Goal: Check status: Check status

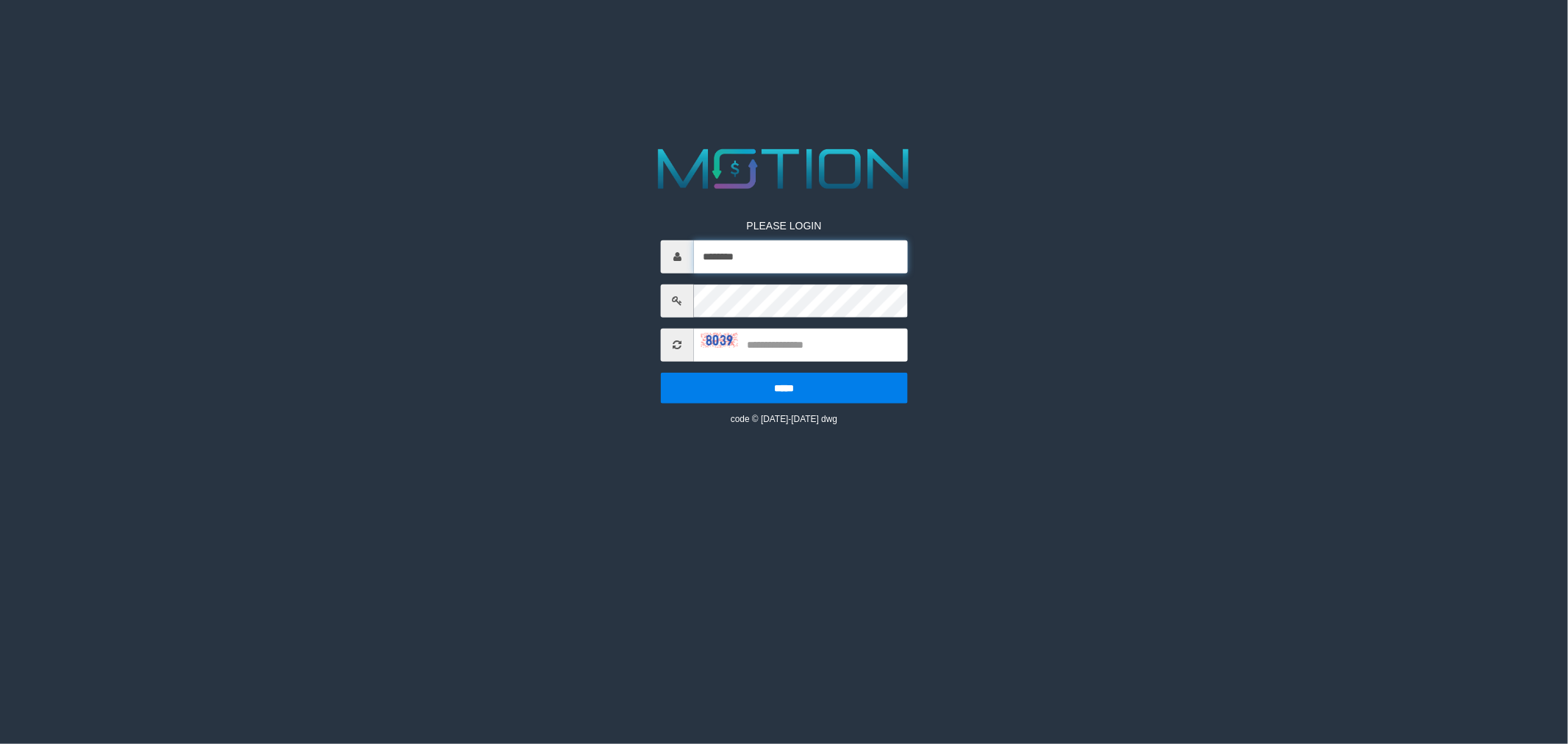
click at [798, 254] on input "********" at bounding box center [801, 256] width 214 height 34
type input "********"
drag, startPoint x: 797, startPoint y: 357, endPoint x: 798, endPoint y: 347, distance: 10.0
click at [797, 355] on input "text" at bounding box center [801, 345] width 214 height 34
type input "****"
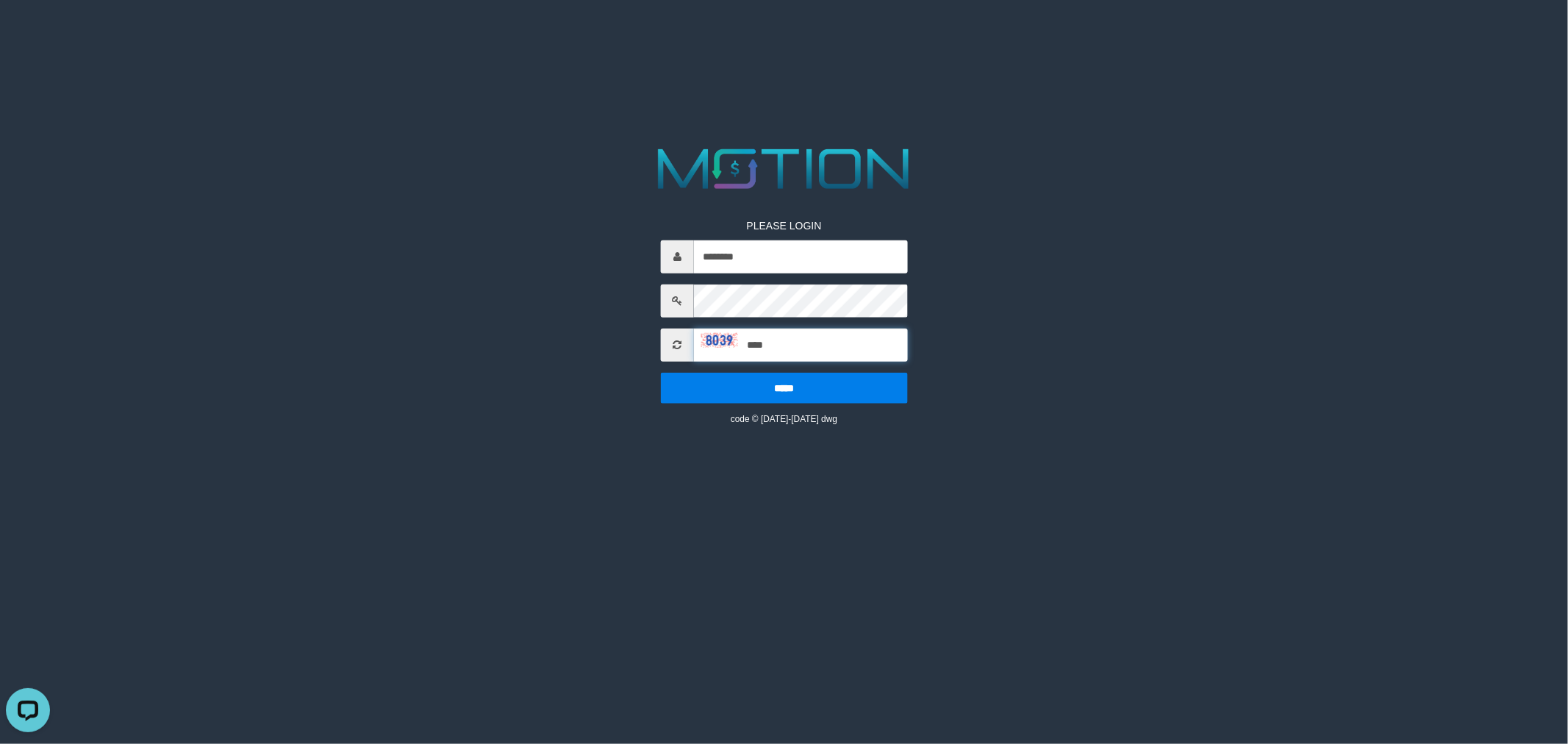
click at [661, 372] on input "*****" at bounding box center [784, 386] width 247 height 31
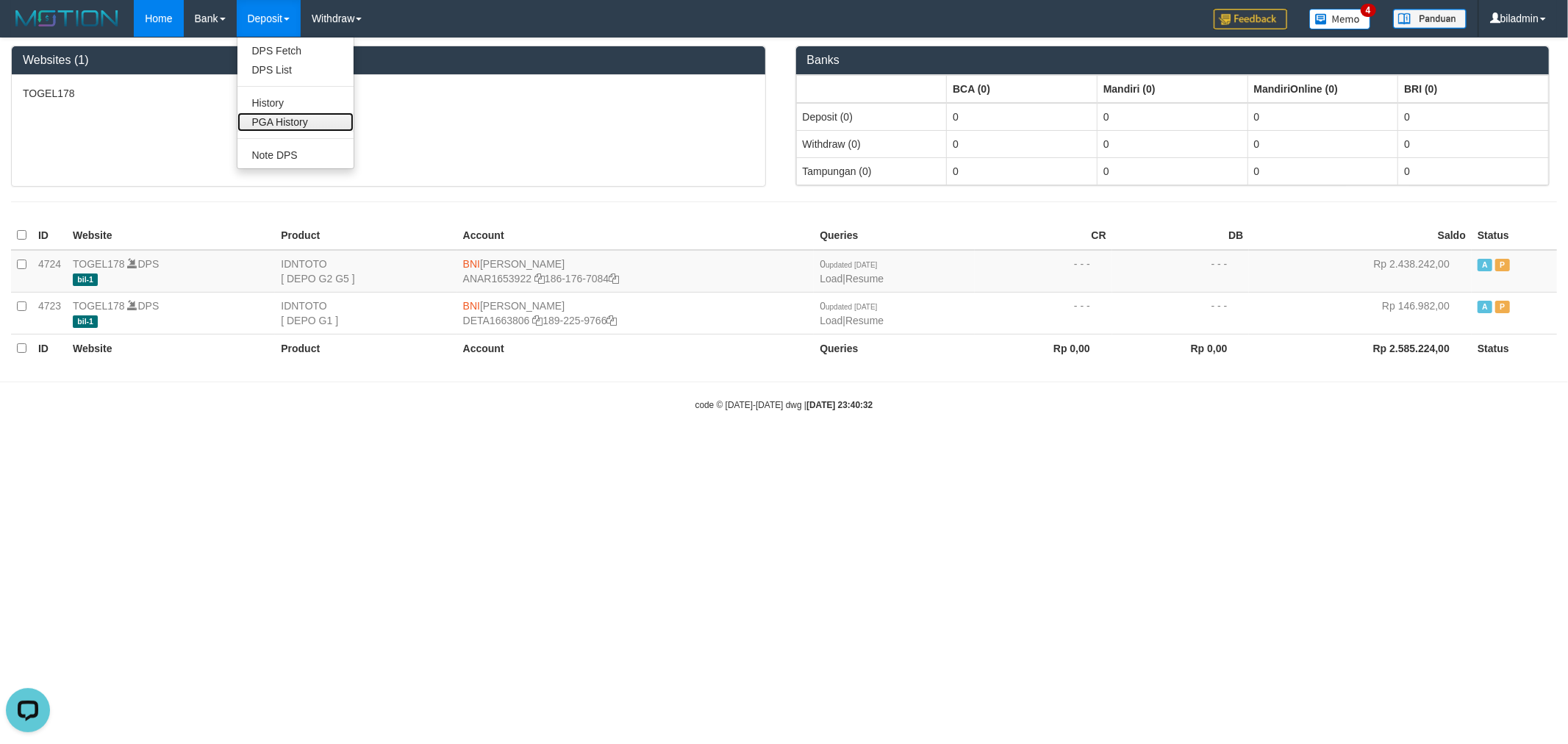
click at [290, 116] on link "PGA History" at bounding box center [295, 122] width 116 height 20
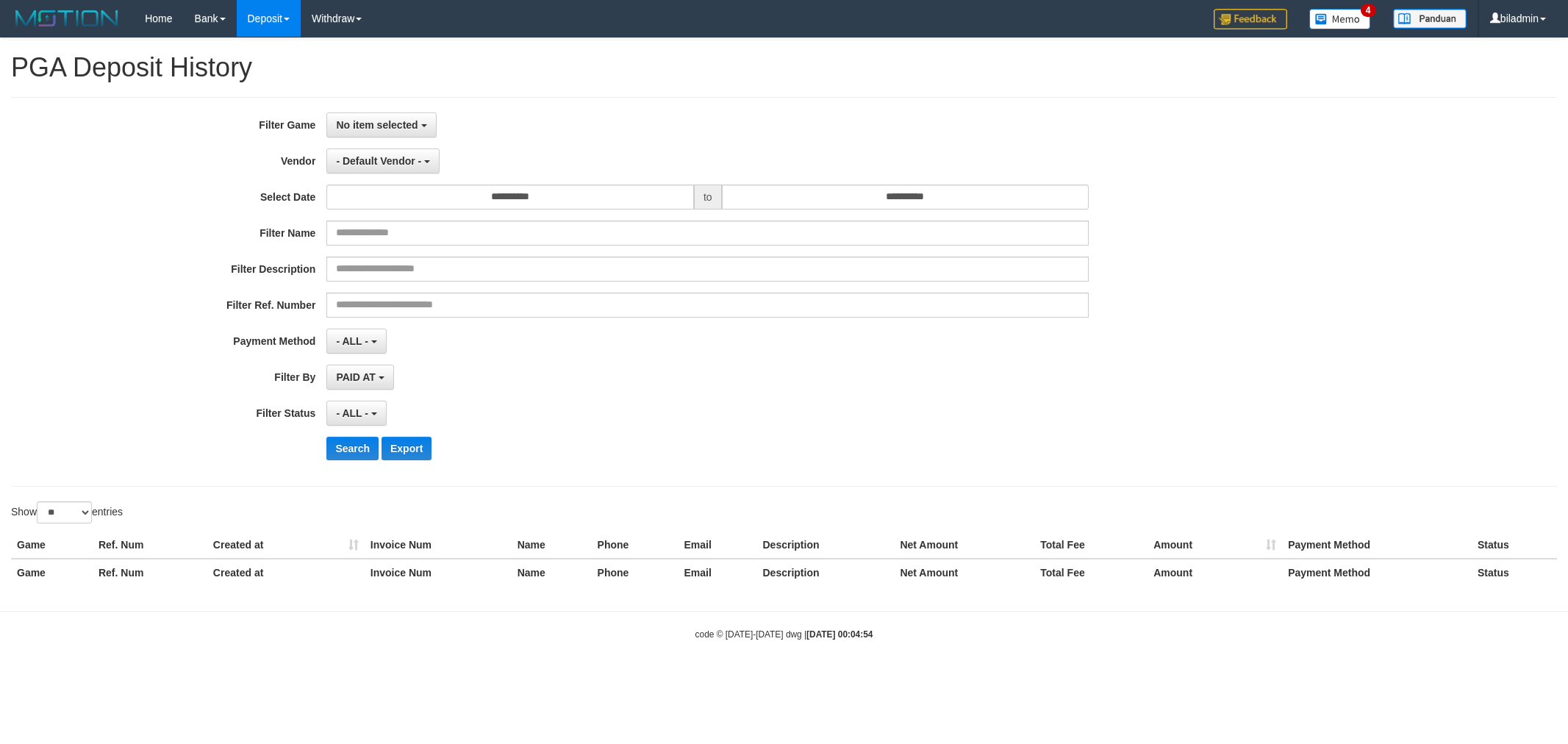
select select
select select "**"
click at [385, 133] on button "No item selected" at bounding box center [381, 125] width 110 height 25
click at [425, 202] on label "[ITOTO] TOGEL178" at bounding box center [420, 201] width 186 height 22
select select "****"
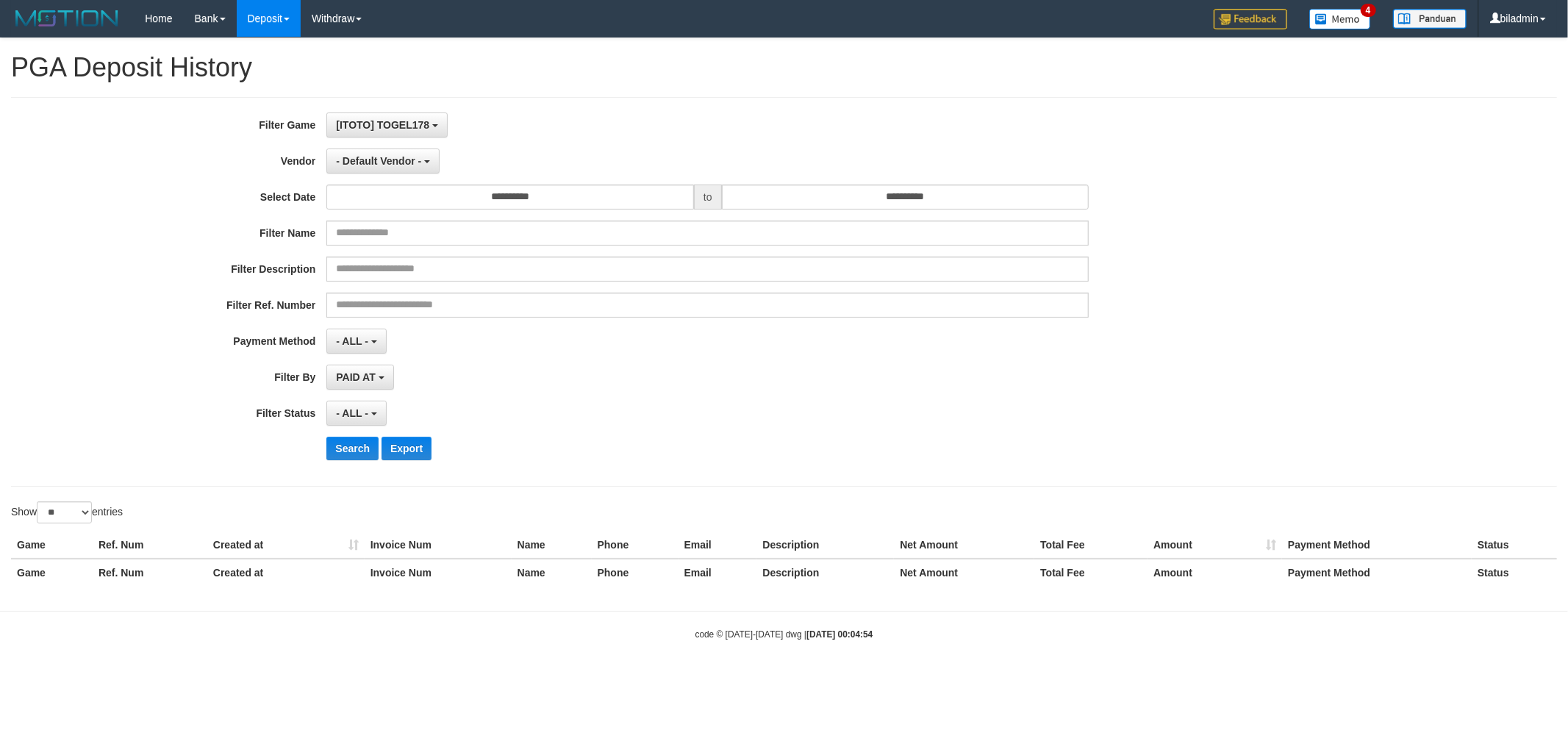
scroll to position [12, 0]
click at [388, 164] on span "- Default Vendor -" at bounding box center [379, 160] width 86 height 12
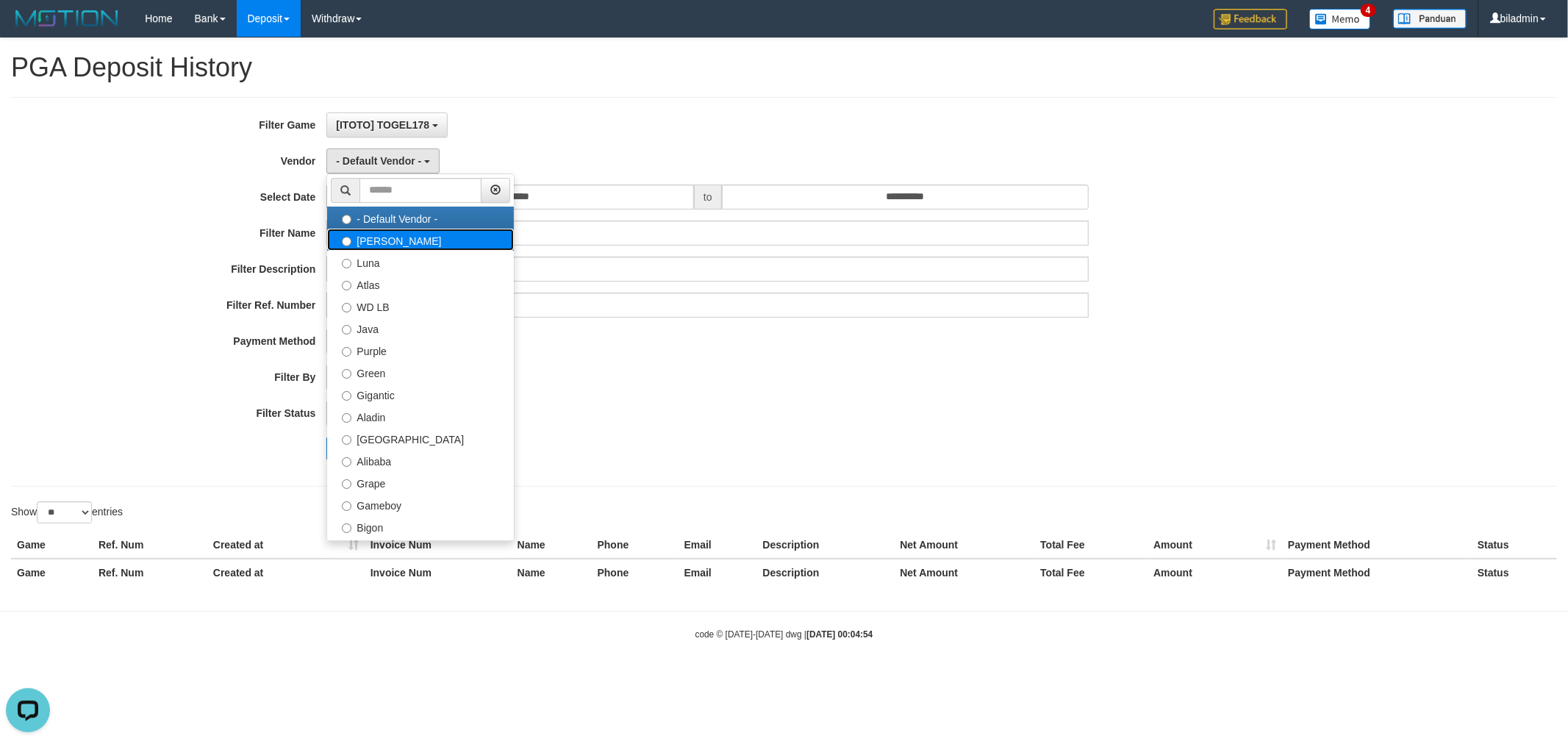
click at [402, 244] on label "[PERSON_NAME]" at bounding box center [420, 239] width 186 height 22
select select "**********"
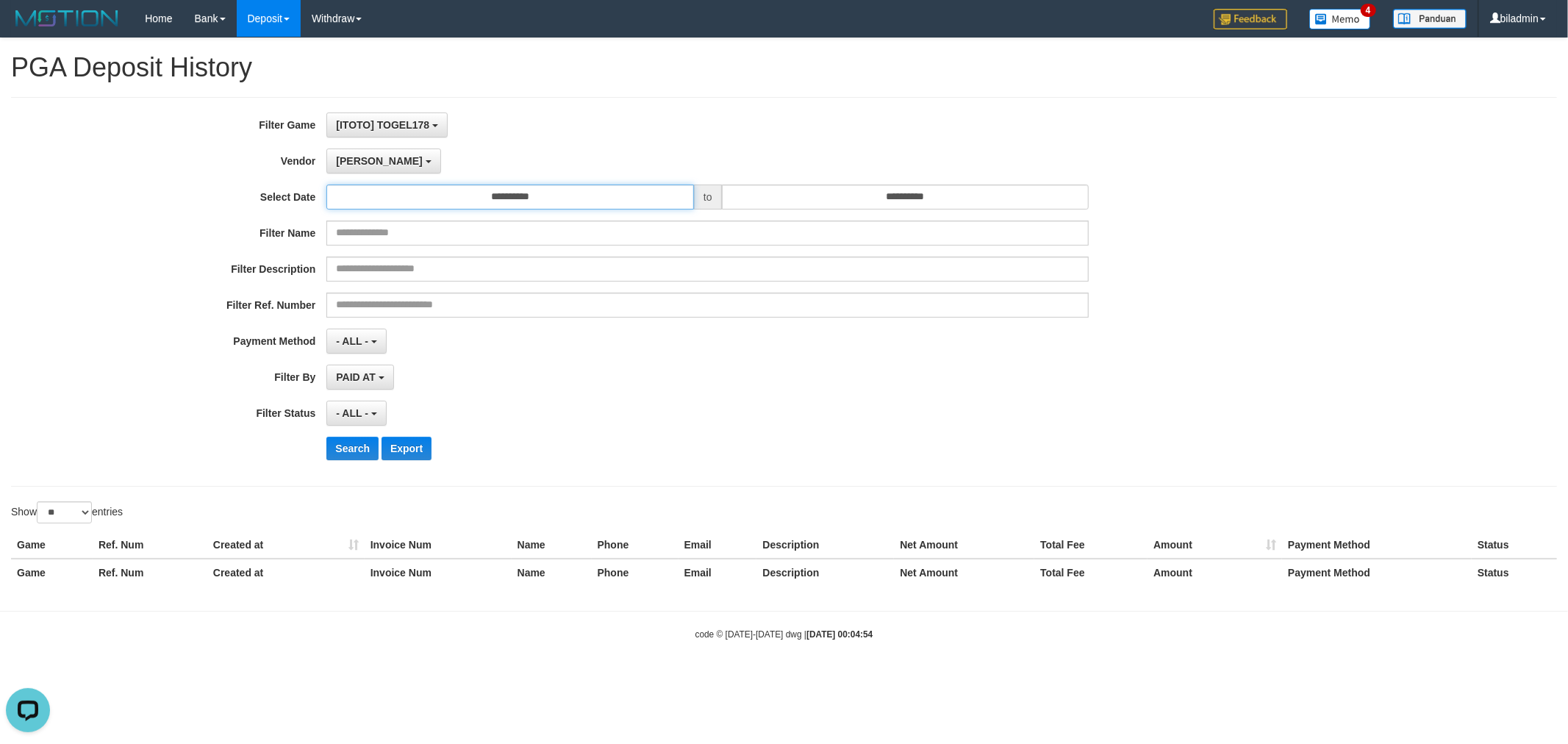
click at [392, 185] on input "**********" at bounding box center [510, 196] width 368 height 25
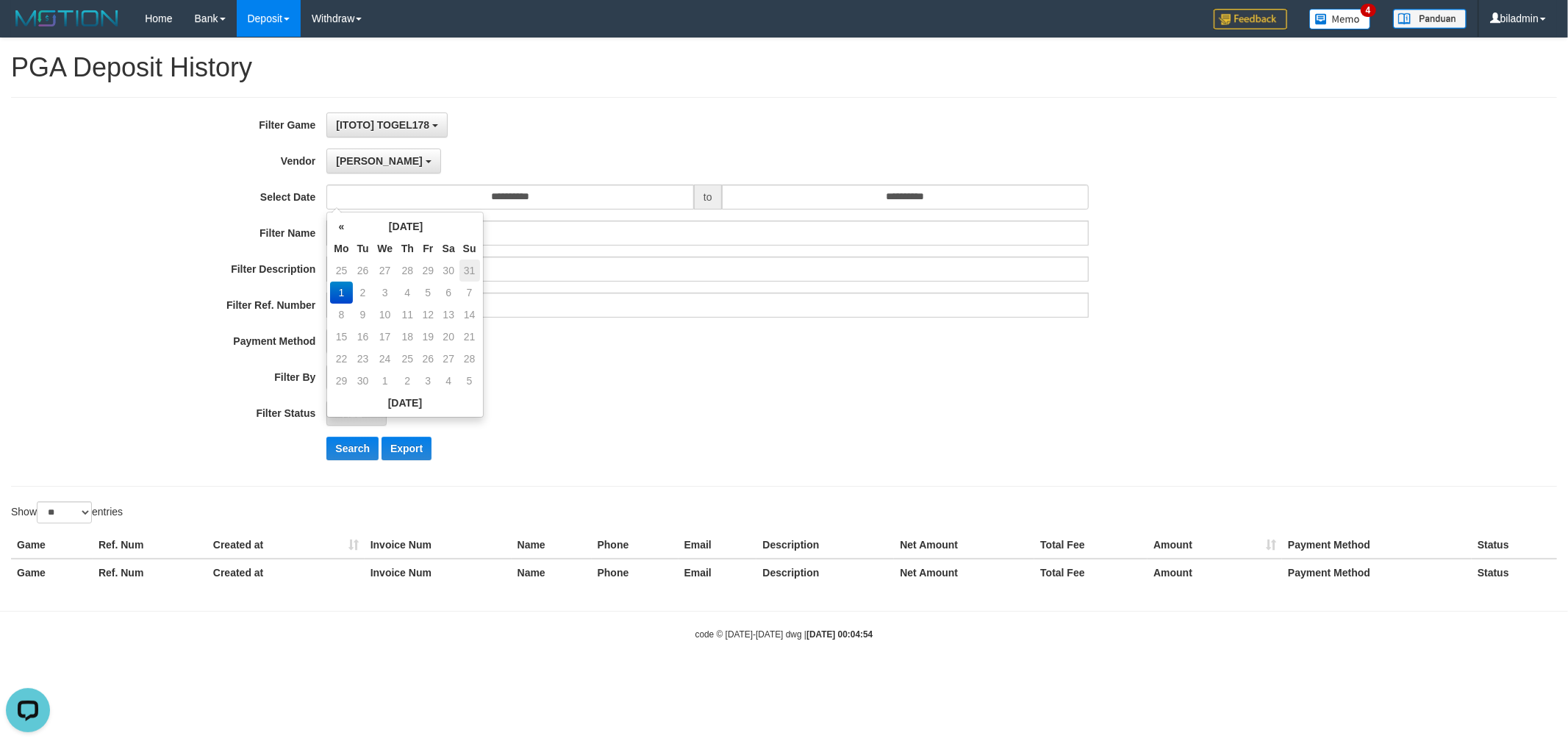
click at [464, 272] on td "31" at bounding box center [470, 271] width 20 height 22
type input "**********"
click at [802, 194] on input "**********" at bounding box center [906, 196] width 368 height 25
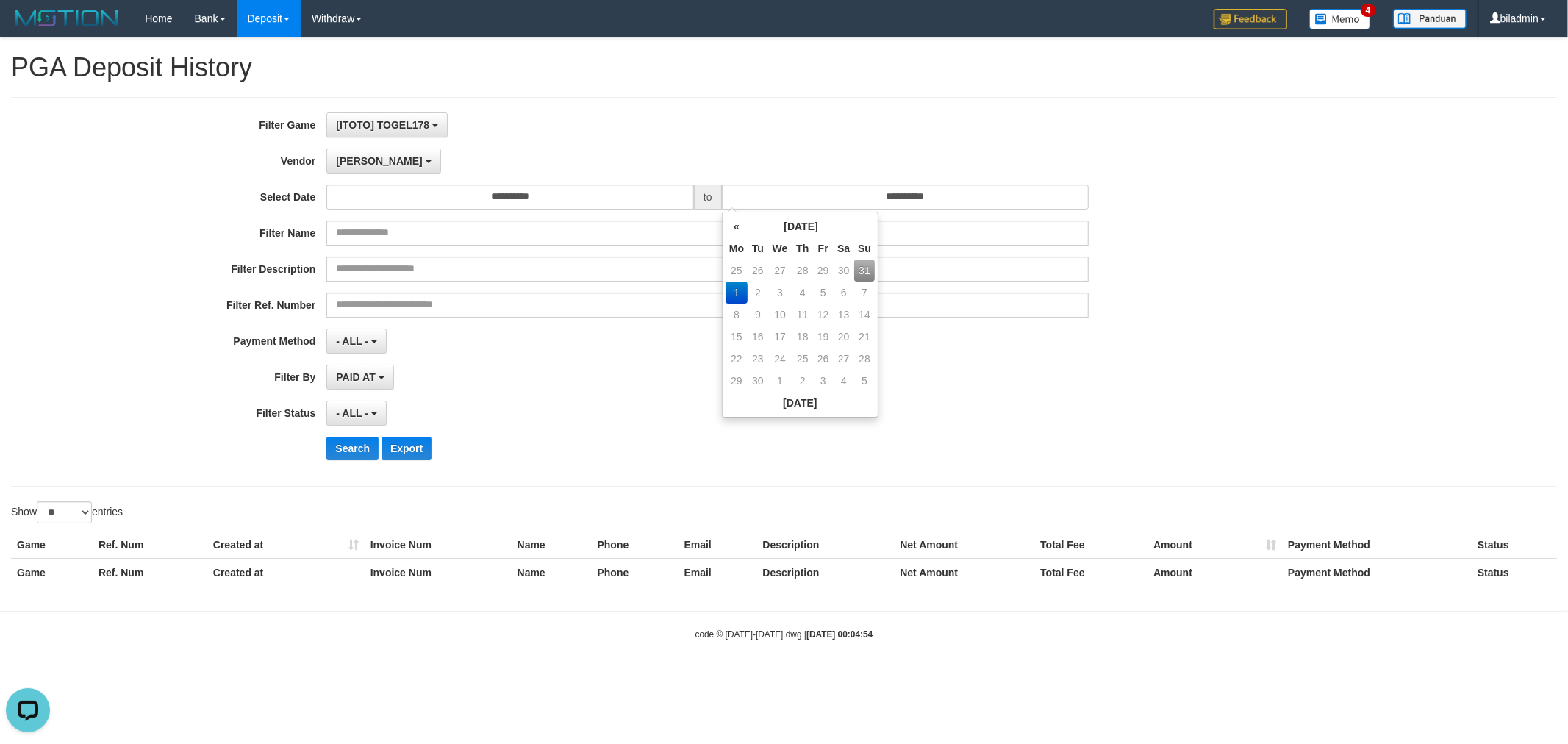
click at [860, 266] on td "31" at bounding box center [865, 271] width 20 height 22
type input "**********"
click at [502, 410] on div "- ALL - SELECT ALL - ALL - SELECT STATUS PENDING/UNPAID PAID CANCELED EXPIRED" at bounding box center [707, 413] width 762 height 25
click at [357, 416] on span "- ALL -" at bounding box center [352, 413] width 33 height 12
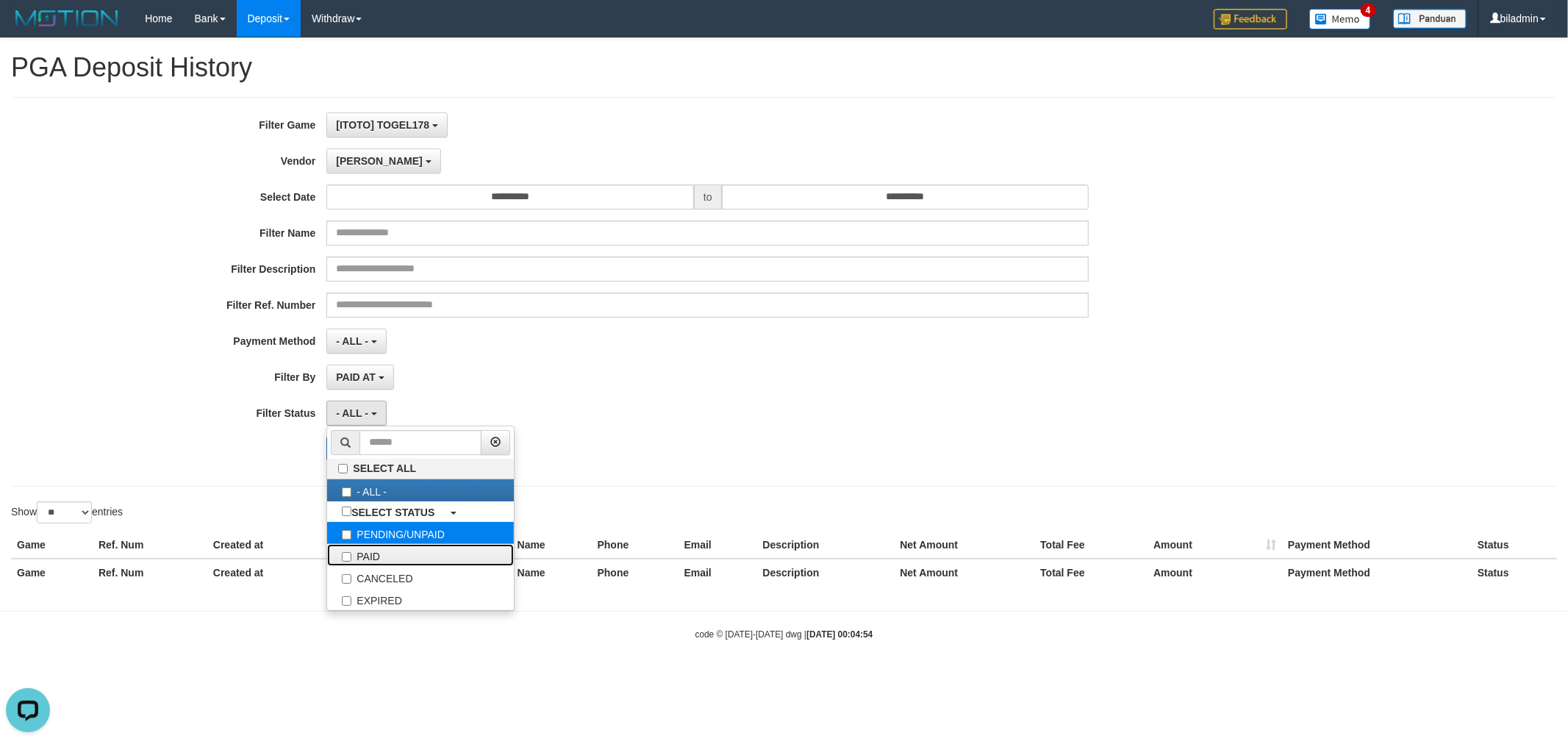
drag, startPoint x: 376, startPoint y: 549, endPoint x: 398, endPoint y: 541, distance: 23.4
click at [378, 549] on label "PAID" at bounding box center [420, 555] width 186 height 22
select select "*"
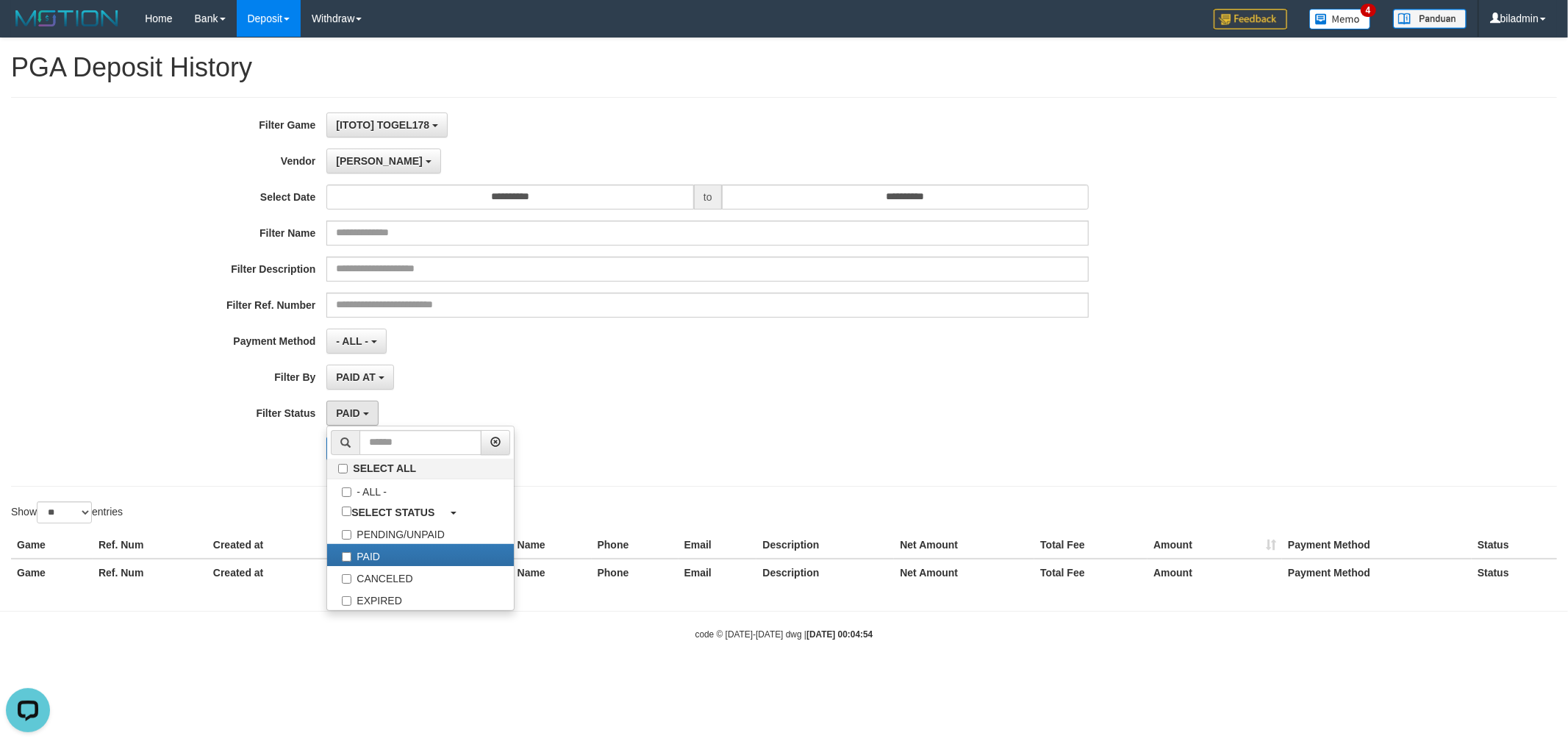
click at [713, 419] on div "PAID SELECT ALL - ALL - SELECT STATUS PENDING/UNPAID PAID CANCELED EXPIRED" at bounding box center [707, 413] width 762 height 25
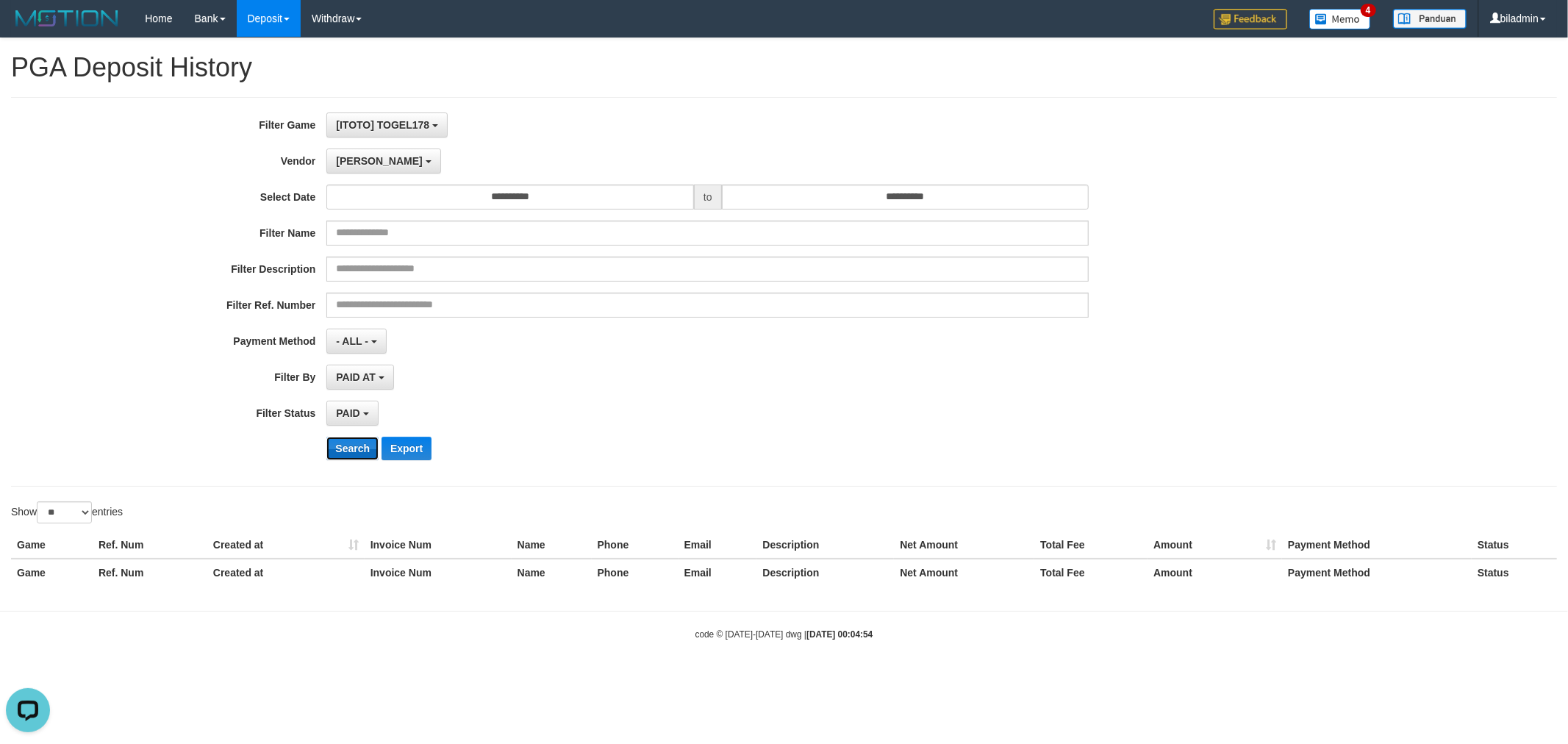
click at [356, 449] on button "Search" at bounding box center [352, 448] width 52 height 23
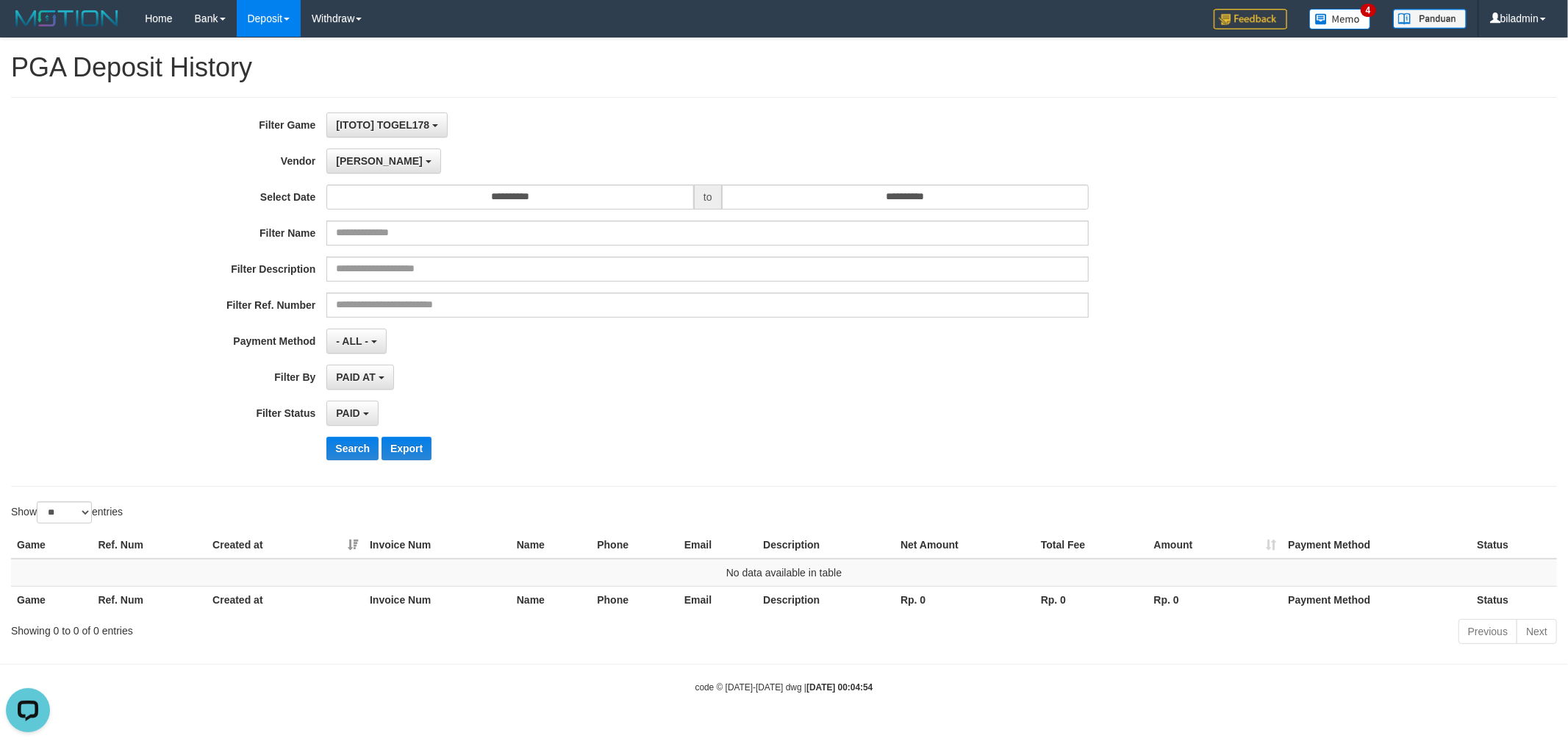
click at [361, 173] on div "**********" at bounding box center [653, 291] width 1307 height 358
click at [361, 162] on button "[PERSON_NAME]" at bounding box center [383, 160] width 114 height 25
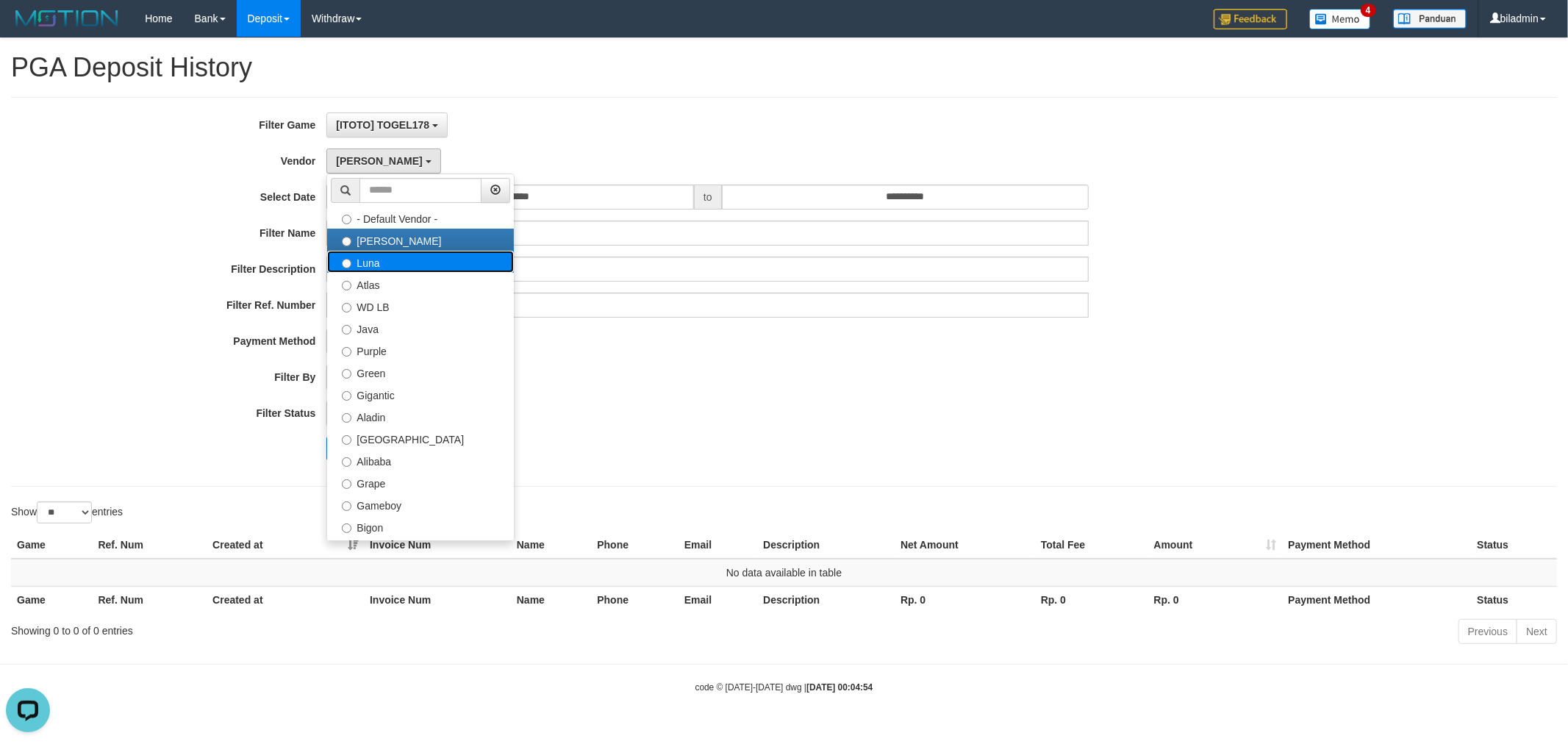
click at [368, 260] on label "Luna" at bounding box center [420, 262] width 186 height 22
select select "**********"
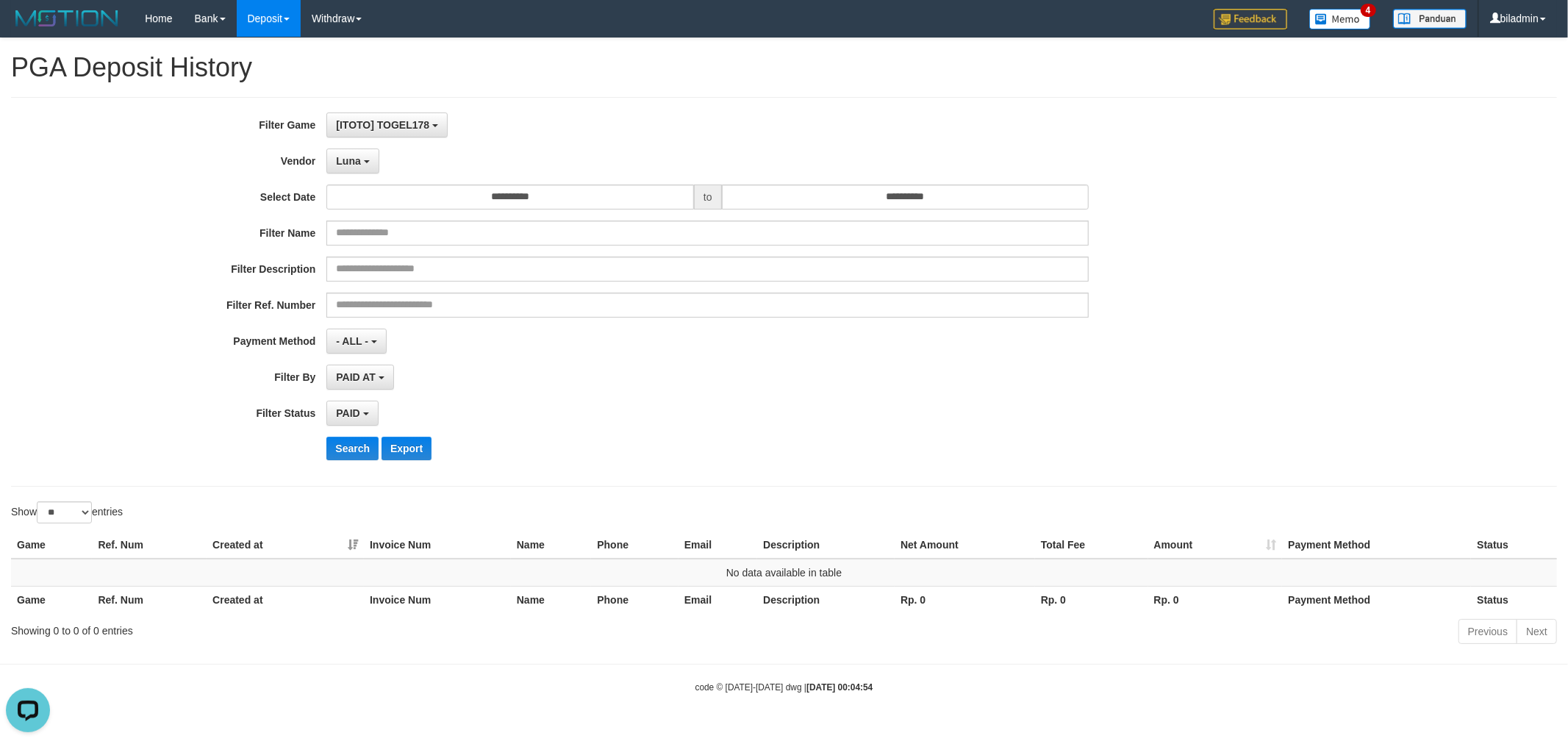
drag, startPoint x: 363, startPoint y: 436, endPoint x: 362, endPoint y: 448, distance: 12.0
click at [362, 436] on div "**********" at bounding box center [653, 291] width 1307 height 358
click at [362, 448] on button "Search" at bounding box center [352, 448] width 52 height 23
click at [340, 162] on span "Luna" at bounding box center [348, 160] width 24 height 12
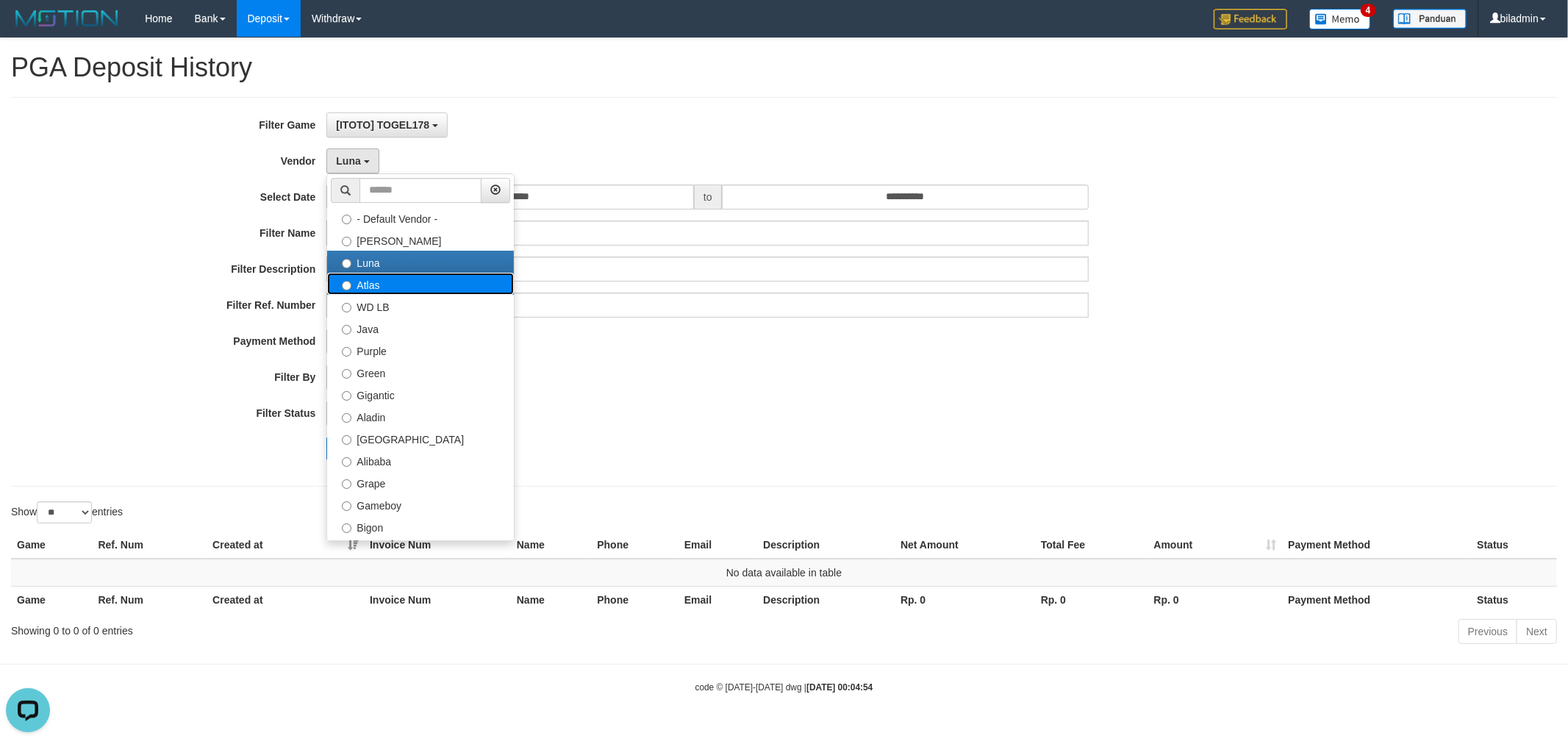
click at [406, 282] on label "Atlas" at bounding box center [420, 284] width 186 height 22
select select "**********"
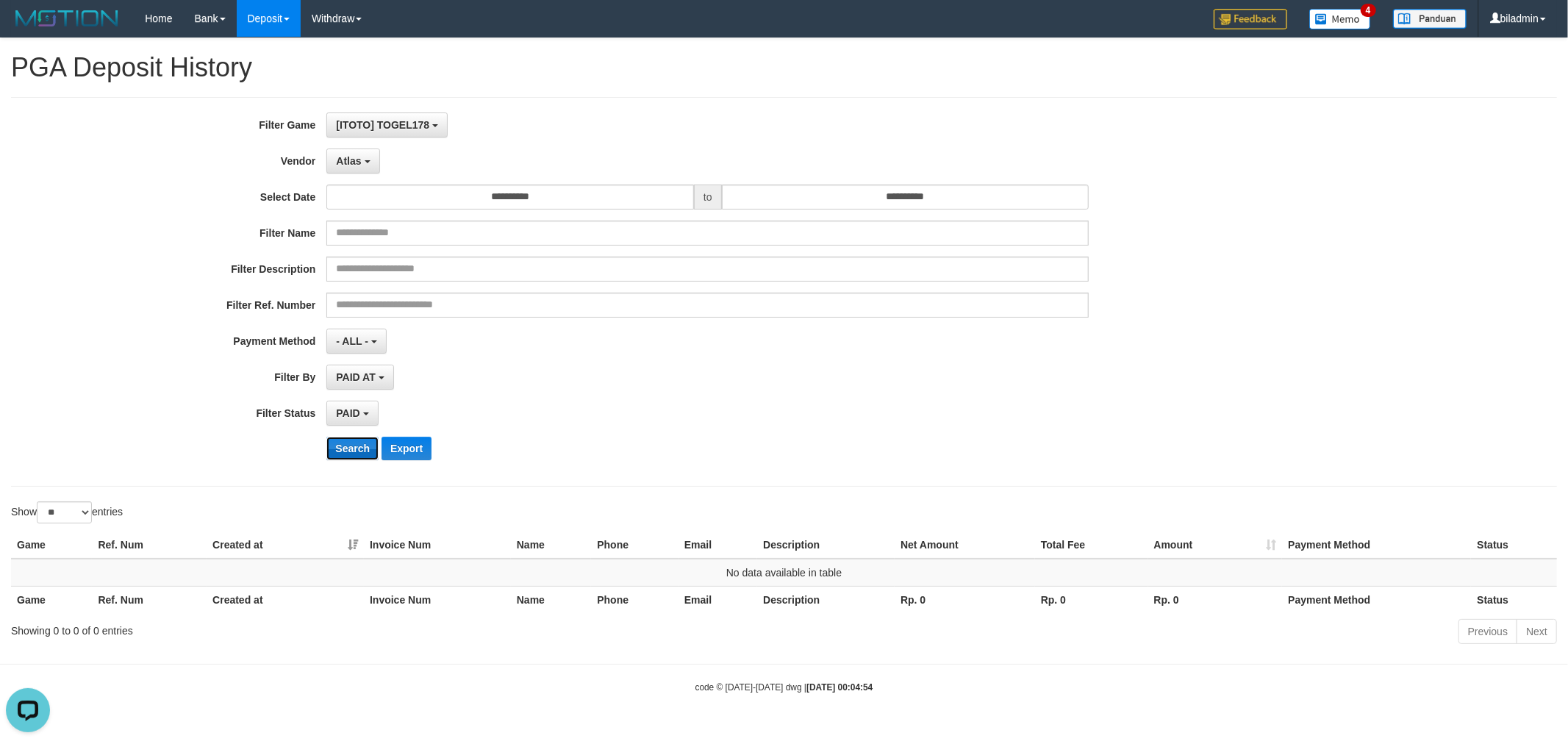
click at [369, 441] on button "Search" at bounding box center [352, 448] width 52 height 23
click at [346, 162] on span "Atlas" at bounding box center [348, 160] width 25 height 12
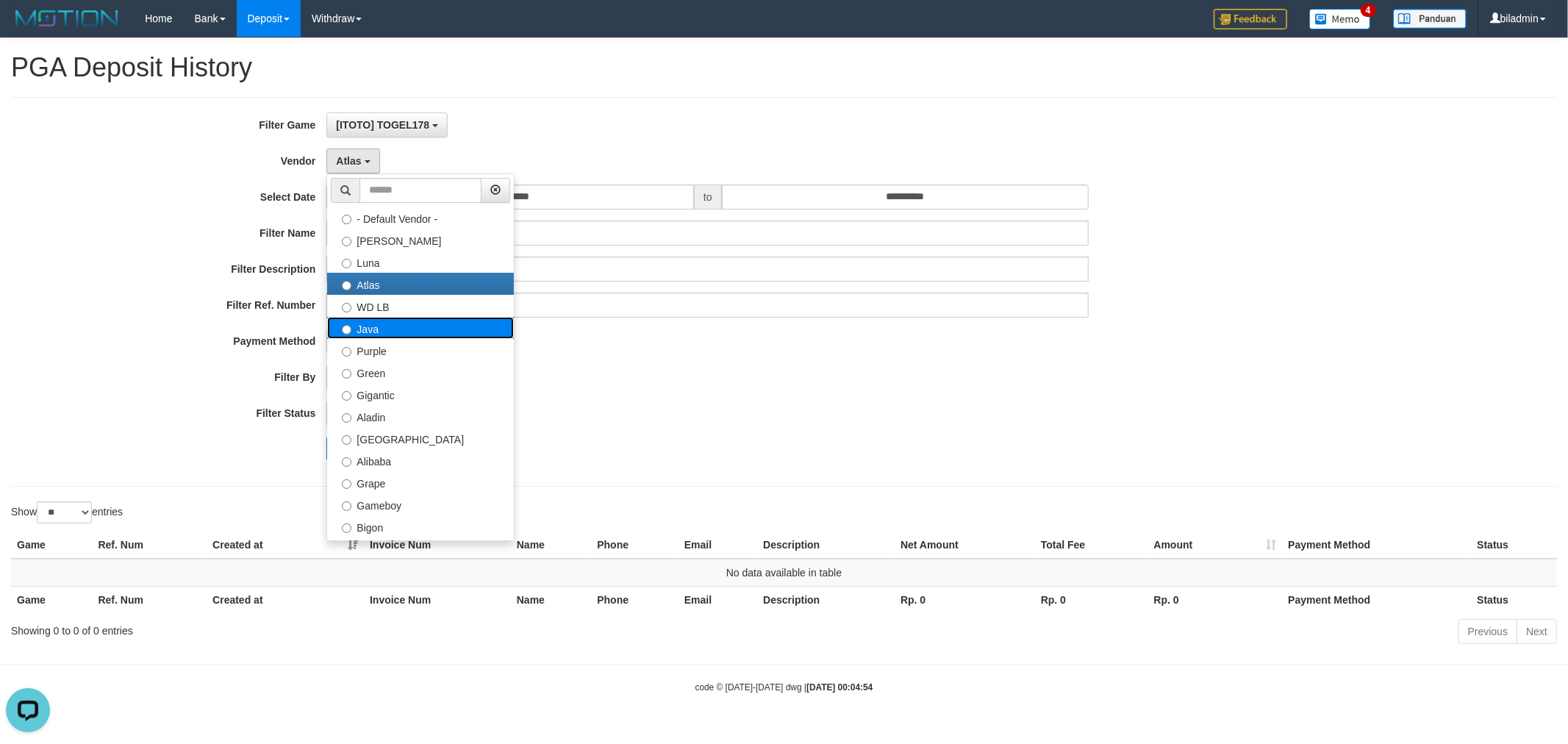
click at [387, 325] on label "Java" at bounding box center [420, 328] width 186 height 22
select select "**********"
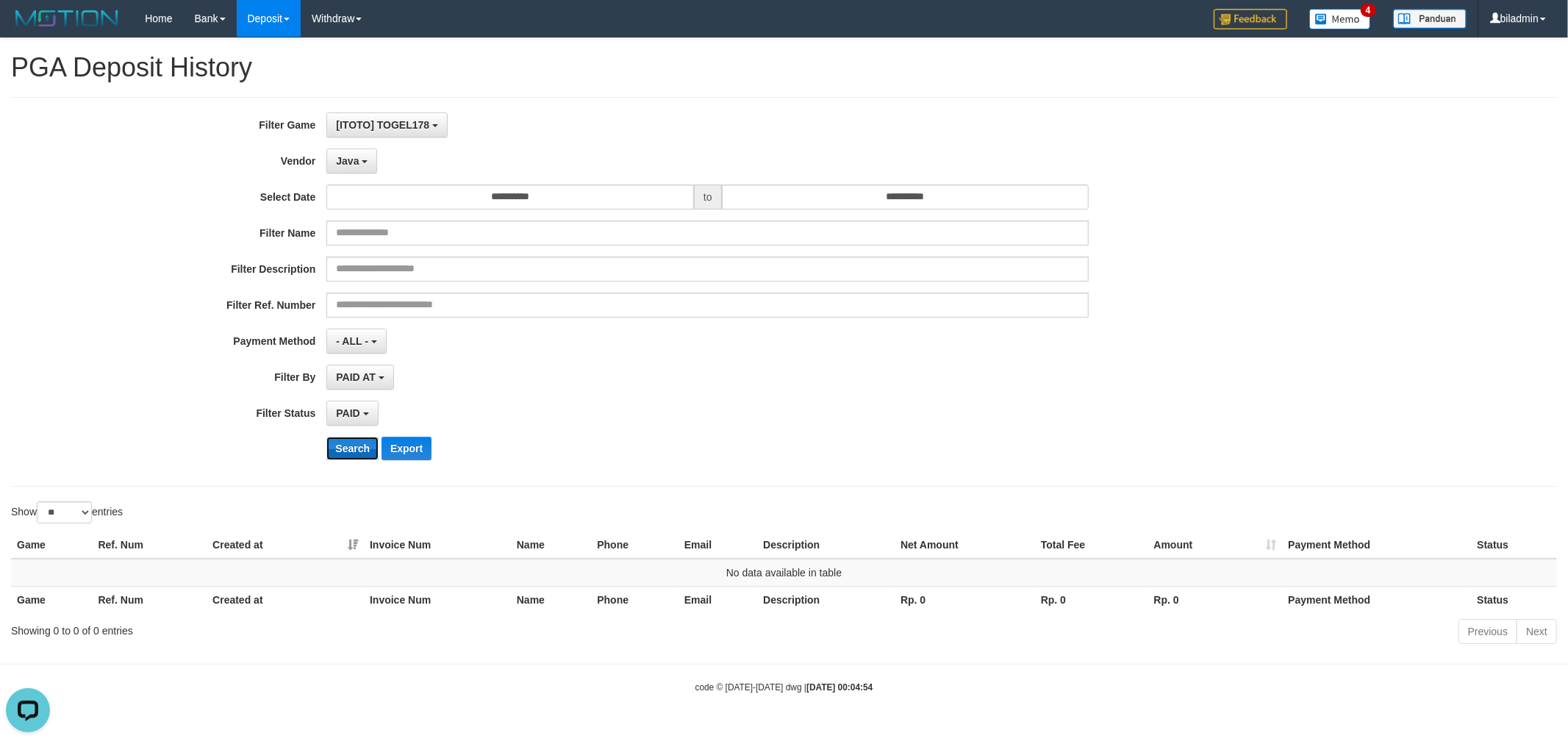
click at [358, 449] on button "Search" at bounding box center [352, 448] width 52 height 23
click at [370, 170] on button "Java" at bounding box center [351, 160] width 50 height 25
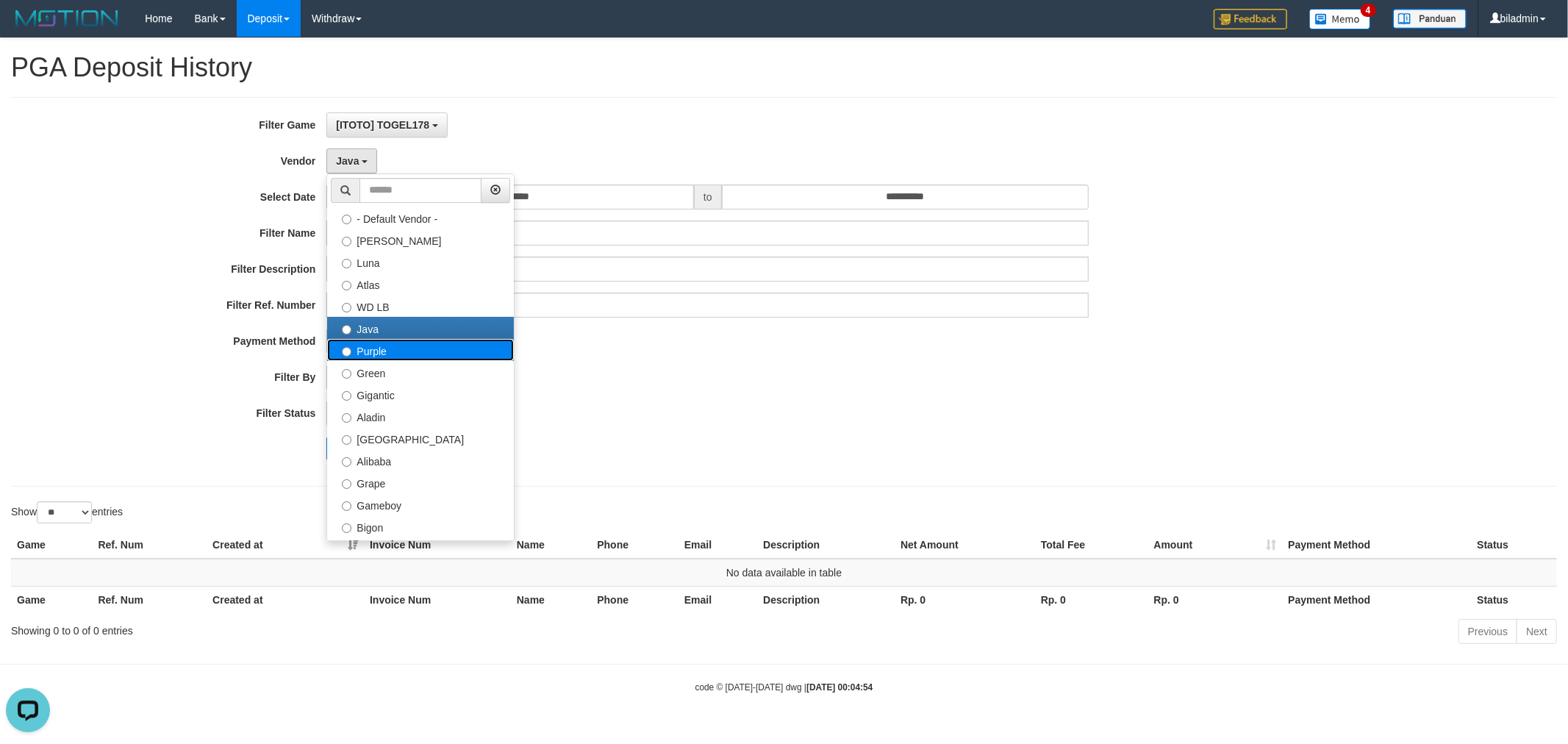
click at [390, 350] on label "Purple" at bounding box center [420, 350] width 186 height 22
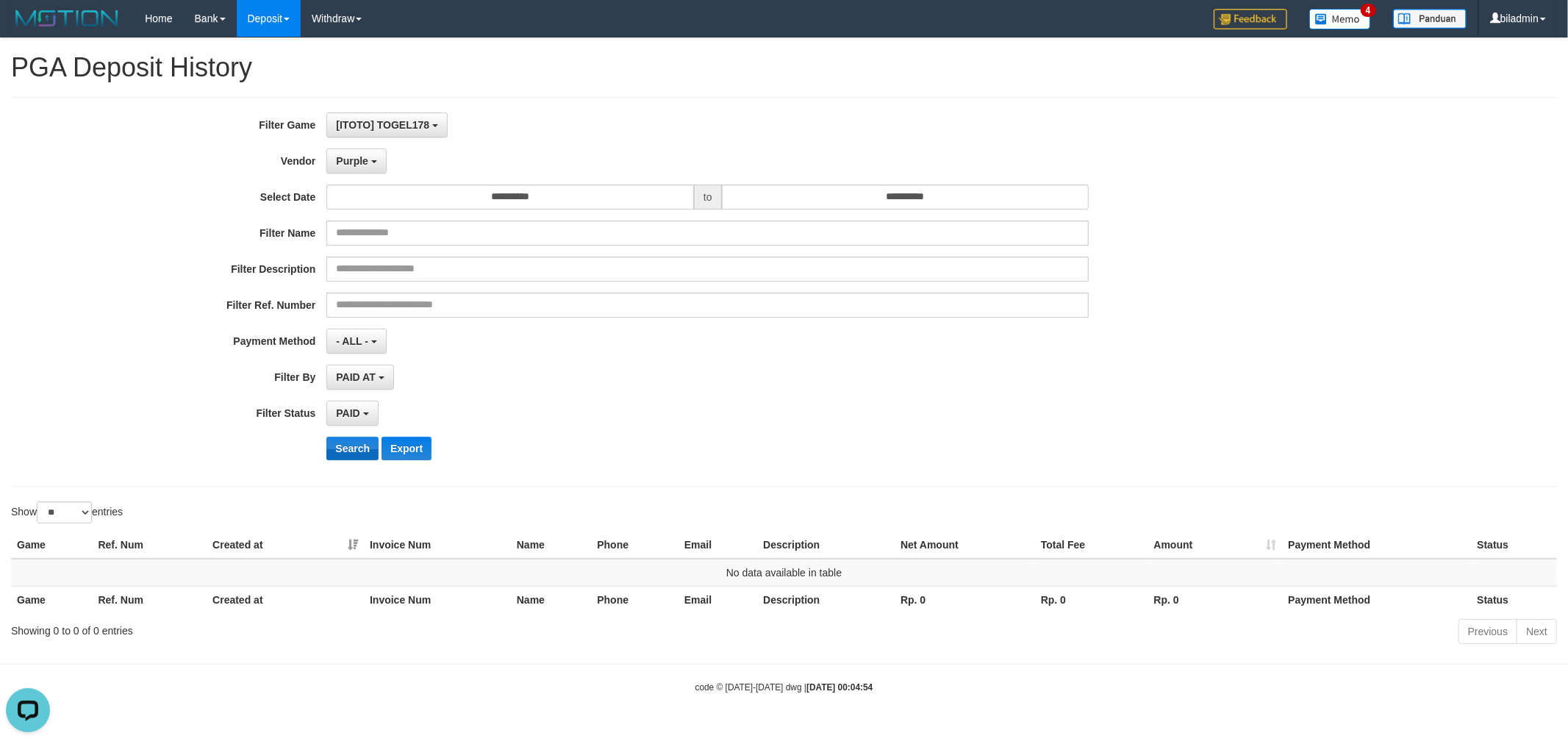
click at [361, 437] on div "**********" at bounding box center [653, 291] width 1307 height 358
click at [361, 448] on button "Search" at bounding box center [352, 448] width 52 height 23
click at [350, 148] on button "Purple" at bounding box center [356, 160] width 60 height 25
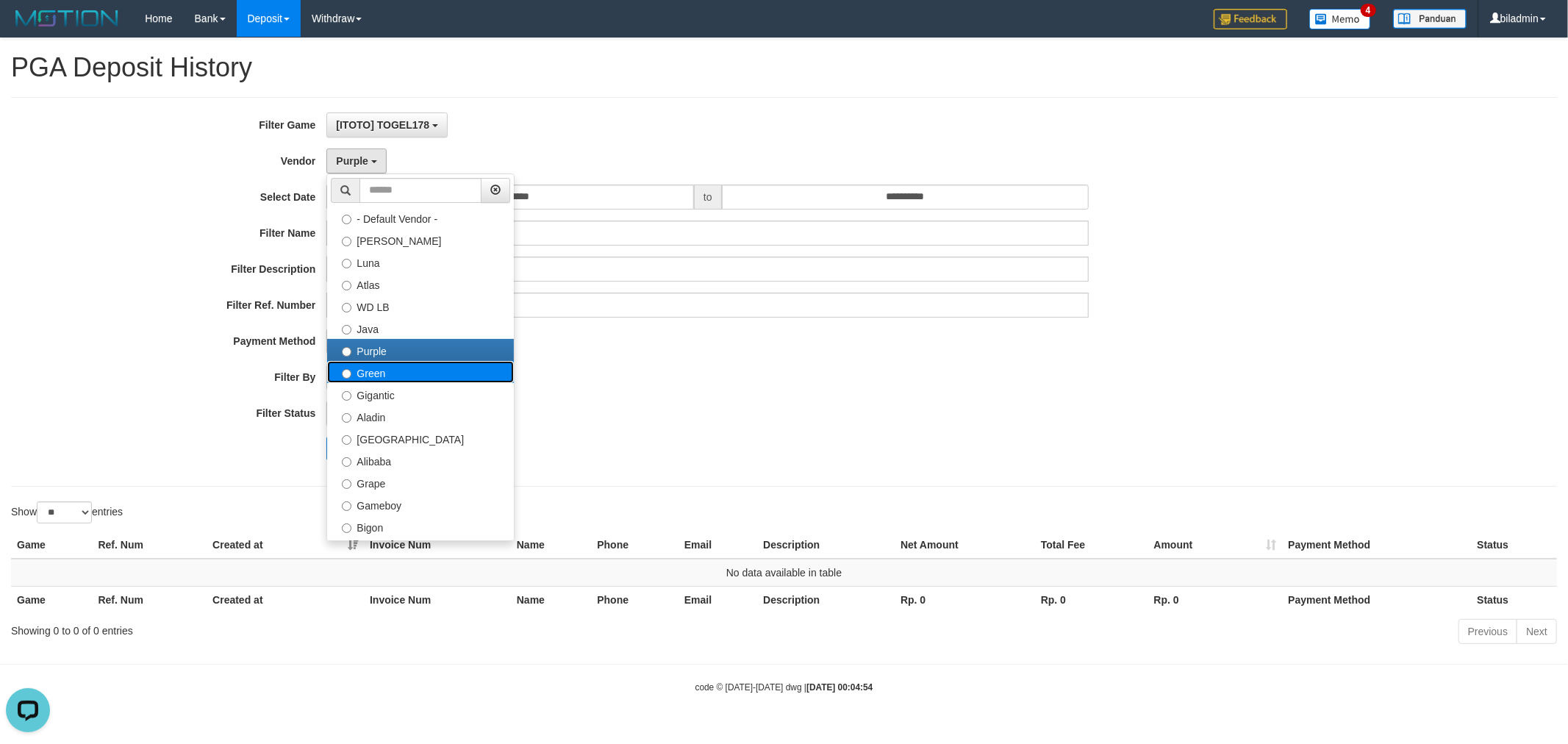
click at [396, 375] on label "Green" at bounding box center [420, 372] width 186 height 22
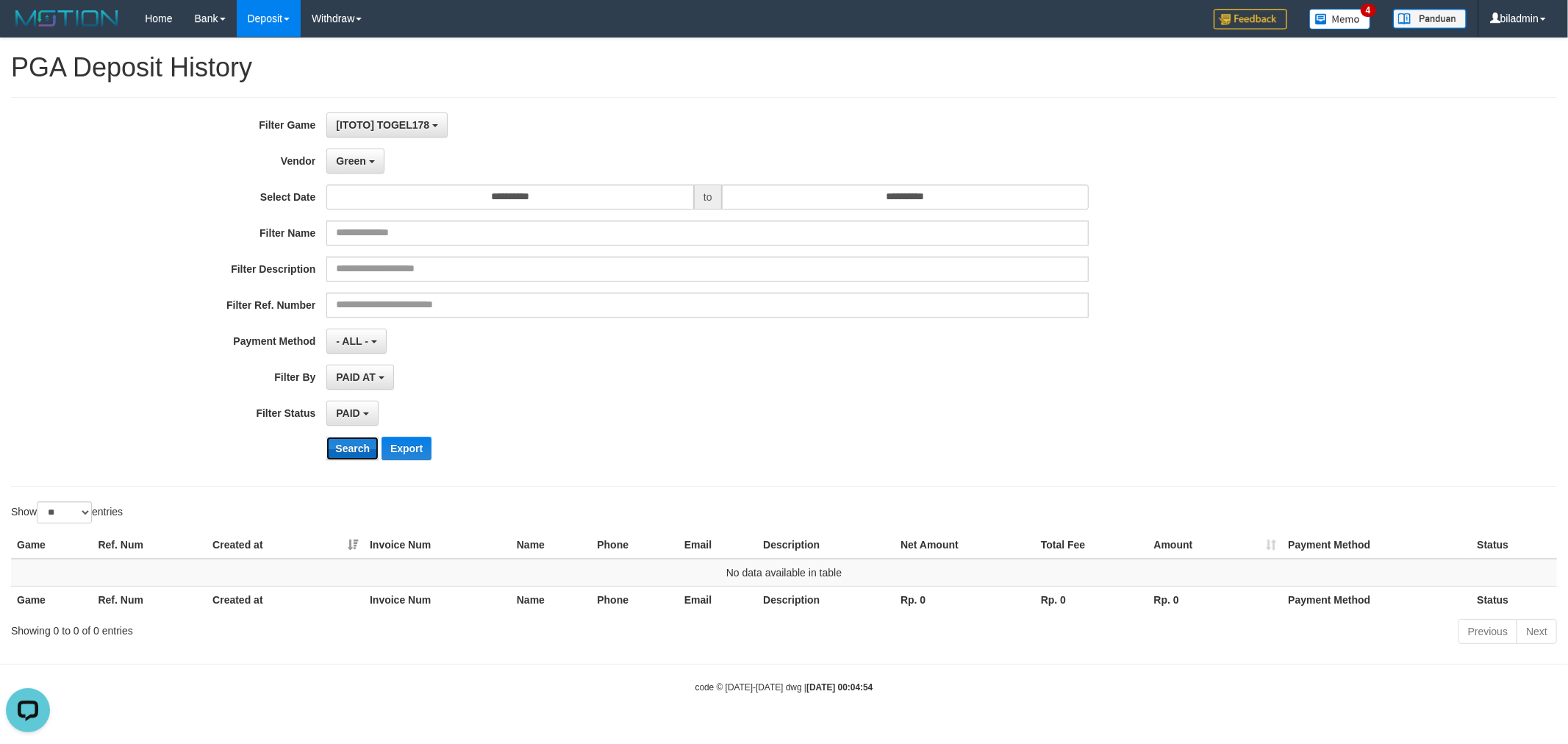
click at [357, 453] on button "Search" at bounding box center [352, 448] width 52 height 23
click at [342, 178] on div "**********" at bounding box center [653, 291] width 1307 height 358
click at [347, 144] on div "**********" at bounding box center [653, 291] width 1307 height 358
click at [347, 162] on span "Green" at bounding box center [351, 160] width 30 height 12
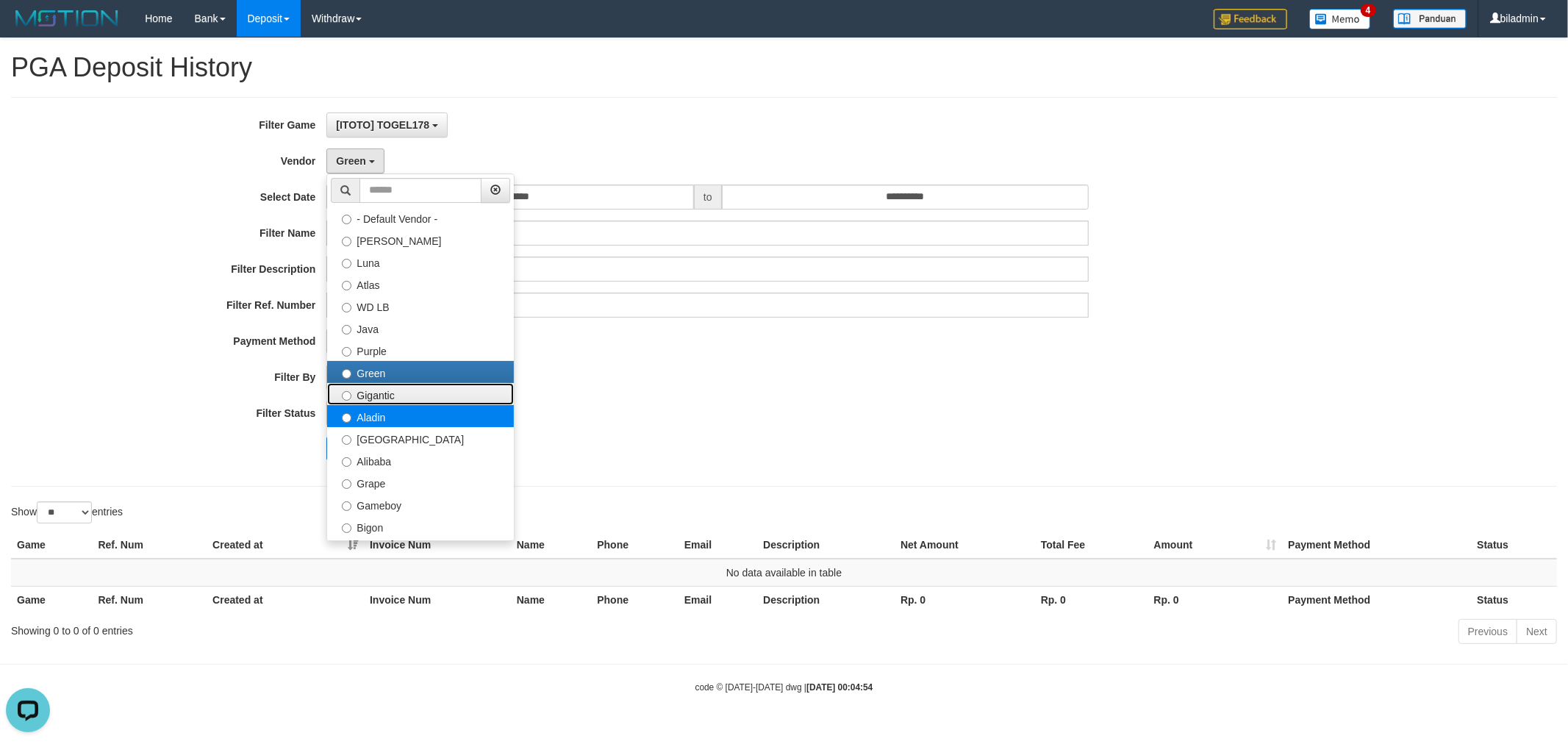
drag, startPoint x: 385, startPoint y: 393, endPoint x: 370, endPoint y: 420, distance: 30.9
click at [386, 393] on label "Gigantic" at bounding box center [420, 394] width 186 height 22
click at [361, 395] on label "Gigantic" at bounding box center [420, 394] width 186 height 22
select select "**********"
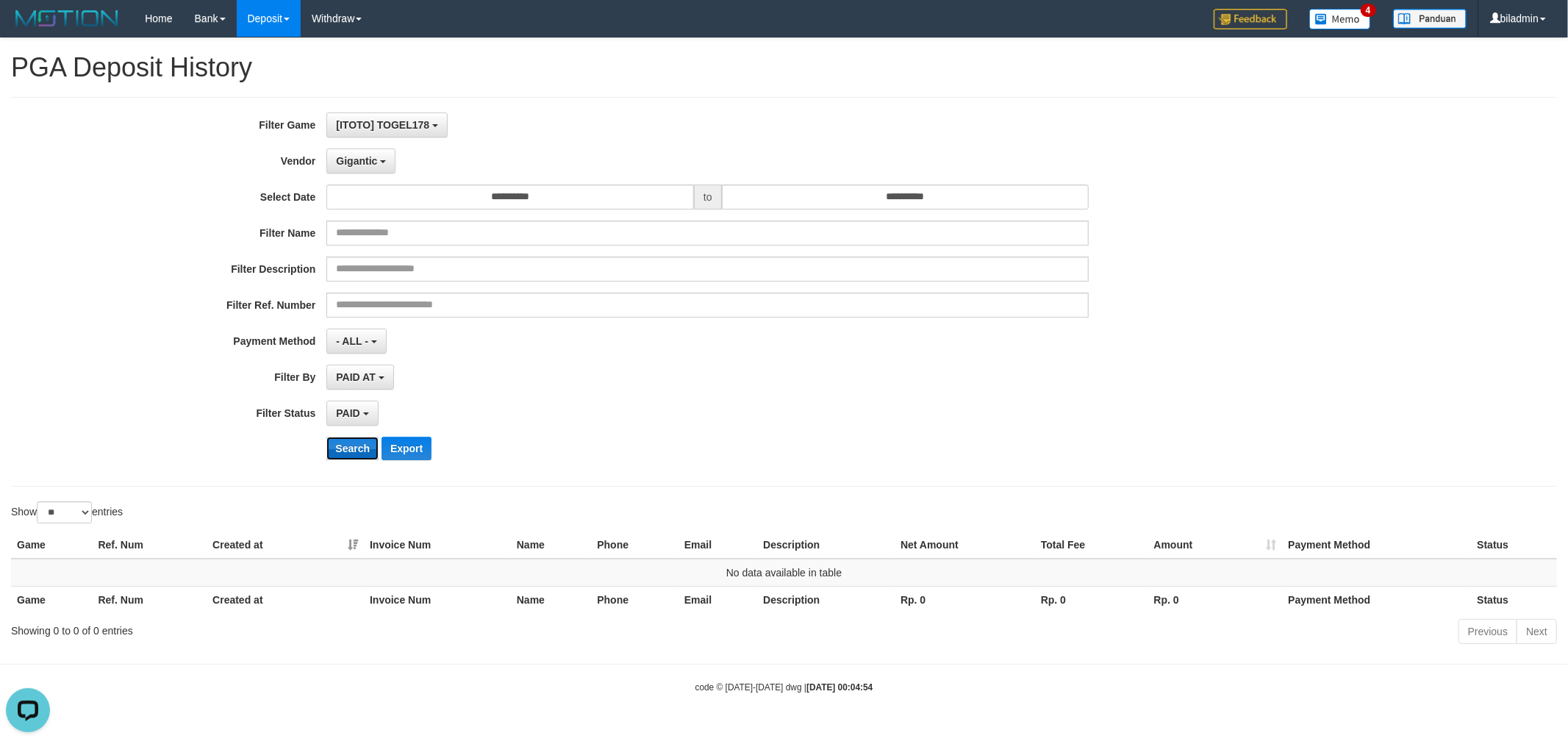
click at [355, 451] on button "Search" at bounding box center [352, 448] width 52 height 23
click at [355, 159] on span "Gigantic" at bounding box center [357, 160] width 41 height 12
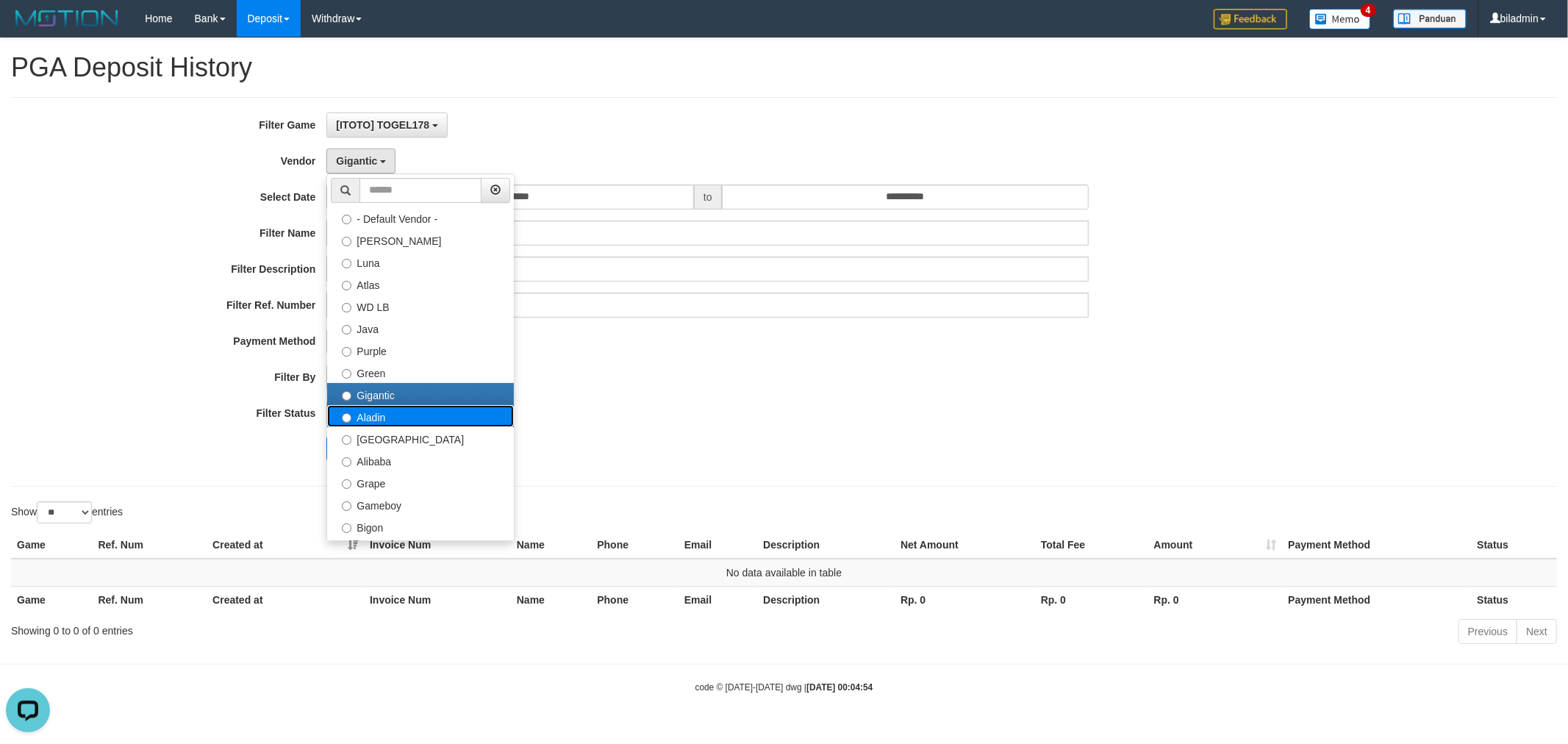
click at [385, 417] on label "Aladin" at bounding box center [420, 416] width 186 height 22
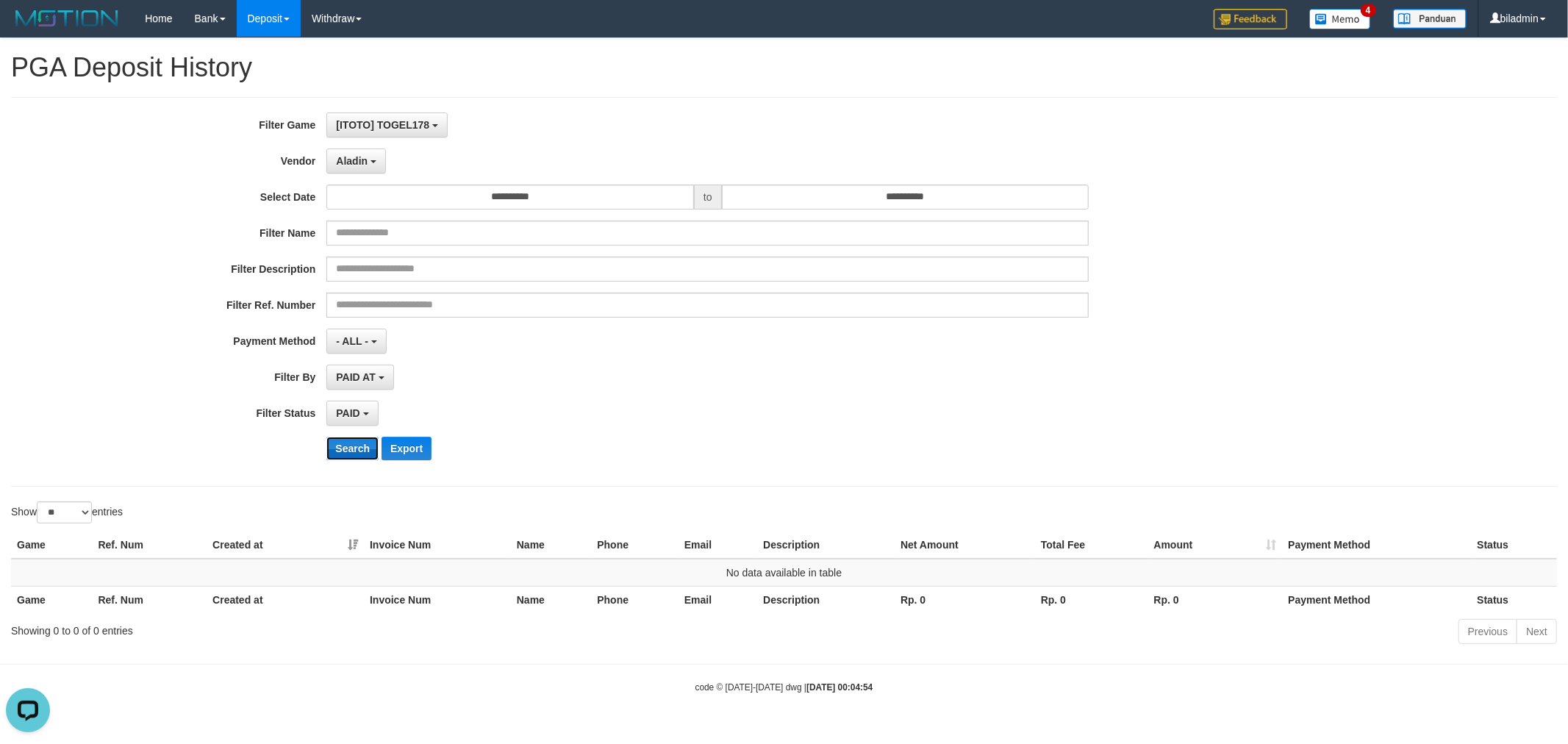
click at [348, 449] on button "Search" at bounding box center [352, 448] width 52 height 23
click at [358, 166] on button "Aladin" at bounding box center [356, 160] width 60 height 25
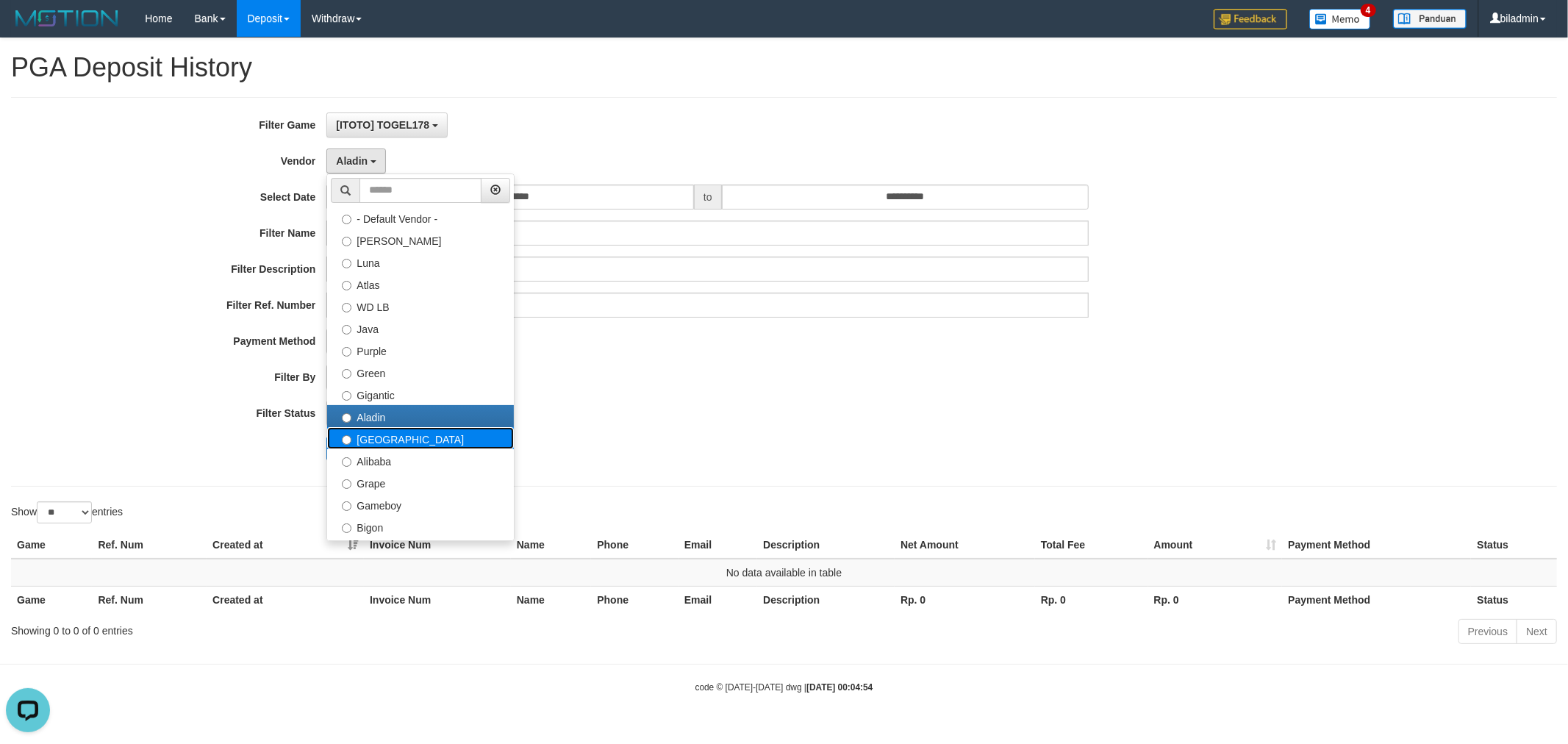
click at [391, 438] on label "[GEOGRAPHIC_DATA]" at bounding box center [420, 438] width 186 height 22
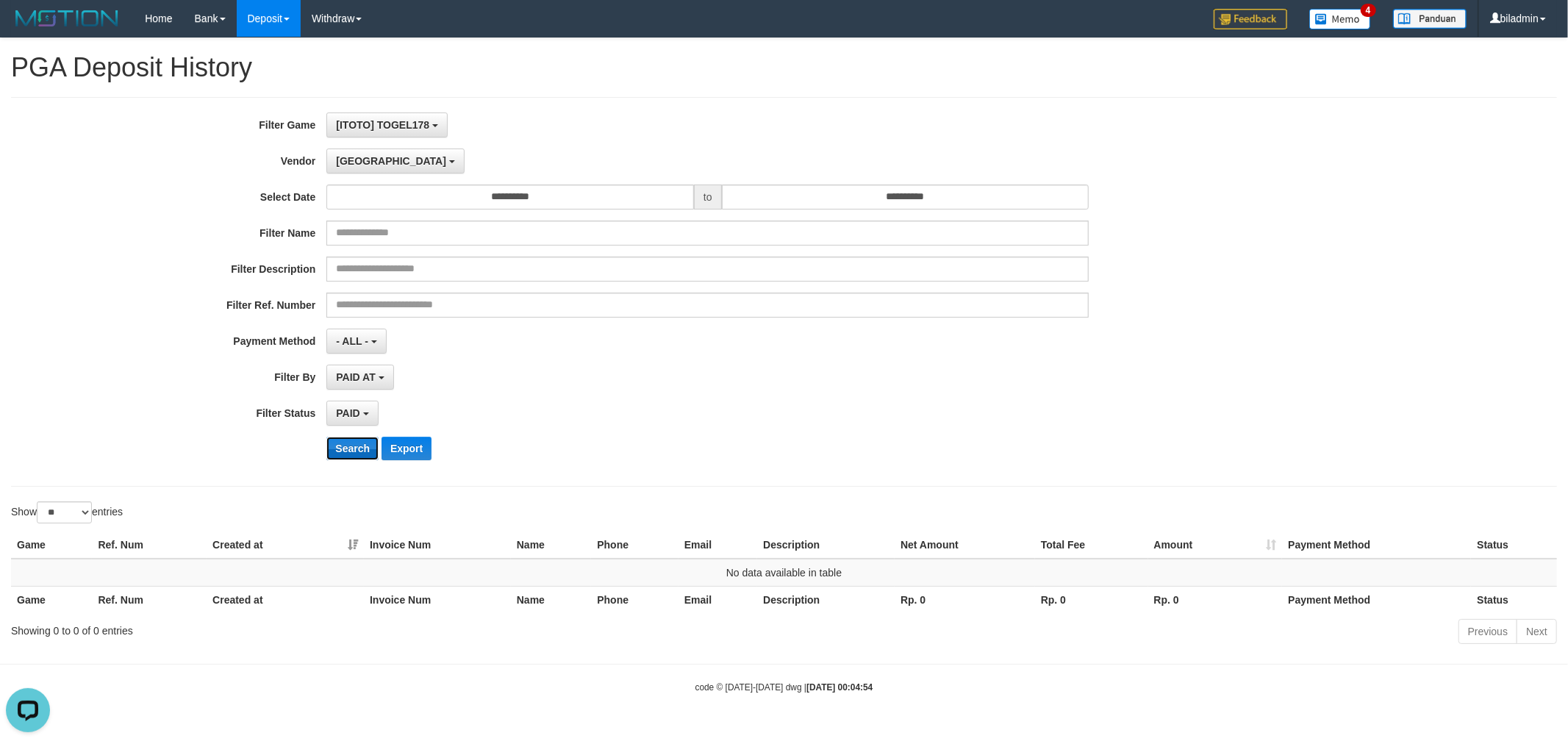
click at [356, 441] on button "Search" at bounding box center [352, 448] width 52 height 23
click at [354, 156] on span "[GEOGRAPHIC_DATA]" at bounding box center [391, 160] width 110 height 12
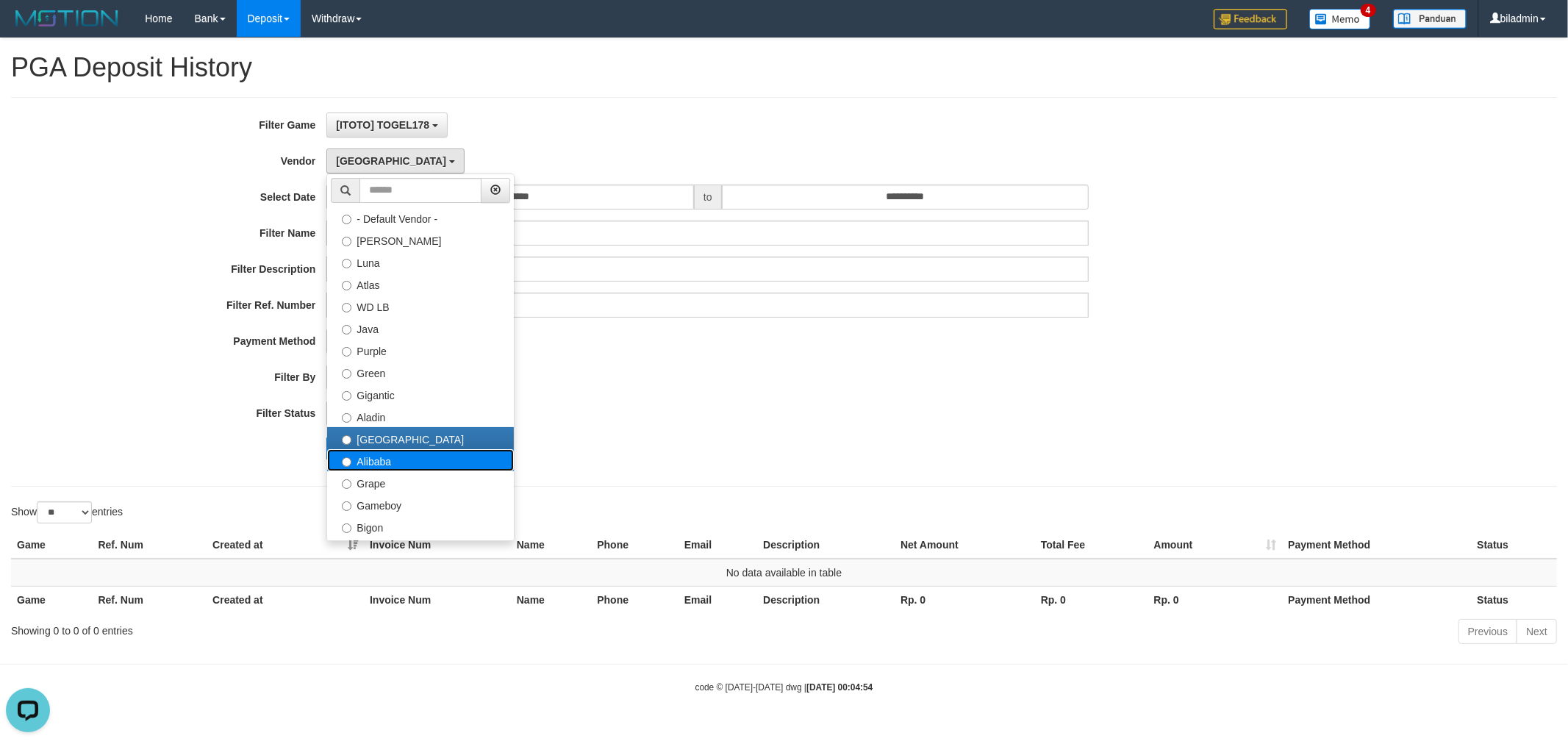
click at [375, 458] on label "Alibaba" at bounding box center [420, 460] width 186 height 22
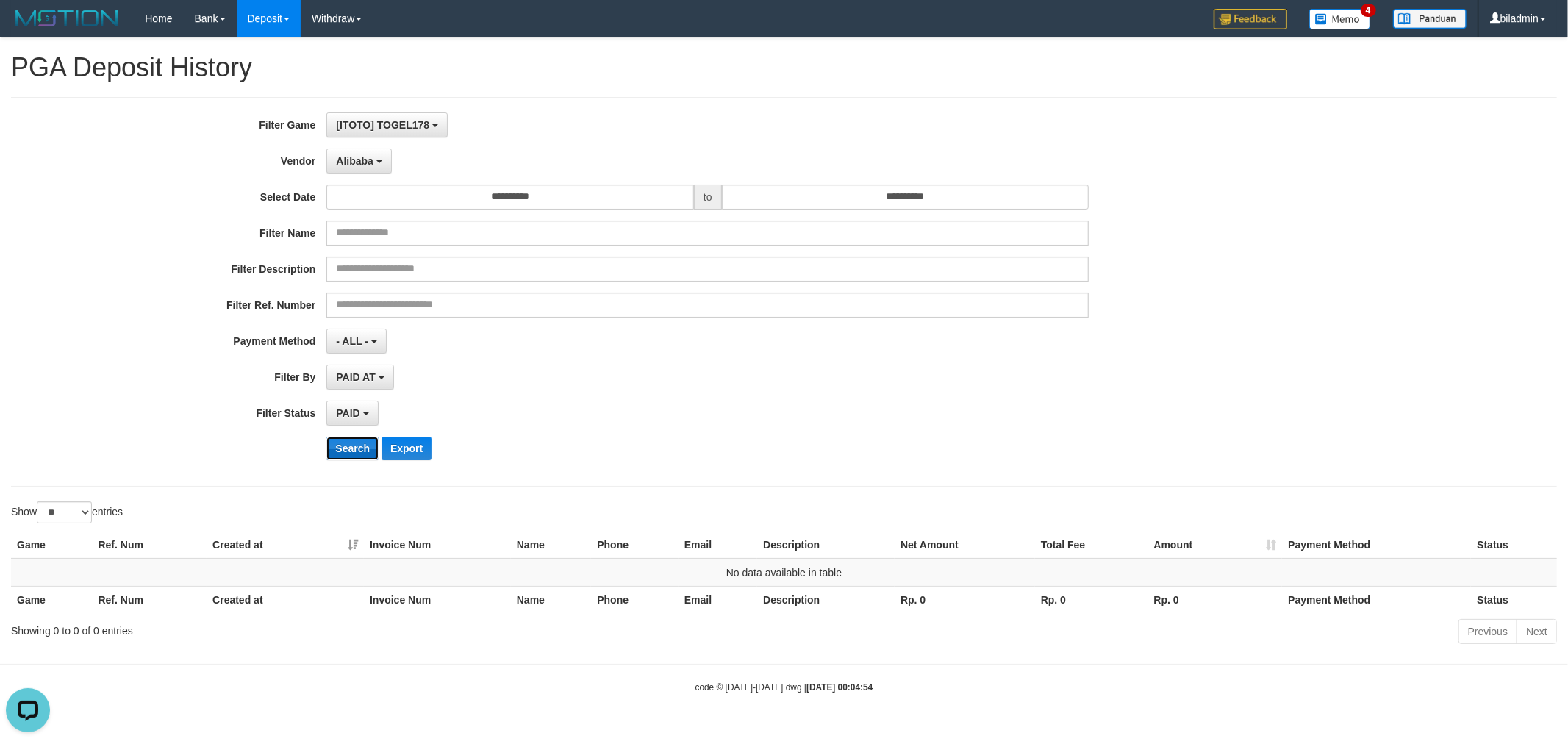
click at [353, 443] on button "Search" at bounding box center [352, 448] width 52 height 23
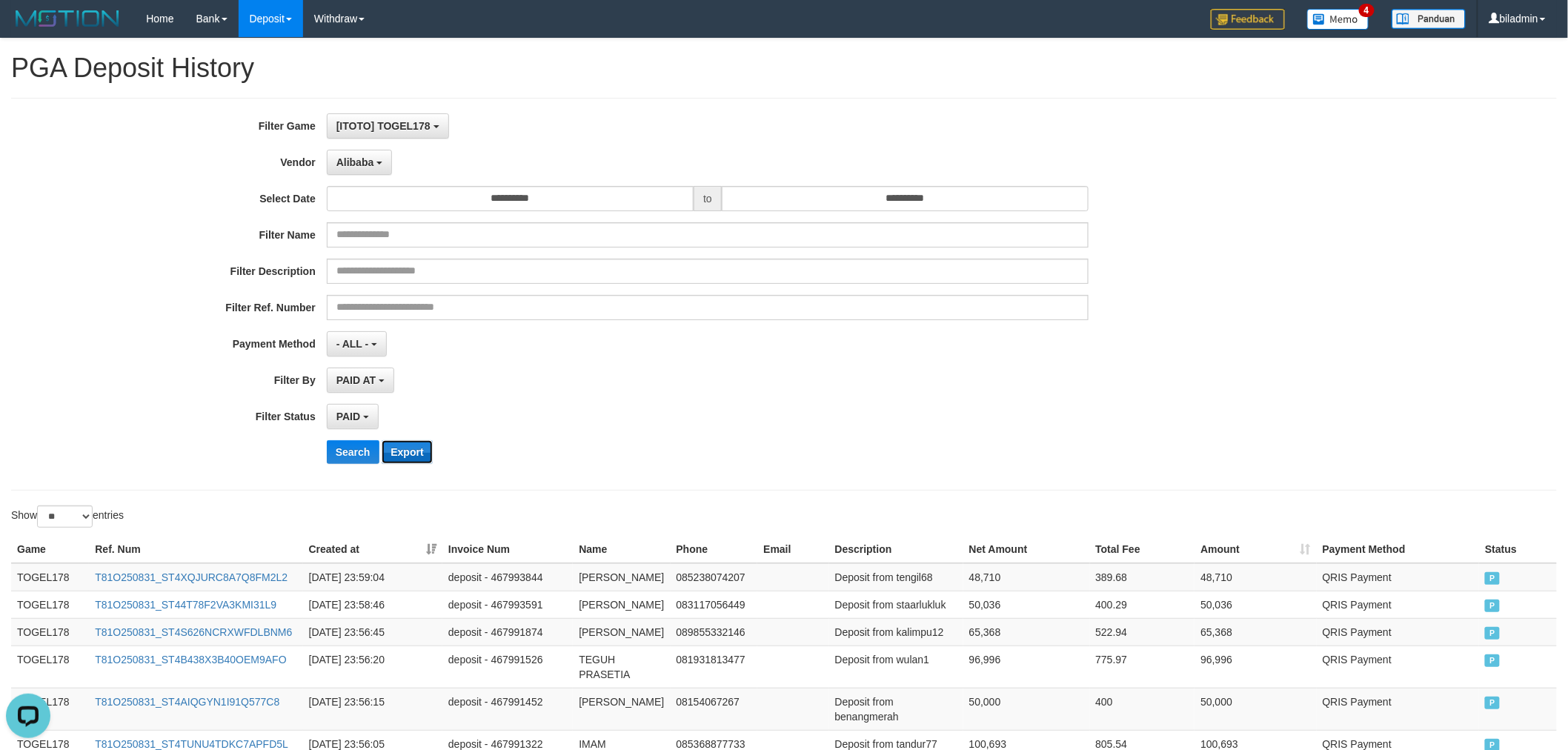
click at [395, 452] on button "Export" at bounding box center [407, 452] width 51 height 23
click at [363, 181] on div "**********" at bounding box center [653, 294] width 1306 height 361
click at [366, 163] on span "Alibaba" at bounding box center [355, 161] width 38 height 12
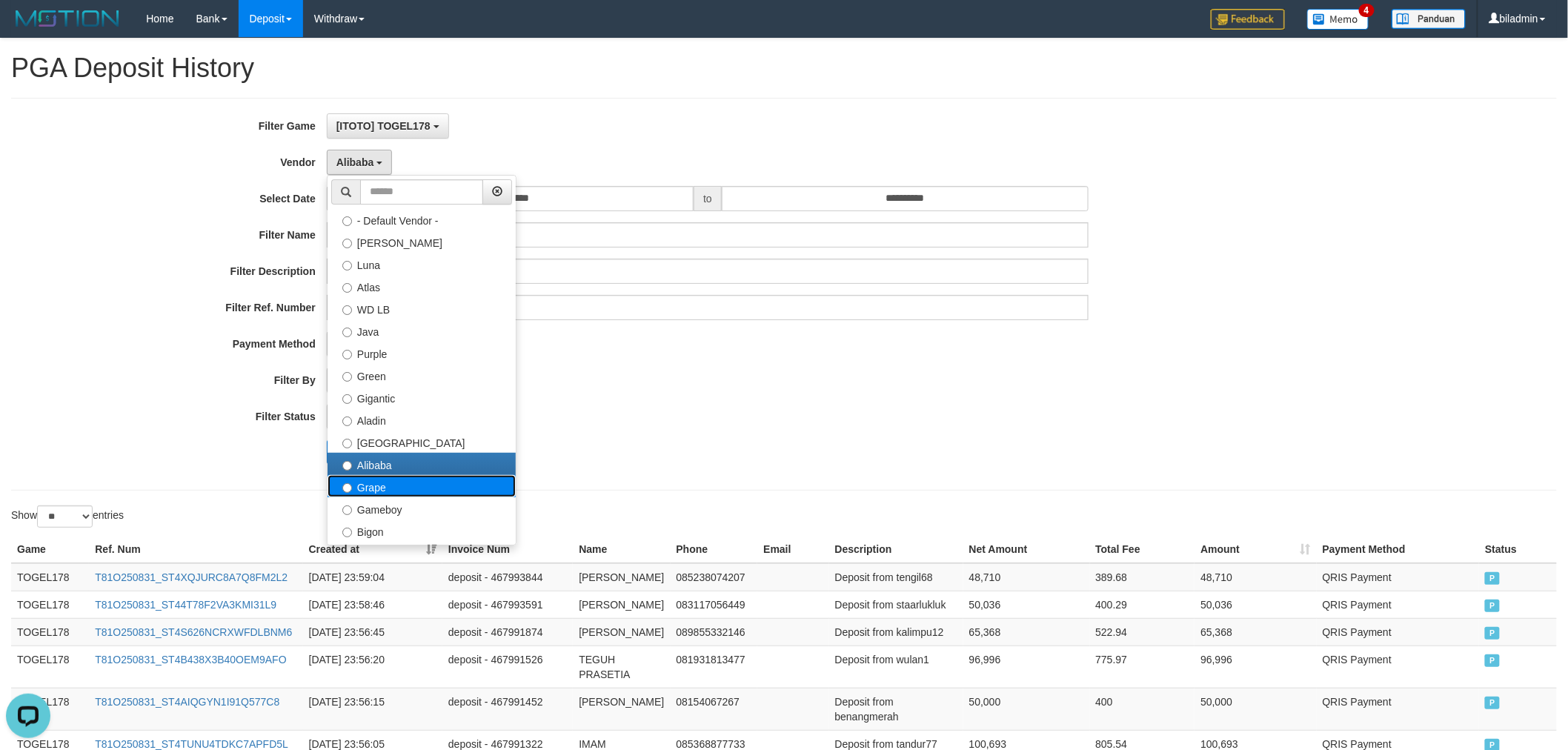
click at [395, 486] on label "Grape" at bounding box center [422, 486] width 188 height 23
select select "**********"
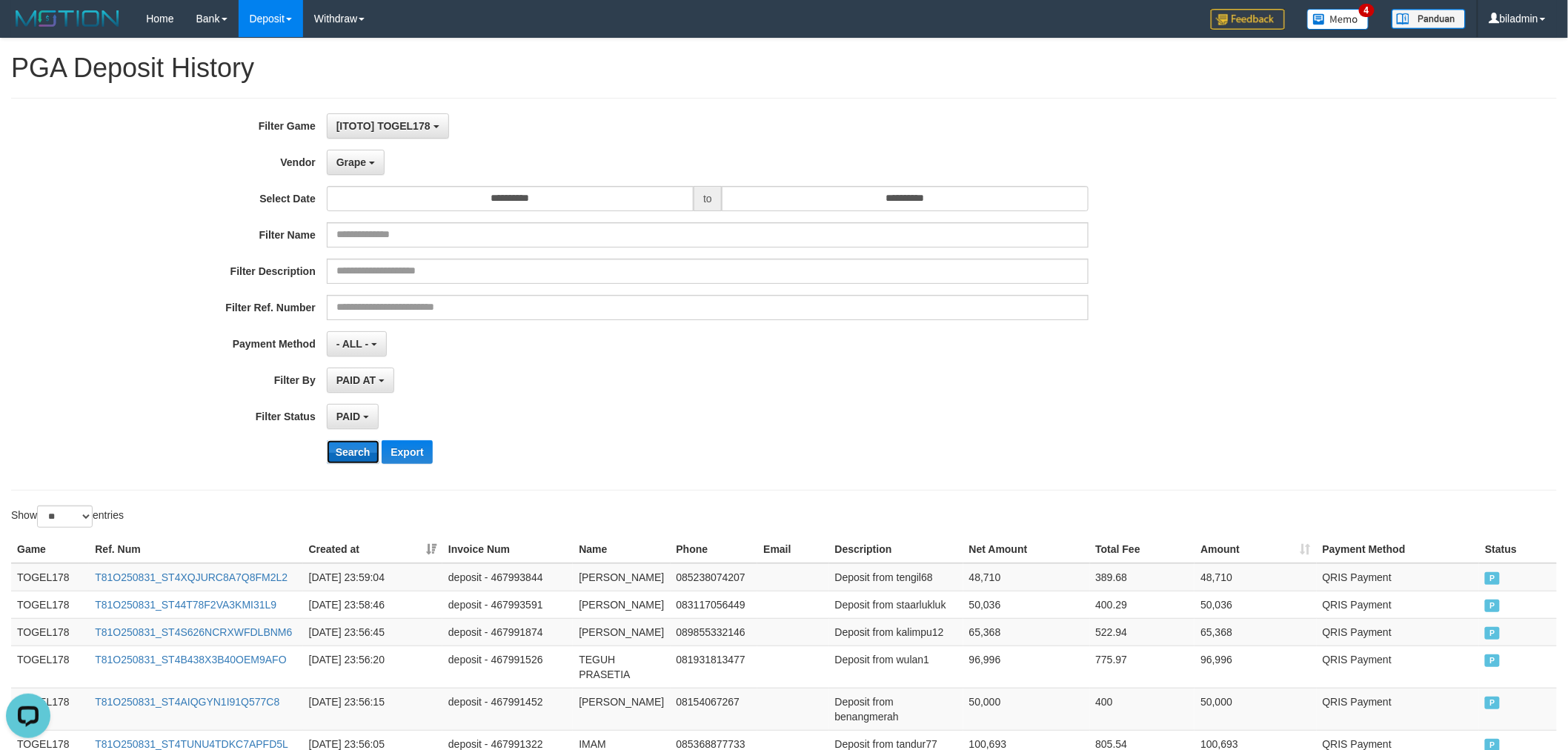
click at [339, 451] on button "Search" at bounding box center [353, 452] width 53 height 23
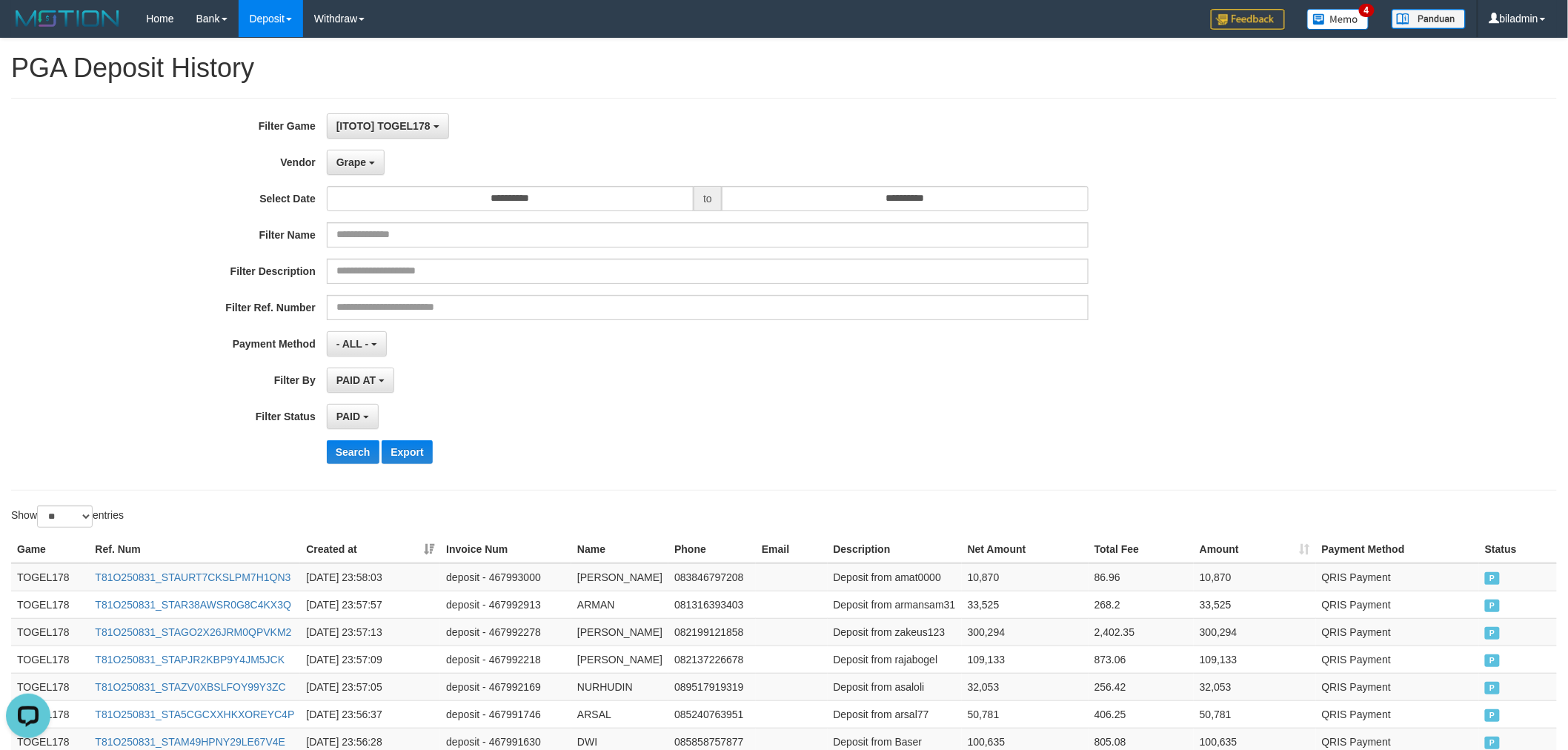
click at [813, 361] on div "**********" at bounding box center [653, 294] width 1306 height 361
click at [406, 443] on button "Export" at bounding box center [407, 452] width 51 height 23
click at [351, 165] on span "Grape" at bounding box center [351, 161] width 30 height 12
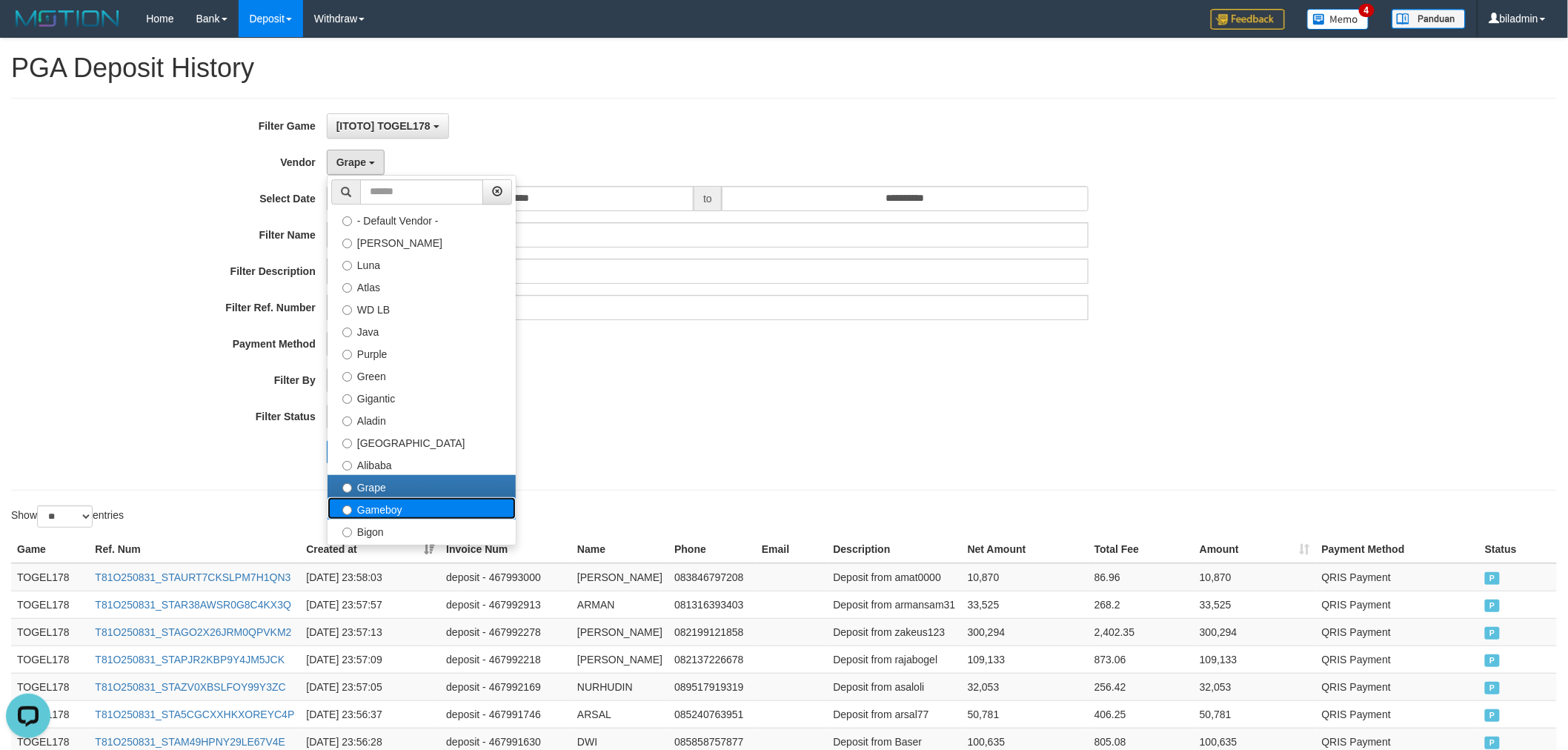
click at [403, 507] on label "Gameboy" at bounding box center [422, 508] width 188 height 23
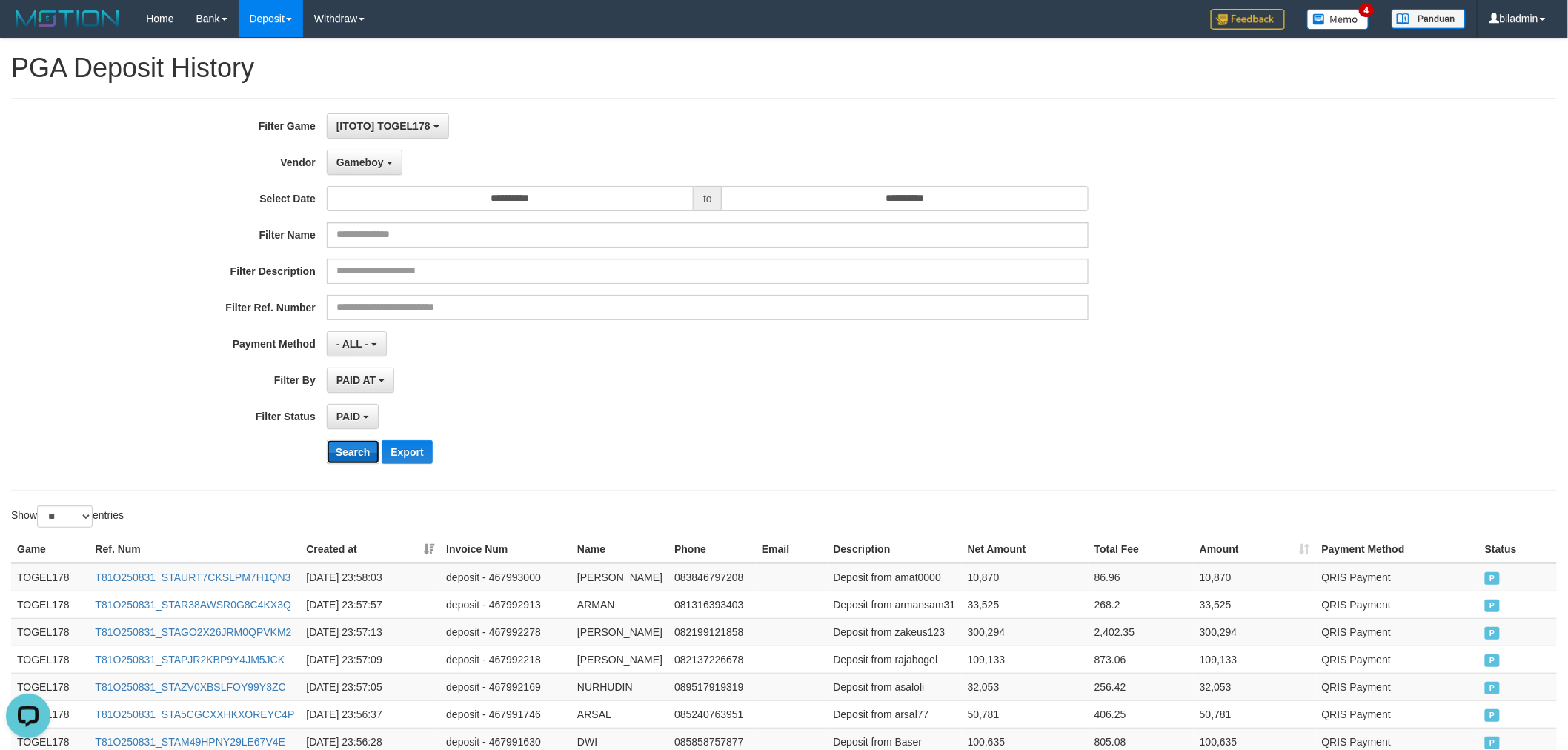
click at [353, 456] on button "Search" at bounding box center [353, 452] width 53 height 23
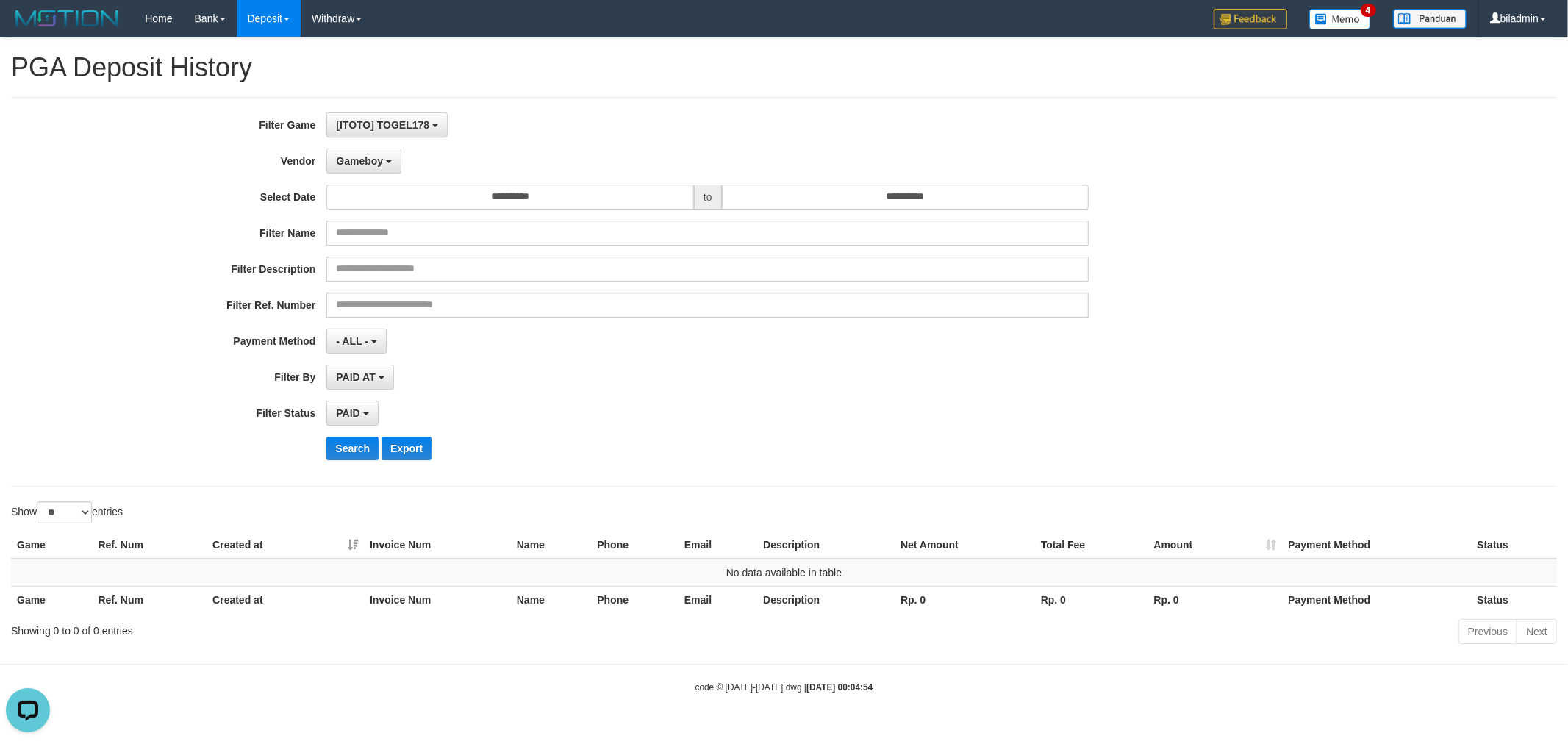
click at [357, 142] on div "**********" at bounding box center [653, 291] width 1307 height 358
click at [357, 153] on button "Gameboy" at bounding box center [363, 160] width 75 height 25
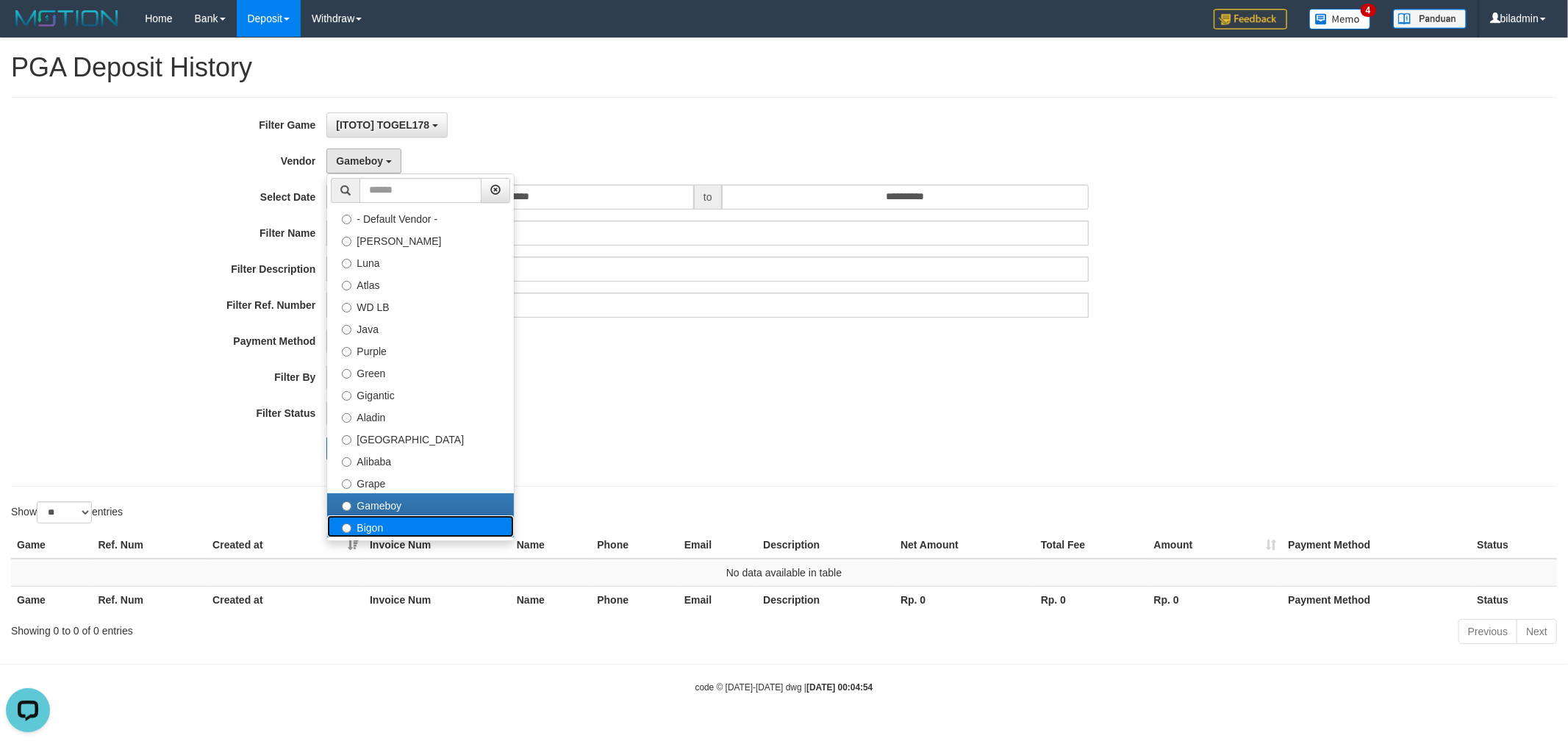
click at [412, 528] on label "Bigon" at bounding box center [420, 526] width 186 height 22
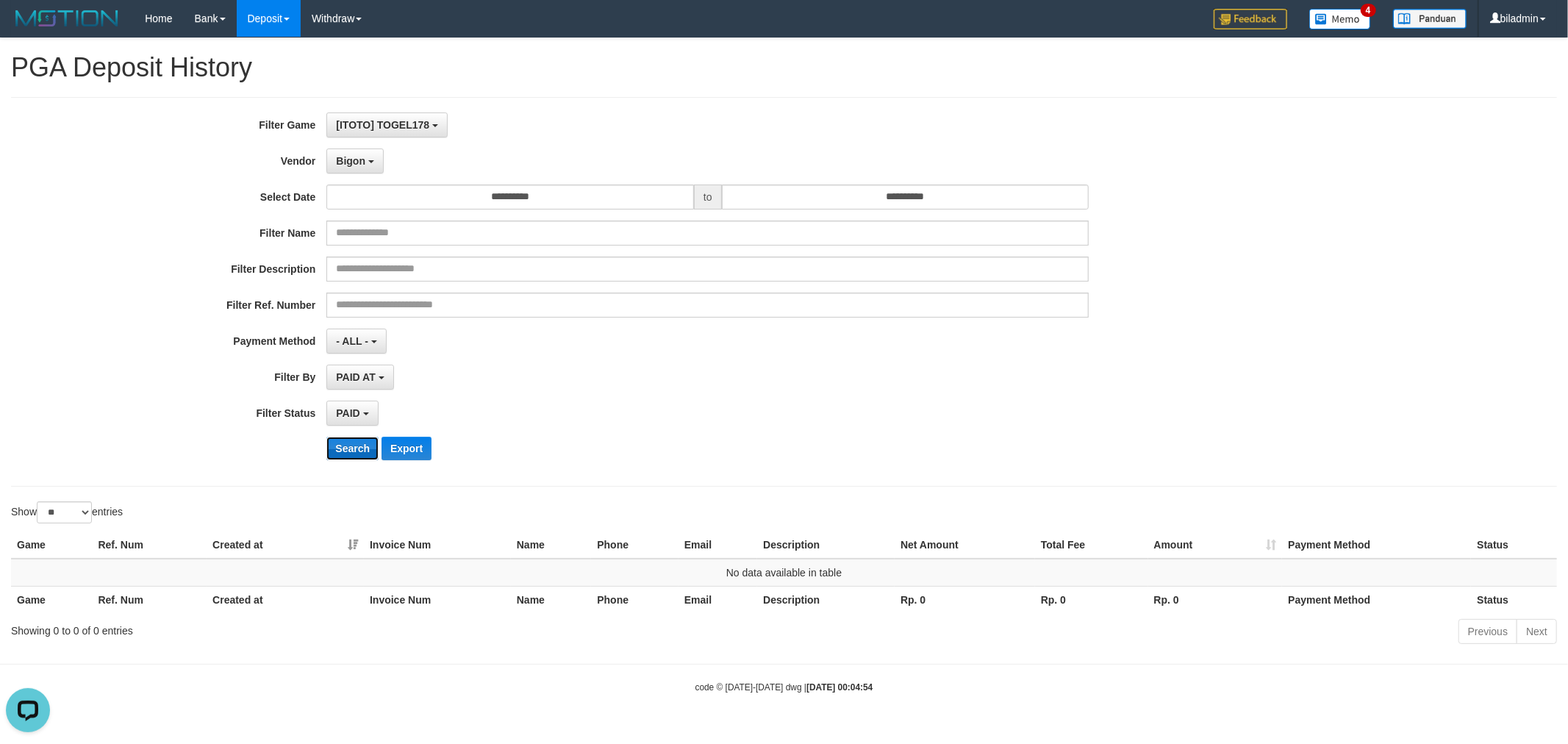
click at [351, 450] on button "Search" at bounding box center [352, 448] width 52 height 23
click at [354, 155] on span "Bigon" at bounding box center [351, 160] width 30 height 12
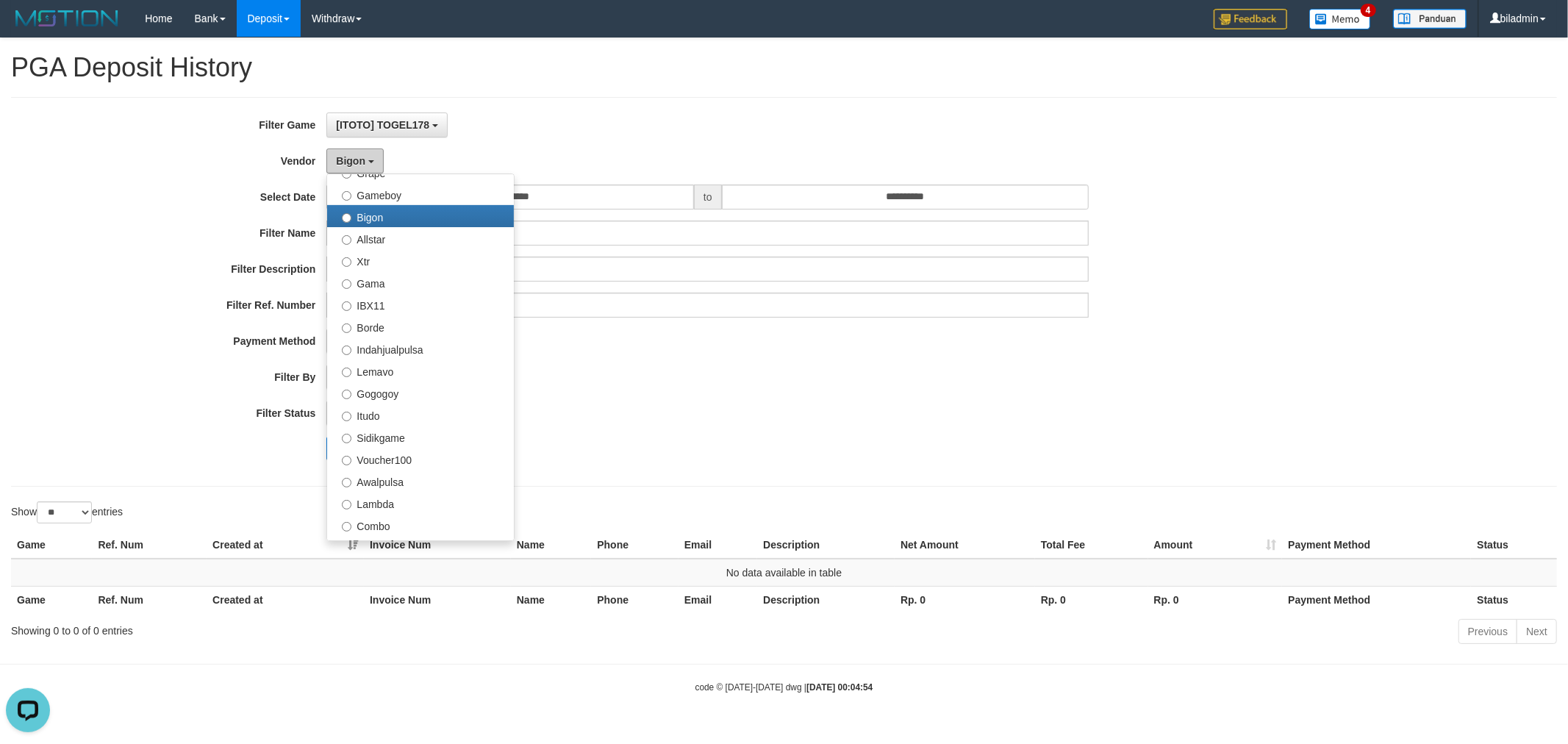
scroll to position [326, 0]
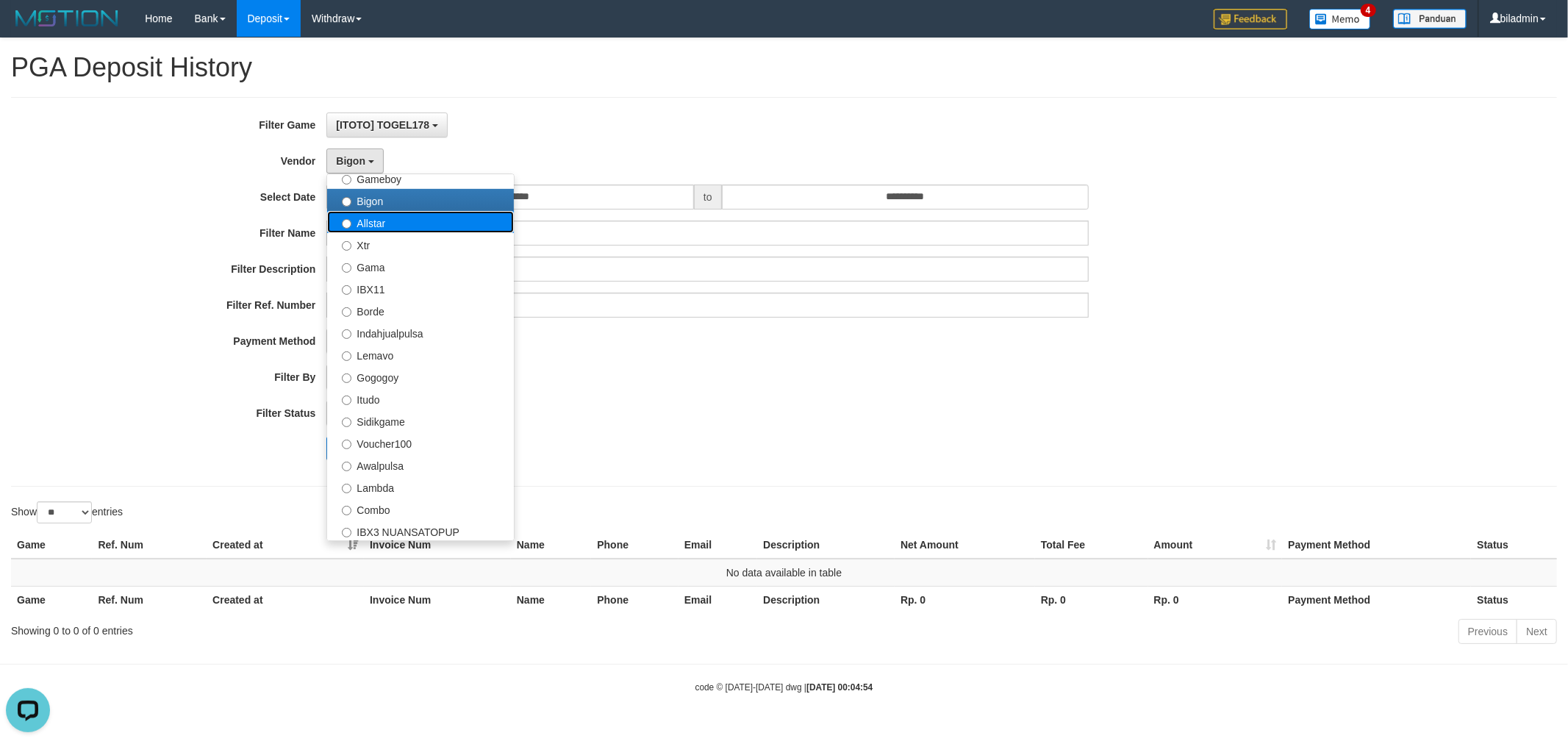
click at [392, 223] on label "Allstar" at bounding box center [420, 222] width 186 height 22
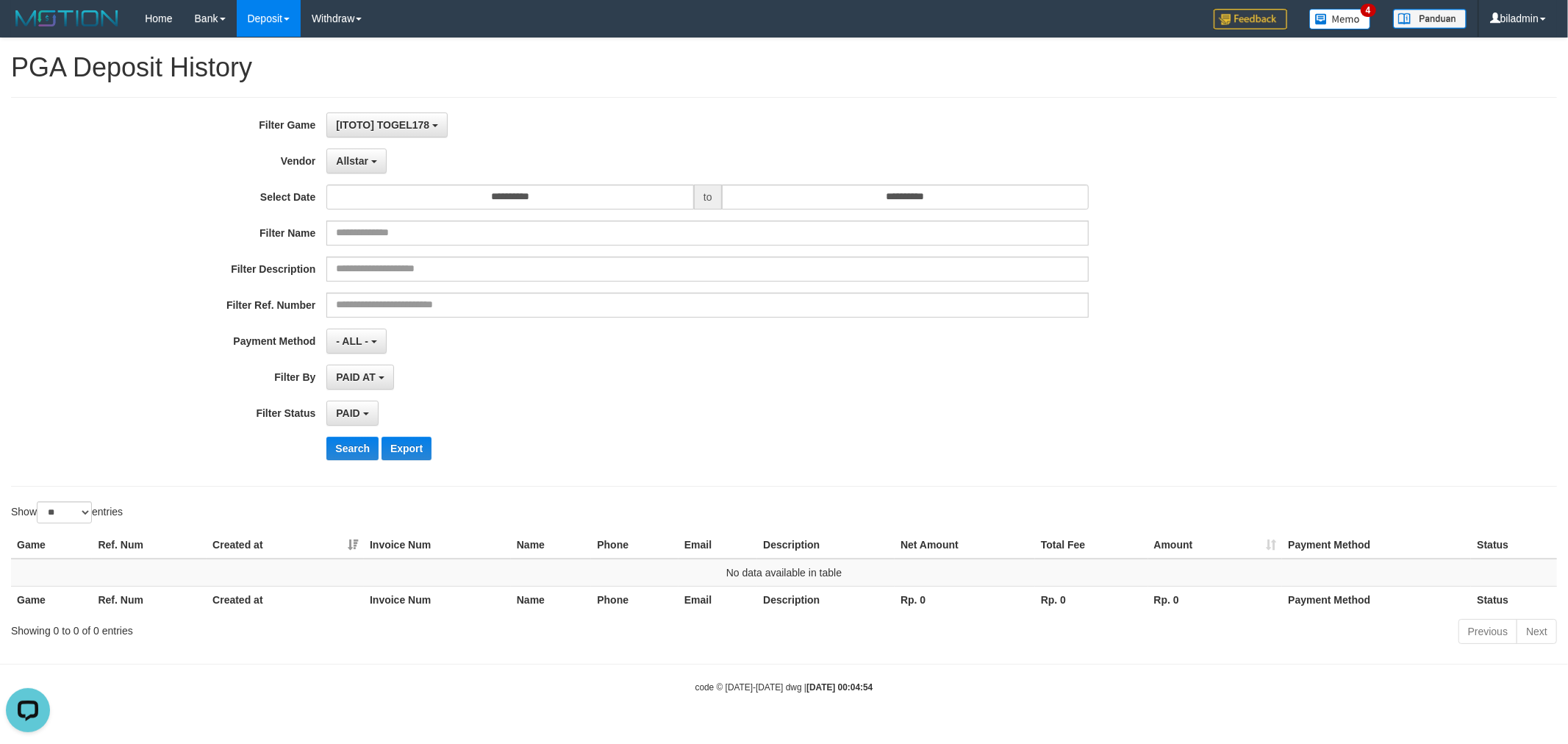
click at [356, 434] on div "**********" at bounding box center [653, 291] width 1307 height 358
click at [357, 443] on button "Search" at bounding box center [352, 448] width 52 height 23
click at [361, 152] on button "Allstar" at bounding box center [356, 160] width 60 height 25
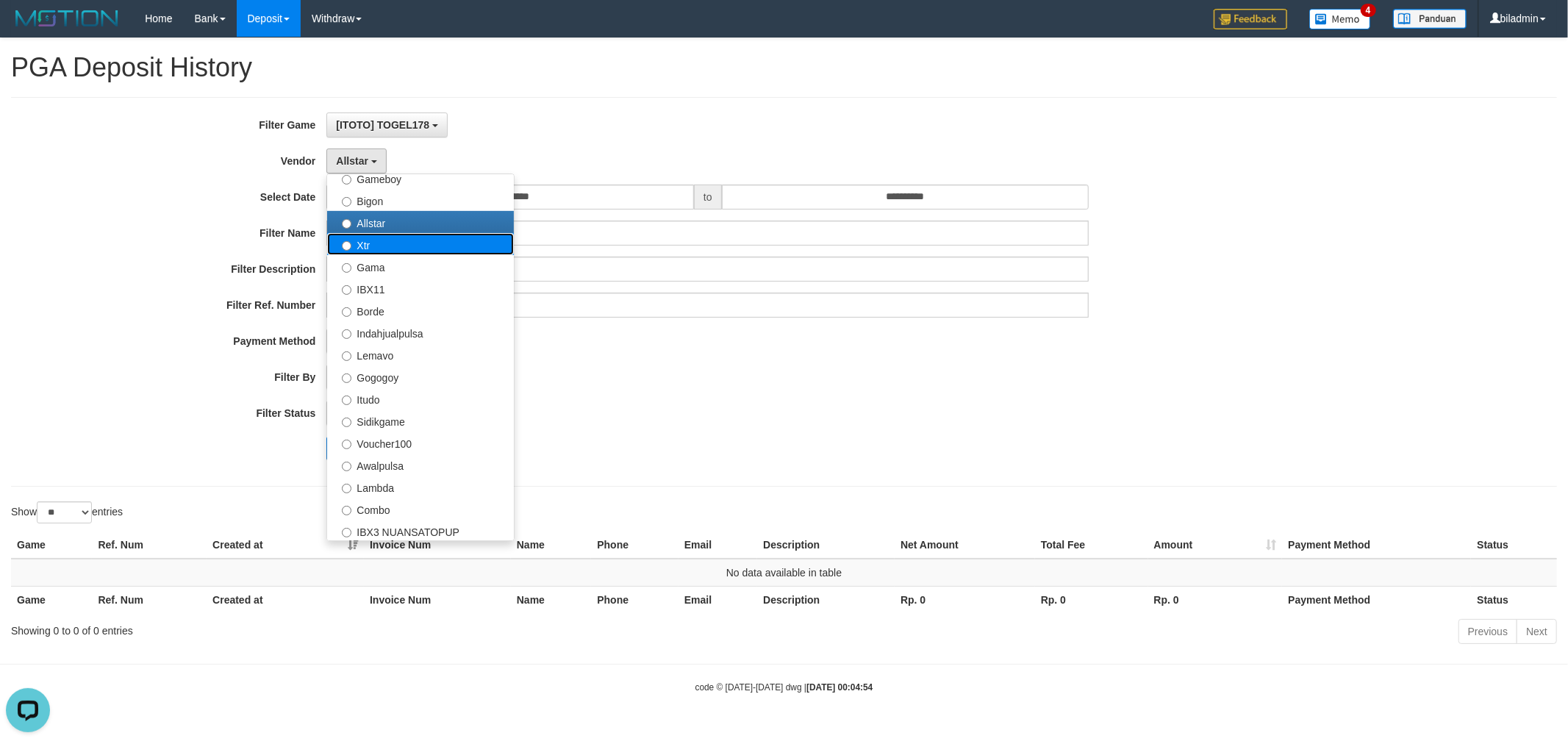
click at [392, 237] on label "Xtr" at bounding box center [420, 244] width 186 height 22
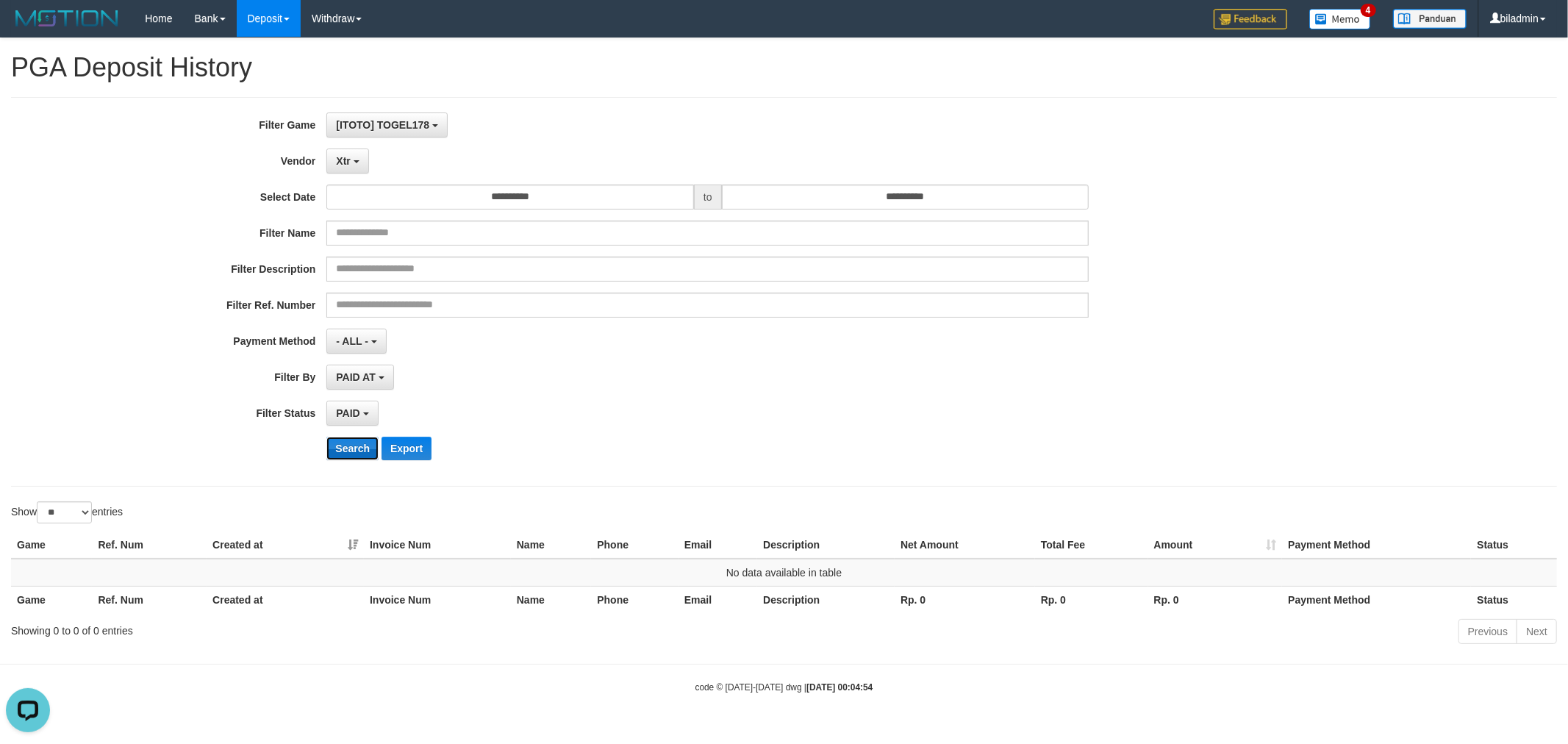
click at [348, 449] on button "Search" at bounding box center [352, 448] width 52 height 23
click at [361, 169] on button "Xtr" at bounding box center [347, 160] width 42 height 25
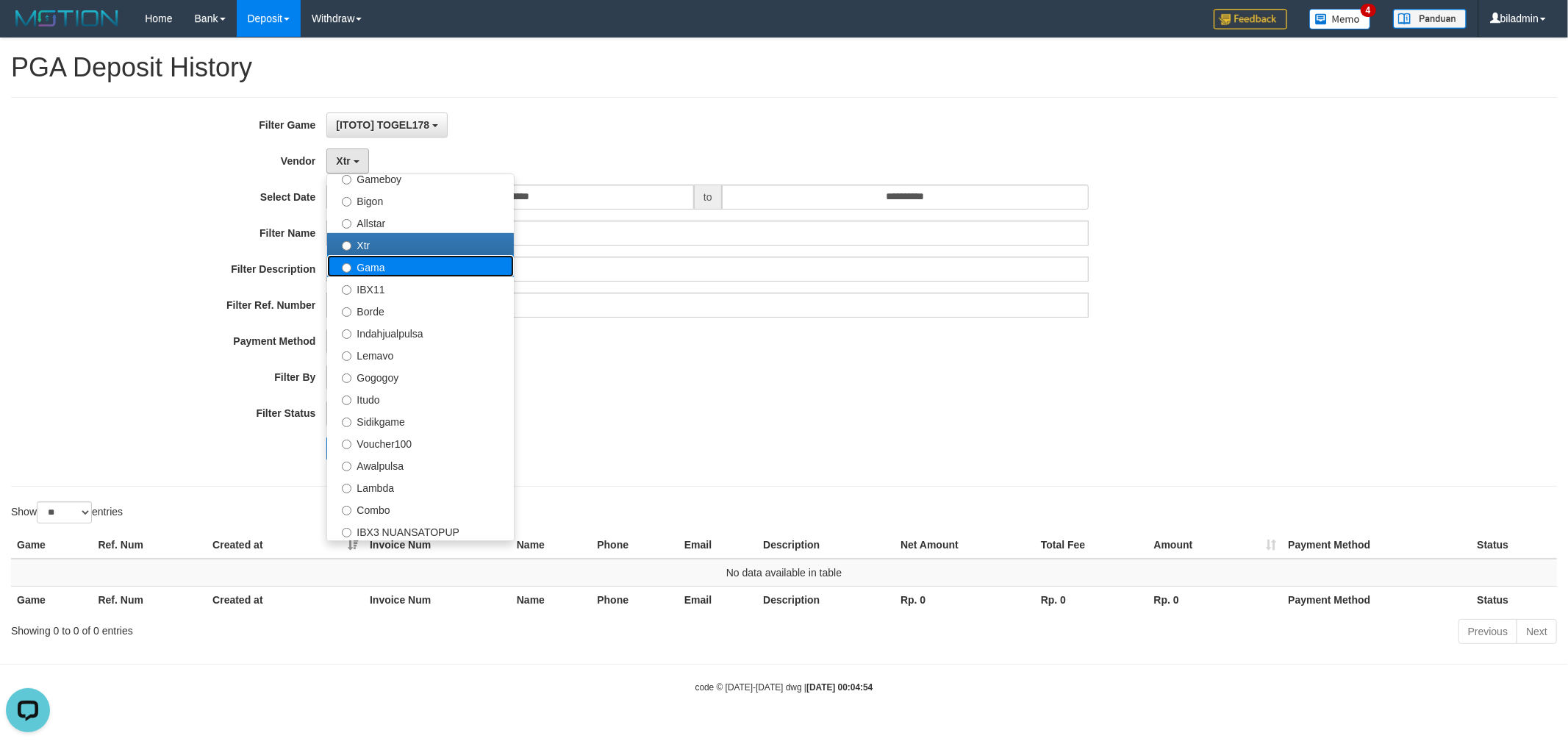
click at [402, 268] on label "Gama" at bounding box center [420, 266] width 186 height 22
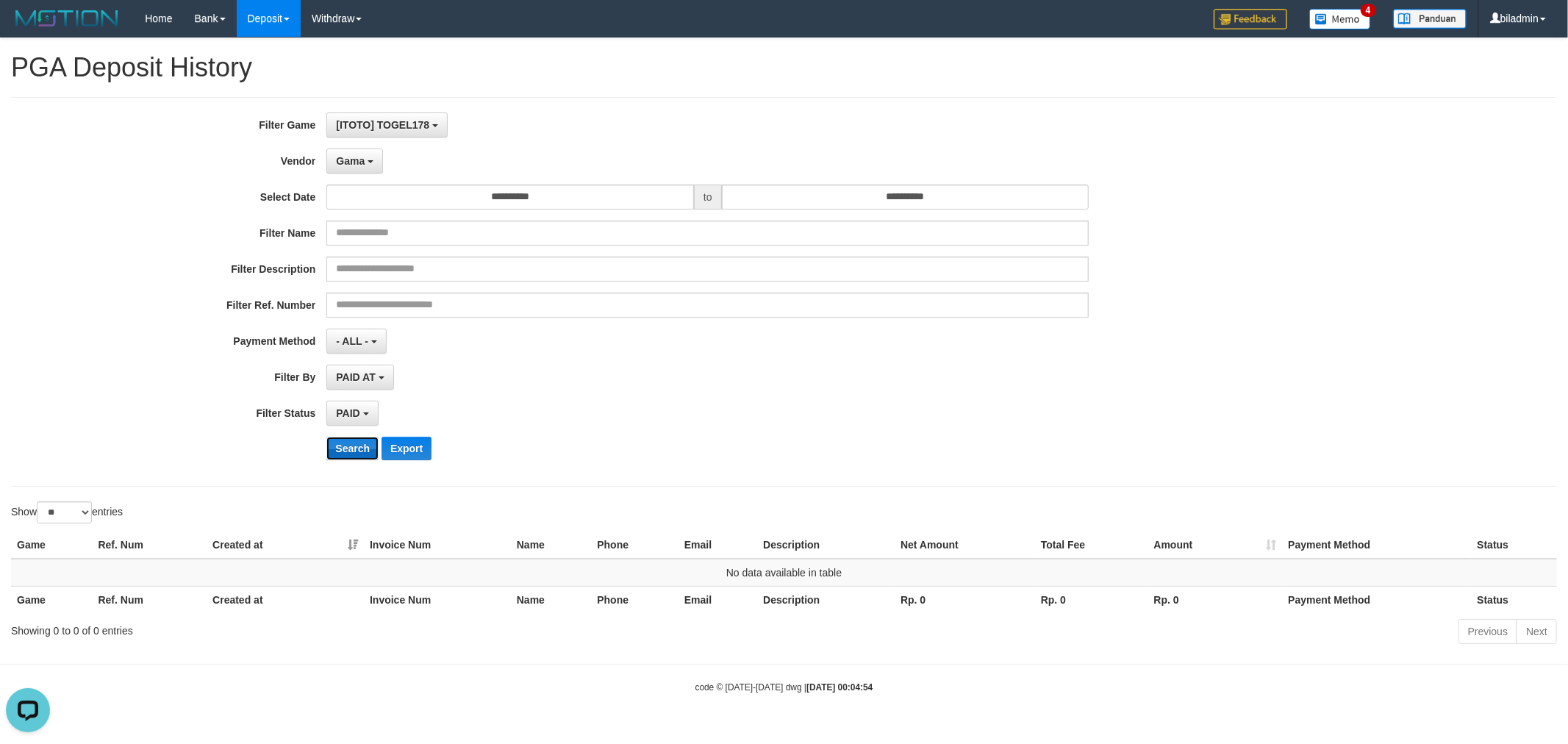
click at [353, 455] on button "Search" at bounding box center [352, 448] width 52 height 23
click at [354, 167] on button "Gama" at bounding box center [354, 160] width 57 height 25
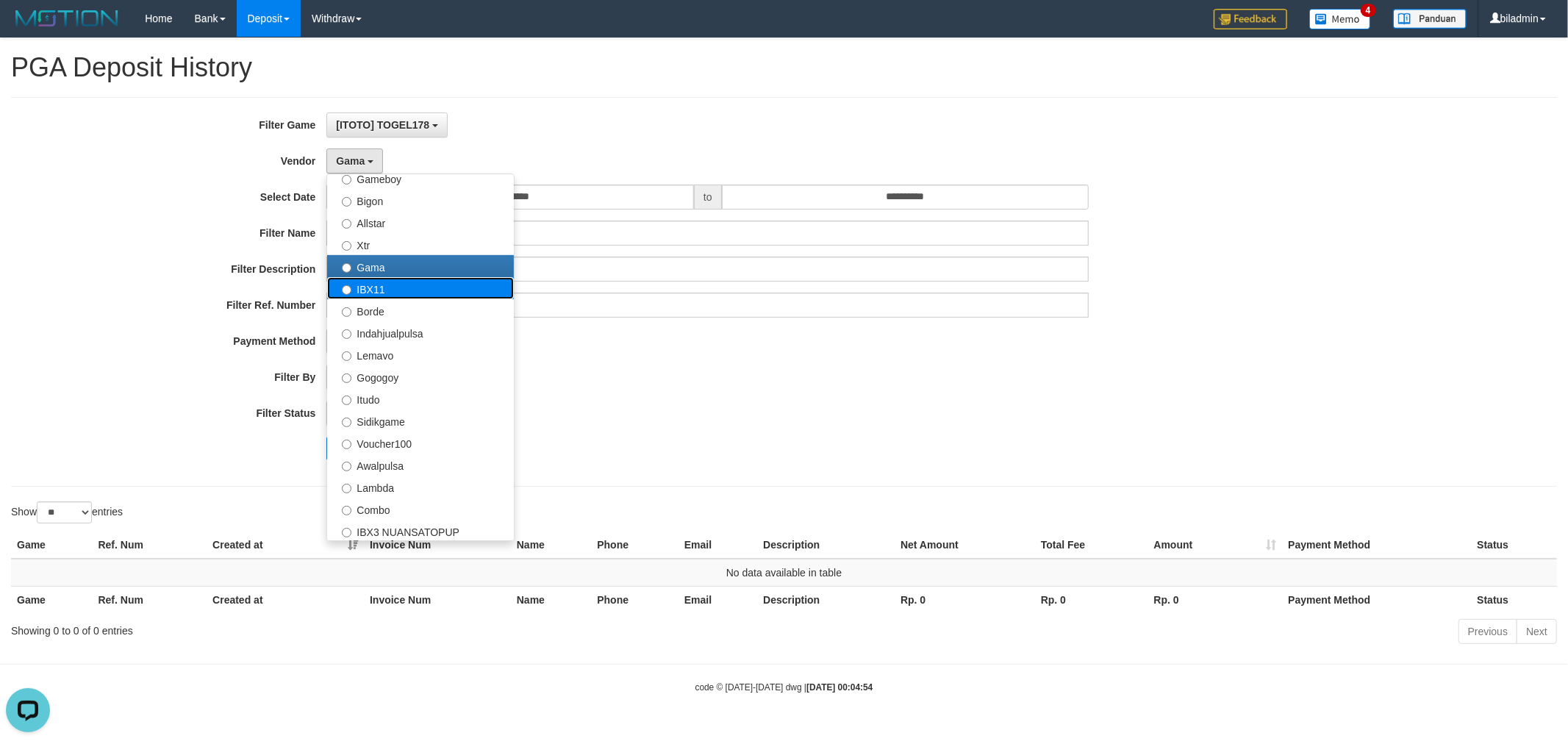
click at [404, 294] on label "IBX11" at bounding box center [420, 288] width 186 height 22
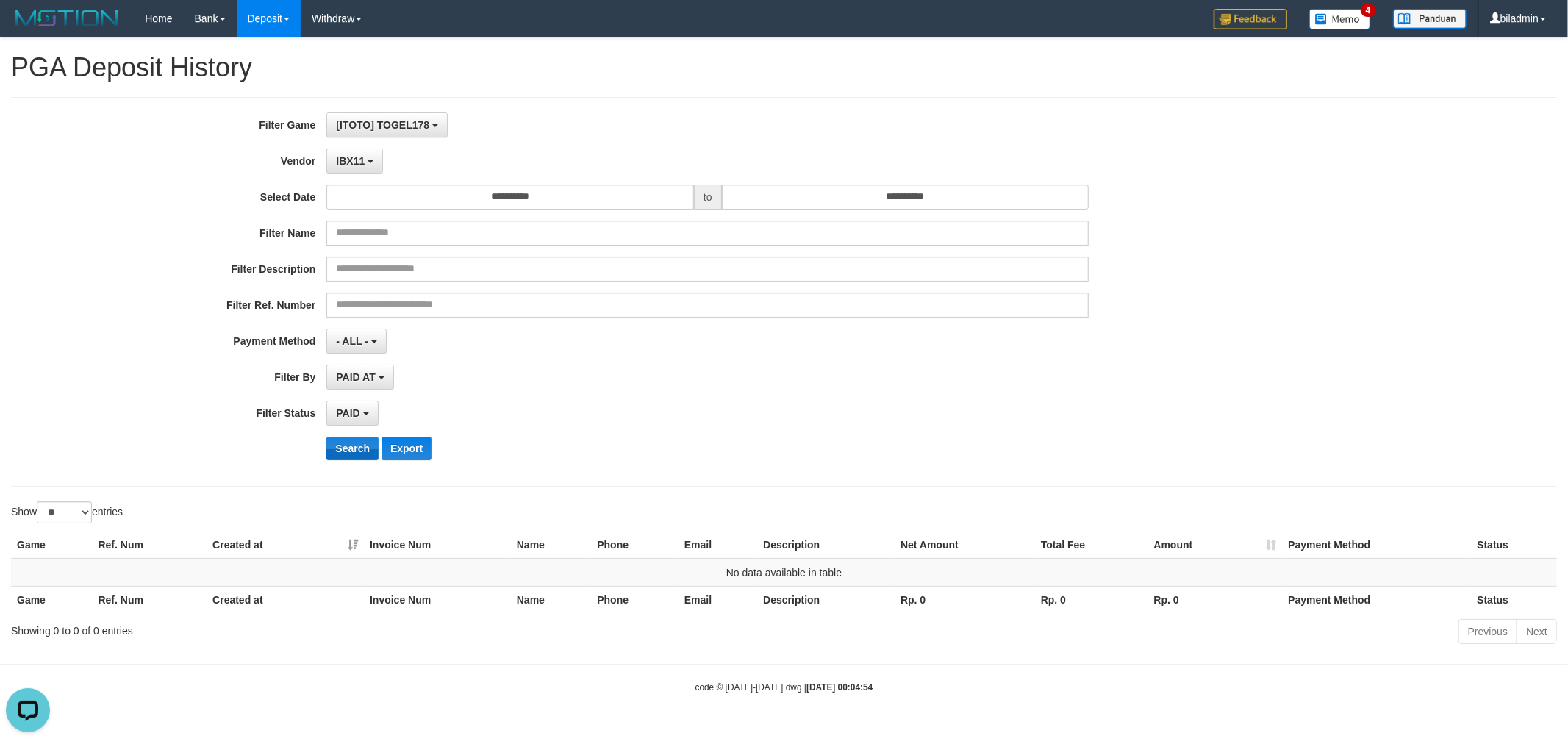
drag, startPoint x: 347, startPoint y: 434, endPoint x: 347, endPoint y: 452, distance: 18.0
click at [347, 445] on div "**********" at bounding box center [653, 291] width 1307 height 358
click at [349, 450] on button "Search" at bounding box center [352, 448] width 52 height 23
click at [375, 162] on button "IBX11" at bounding box center [354, 160] width 57 height 25
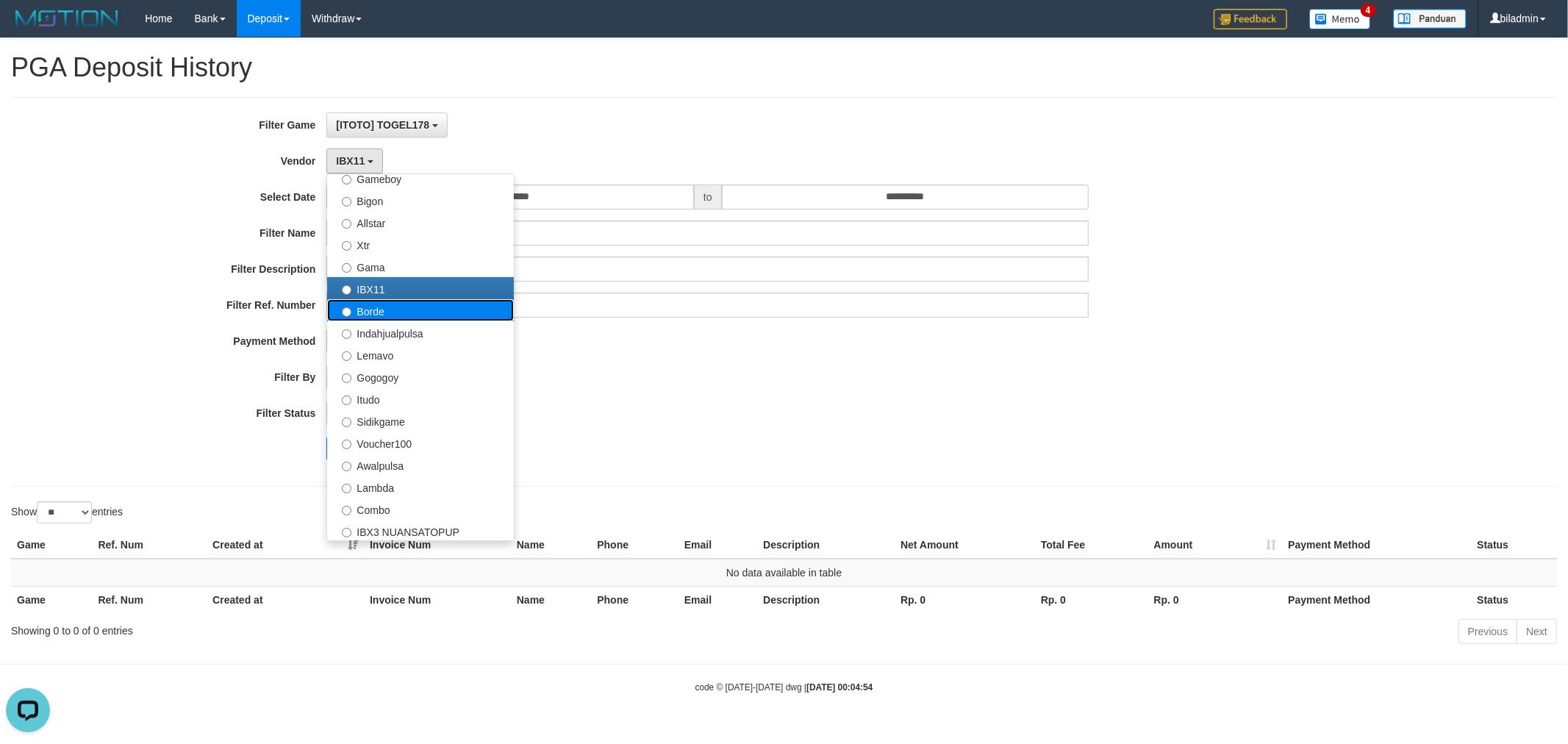
click at [416, 302] on label "Borde" at bounding box center [420, 310] width 186 height 22
select select "**********"
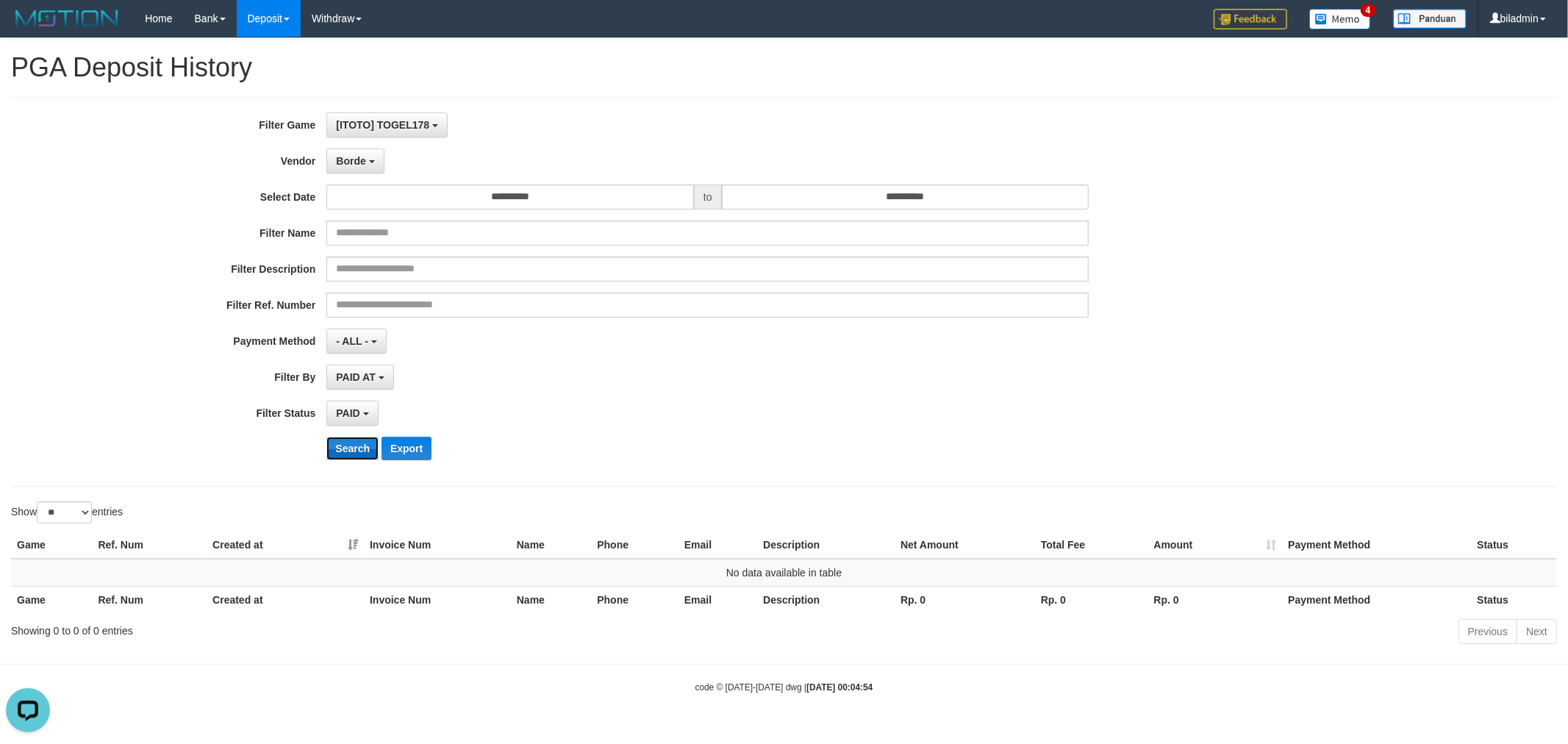
click at [359, 450] on button "Search" at bounding box center [352, 448] width 52 height 23
click at [358, 156] on span "Borde" at bounding box center [351, 160] width 30 height 12
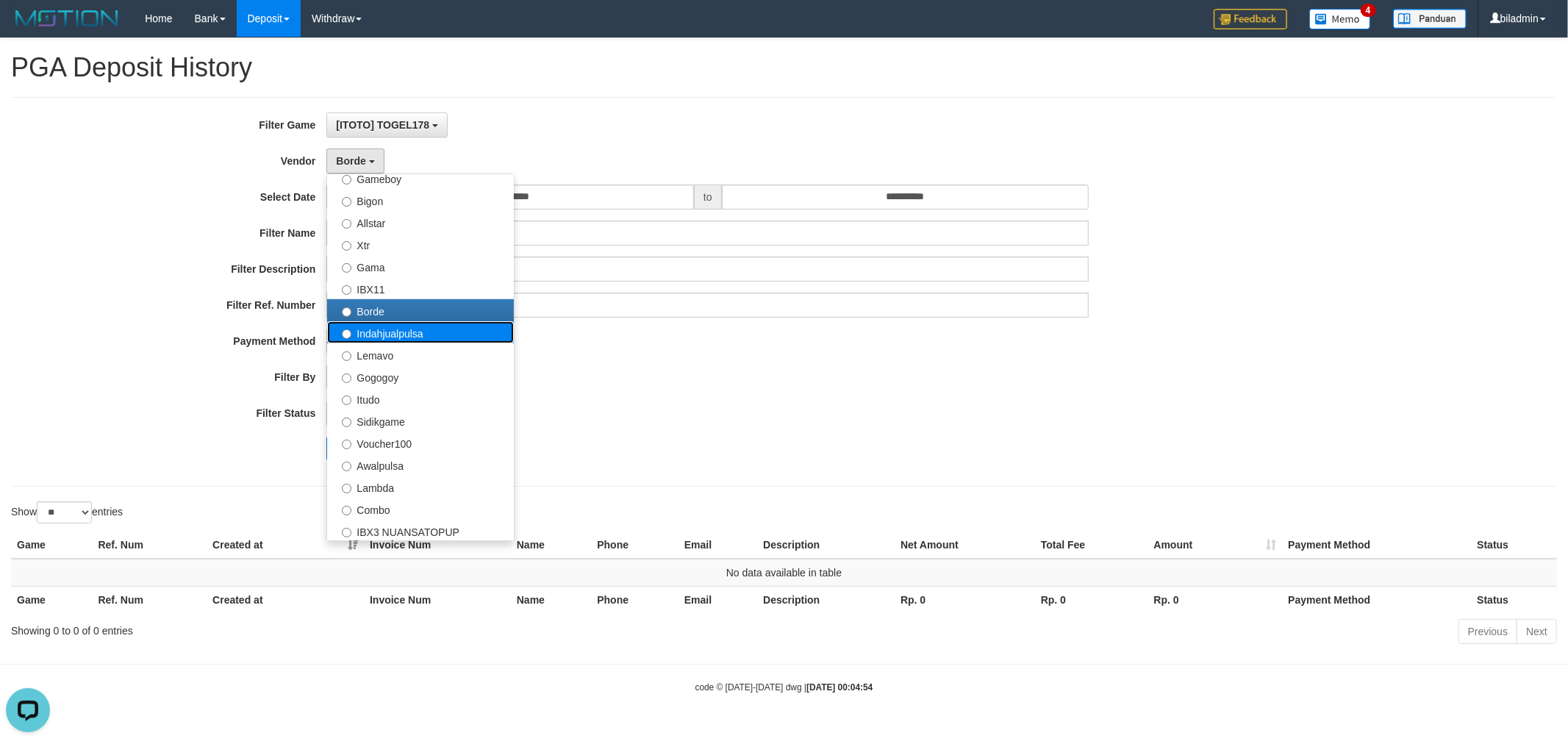
click at [412, 324] on label "Indahjualpulsa" at bounding box center [420, 332] width 186 height 22
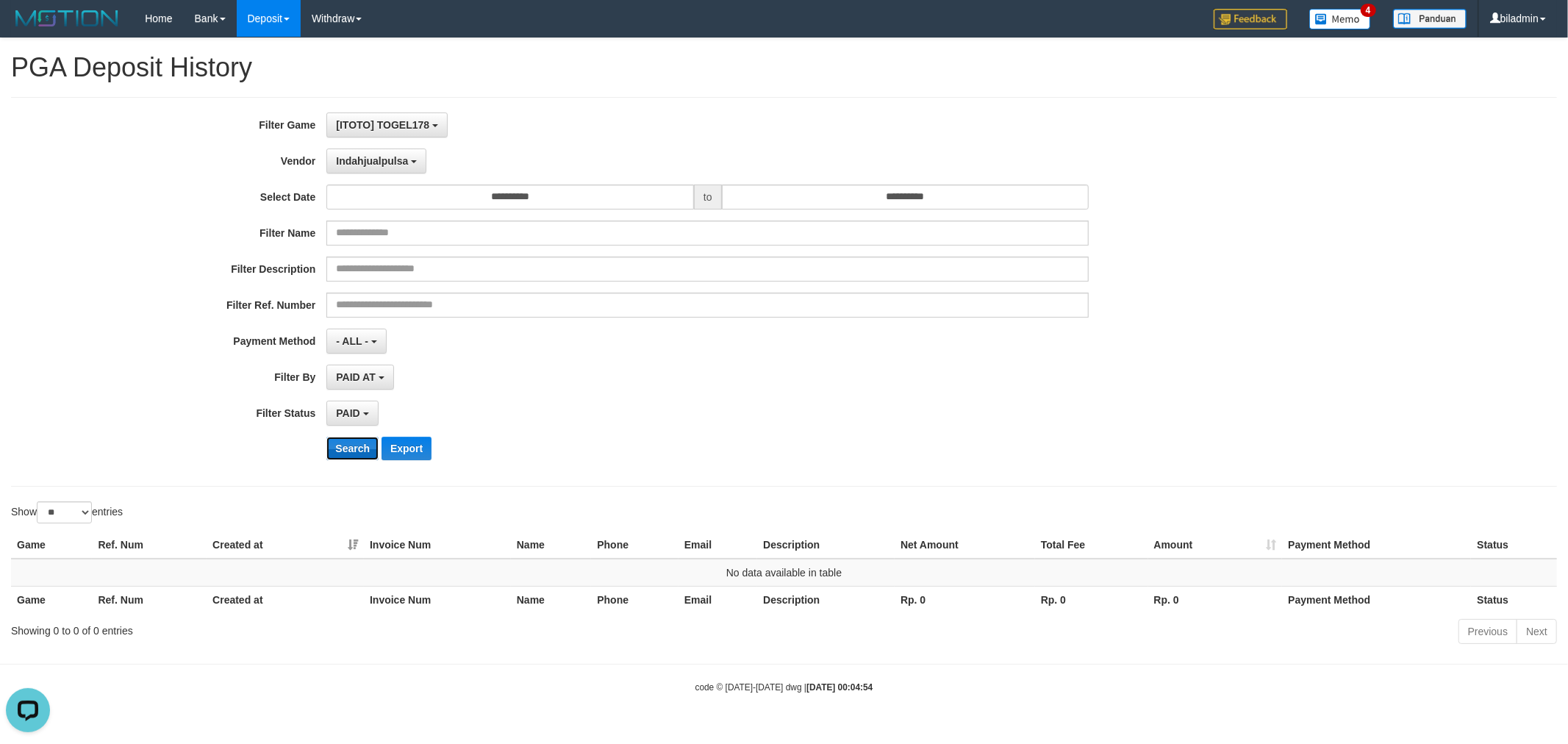
click at [355, 438] on button "Search" at bounding box center [352, 448] width 52 height 23
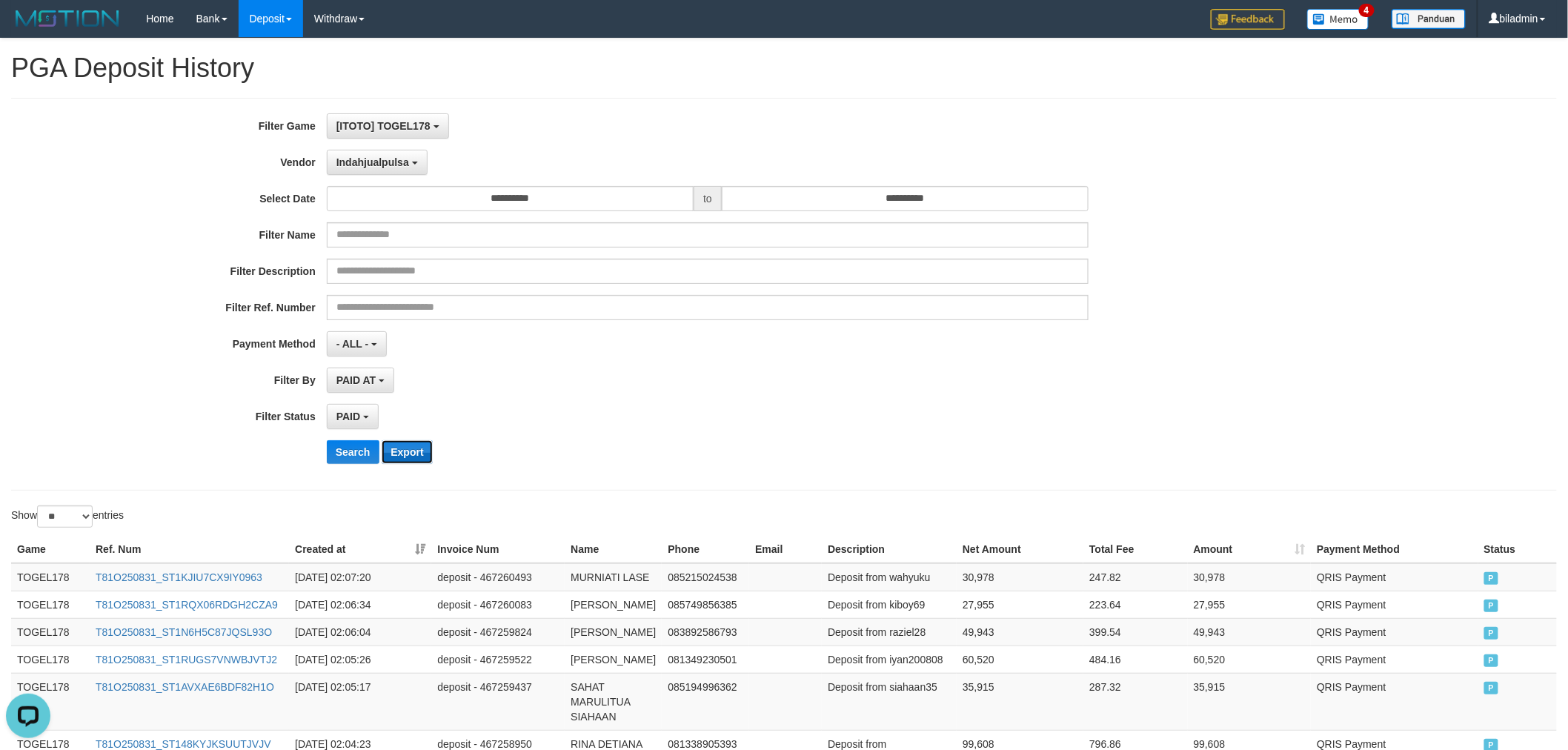
click at [416, 444] on button "Export" at bounding box center [407, 452] width 51 height 23
click at [360, 171] on button "Indahjualpulsa" at bounding box center [377, 161] width 100 height 25
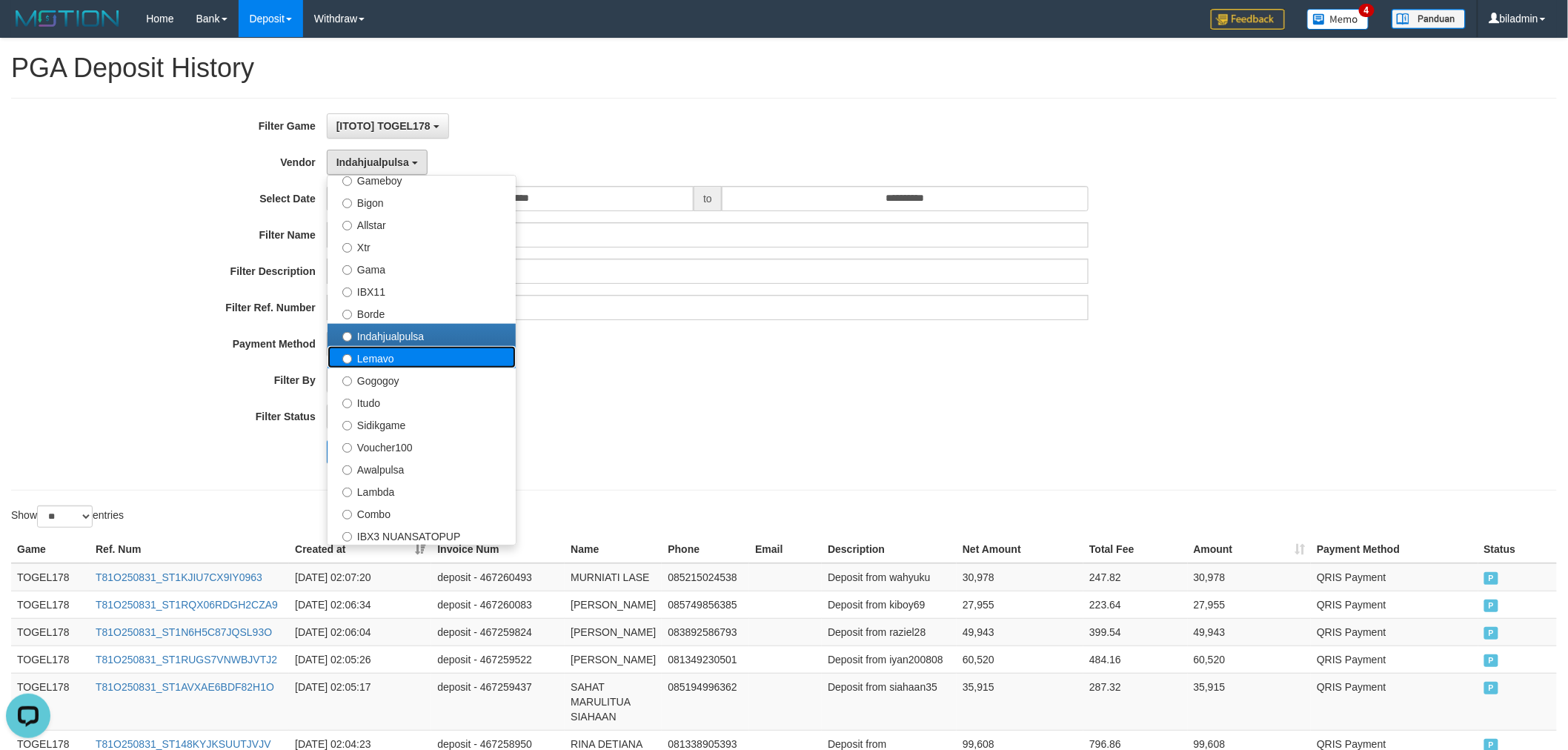
click at [400, 360] on label "Lemavo" at bounding box center [422, 358] width 188 height 23
select select "**********"
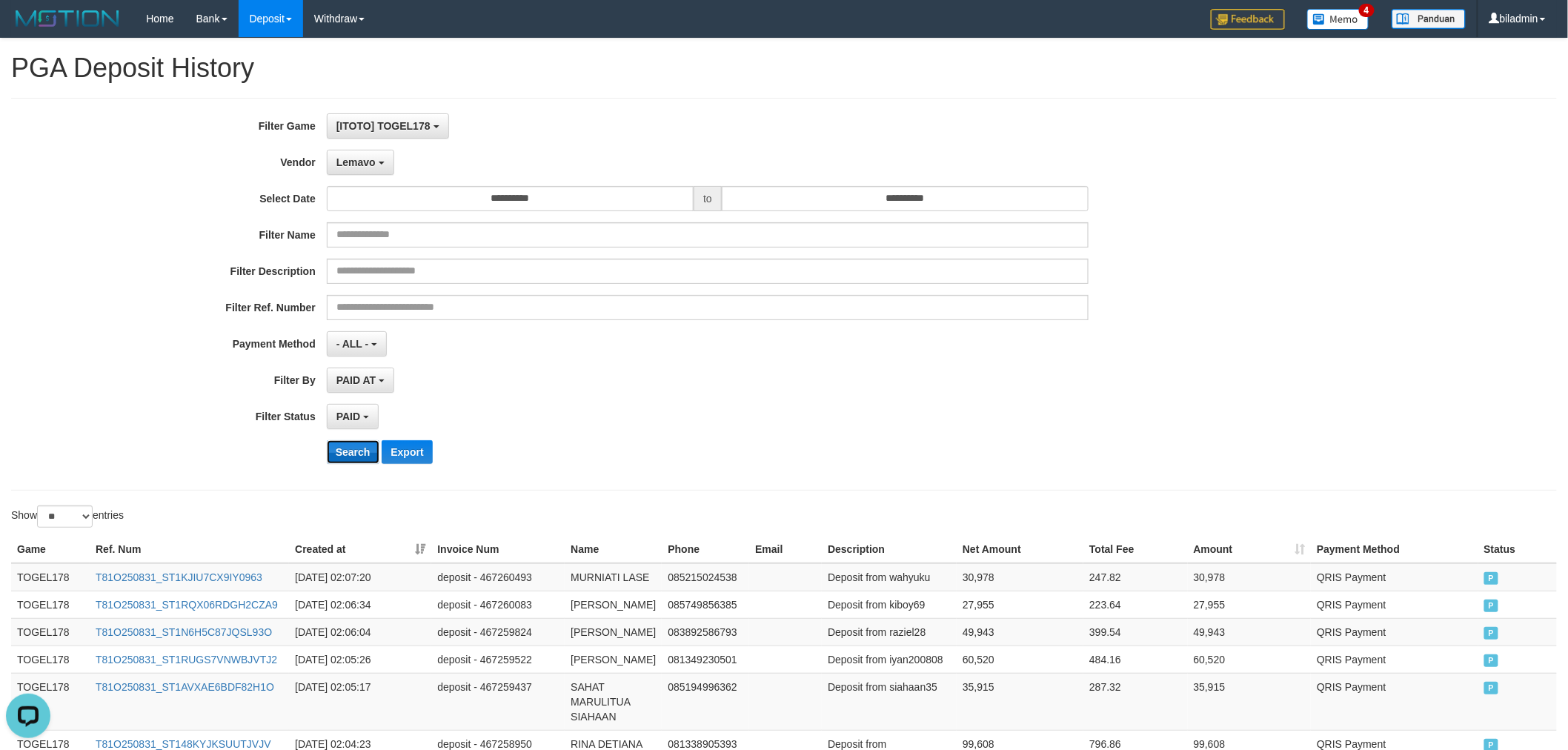
click at [351, 458] on button "Search" at bounding box center [353, 452] width 53 height 23
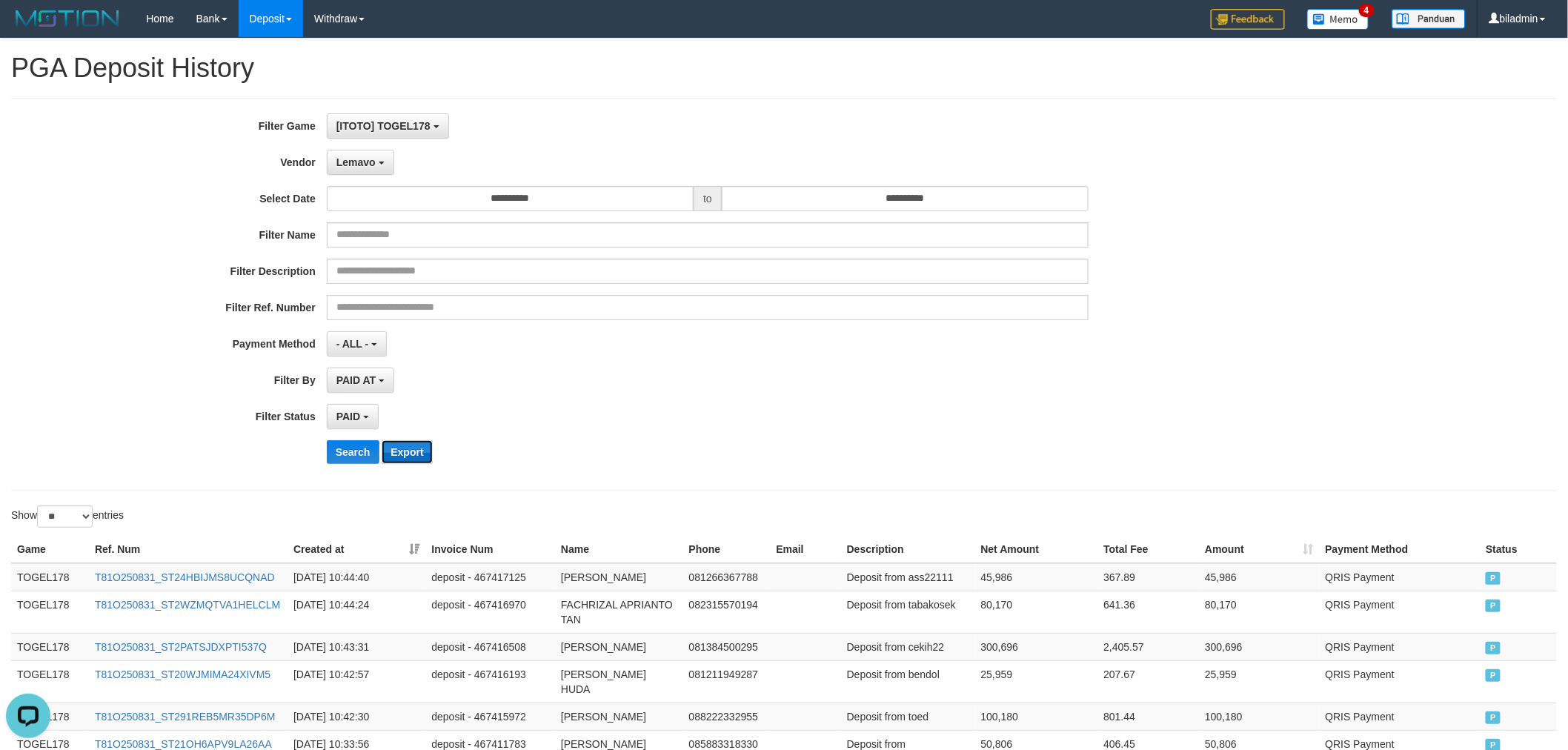
click at [419, 451] on button "Export" at bounding box center [407, 452] width 51 height 23
click at [750, 361] on div "**********" at bounding box center [653, 294] width 1306 height 361
click at [371, 153] on button "Lemavo" at bounding box center [361, 161] width 68 height 25
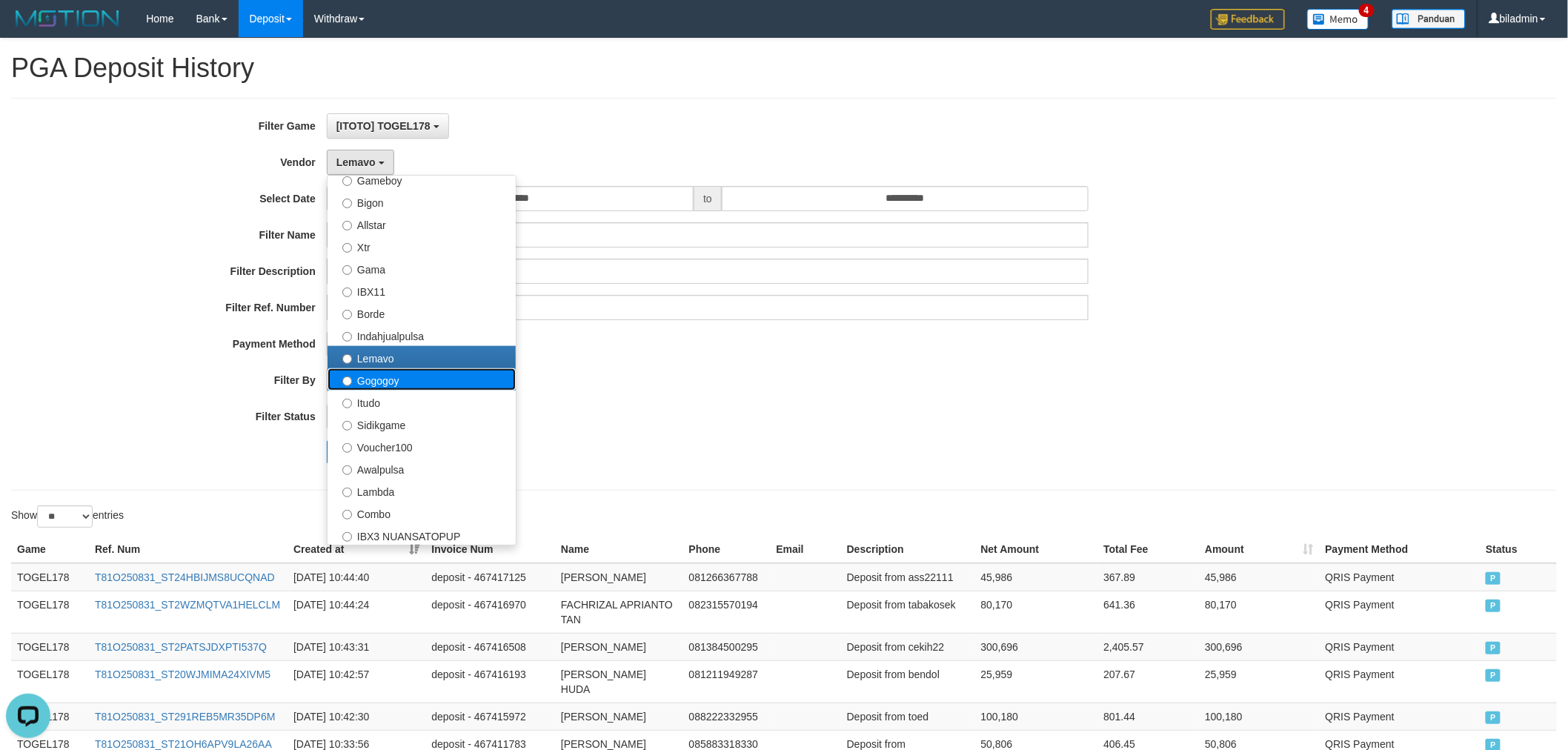
click at [375, 376] on label "Gogogoy" at bounding box center [422, 379] width 188 height 23
select select "**********"
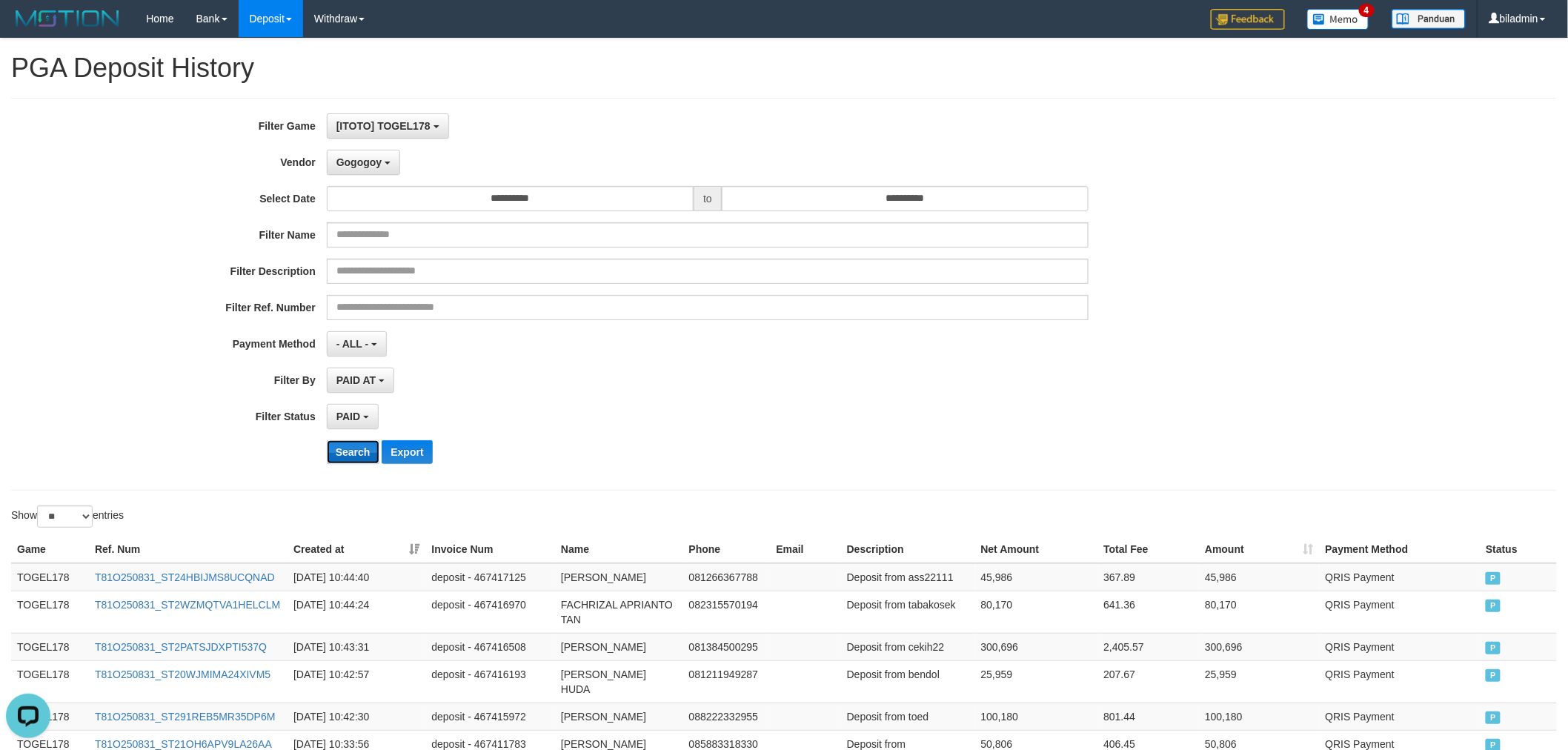
click at [351, 450] on button "Search" at bounding box center [353, 452] width 53 height 23
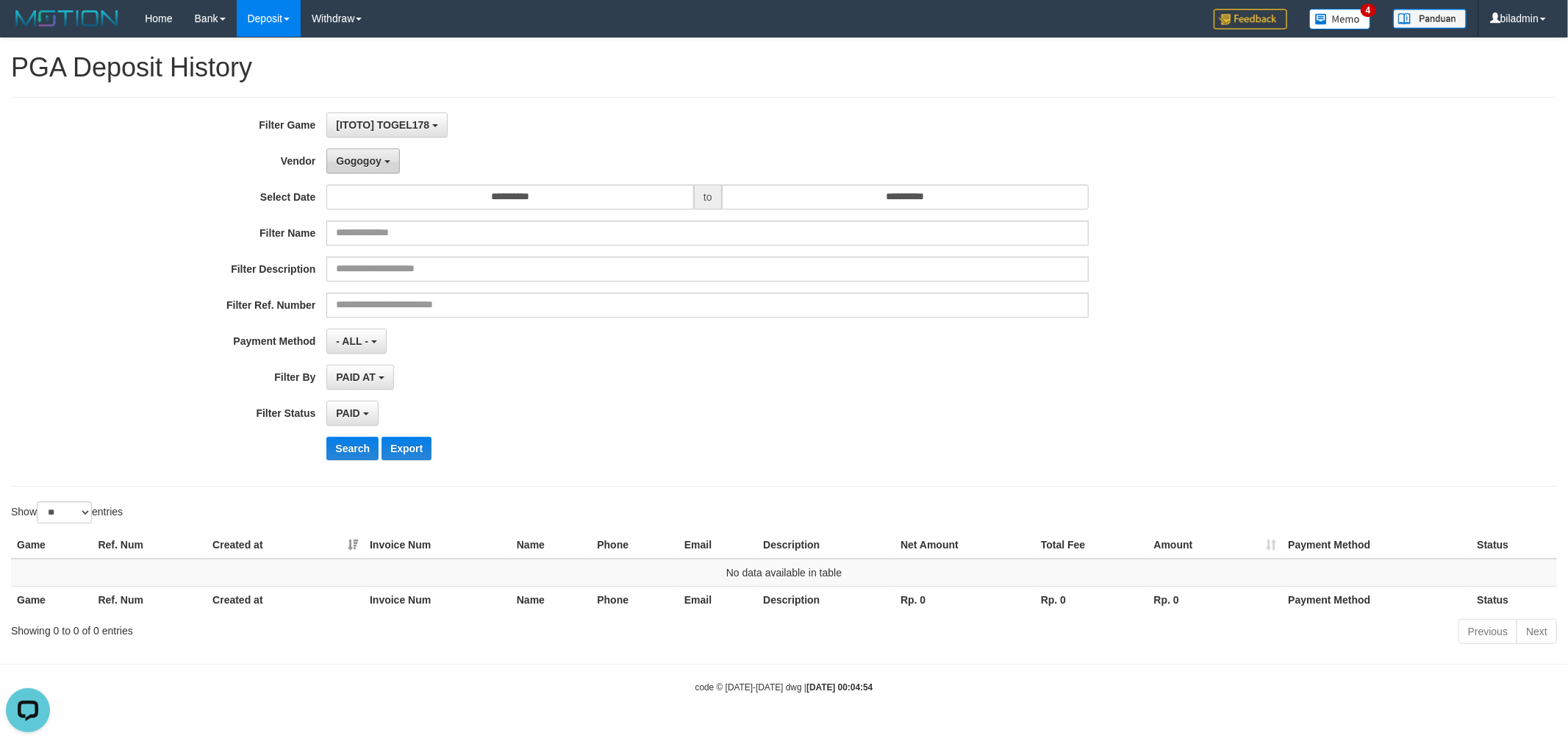
click at [349, 156] on span "Gogogoy" at bounding box center [359, 160] width 45 height 12
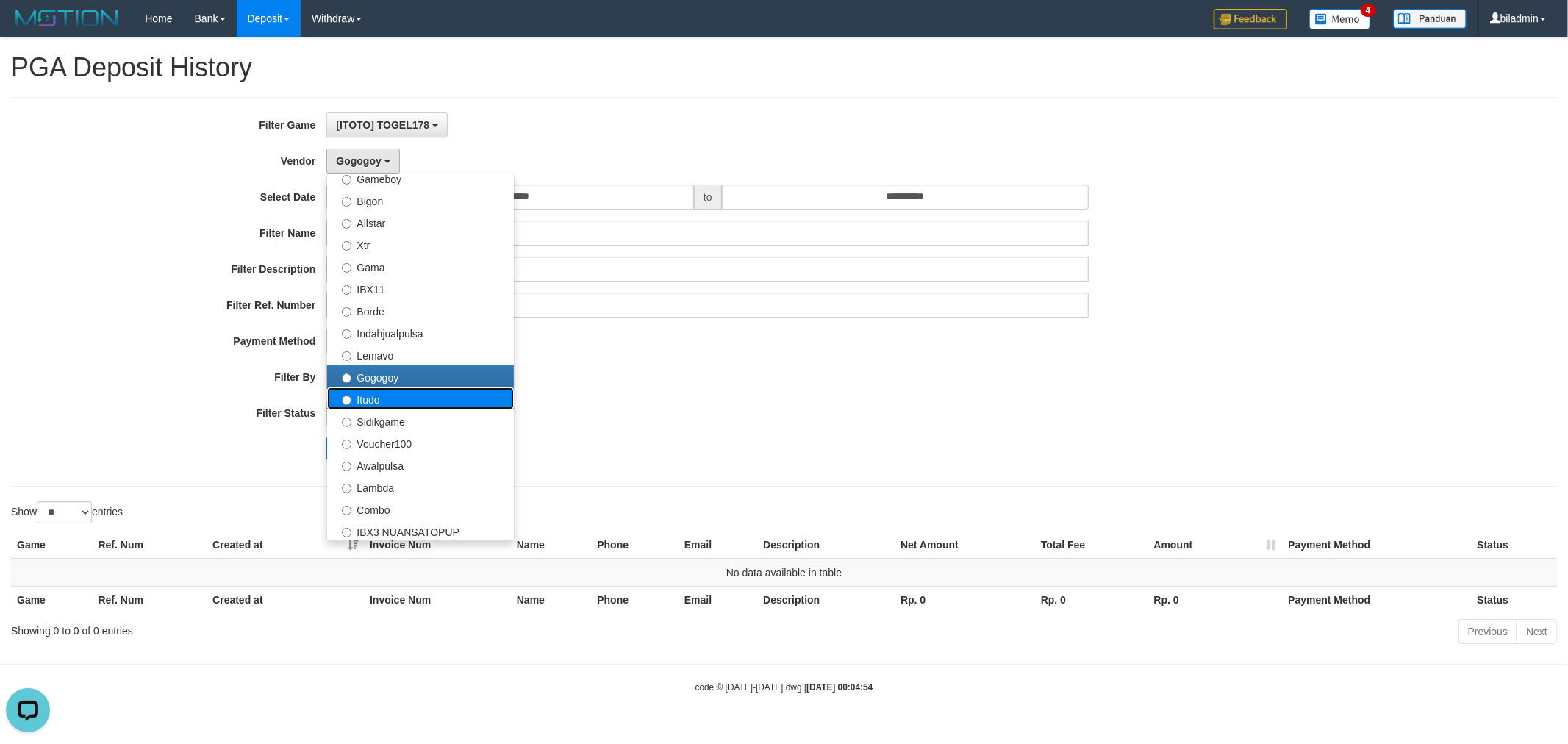
click at [386, 395] on label "Itudo" at bounding box center [420, 399] width 186 height 22
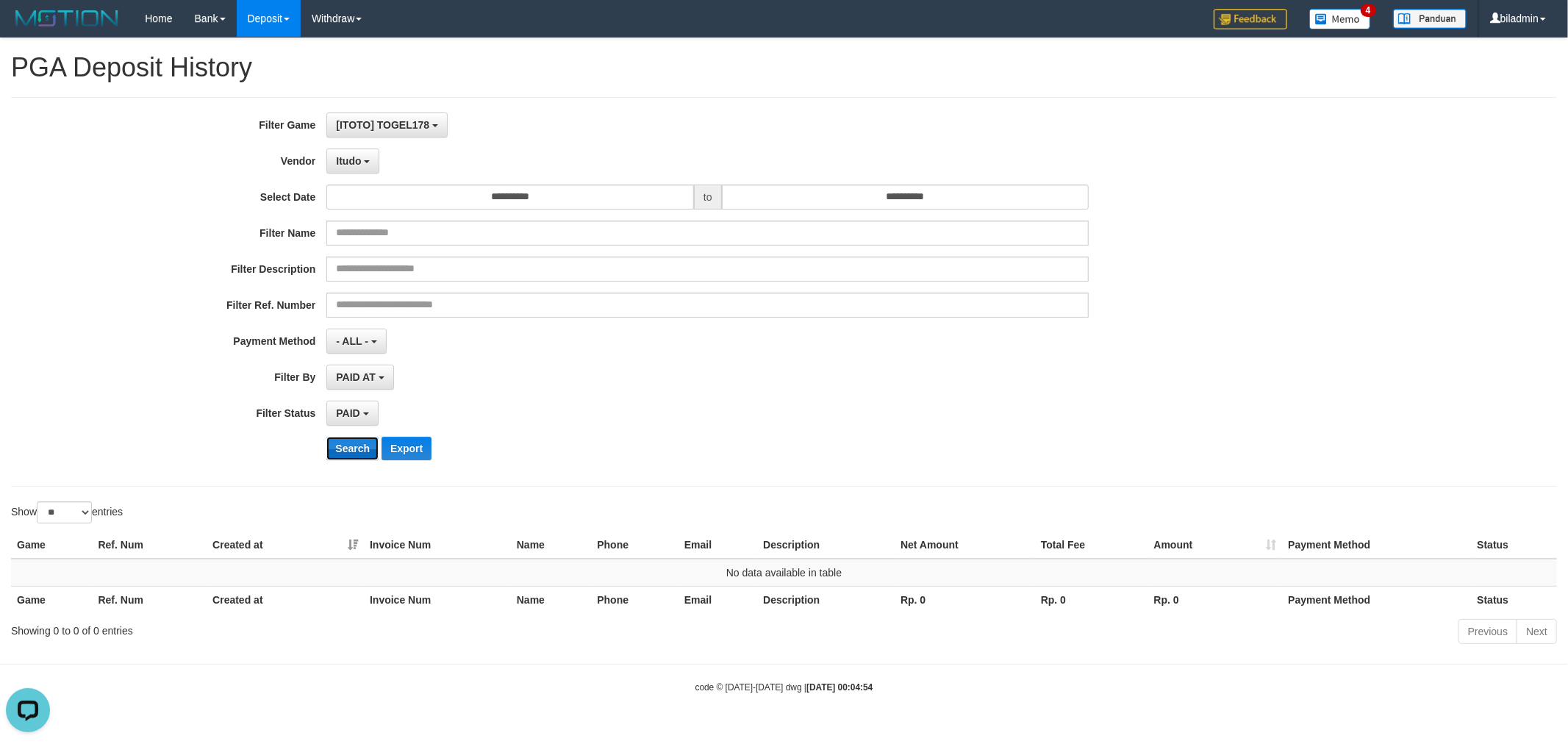
click at [341, 453] on button "Search" at bounding box center [352, 448] width 52 height 23
click at [361, 165] on span "Itudo" at bounding box center [348, 160] width 25 height 12
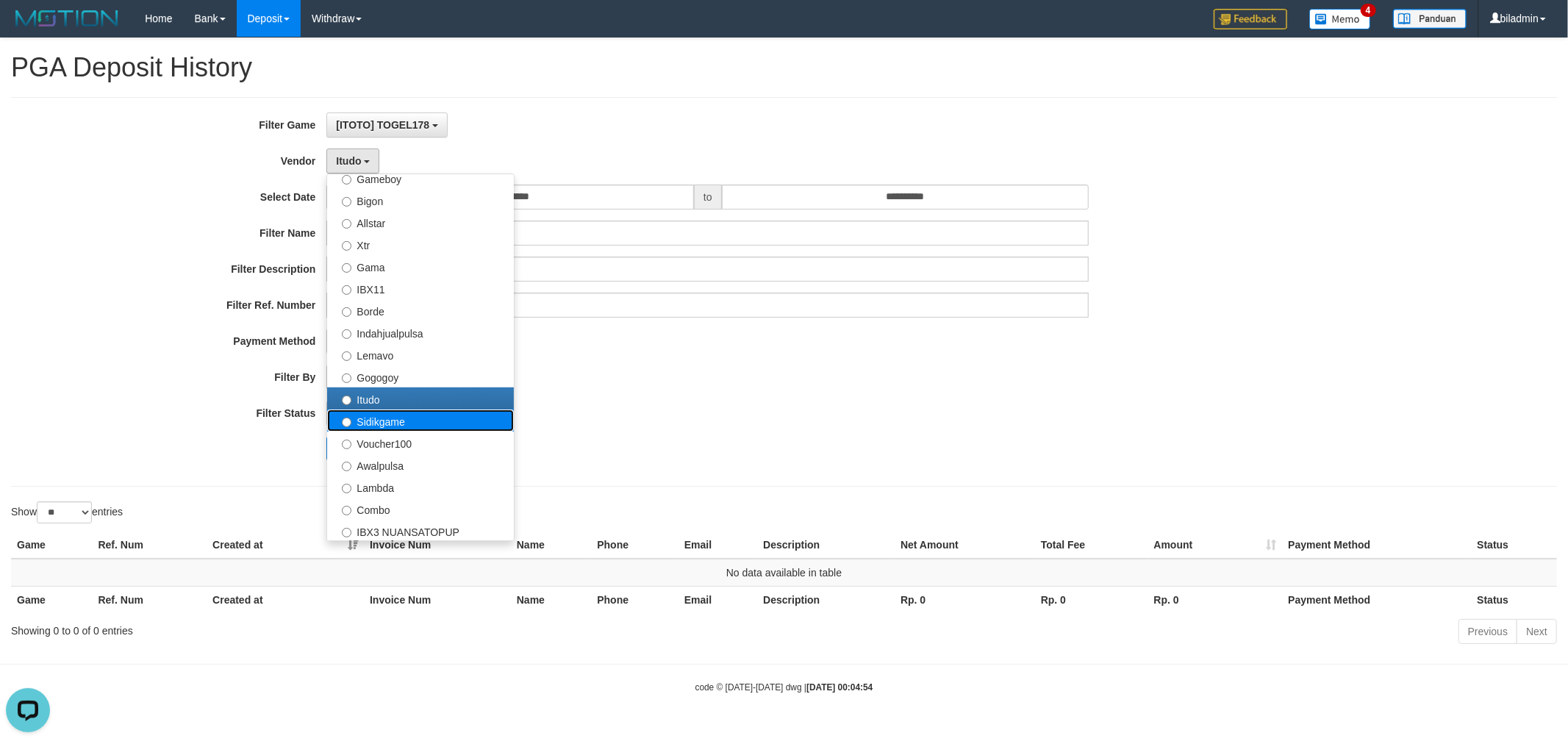
click at [377, 428] on label "Sidikgame" at bounding box center [420, 421] width 186 height 22
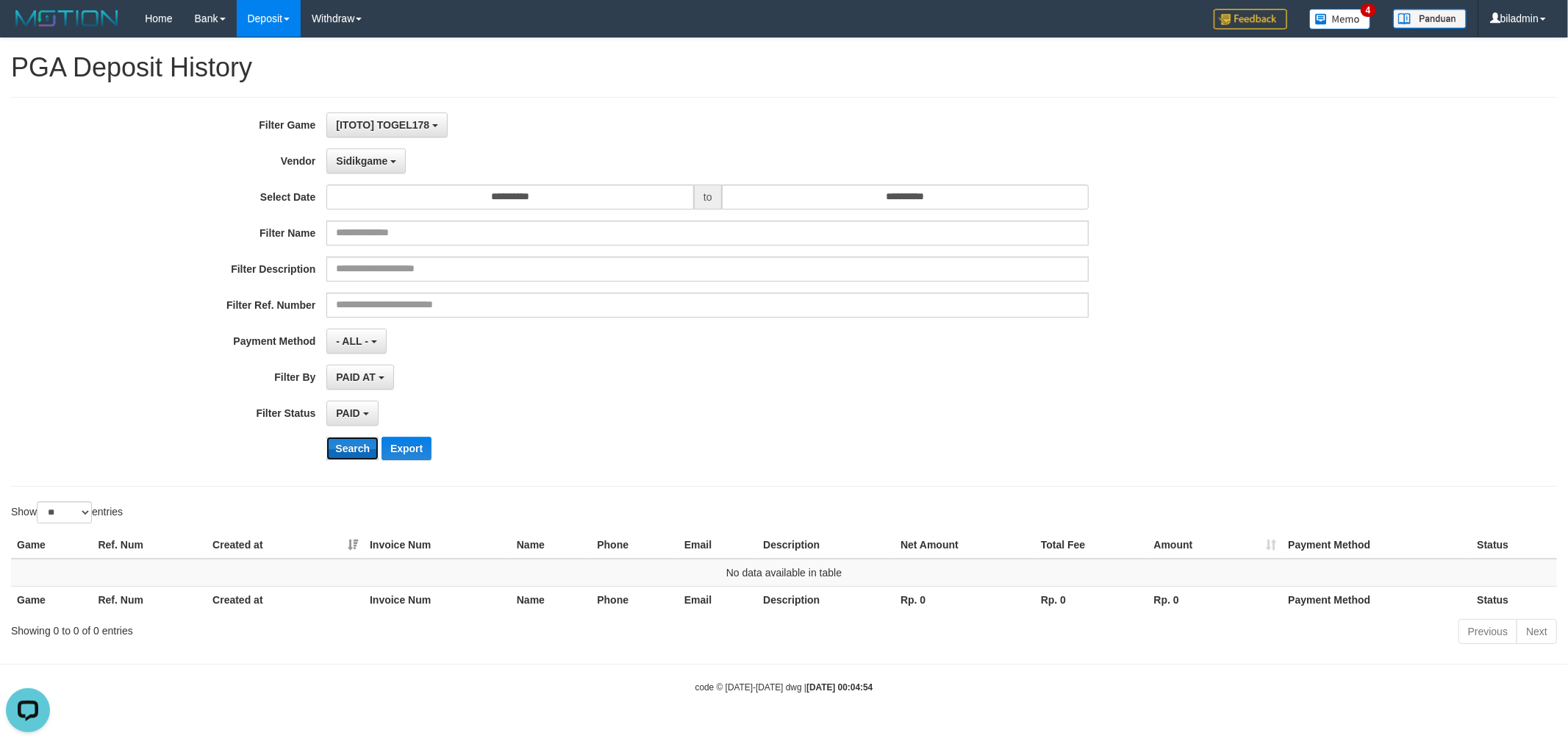
click at [351, 444] on button "Search" at bounding box center [352, 448] width 52 height 23
click at [365, 160] on span "Sidikgame" at bounding box center [361, 160] width 51 height 12
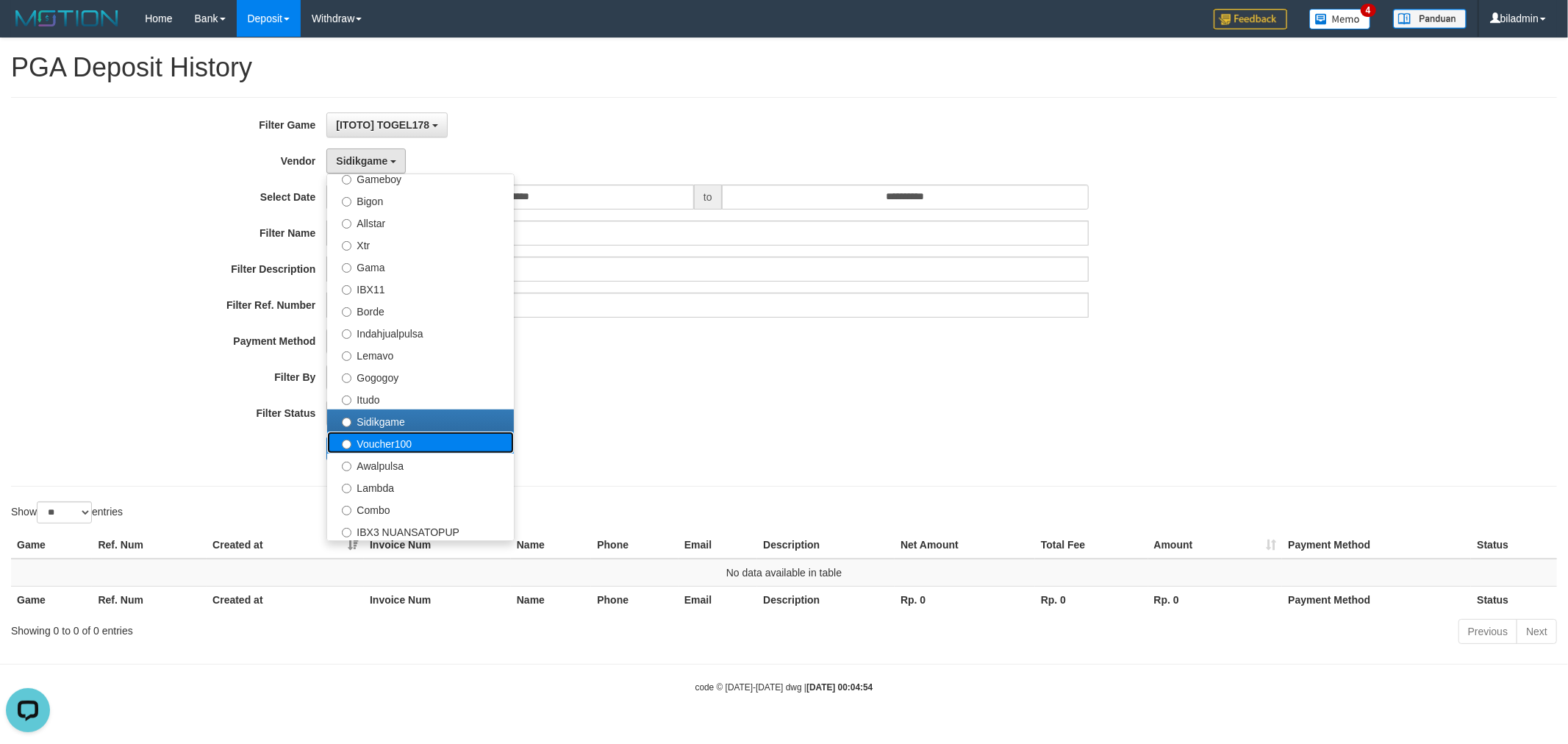
click at [386, 441] on label "Voucher100" at bounding box center [420, 442] width 186 height 22
select select "**********"
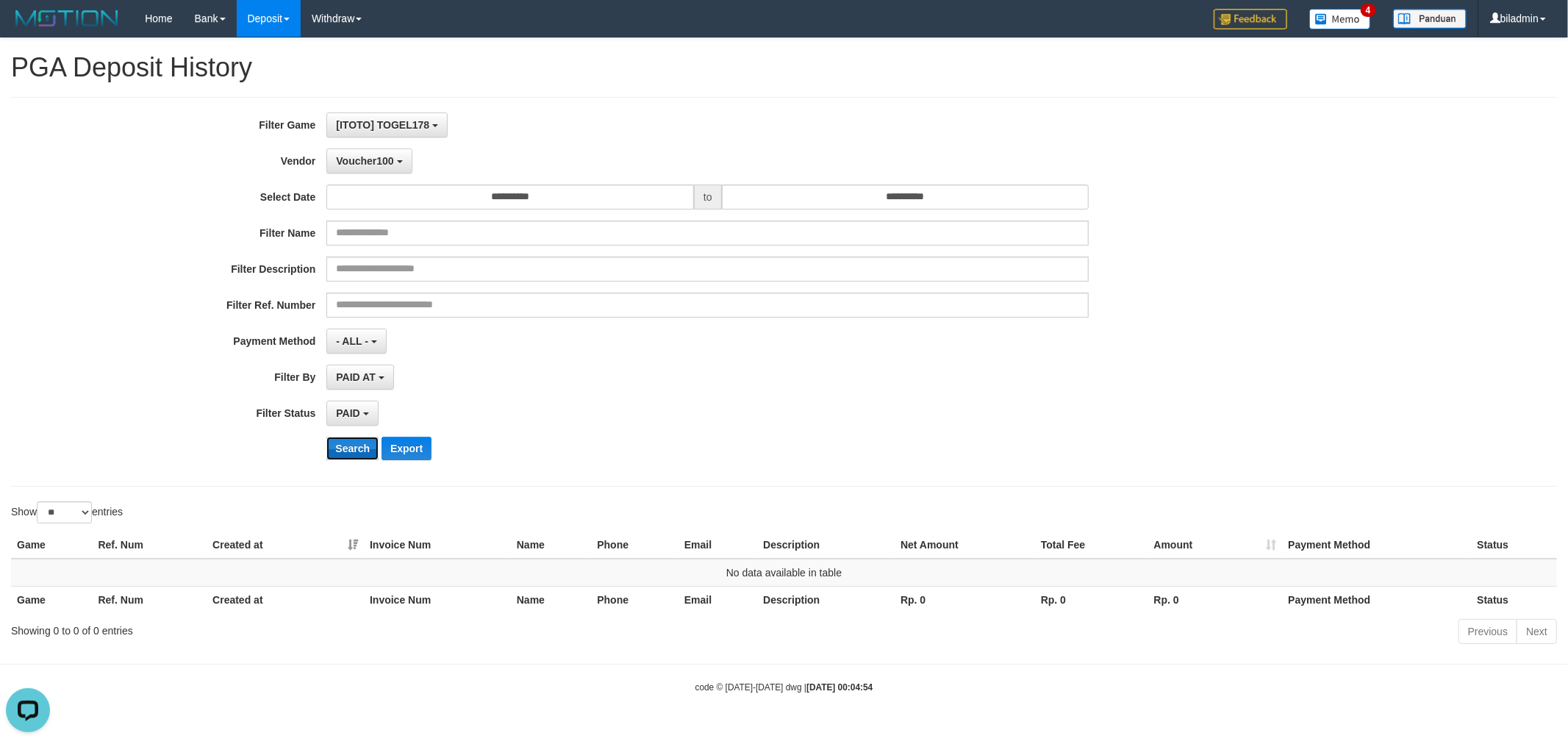
click at [350, 447] on button "Search" at bounding box center [352, 448] width 52 height 23
click at [363, 169] on button "Voucher100" at bounding box center [369, 160] width 86 height 25
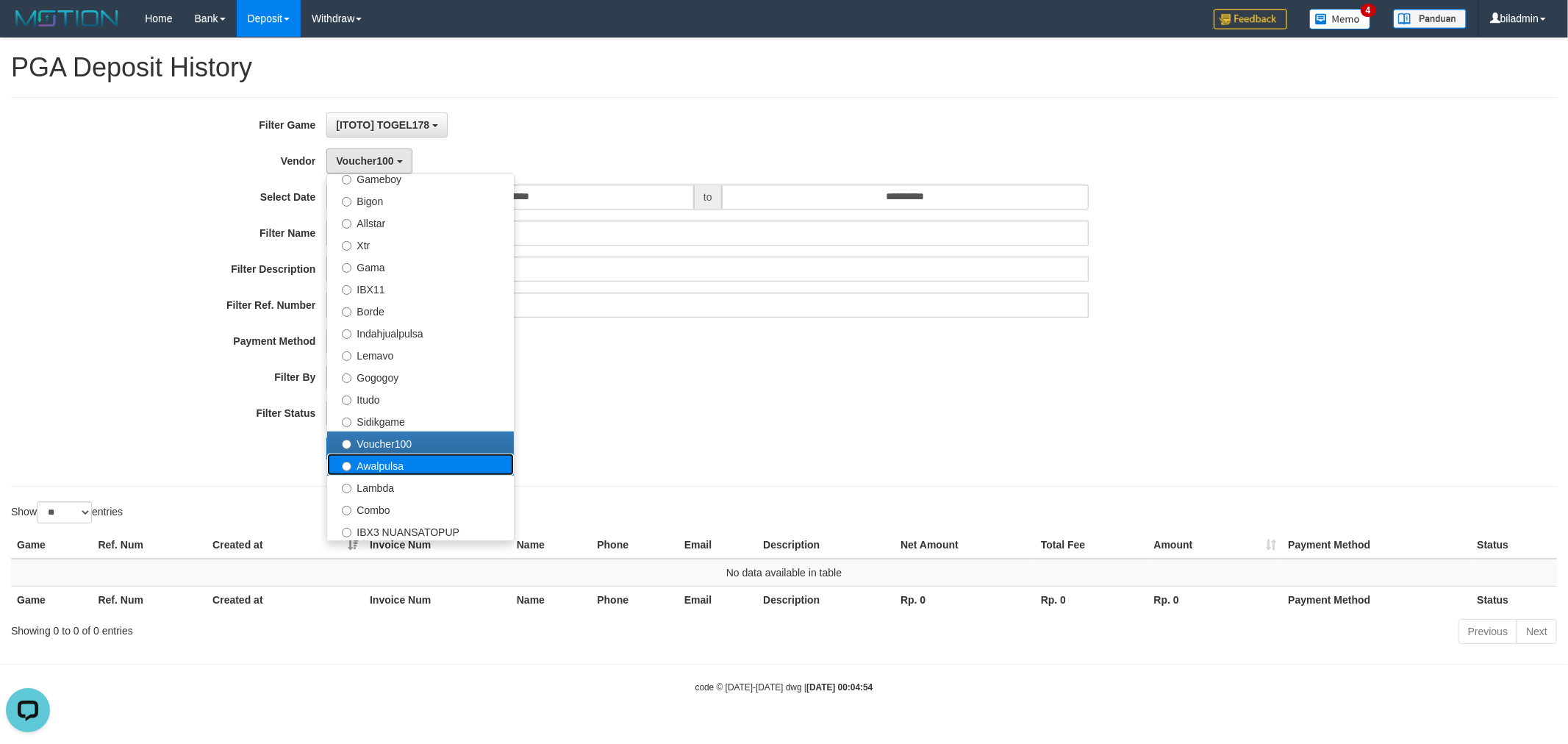
click at [435, 468] on label "Awalpulsa" at bounding box center [420, 465] width 186 height 22
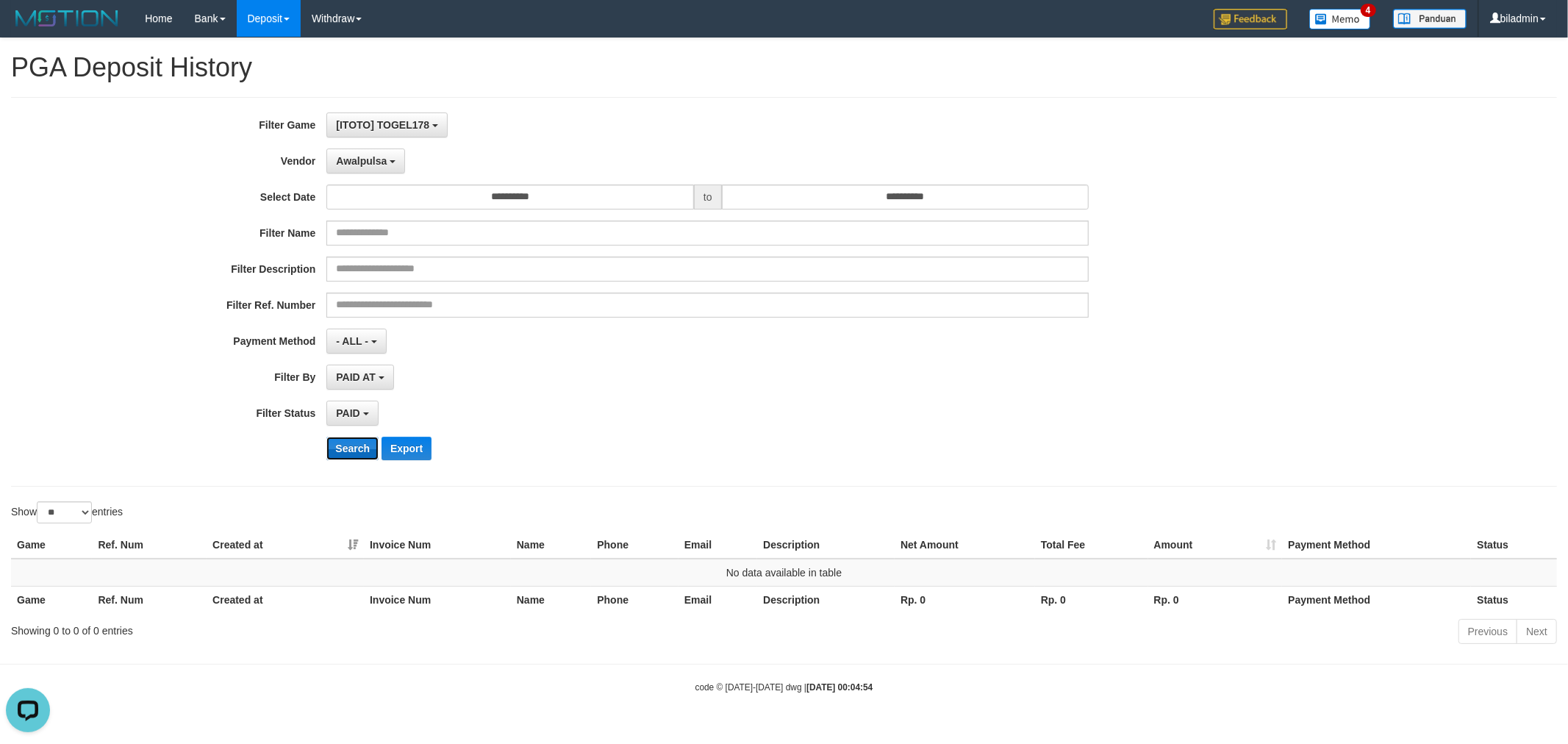
click at [344, 443] on button "Search" at bounding box center [352, 448] width 52 height 23
click at [383, 166] on button "Awalpulsa" at bounding box center [365, 160] width 78 height 25
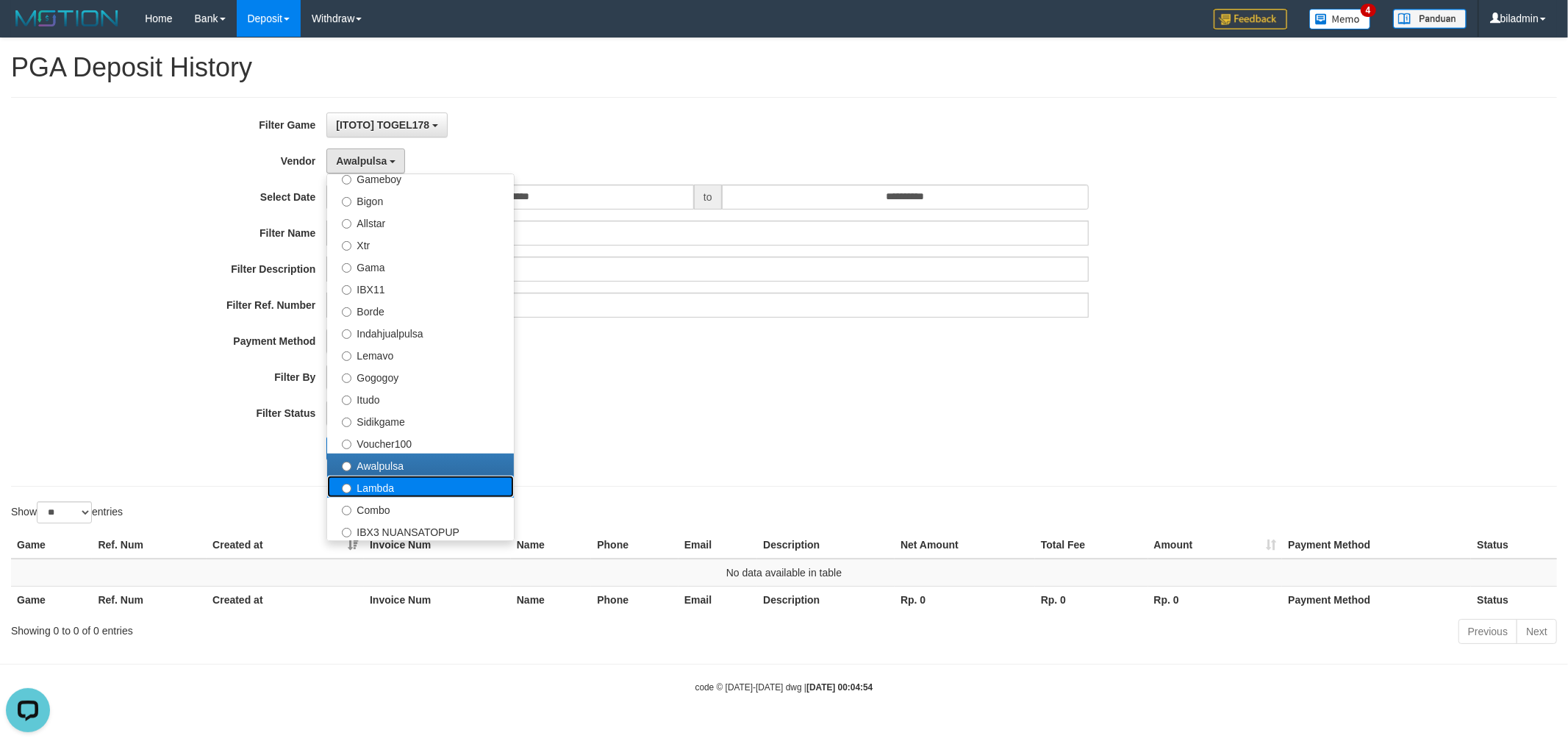
click at [412, 490] on label "Lambda" at bounding box center [420, 487] width 186 height 22
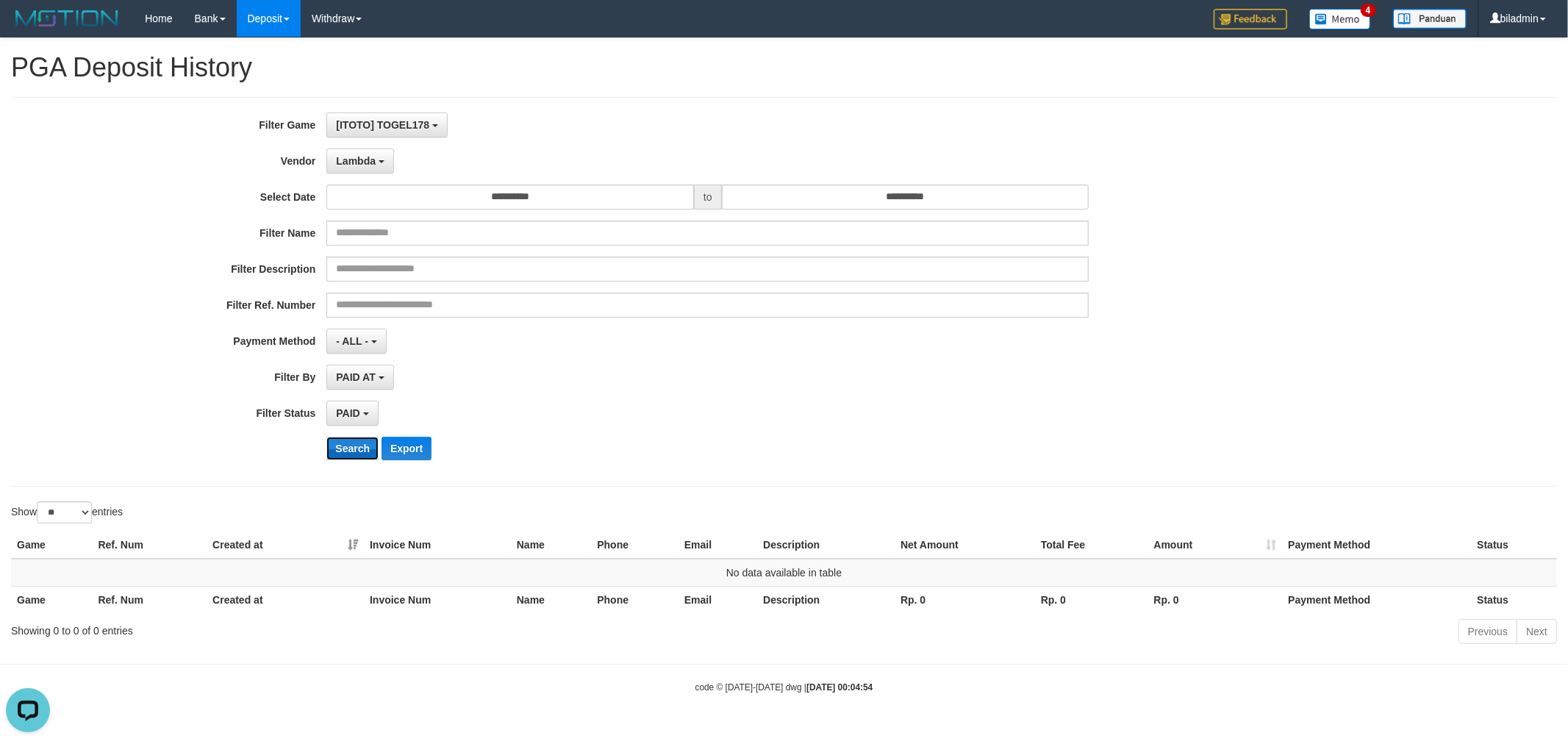
click at [354, 448] on button "Search" at bounding box center [352, 448] width 52 height 23
click at [356, 166] on span "Lambda" at bounding box center [356, 160] width 40 height 12
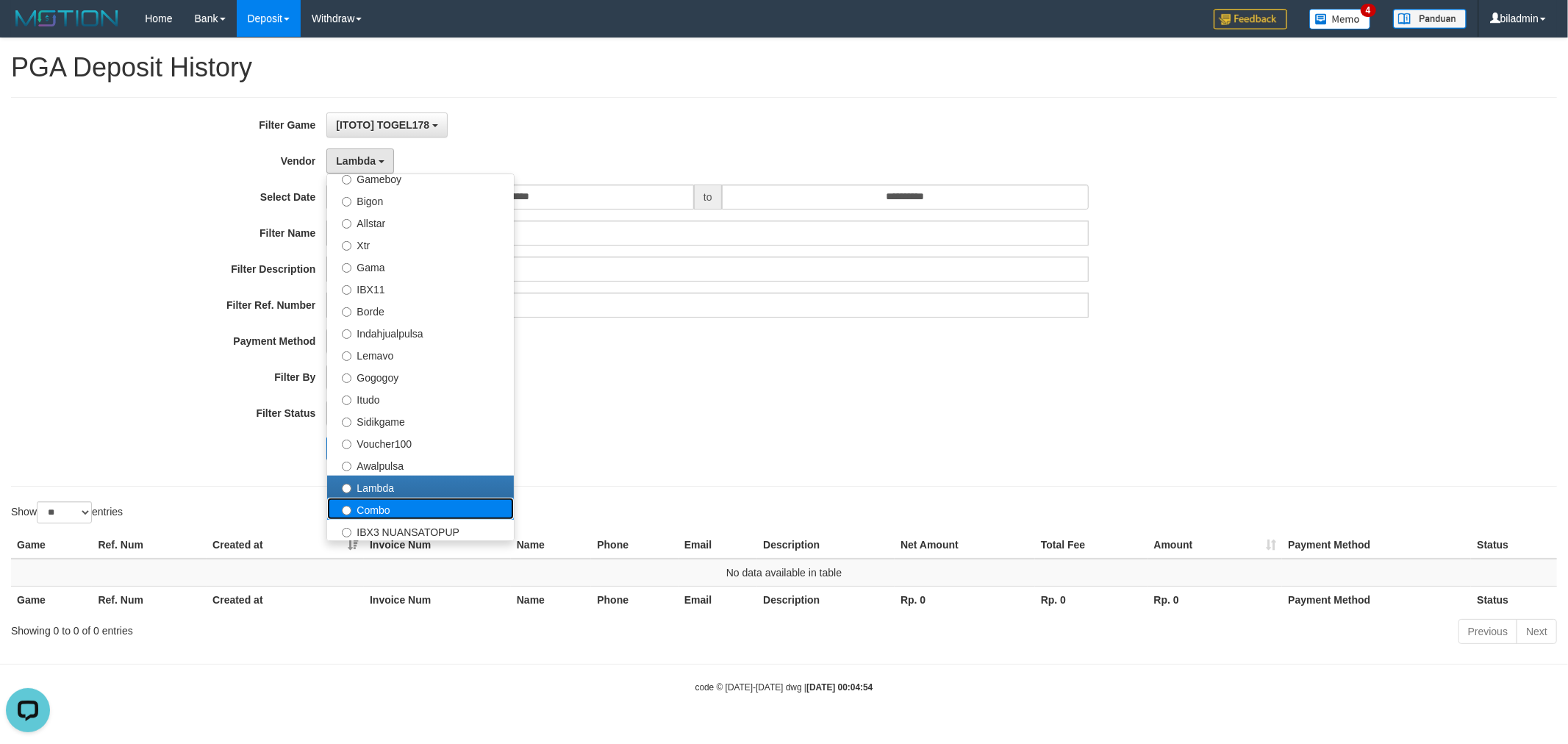
click at [402, 514] on label "Combo" at bounding box center [420, 508] width 186 height 22
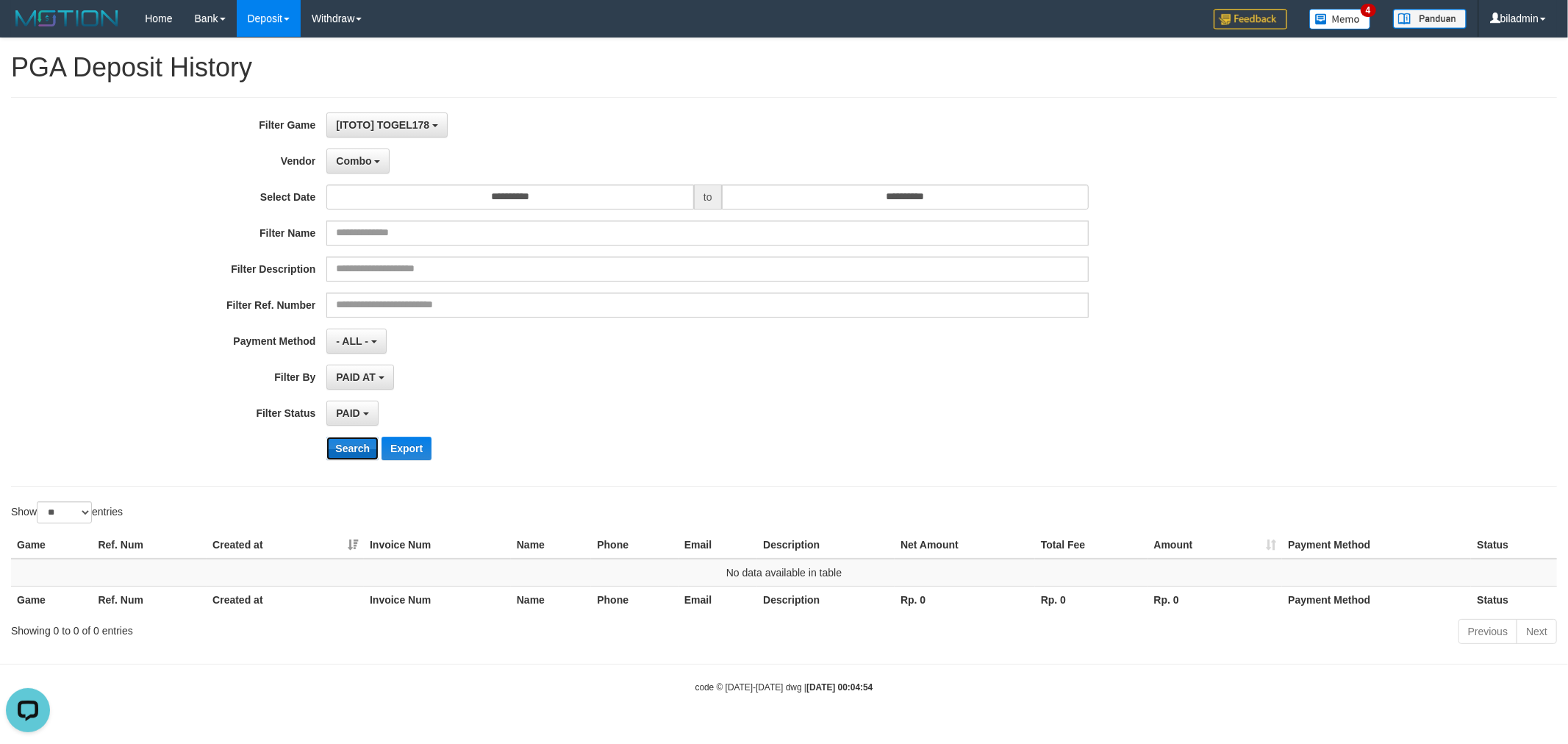
click at [357, 443] on button "Search" at bounding box center [352, 448] width 52 height 23
click at [365, 158] on span "Combo" at bounding box center [354, 160] width 35 height 12
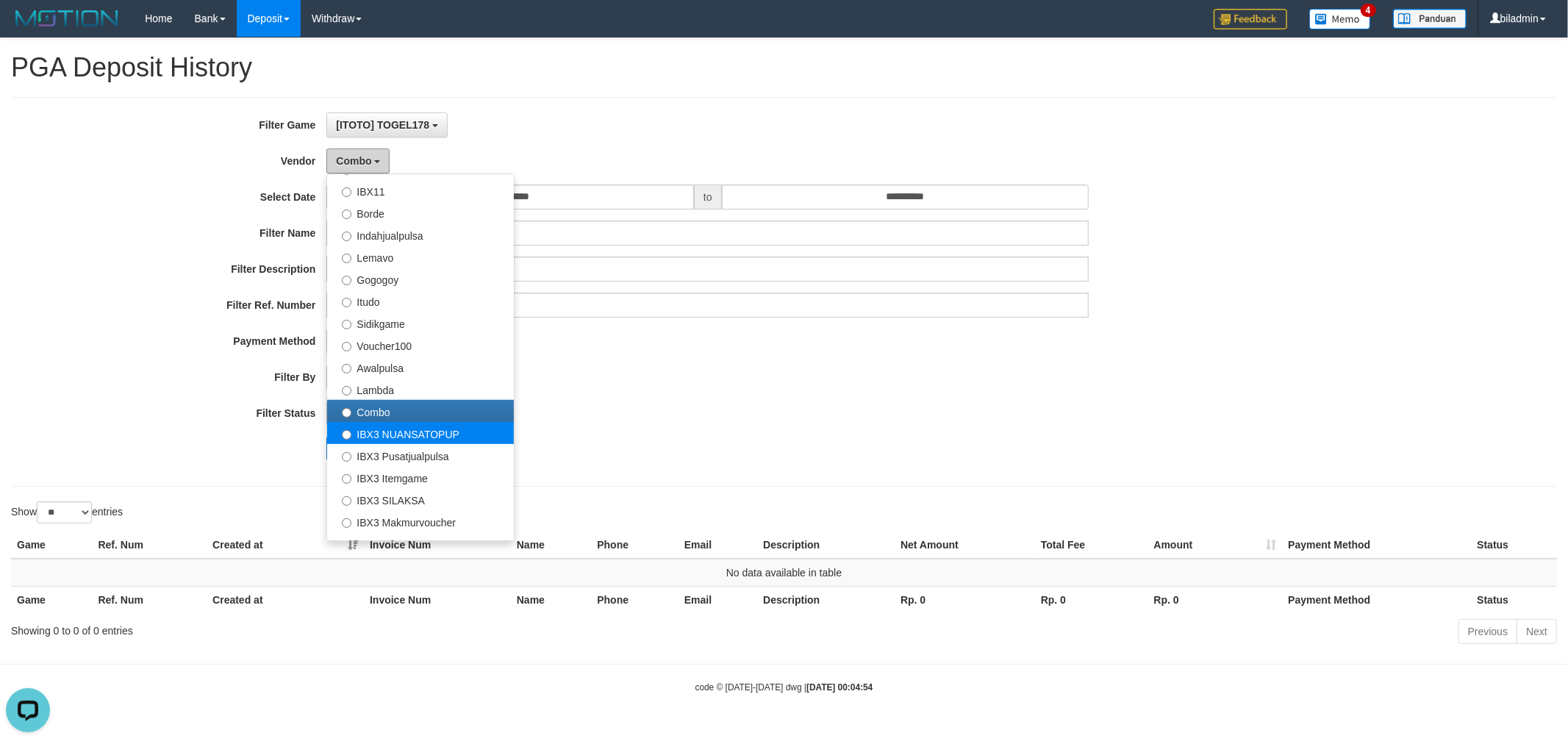
scroll to position [480, 0]
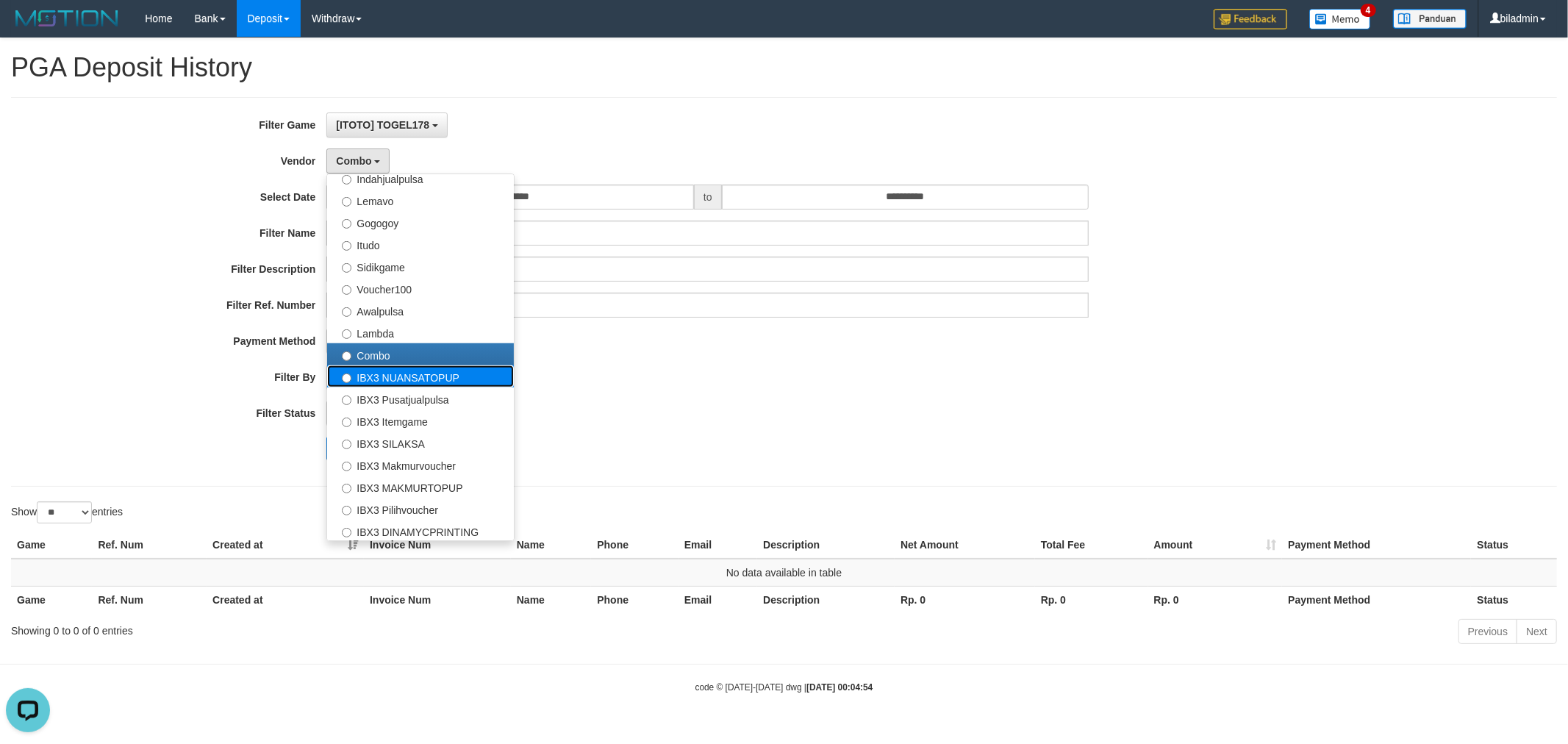
click at [429, 378] on label "IBX3 NUANSATOPUP" at bounding box center [420, 376] width 186 height 22
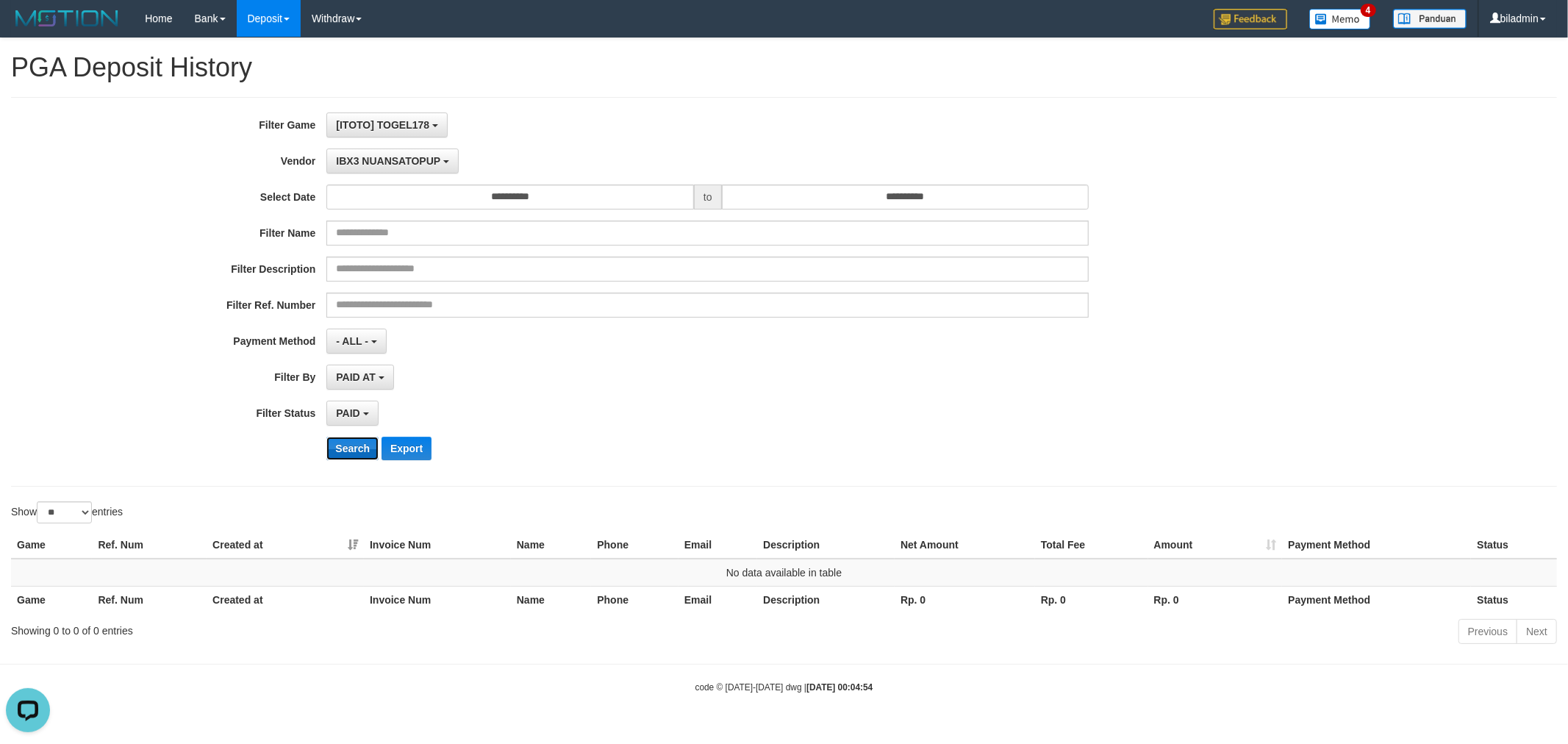
click at [358, 445] on button "Search" at bounding box center [352, 448] width 52 height 23
click at [377, 163] on span "IBX3 NUANSATOPUP" at bounding box center [389, 160] width 104 height 12
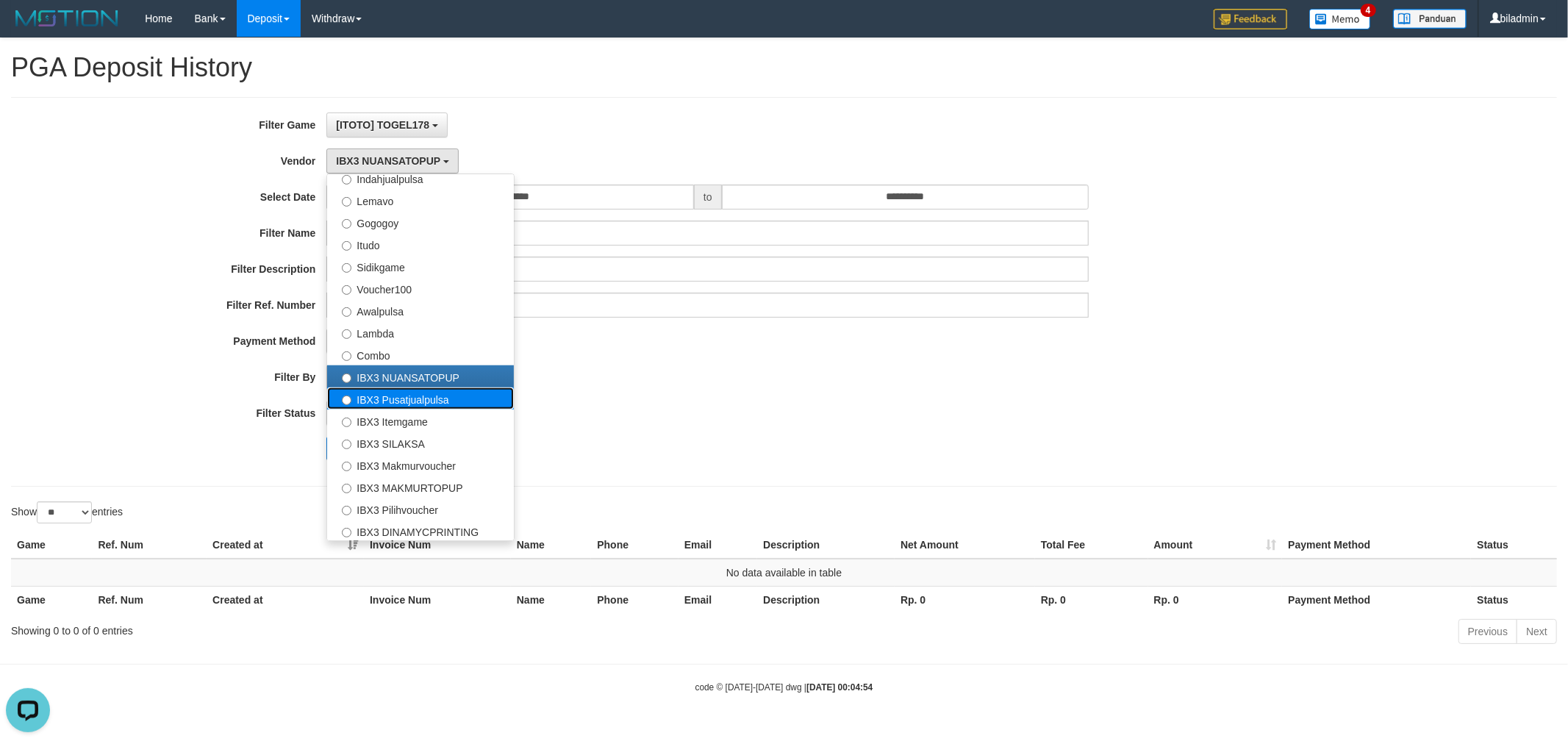
click at [397, 397] on label "IBX3 Pusatjualpulsa" at bounding box center [420, 399] width 186 height 22
click at [376, 395] on label "IBX3 Pusatjualpulsa" at bounding box center [420, 399] width 186 height 22
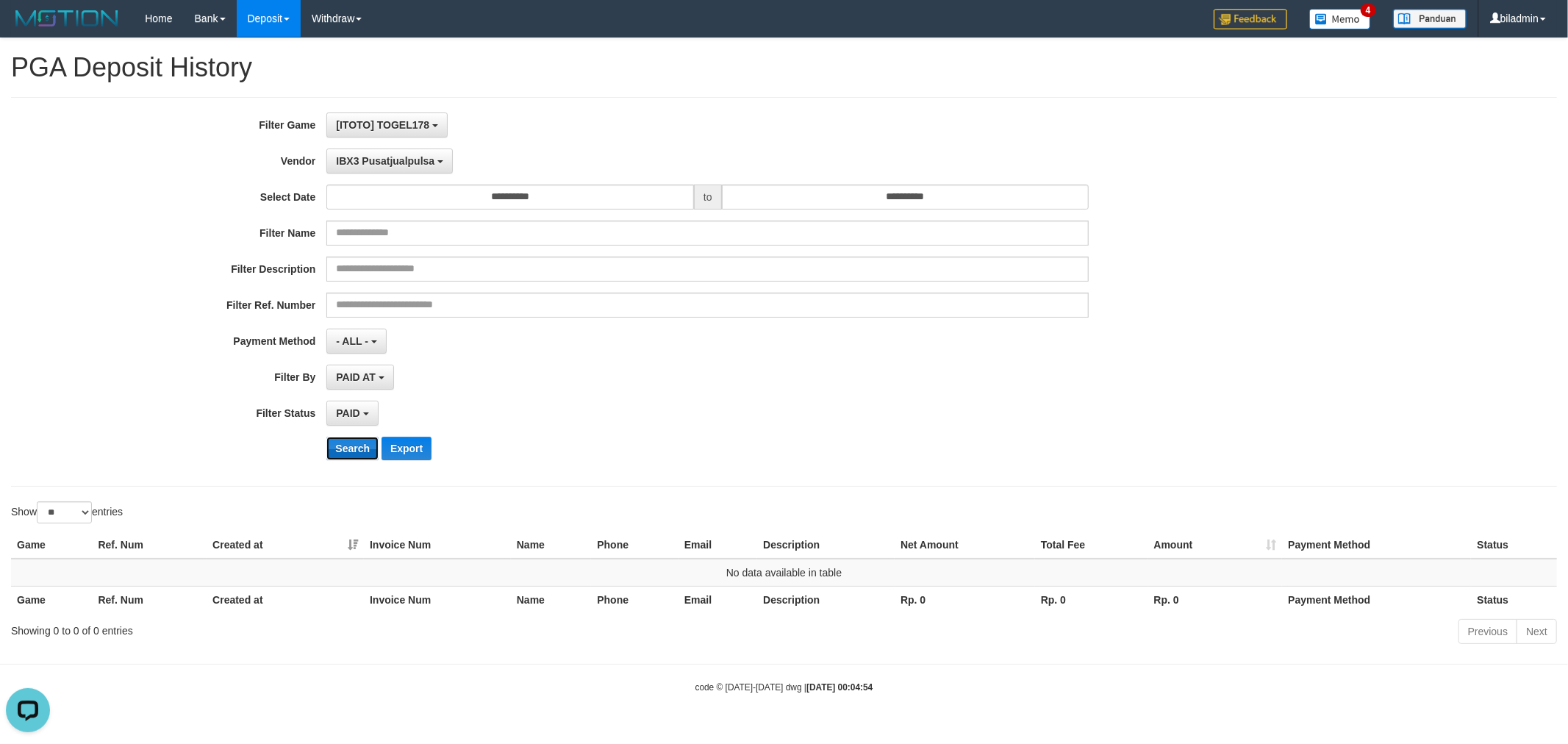
click at [342, 444] on button "Search" at bounding box center [352, 448] width 52 height 23
click at [380, 166] on span "IBX3 Pusatjualpulsa" at bounding box center [386, 160] width 99 height 12
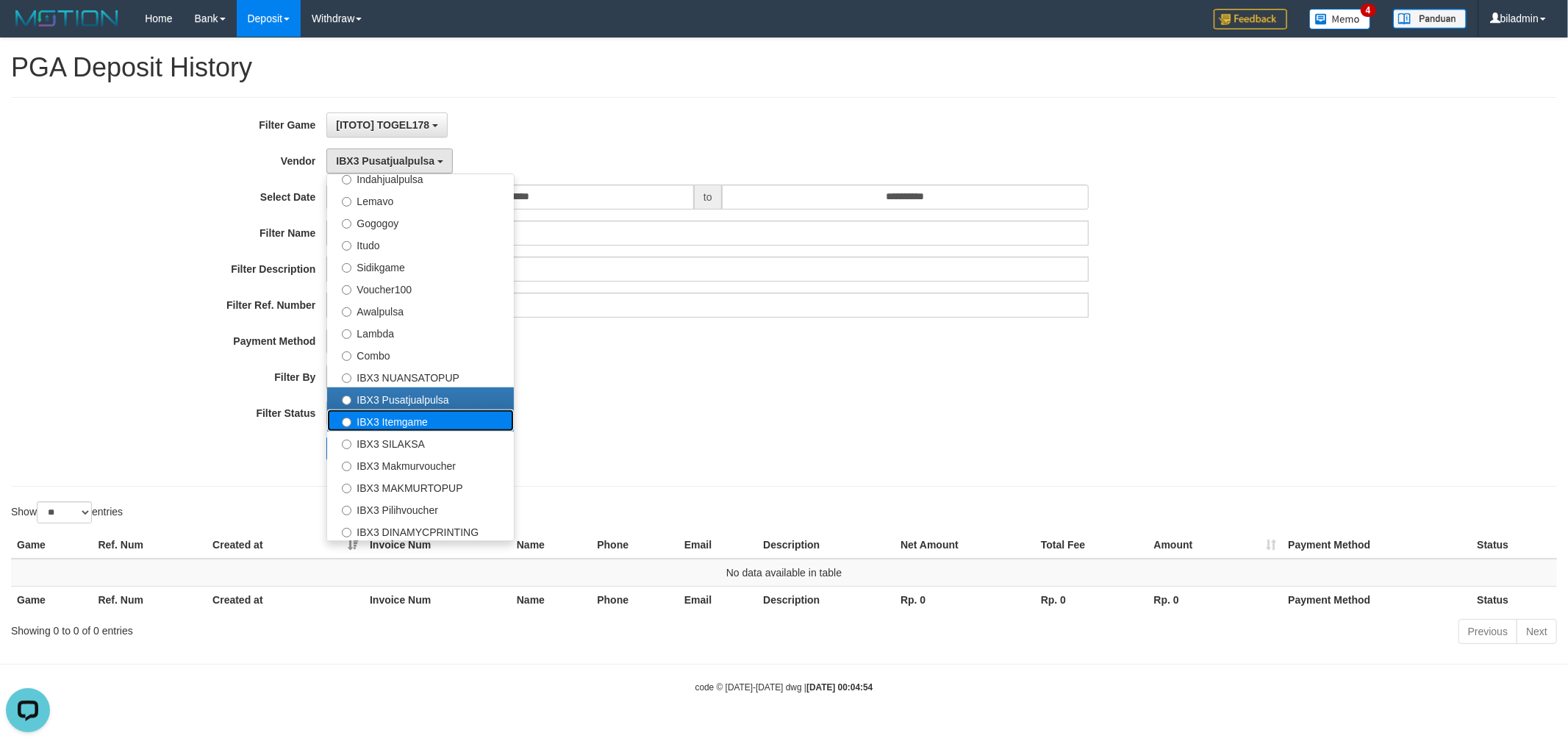
click at [434, 423] on label "IBX3 Itemgame" at bounding box center [420, 421] width 186 height 22
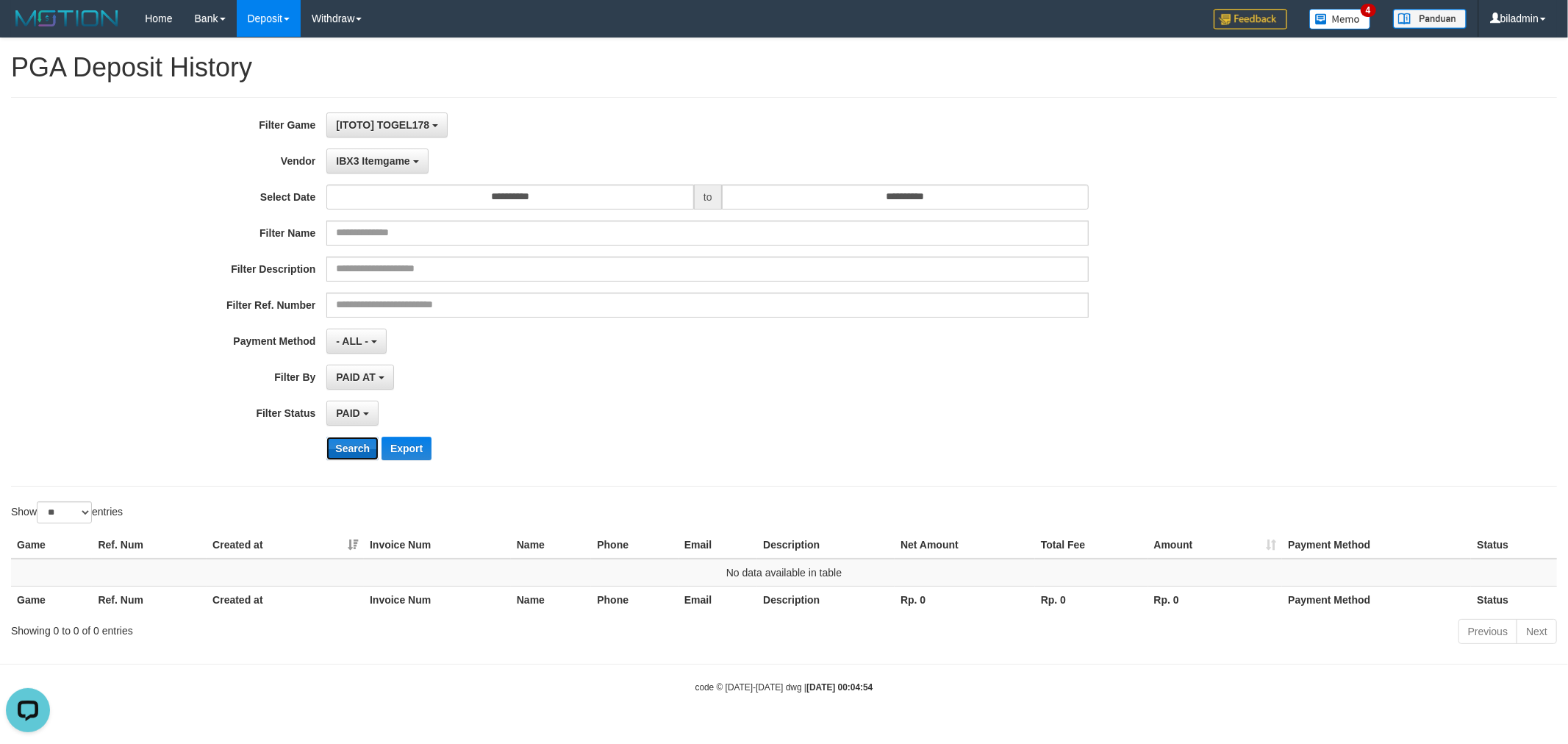
click at [354, 454] on button "Search" at bounding box center [352, 448] width 52 height 23
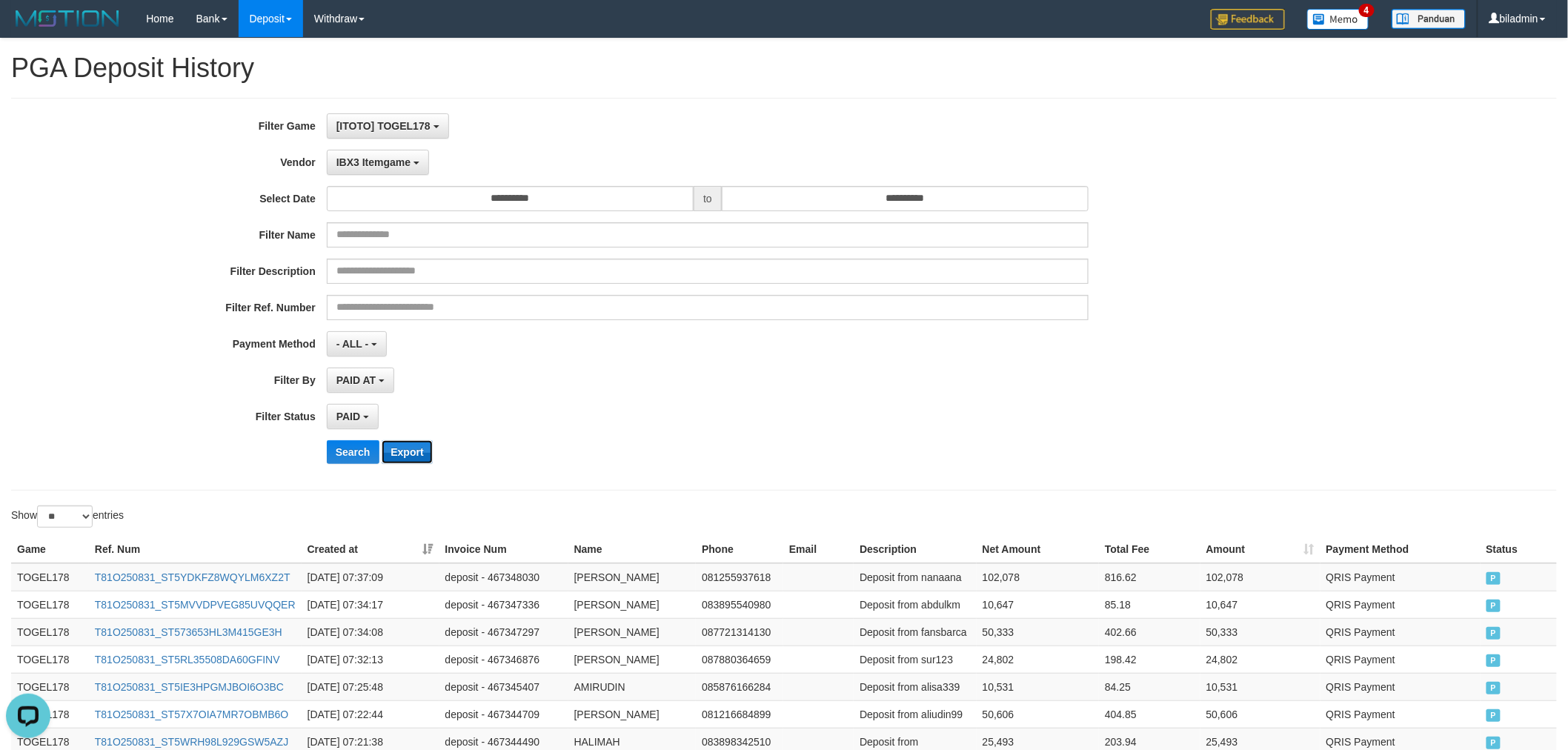
click at [406, 460] on button "Export" at bounding box center [407, 452] width 51 height 23
click at [877, 320] on input "text" at bounding box center [708, 307] width 762 height 25
drag, startPoint x: 337, startPoint y: 153, endPoint x: 400, endPoint y: 216, distance: 89.1
click at [338, 153] on button "IBX3 Itemgame" at bounding box center [377, 161] width 102 height 25
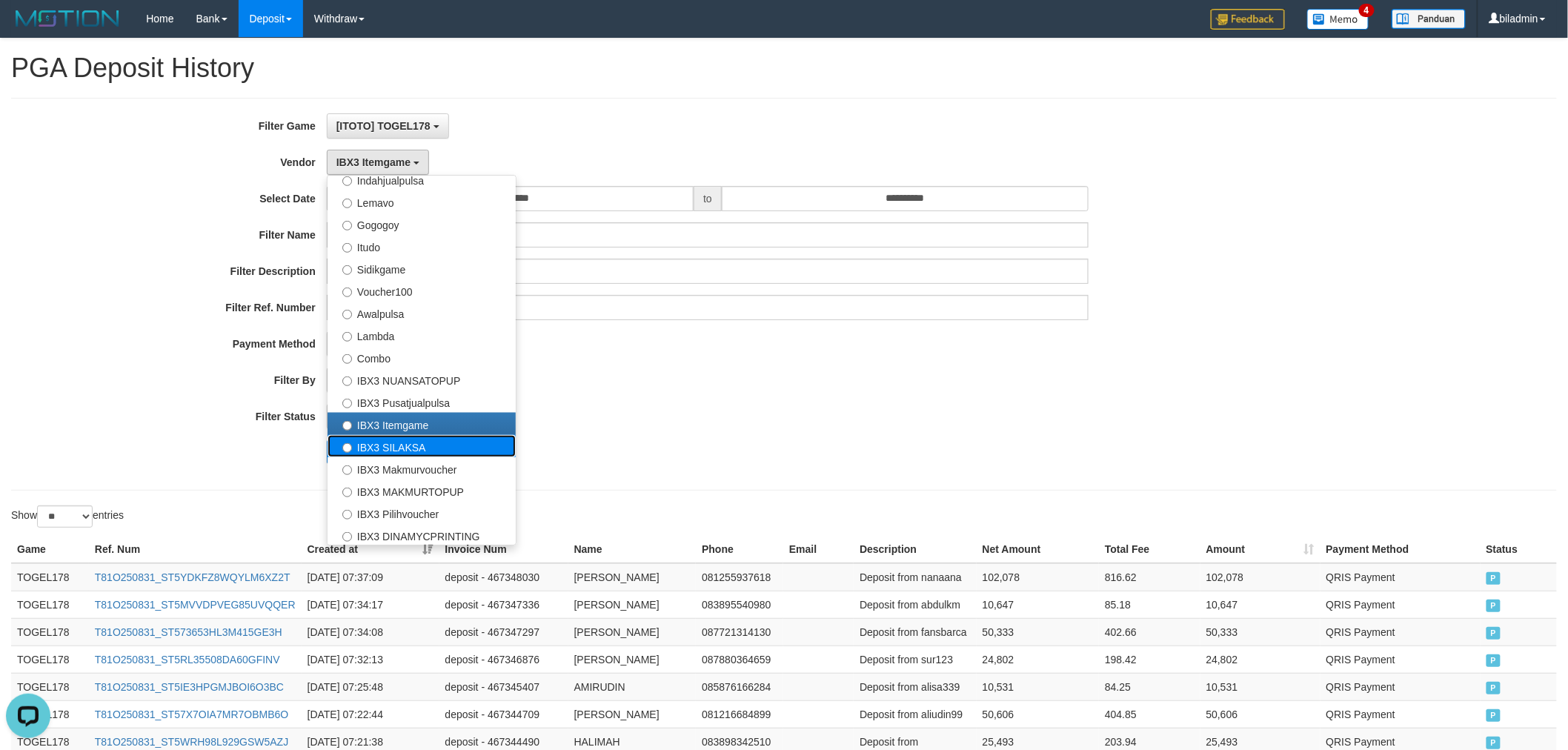
click at [452, 438] on label "IBX3 SILAKSA" at bounding box center [422, 446] width 188 height 23
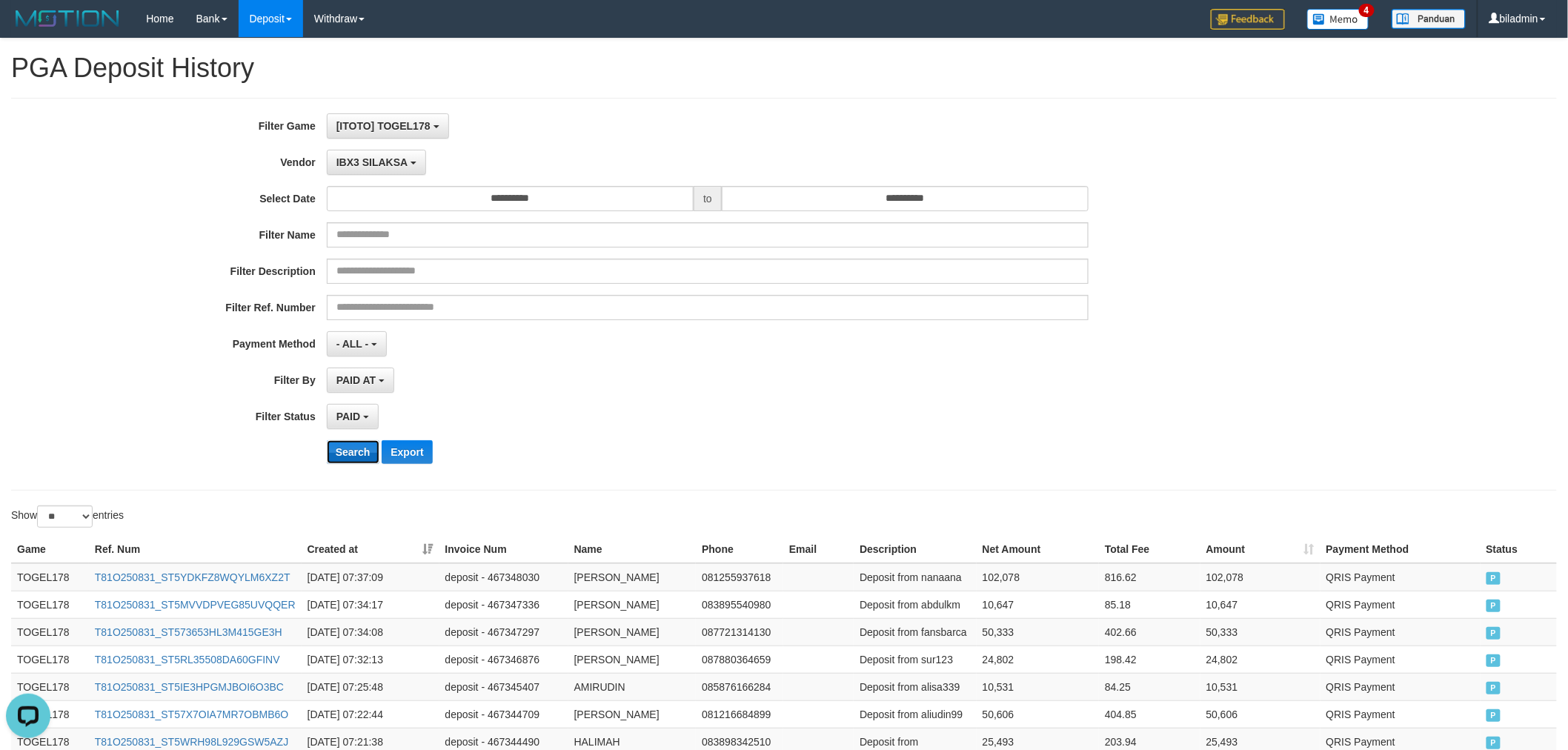
click at [350, 446] on button "Search" at bounding box center [353, 452] width 53 height 23
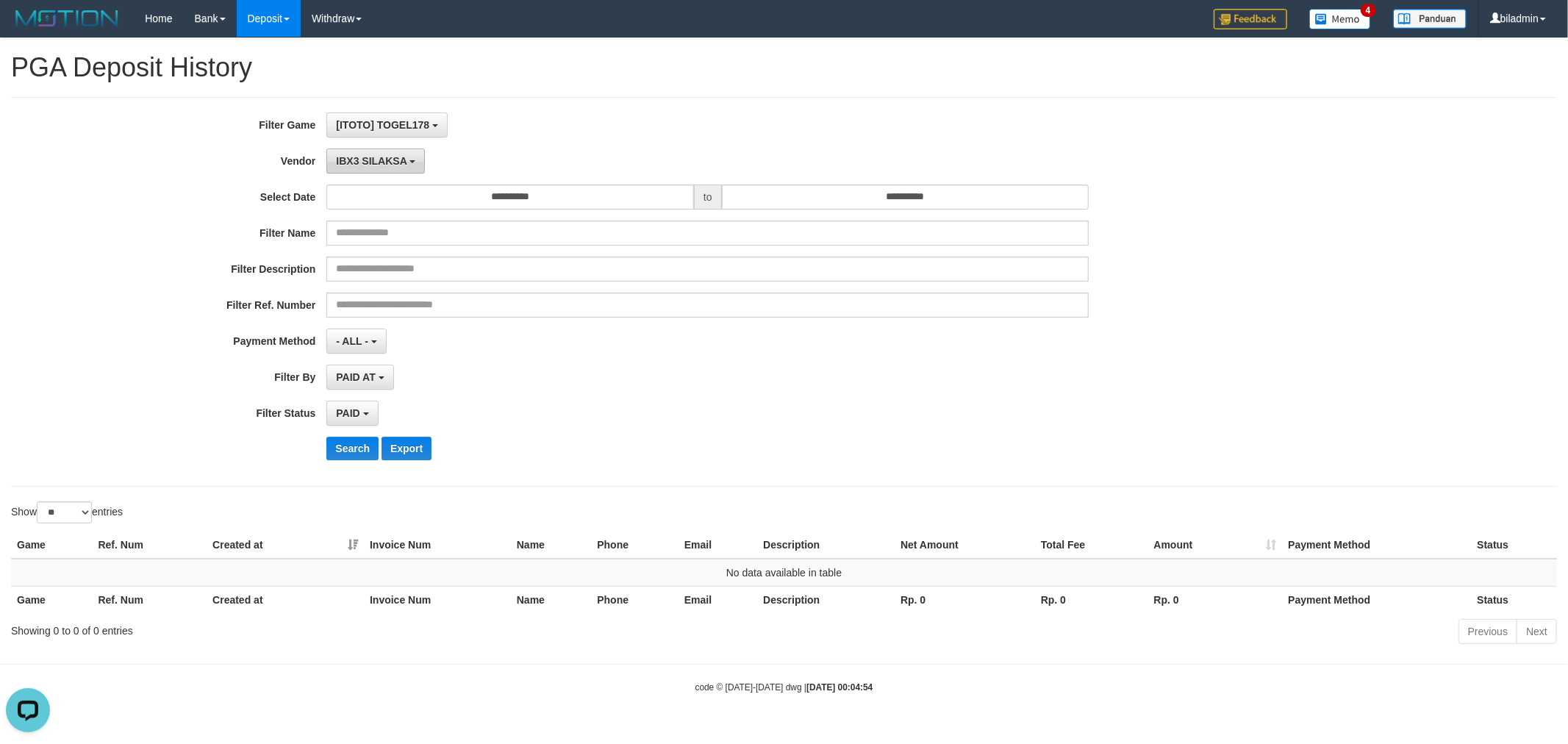
click at [344, 169] on button "IBX3 SILAKSA" at bounding box center [375, 160] width 99 height 25
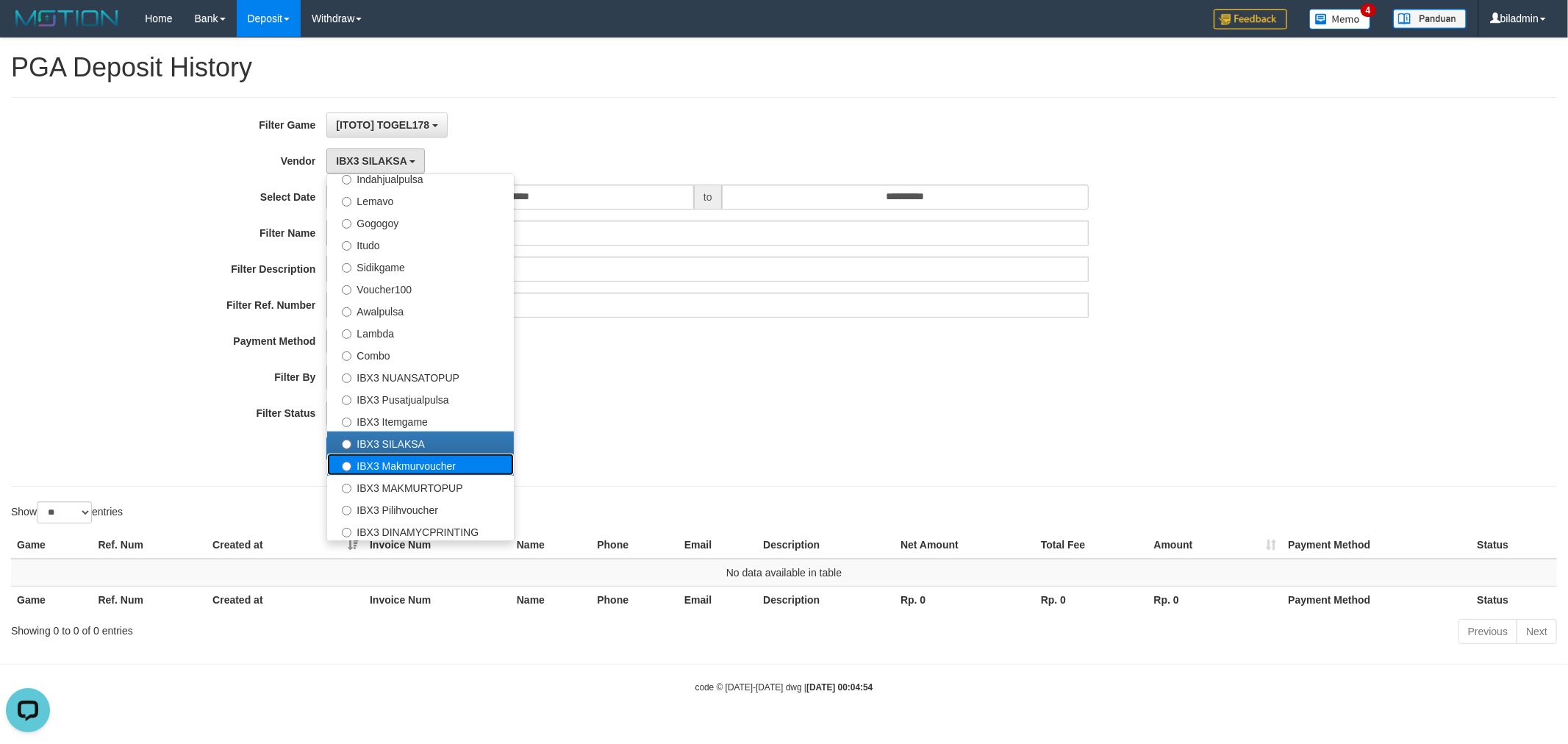
click at [377, 464] on label "IBX3 Makmurvoucher" at bounding box center [420, 465] width 186 height 22
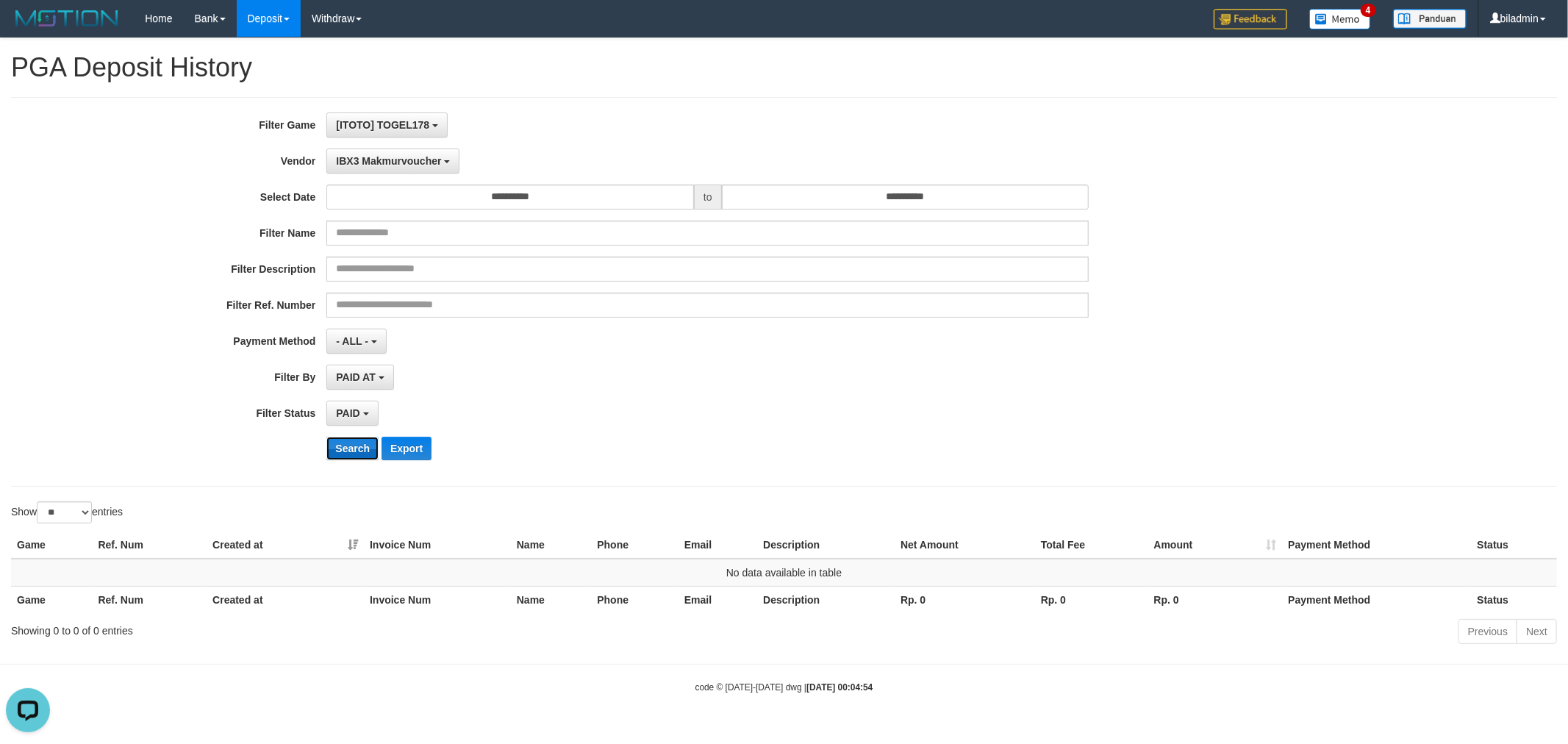
click at [333, 452] on button "Search" at bounding box center [352, 448] width 52 height 23
click at [402, 162] on span "IBX3 Makmurvoucher" at bounding box center [389, 160] width 105 height 12
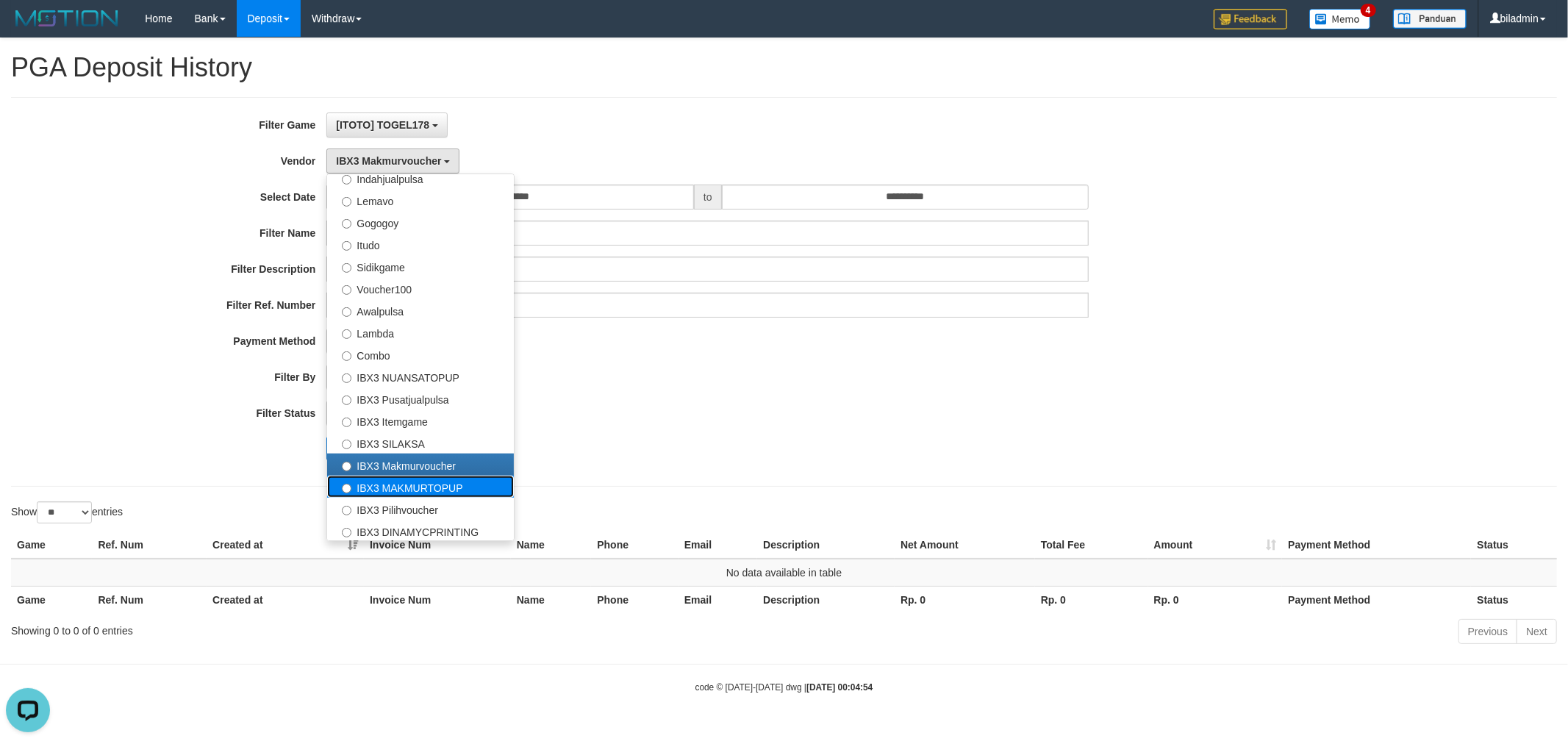
click at [389, 480] on label "IBX3 MAKMURTOPUP" at bounding box center [420, 487] width 186 height 22
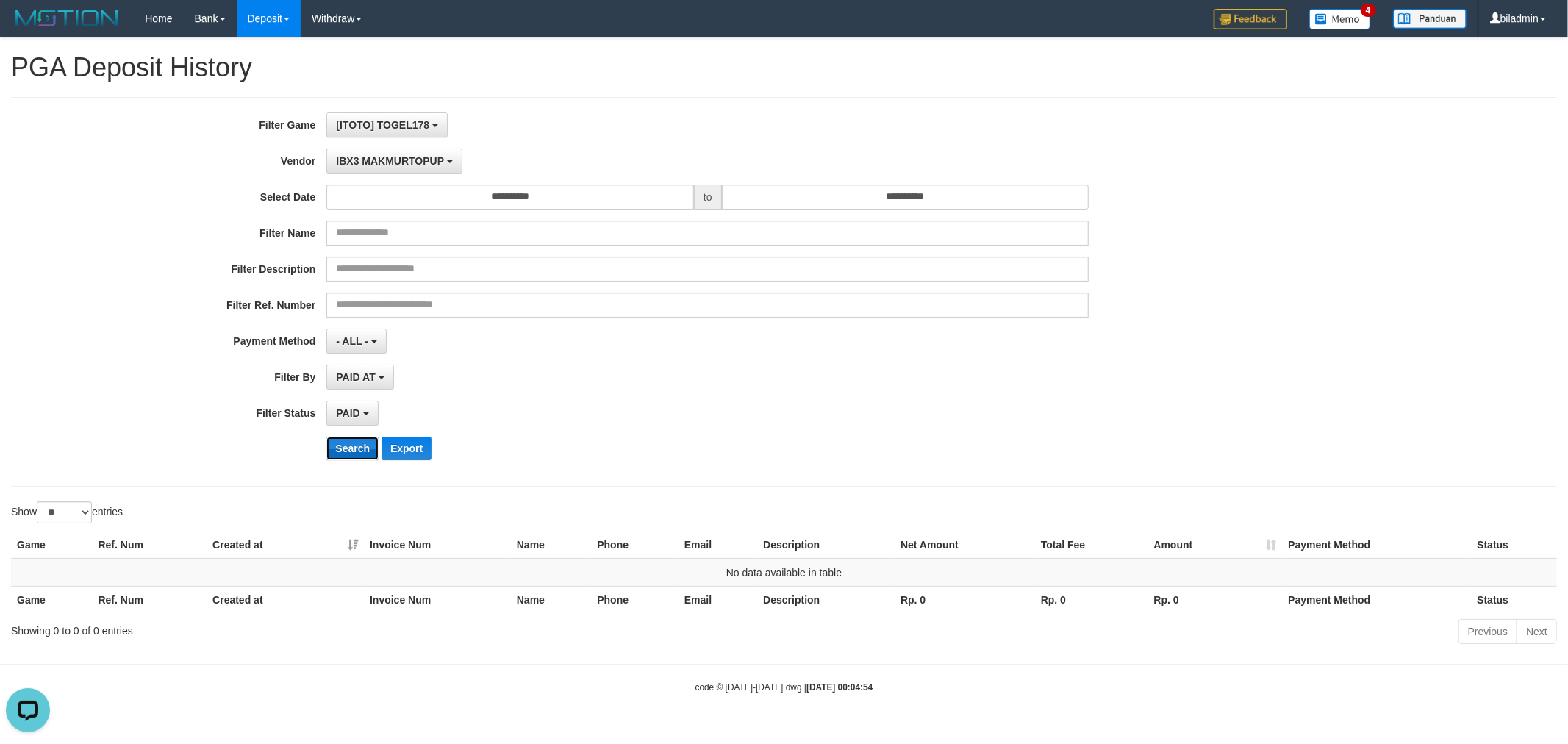
click at [349, 455] on button "Search" at bounding box center [352, 448] width 52 height 23
click at [374, 163] on span "IBX3 MAKMURTOPUP" at bounding box center [390, 160] width 108 height 12
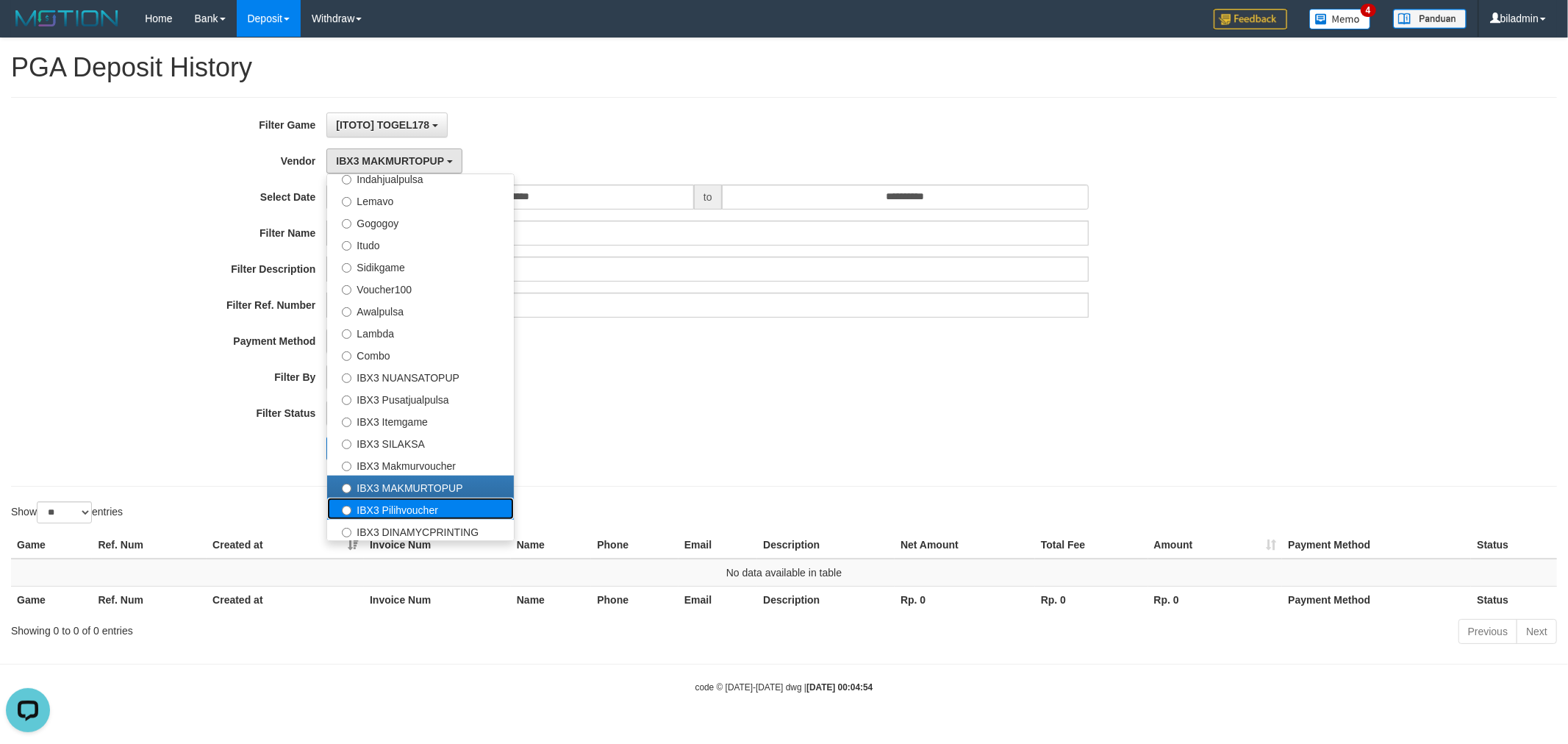
click at [402, 507] on label "IBX3 Pilihvoucher" at bounding box center [420, 508] width 186 height 22
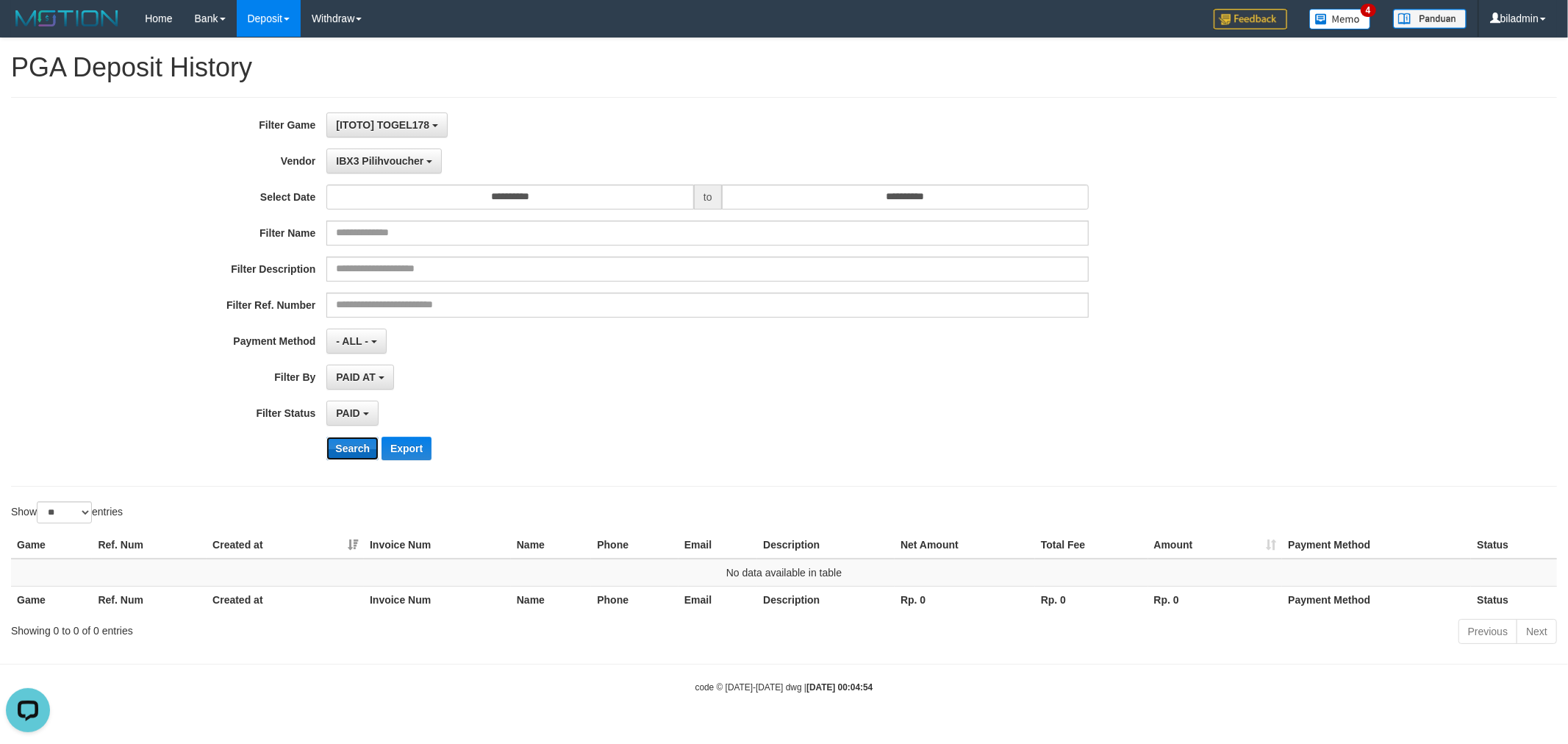
click at [331, 438] on button "Search" at bounding box center [352, 448] width 52 height 23
click at [381, 163] on span "IBX3 Pilihvoucher" at bounding box center [380, 160] width 88 height 12
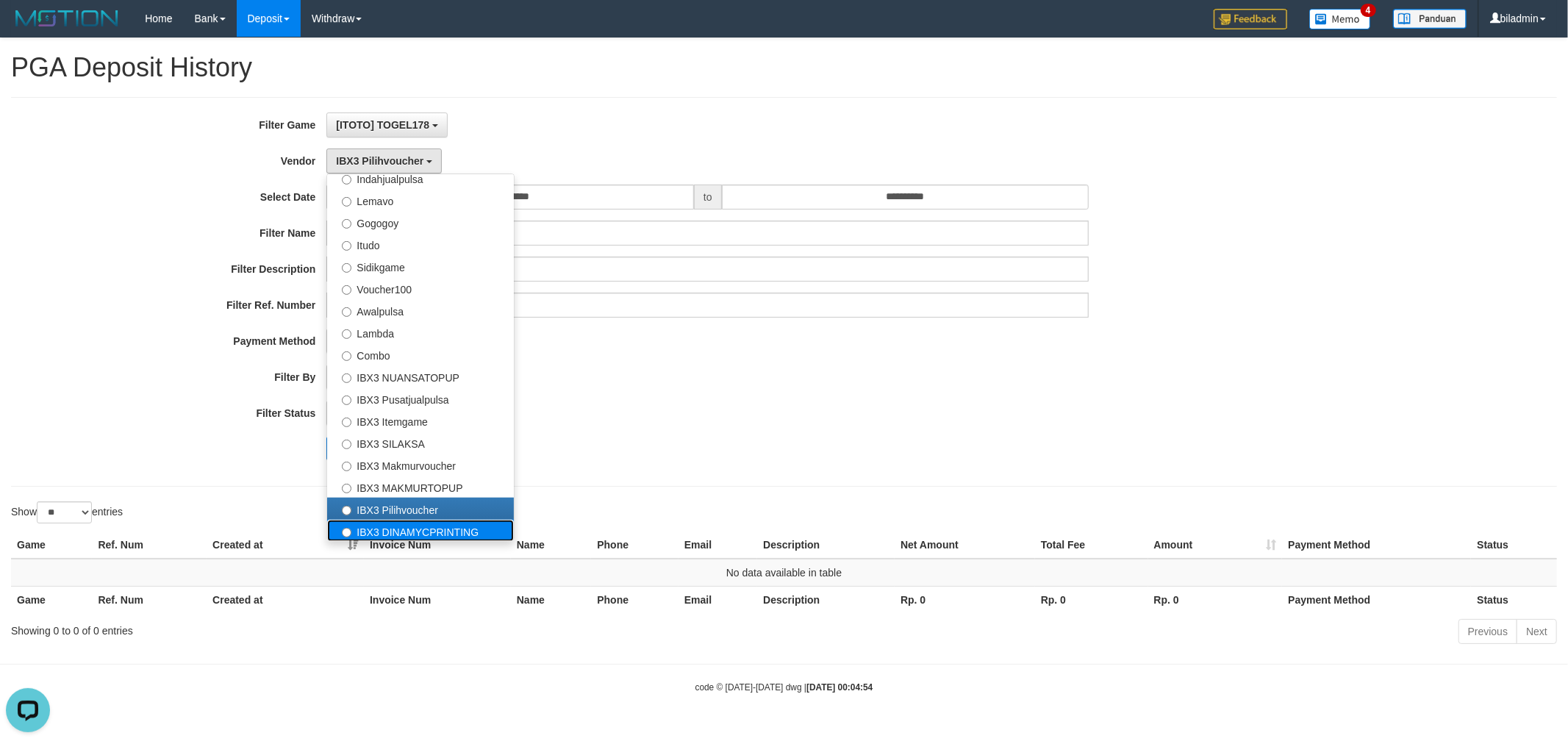
click at [398, 532] on label "IBX3 DINAMYCPRINTING" at bounding box center [420, 531] width 186 height 22
select select "**********"
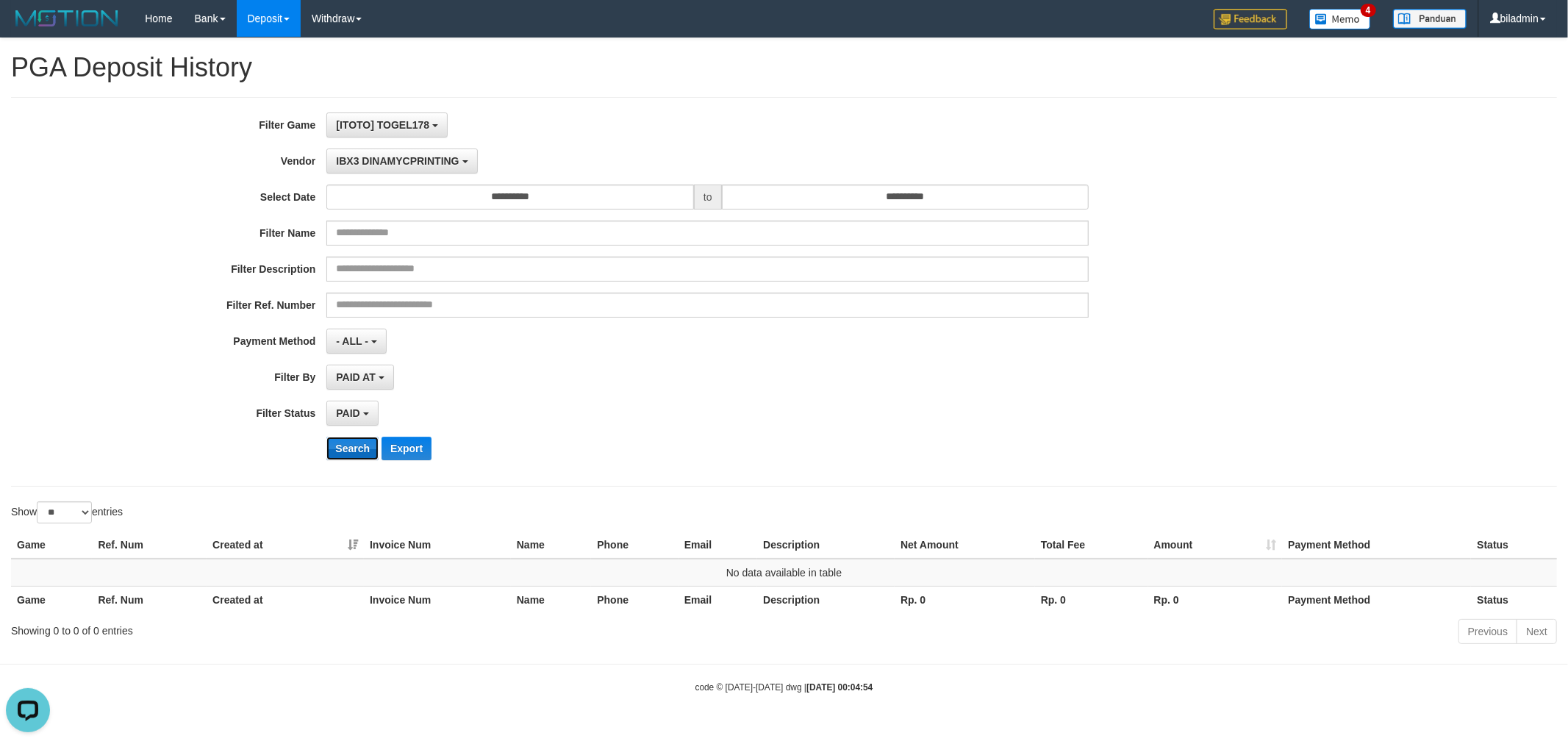
click at [354, 447] on button "Search" at bounding box center [352, 448] width 52 height 23
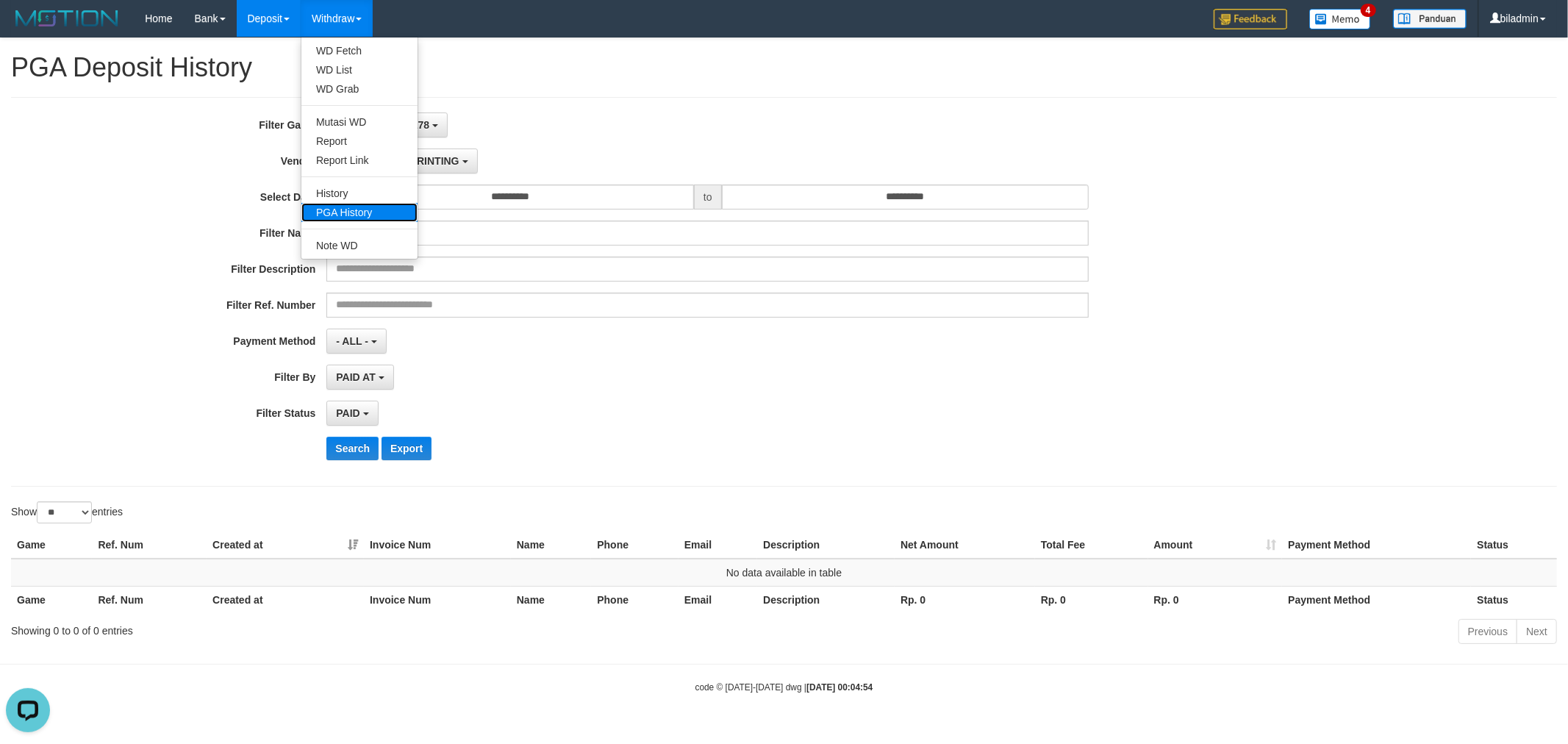
click at [371, 211] on link "PGA History" at bounding box center [360, 212] width 116 height 20
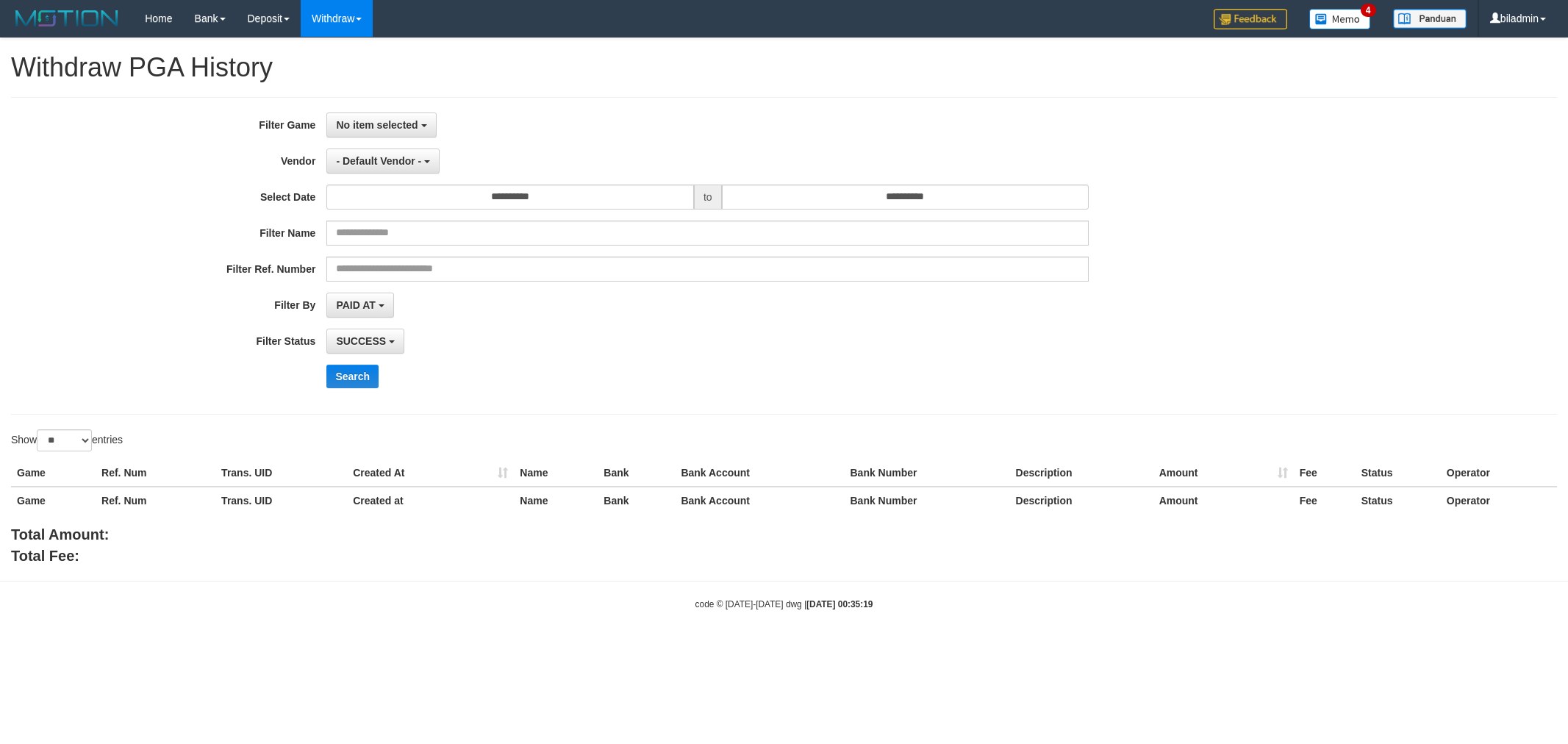
select select
select select "**"
click at [402, 140] on div "**********" at bounding box center [653, 256] width 1307 height 287
click at [412, 128] on span "No item selected" at bounding box center [377, 125] width 82 height 12
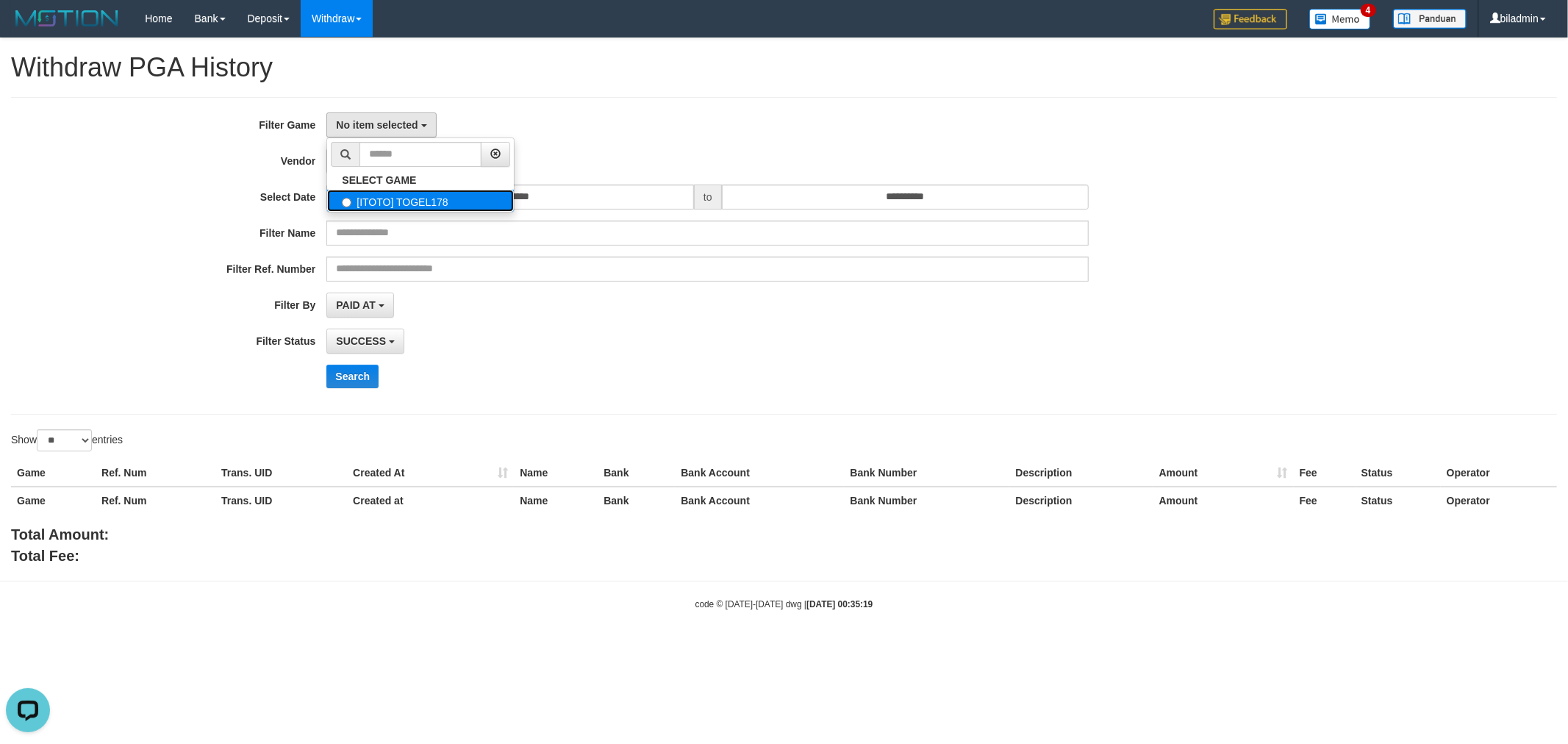
click at [442, 204] on label "[ITOTO] TOGEL178" at bounding box center [420, 201] width 186 height 22
select select "****"
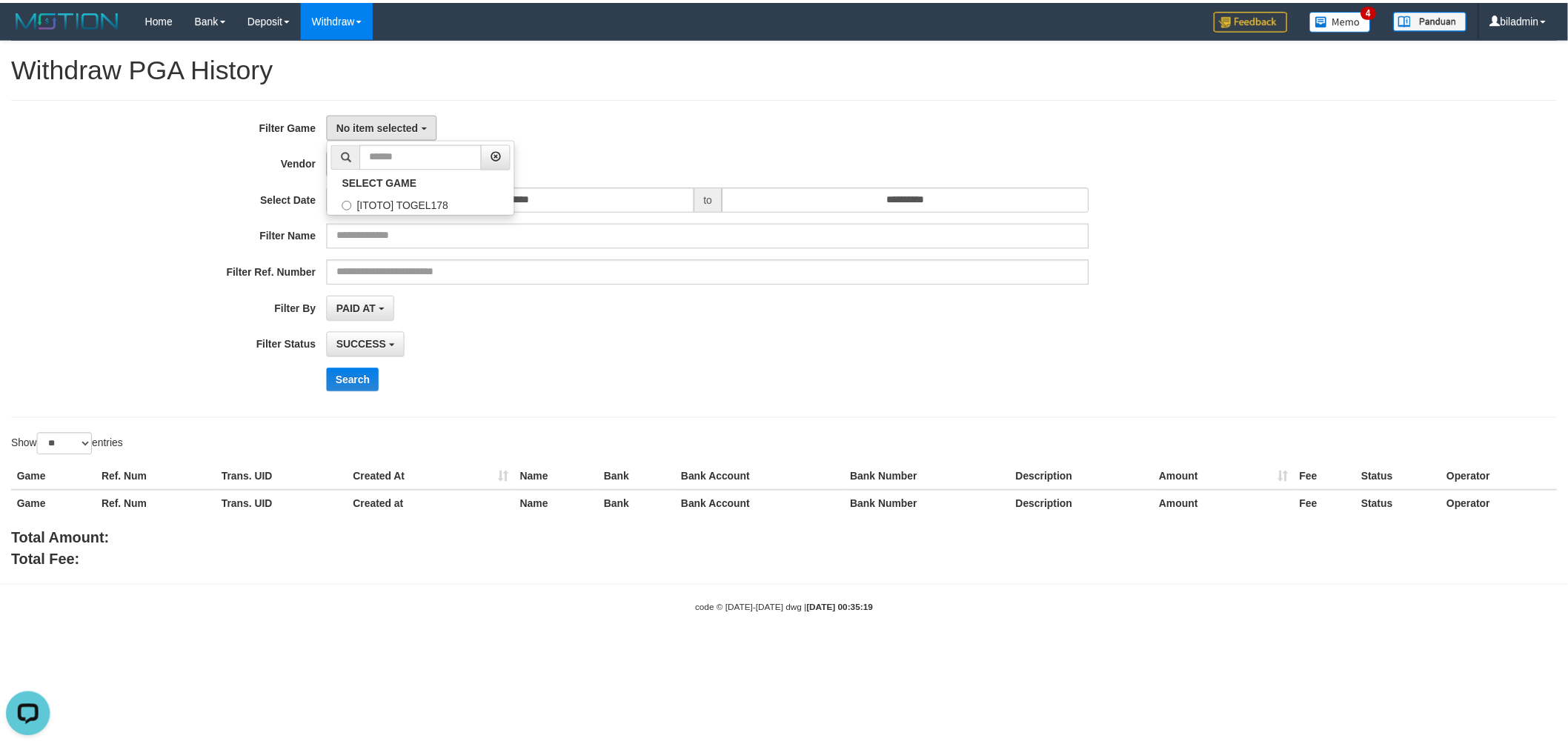
scroll to position [12, 0]
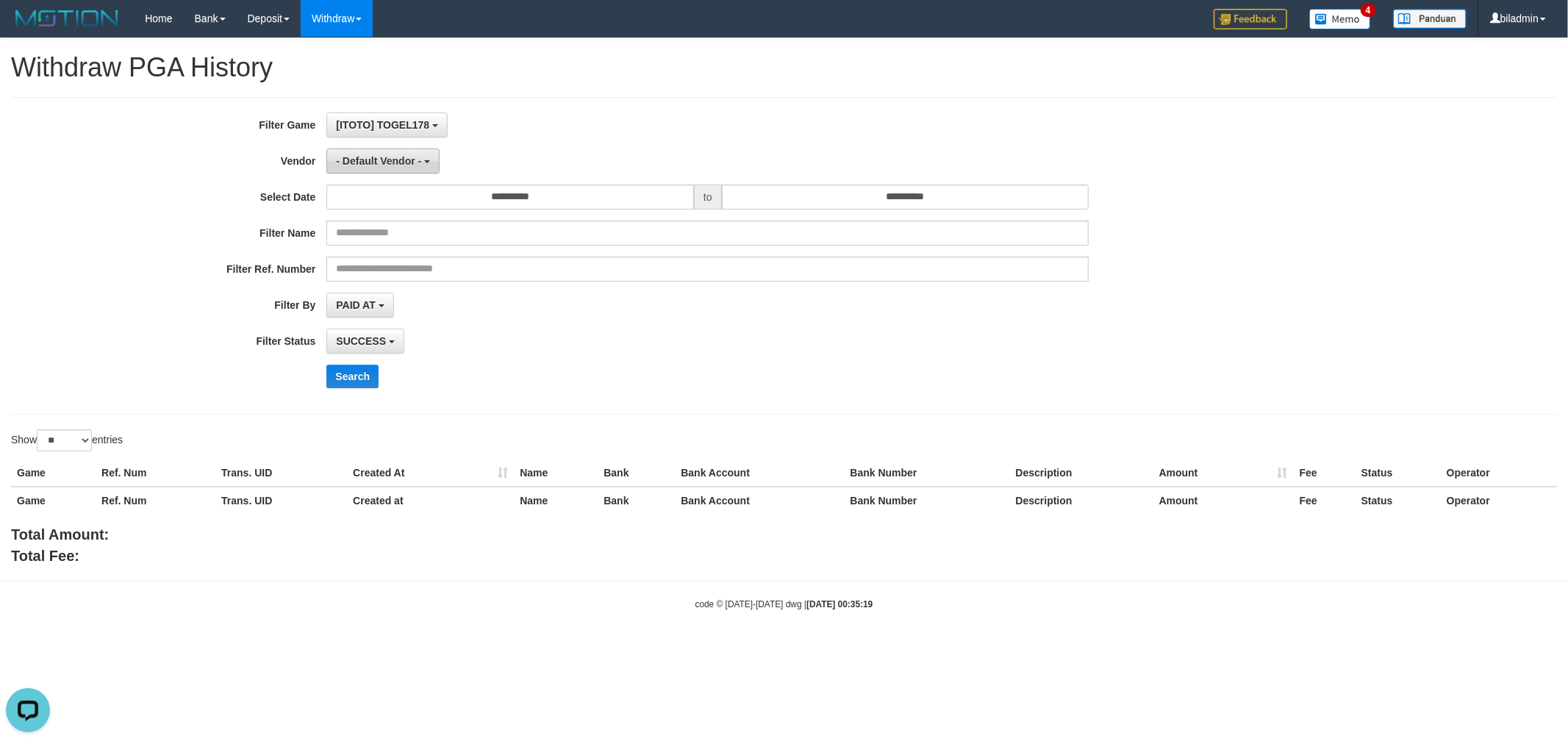
click at [421, 160] on button "- Default Vendor -" at bounding box center [383, 160] width 114 height 25
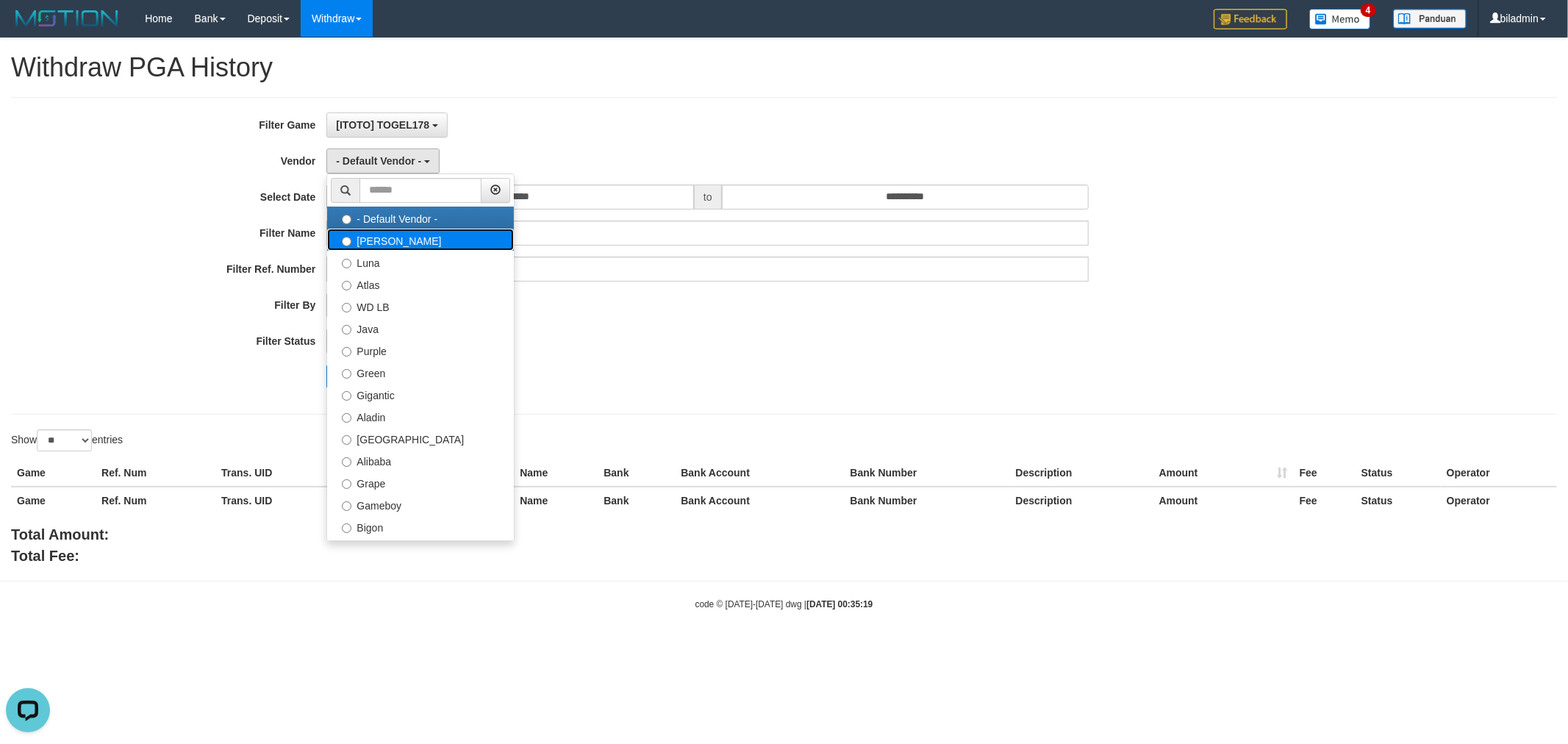
click at [395, 240] on label "[PERSON_NAME]" at bounding box center [420, 239] width 186 height 22
select select "**********"
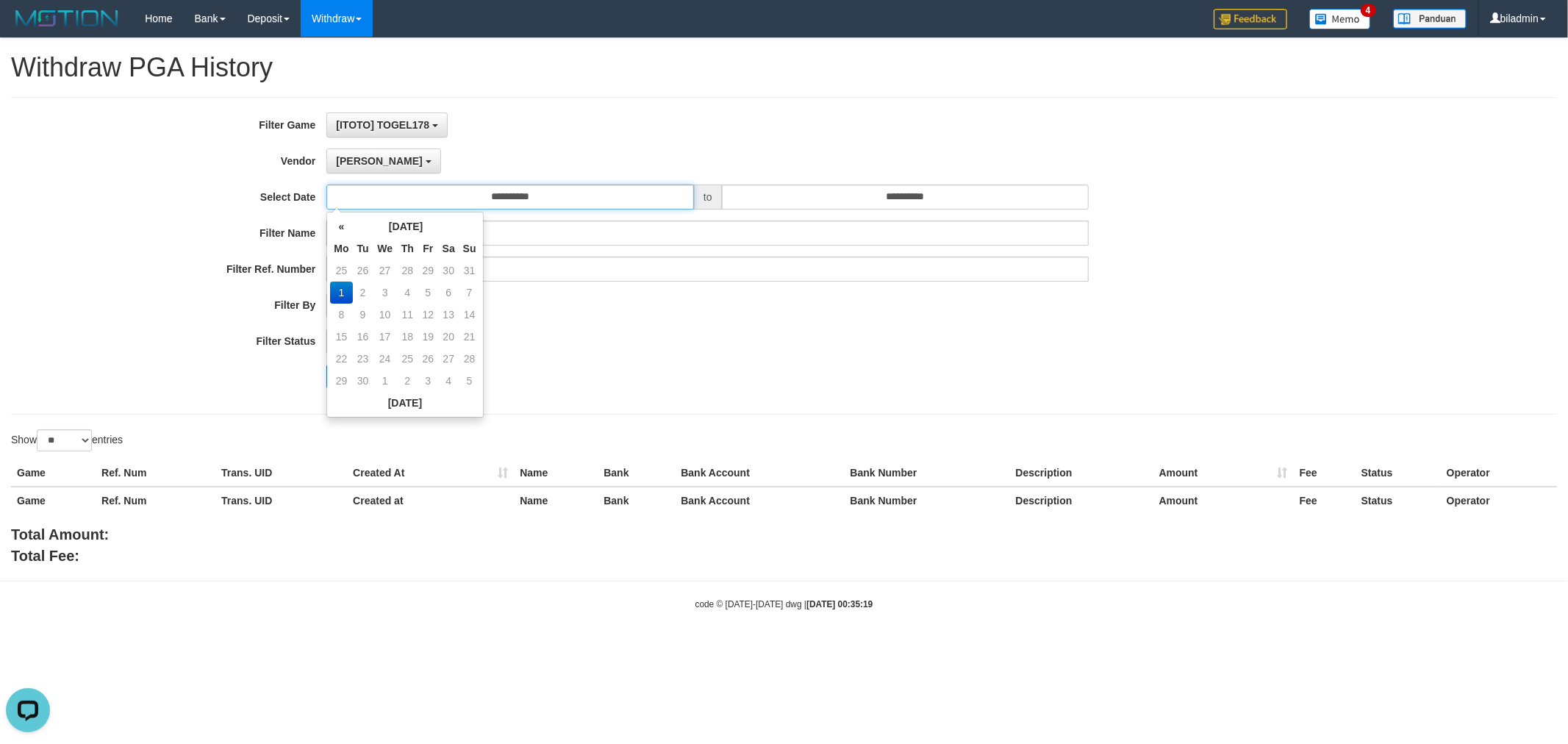
click at [539, 194] on input "**********" at bounding box center [510, 196] width 368 height 25
click at [472, 266] on td "31" at bounding box center [470, 271] width 20 height 22
type input "**********"
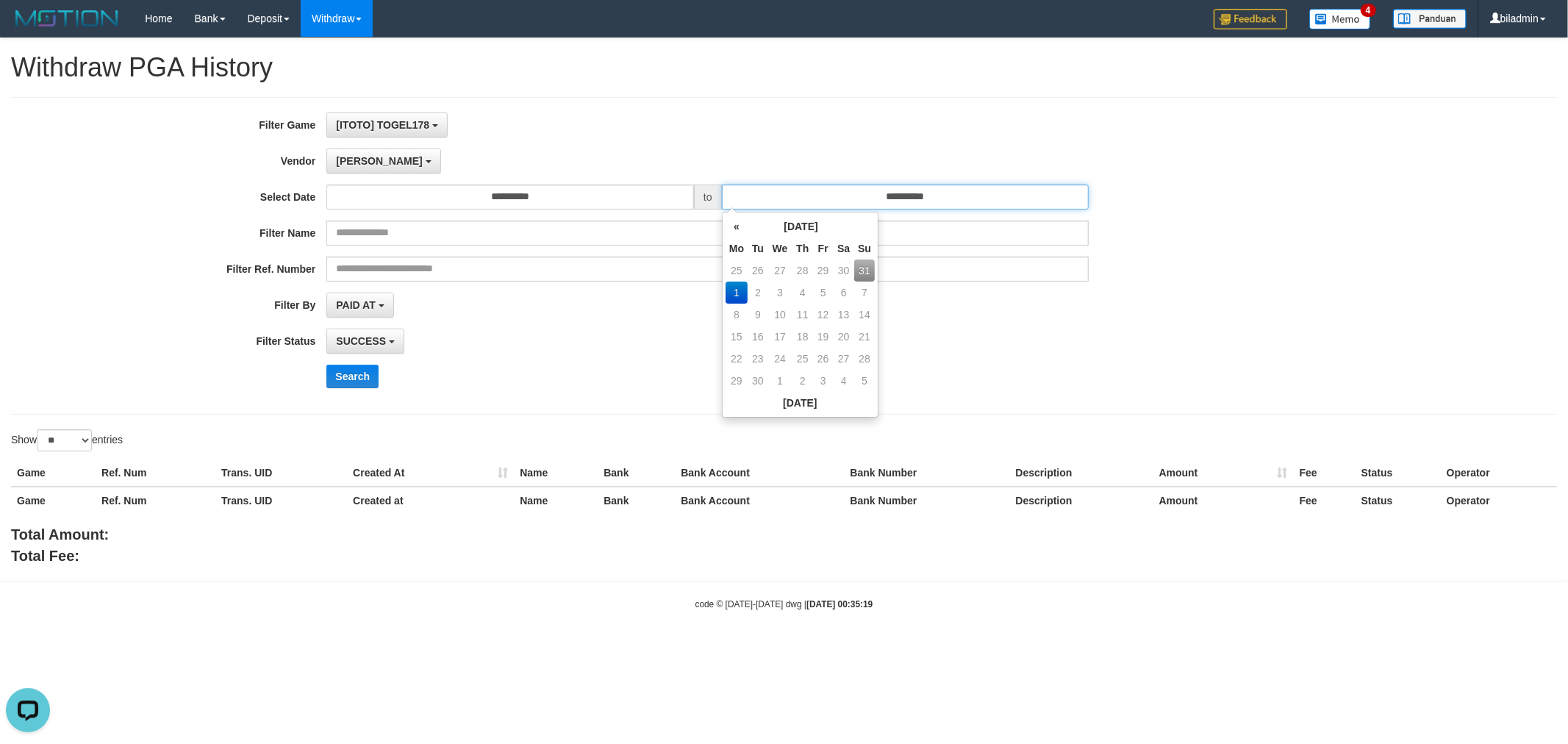
click at [887, 190] on input "**********" at bounding box center [906, 196] width 368 height 25
click at [863, 264] on td "31" at bounding box center [865, 271] width 20 height 22
type input "**********"
click at [435, 420] on div "**********" at bounding box center [784, 302] width 1568 height 528
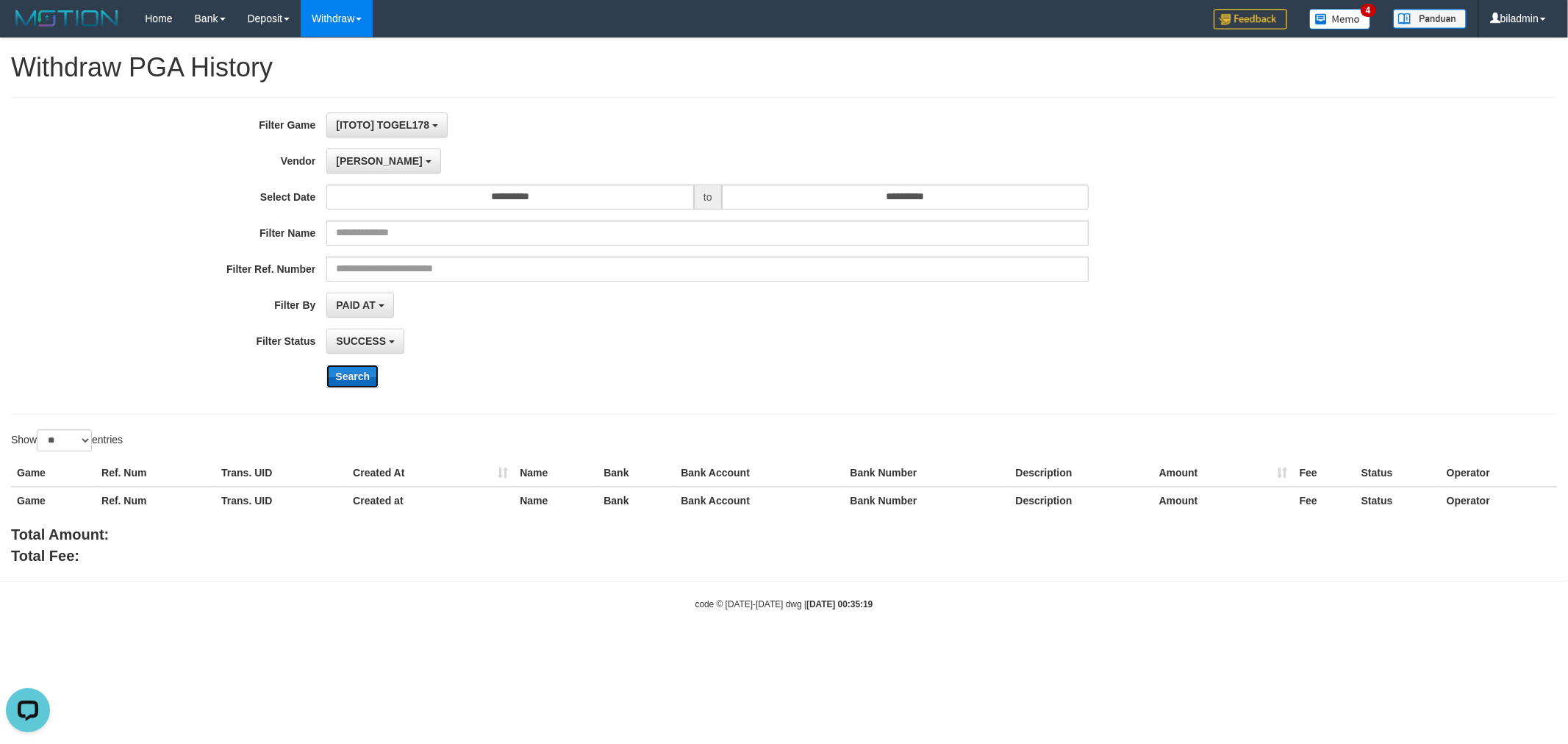
click at [351, 371] on button "Search" at bounding box center [352, 375] width 52 height 23
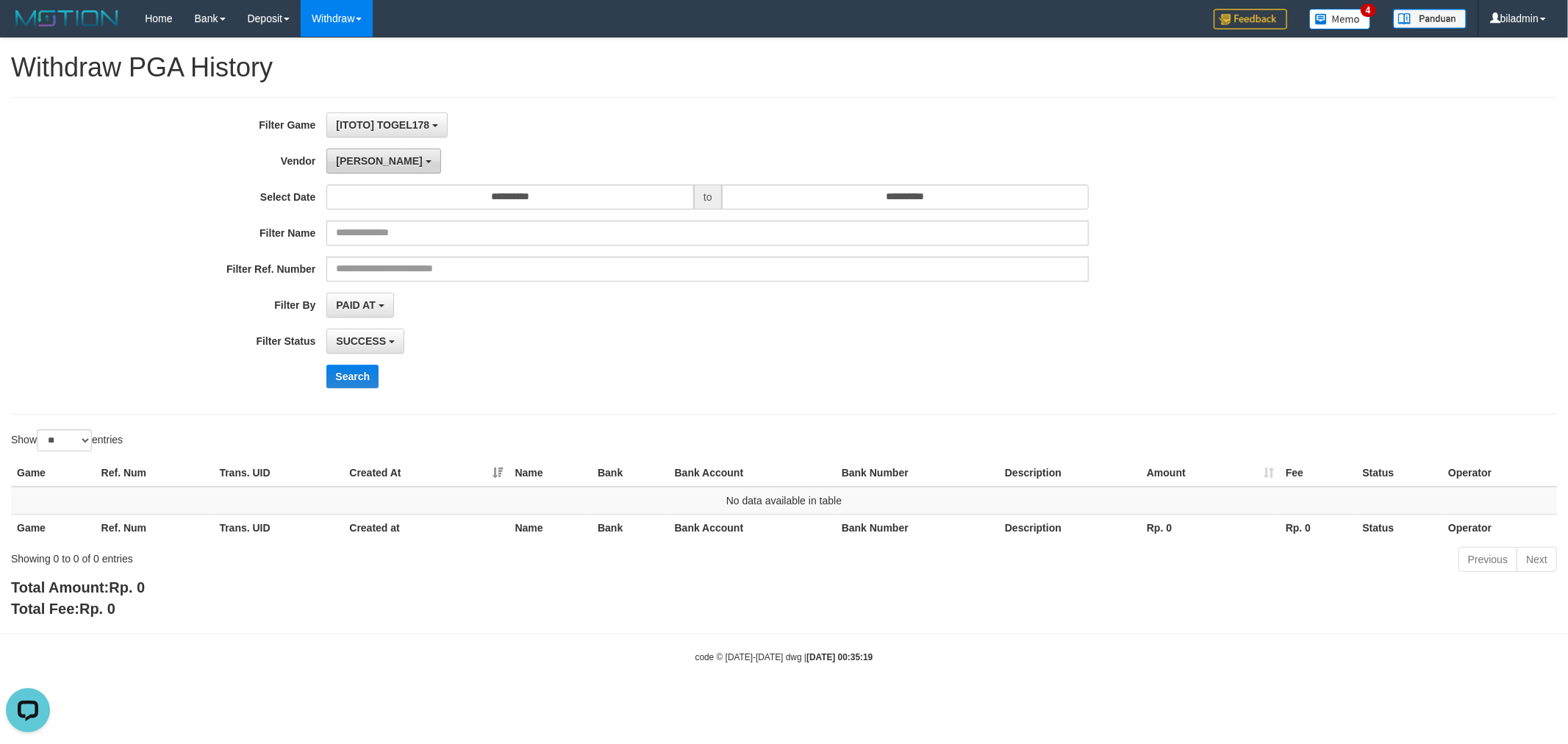
click at [361, 168] on button "[PERSON_NAME]" at bounding box center [383, 160] width 114 height 25
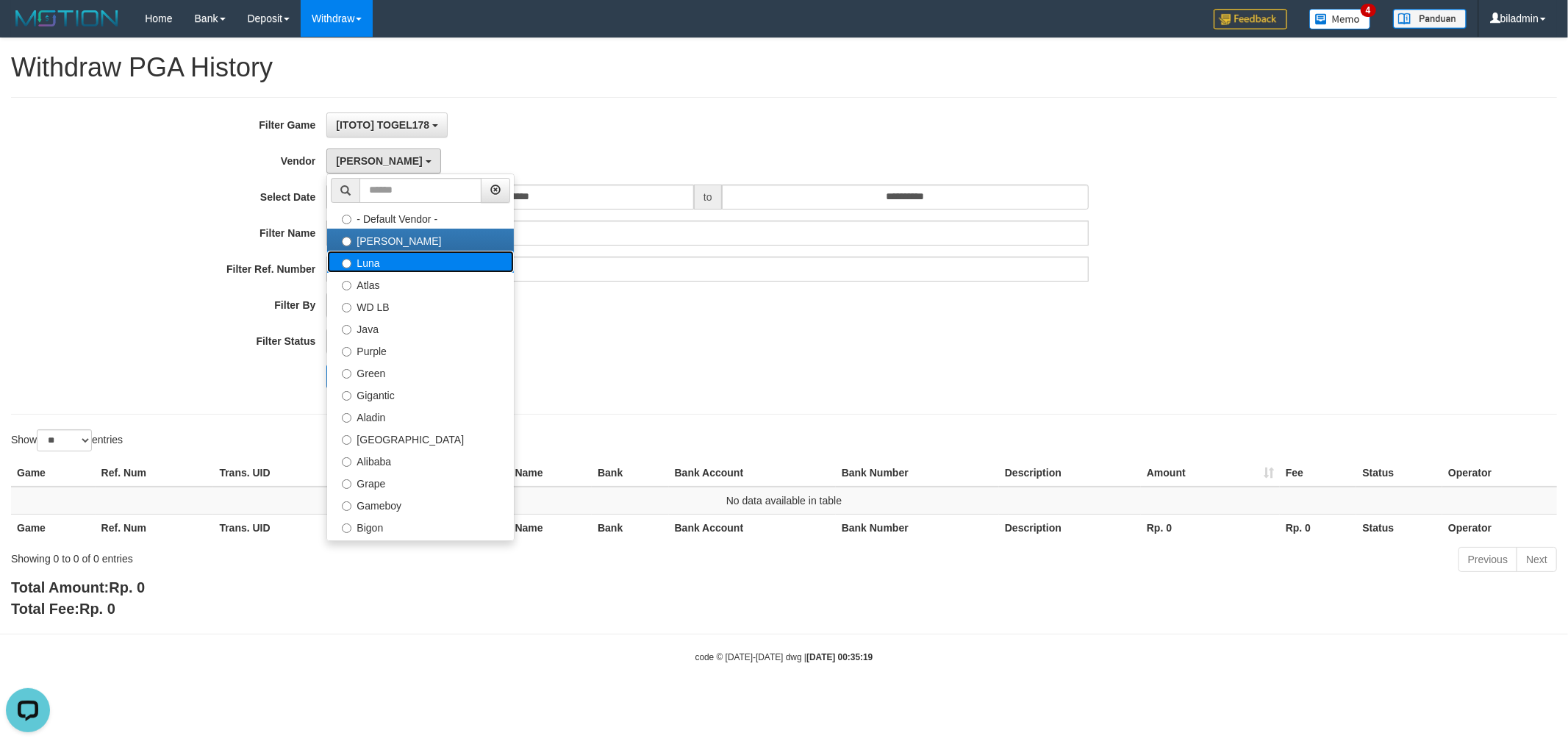
click at [416, 267] on label "Luna" at bounding box center [420, 262] width 186 height 22
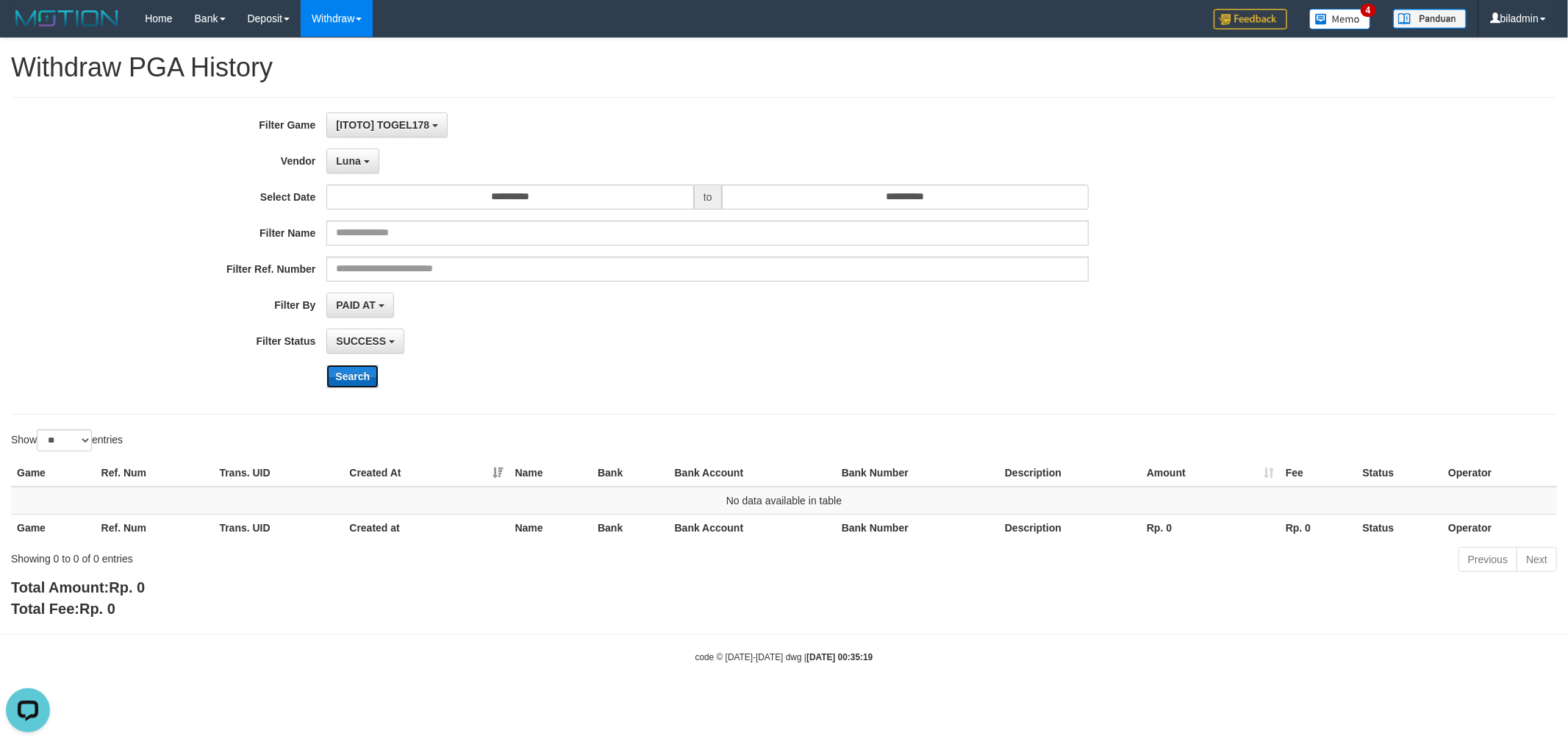
click at [347, 370] on button "Search" at bounding box center [352, 375] width 52 height 23
click at [339, 152] on button "Luna" at bounding box center [352, 160] width 52 height 25
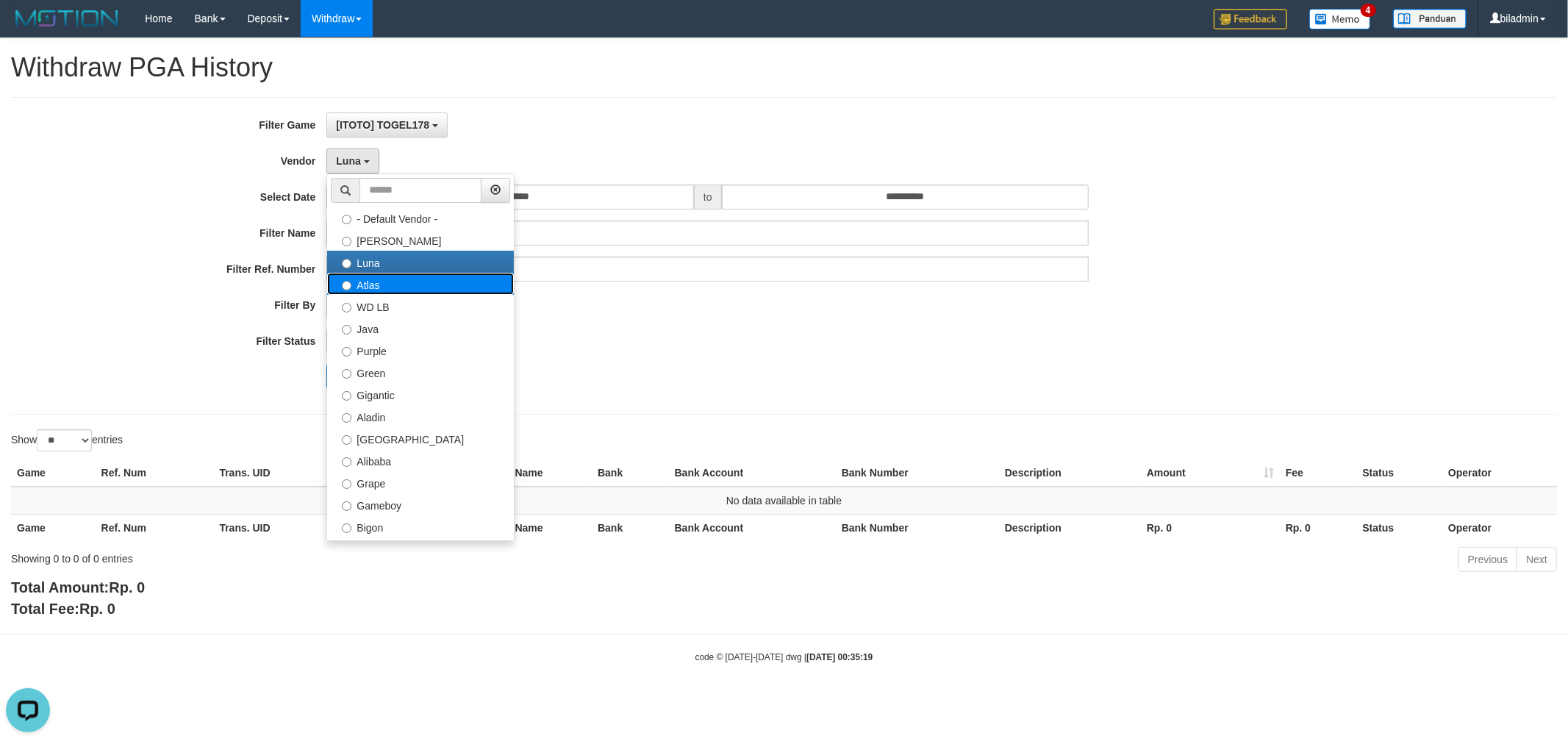
click at [436, 288] on label "Atlas" at bounding box center [420, 284] width 186 height 22
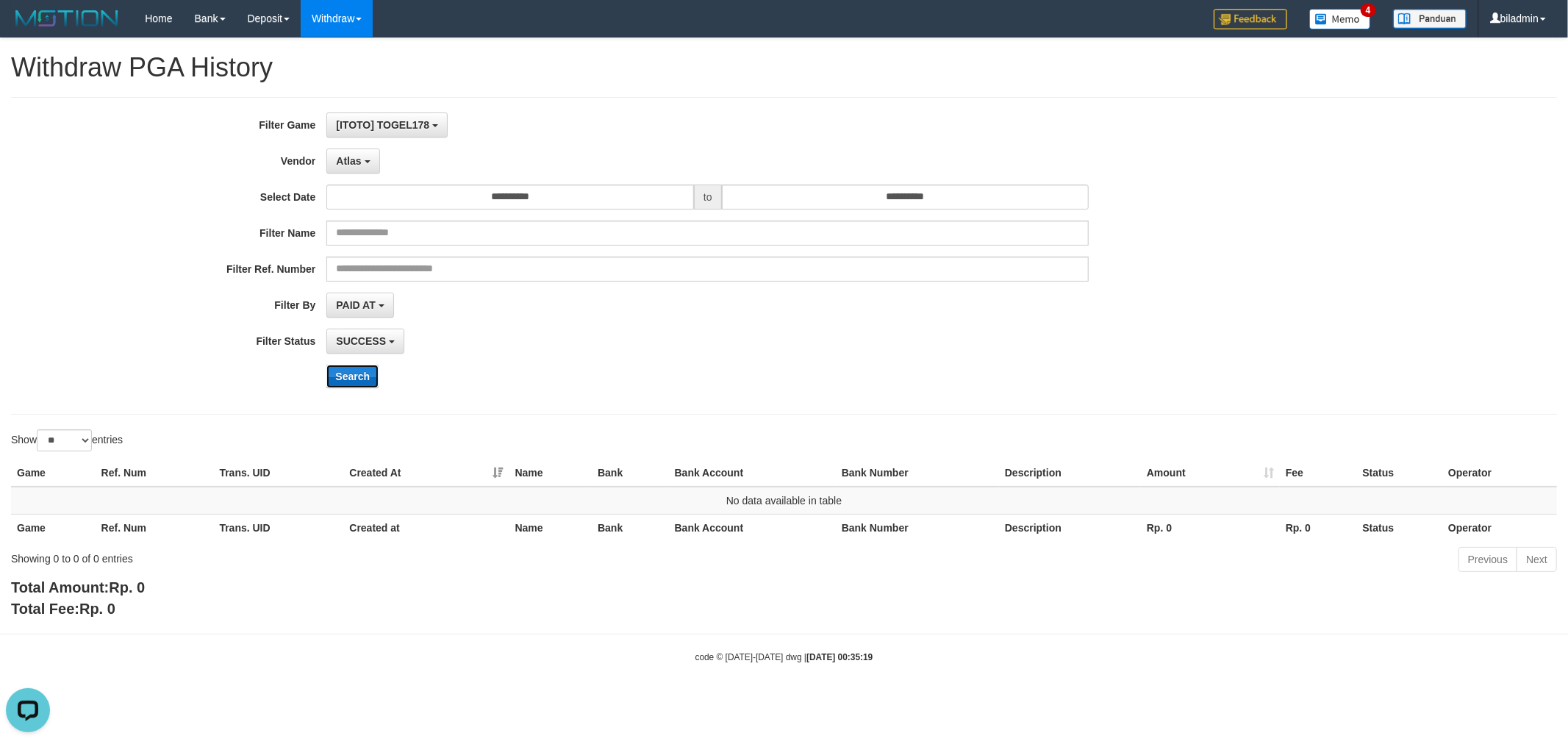
click at [363, 371] on button "Search" at bounding box center [352, 375] width 52 height 23
click at [370, 162] on button "Atlas" at bounding box center [352, 160] width 53 height 25
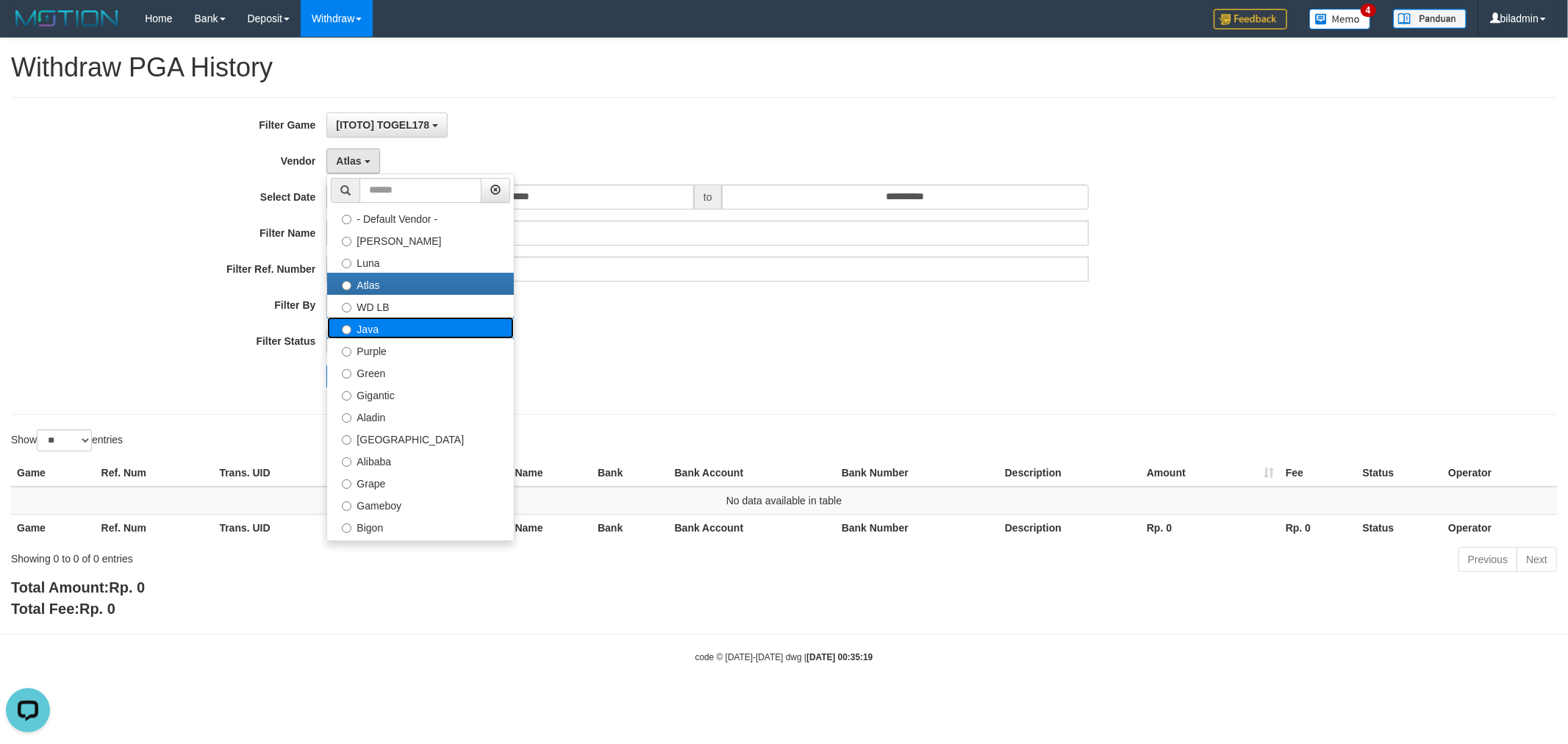
drag, startPoint x: 405, startPoint y: 328, endPoint x: 348, endPoint y: 364, distance: 67.4
click at [405, 327] on label "Java" at bounding box center [420, 328] width 186 height 22
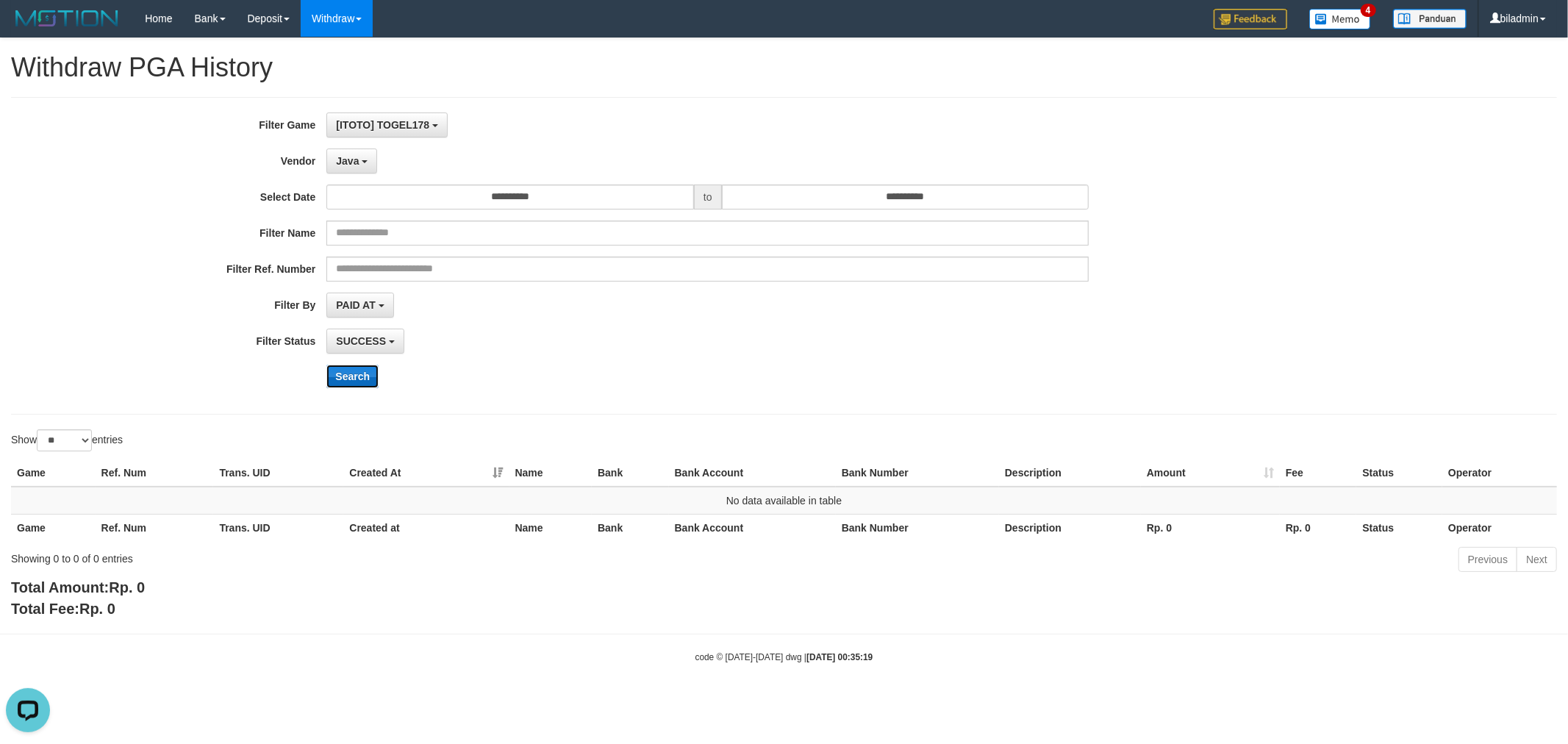
click at [347, 370] on button "Search" at bounding box center [352, 375] width 52 height 23
click at [362, 172] on button "Java" at bounding box center [351, 160] width 50 height 25
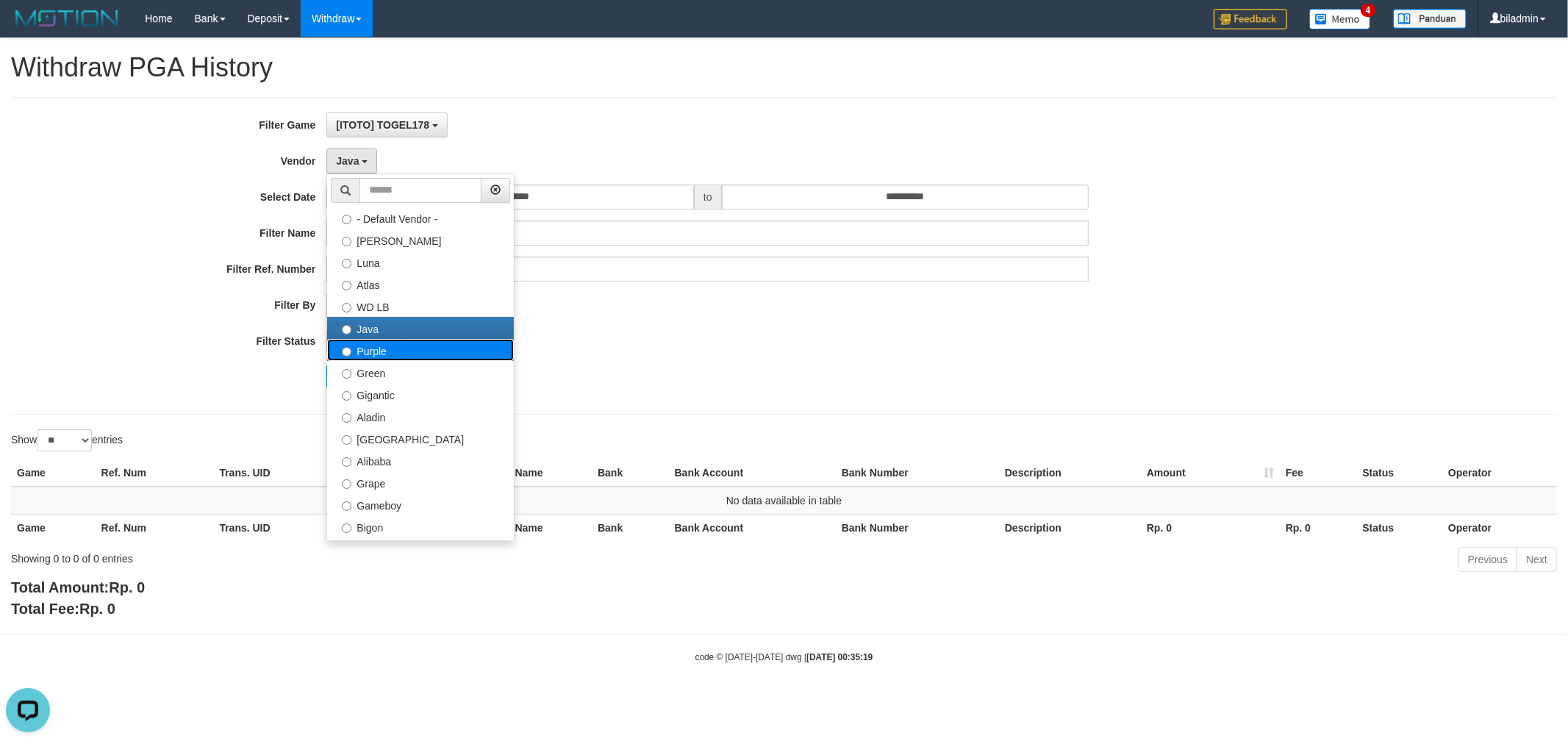
click at [427, 349] on label "Purple" at bounding box center [420, 350] width 186 height 22
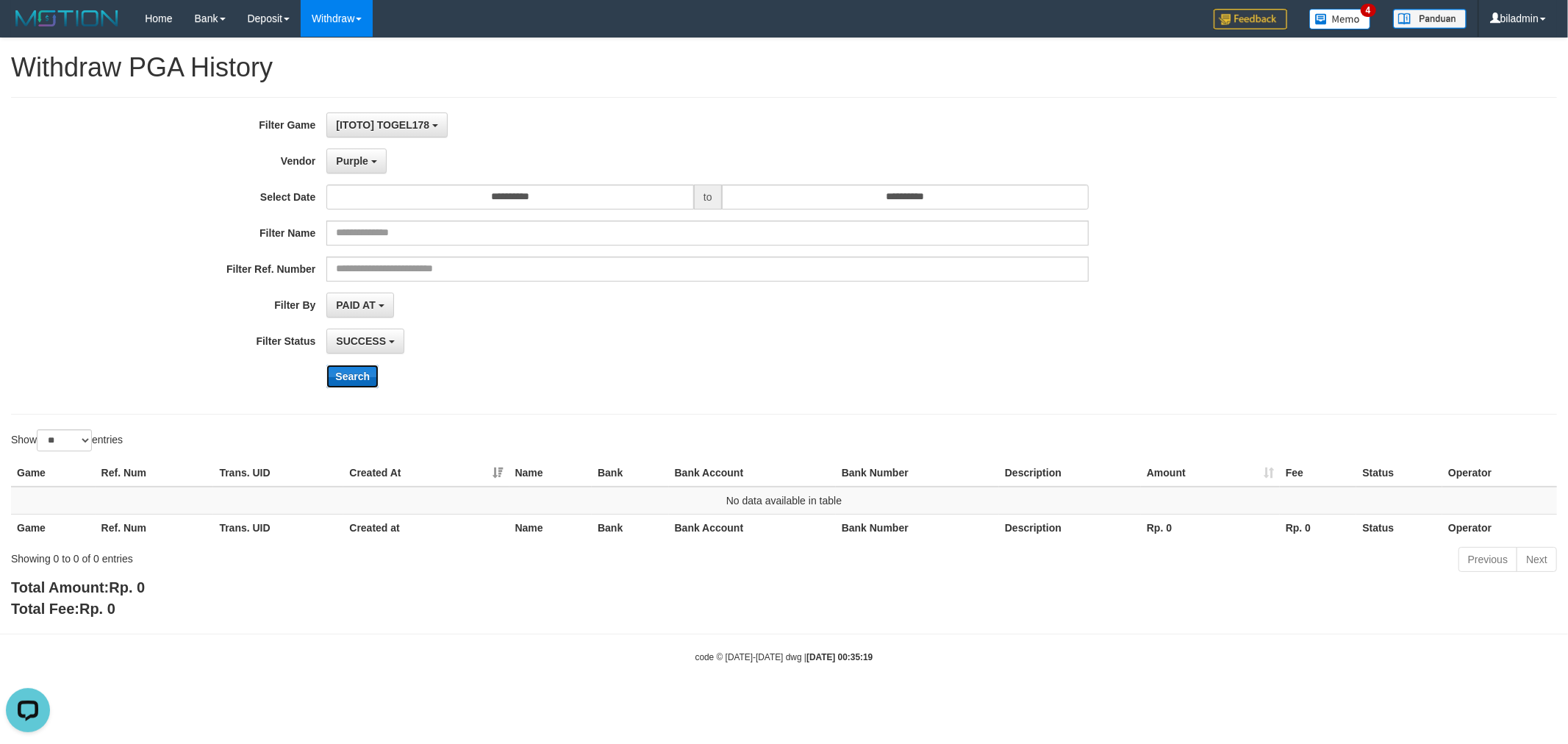
click at [357, 375] on button "Search" at bounding box center [352, 375] width 52 height 23
click at [349, 151] on button "Purple" at bounding box center [356, 160] width 60 height 25
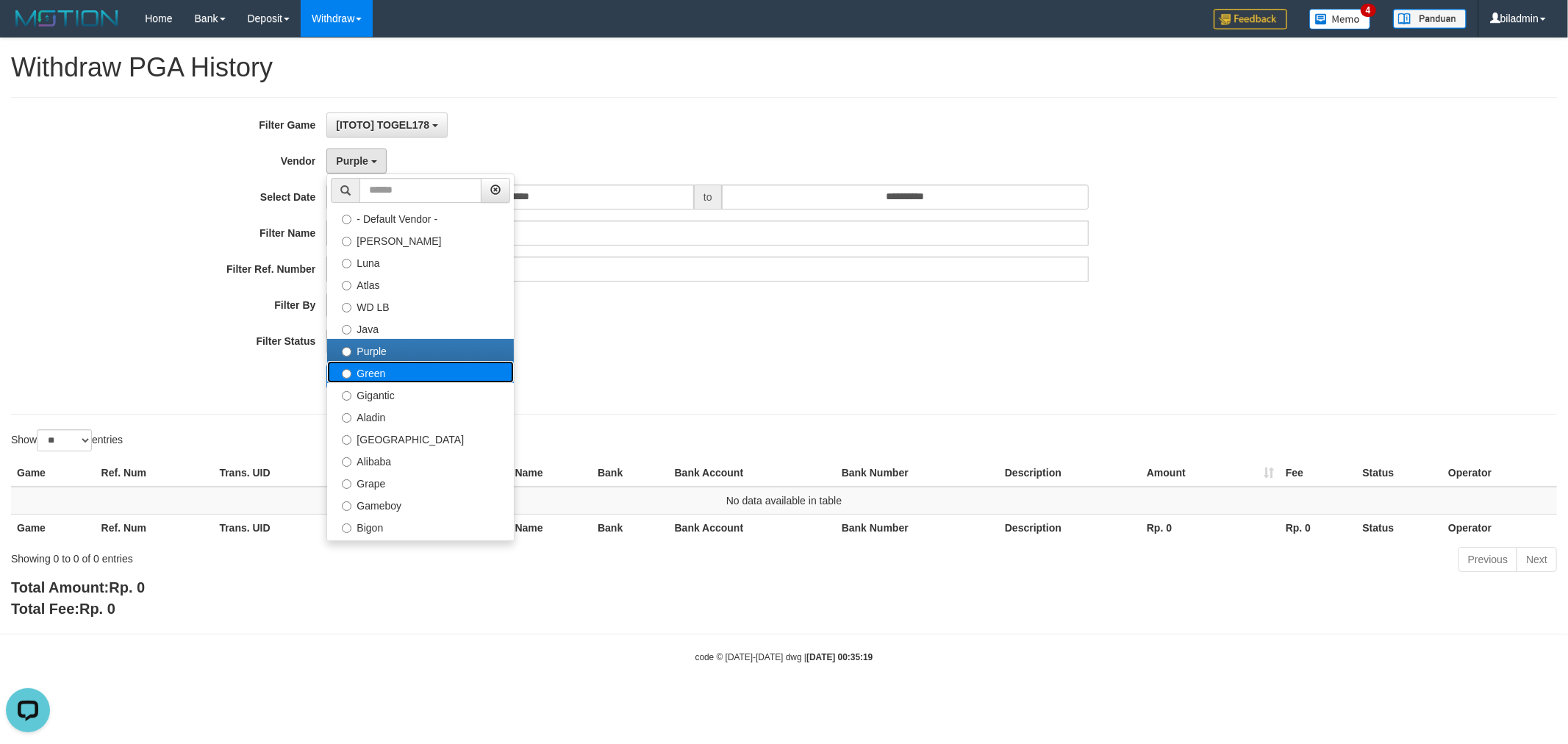
click at [365, 378] on label "Green" at bounding box center [420, 372] width 186 height 22
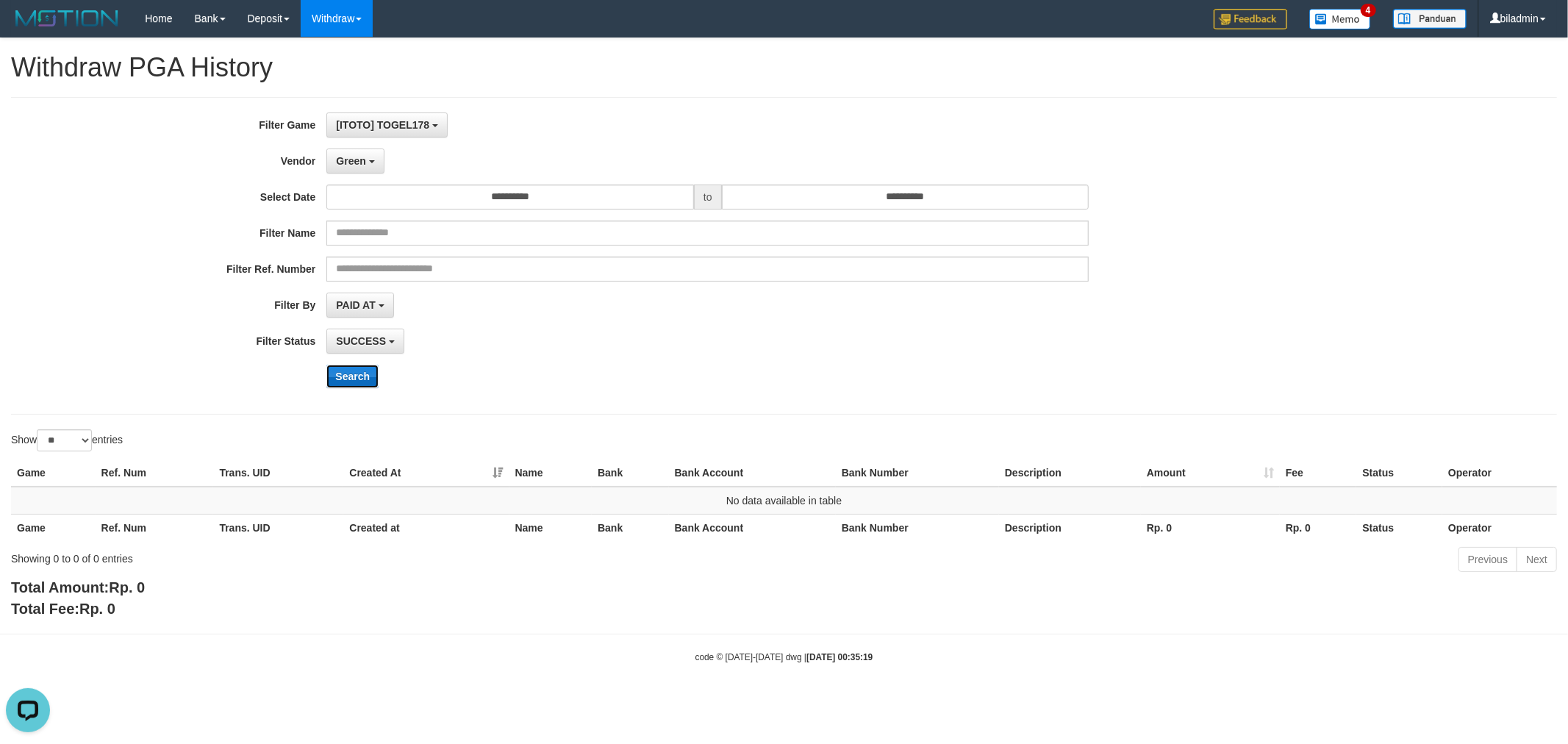
click at [361, 381] on button "Search" at bounding box center [352, 375] width 52 height 23
click at [357, 156] on span "Green" at bounding box center [351, 160] width 30 height 12
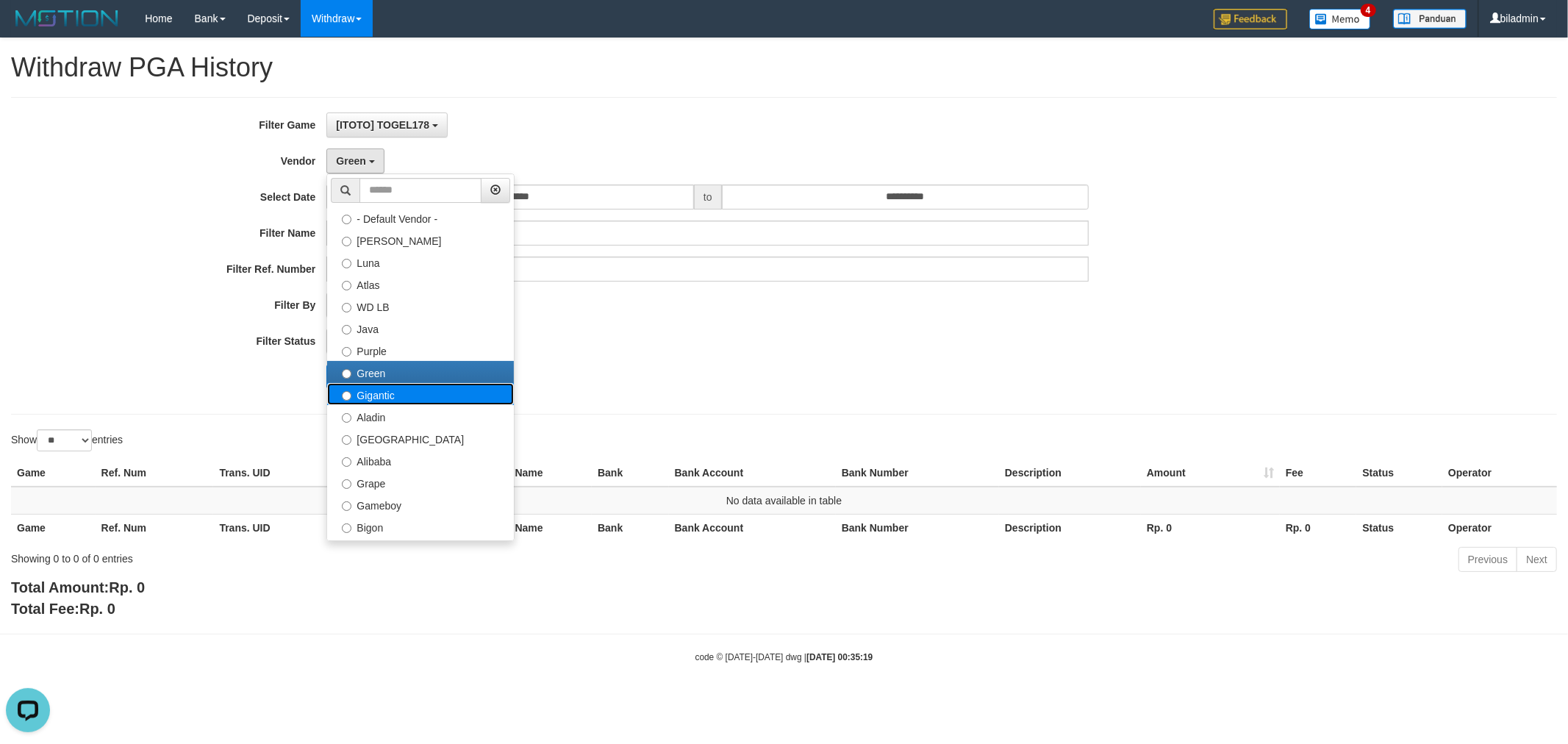
click at [412, 391] on label "Gigantic" at bounding box center [420, 394] width 186 height 22
select select "**********"
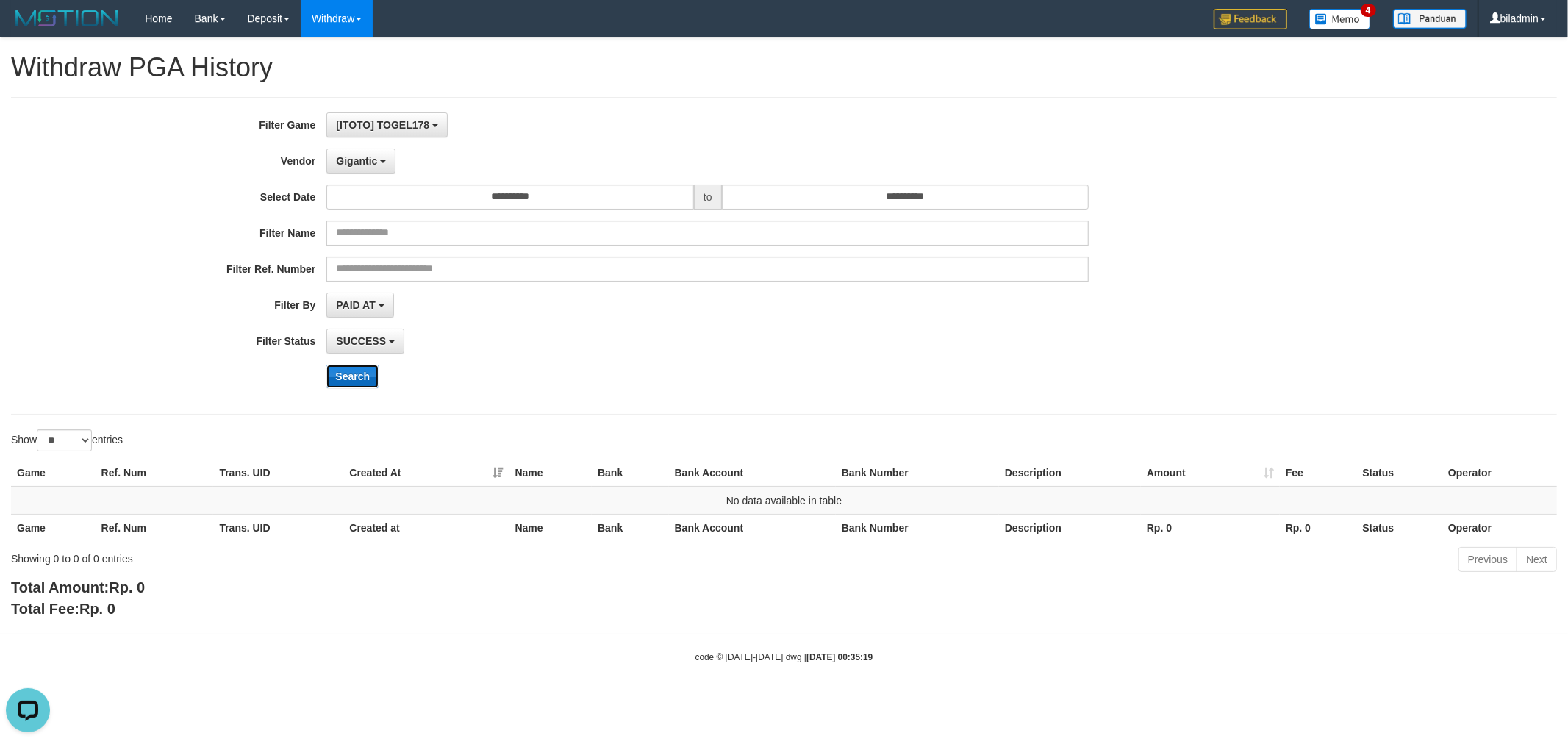
click at [359, 370] on button "Search" at bounding box center [352, 375] width 52 height 23
click at [361, 156] on span "Gigantic" at bounding box center [357, 160] width 41 height 12
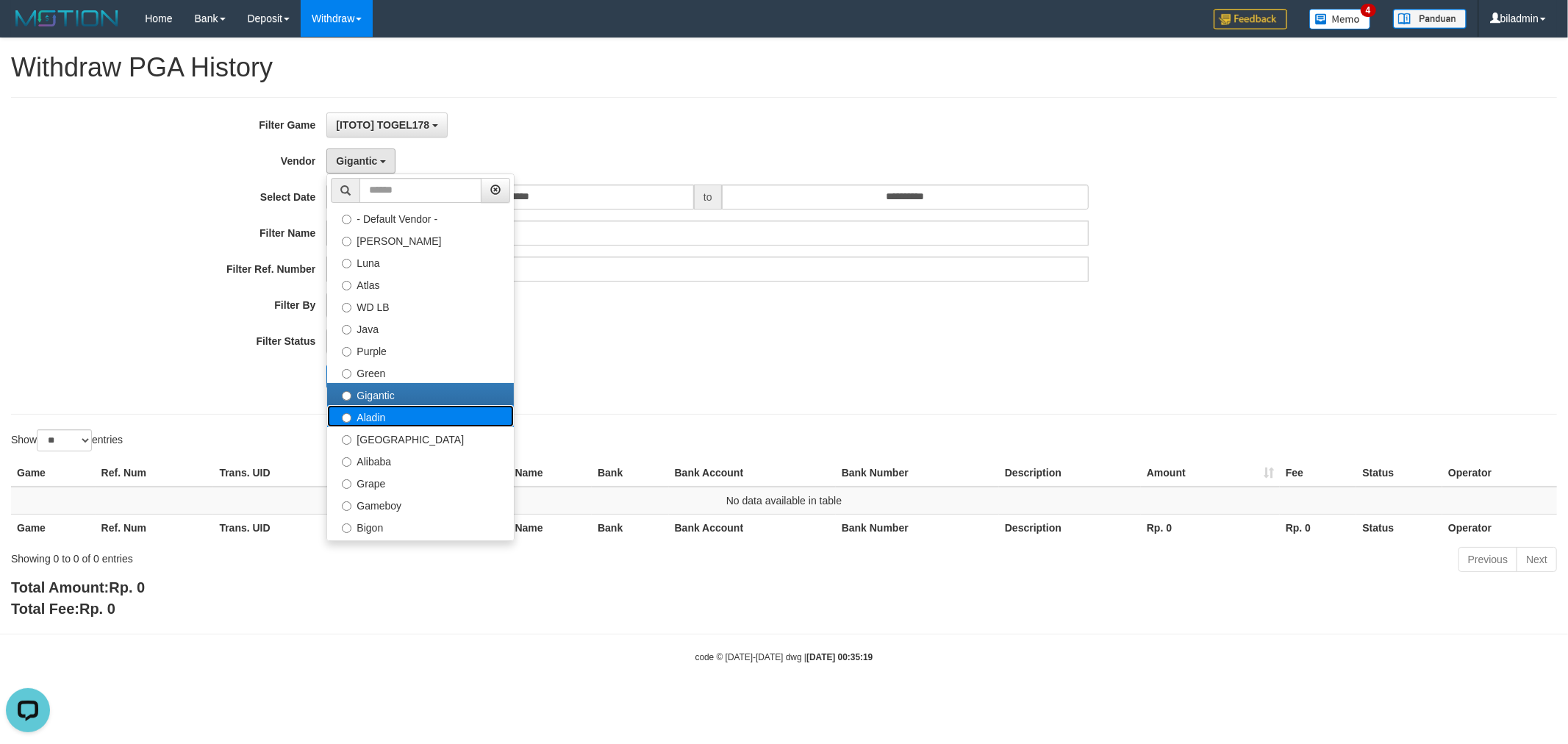
click at [383, 419] on label "Aladin" at bounding box center [420, 416] width 186 height 22
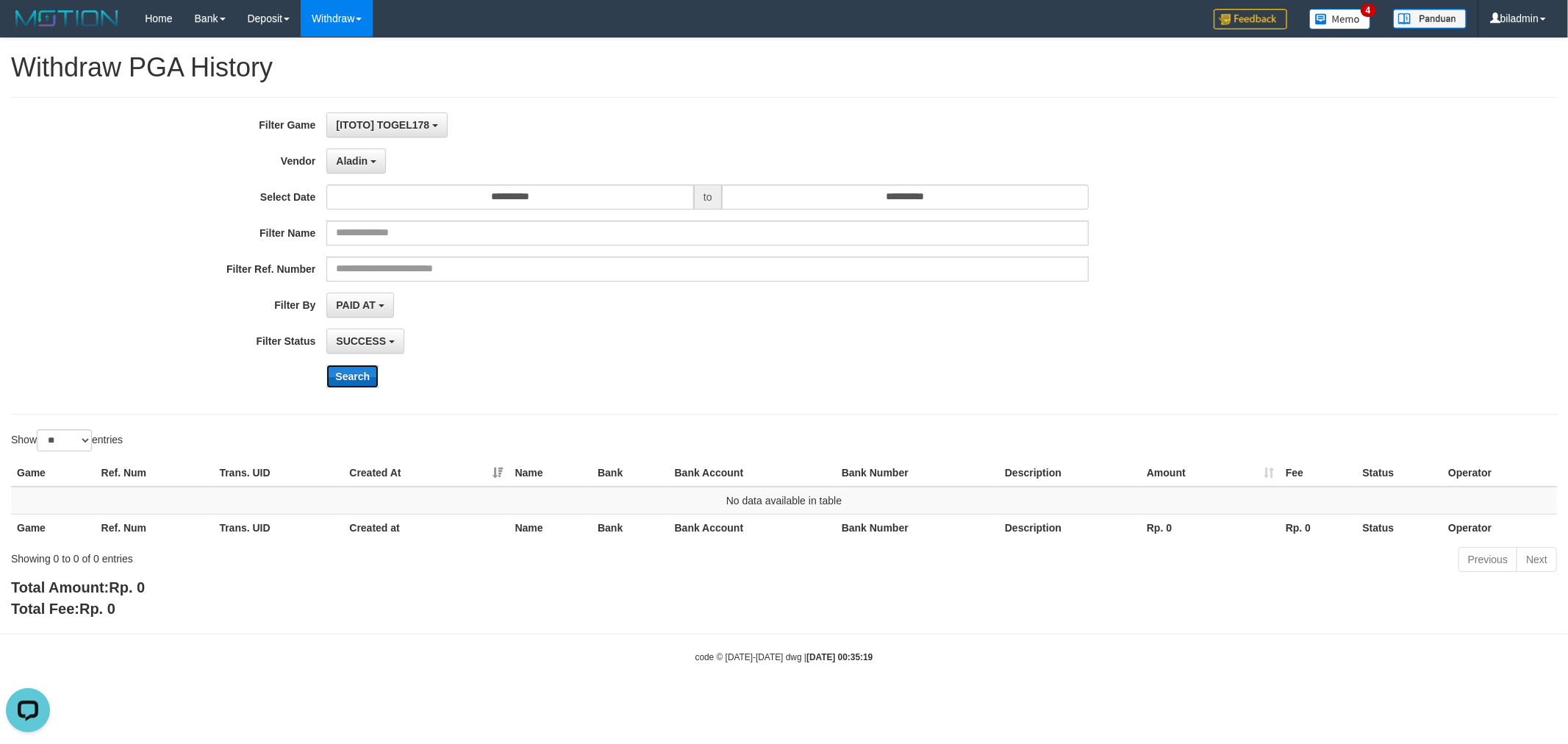
click at [350, 372] on button "Search" at bounding box center [352, 375] width 52 height 23
click at [354, 158] on span "Aladin" at bounding box center [352, 160] width 32 height 12
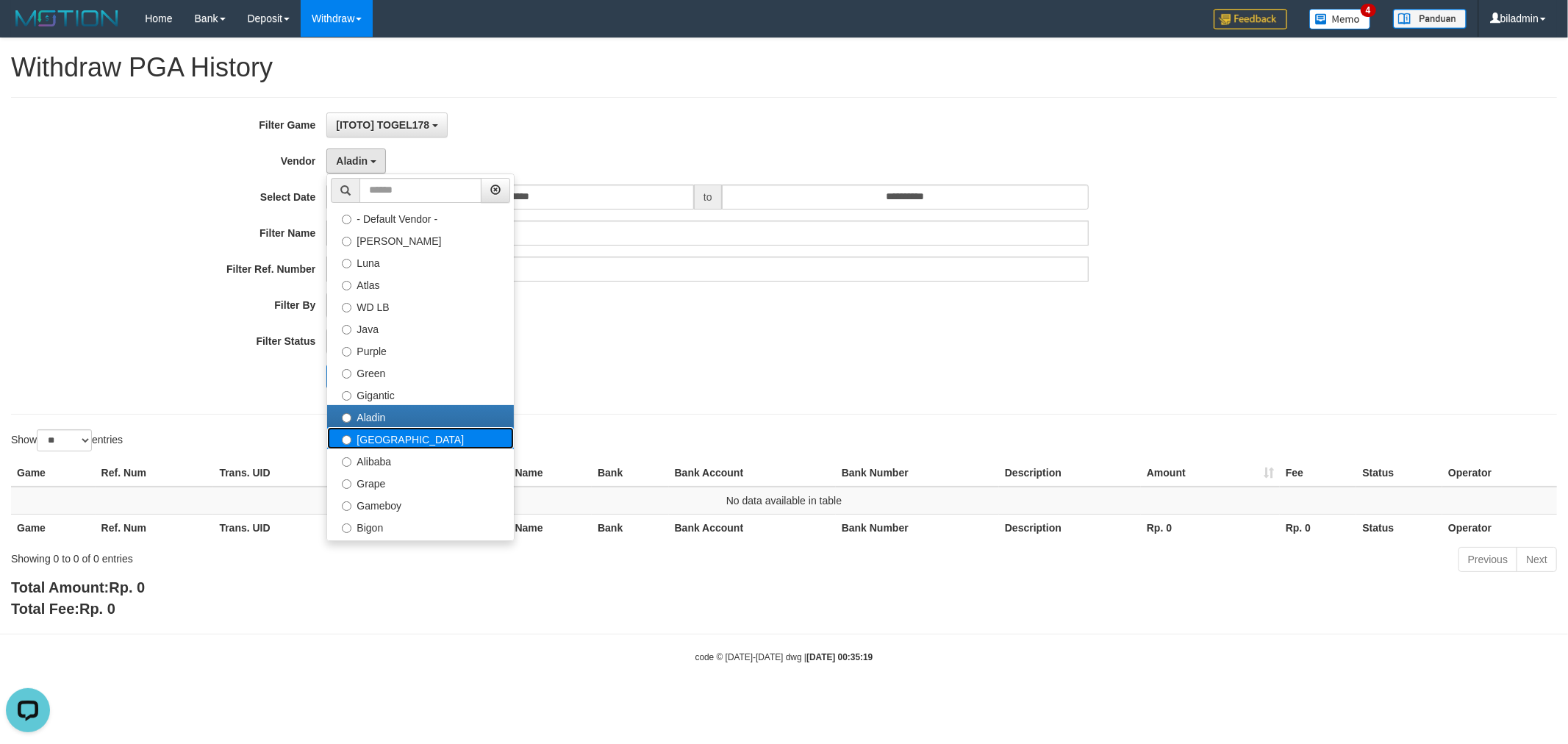
click at [431, 438] on label "[GEOGRAPHIC_DATA]" at bounding box center [420, 438] width 186 height 22
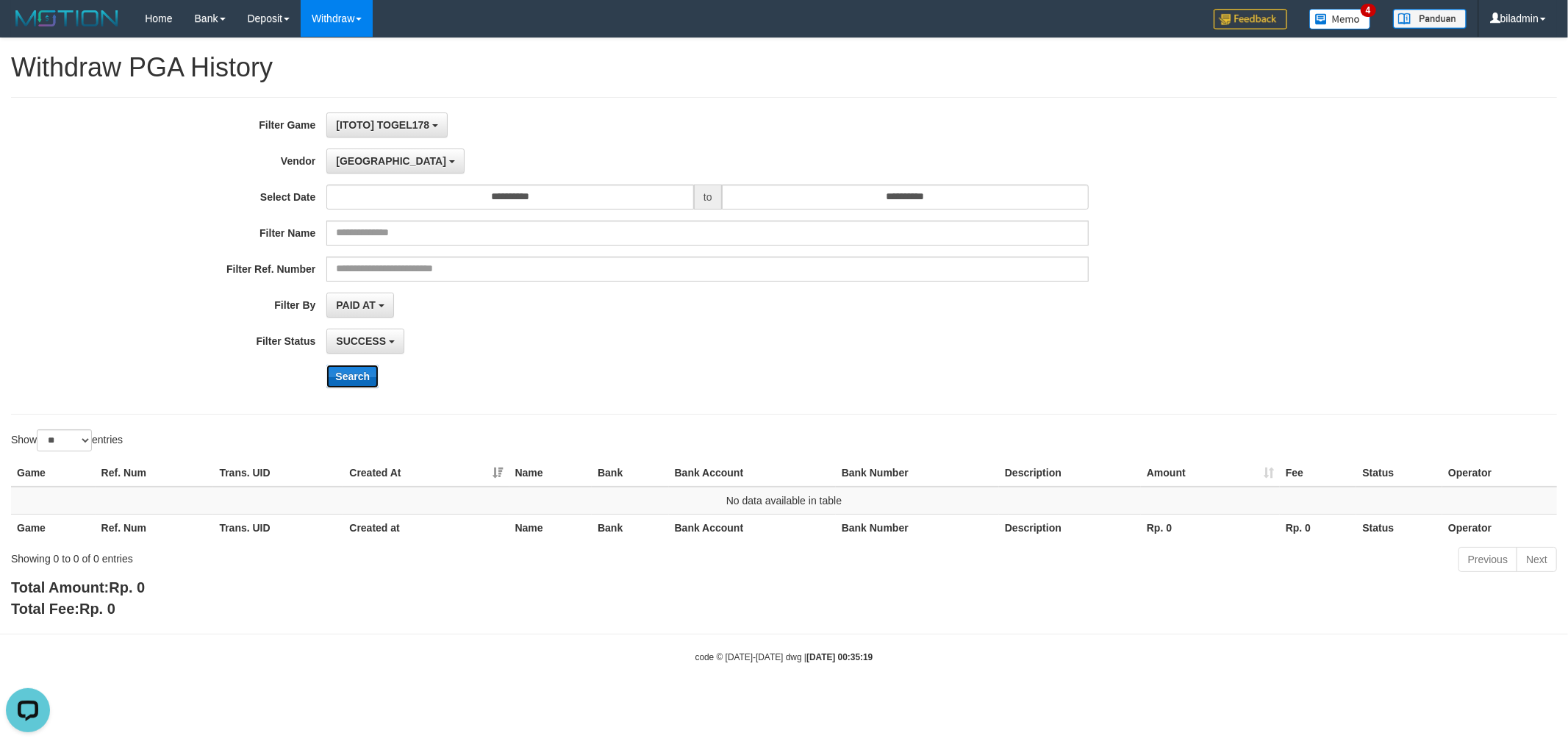
click at [341, 373] on button "Search" at bounding box center [352, 375] width 52 height 23
drag, startPoint x: 326, startPoint y: 165, endPoint x: 354, endPoint y: 167, distance: 28.1
click at [327, 165] on button "[GEOGRAPHIC_DATA]" at bounding box center [395, 160] width 138 height 25
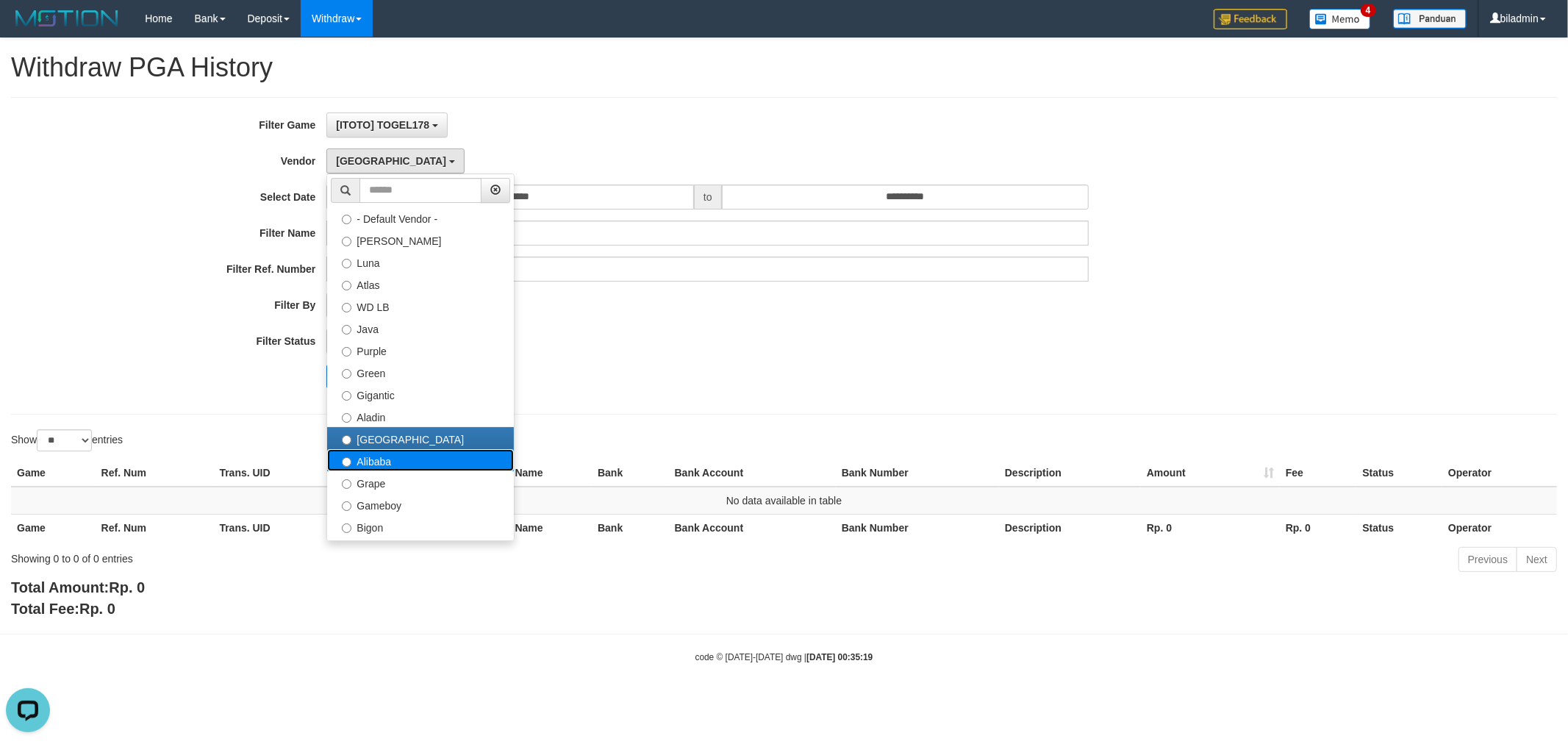
click at [375, 458] on label "Alibaba" at bounding box center [420, 460] width 186 height 22
select select "**********"
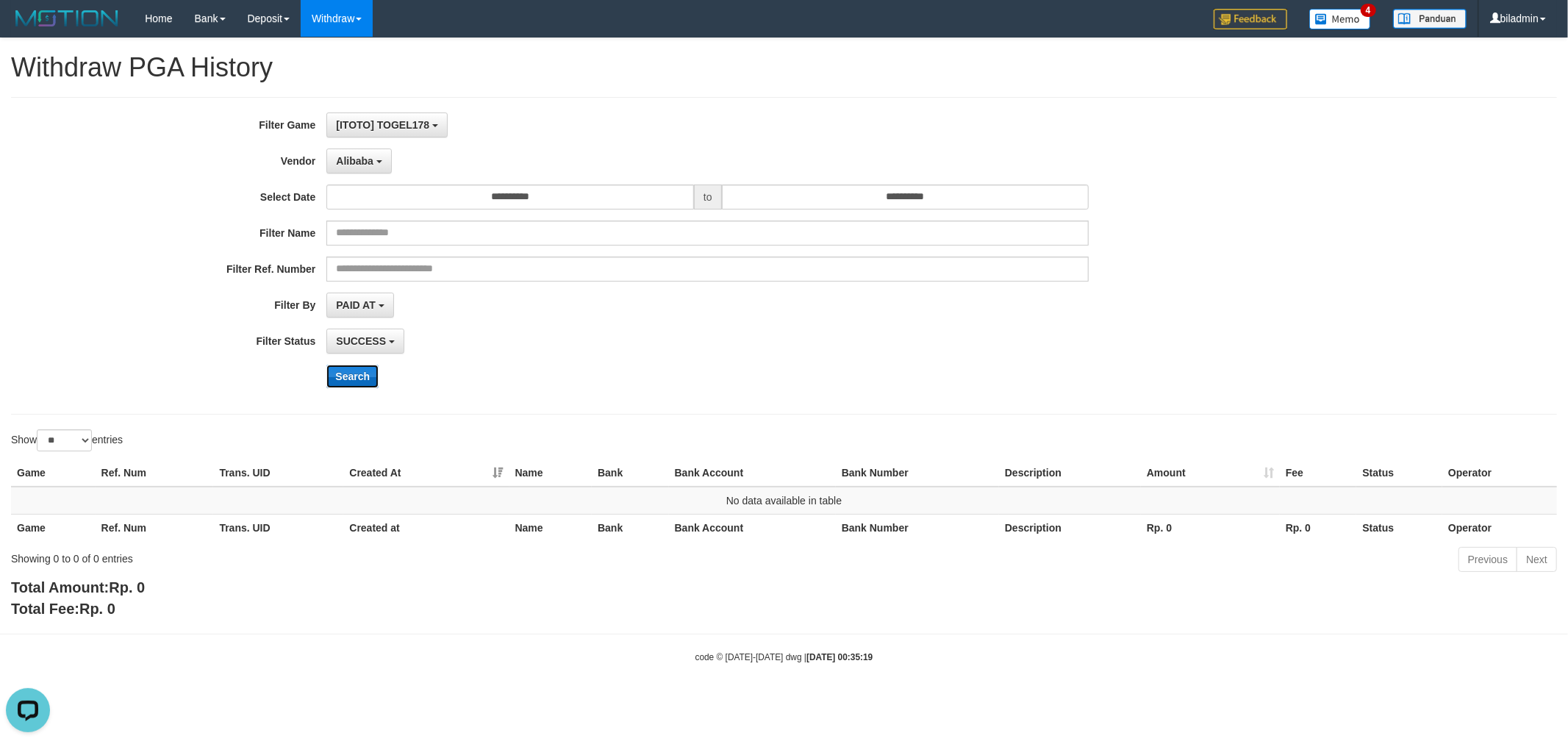
click at [349, 371] on button "Search" at bounding box center [352, 375] width 52 height 23
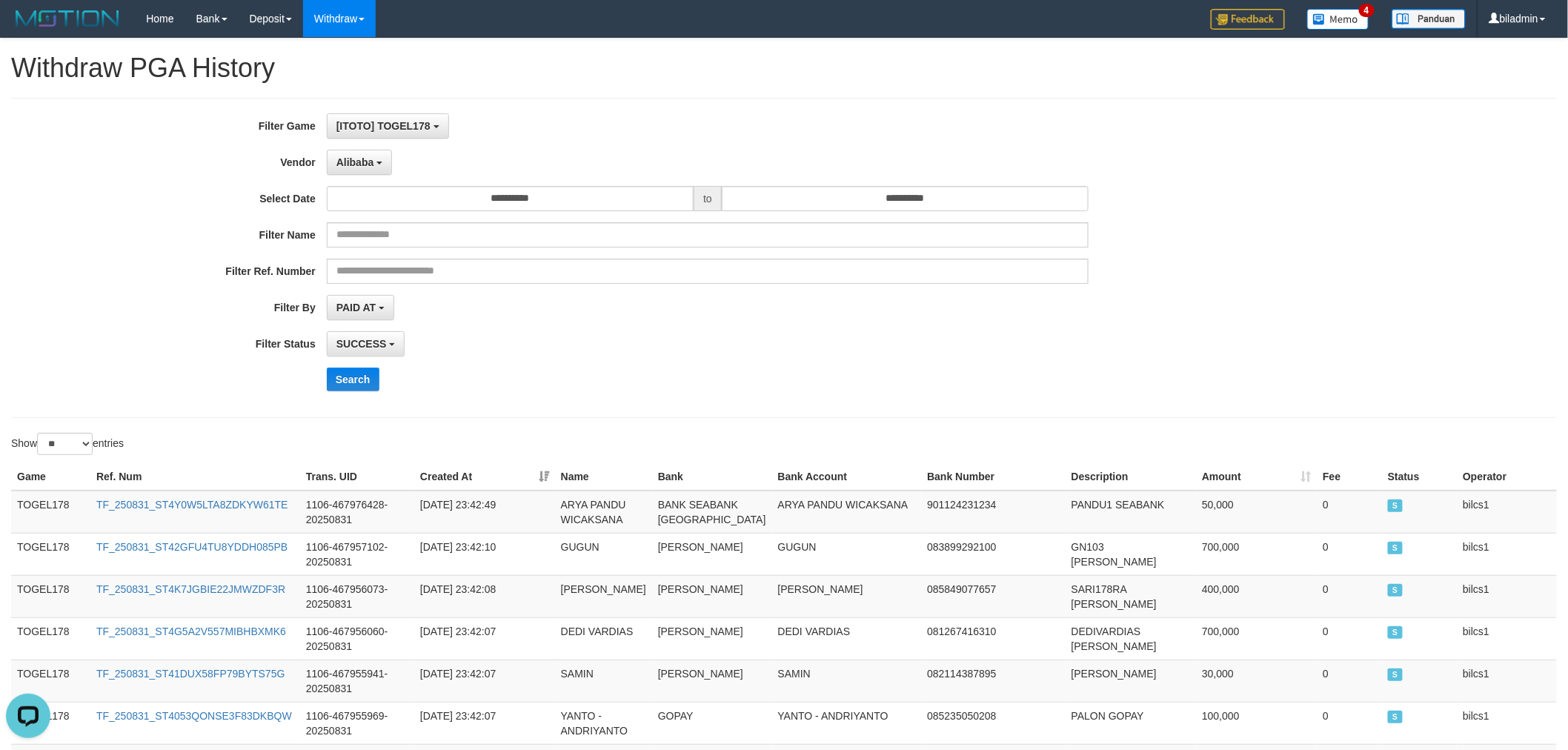
click at [68, 441] on select "** ** ** ***" at bounding box center [64, 444] width 55 height 23
select select "***"
click at [39, 433] on select "** ** ** ***" at bounding box center [64, 444] width 55 height 23
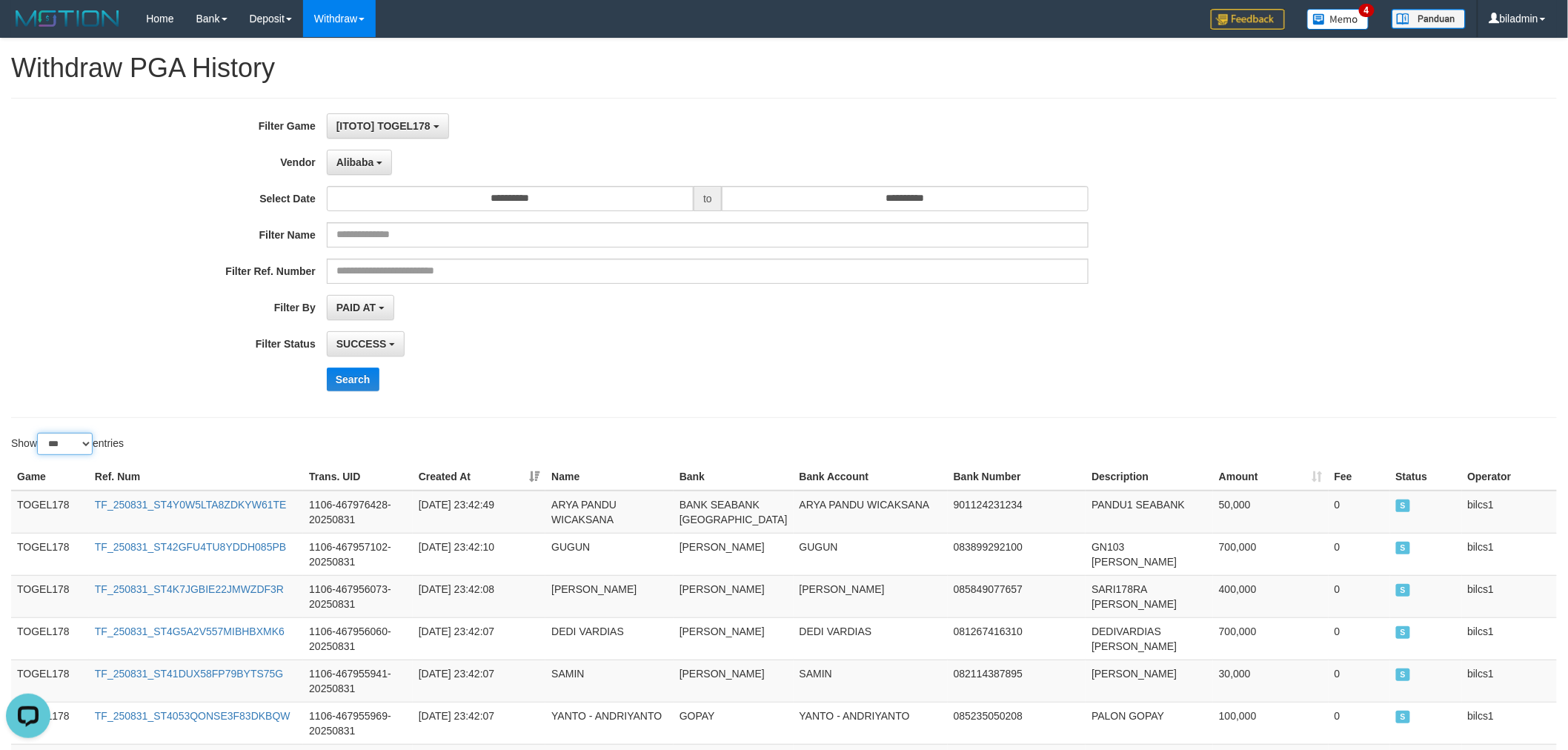
scroll to position [329, 0]
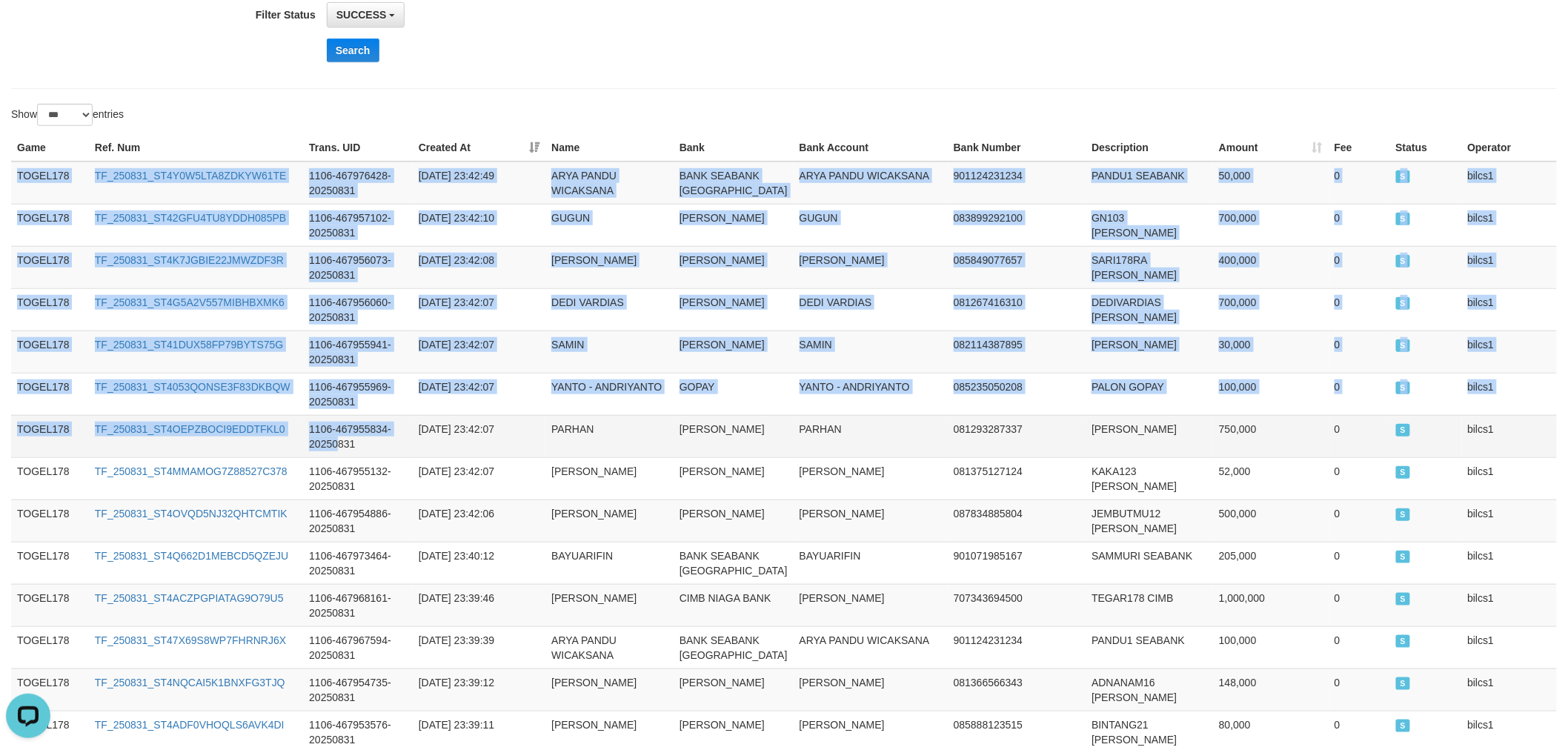
drag, startPoint x: 13, startPoint y: 167, endPoint x: 341, endPoint y: 455, distance: 436.5
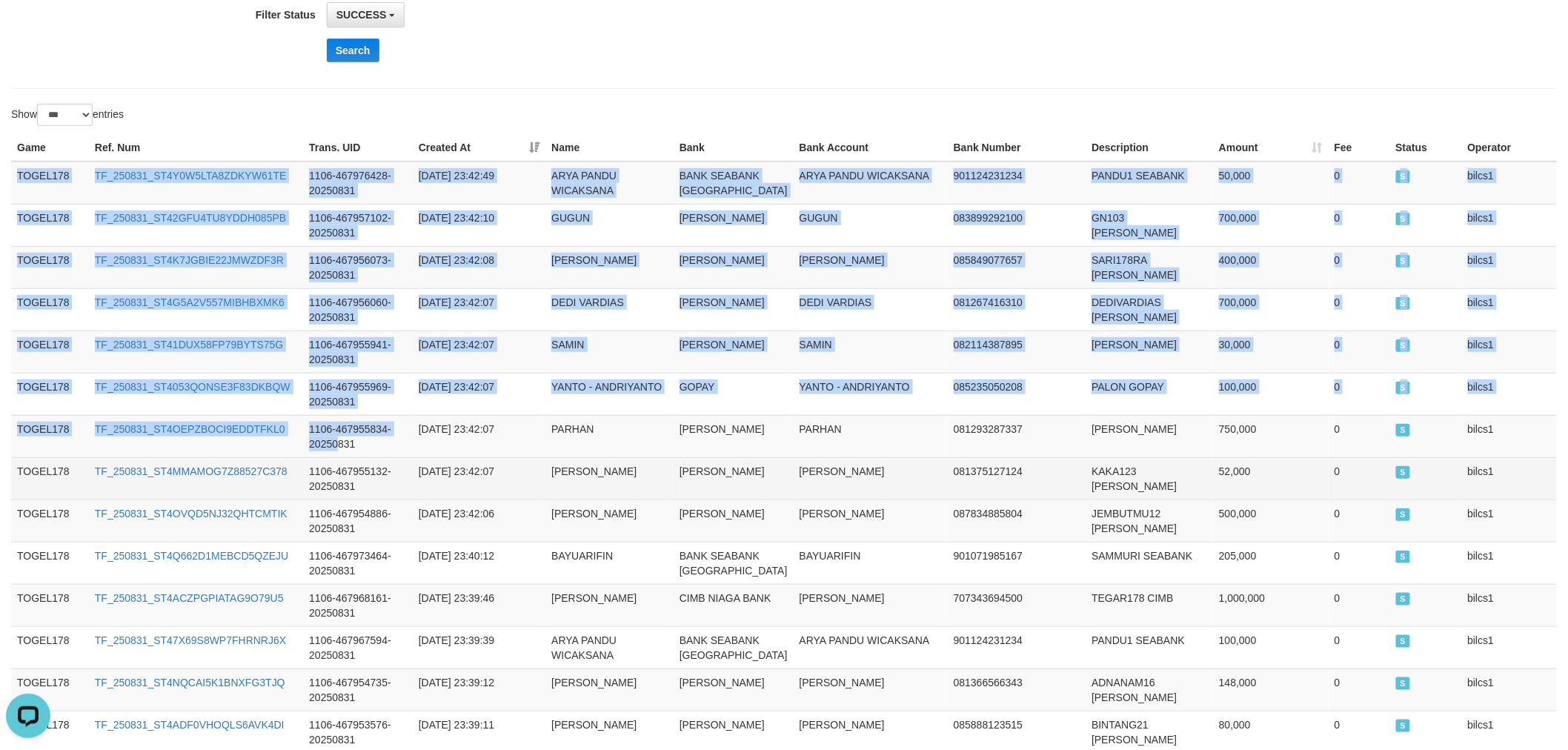
scroll to position [4718, 0]
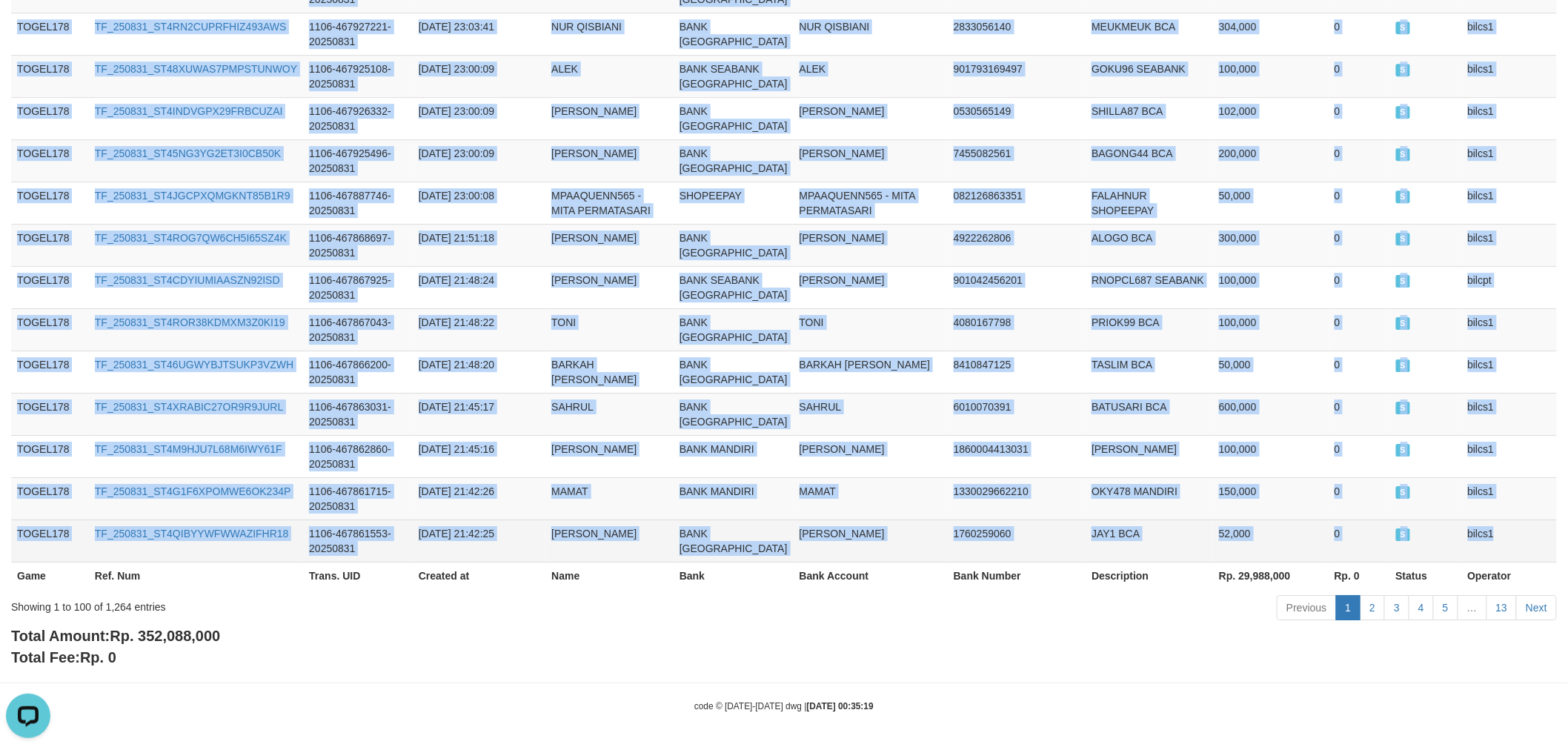
click at [1516, 528] on td "bilcs1" at bounding box center [1510, 540] width 96 height 42
copy tbody "TOGEL178 TF_250831_ST4Y0W5LTA8ZDKYW61TE 1106-467976428-20250831 [DATE] 23:42:49…"
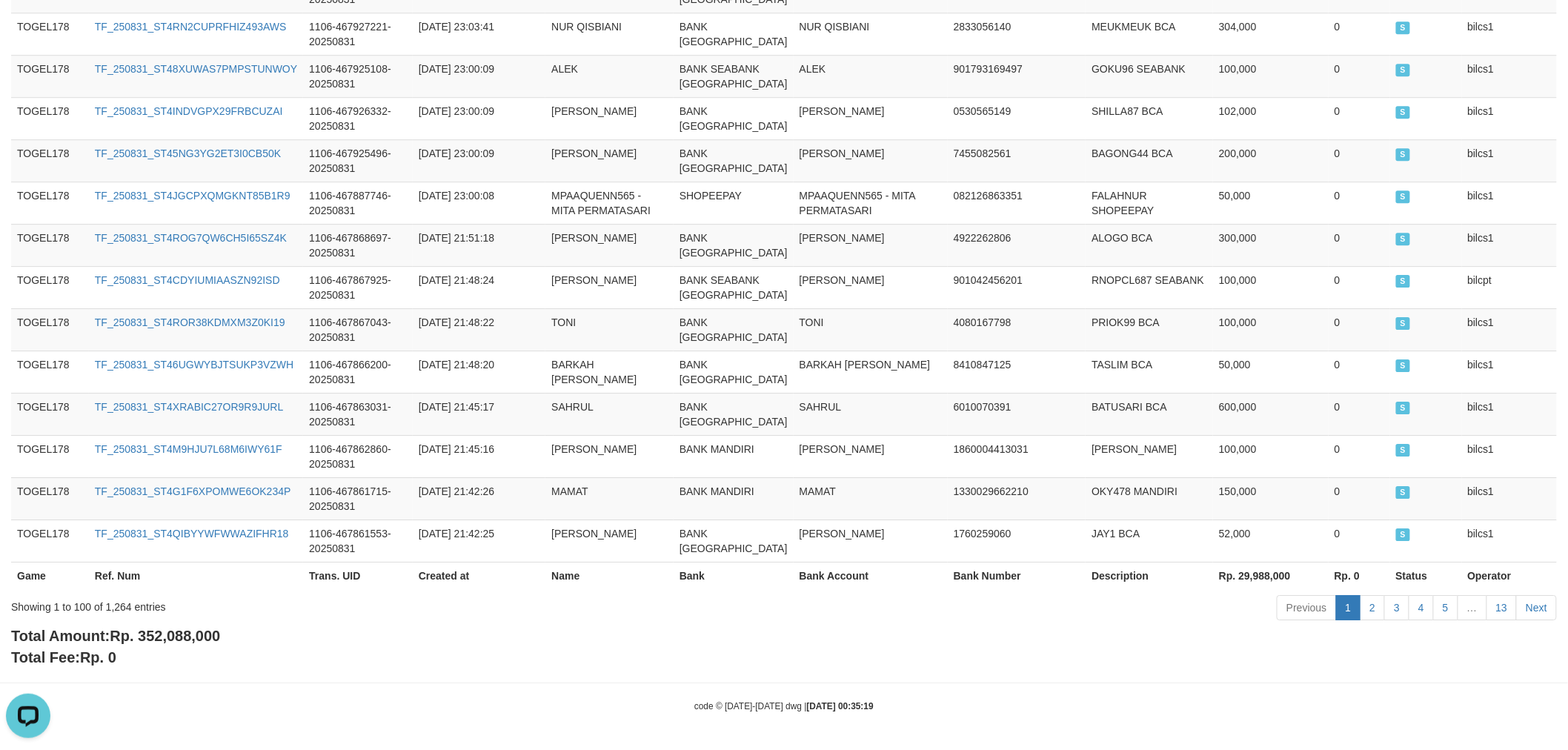
click at [1382, 625] on div "Total Amount: Rp. 352,088,000 Total Fee: Rp. 0" at bounding box center [784, 646] width 1545 height 42
click at [1369, 602] on link "2" at bounding box center [1372, 607] width 25 height 25
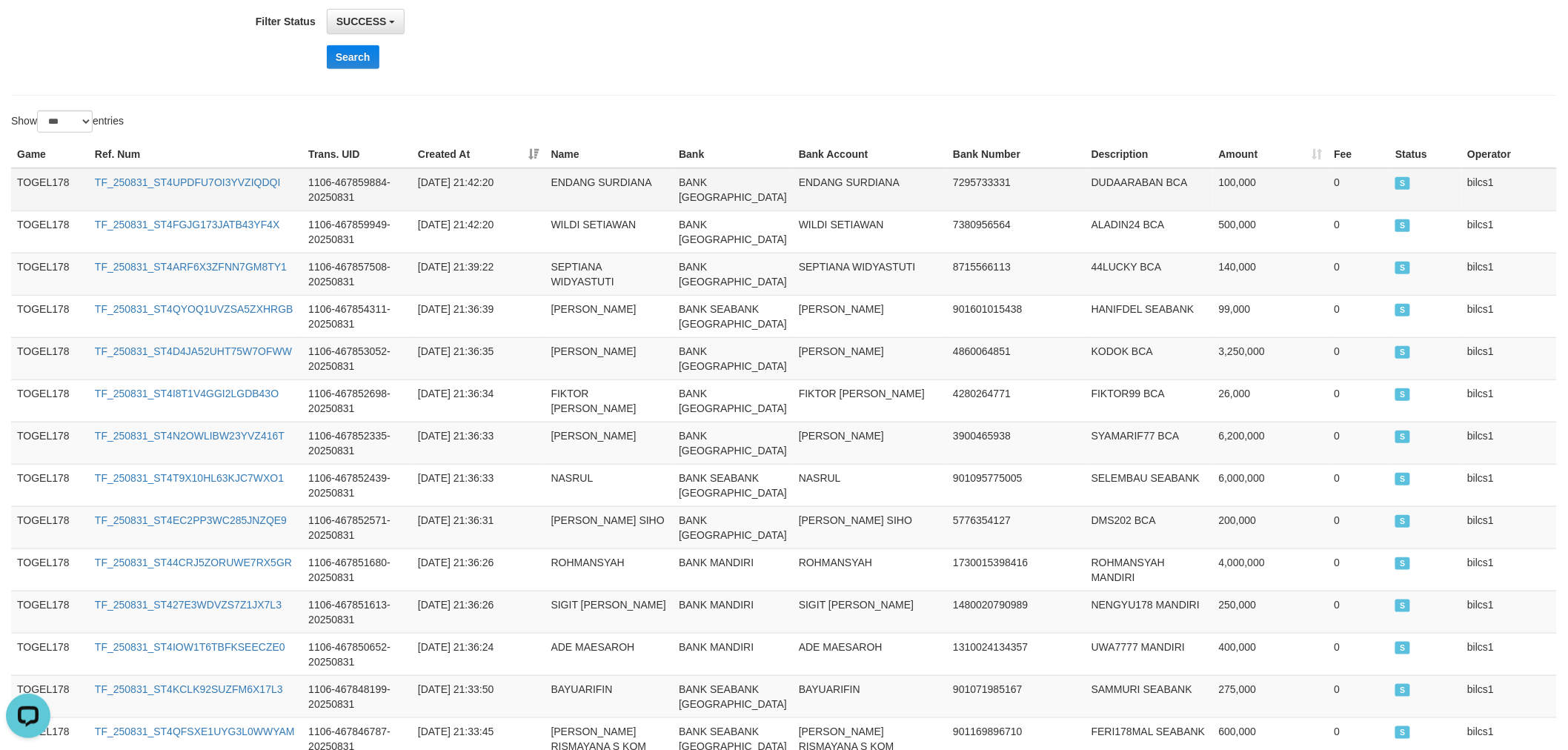
scroll to position [329, 0]
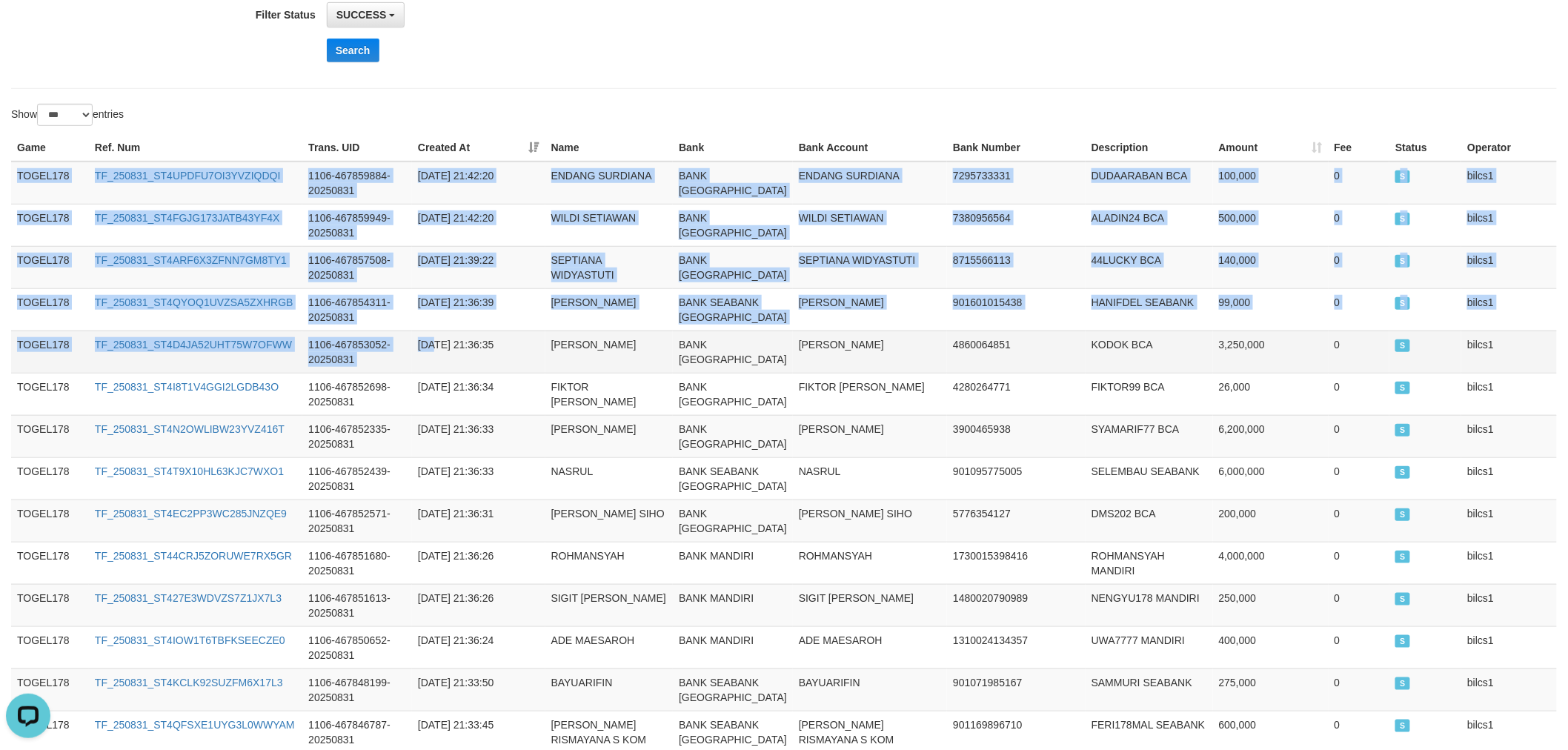
drag, startPoint x: 16, startPoint y: 167, endPoint x: 443, endPoint y: 428, distance: 500.4
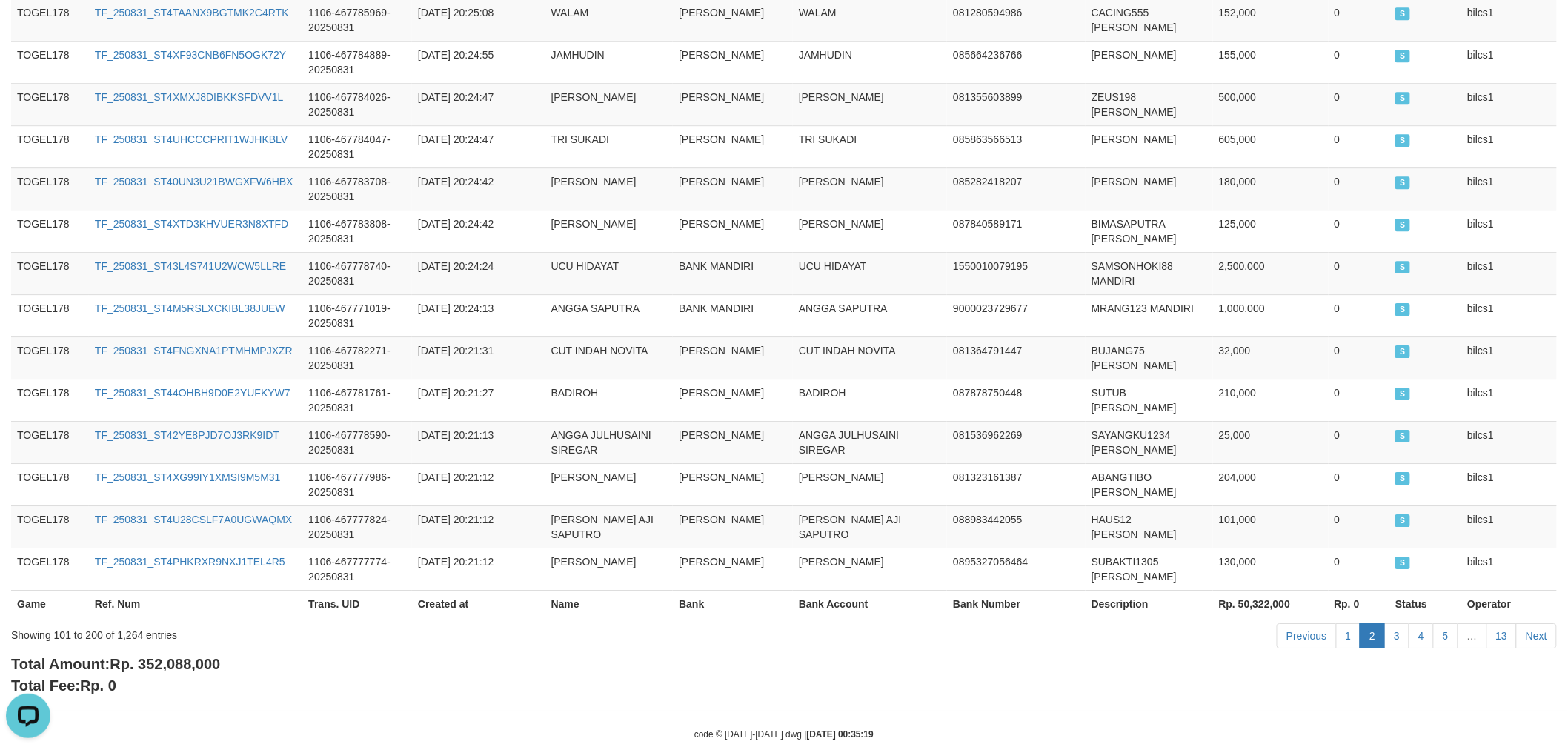
scroll to position [4451, 0]
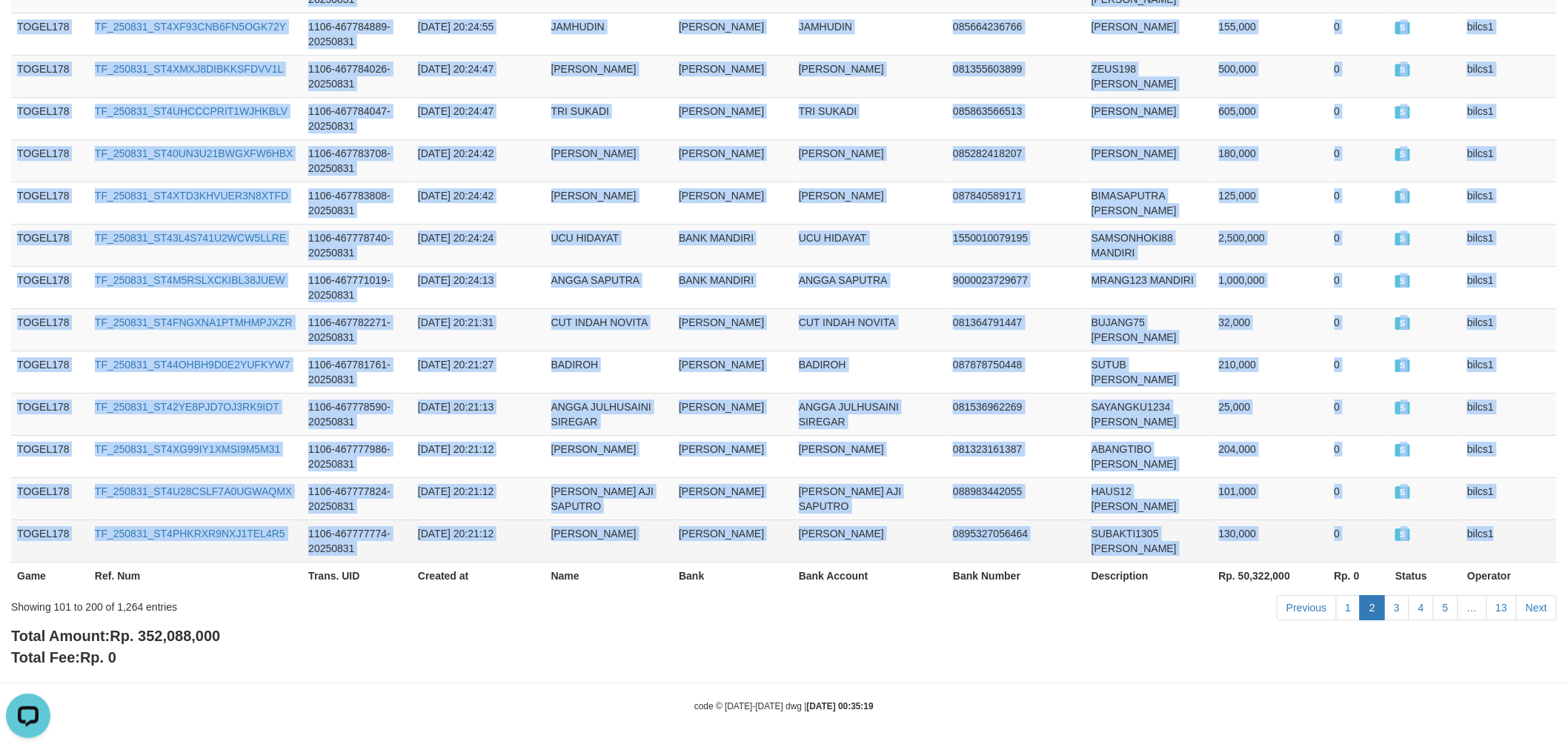
click at [1499, 532] on td "bilcs1" at bounding box center [1509, 540] width 96 height 42
copy tbody "TOGEL178 TF_250831_ST4UPDFU7OI3YVZIQDQI 1106-467859884-20250831 [DATE] 21:42:20…"
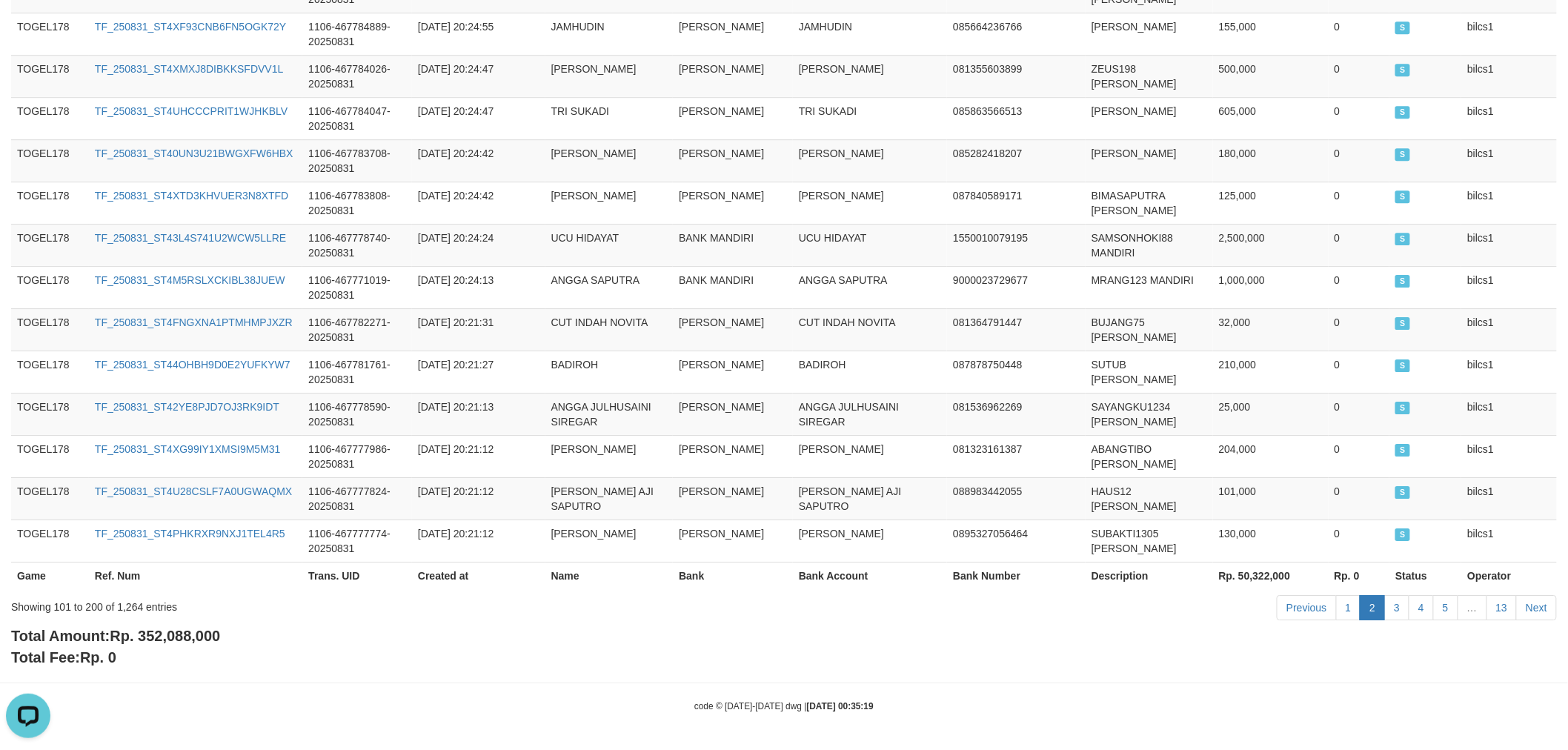
click at [1386, 637] on div "Total Amount: Rp. 352,088,000 Total Fee: Rp. 0" at bounding box center [784, 646] width 1545 height 42
click at [1401, 603] on link "3" at bounding box center [1396, 607] width 25 height 25
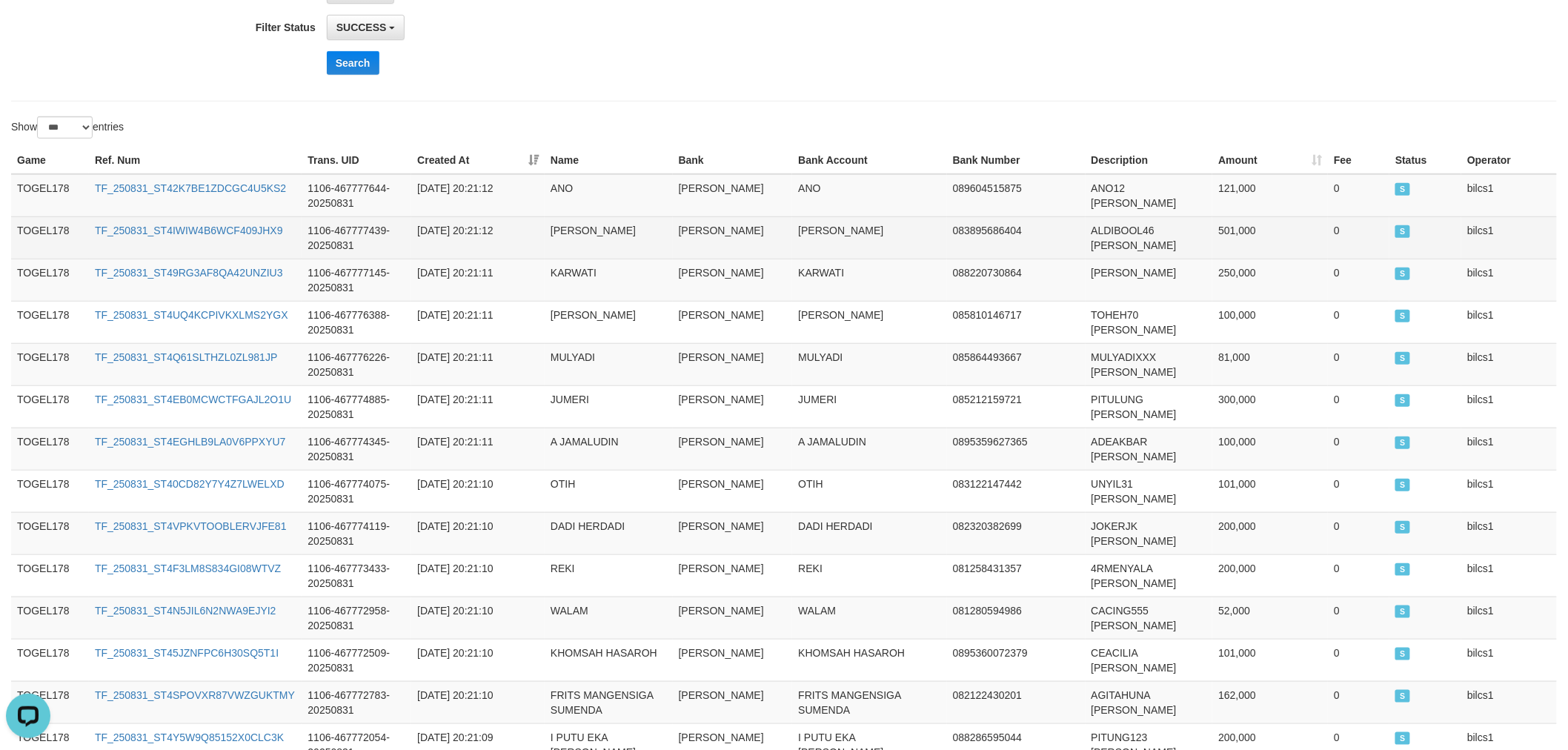
scroll to position [329, 0]
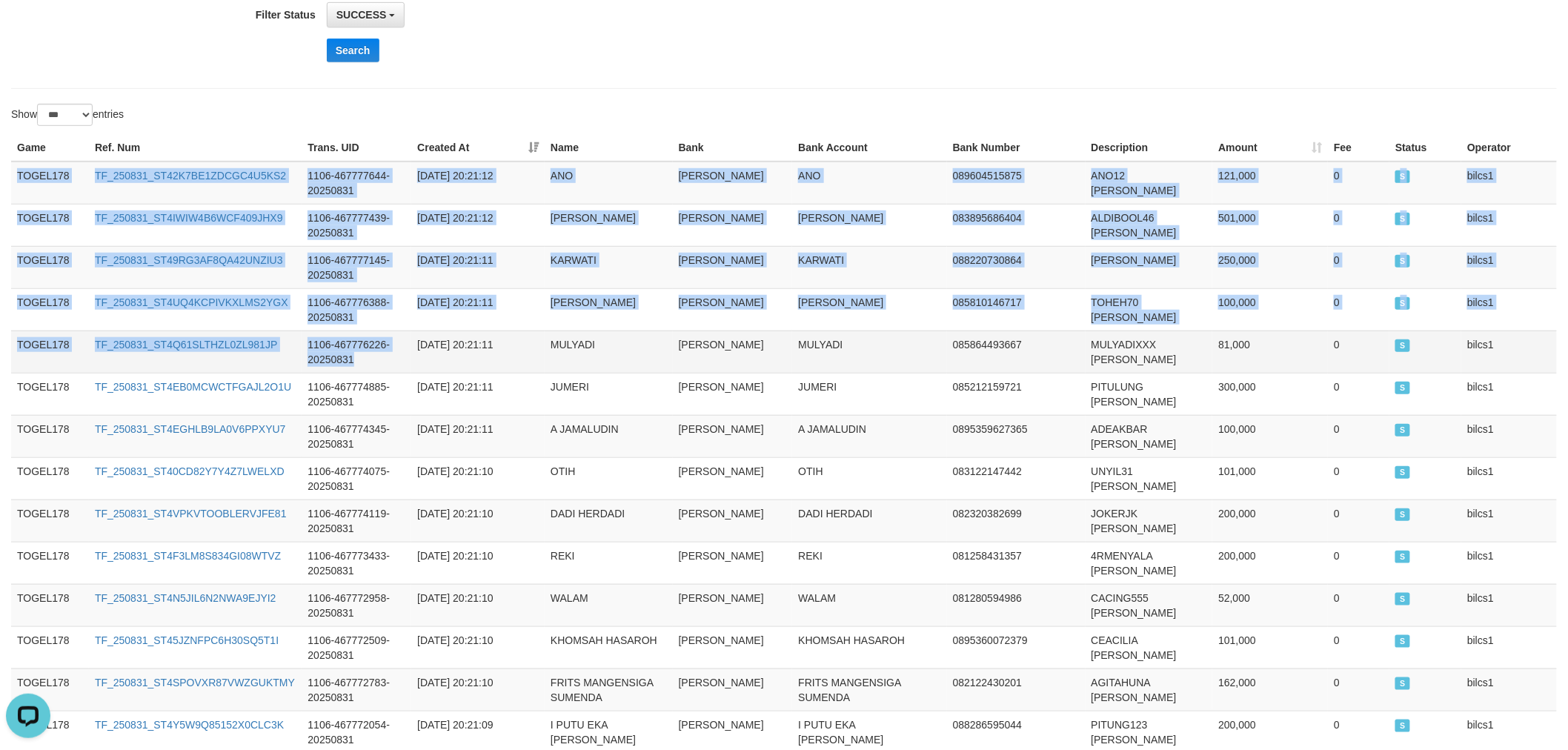
drag, startPoint x: 20, startPoint y: 172, endPoint x: 377, endPoint y: 367, distance: 406.8
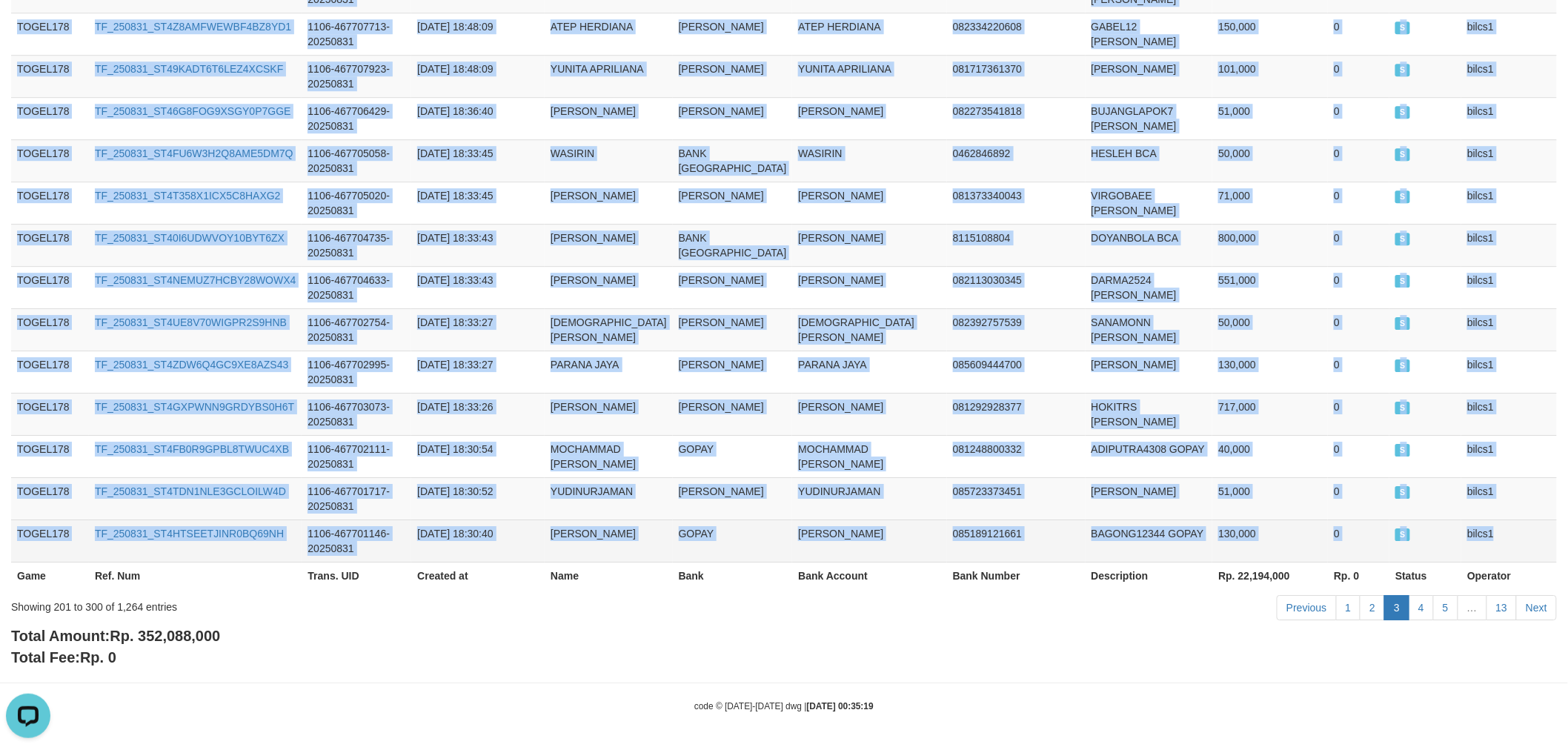
click at [1509, 536] on td "bilcs1" at bounding box center [1509, 540] width 96 height 42
copy tbody "TOGEL178 TF_250831_ST42K7BE1ZDCGC4U5KS2 1106-467777644-20250831 [DATE] 20:21:12…"
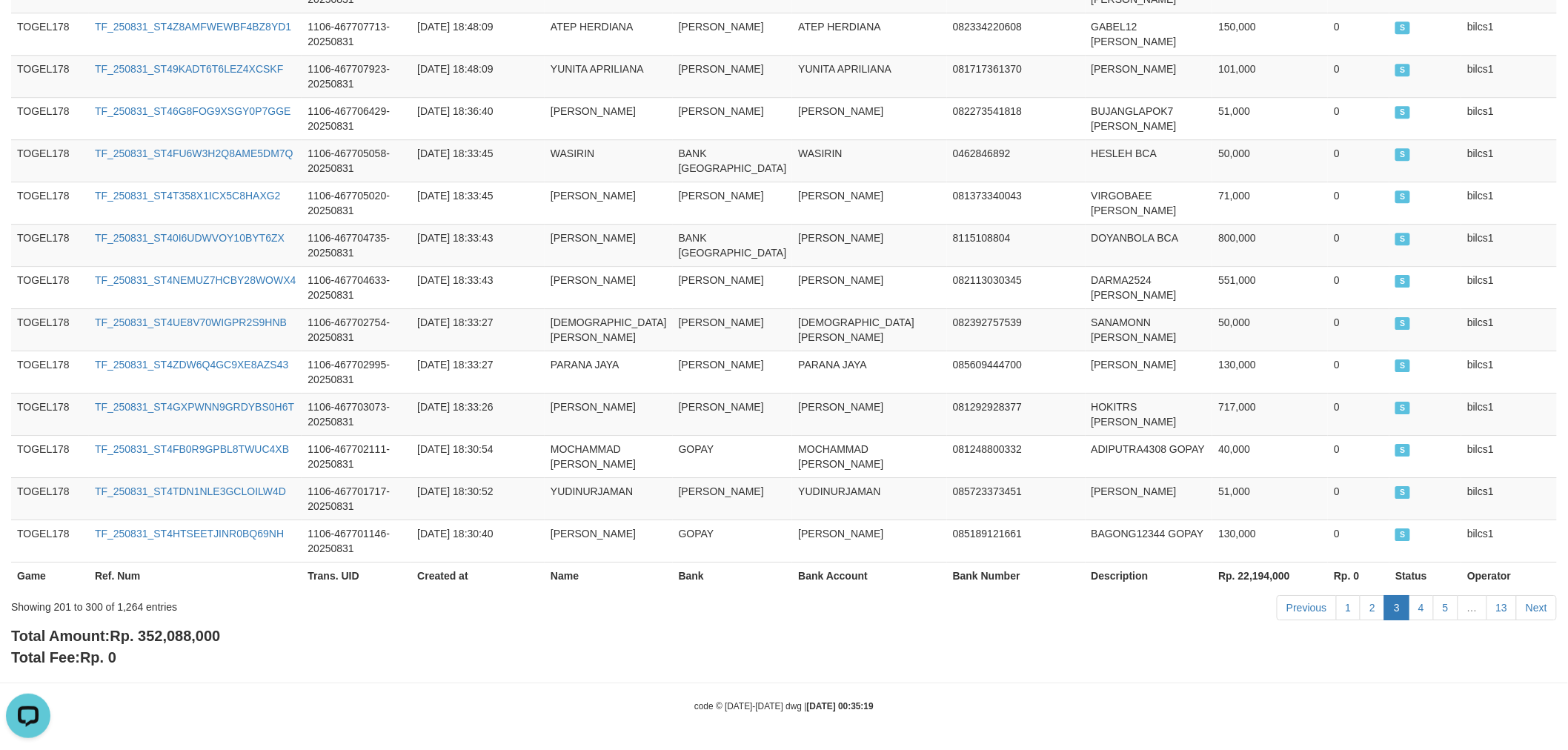
click at [1439, 655] on div "Total Amount: Rp. 352,088,000 Total Fee: Rp. 0" at bounding box center [784, 646] width 1545 height 42
click at [1421, 601] on link "4" at bounding box center [1421, 607] width 25 height 25
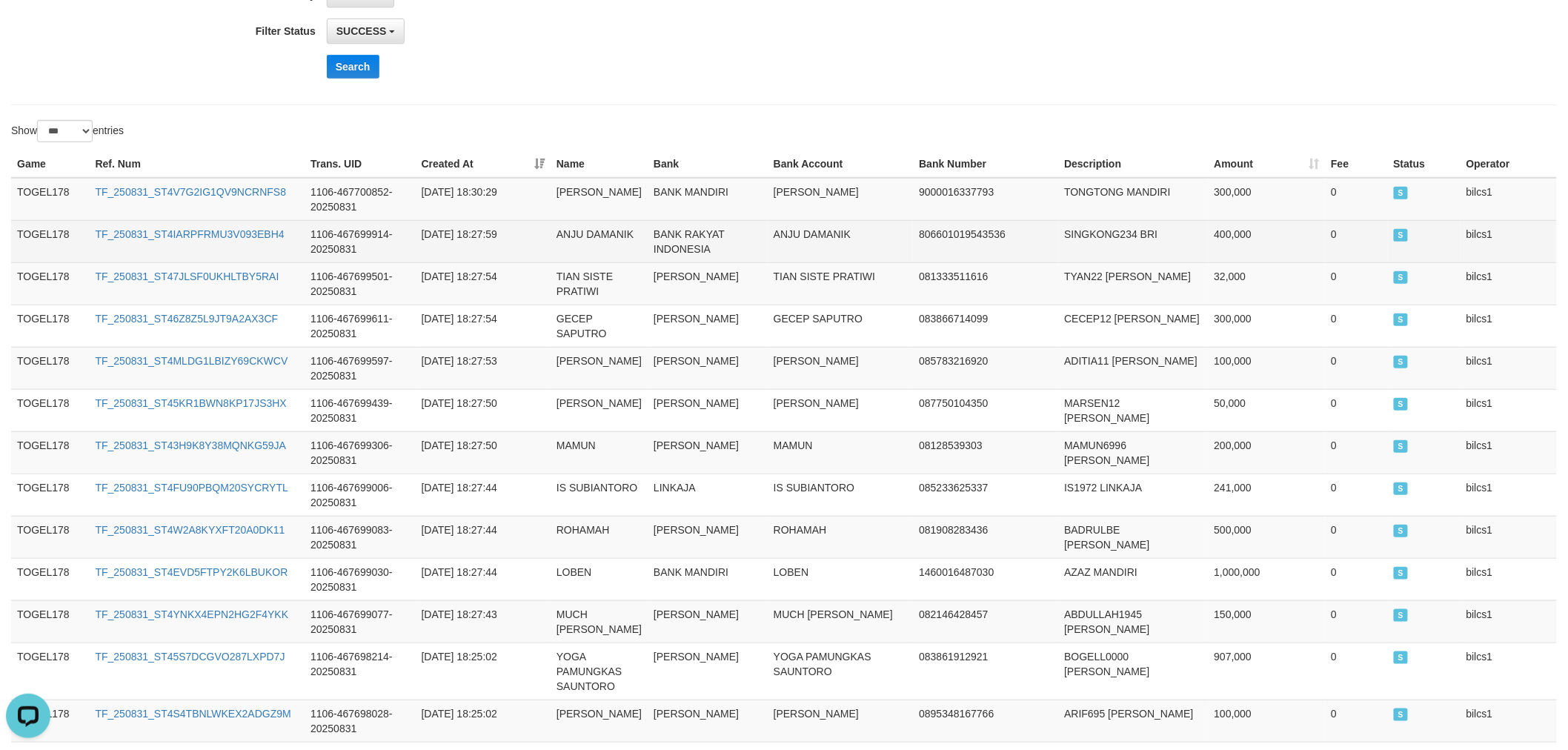
scroll to position [329, 0]
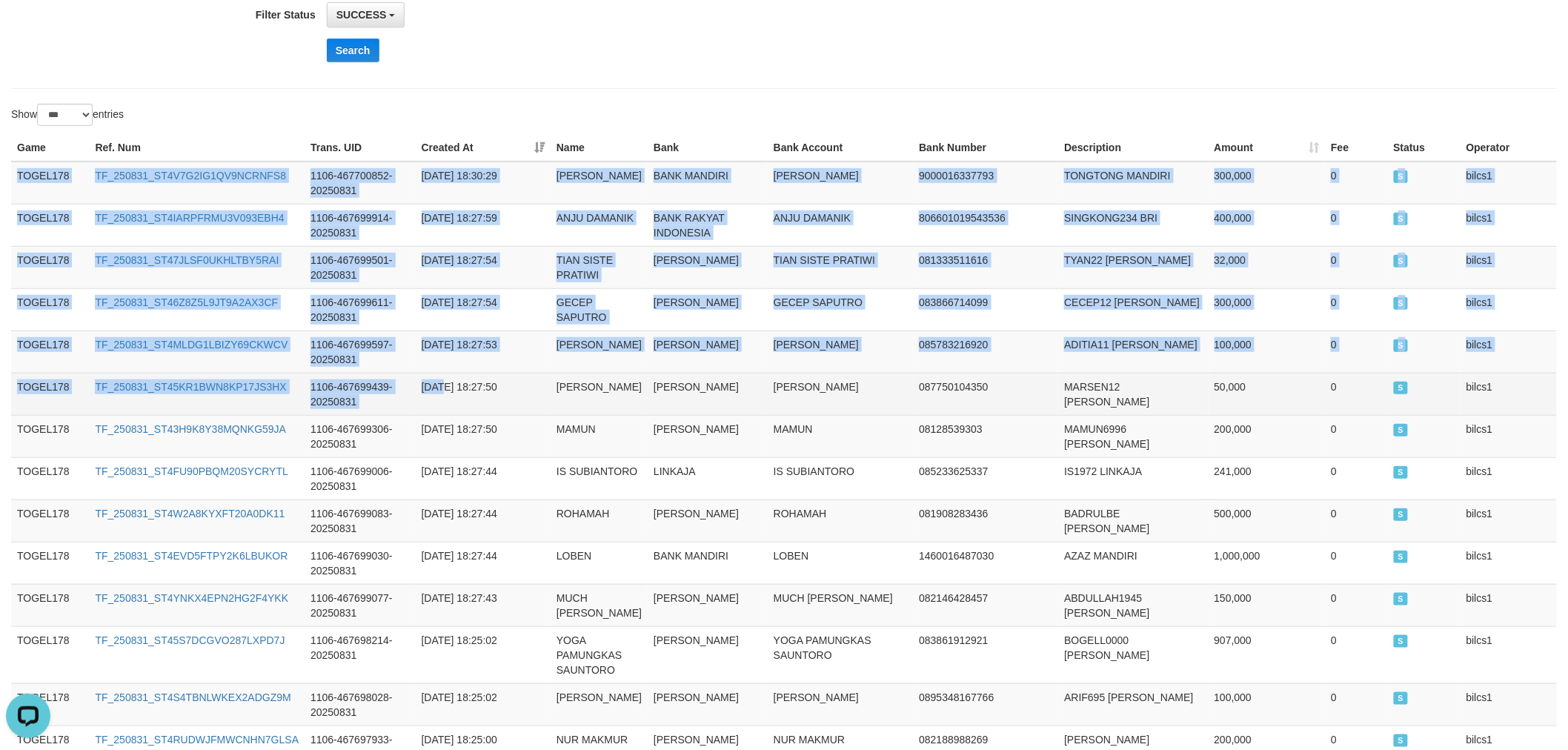
drag, startPoint x: 16, startPoint y: 168, endPoint x: 455, endPoint y: 415, distance: 503.7
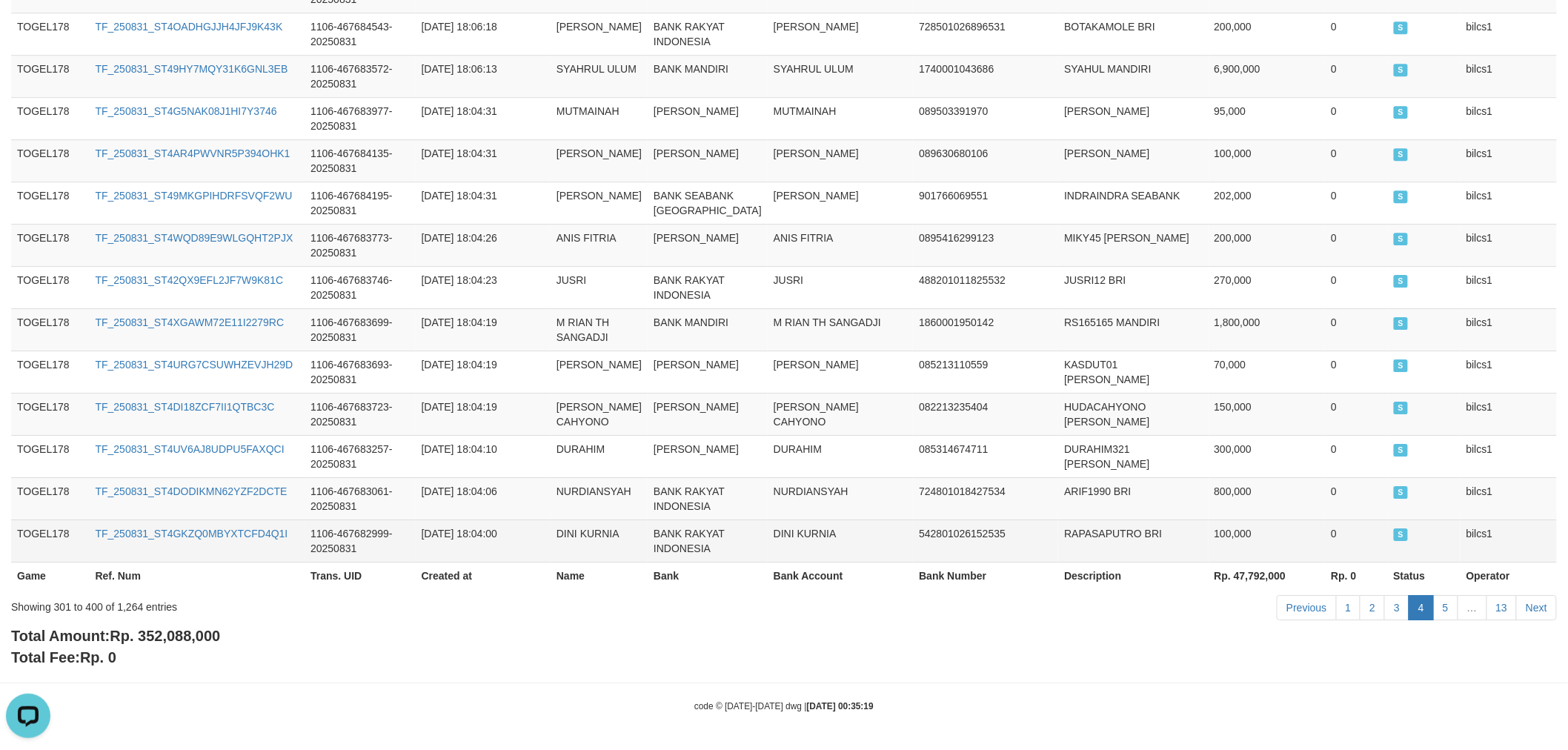
scroll to position [4599, 0]
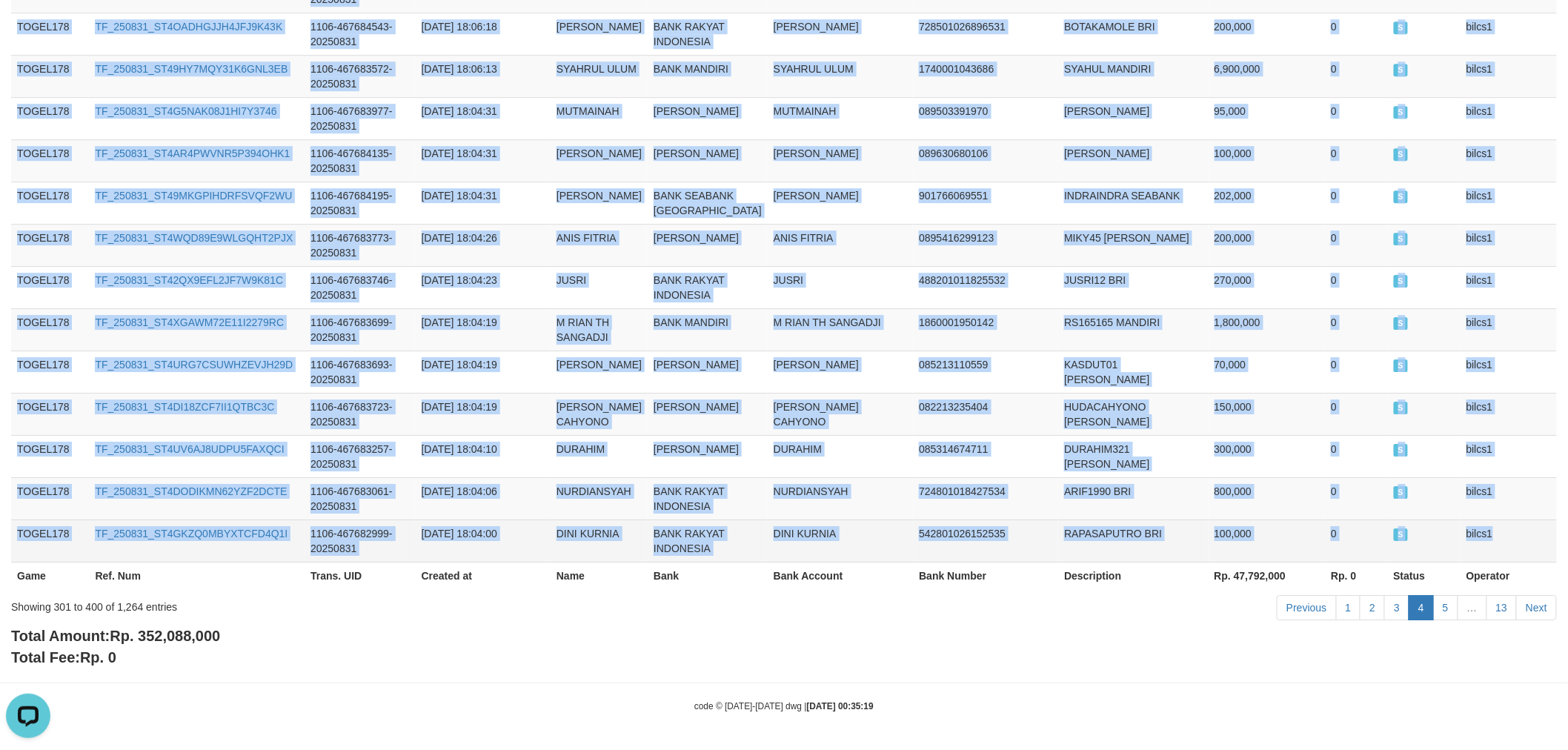
click at [1520, 535] on td "bilcs1" at bounding box center [1508, 540] width 97 height 42
copy tbody "TOGEL178 TF_250831_ST4V7G2IG1QV9NCRNFS8 1106-467700852-20250831 [DATE] 18:30:29…"
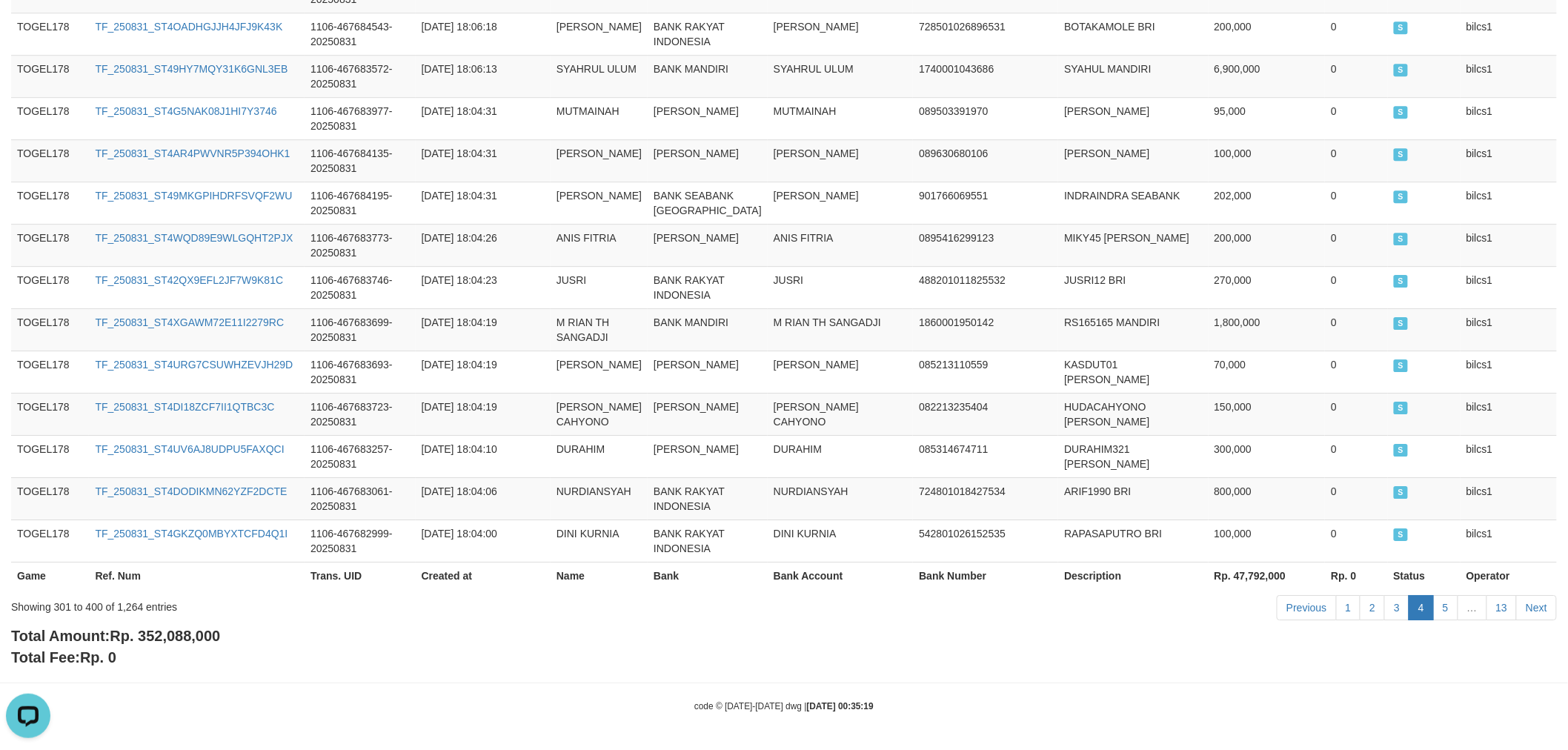
click at [1433, 666] on div "Total Amount: Rp. 352,088,000 Total Fee: Rp. 0" at bounding box center [784, 646] width 1545 height 42
click at [1442, 603] on link "5" at bounding box center [1445, 607] width 25 height 25
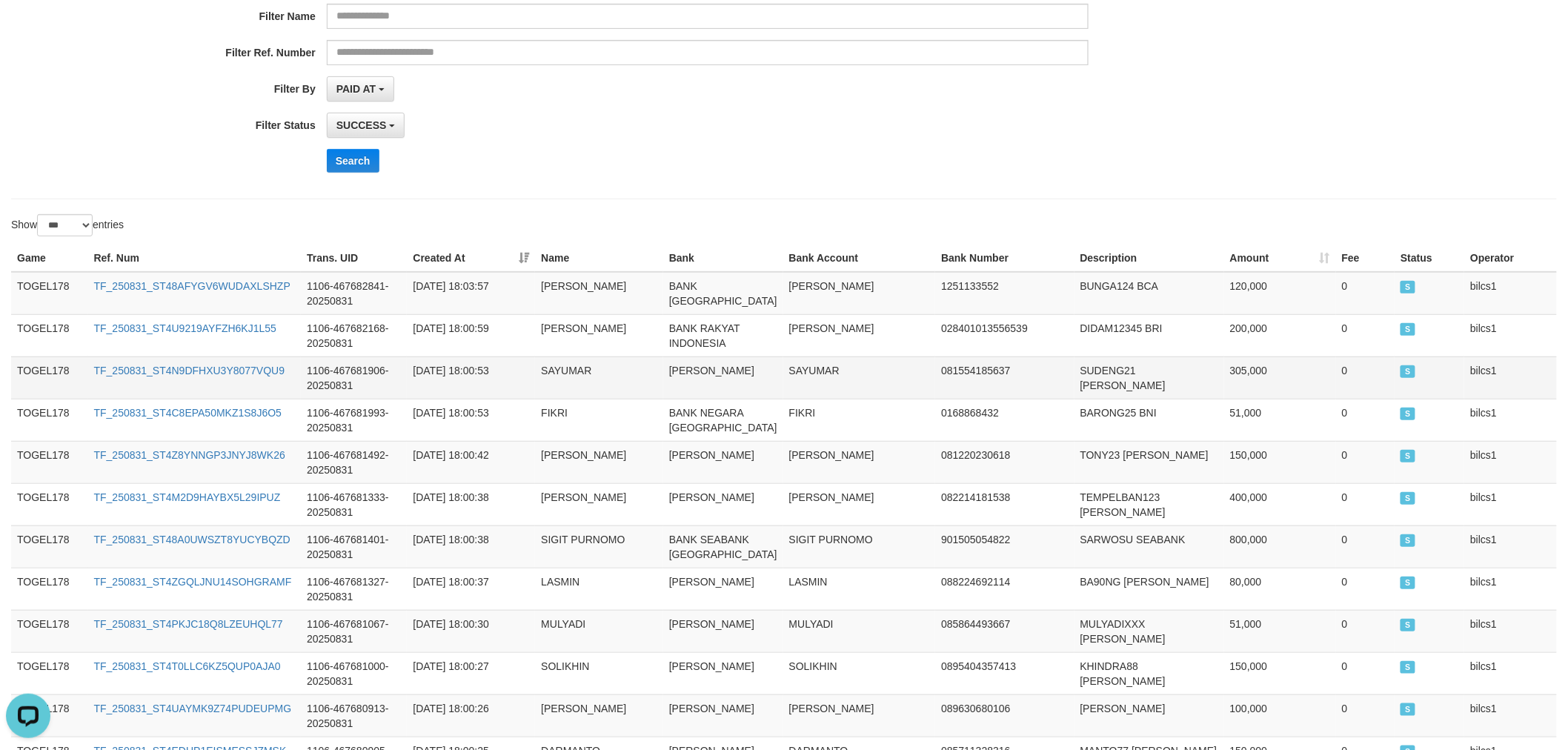
scroll to position [329, 0]
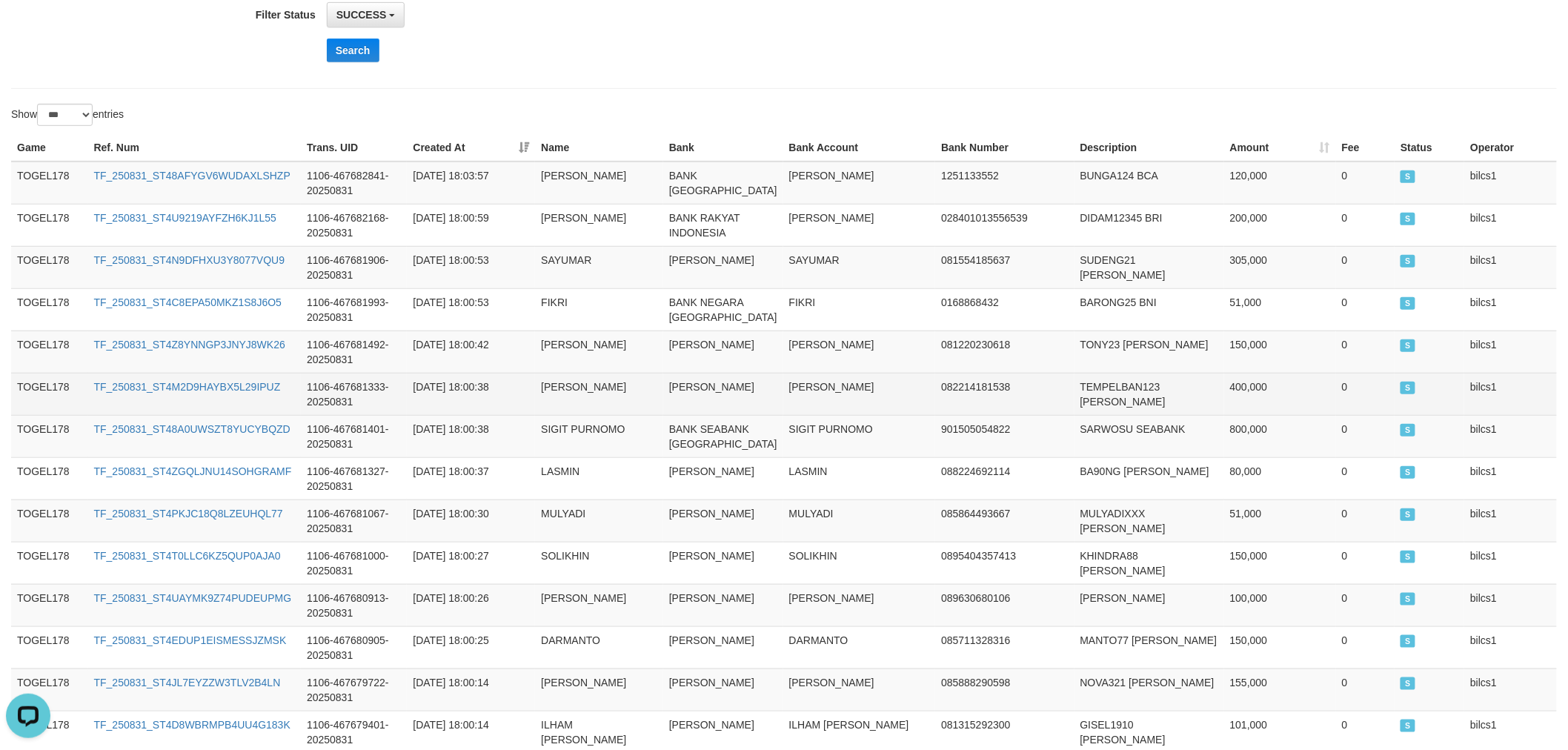
drag, startPoint x: 15, startPoint y: 171, endPoint x: 518, endPoint y: 448, distance: 574.2
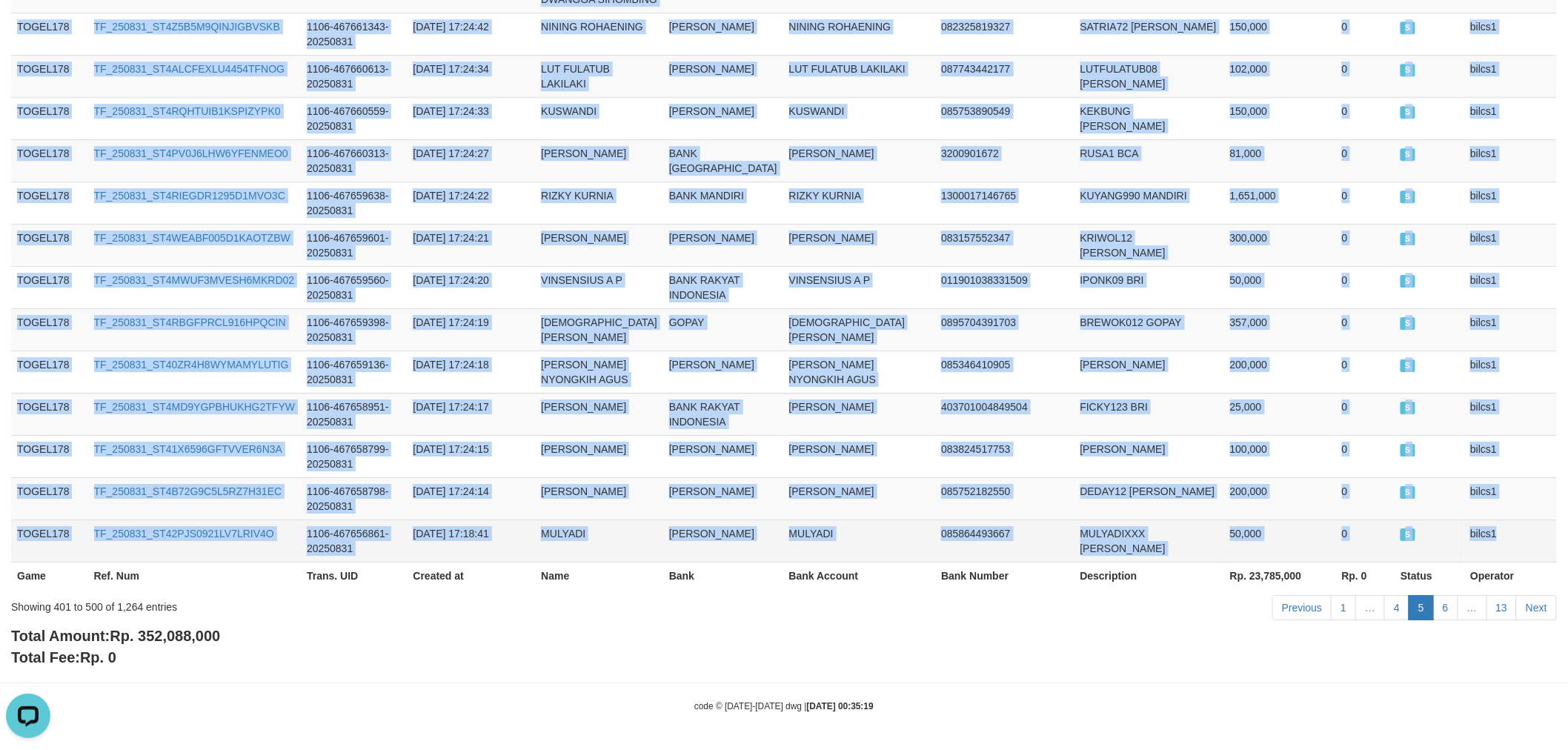
click at [1500, 553] on td "bilcs1" at bounding box center [1510, 540] width 93 height 42
copy tbody "TOGEL178 TF_250831_ST48AFYGV6WUDAXLSHZP 1106-467682841-20250831 [DATE] 18:03:57…"
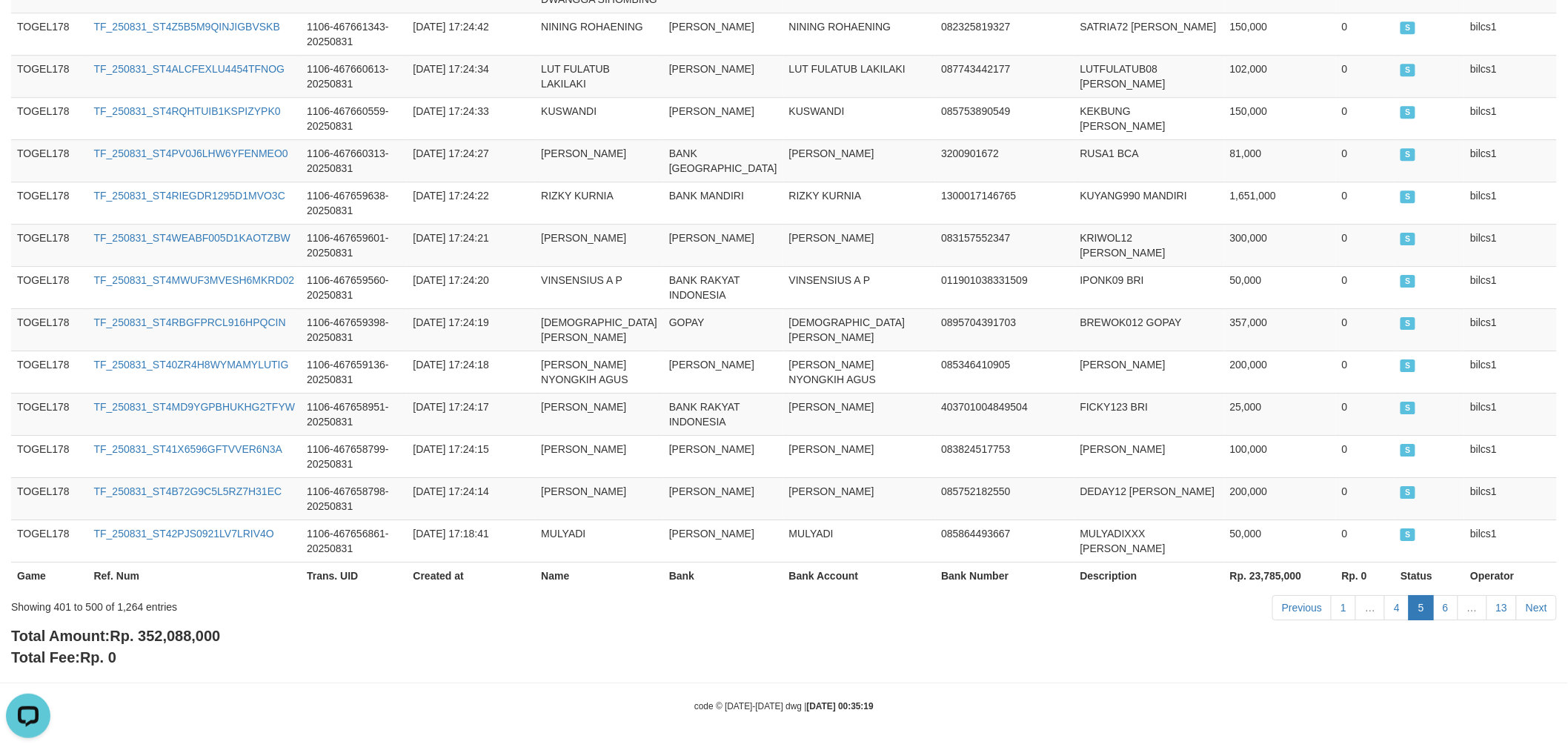
drag, startPoint x: 1446, startPoint y: 651, endPoint x: 1446, endPoint y: 640, distance: 11.0
click at [1446, 651] on div "Total Amount: Rp. 352,088,000 Total Fee: Rp. 0" at bounding box center [784, 646] width 1545 height 42
click at [1439, 602] on link "6" at bounding box center [1445, 607] width 25 height 25
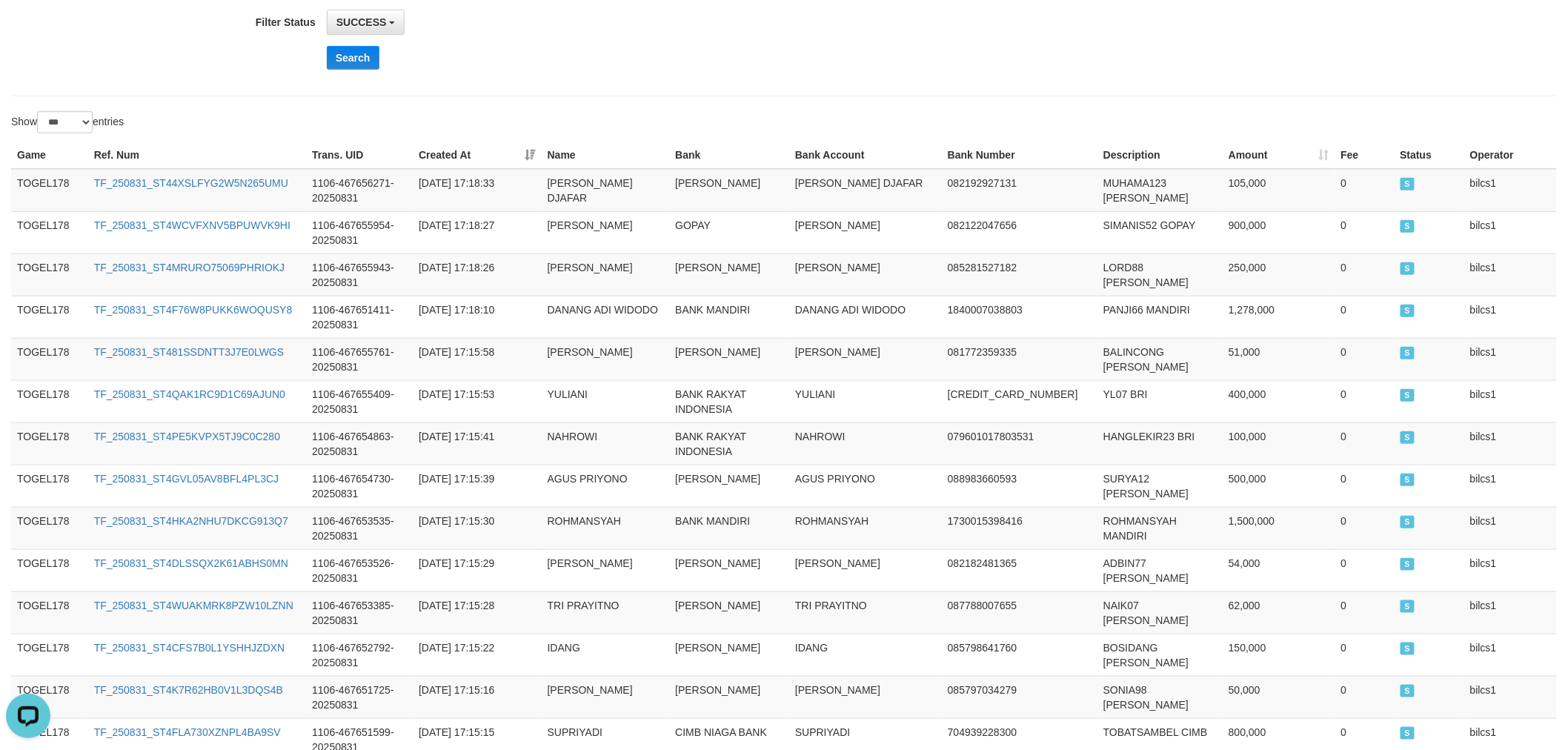
scroll to position [329, 0]
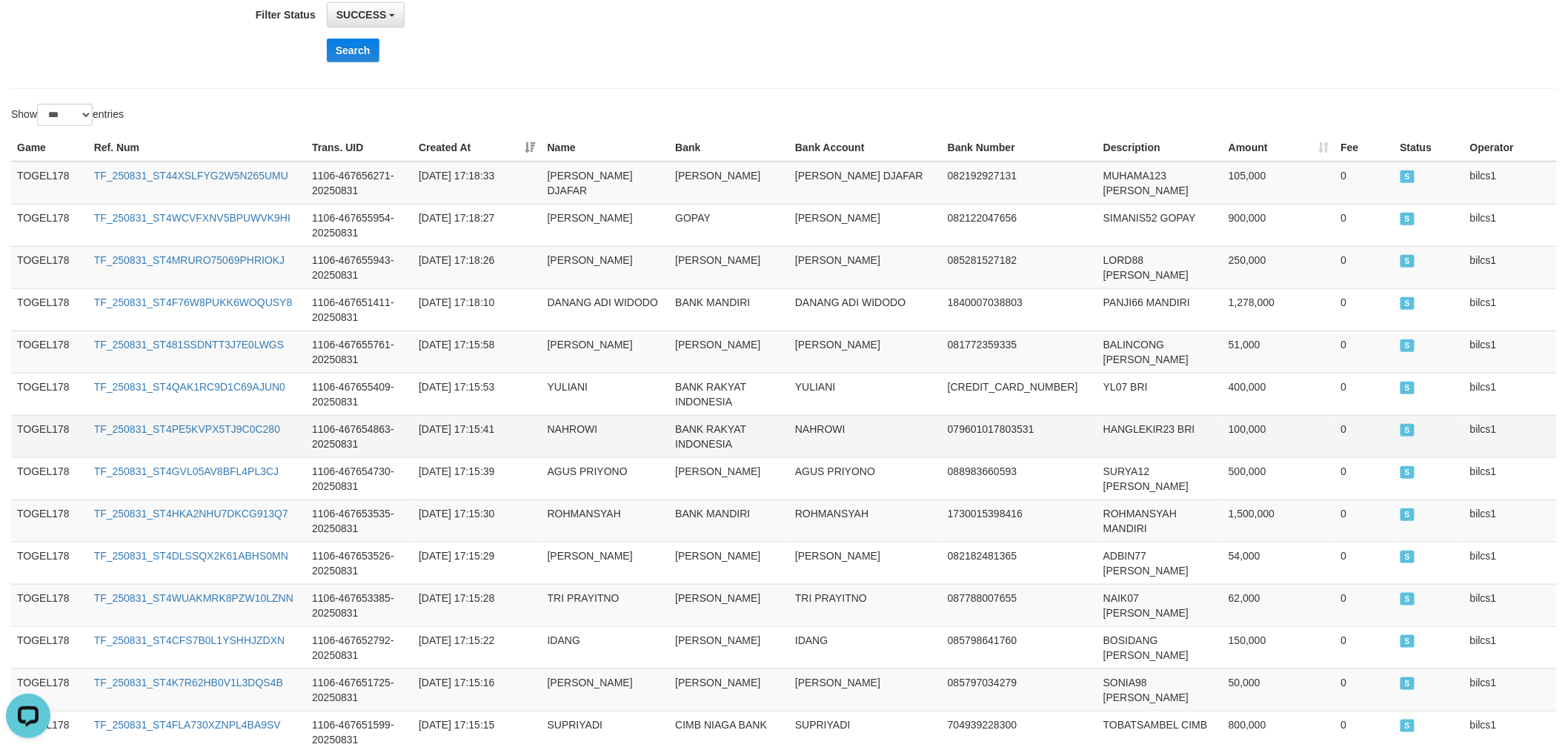
drag, startPoint x: 16, startPoint y: 168, endPoint x: 533, endPoint y: 475, distance: 601.3
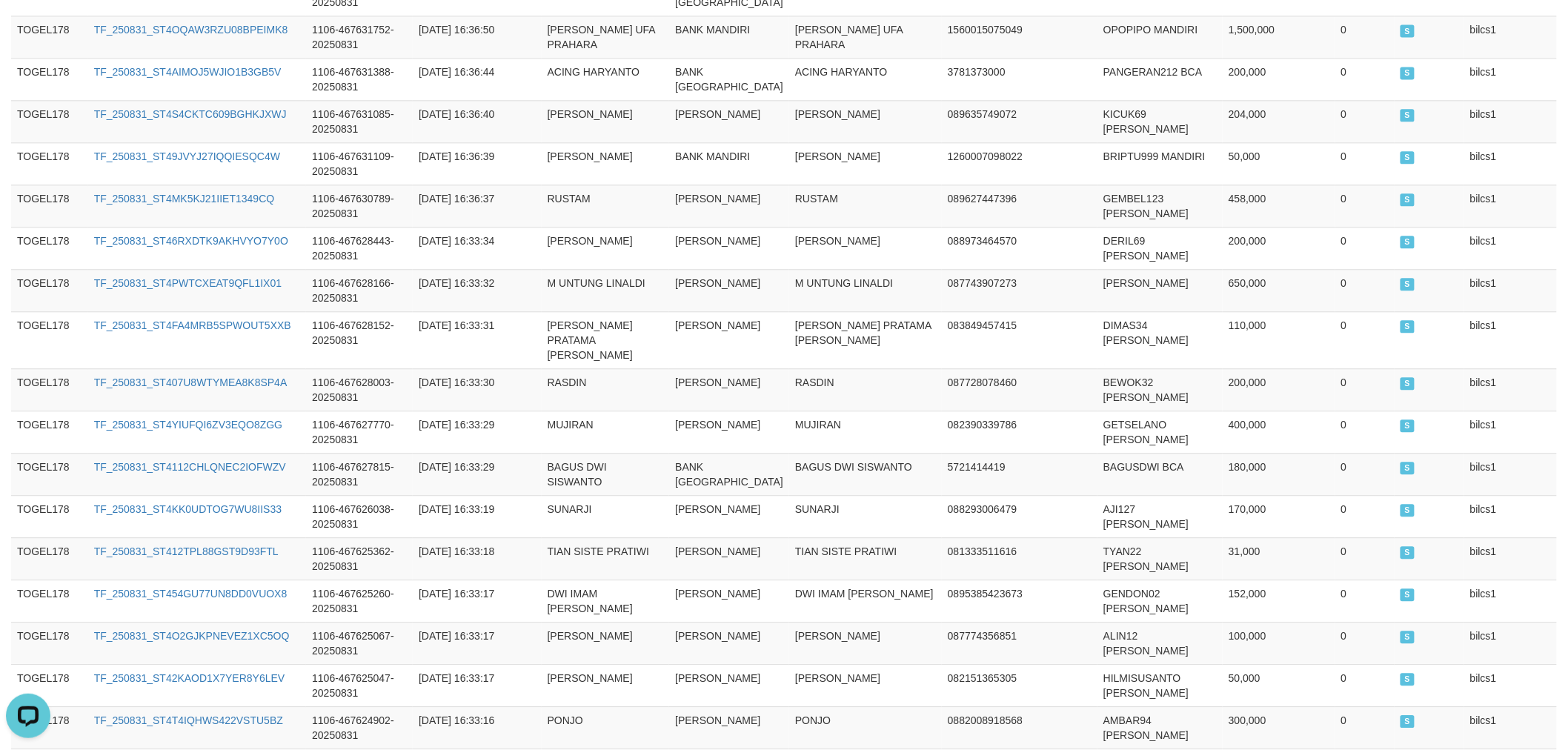
scroll to position [4659, 0]
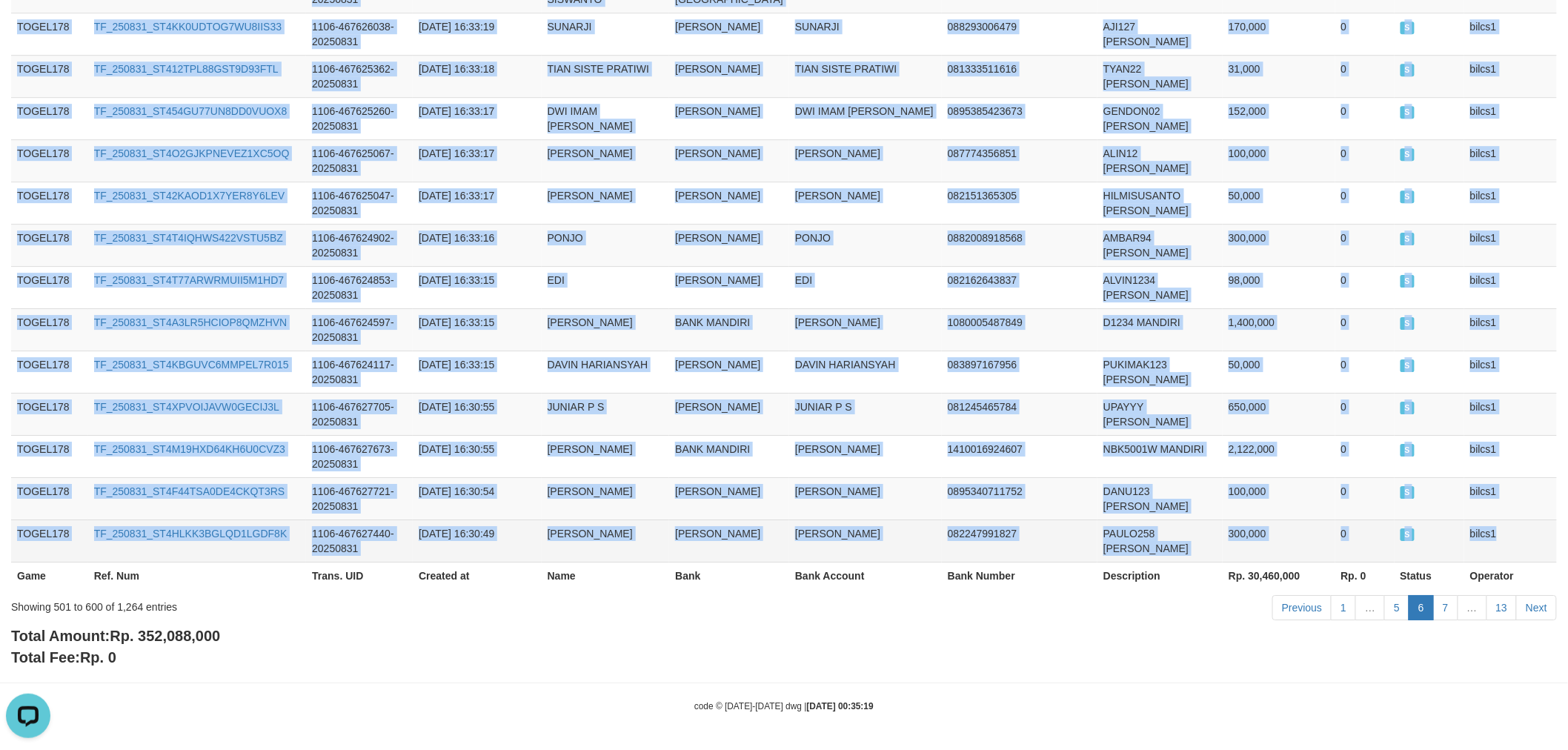
click at [1519, 548] on td "bilcs1" at bounding box center [1510, 540] width 93 height 42
copy tbody "TOGEL178 TF_250831_ST44XSLFYG2W5N265UMU 1106-467656271-20250831 [DATE] 17:18:33…"
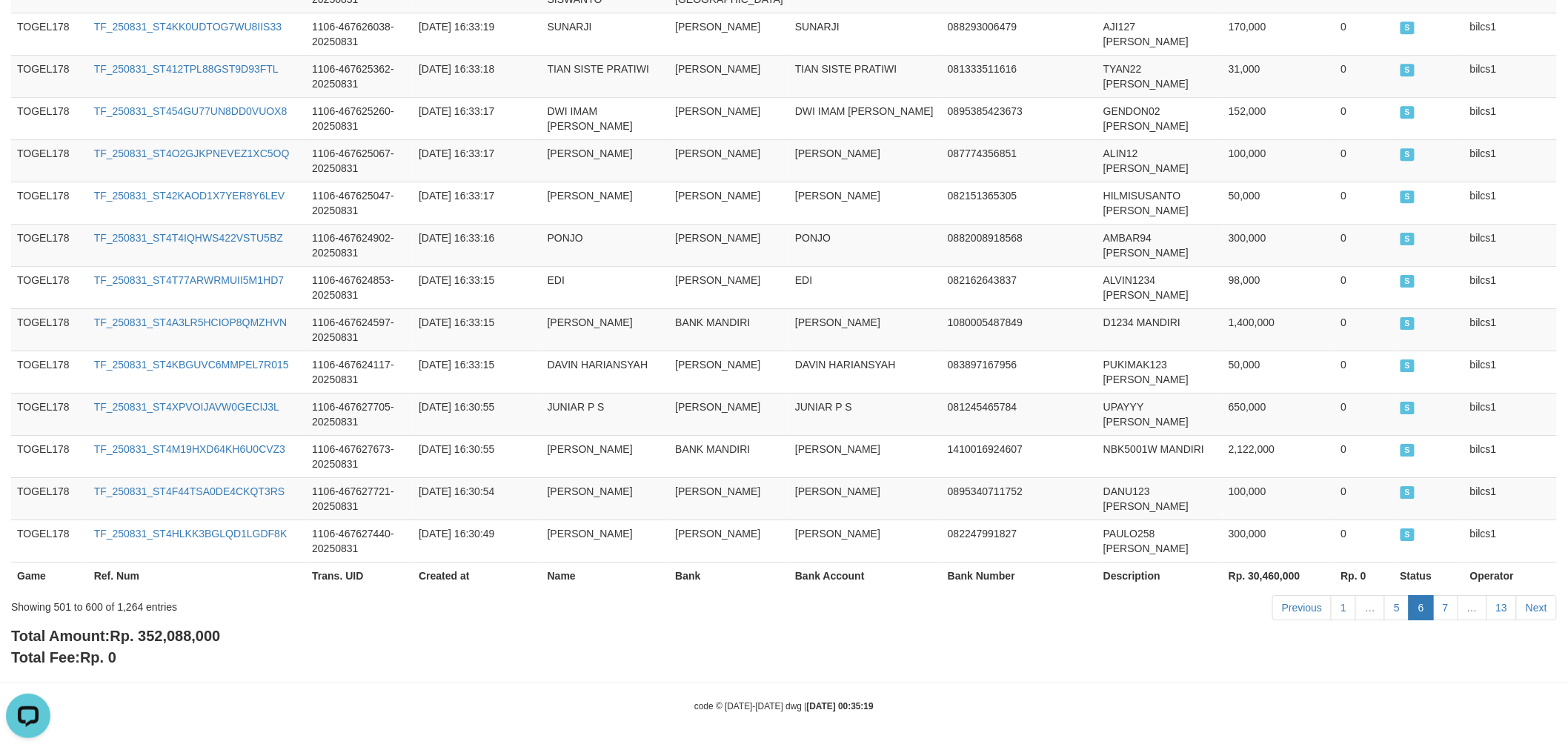
click at [1482, 642] on div "Total Amount: Rp. 352,088,000 Total Fee: Rp. 0" at bounding box center [784, 646] width 1545 height 42
click at [1441, 599] on link "7" at bounding box center [1445, 607] width 25 height 25
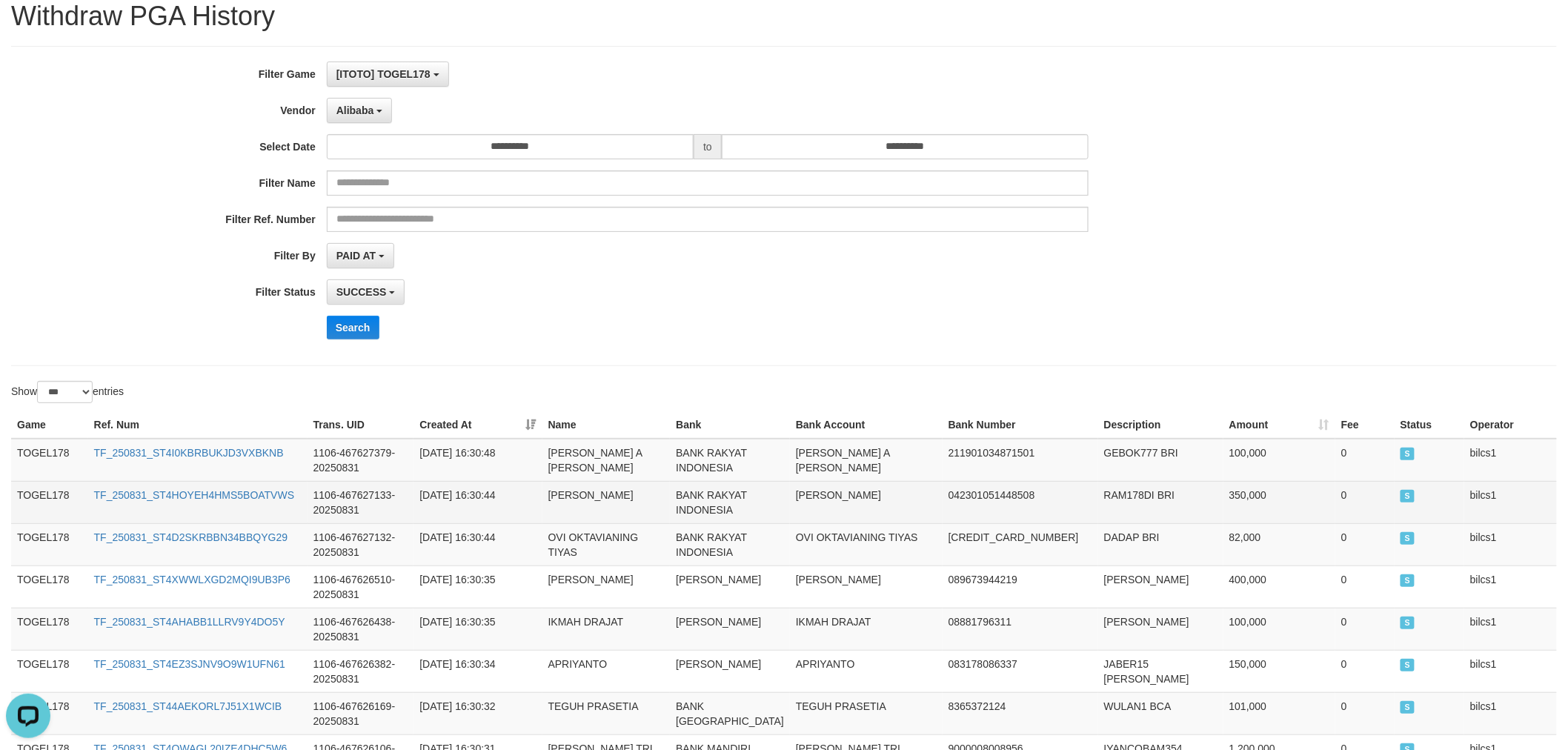
scroll to position [329, 0]
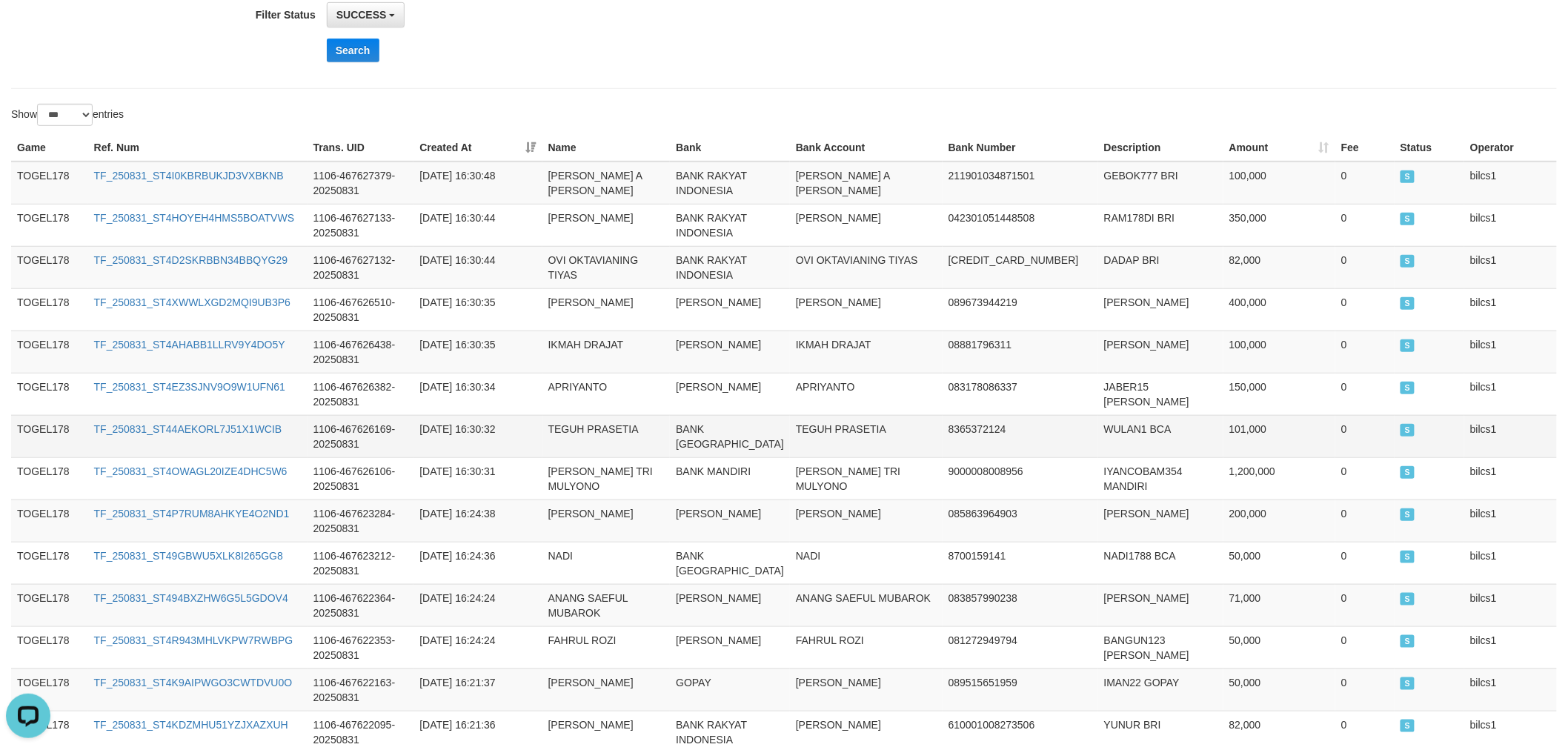
drag, startPoint x: 16, startPoint y: 167, endPoint x: 574, endPoint y: 462, distance: 631.2
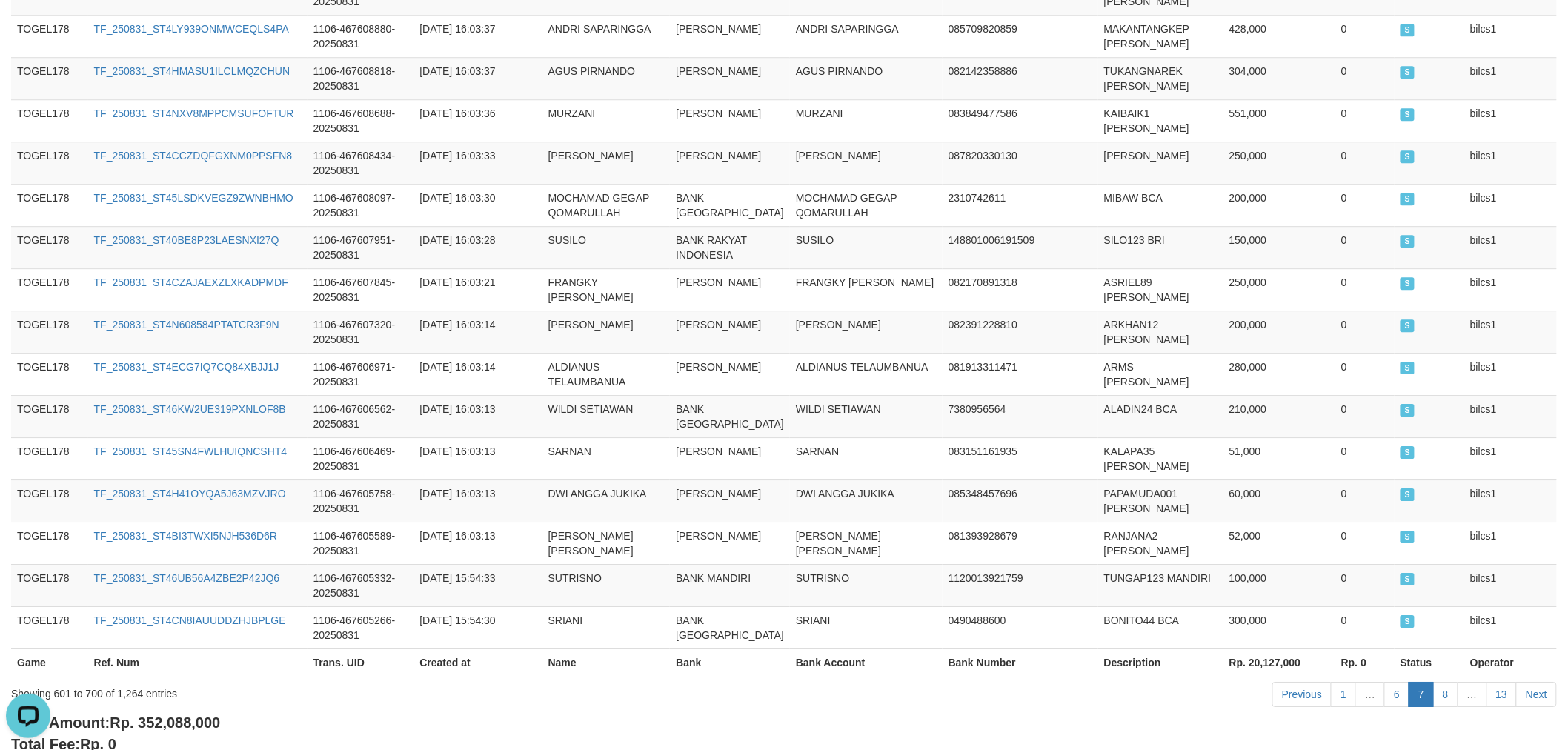
scroll to position [4570, 0]
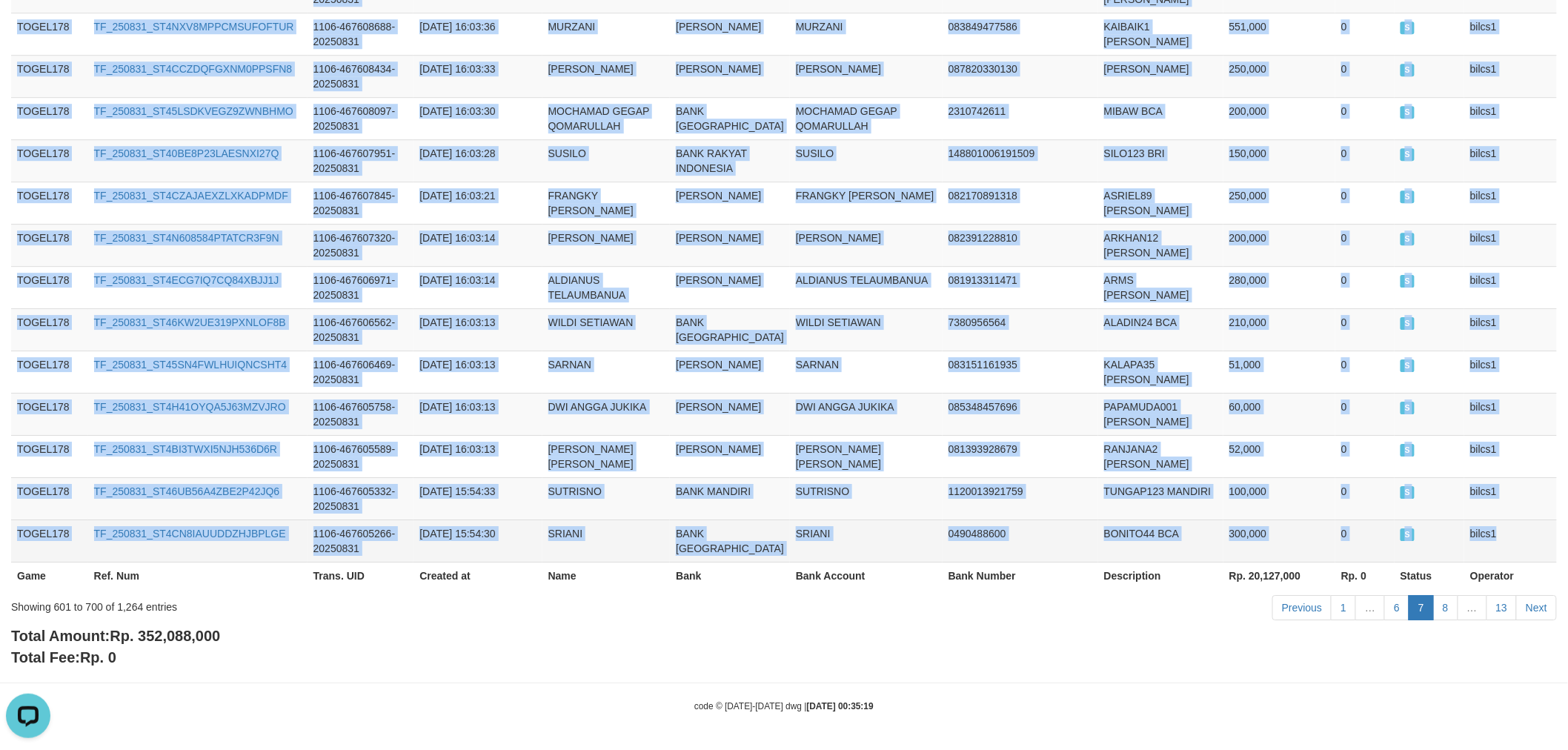
click at [1495, 541] on td "bilcs1" at bounding box center [1510, 540] width 93 height 42
copy tbody "TOGEL178 TF_250831_ST4I0KBRBUKJD3VXBKNB 1106-467627379-20250831 [DATE] 16:30:48…"
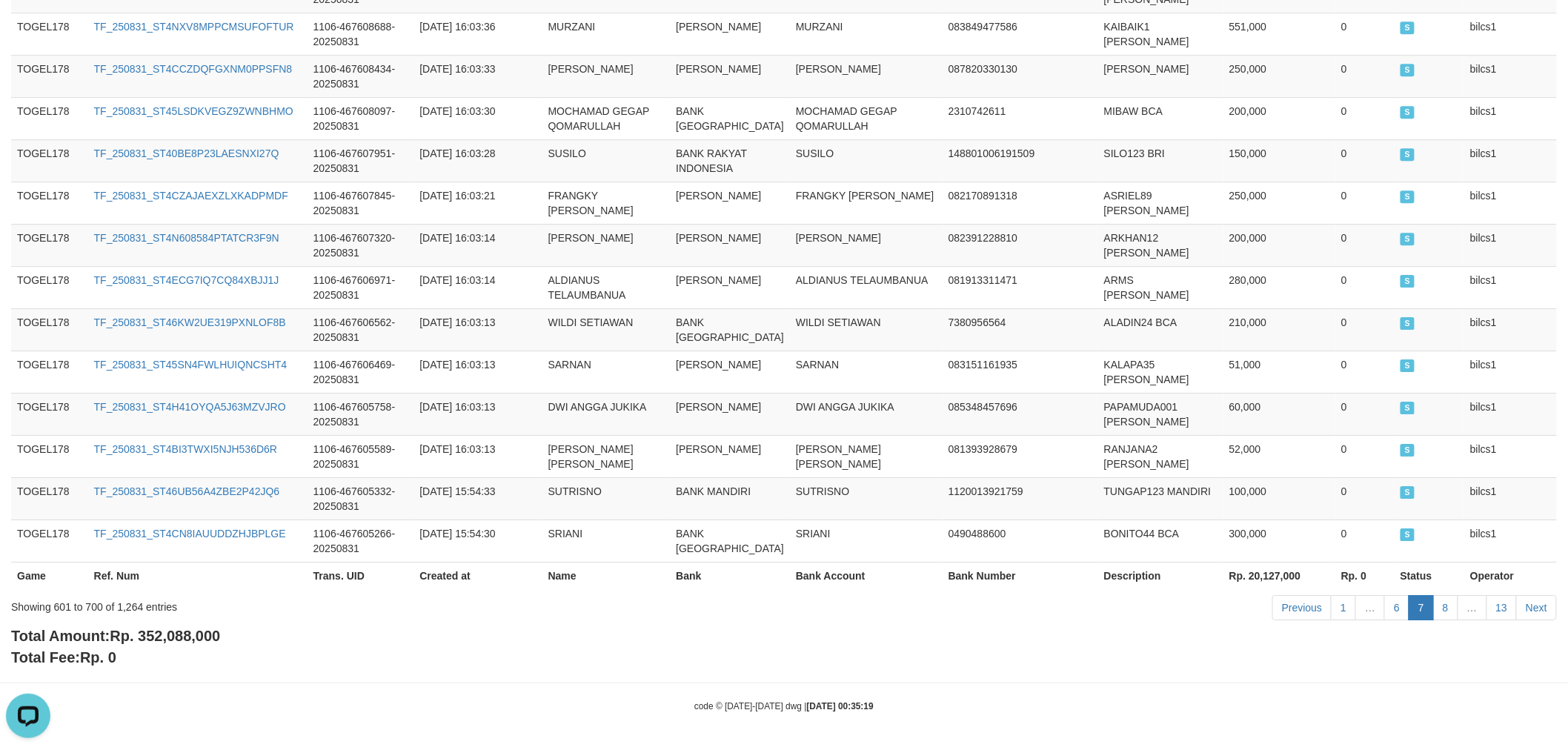
click at [1435, 645] on div "Total Amount: Rp. 352,088,000 Total Fee: Rp. 0" at bounding box center [784, 646] width 1545 height 42
click at [1442, 595] on link "8" at bounding box center [1445, 607] width 25 height 25
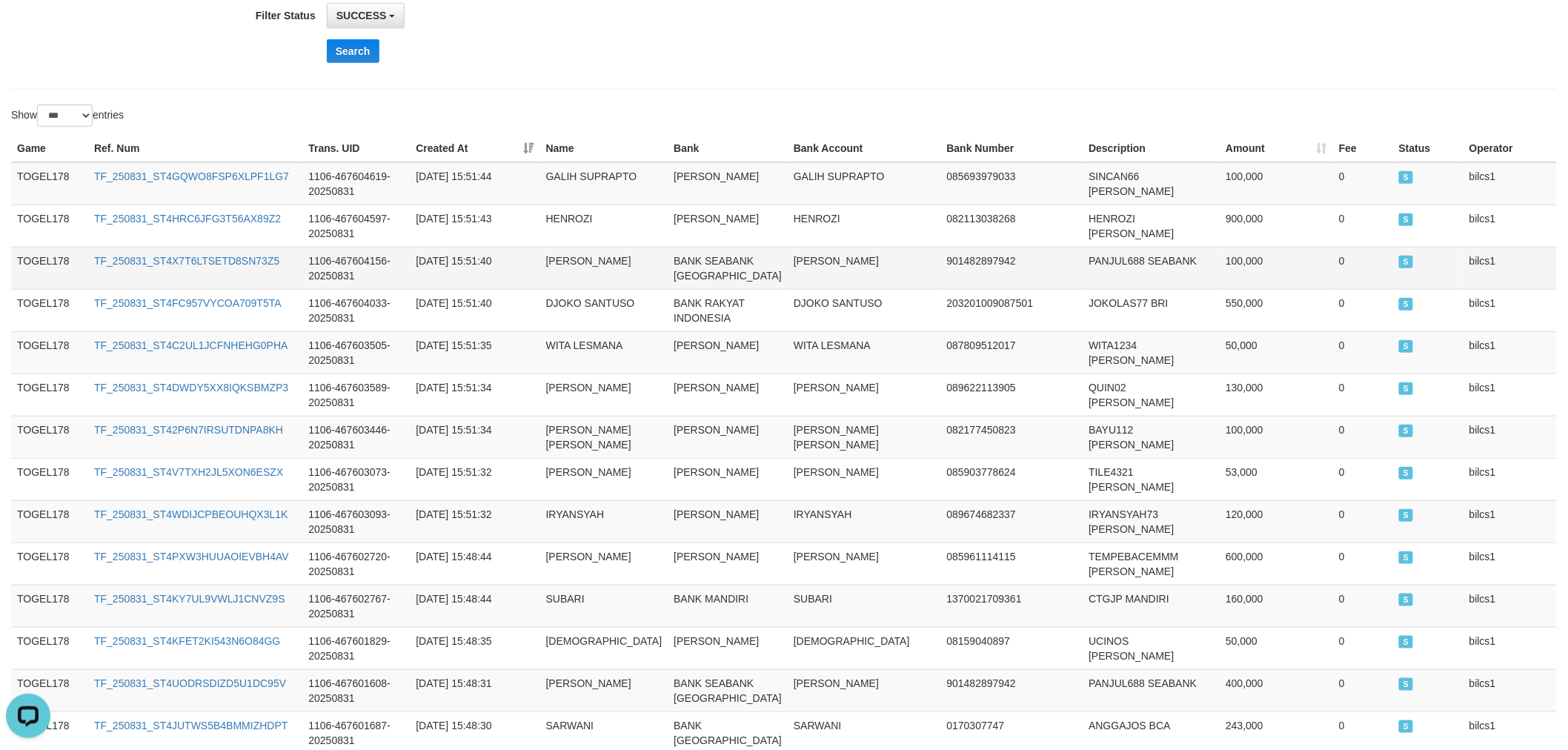
scroll to position [329, 0]
drag, startPoint x: 13, startPoint y: 167, endPoint x: 527, endPoint y: 448, distance: 585.8
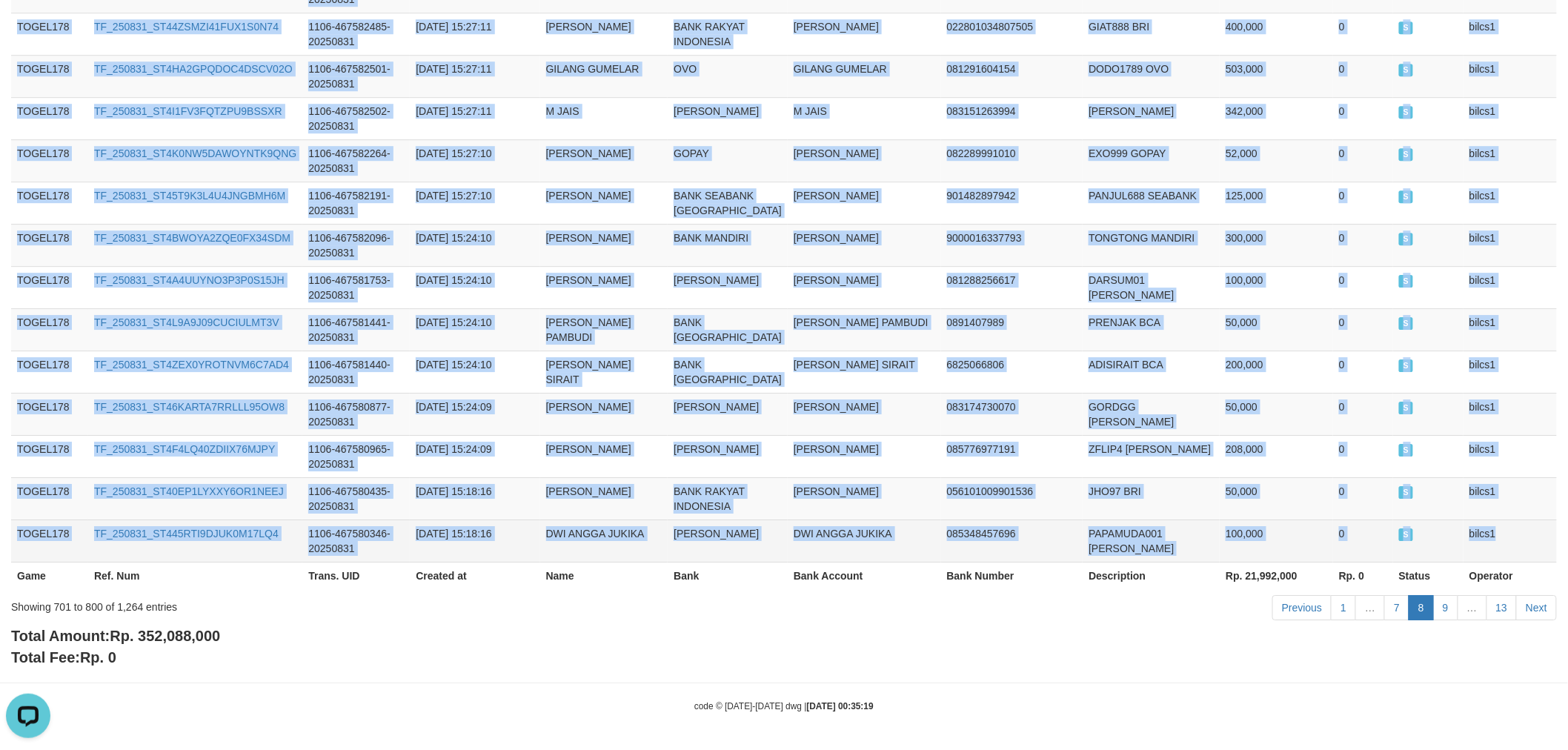
click at [1521, 543] on td "bilcs1" at bounding box center [1509, 540] width 93 height 42
copy tbody "TOGEL178 TF_250831_ST4GQWO8FSP6XLPF1LG7 1106-467604619-20250831 [DATE] 15:51:44…"
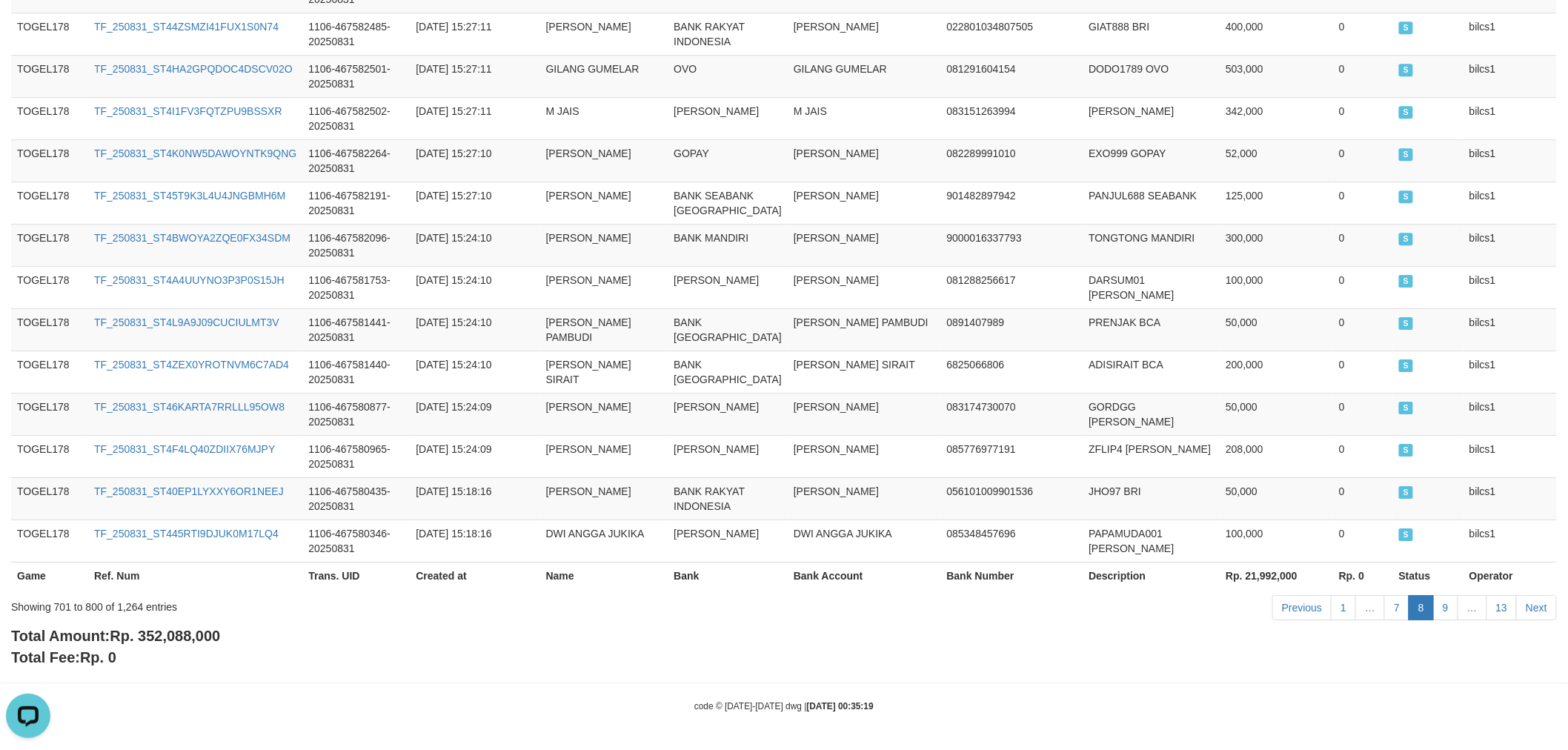
click at [1461, 647] on div "Total Amount: Rp. 352,088,000 Total Fee: Rp. 0" at bounding box center [784, 646] width 1545 height 42
click at [1435, 603] on link "9" at bounding box center [1445, 607] width 25 height 25
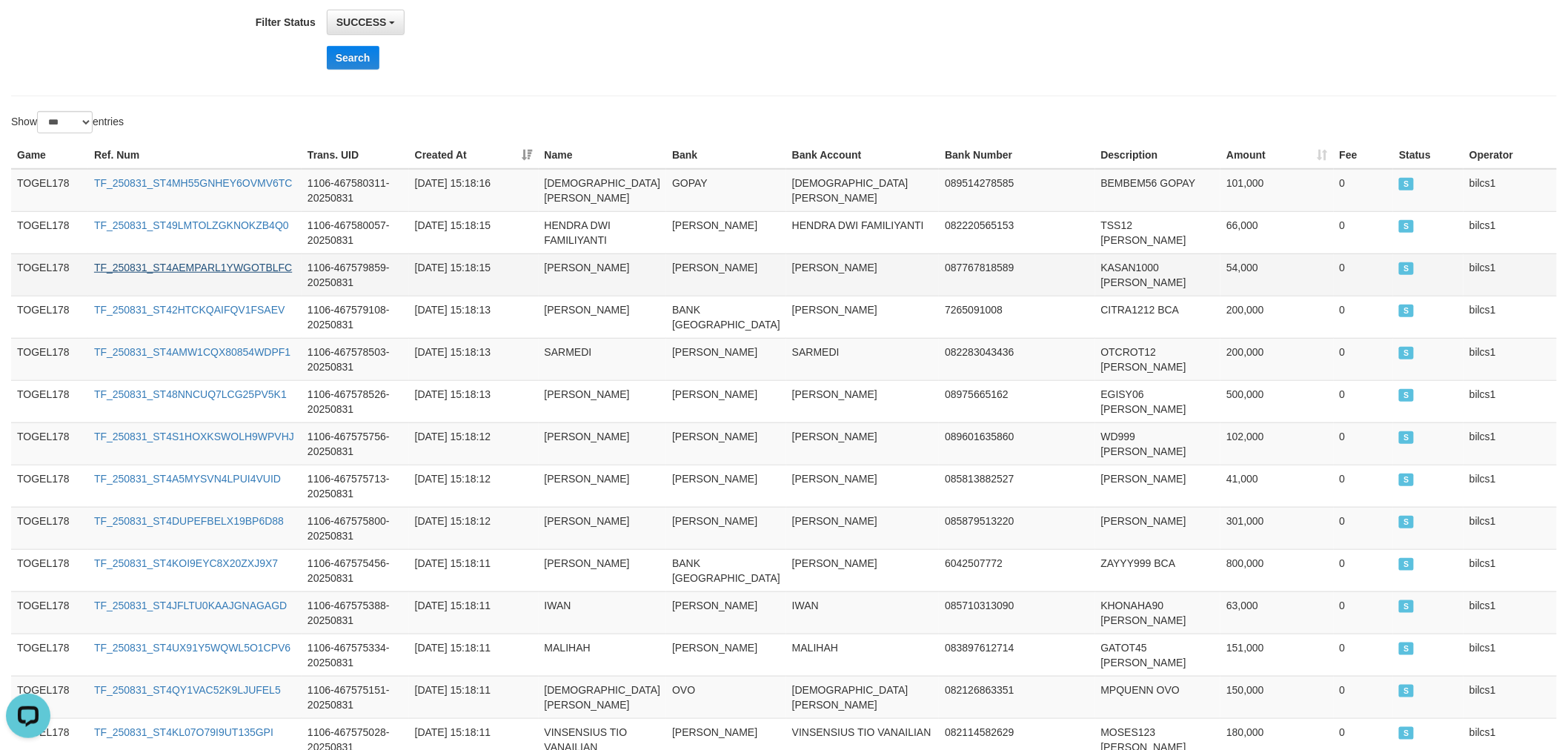
scroll to position [329, 0]
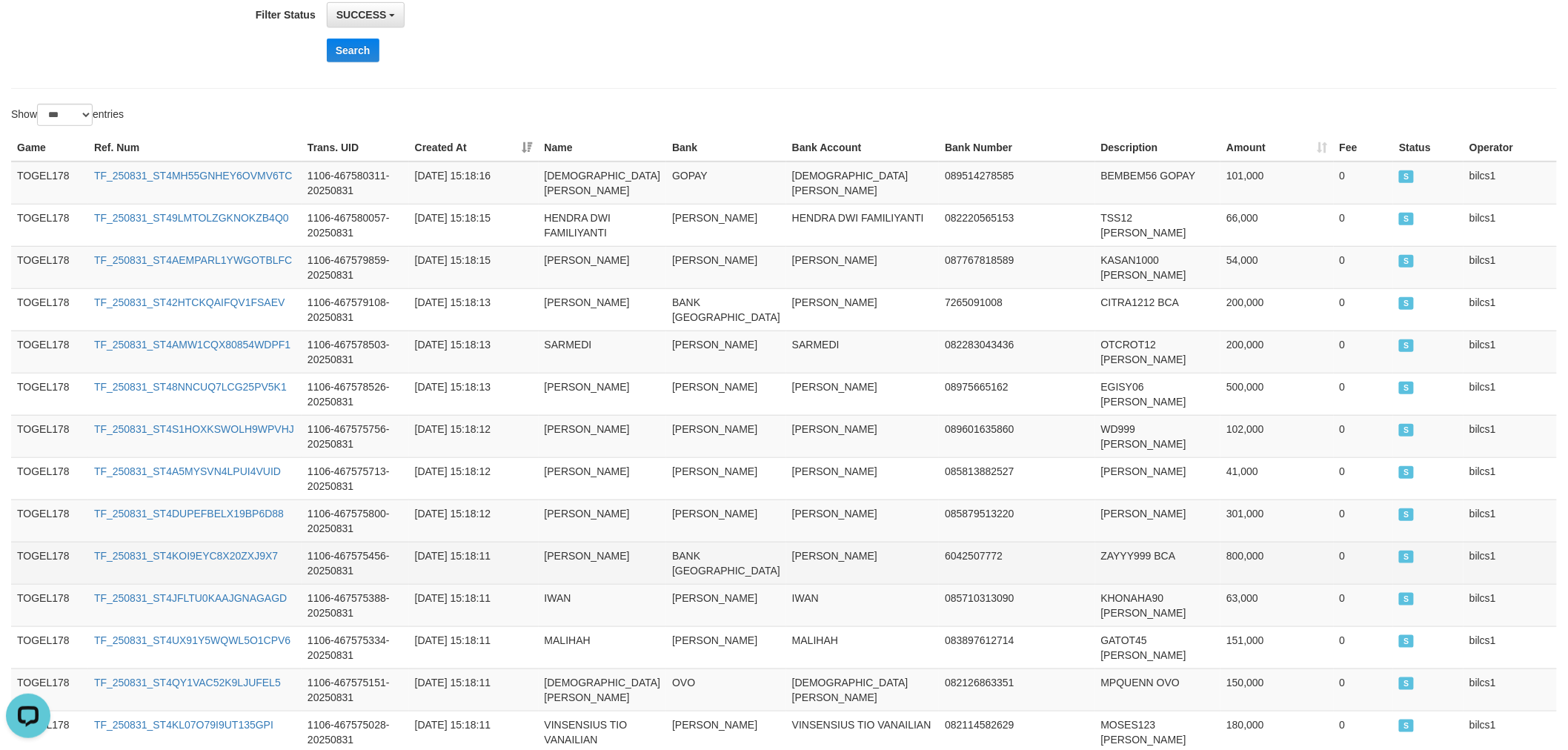
drag, startPoint x: 11, startPoint y: 166, endPoint x: 515, endPoint y: 589, distance: 658.0
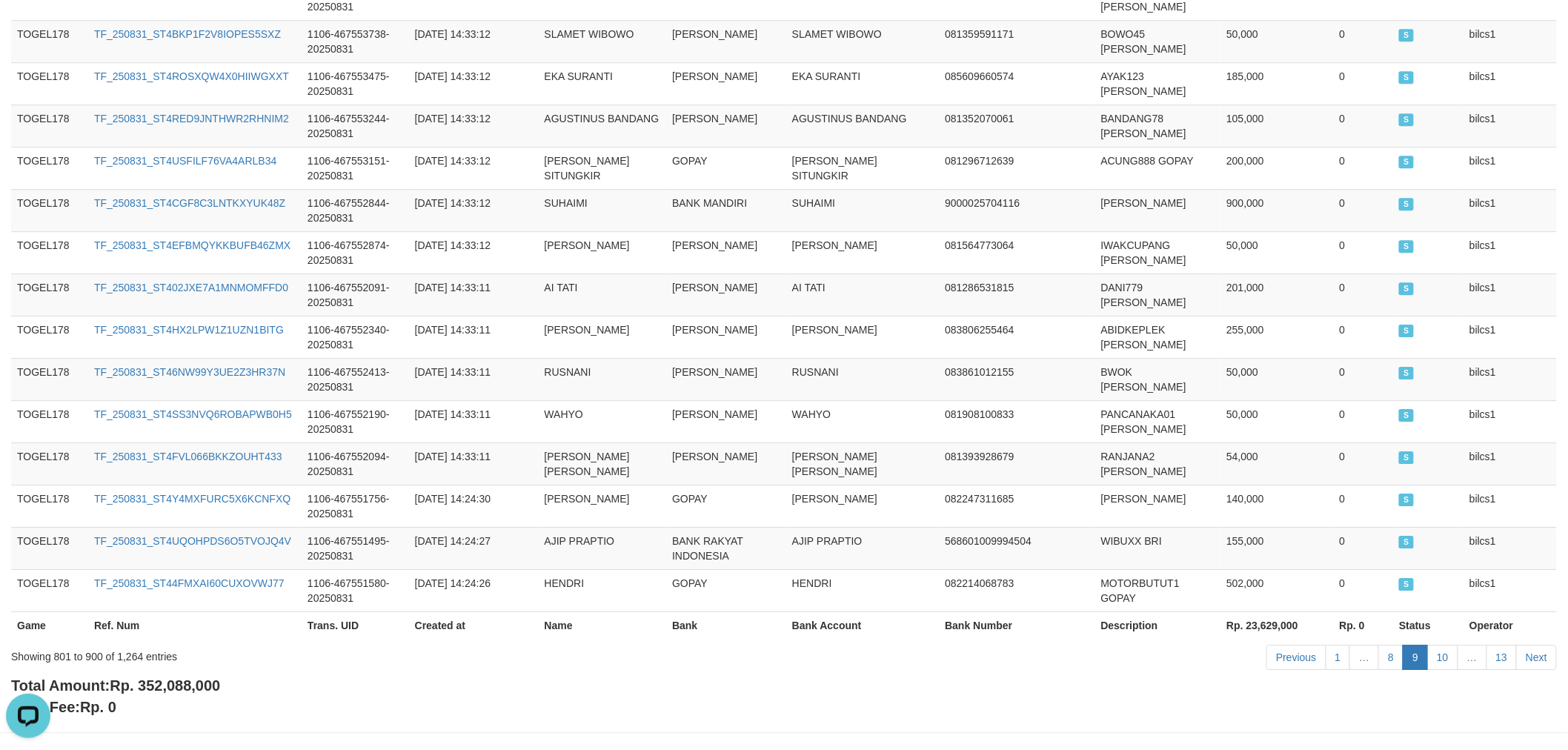
scroll to position [4466, 0]
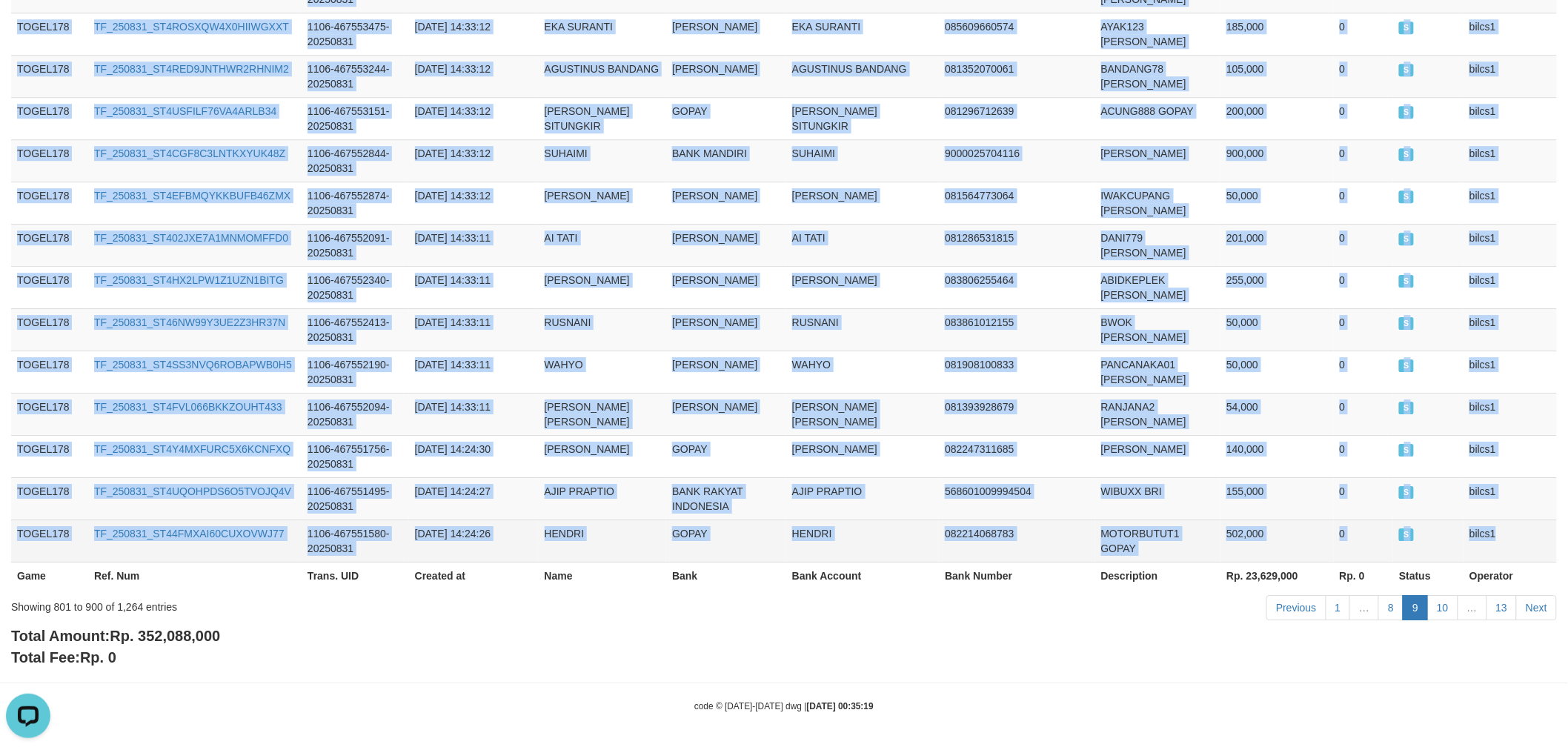
click at [1487, 543] on td "bilcs1" at bounding box center [1509, 540] width 93 height 42
copy tbody "TOGEL178 TF_250831_ST4MH55GNHEY6OVMV6TC 1106-467580311-20250831 [DATE] 15:18:16…"
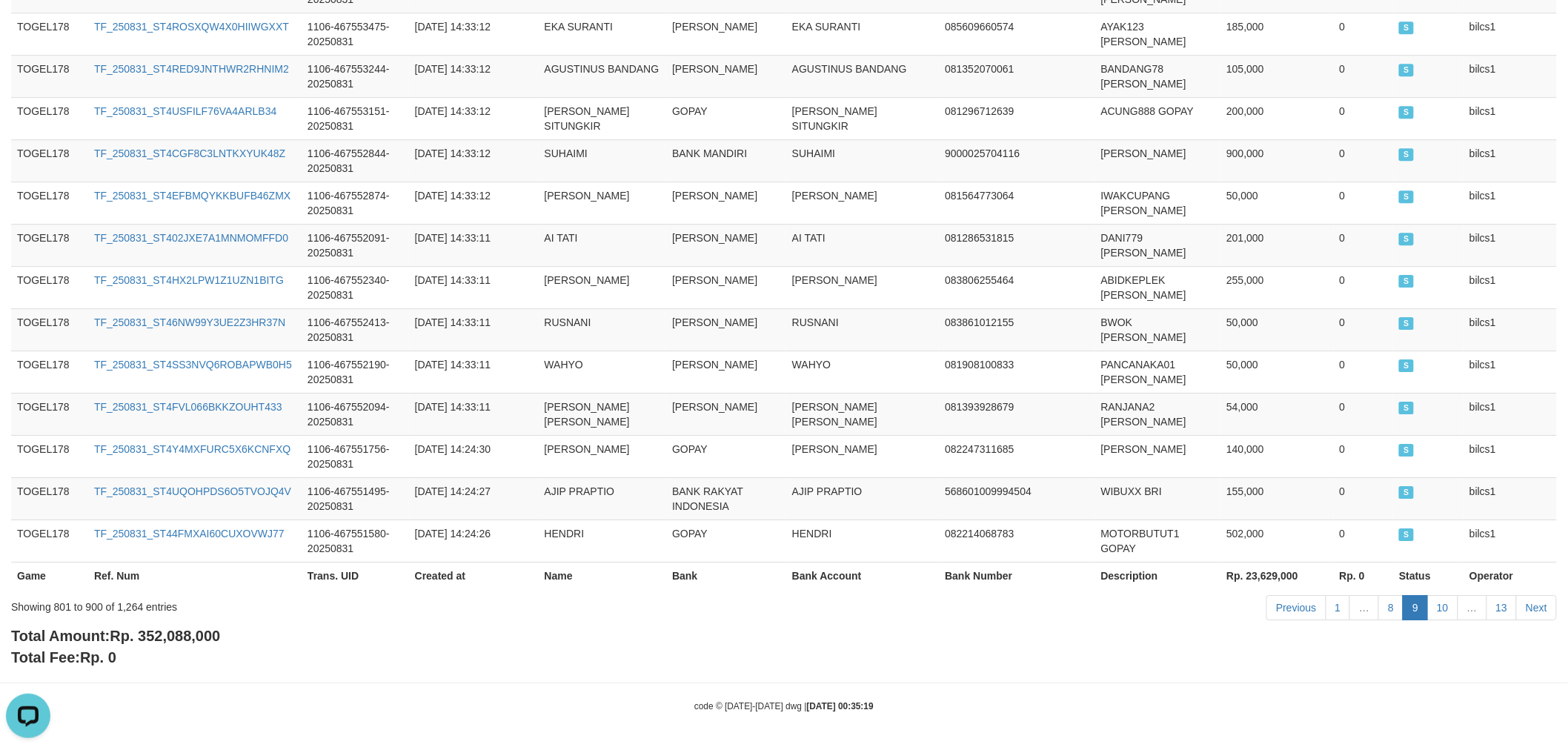
click at [1456, 648] on div "Total Amount: Rp. 352,088,000 Total Fee: Rp. 0" at bounding box center [784, 646] width 1545 height 42
click at [1438, 602] on link "10" at bounding box center [1442, 607] width 31 height 25
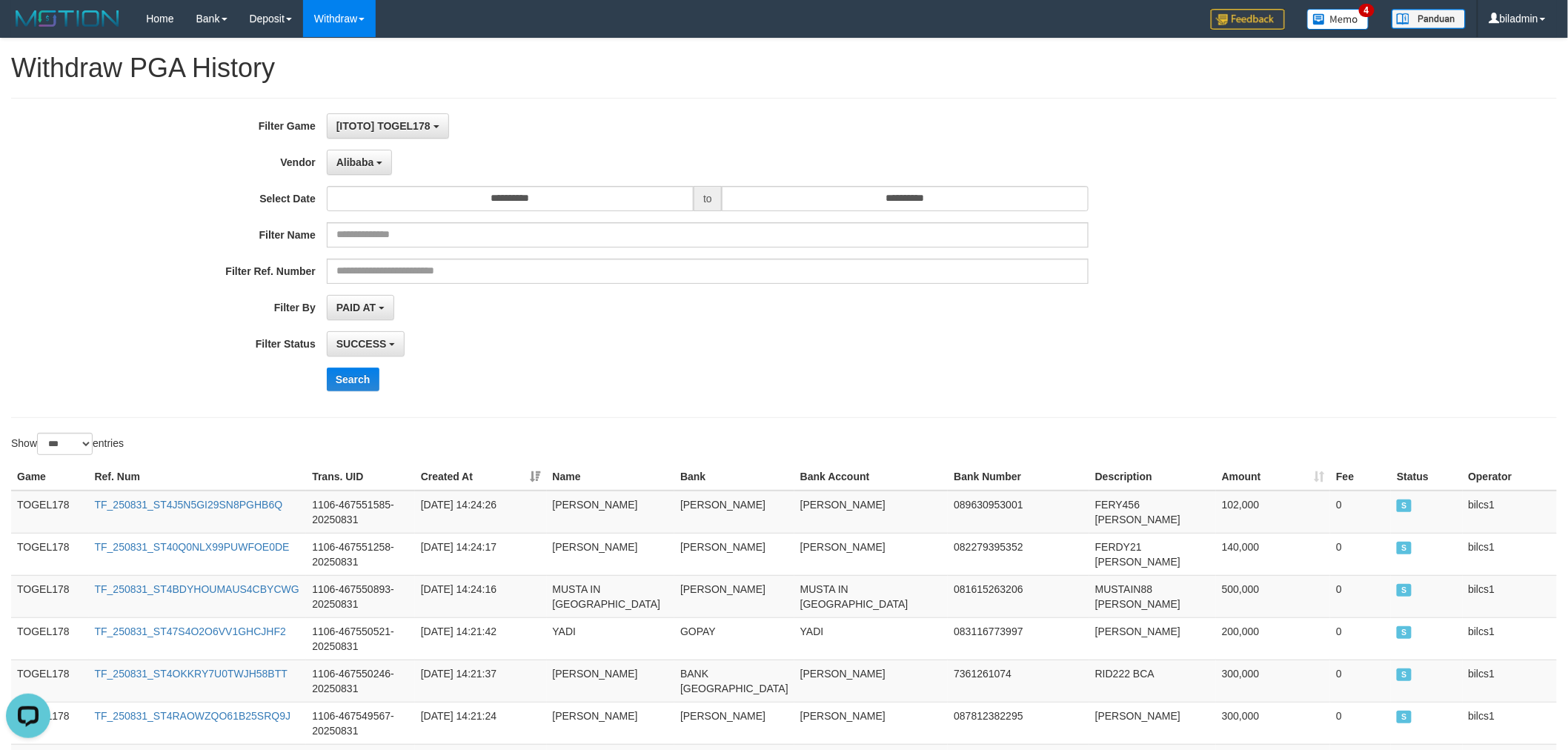
scroll to position [329, 0]
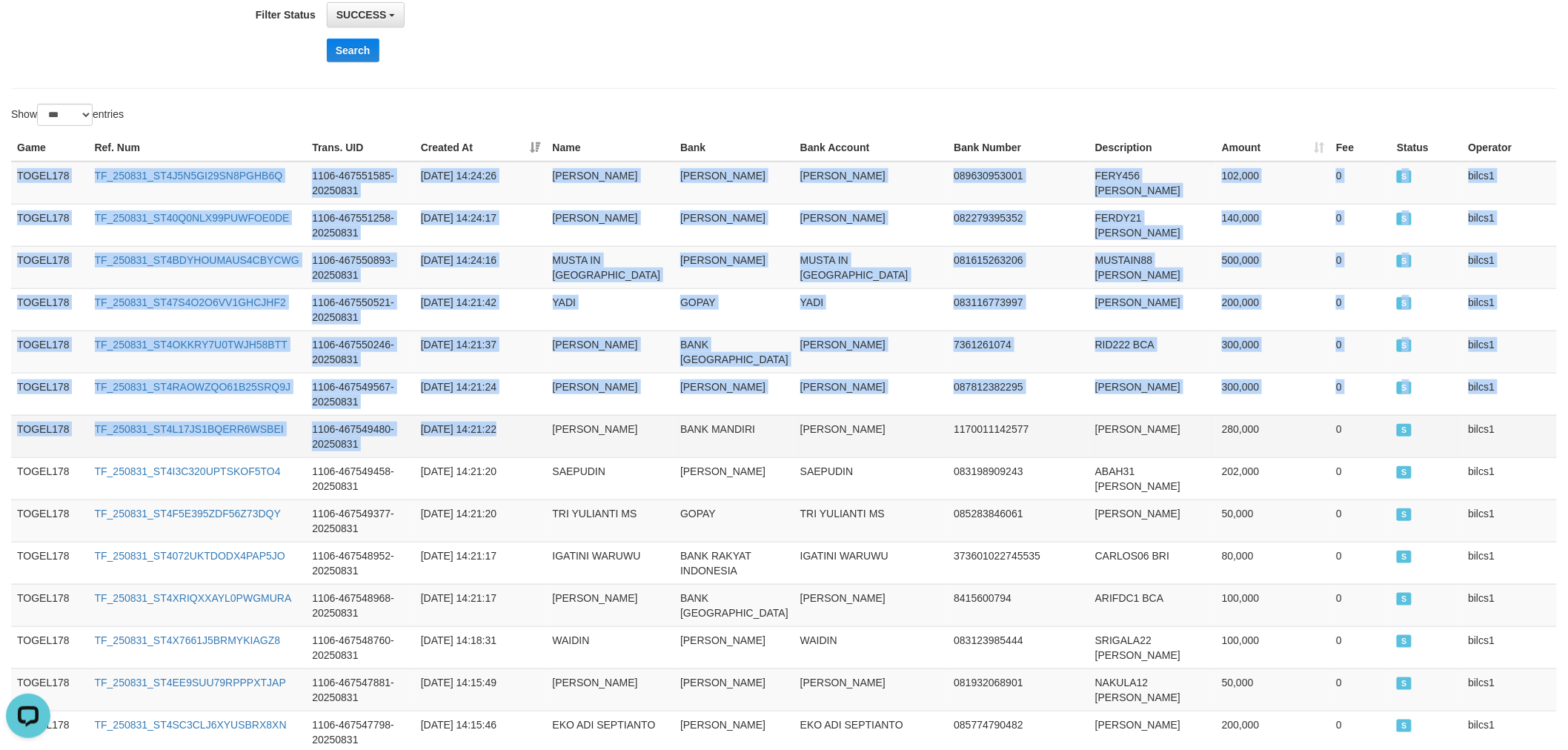
drag, startPoint x: 18, startPoint y: 168, endPoint x: 510, endPoint y: 446, distance: 565.1
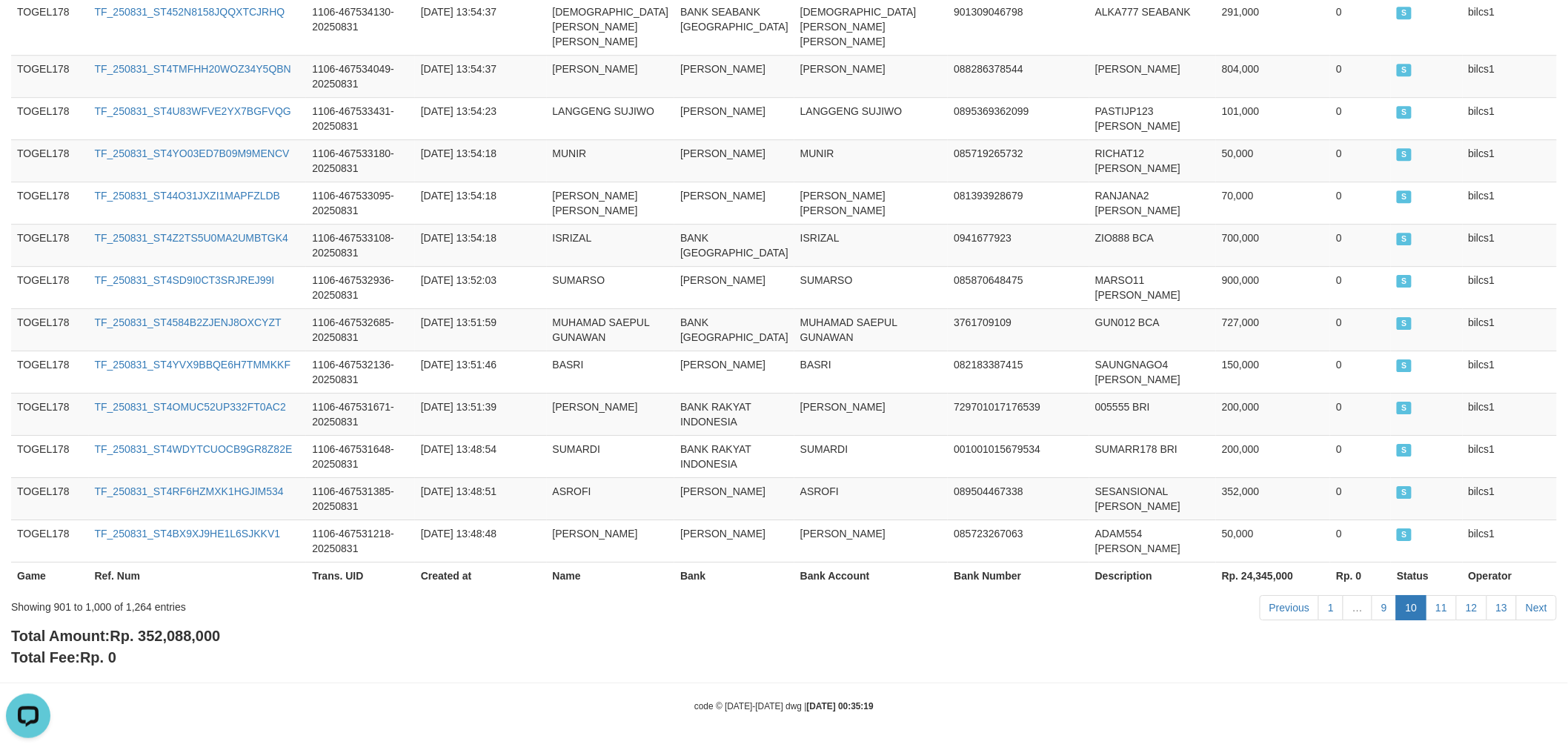
scroll to position [4645, 0]
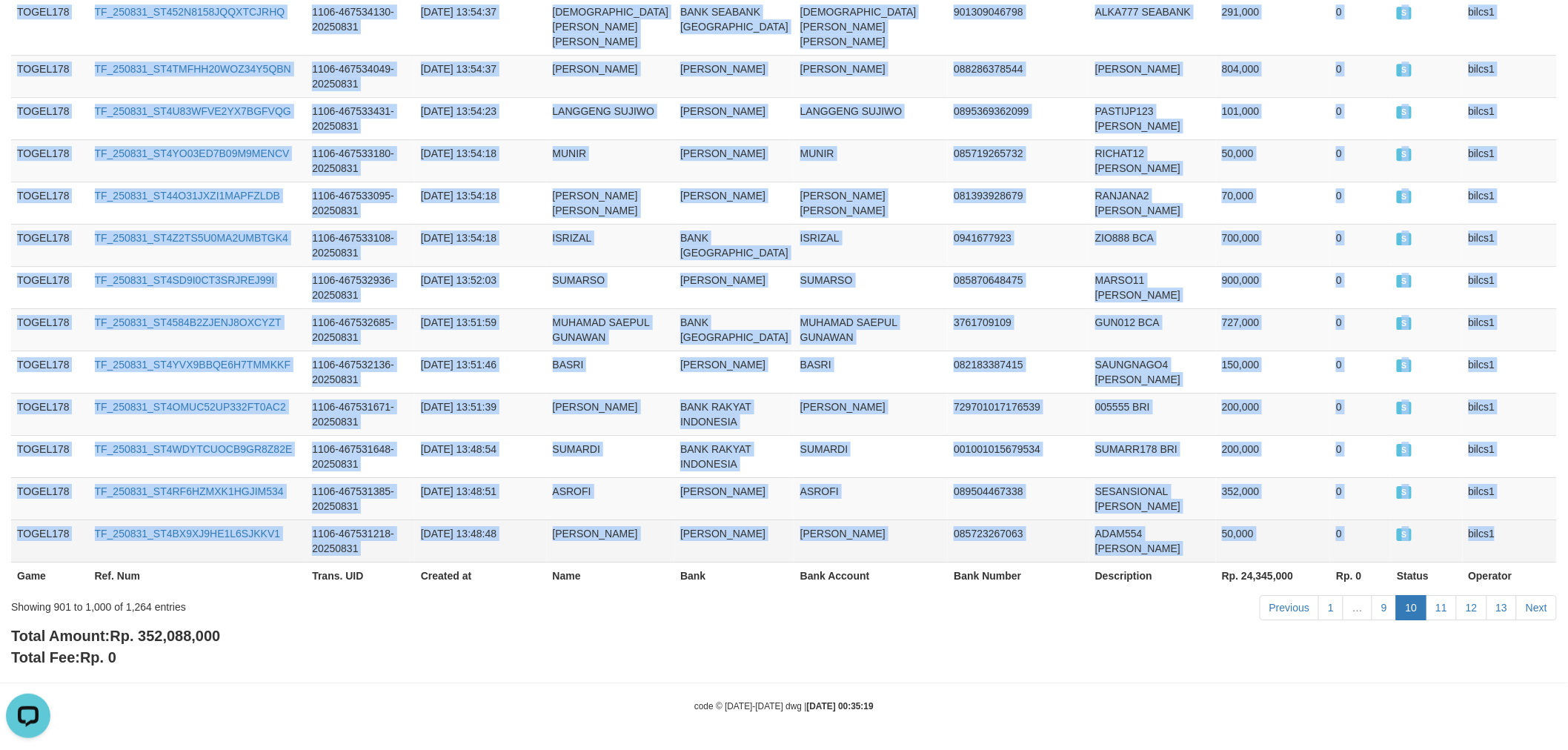
click at [1500, 529] on td "bilcs1" at bounding box center [1510, 540] width 94 height 42
copy tbody "TOGEL178 TF_250831_ST4J5N5GI29SN8PGHB6Q 1106-467551585-20250831 [DATE] 14:24:26…"
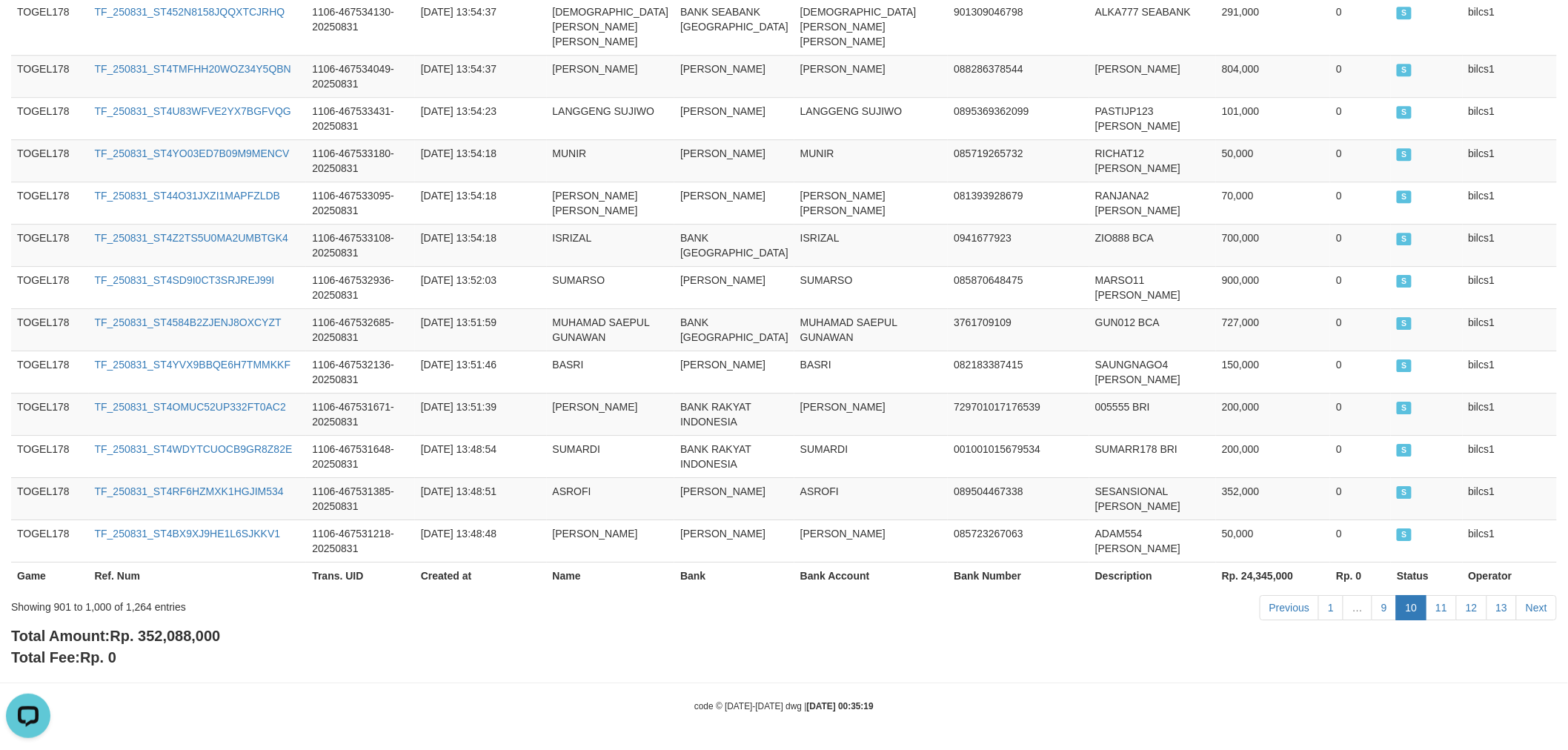
click at [1468, 646] on div "Total Amount: Rp. 352,088,000 Total Fee: Rp. 0" at bounding box center [784, 646] width 1545 height 42
click at [1438, 602] on link "11" at bounding box center [1440, 607] width 31 height 25
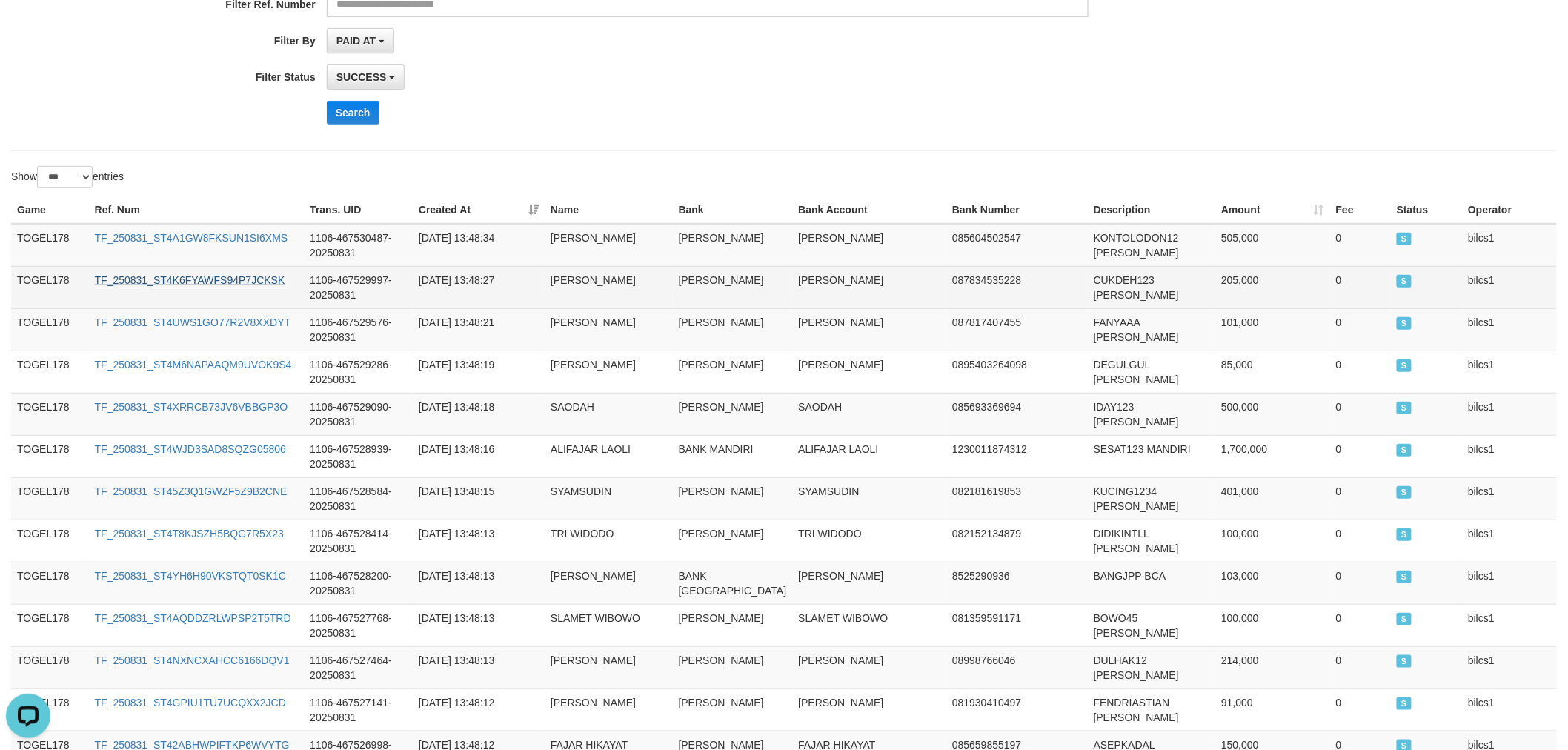
scroll to position [329, 0]
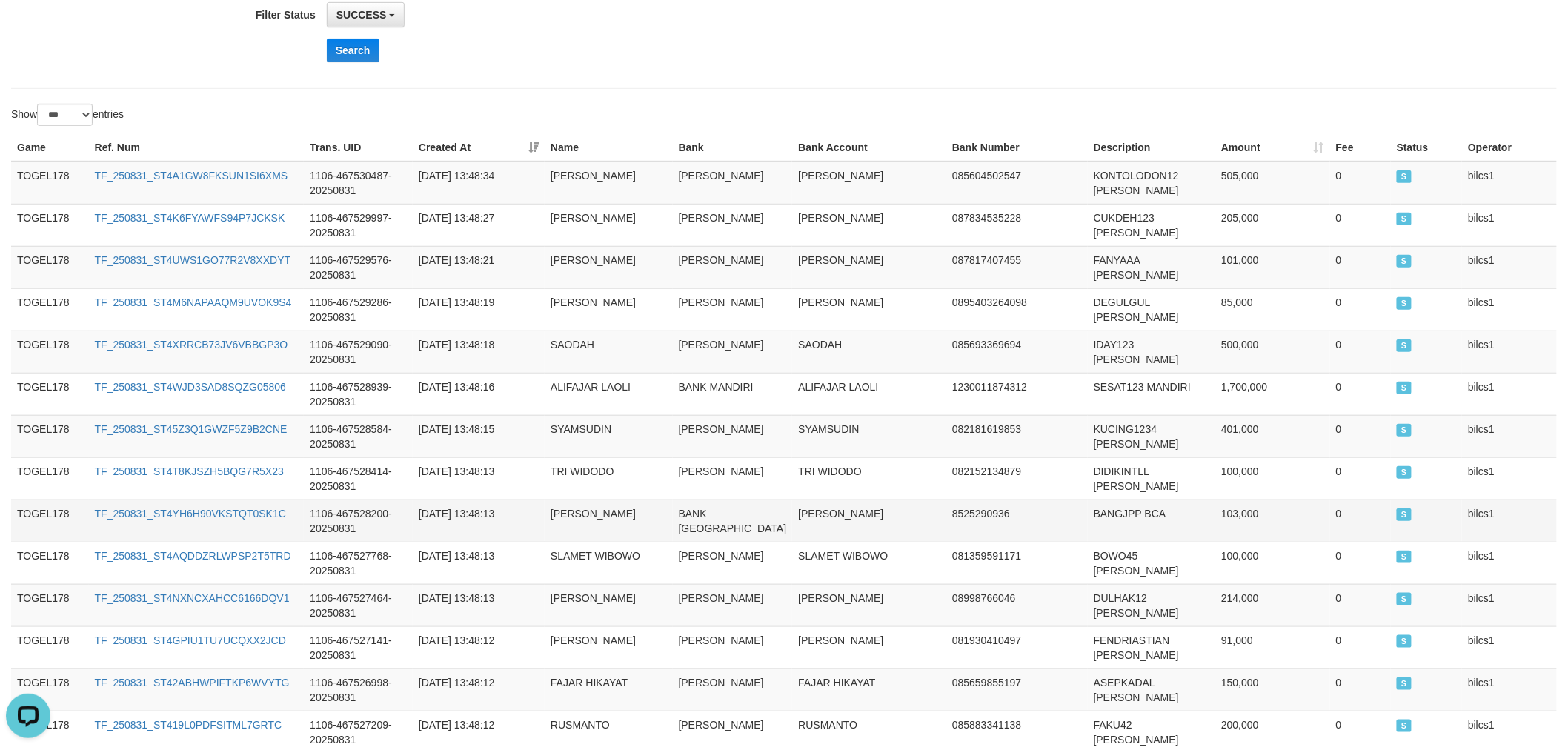
drag, startPoint x: 16, startPoint y: 169, endPoint x: 517, endPoint y: 514, distance: 608.3
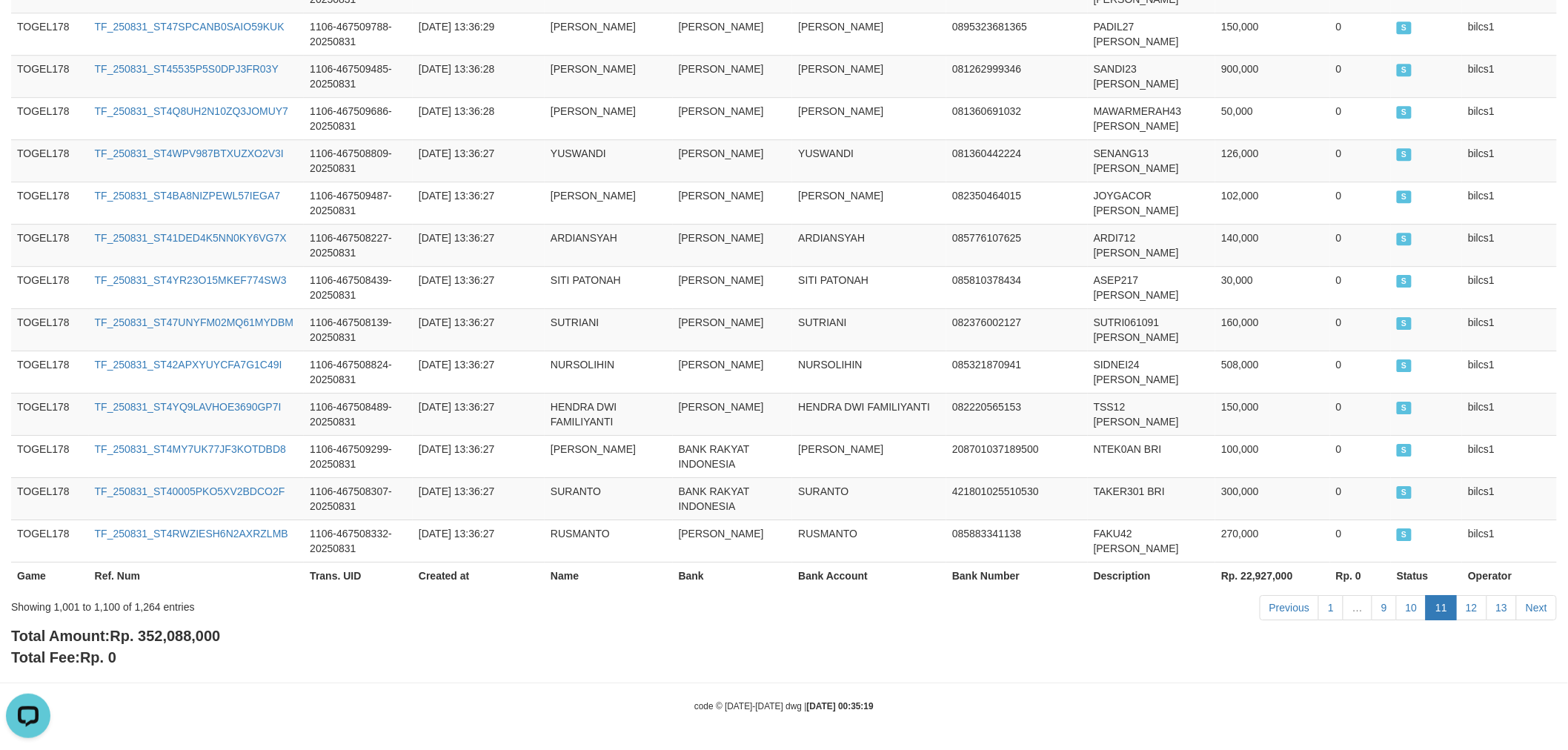
scroll to position [4481, 0]
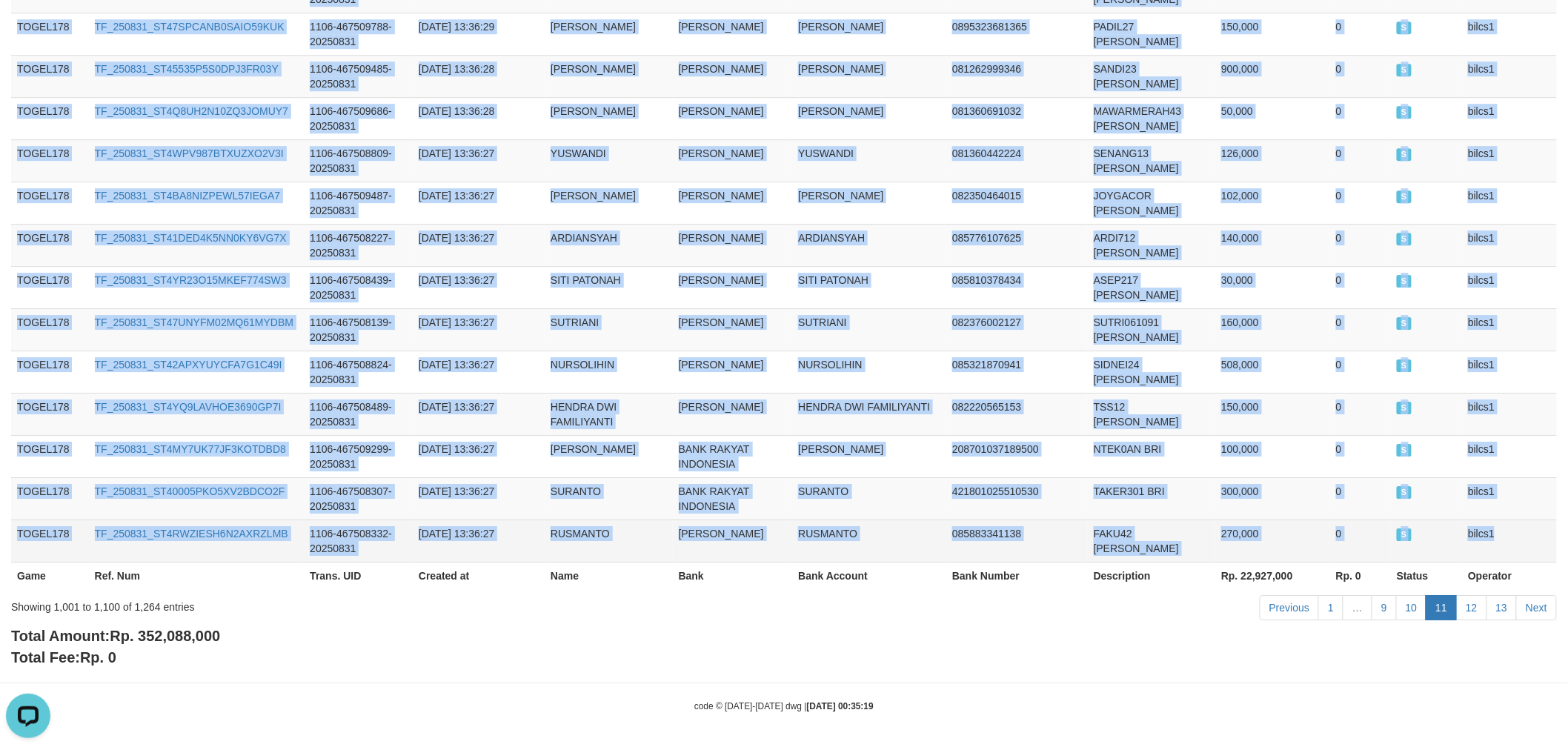
click at [1527, 541] on td "bilcs1" at bounding box center [1509, 540] width 95 height 42
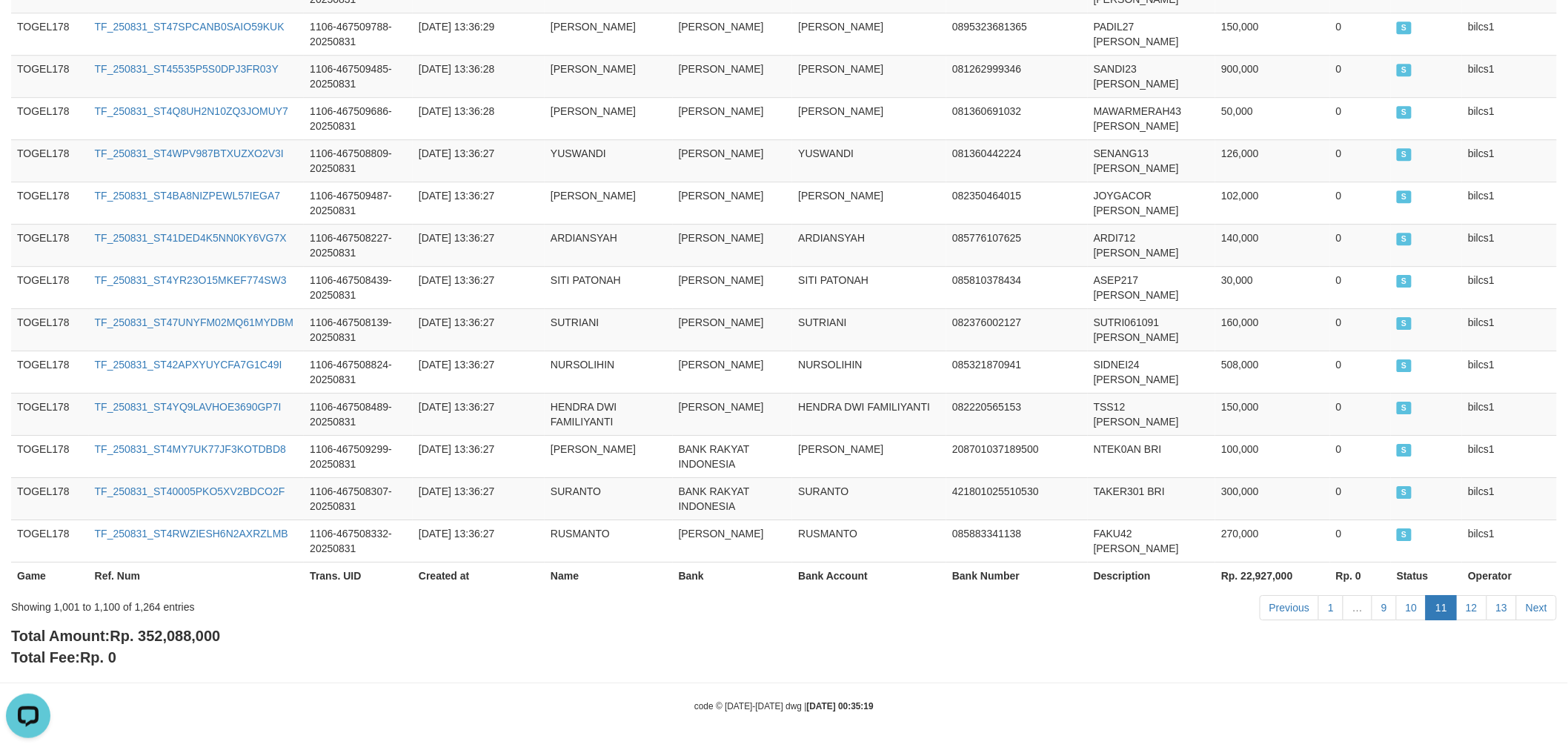
click at [1473, 634] on div "Total Amount: Rp. 352,088,000 Total Fee: Rp. 0" at bounding box center [784, 646] width 1545 height 42
click at [1470, 604] on link "12" at bounding box center [1471, 607] width 31 height 25
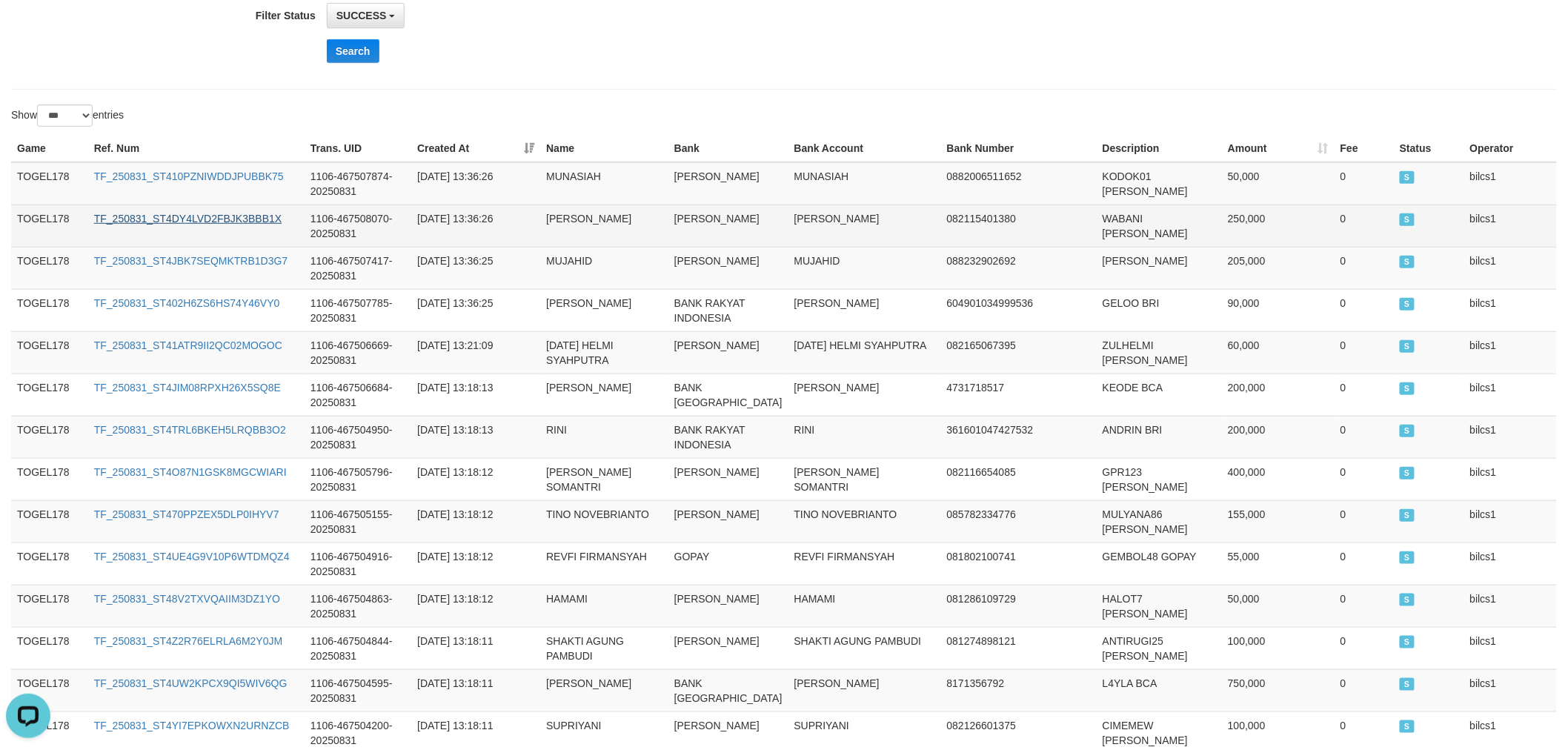
scroll to position [329, 0]
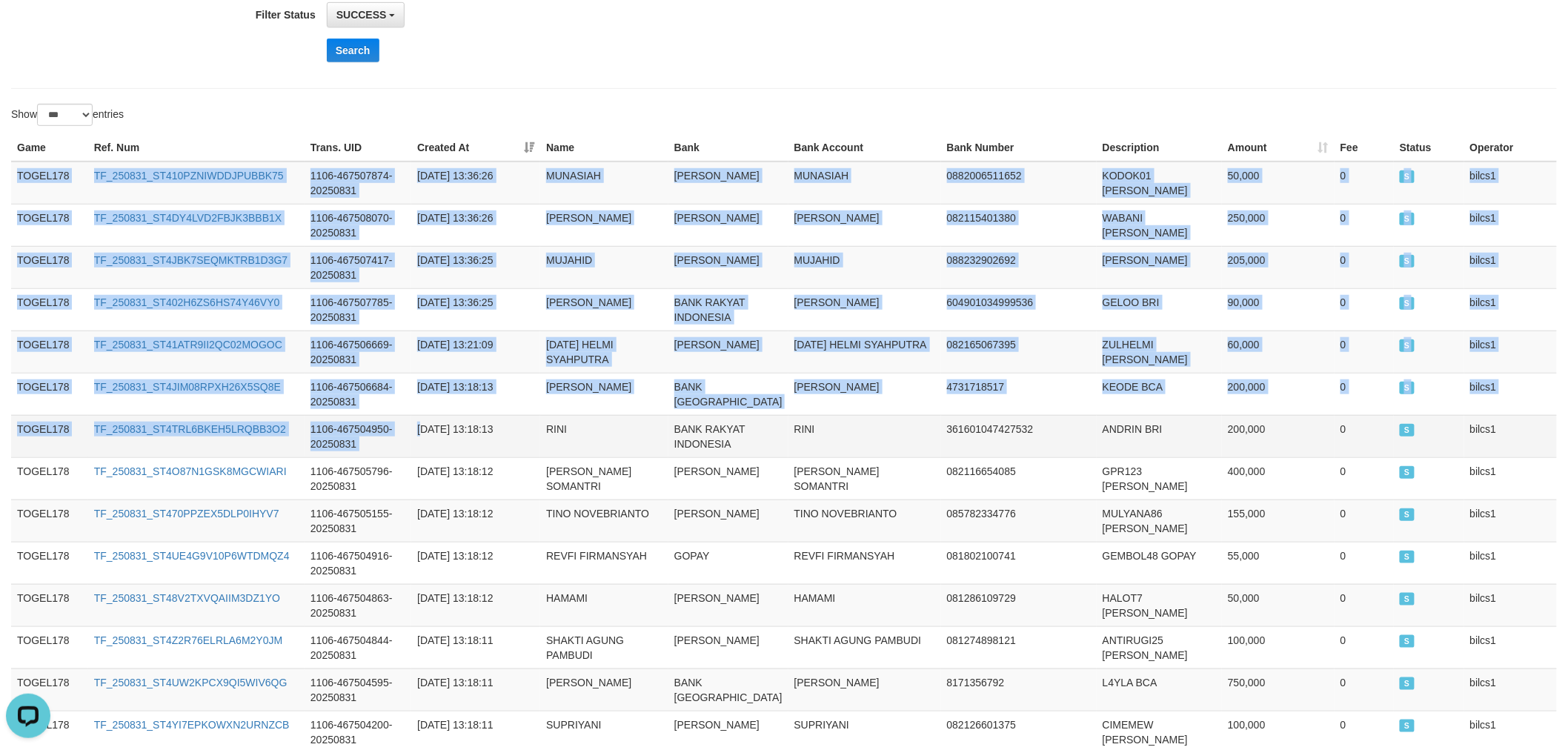
drag, startPoint x: 17, startPoint y: 170, endPoint x: 438, endPoint y: 462, distance: 512.4
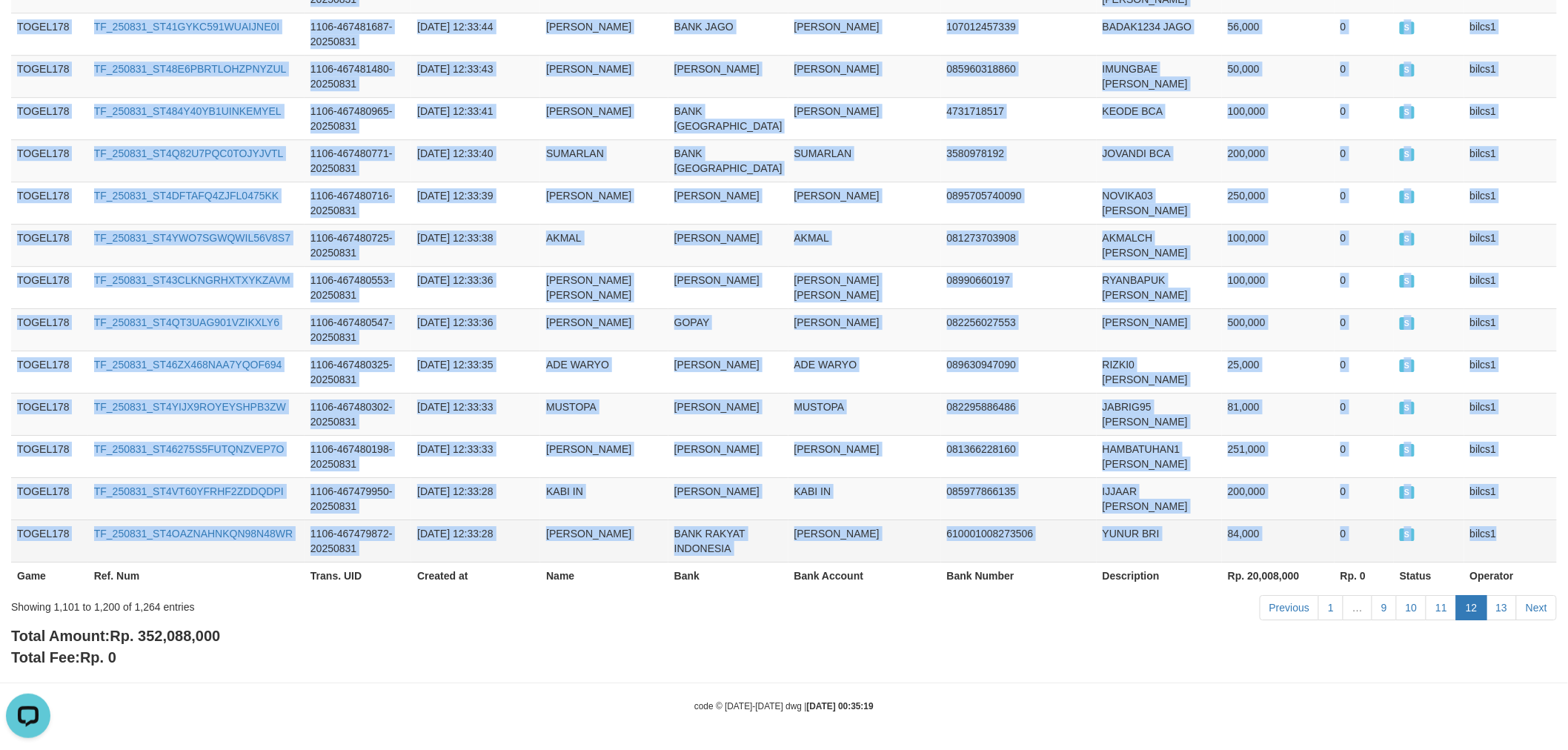
click at [1506, 525] on td "bilcs1" at bounding box center [1510, 540] width 93 height 42
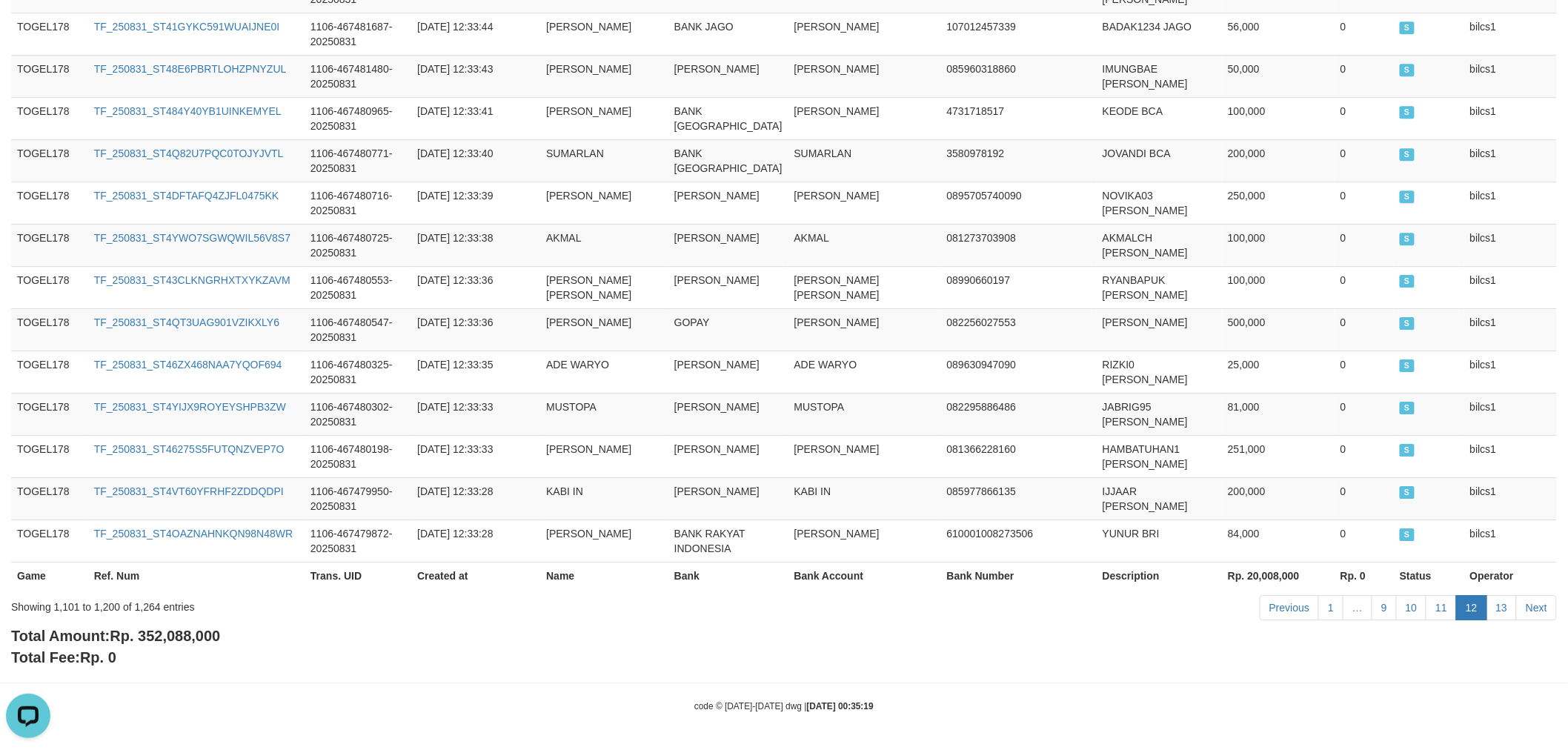
click at [1489, 635] on div "Total Amount: Rp. 352,088,000 Total Fee: Rp. 0" at bounding box center [784, 646] width 1545 height 42
click at [1502, 603] on link "13" at bounding box center [1501, 607] width 31 height 25
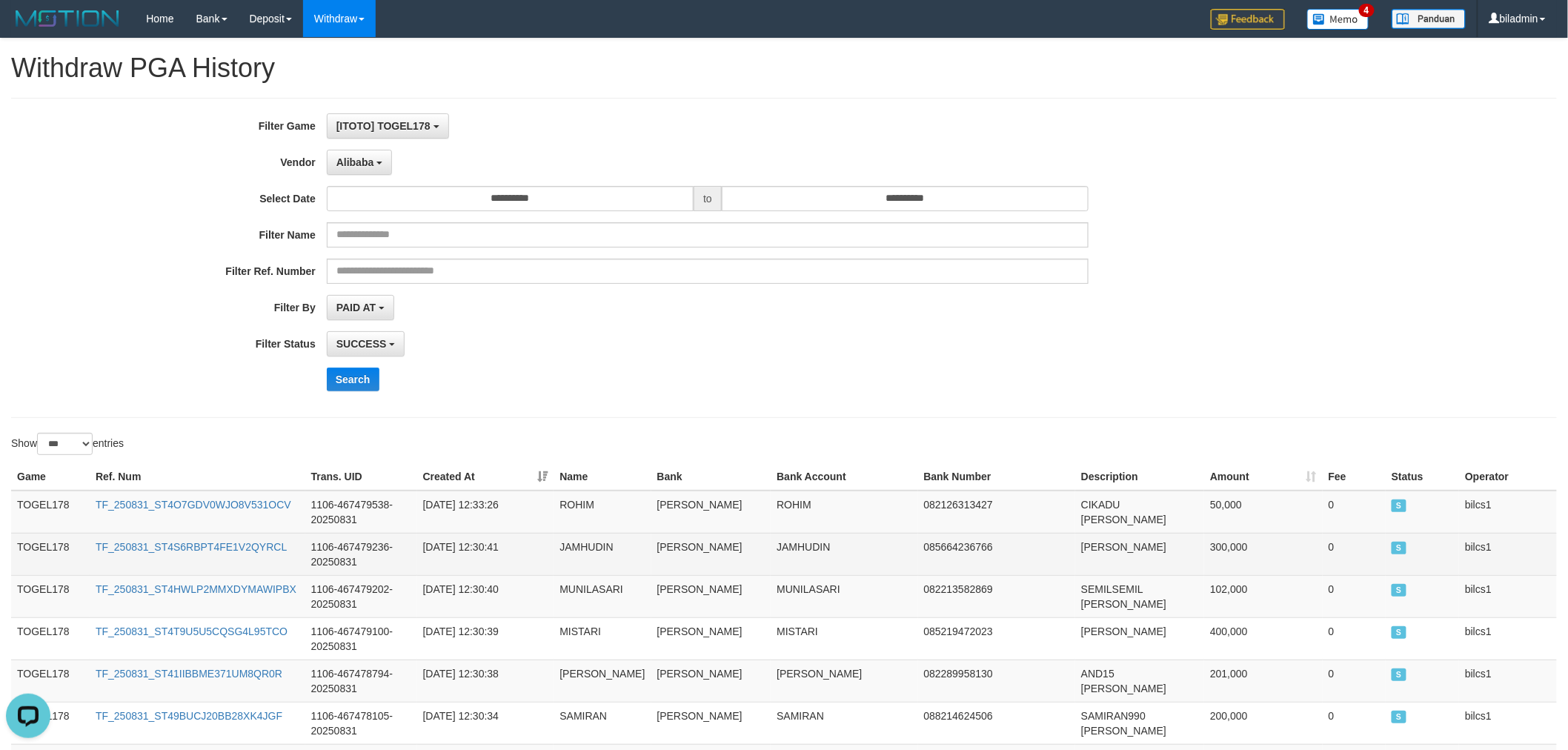
scroll to position [329, 0]
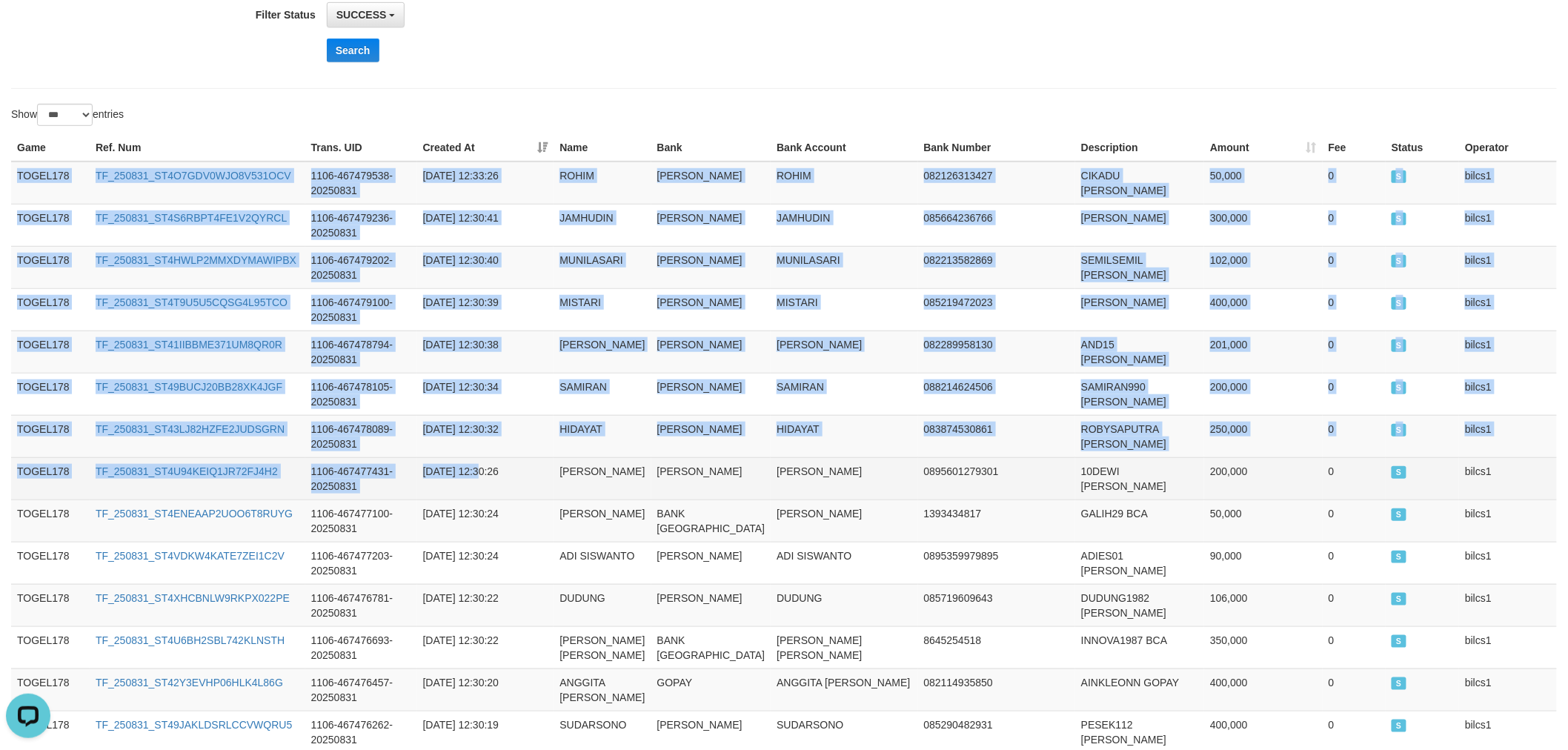
drag, startPoint x: 17, startPoint y: 167, endPoint x: 486, endPoint y: 471, distance: 558.9
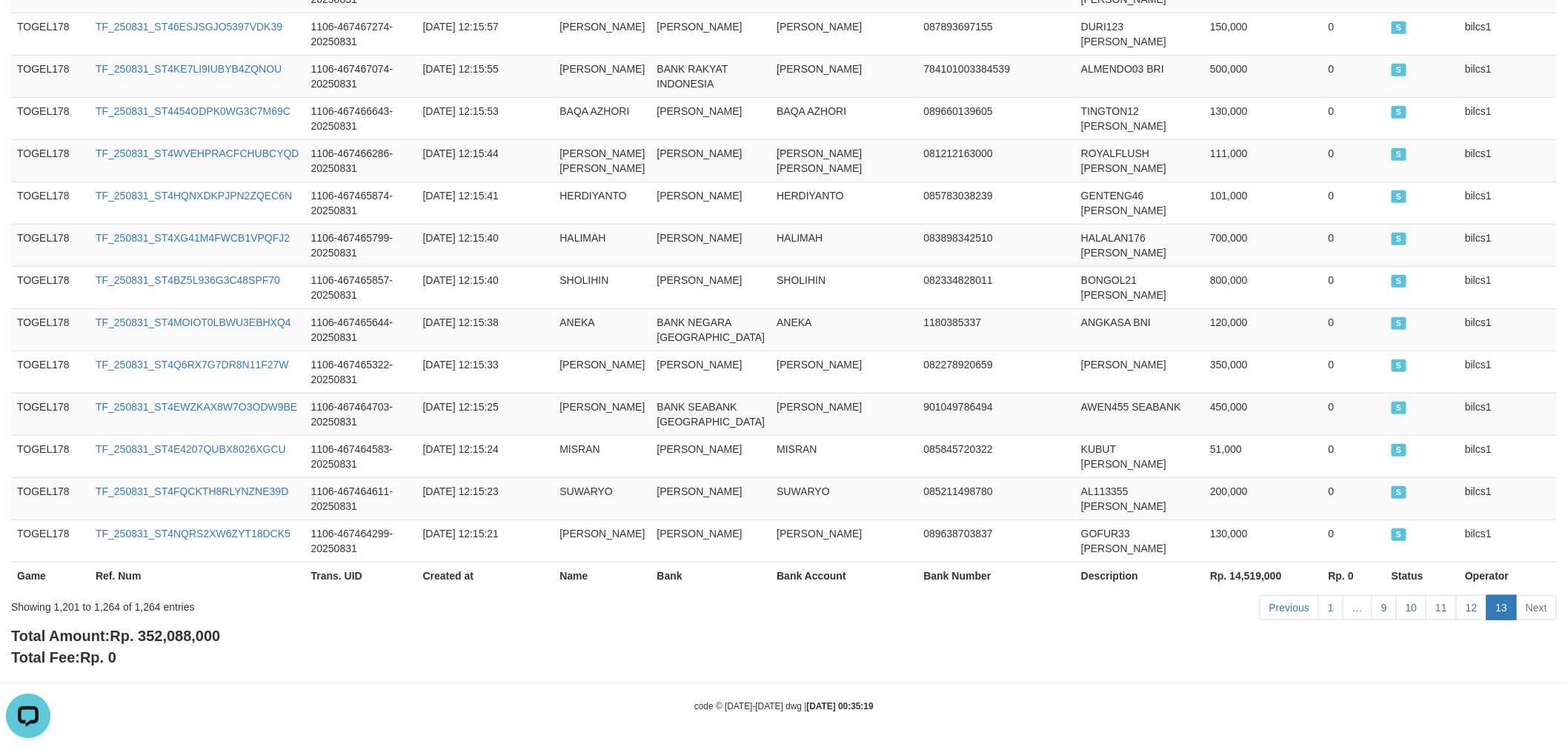
scroll to position [2901, 0]
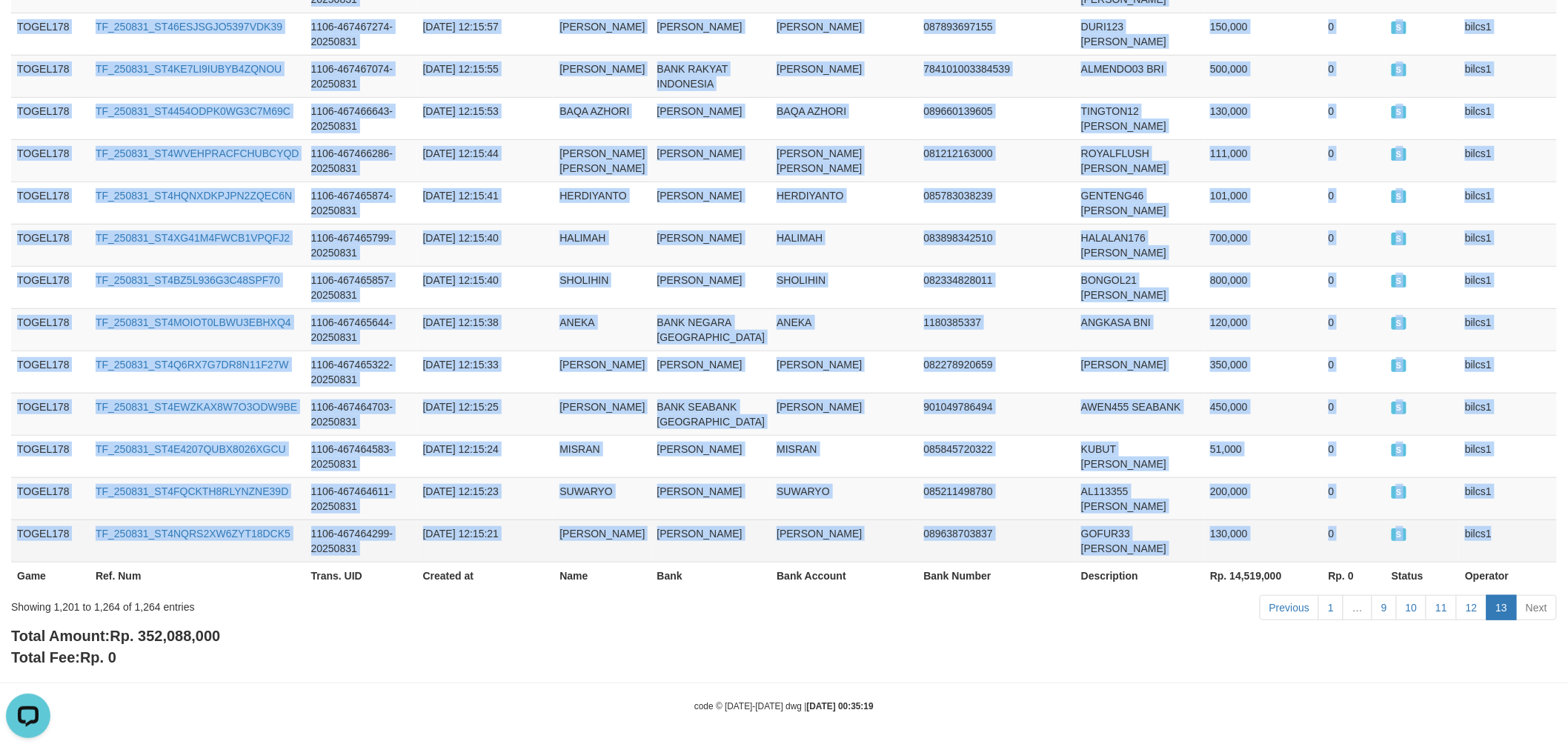
click at [1504, 533] on td "bilcs1" at bounding box center [1508, 540] width 98 height 42
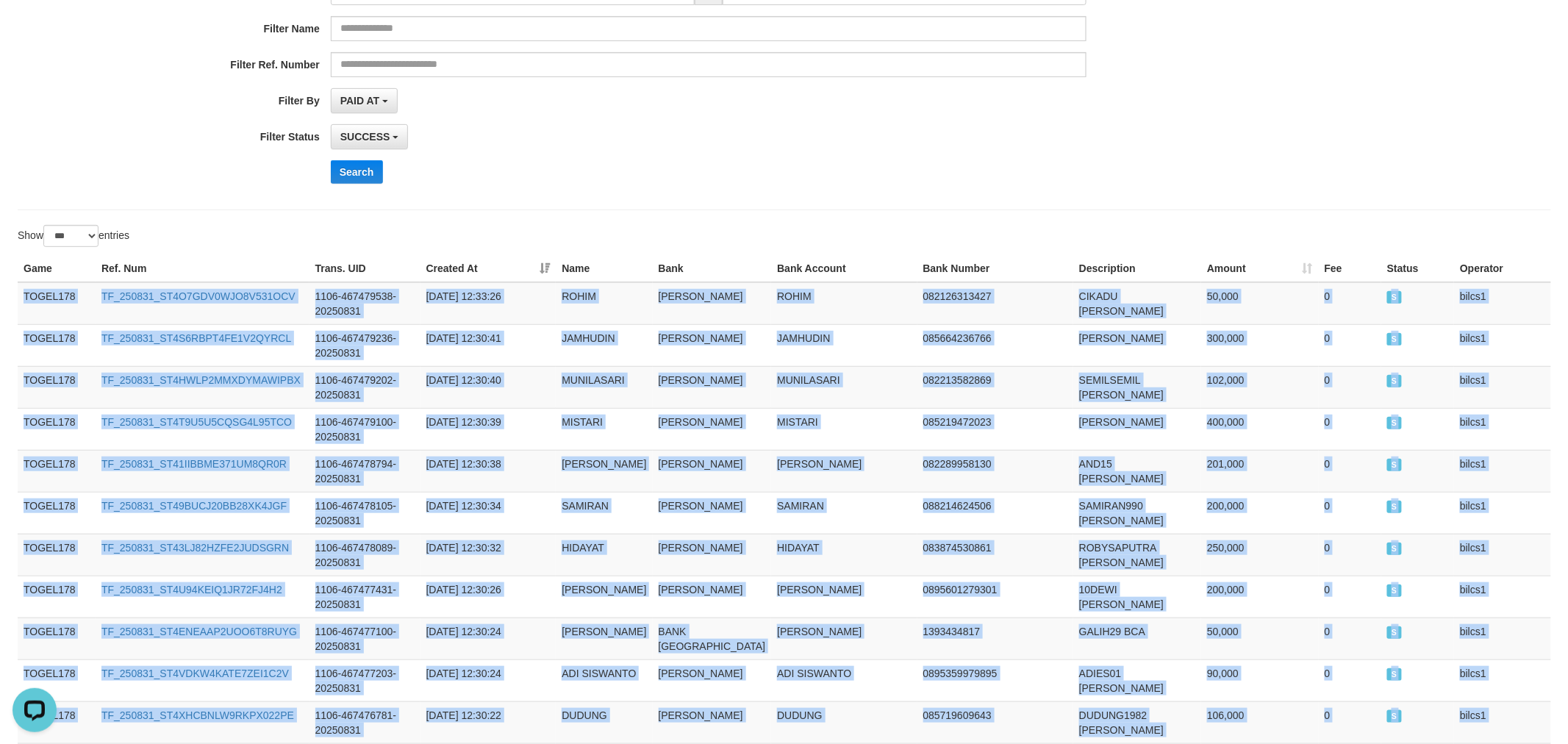
scroll to position [0, 0]
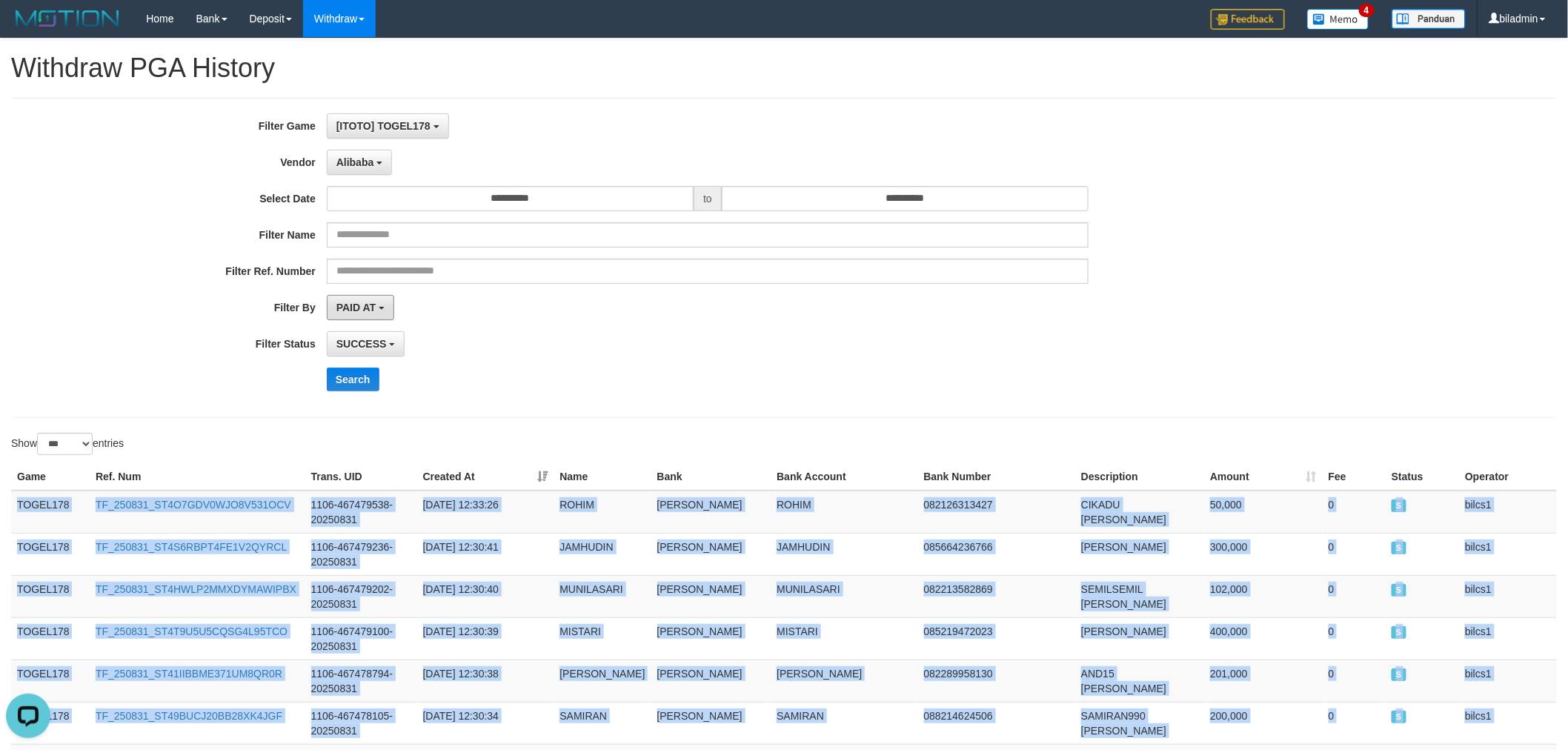
drag, startPoint x: 329, startPoint y: 300, endPoint x: 343, endPoint y: 247, distance: 54.8
click at [329, 300] on button "PAID AT" at bounding box center [361, 307] width 68 height 25
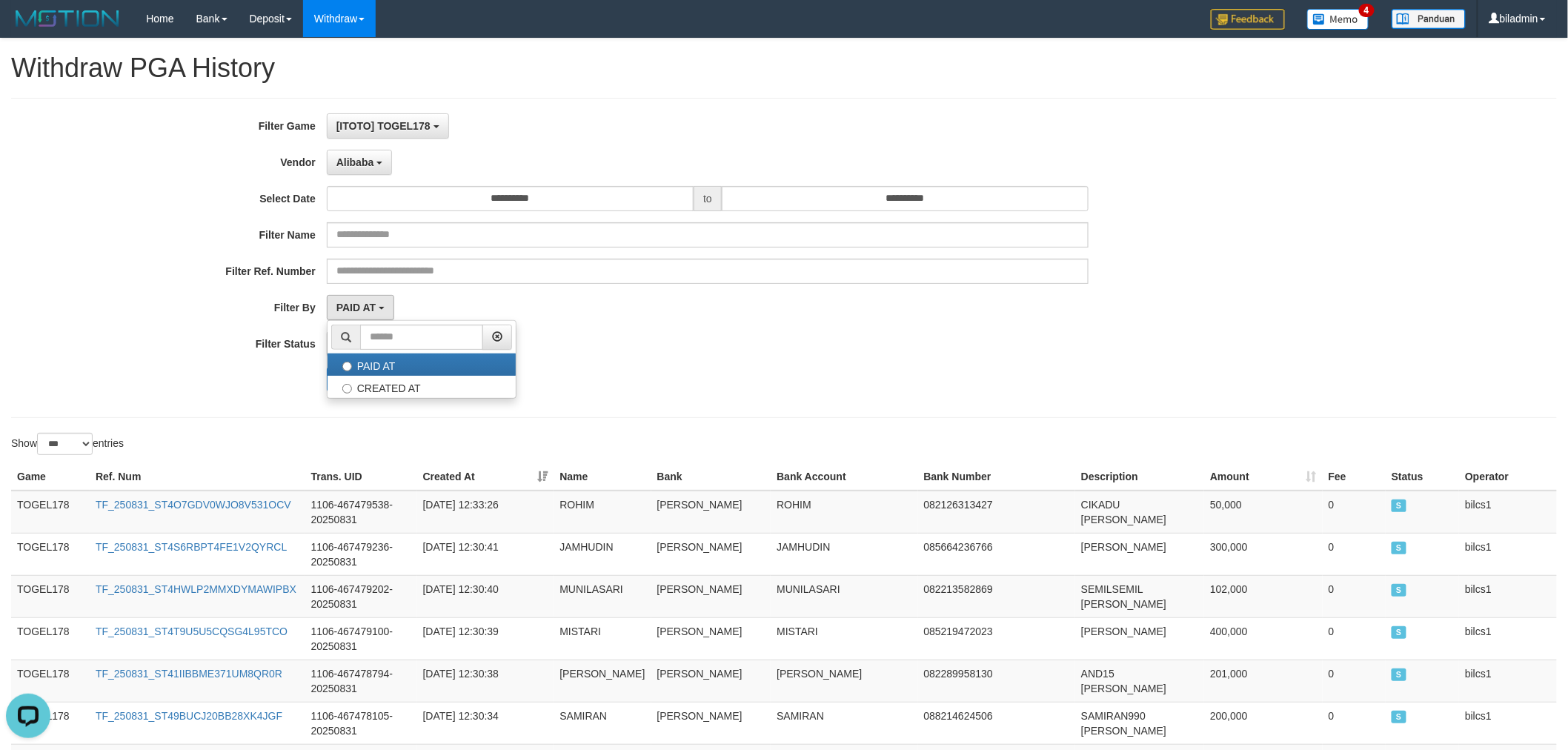
click at [0, 210] on div "**********" at bounding box center [653, 198] width 1306 height 25
click at [366, 153] on button "Alibaba" at bounding box center [359, 161] width 65 height 25
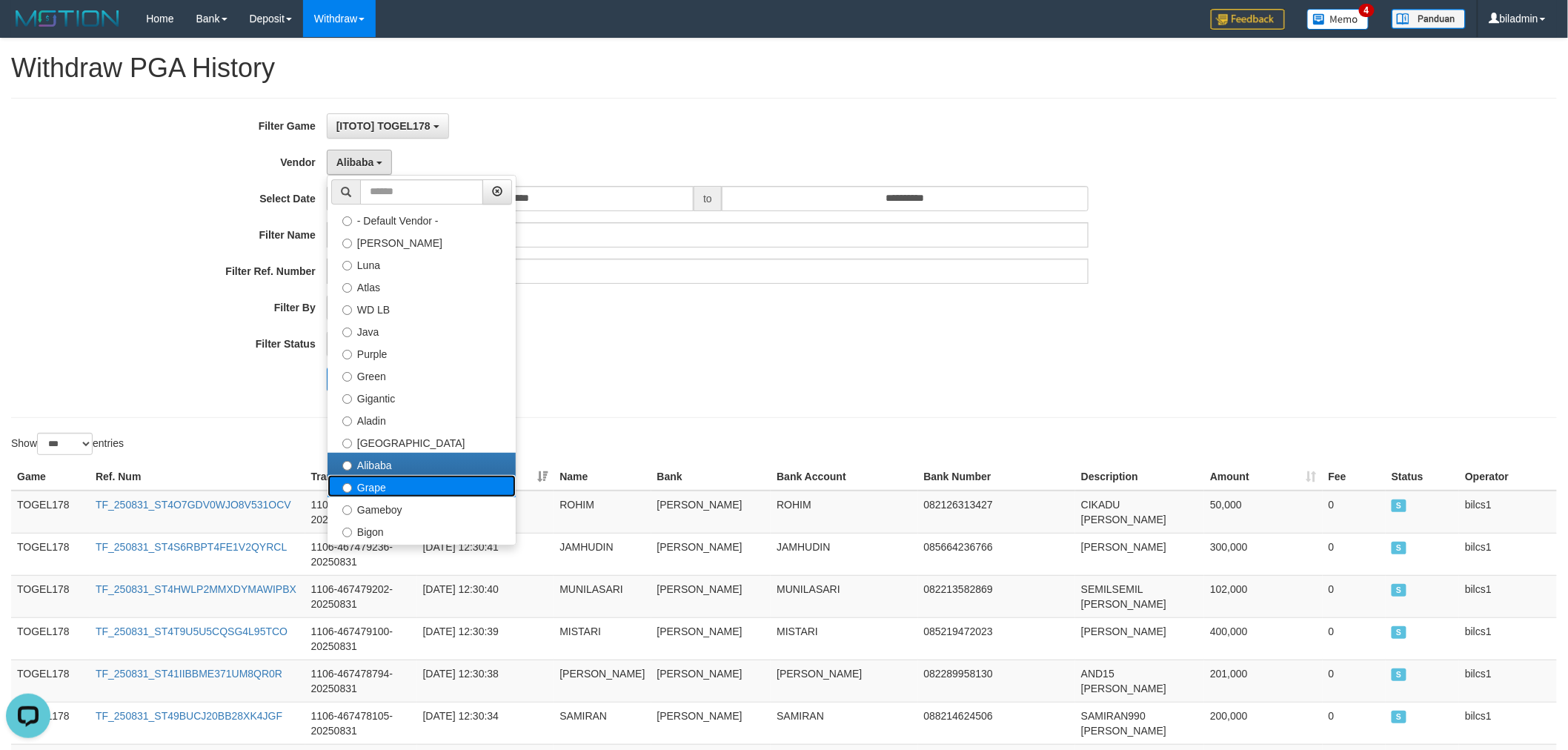
click at [412, 485] on label "Grape" at bounding box center [422, 486] width 188 height 23
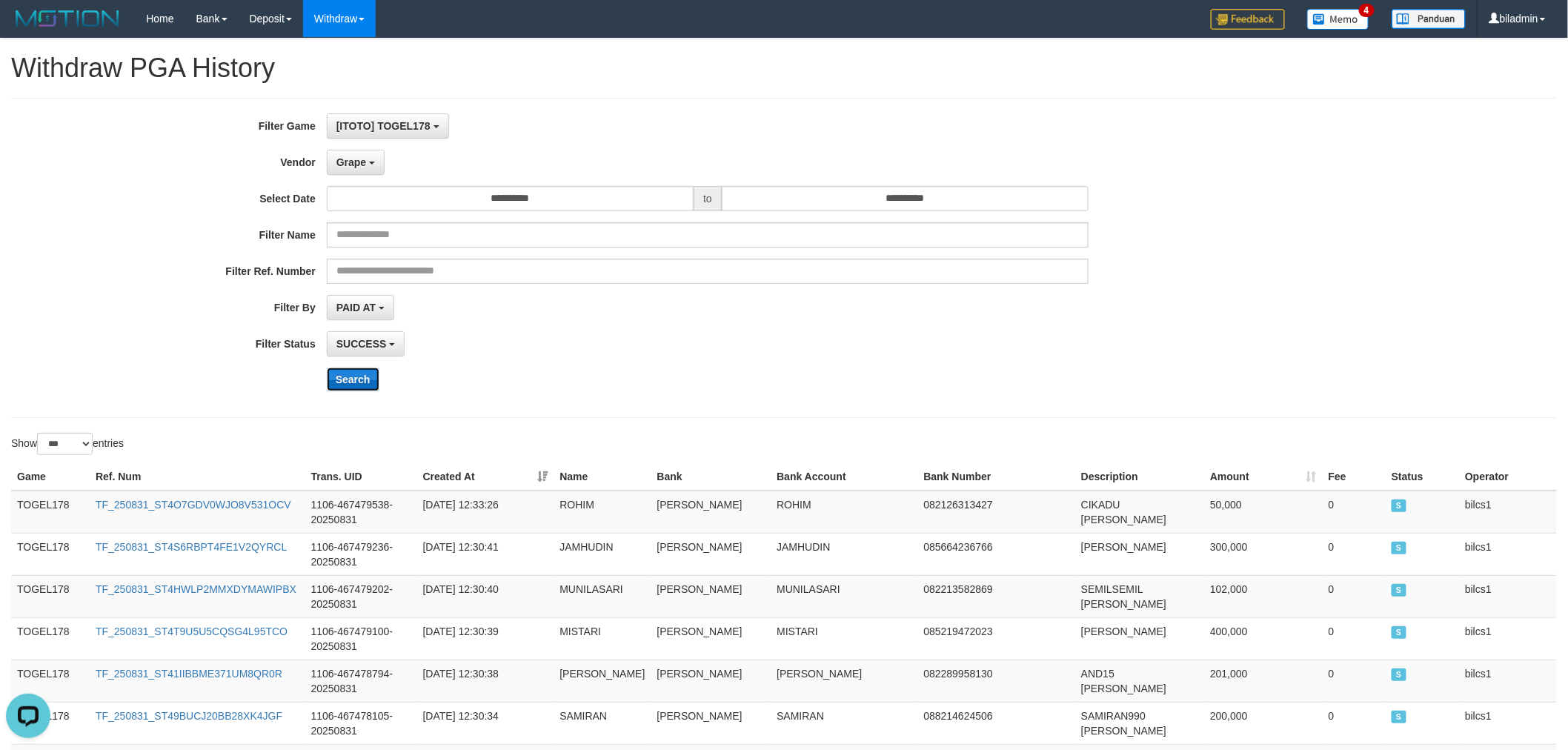
click at [353, 386] on button "Search" at bounding box center [353, 378] width 53 height 23
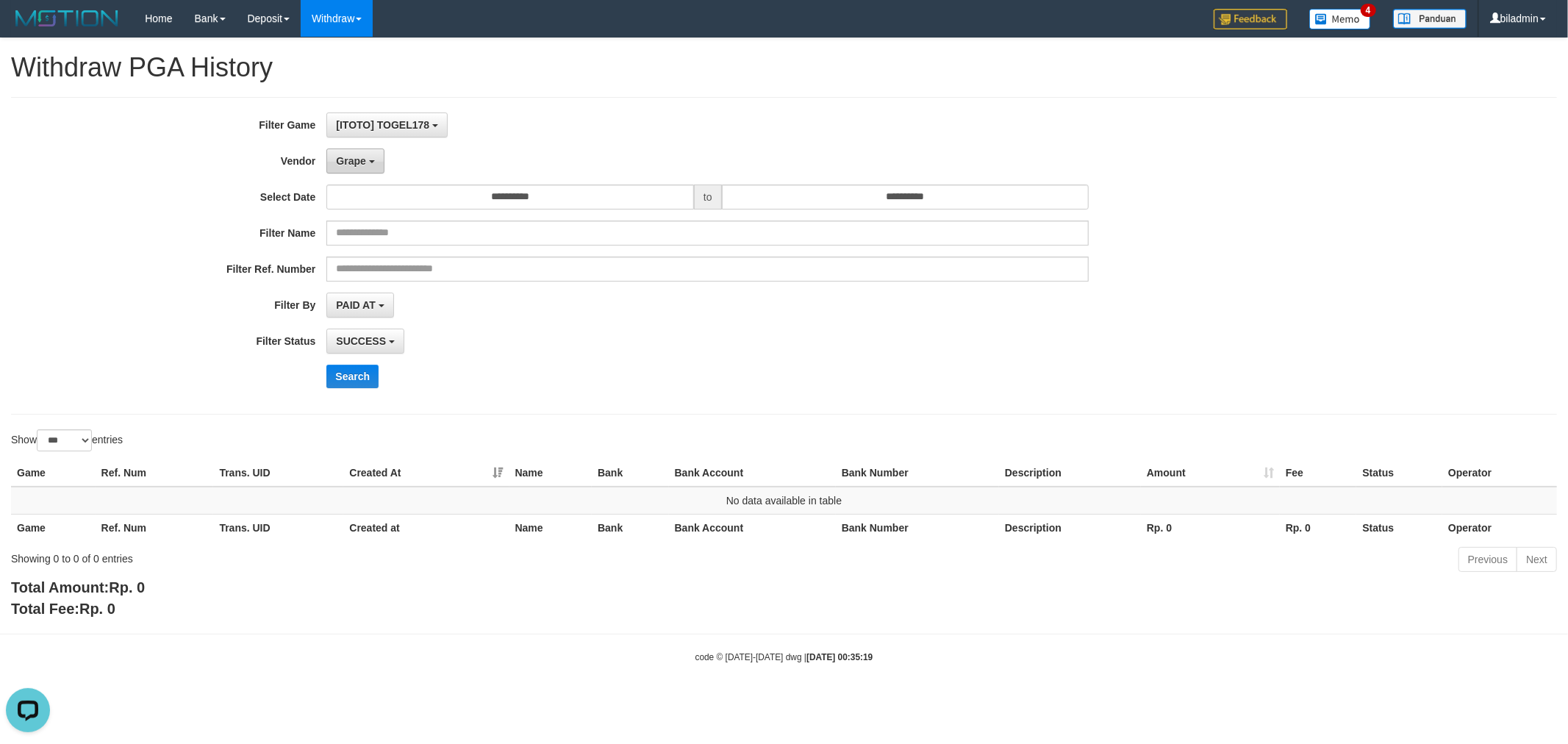
click at [375, 159] on button "Grape" at bounding box center [355, 160] width 58 height 25
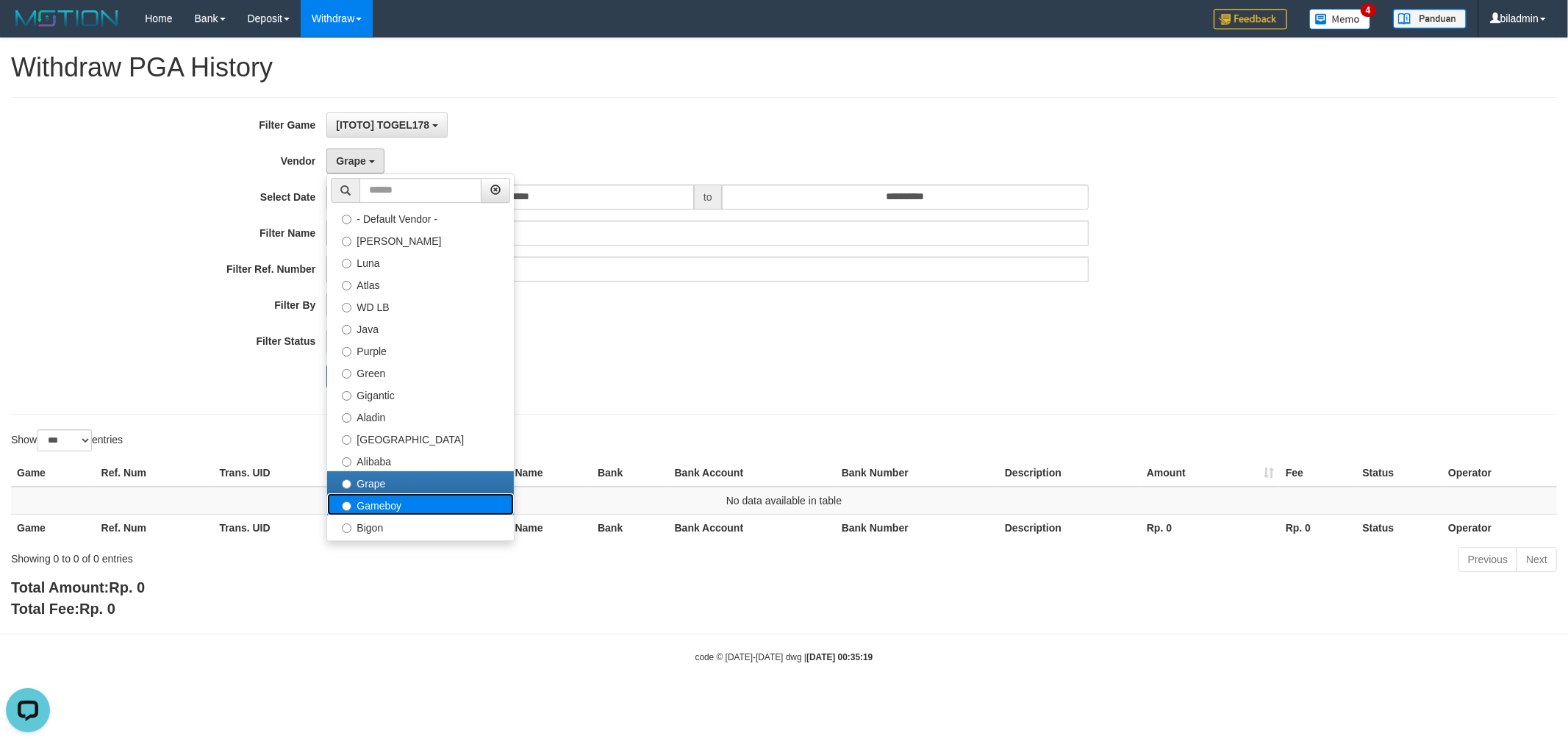
click at [372, 504] on label "Gameboy" at bounding box center [420, 504] width 186 height 22
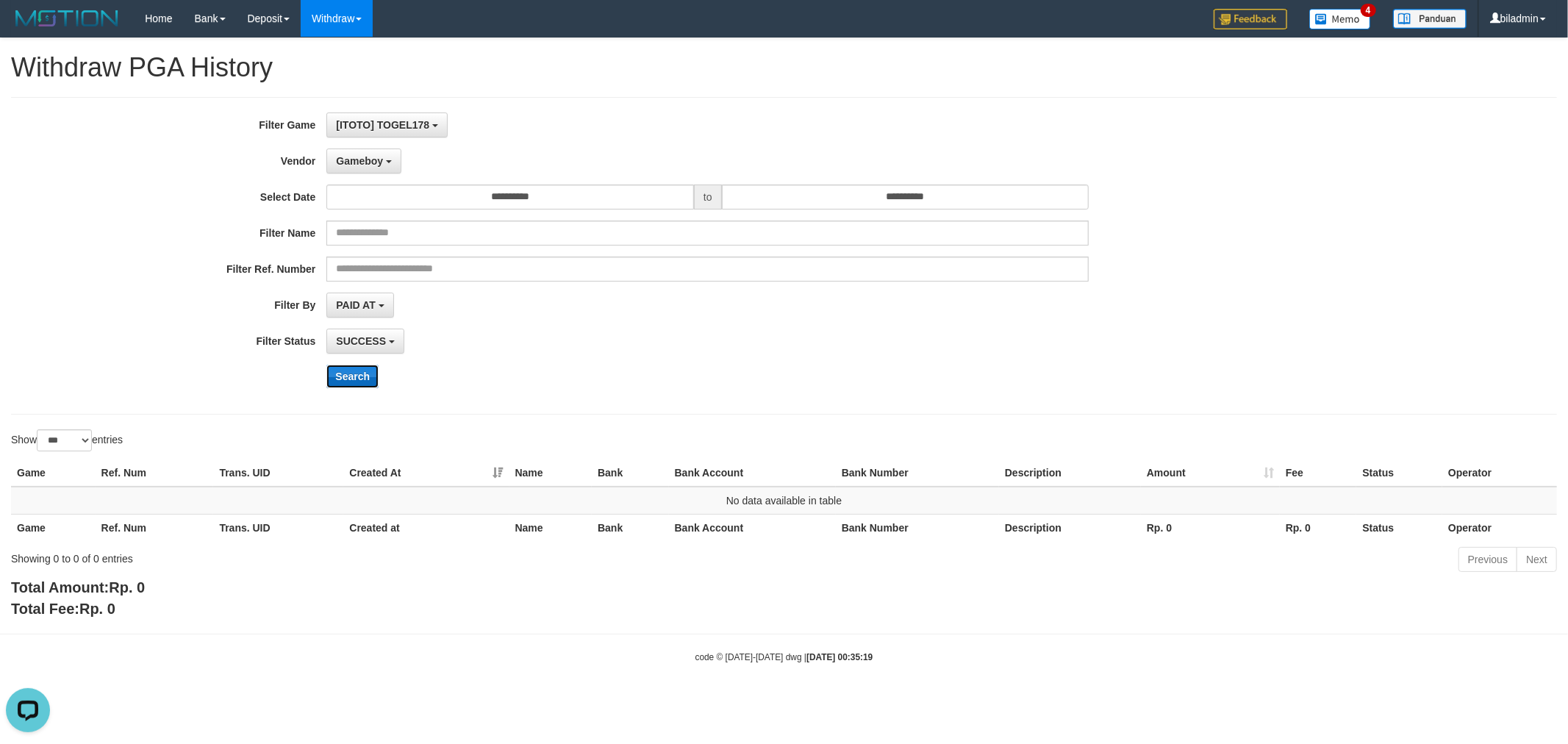
click at [349, 379] on button "Search" at bounding box center [352, 375] width 52 height 23
click at [364, 172] on button "Gameboy" at bounding box center [363, 160] width 75 height 25
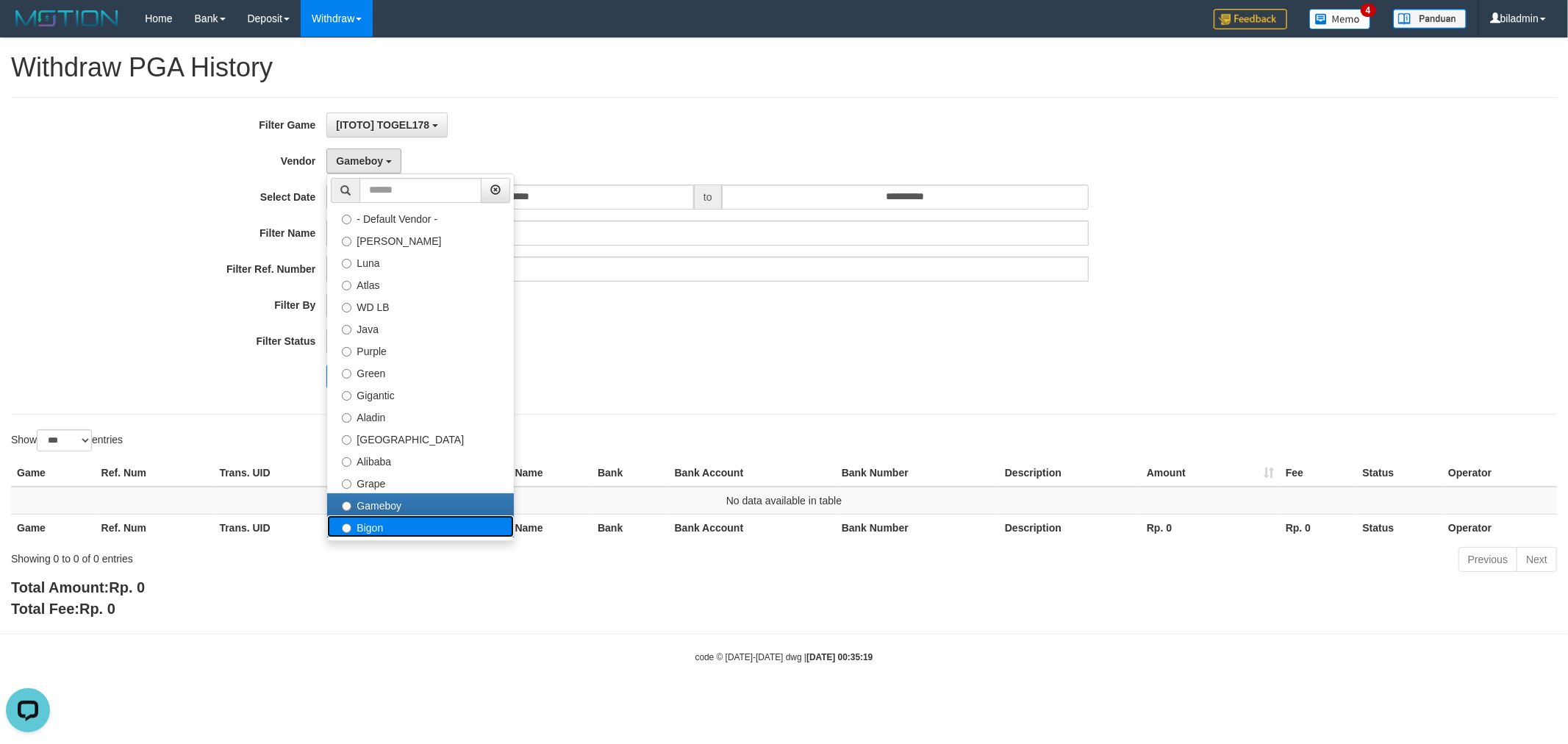
click at [406, 521] on label "Bigon" at bounding box center [420, 526] width 186 height 22
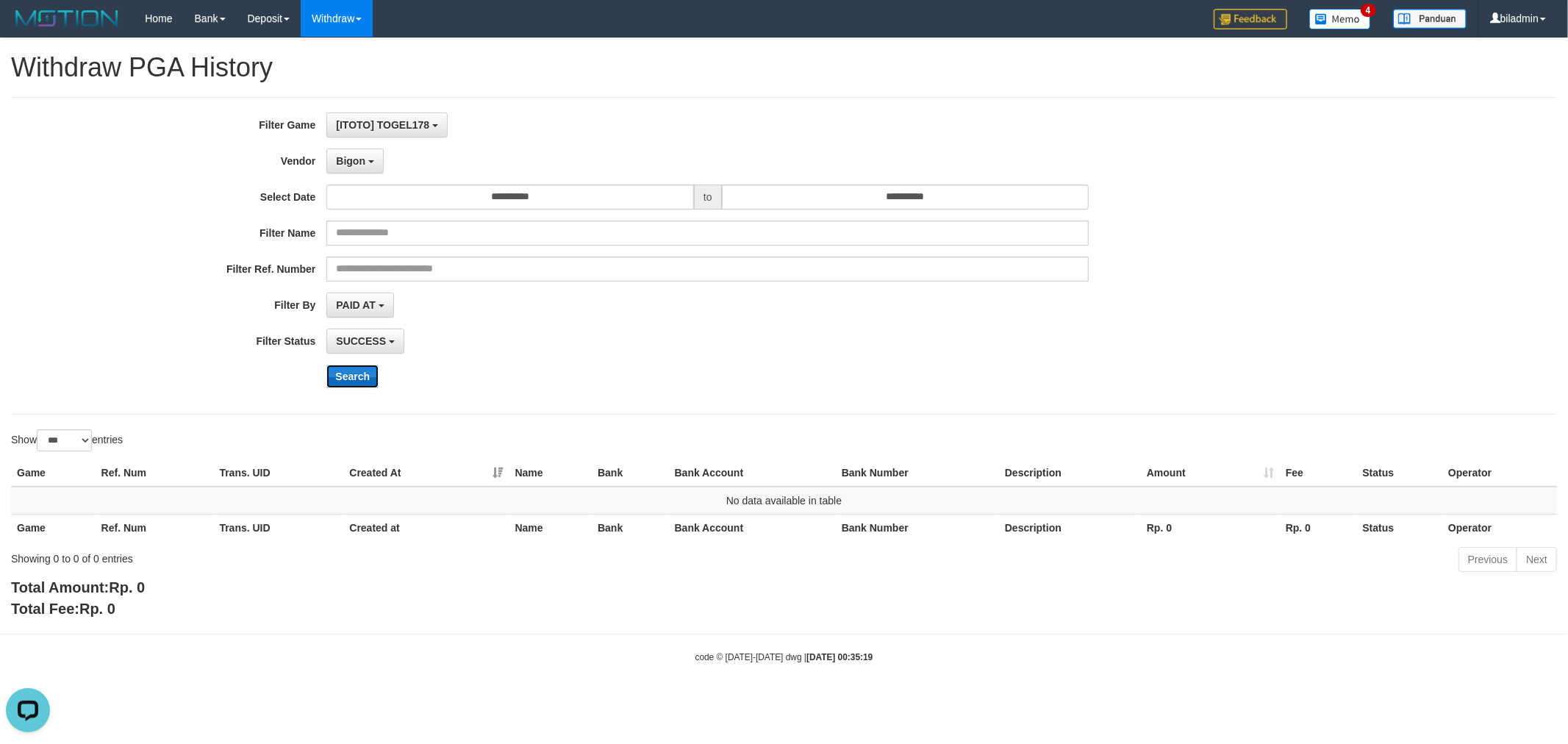
click at [351, 376] on button "Search" at bounding box center [352, 375] width 52 height 23
click at [361, 162] on span "Bigon" at bounding box center [351, 160] width 30 height 12
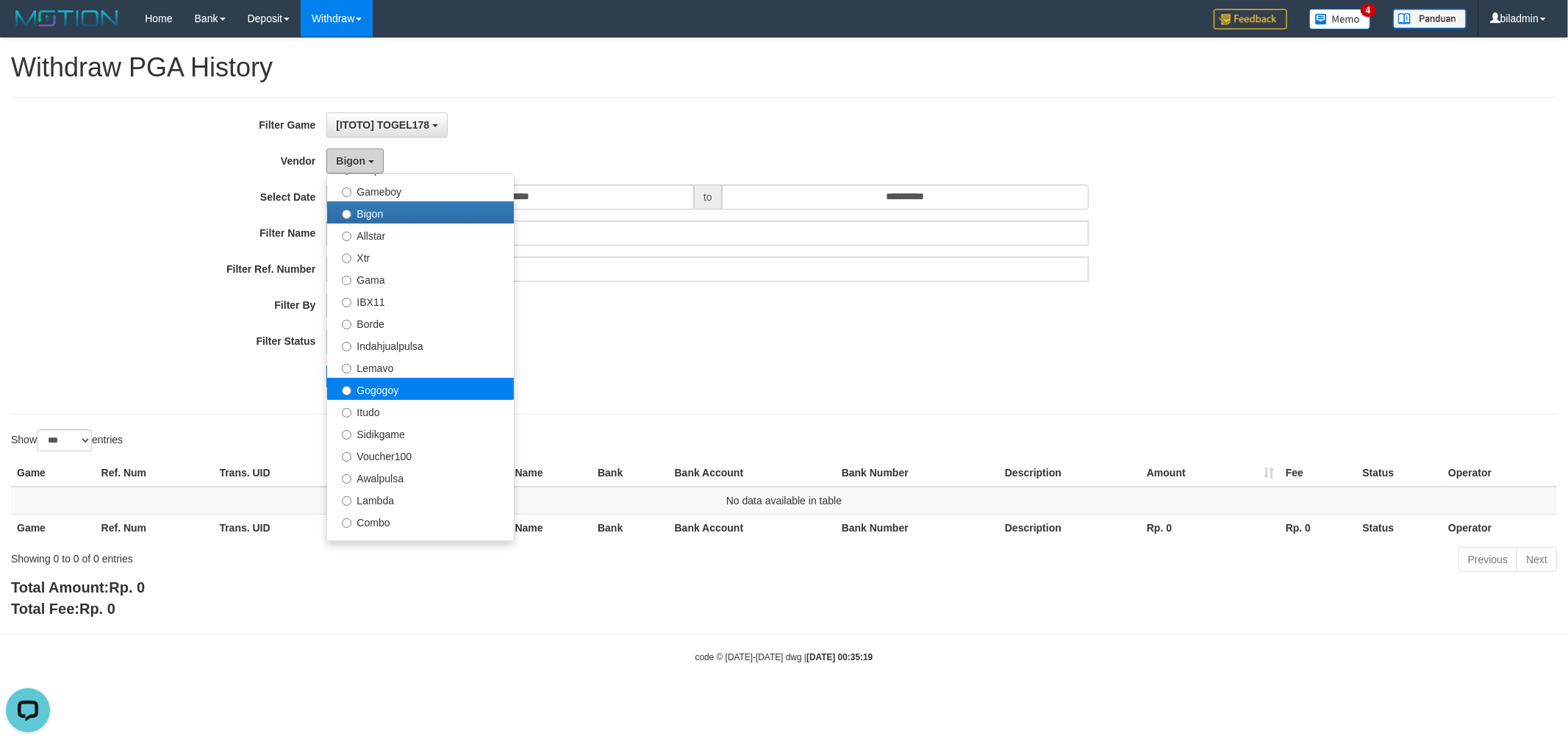
scroll to position [326, 0]
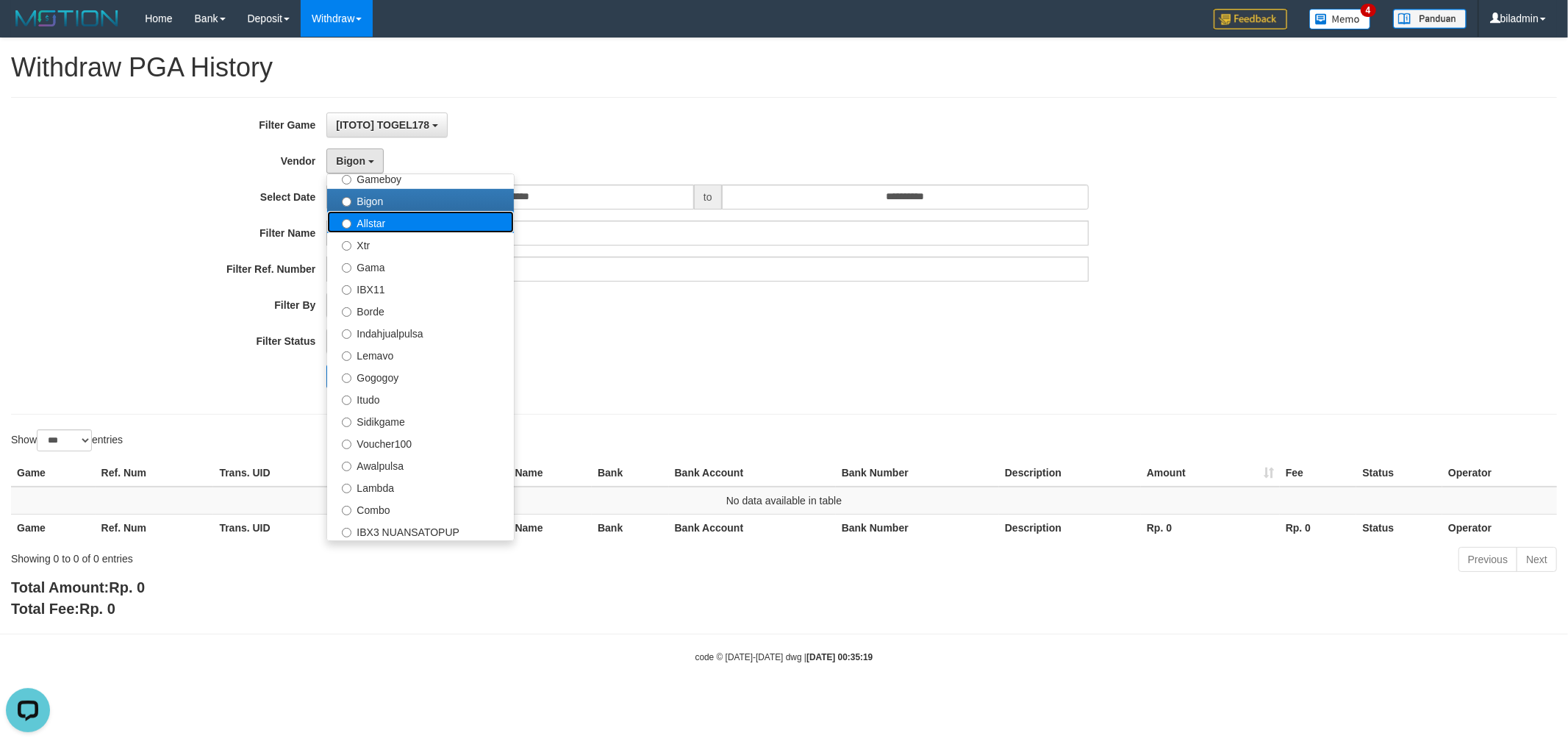
click at [420, 217] on label "Allstar" at bounding box center [420, 222] width 186 height 22
select select "**********"
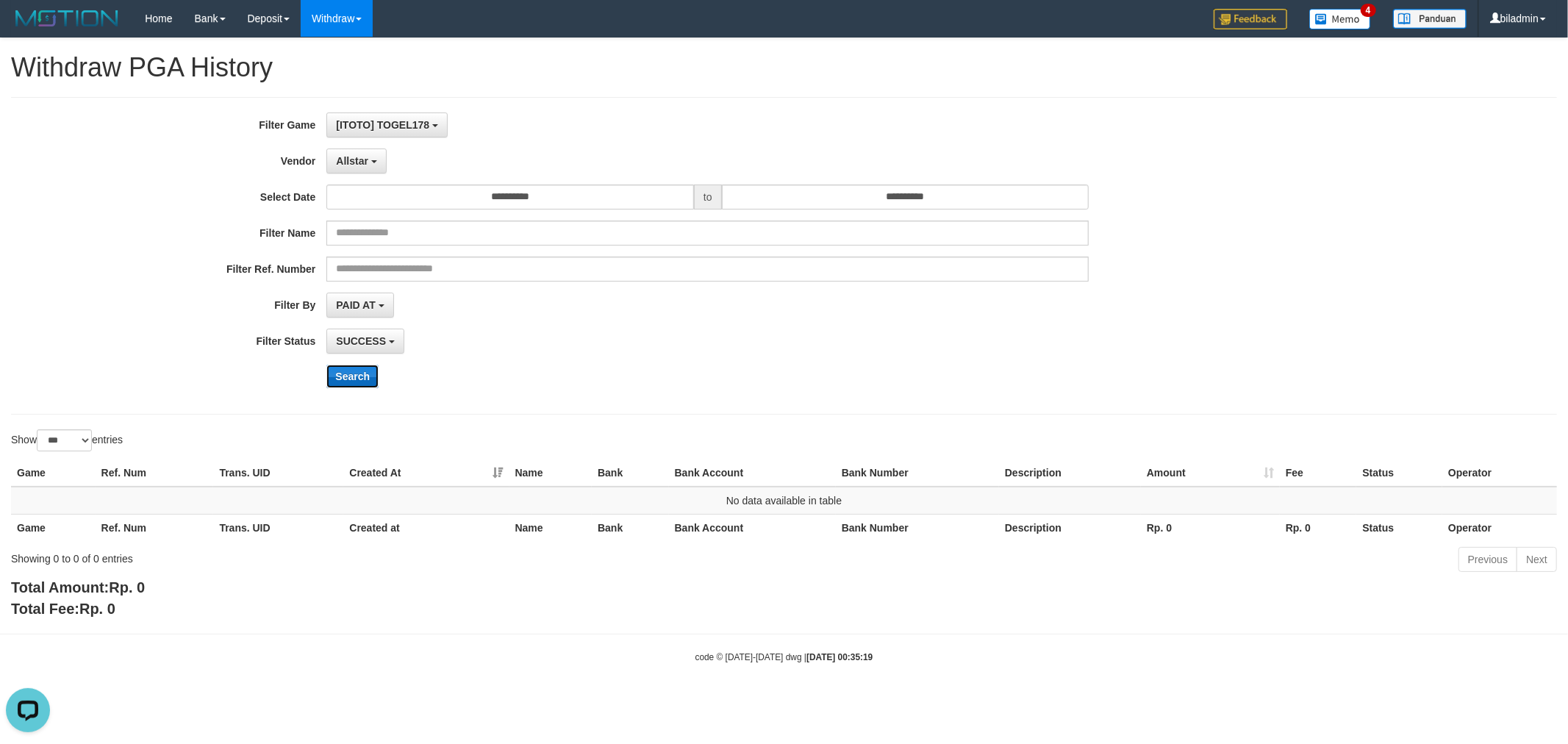
click at [354, 375] on button "Search" at bounding box center [352, 375] width 52 height 23
click at [346, 160] on span "Allstar" at bounding box center [352, 160] width 33 height 12
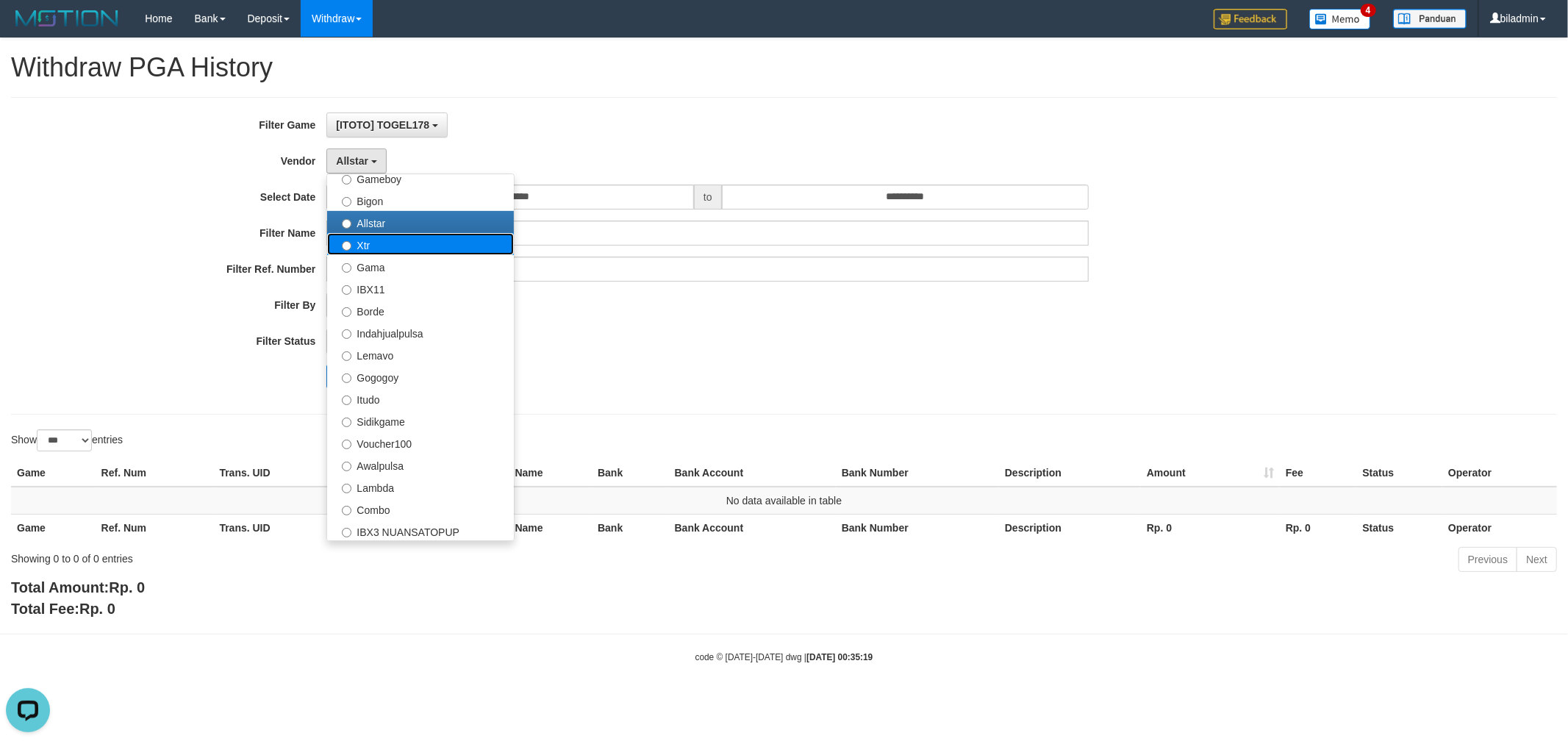
click at [392, 248] on label "Xtr" at bounding box center [420, 244] width 186 height 22
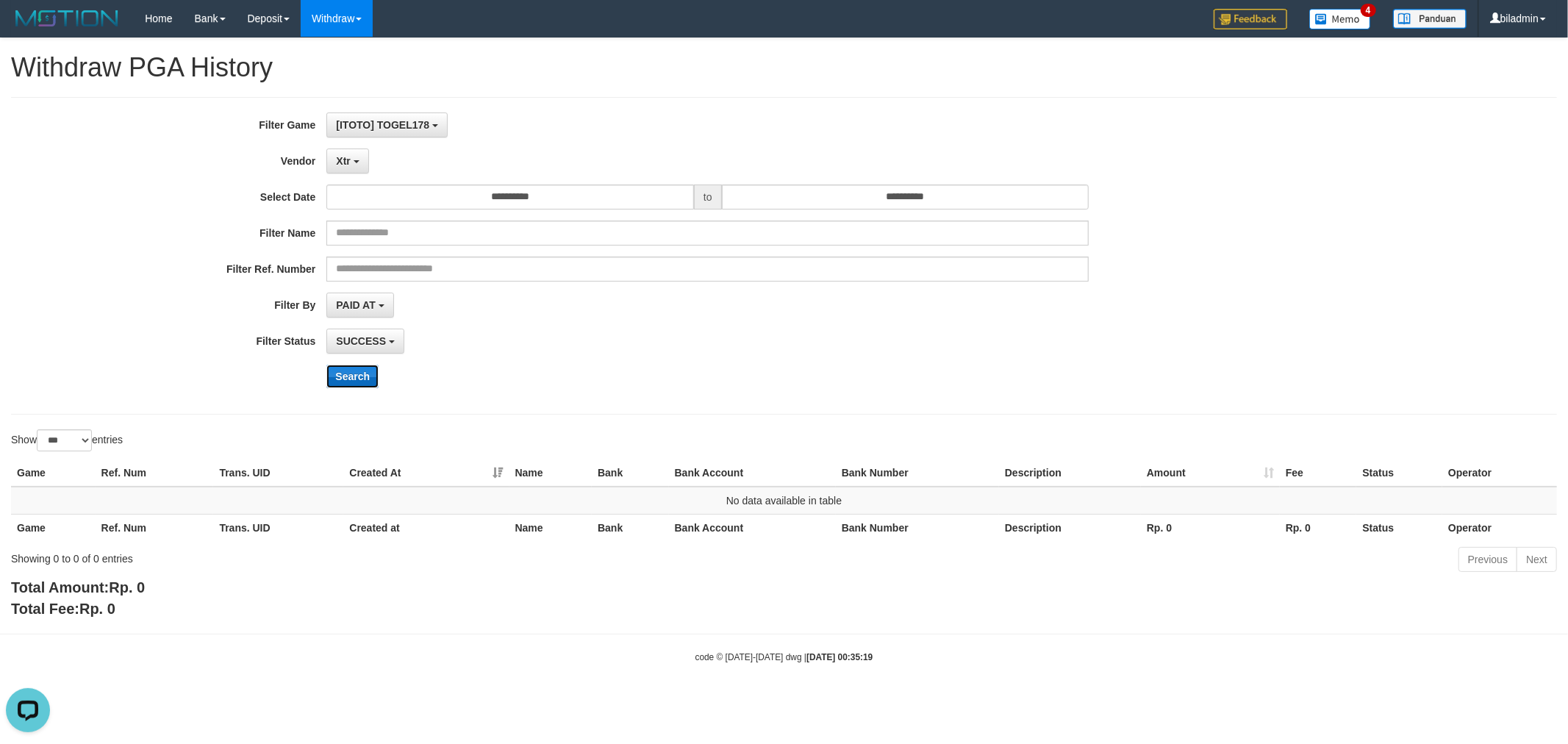
click at [368, 371] on button "Search" at bounding box center [352, 375] width 52 height 23
click at [357, 160] on b "button" at bounding box center [357, 161] width 6 height 3
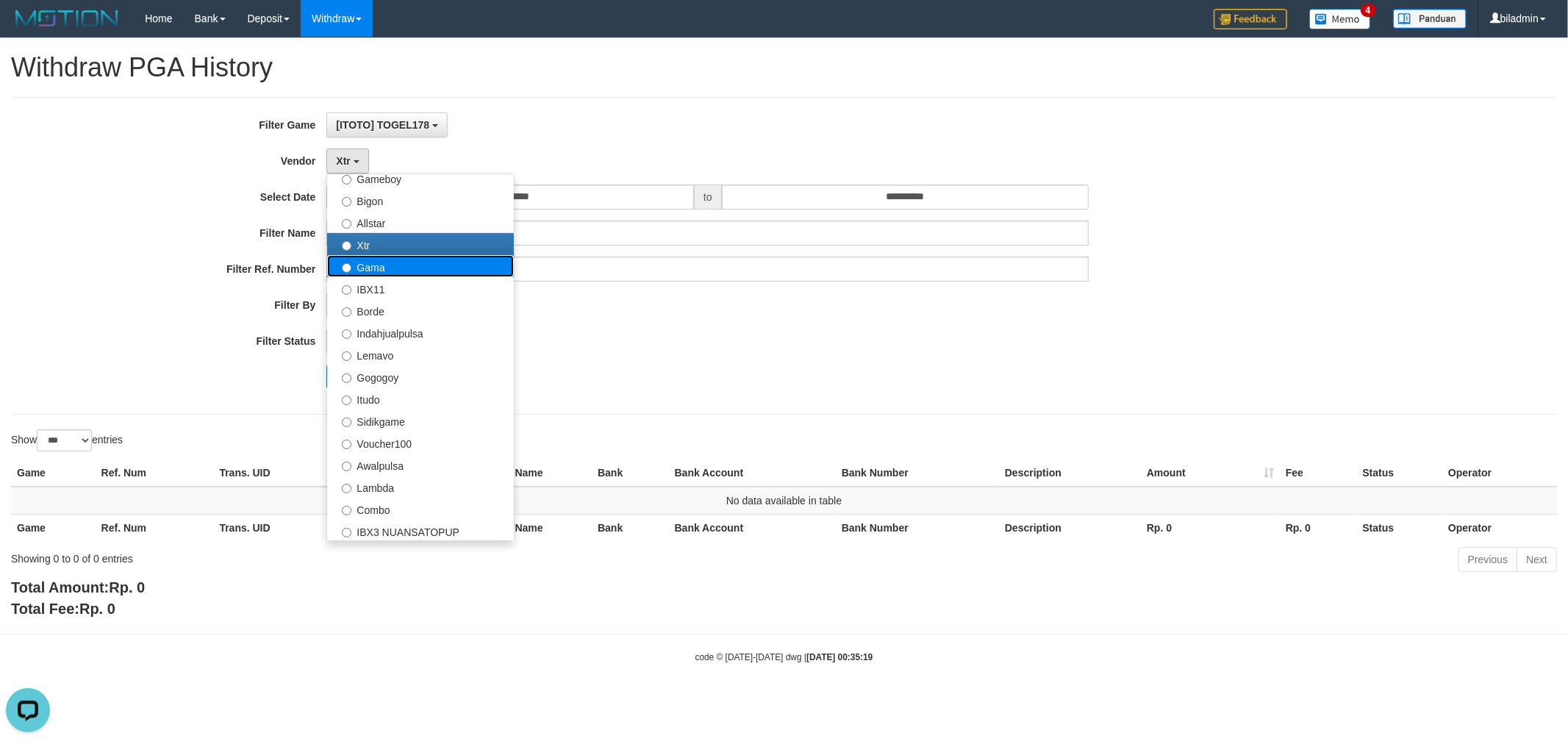
click at [389, 266] on label "Gama" at bounding box center [420, 266] width 186 height 22
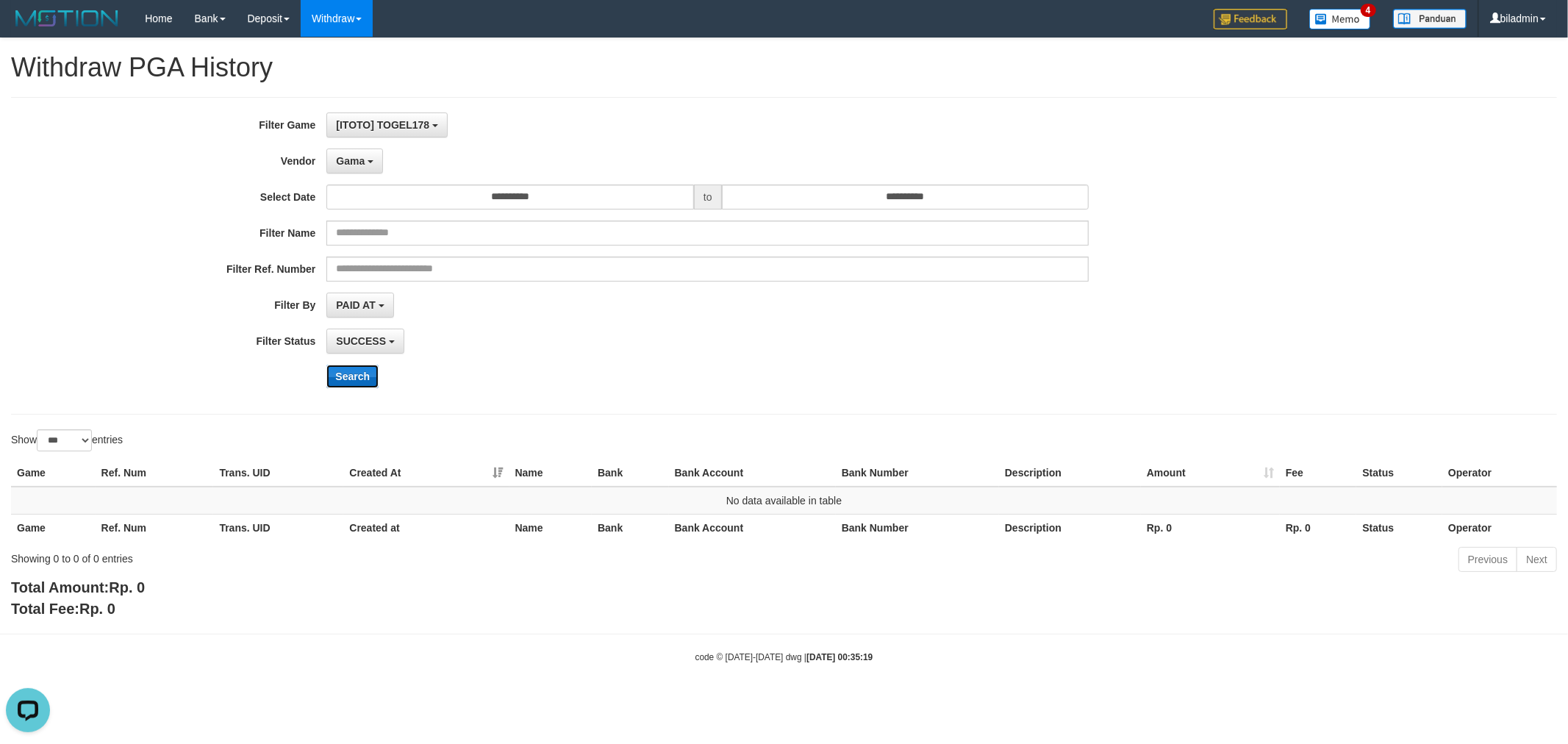
click at [348, 377] on button "Search" at bounding box center [352, 375] width 52 height 23
click at [358, 155] on span "Gama" at bounding box center [350, 160] width 29 height 12
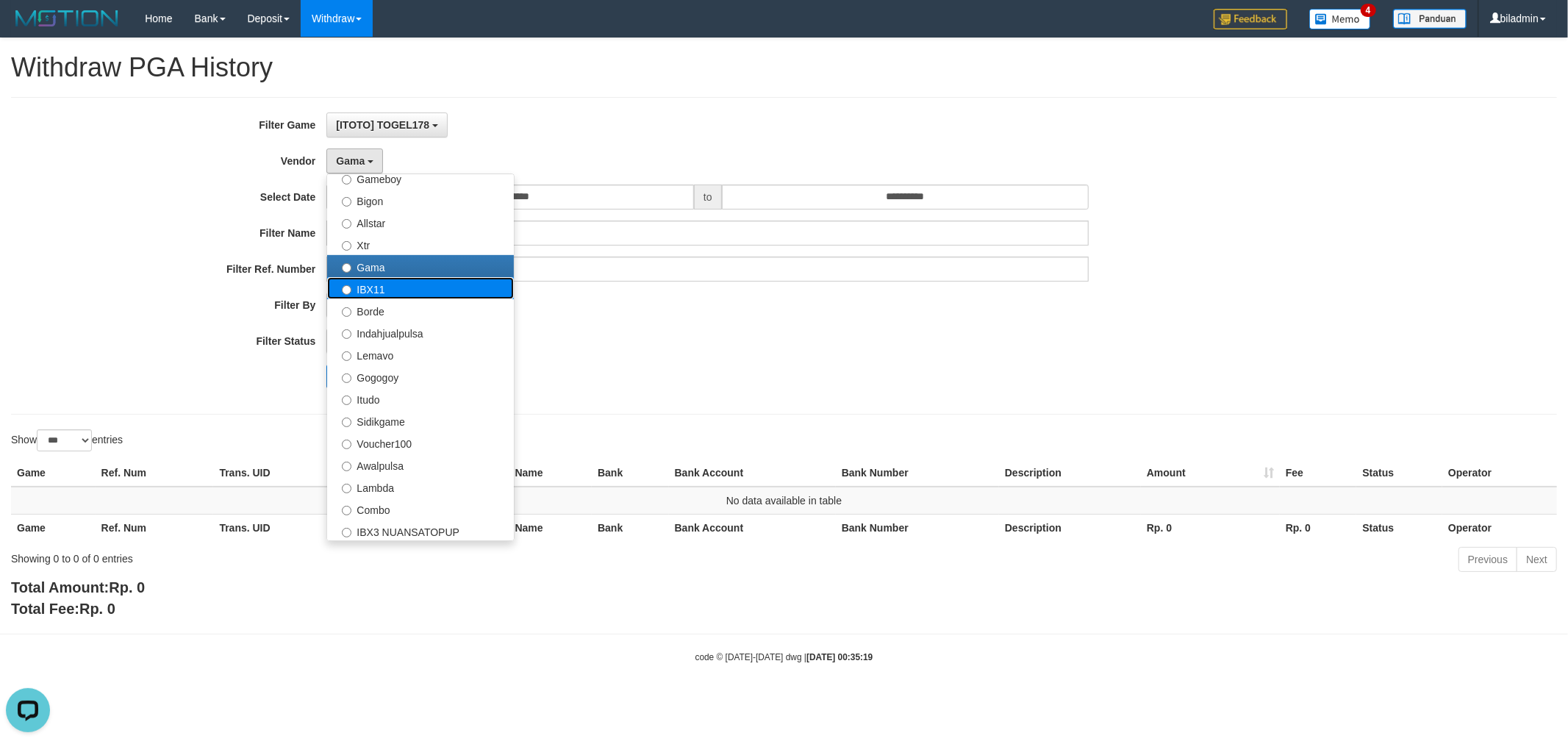
click at [404, 291] on label "IBX11" at bounding box center [420, 288] width 186 height 22
select select "**********"
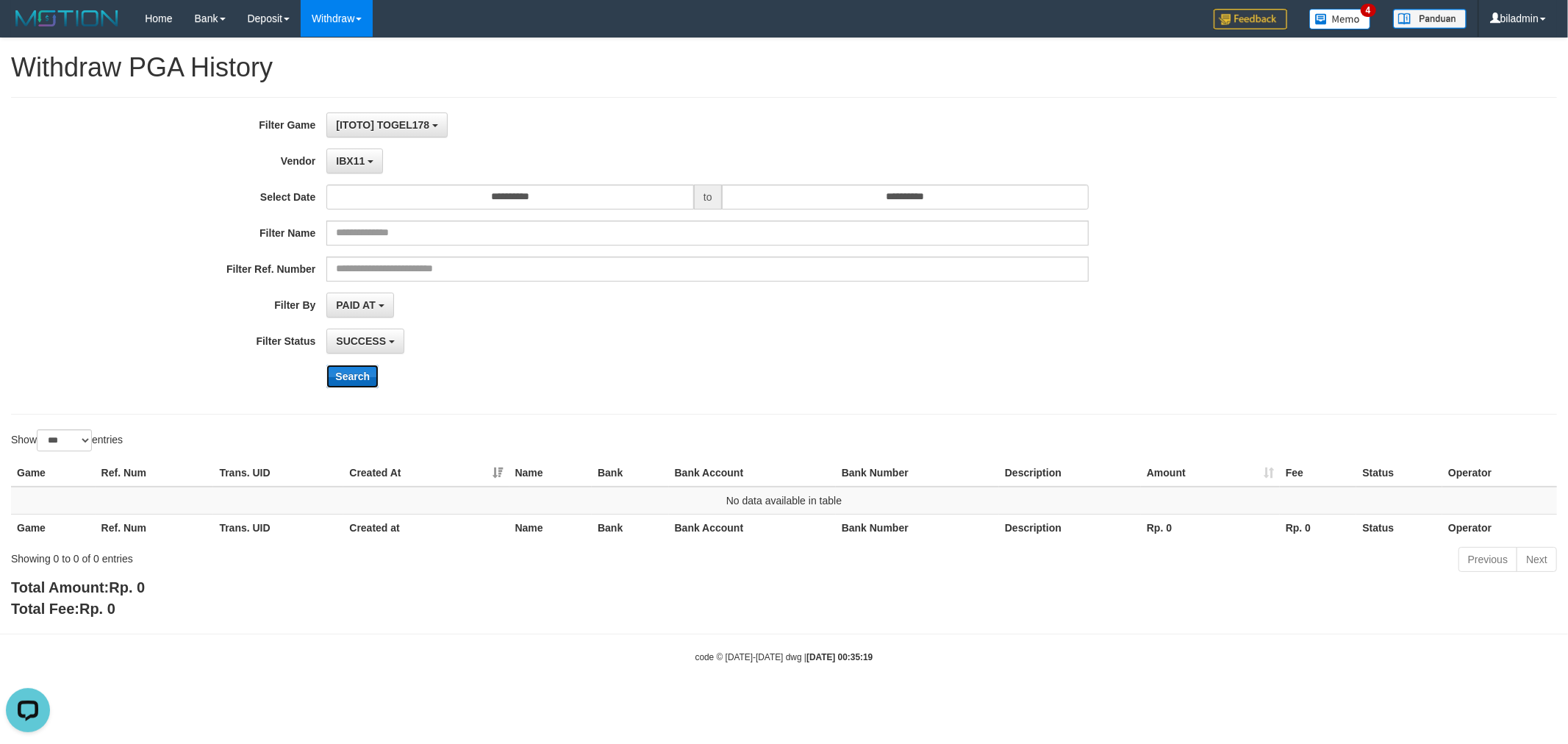
click at [344, 376] on button "Search" at bounding box center [352, 375] width 52 height 23
click at [361, 157] on span "IBX11" at bounding box center [350, 160] width 29 height 12
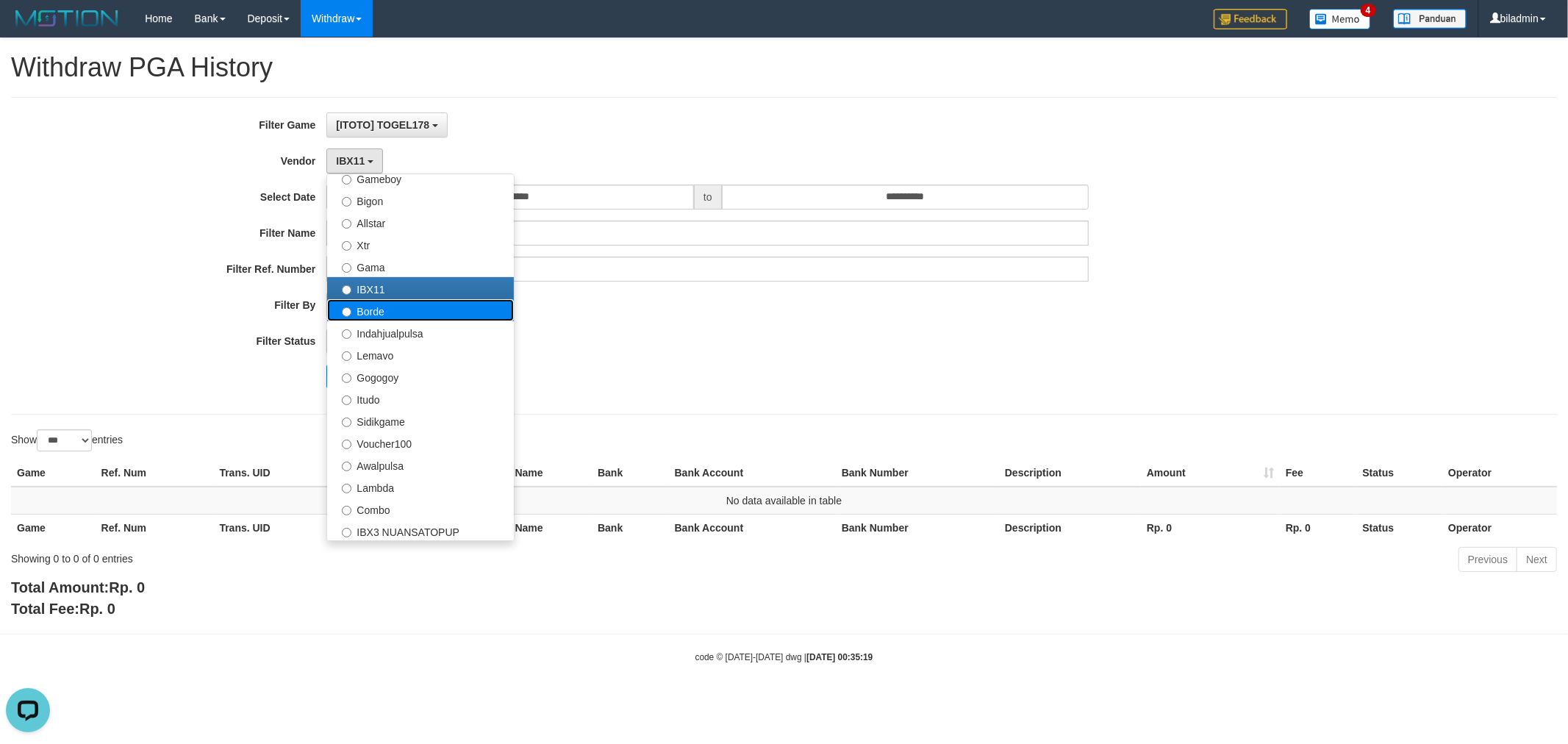
click at [389, 306] on label "Borde" at bounding box center [420, 310] width 186 height 22
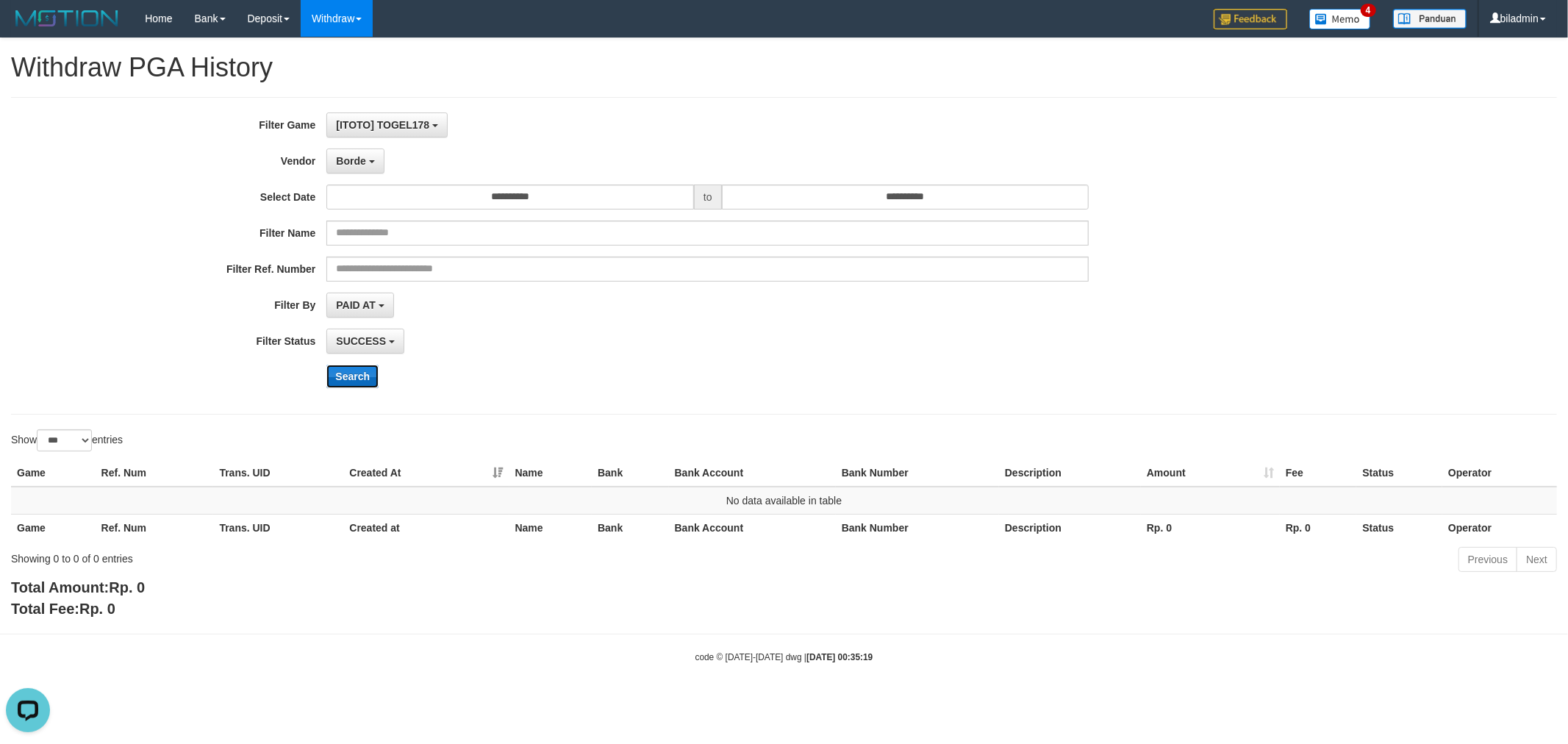
click at [348, 378] on button "Search" at bounding box center [352, 375] width 52 height 23
click at [346, 150] on button "Borde" at bounding box center [355, 160] width 58 height 25
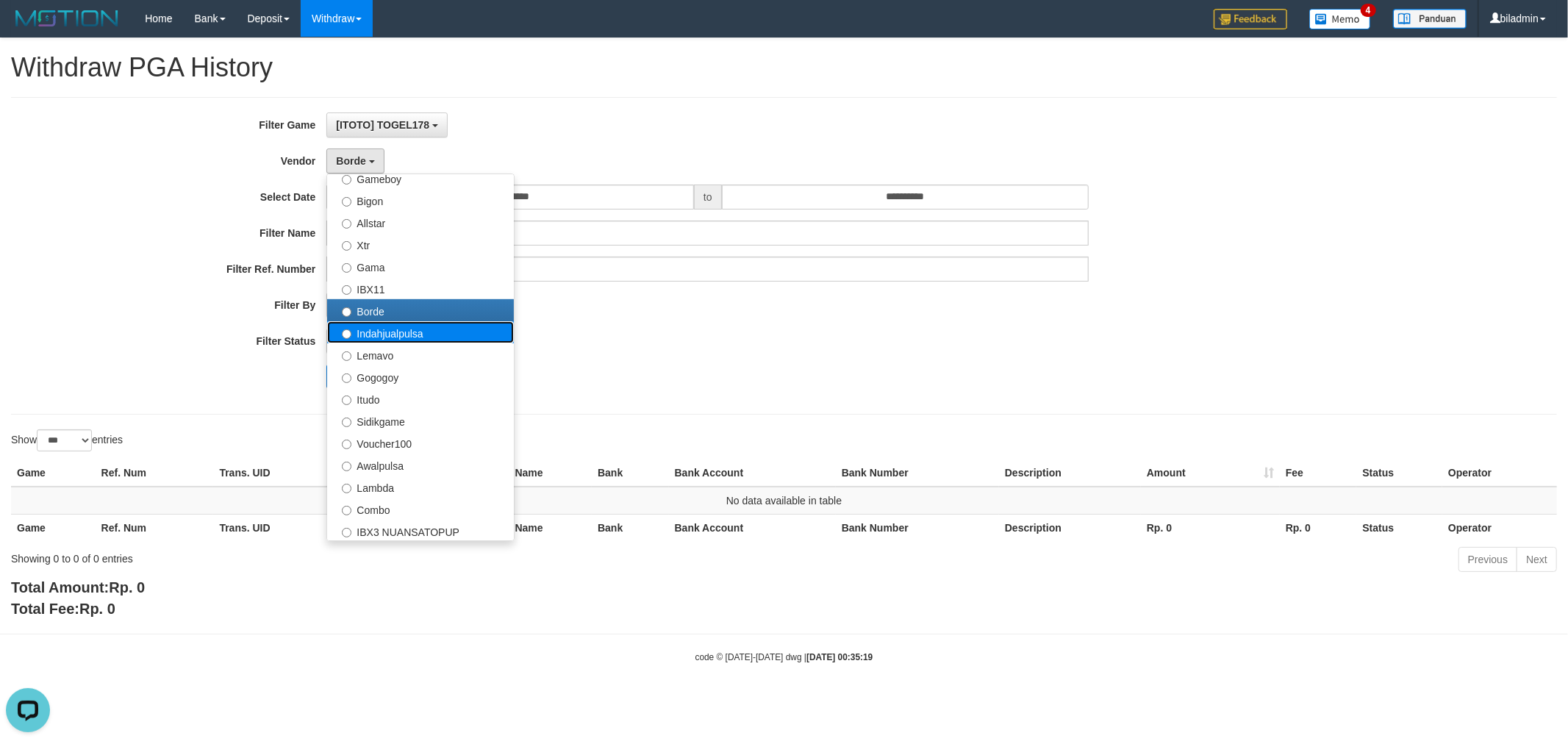
click at [394, 334] on label "Indahjualpulsa" at bounding box center [420, 332] width 186 height 22
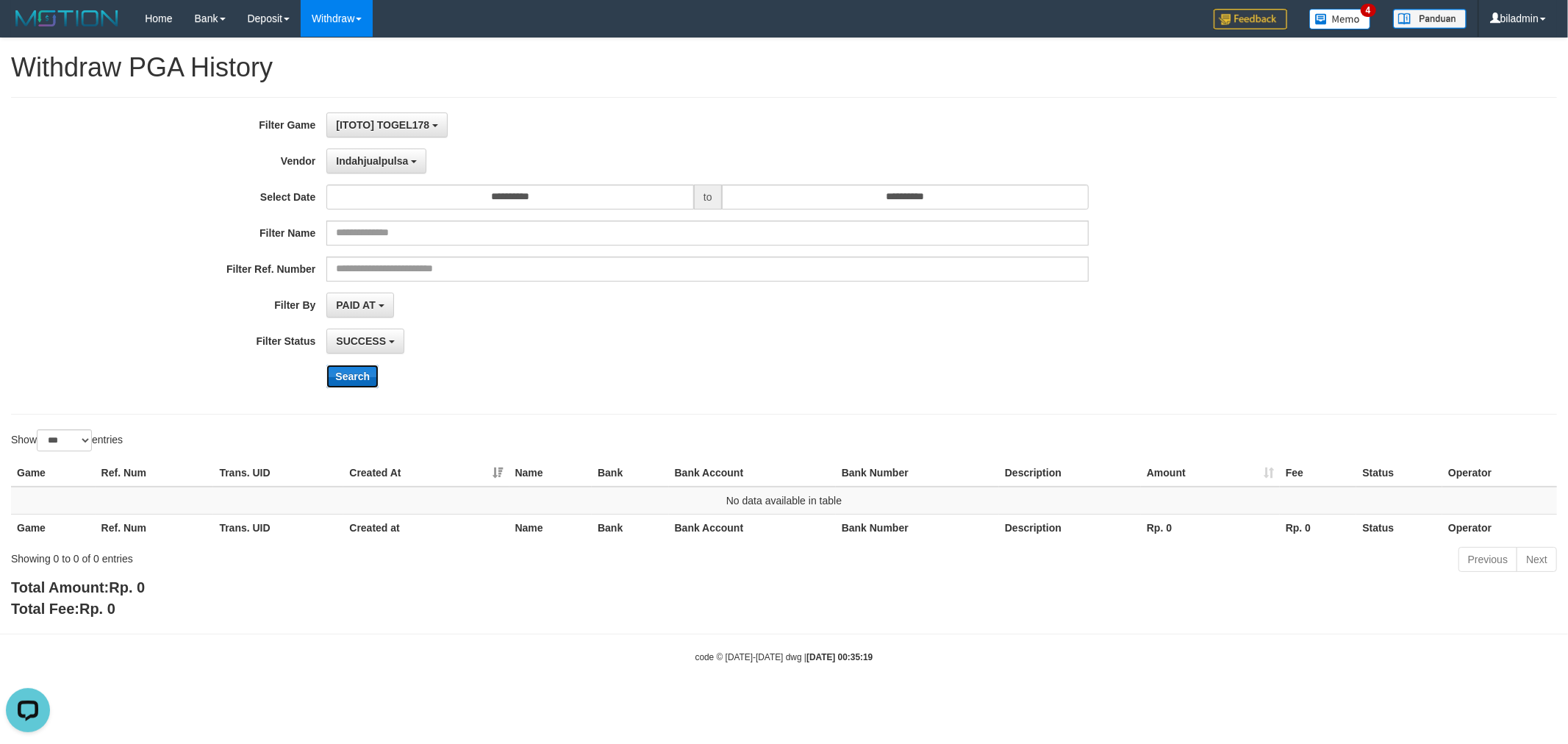
click at [346, 382] on button "Search" at bounding box center [352, 375] width 52 height 23
click at [375, 169] on button "Indahjualpulsa" at bounding box center [375, 160] width 100 height 25
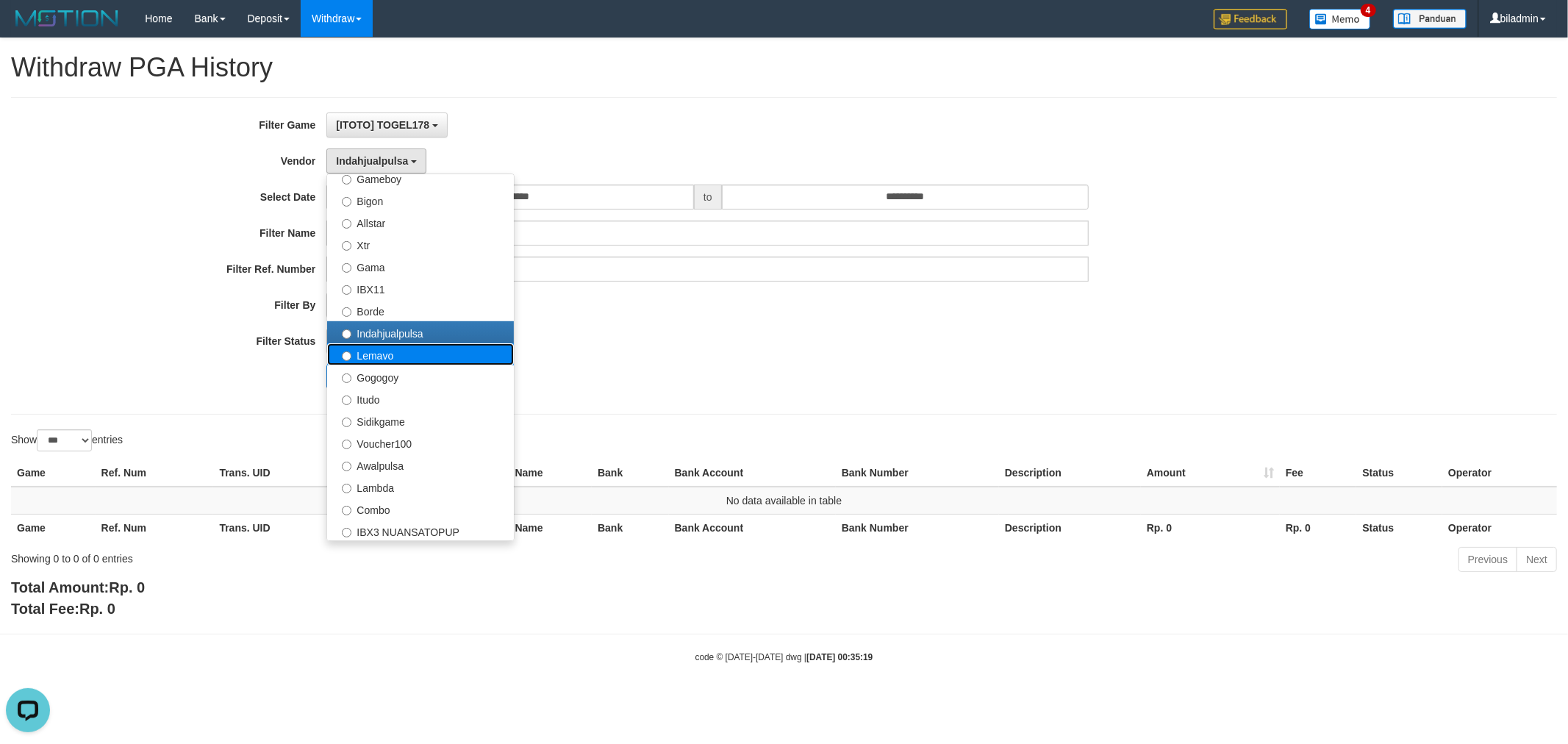
click at [397, 354] on label "Lemavo" at bounding box center [420, 355] width 186 height 22
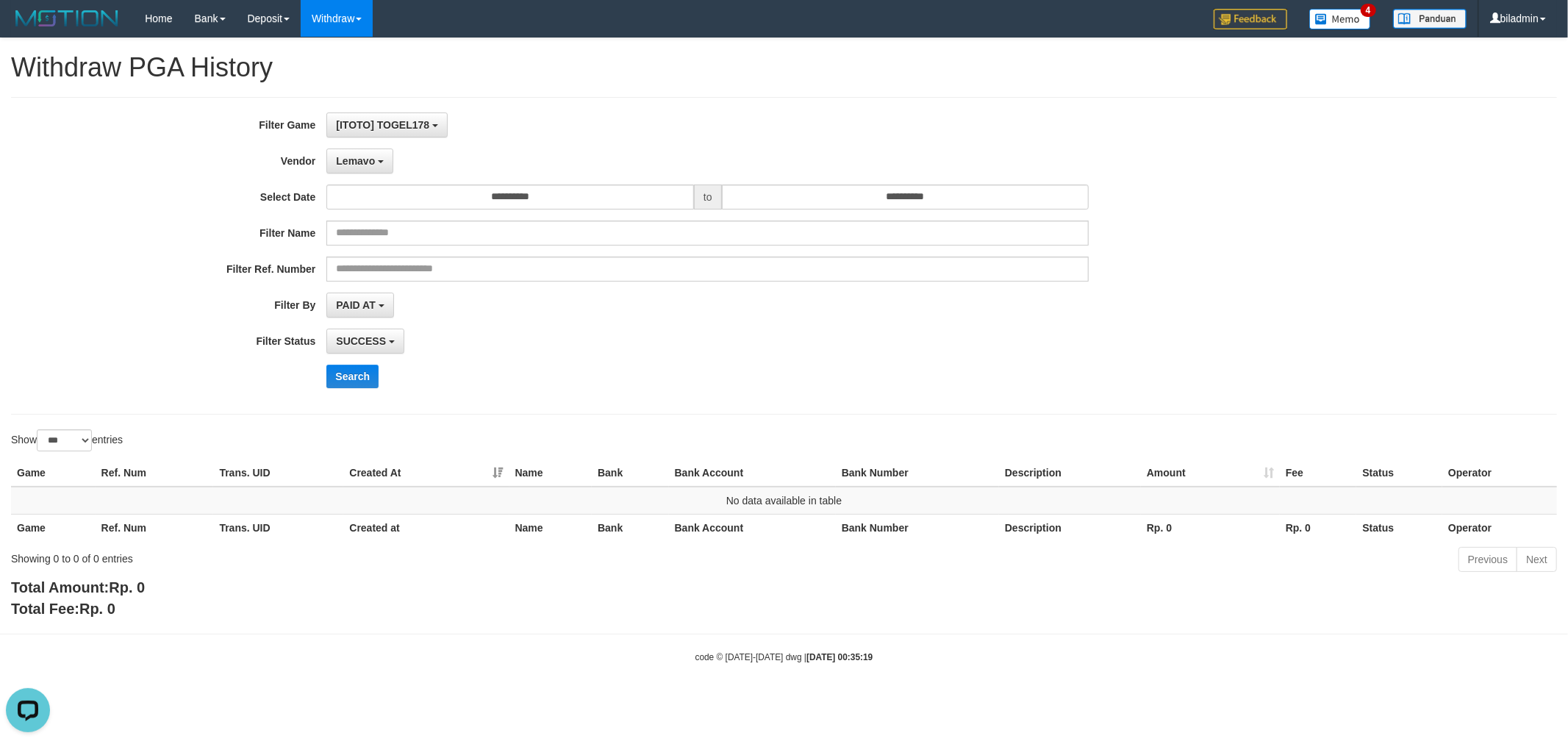
click at [357, 358] on div "**********" at bounding box center [653, 256] width 1307 height 287
click at [357, 378] on button "Search" at bounding box center [352, 375] width 52 height 23
click at [361, 160] on span "Lemavo" at bounding box center [356, 160] width 39 height 12
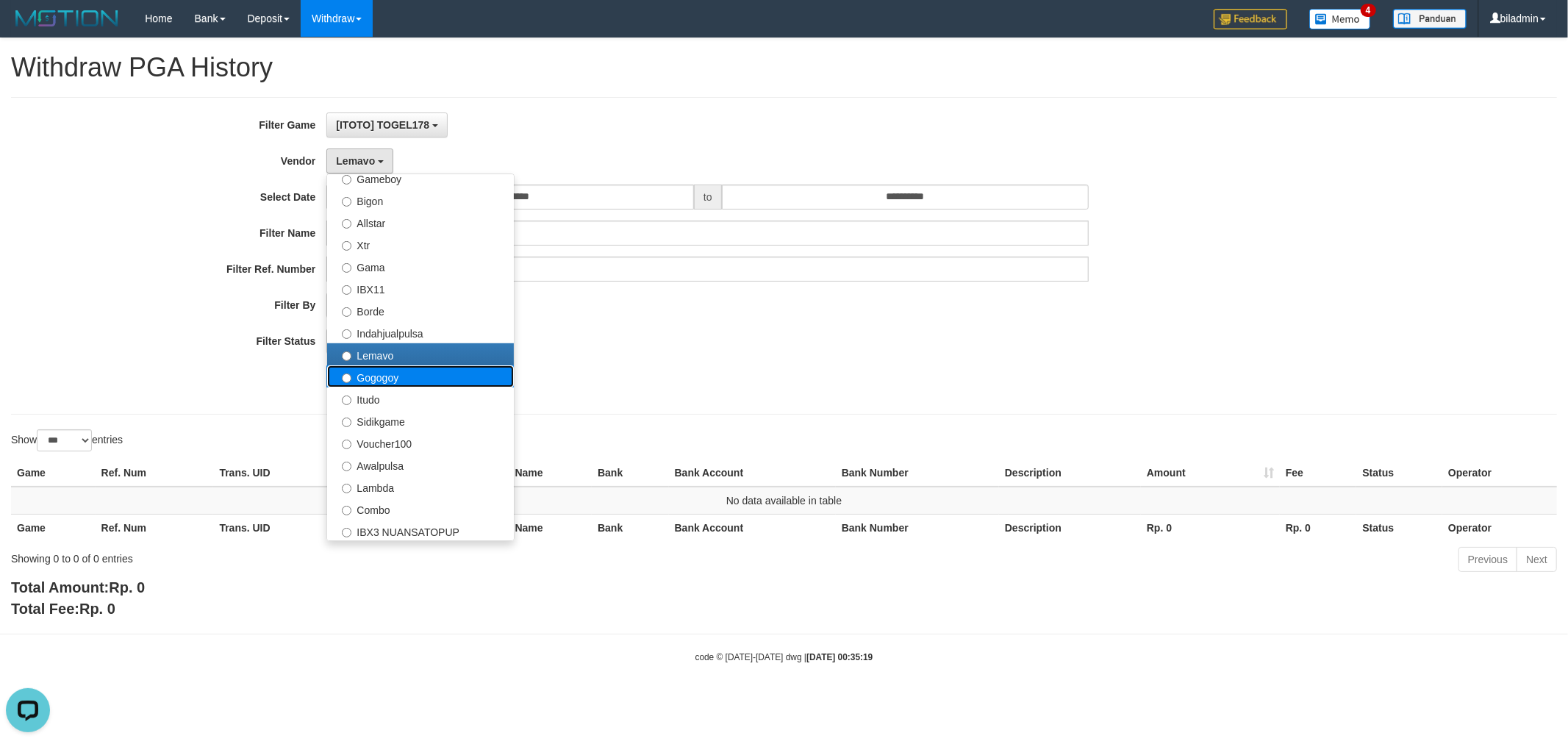
click at [409, 383] on label "Gogogoy" at bounding box center [420, 376] width 186 height 22
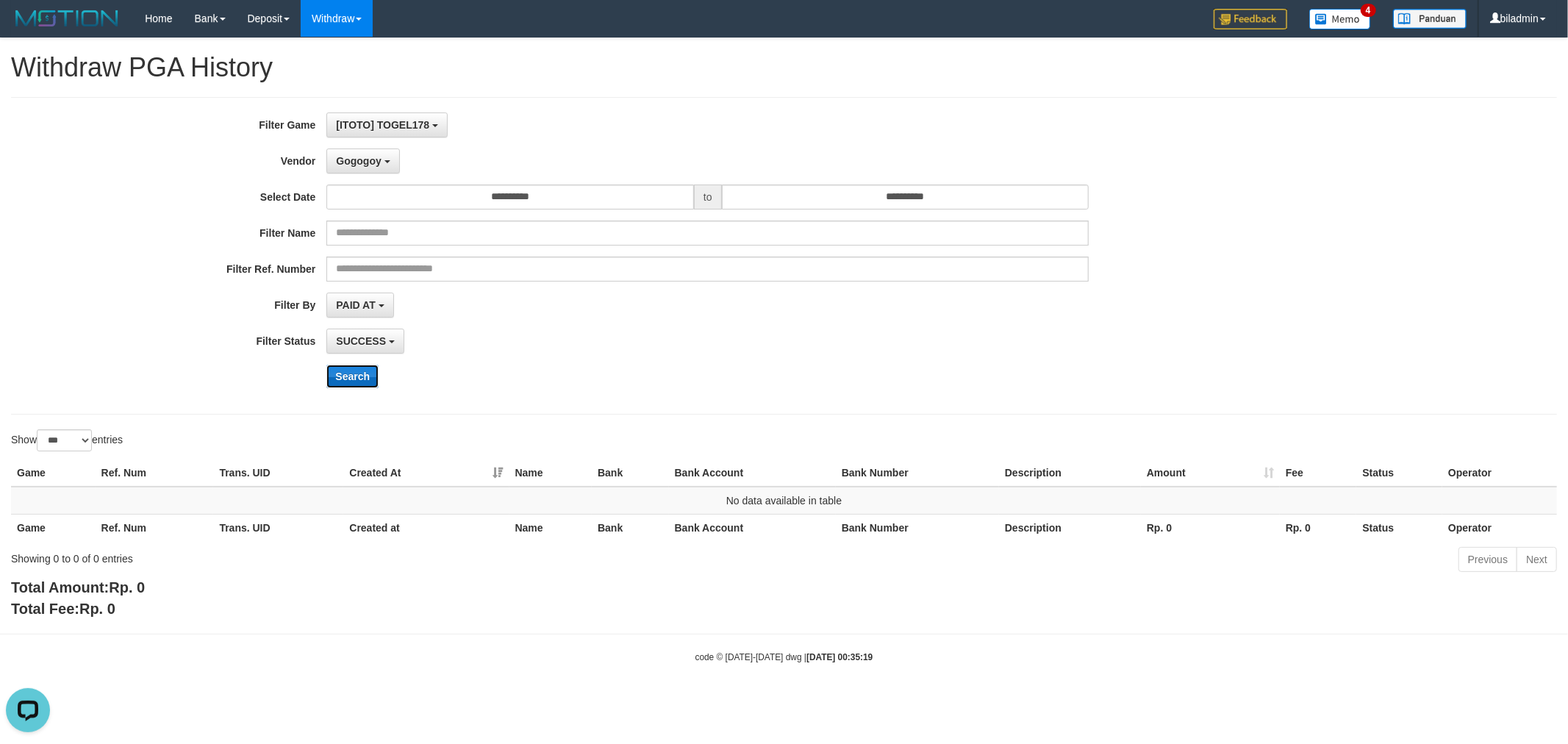
click at [359, 375] on button "Search" at bounding box center [352, 375] width 52 height 23
click at [361, 158] on span "Gogogoy" at bounding box center [359, 160] width 45 height 12
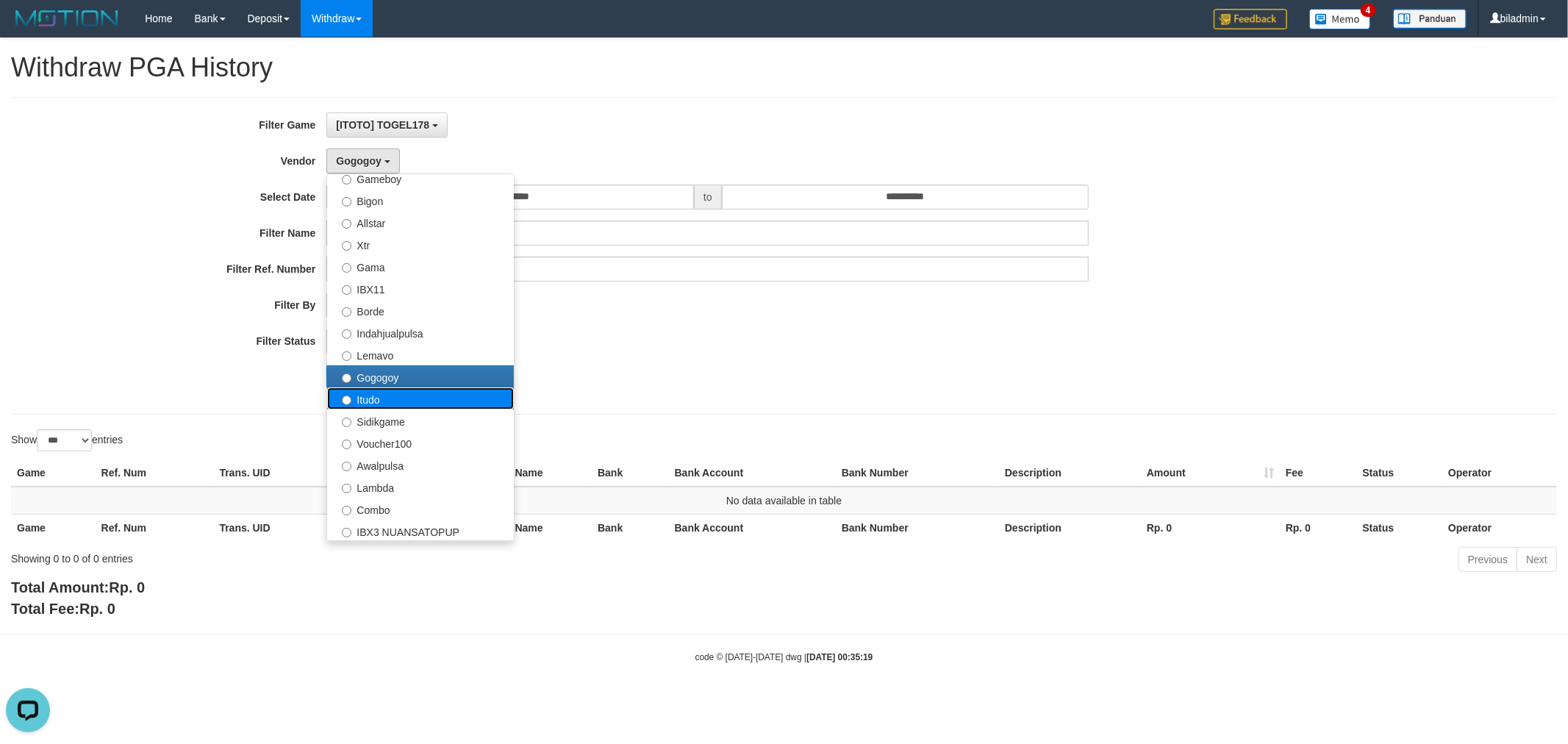
click at [410, 400] on label "Itudo" at bounding box center [420, 399] width 186 height 22
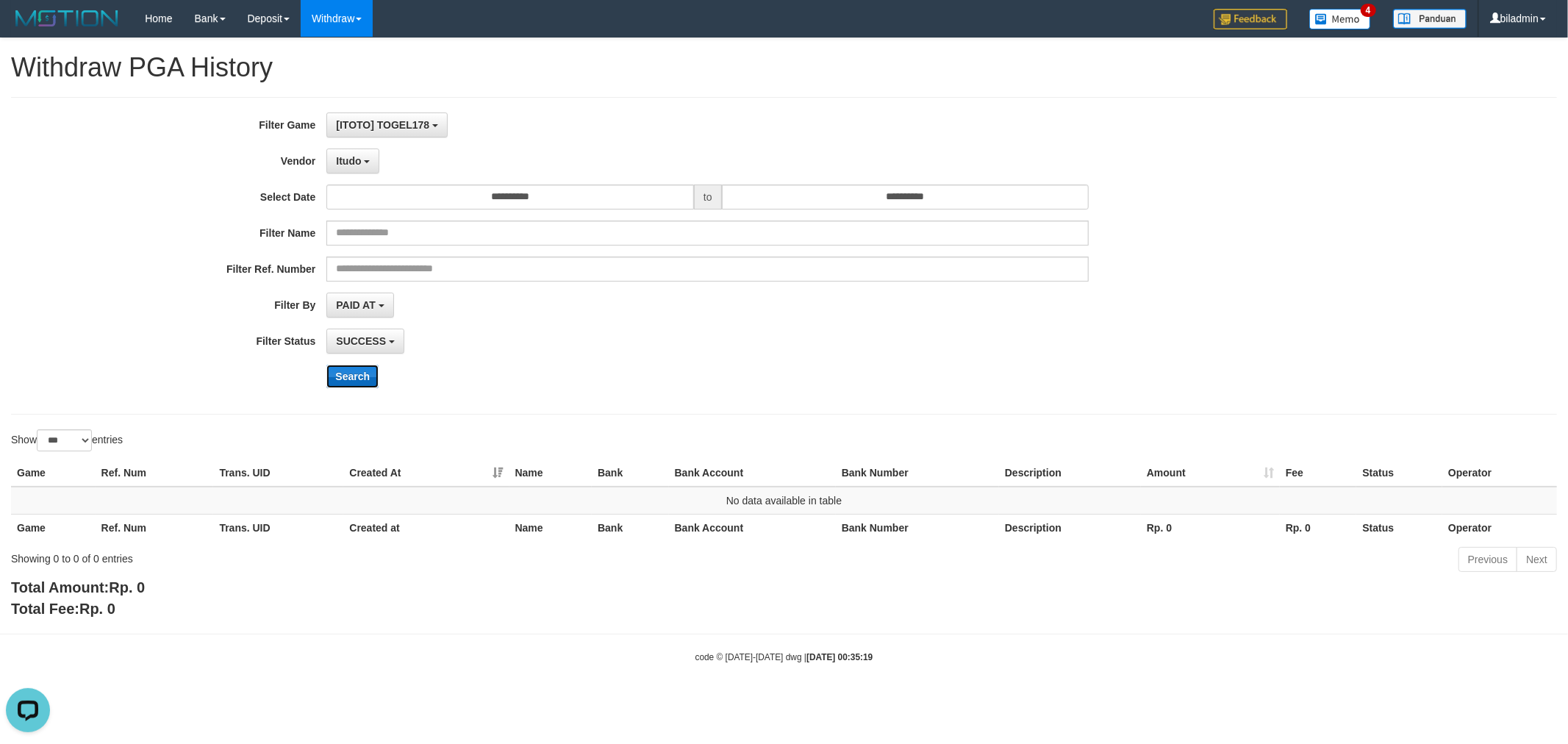
click at [354, 377] on button "Search" at bounding box center [352, 375] width 52 height 23
click at [359, 152] on button "Itudo" at bounding box center [352, 160] width 53 height 25
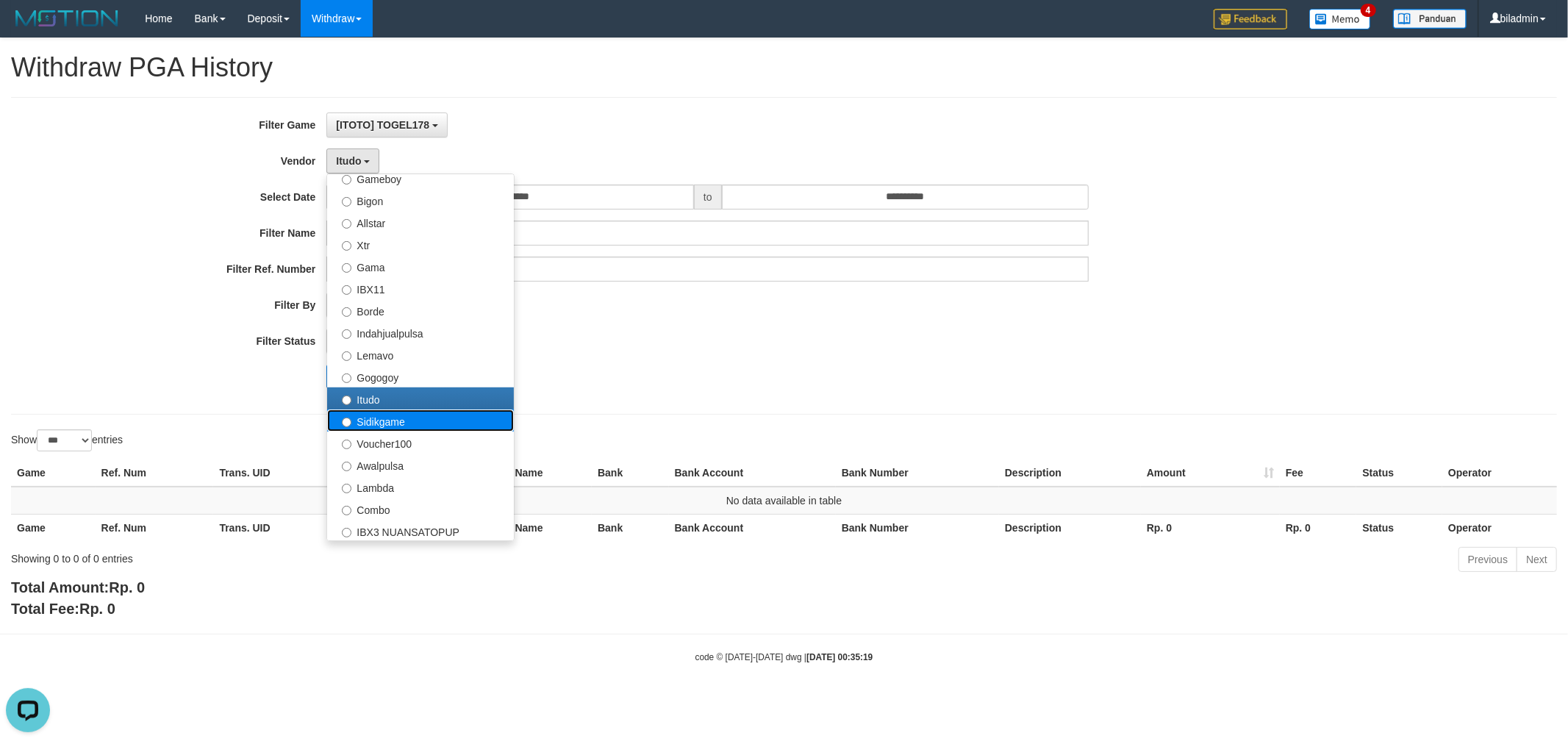
click at [416, 420] on label "Sidikgame" at bounding box center [420, 421] width 186 height 22
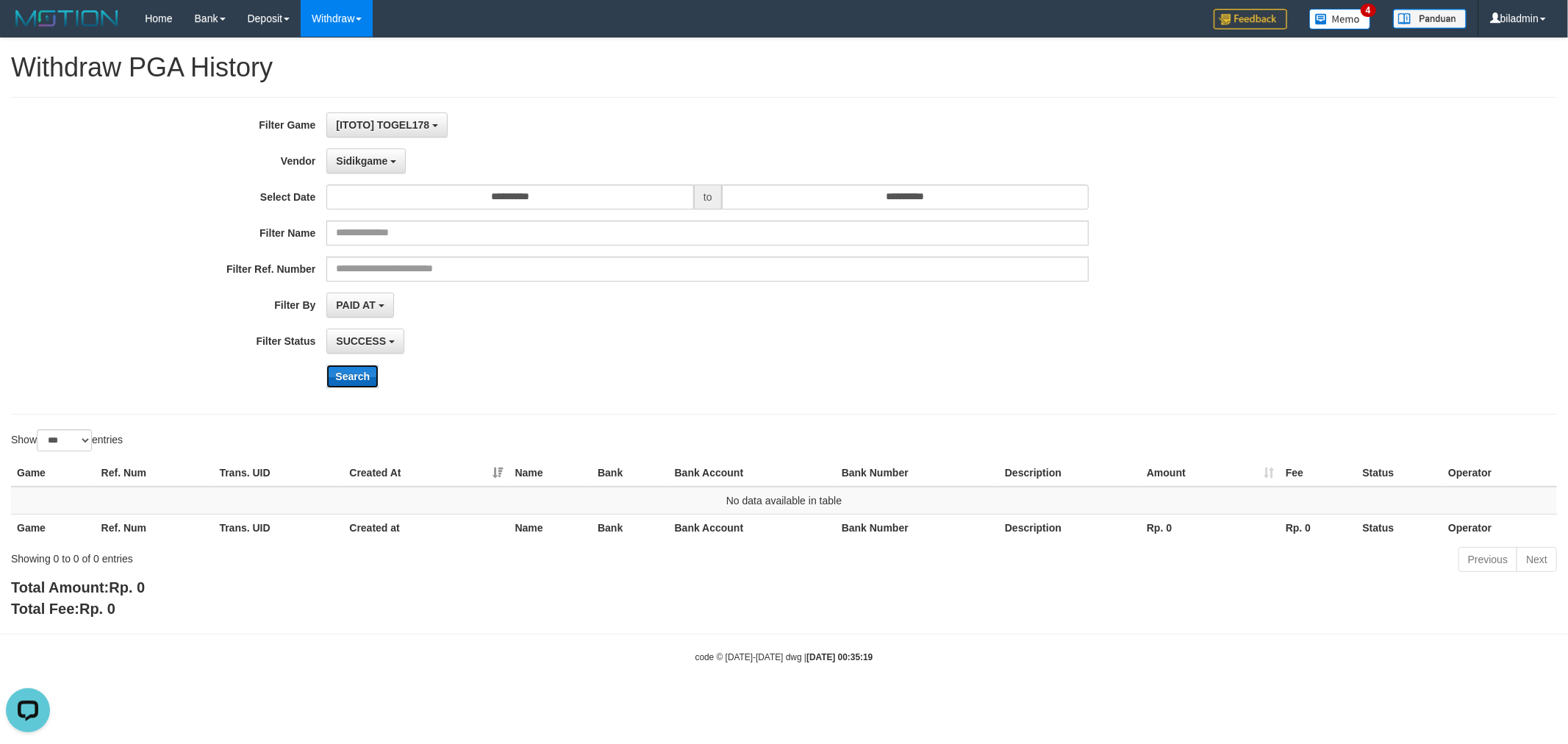
click at [354, 368] on button "Search" at bounding box center [352, 375] width 52 height 23
click at [374, 153] on button "Sidikgame" at bounding box center [365, 160] width 79 height 25
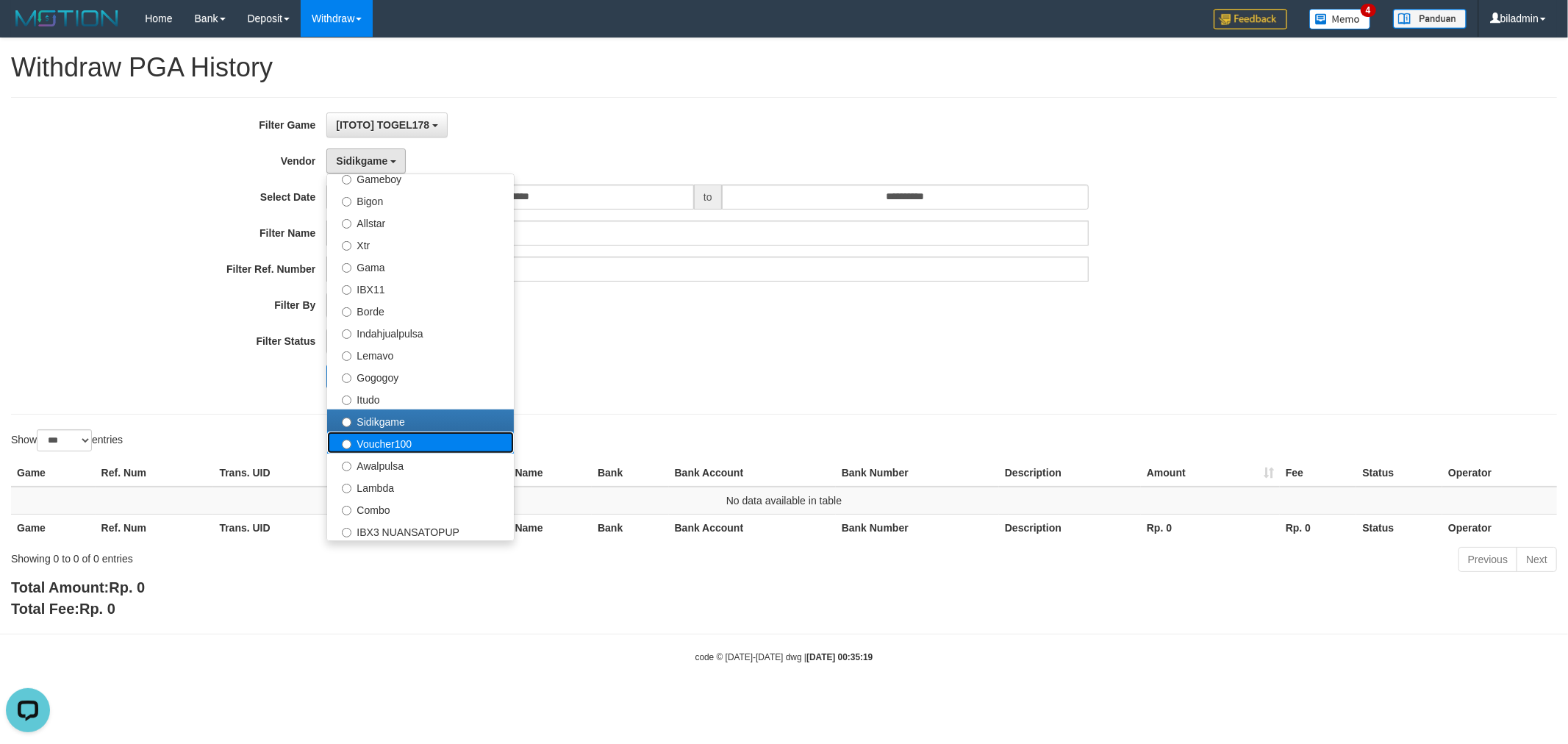
click at [412, 442] on label "Voucher100" at bounding box center [420, 442] width 186 height 22
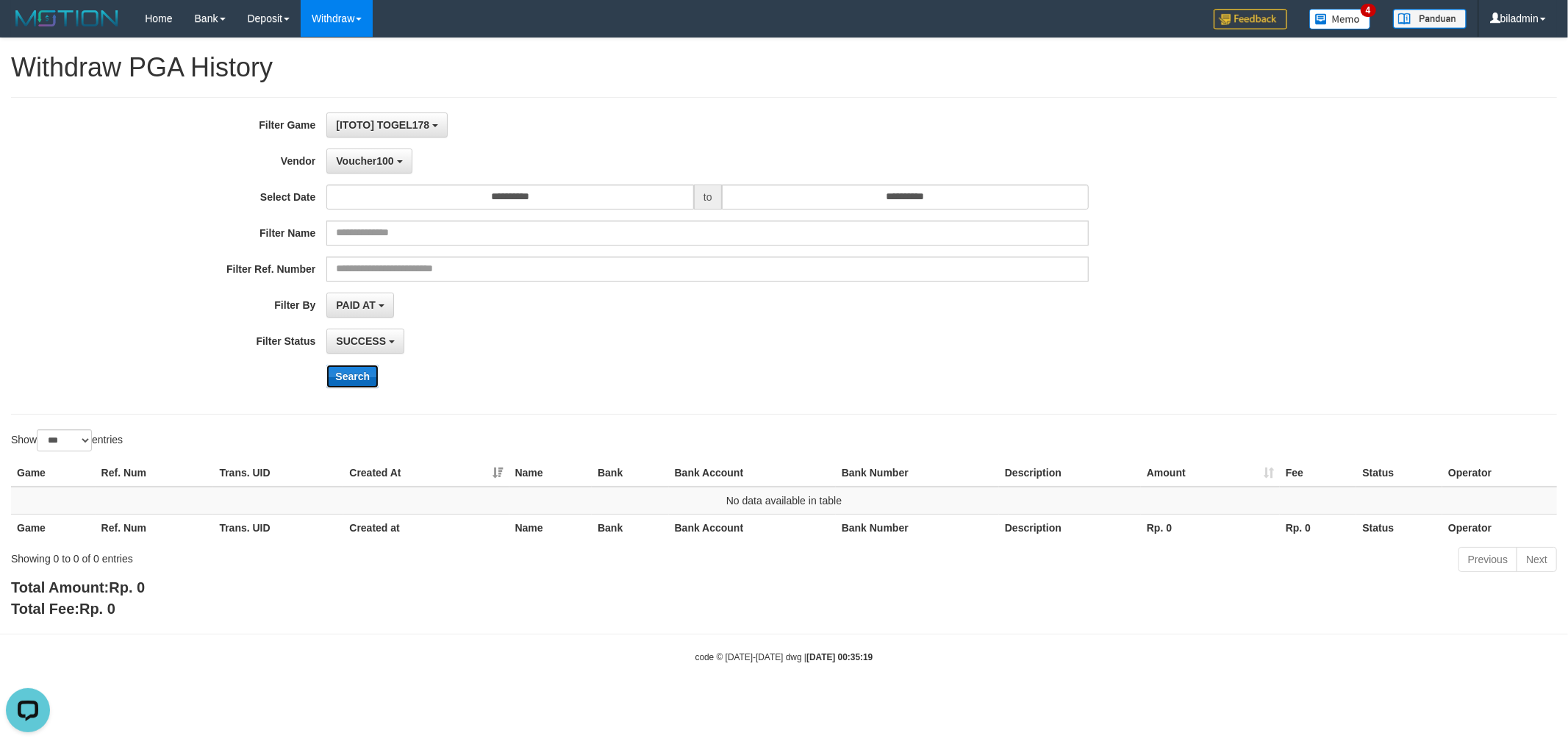
click at [361, 371] on button "Search" at bounding box center [352, 375] width 52 height 23
click at [371, 153] on button "Voucher100" at bounding box center [369, 160] width 86 height 25
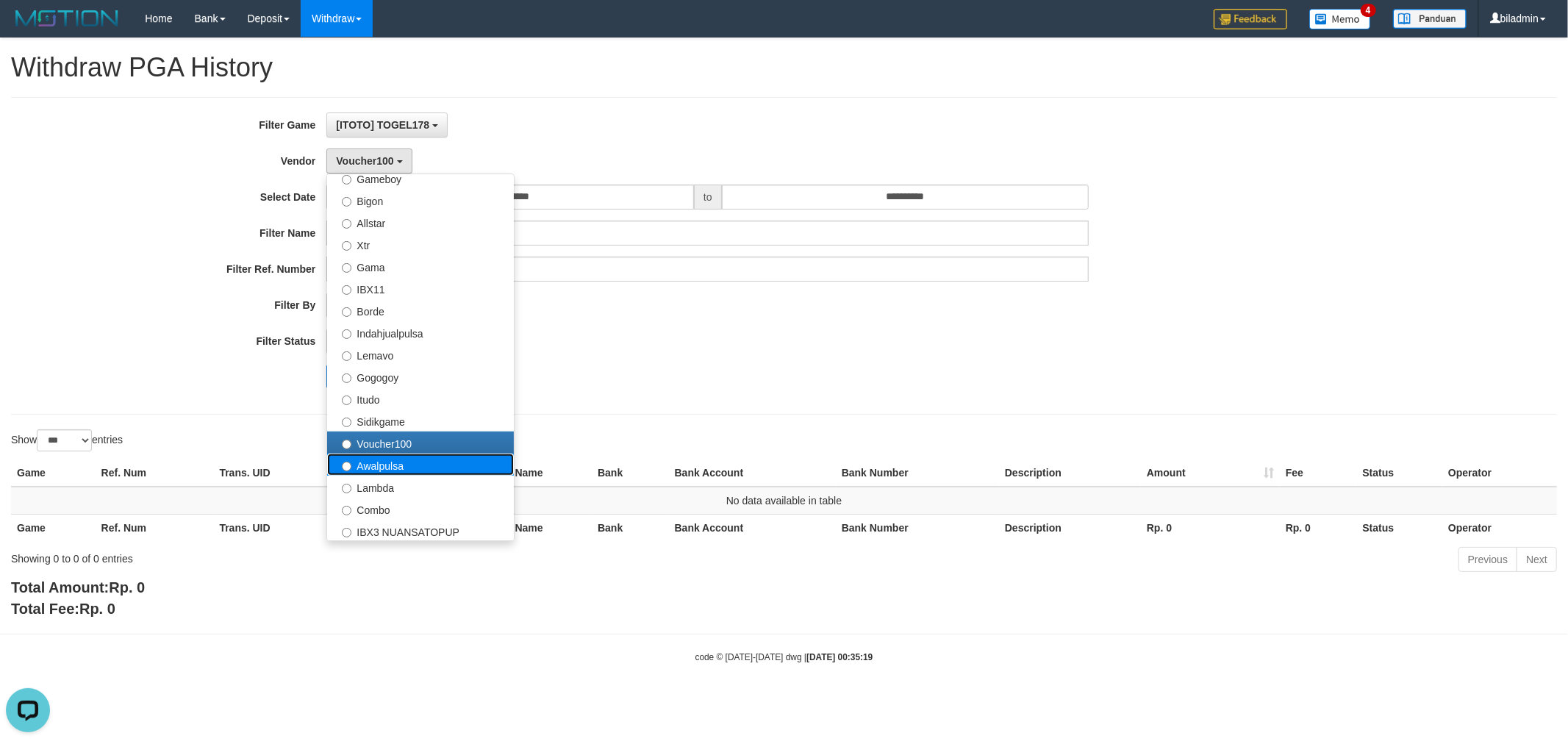
click at [391, 467] on label "Awalpulsa" at bounding box center [420, 465] width 186 height 22
select select "**********"
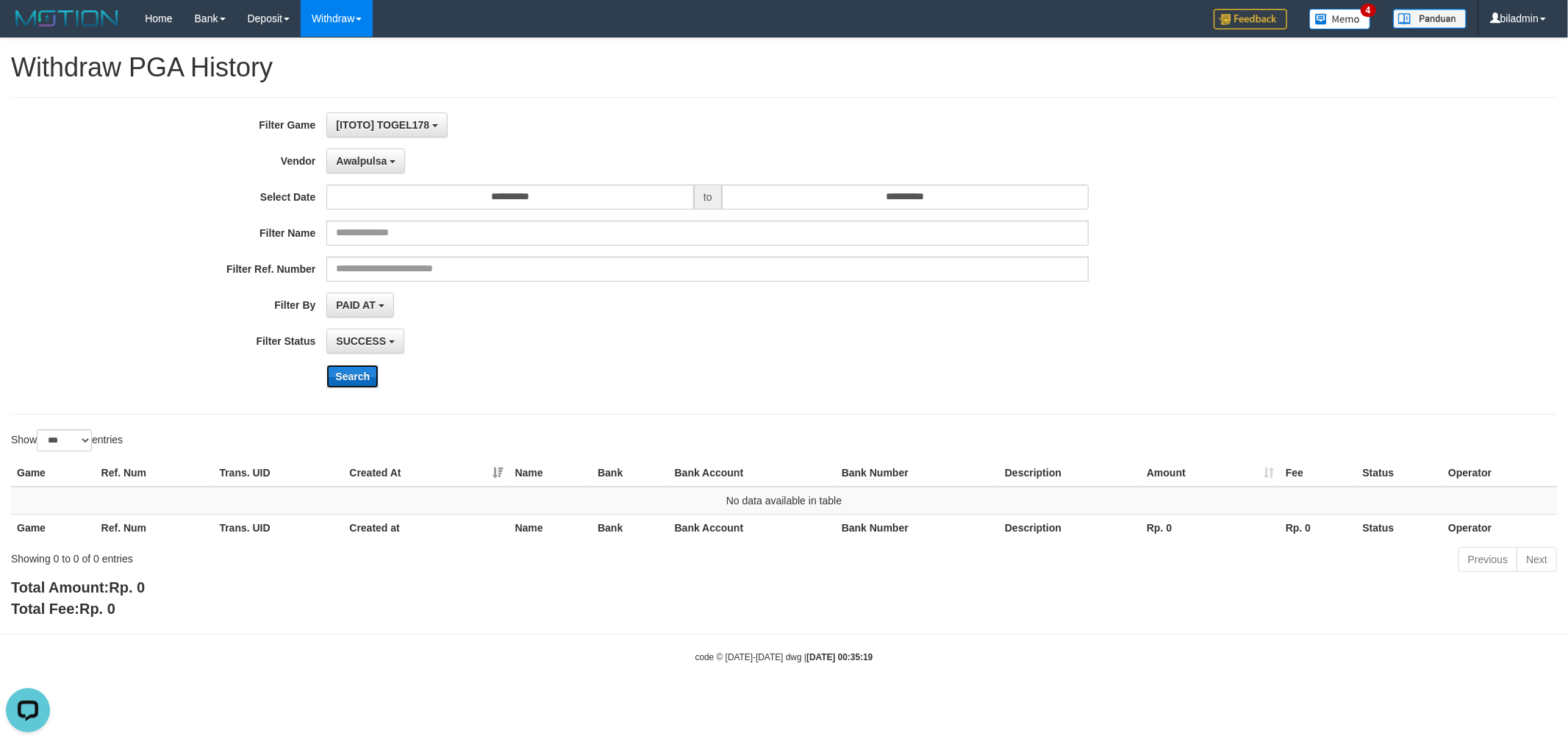
click at [362, 381] on button "Search" at bounding box center [352, 375] width 52 height 23
click at [357, 156] on span "Awalpulsa" at bounding box center [361, 160] width 50 height 12
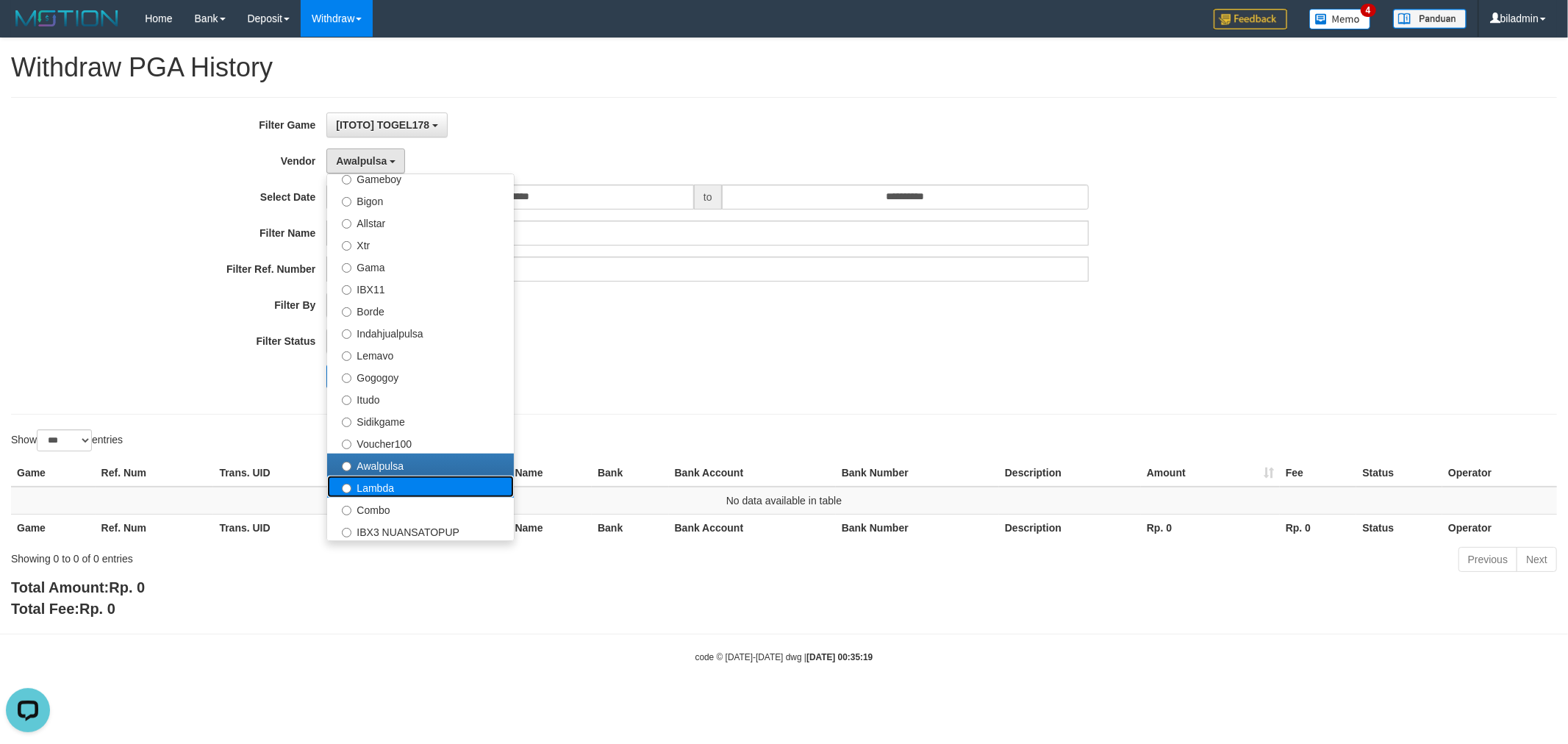
click at [374, 482] on label "Lambda" at bounding box center [420, 487] width 186 height 22
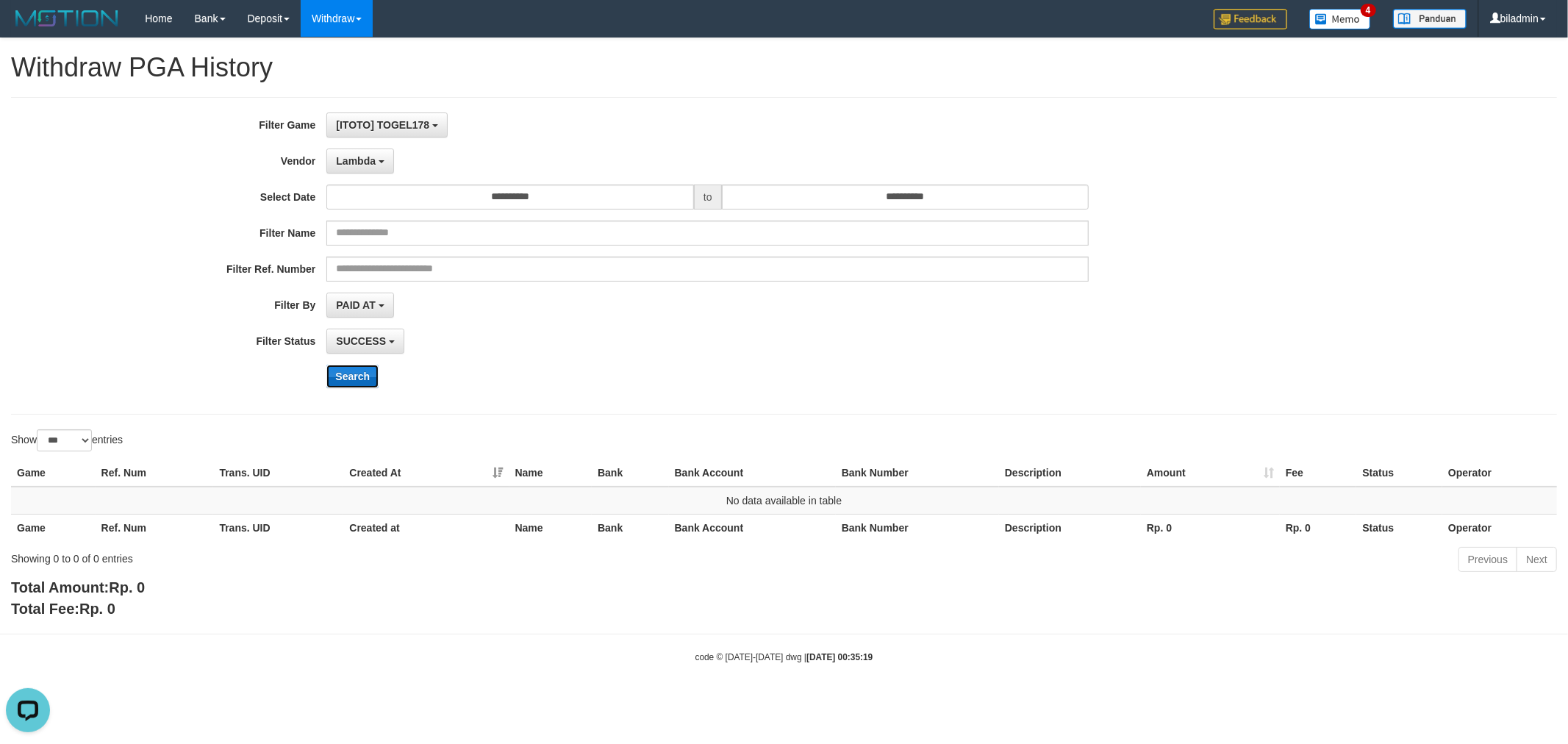
click at [346, 380] on button "Search" at bounding box center [352, 375] width 52 height 23
click at [365, 156] on span "Lambda" at bounding box center [356, 160] width 40 height 12
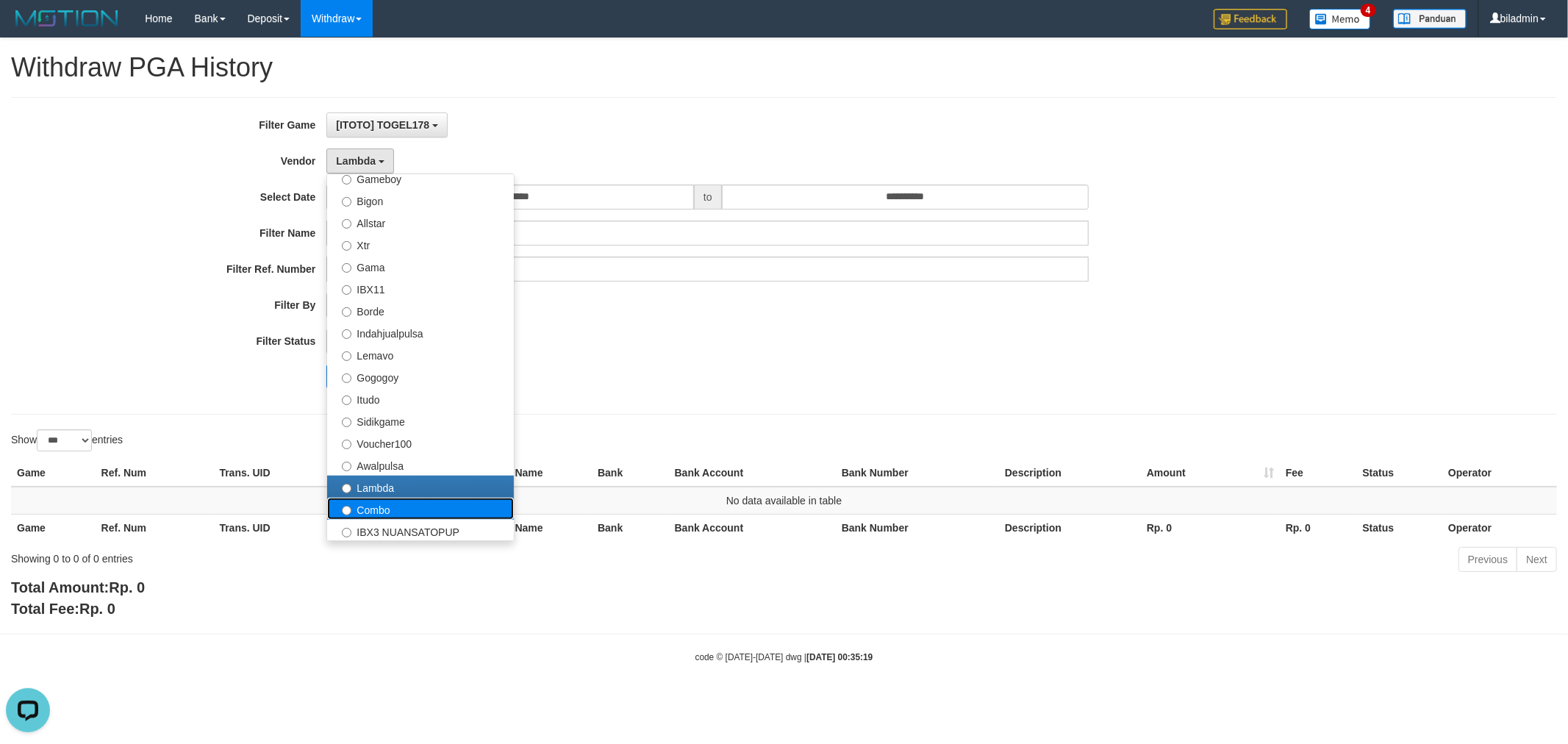
click at [413, 501] on label "Combo" at bounding box center [420, 508] width 186 height 22
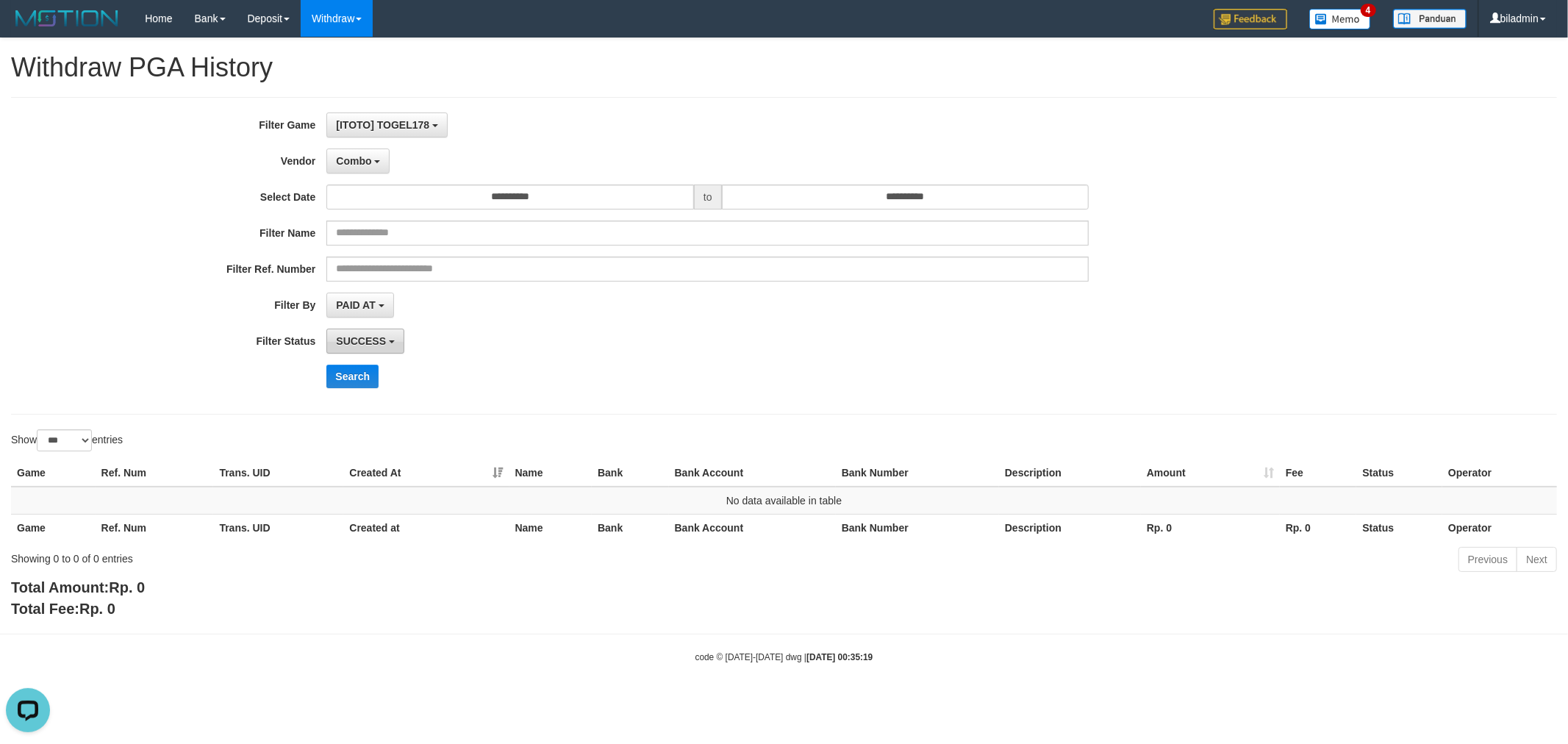
click at [382, 351] on button "SUCCESS" at bounding box center [365, 341] width 78 height 25
click at [291, 377] on div "Search" at bounding box center [653, 375] width 1307 height 23
click at [365, 374] on button "Search" at bounding box center [352, 375] width 52 height 23
click at [373, 159] on button "Combo" at bounding box center [358, 160] width 63 height 25
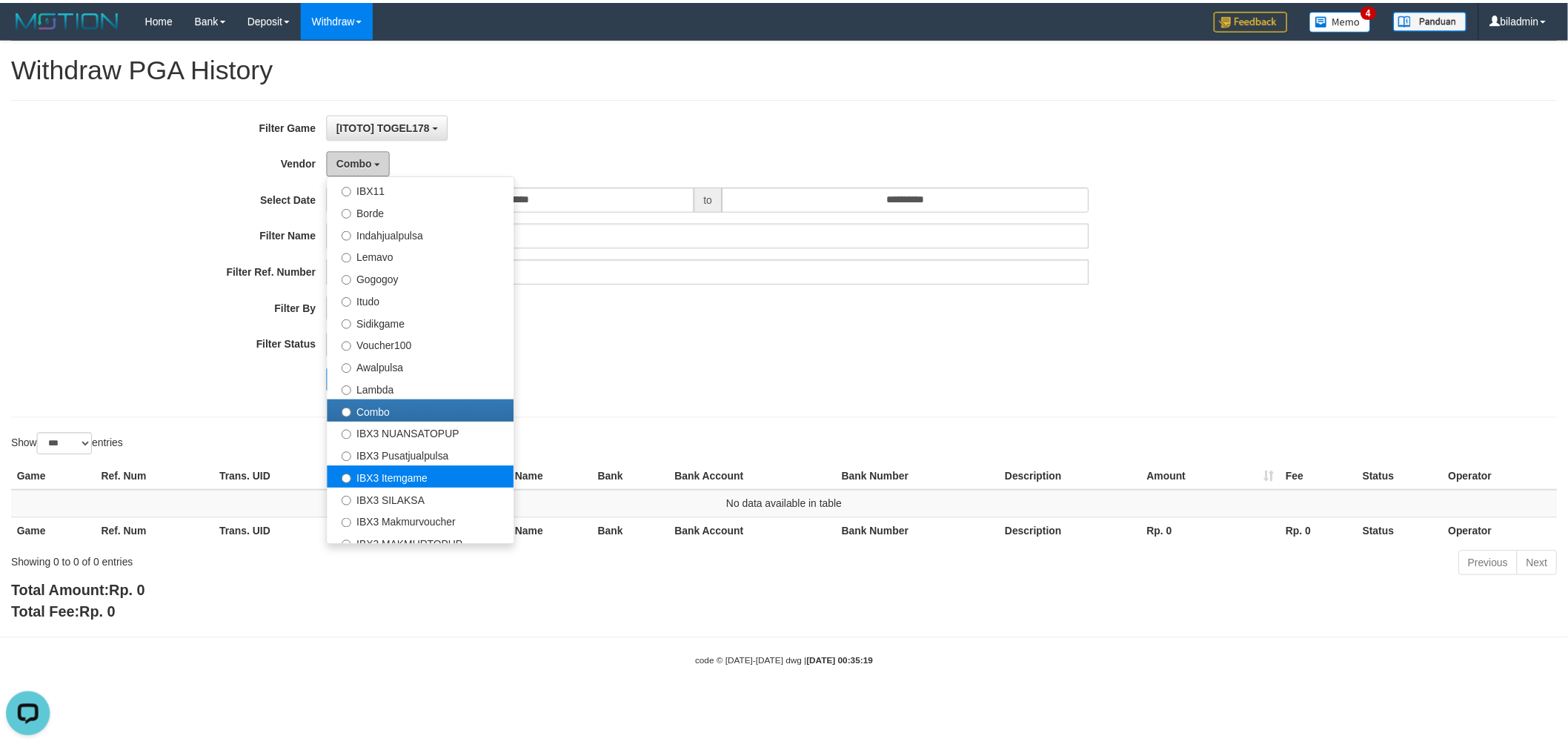
scroll to position [484, 0]
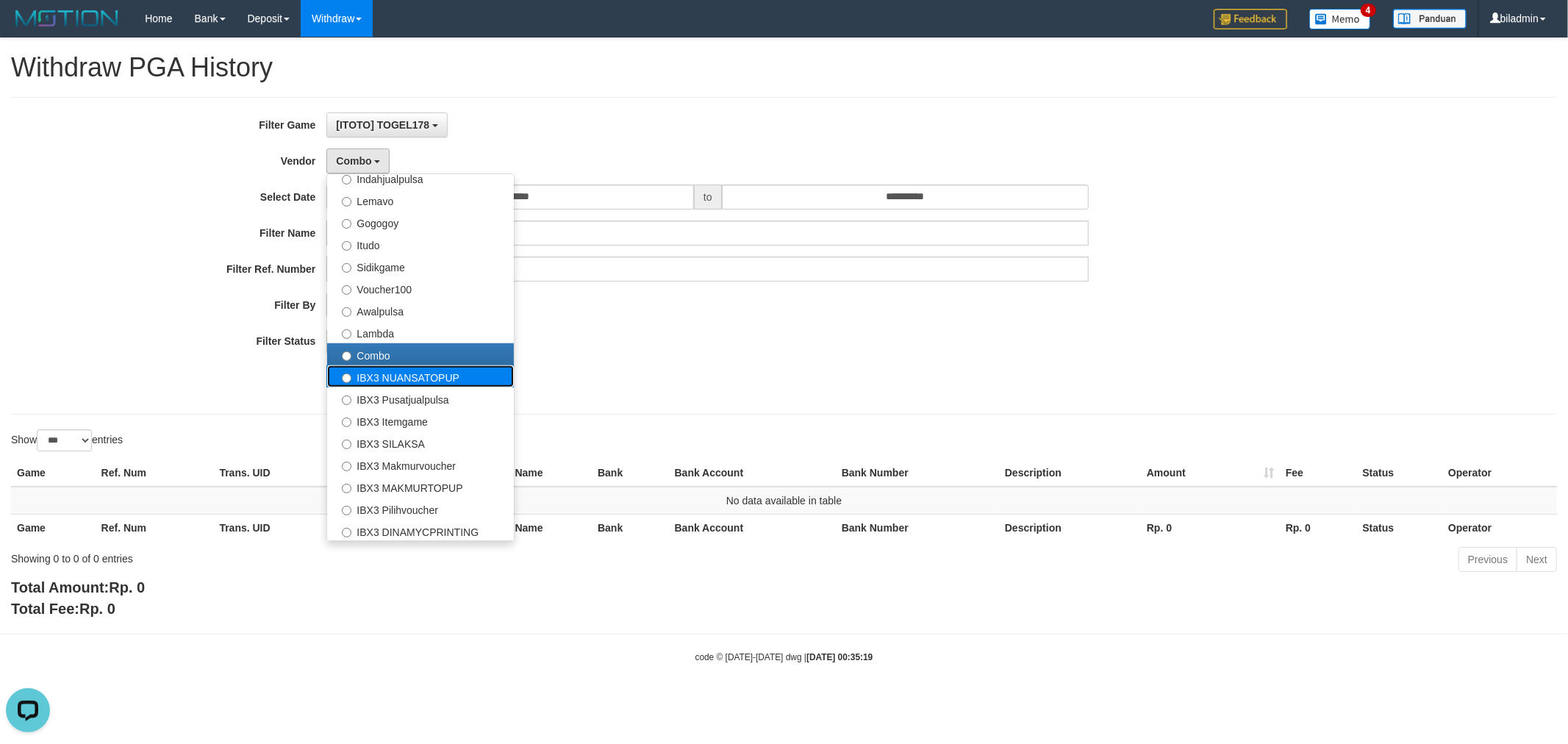
click at [424, 381] on label "IBX3 NUANSATOPUP" at bounding box center [420, 376] width 186 height 22
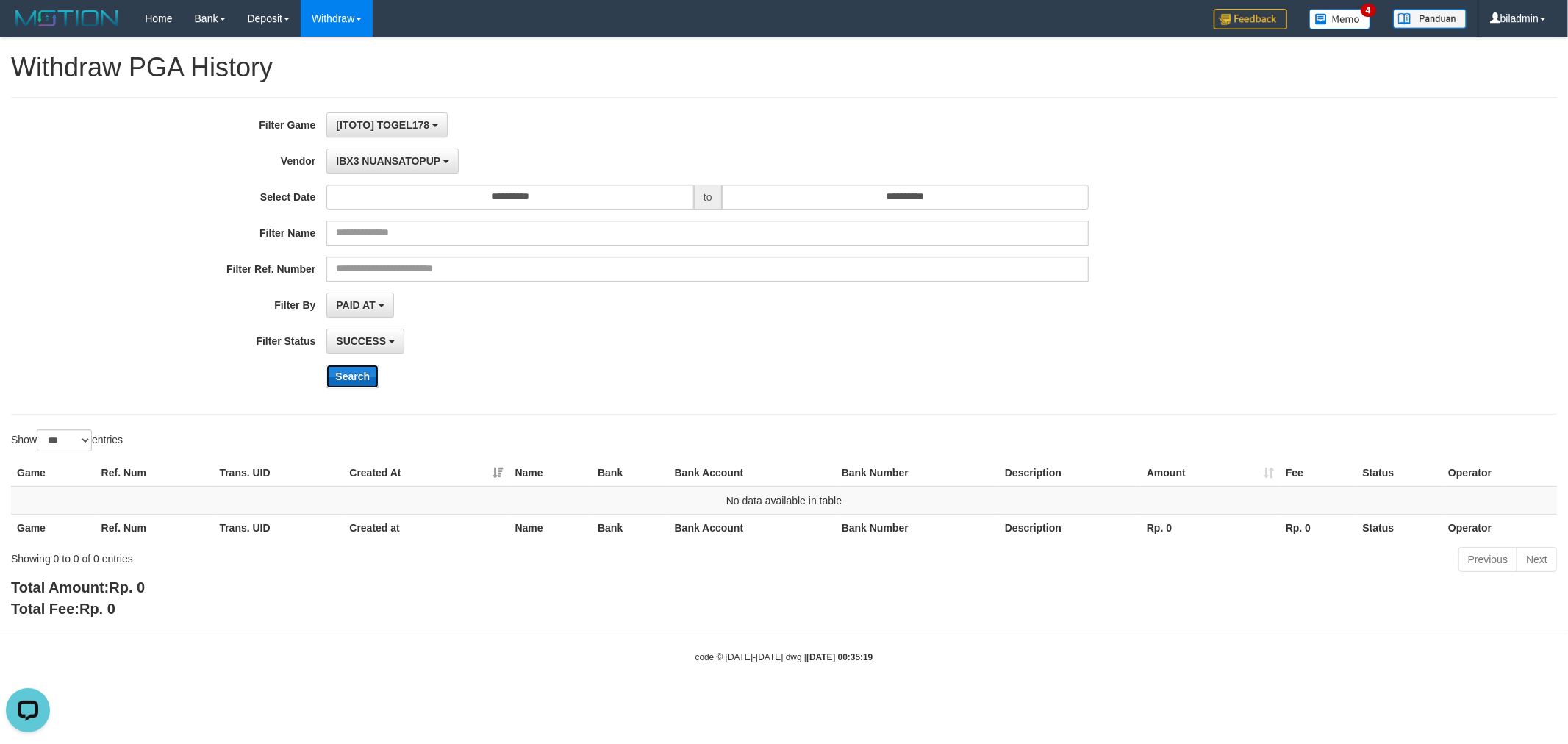
click at [368, 381] on button "Search" at bounding box center [352, 375] width 52 height 23
click at [349, 160] on span "IBX3 NUANSATOPUP" at bounding box center [389, 160] width 104 height 12
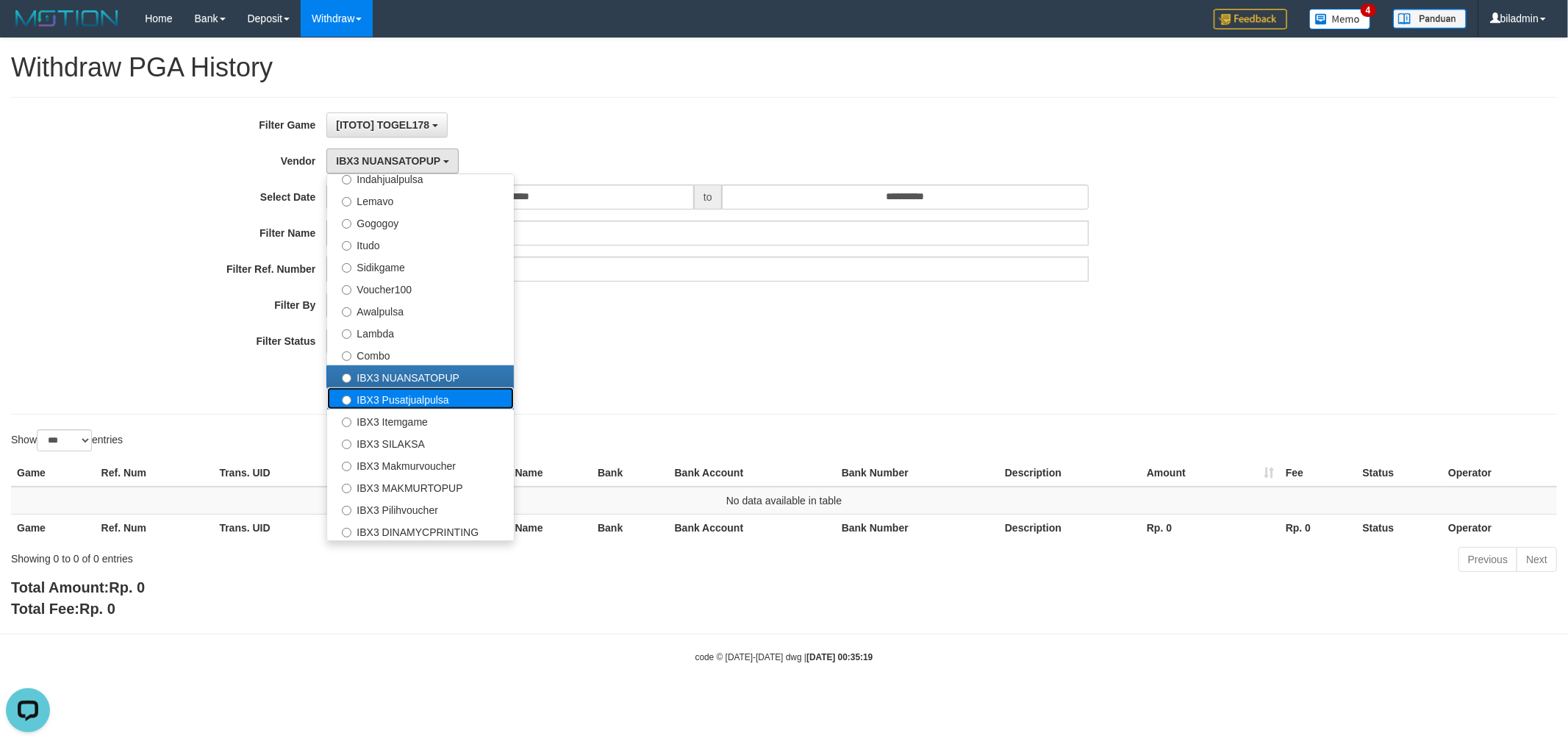
click at [431, 399] on label "IBX3 Pusatjualpulsa" at bounding box center [420, 399] width 186 height 22
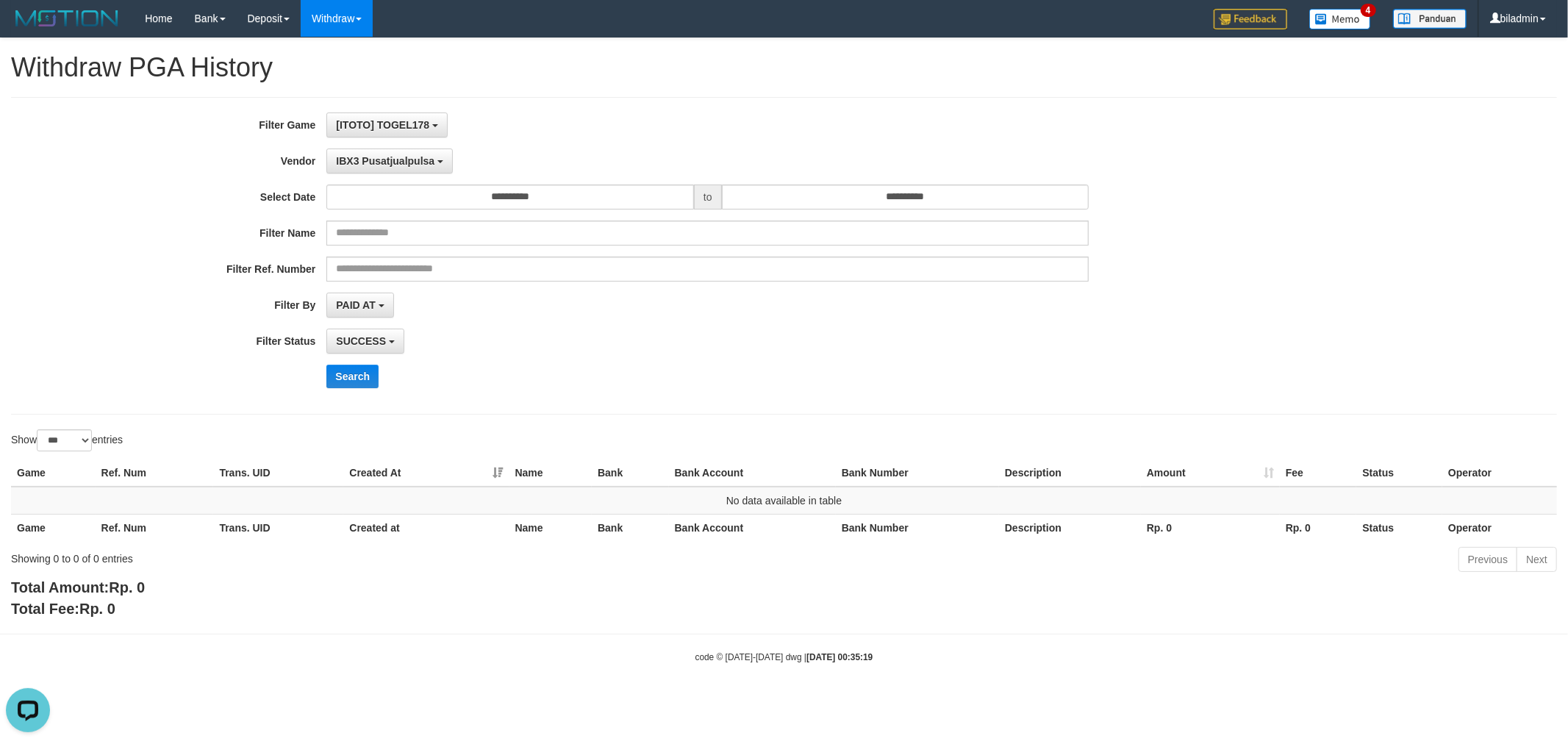
click at [356, 361] on div "**********" at bounding box center [653, 256] width 1307 height 287
click at [351, 371] on button "Search" at bounding box center [352, 375] width 52 height 23
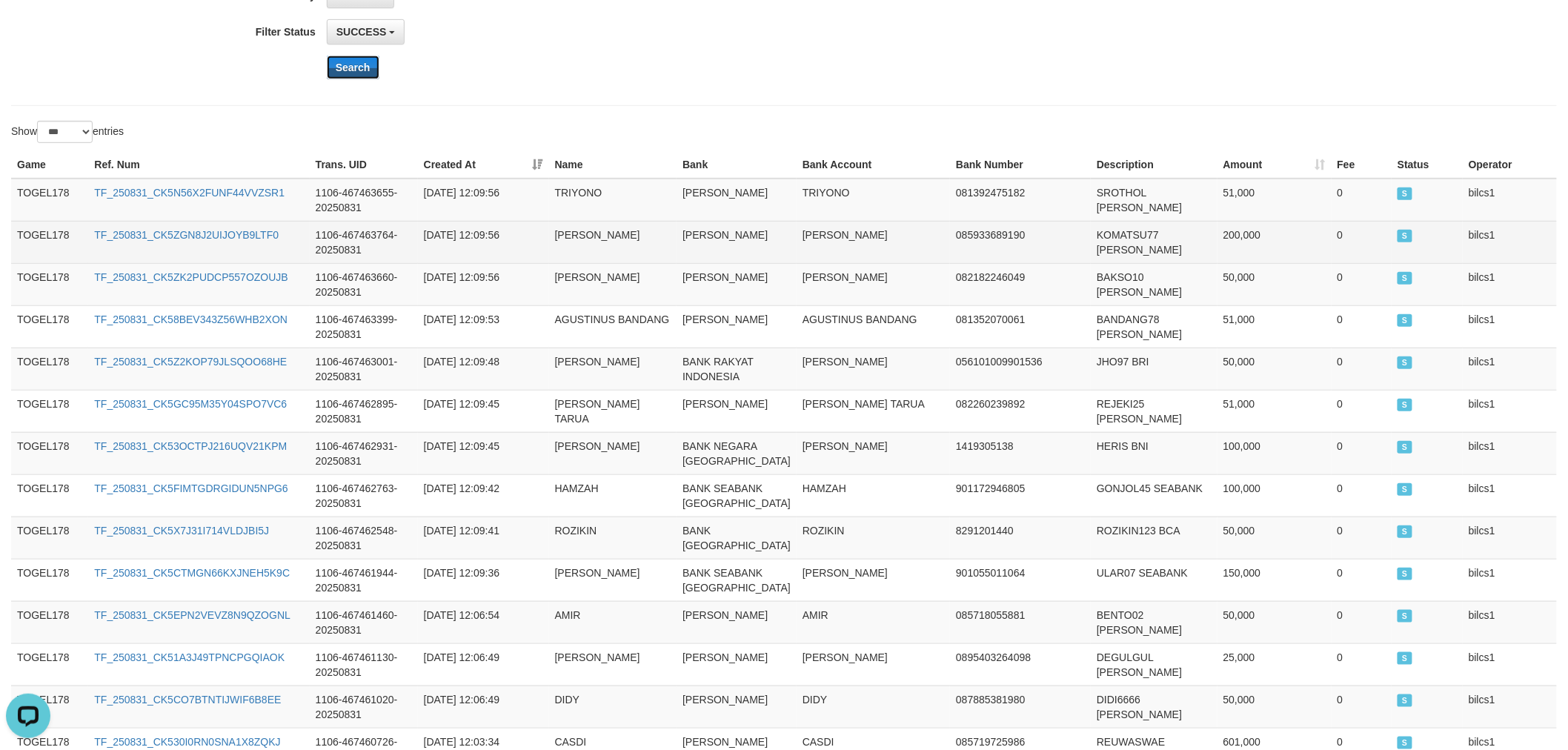
scroll to position [329, 0]
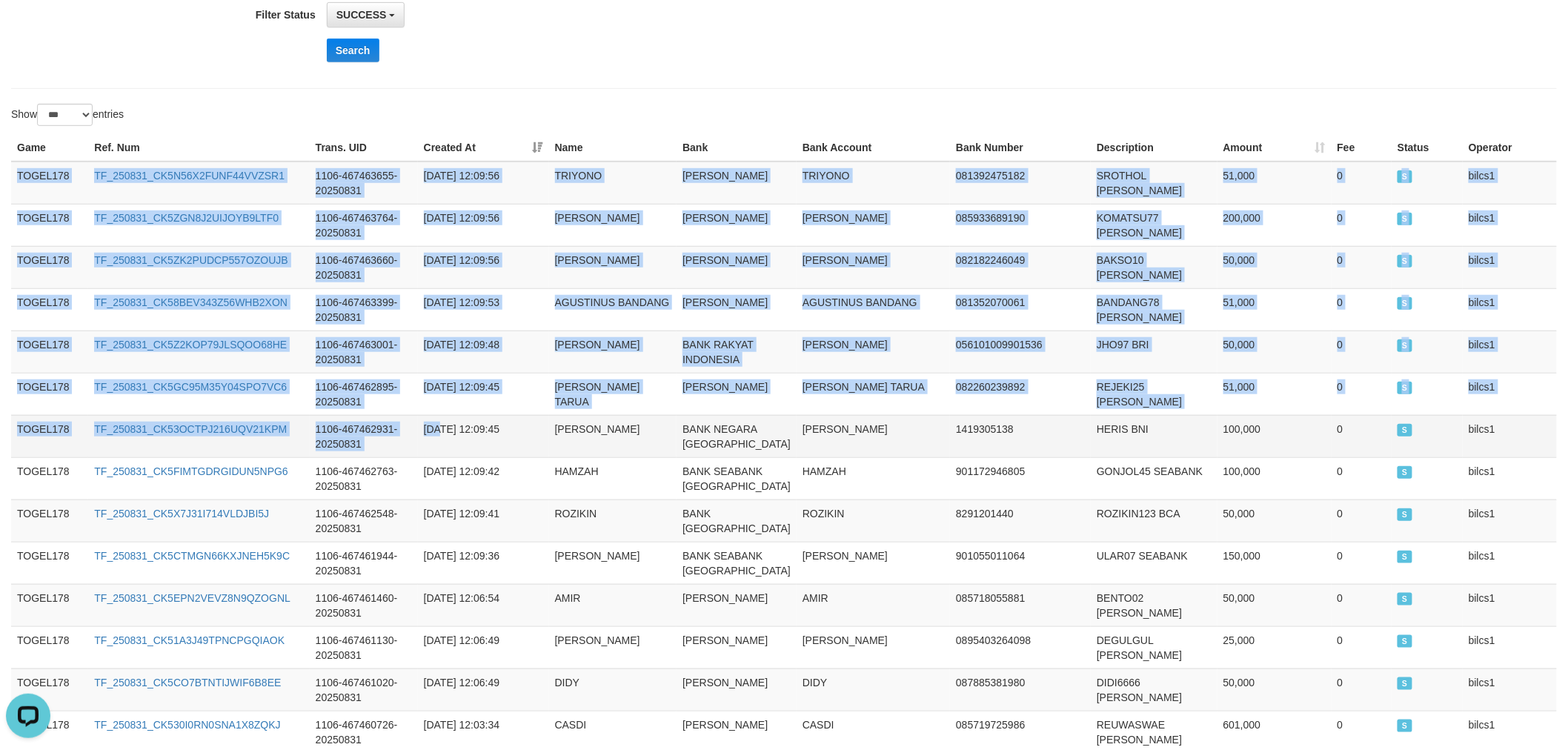
drag, startPoint x: 15, startPoint y: 165, endPoint x: 455, endPoint y: 495, distance: 550.0
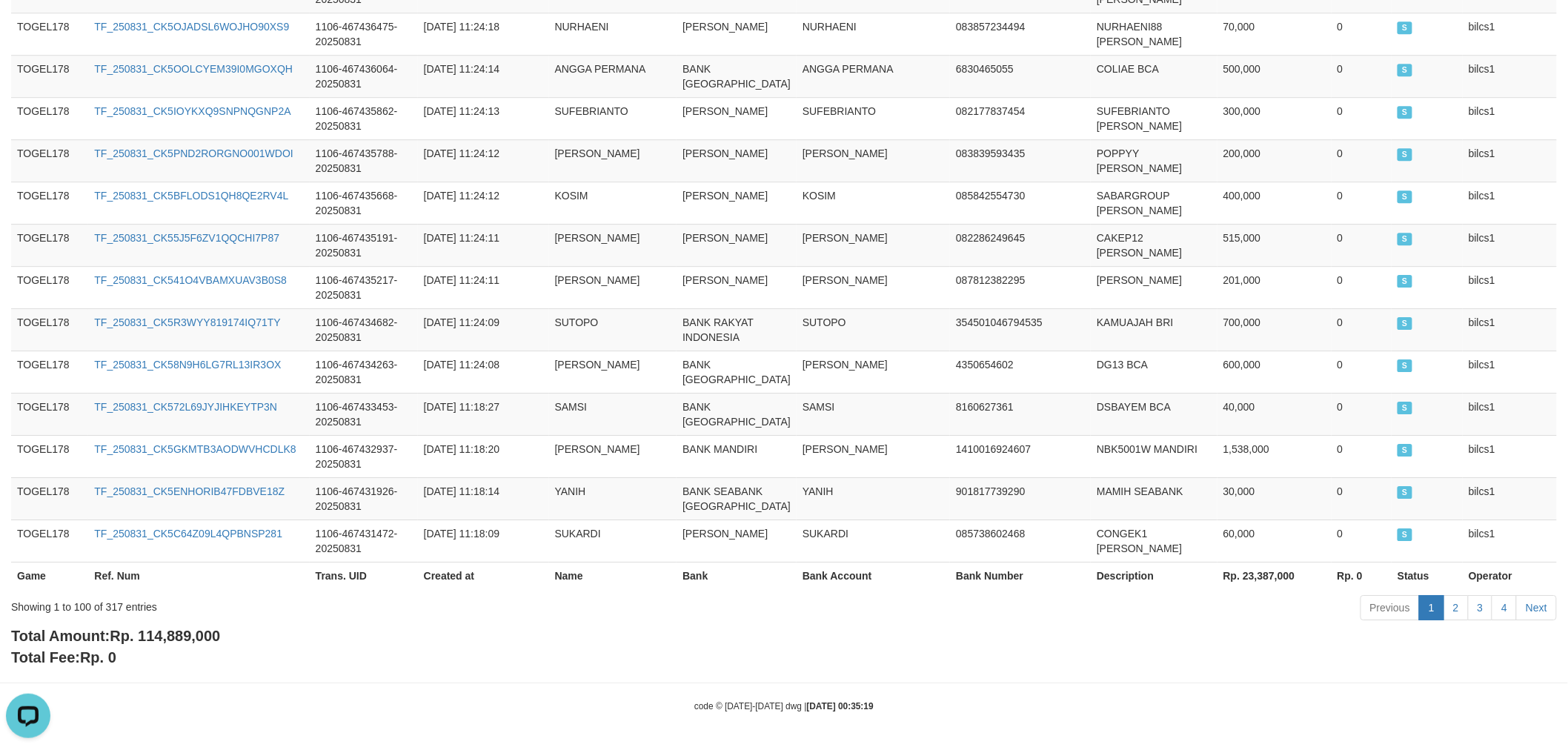
scroll to position [4659, 0]
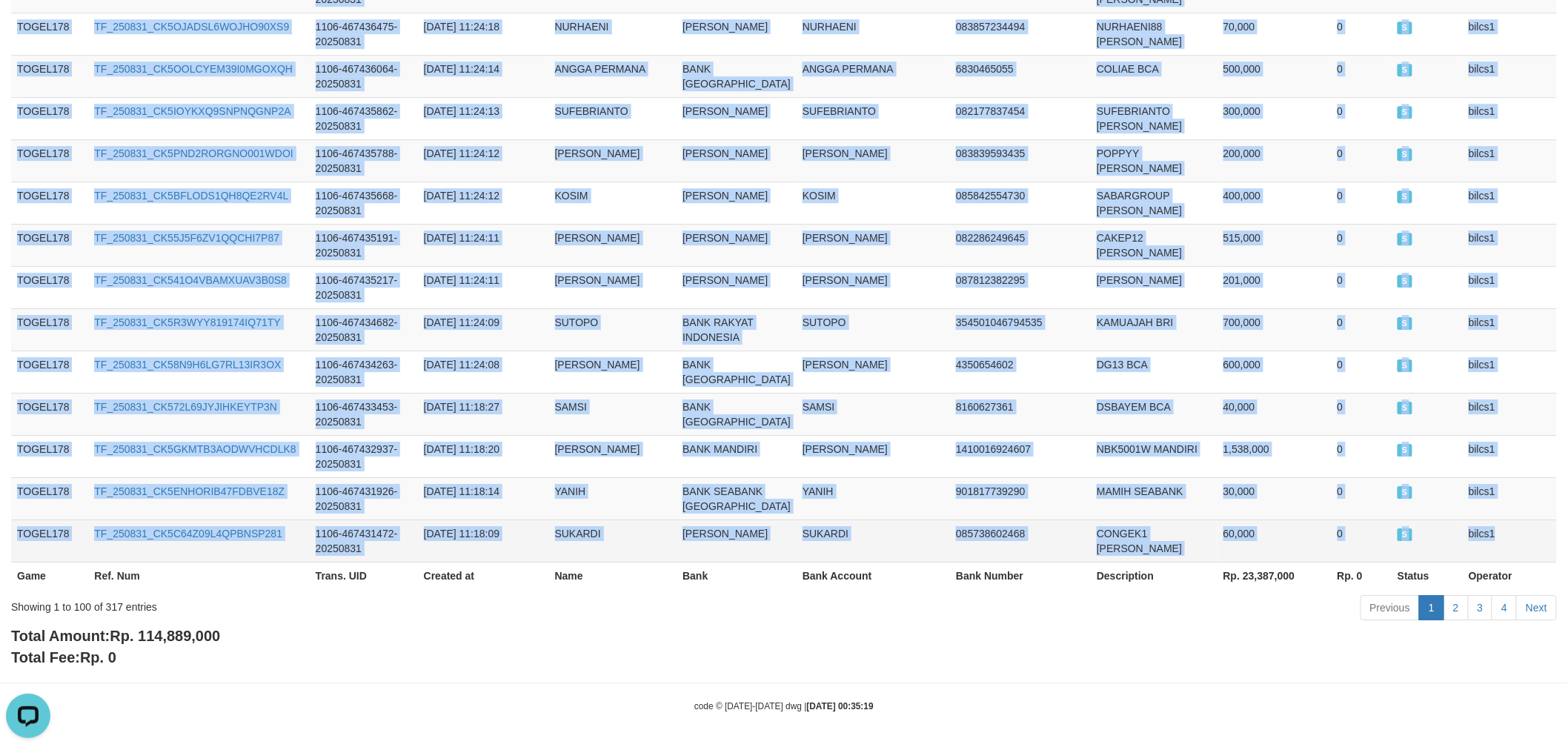
click at [1522, 529] on td "bilcs1" at bounding box center [1510, 540] width 94 height 42
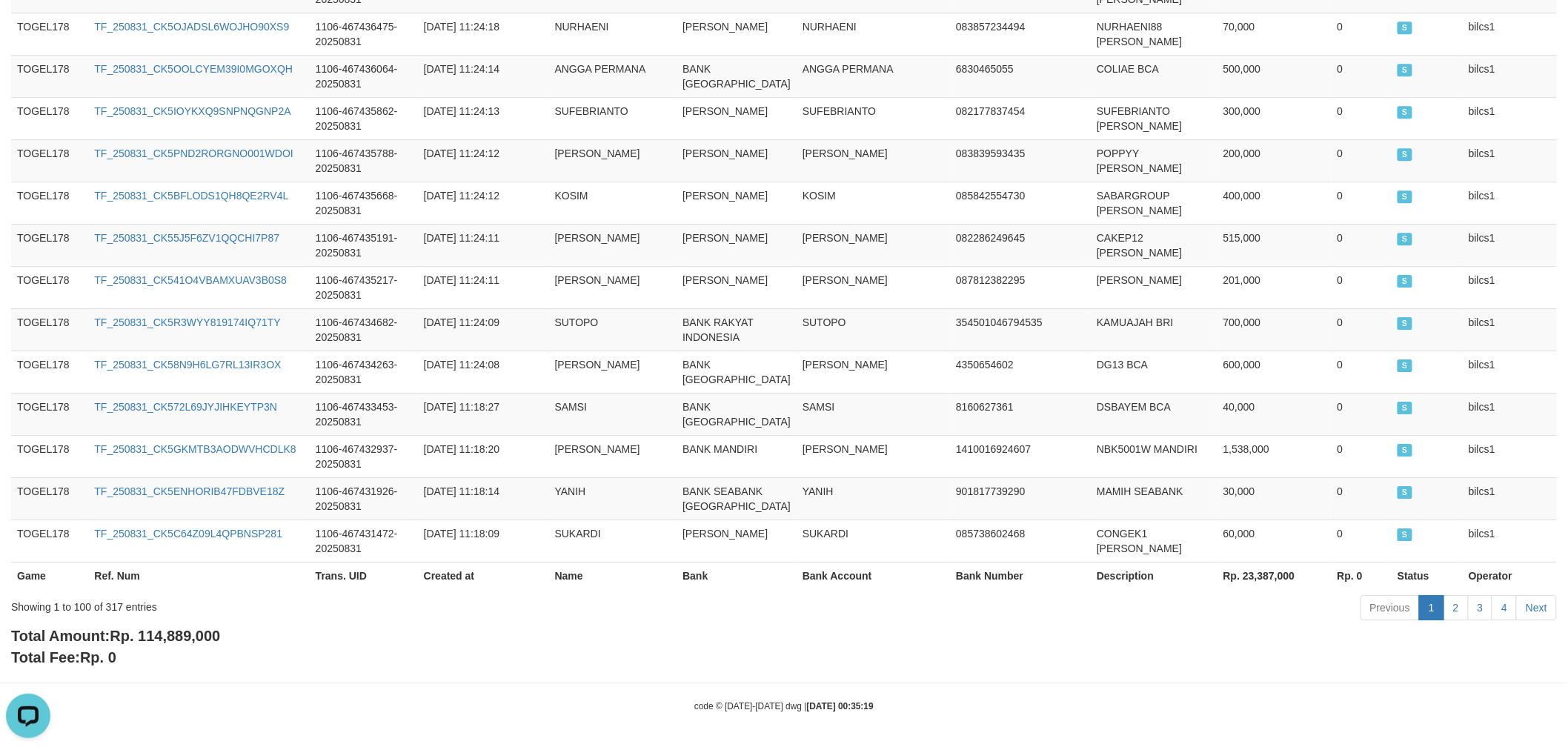
click at [1476, 648] on div "Total Amount: Rp. 114,889,000 Total Fee: Rp. 0" at bounding box center [784, 646] width 1545 height 42
click at [1454, 604] on link "2" at bounding box center [1455, 607] width 25 height 25
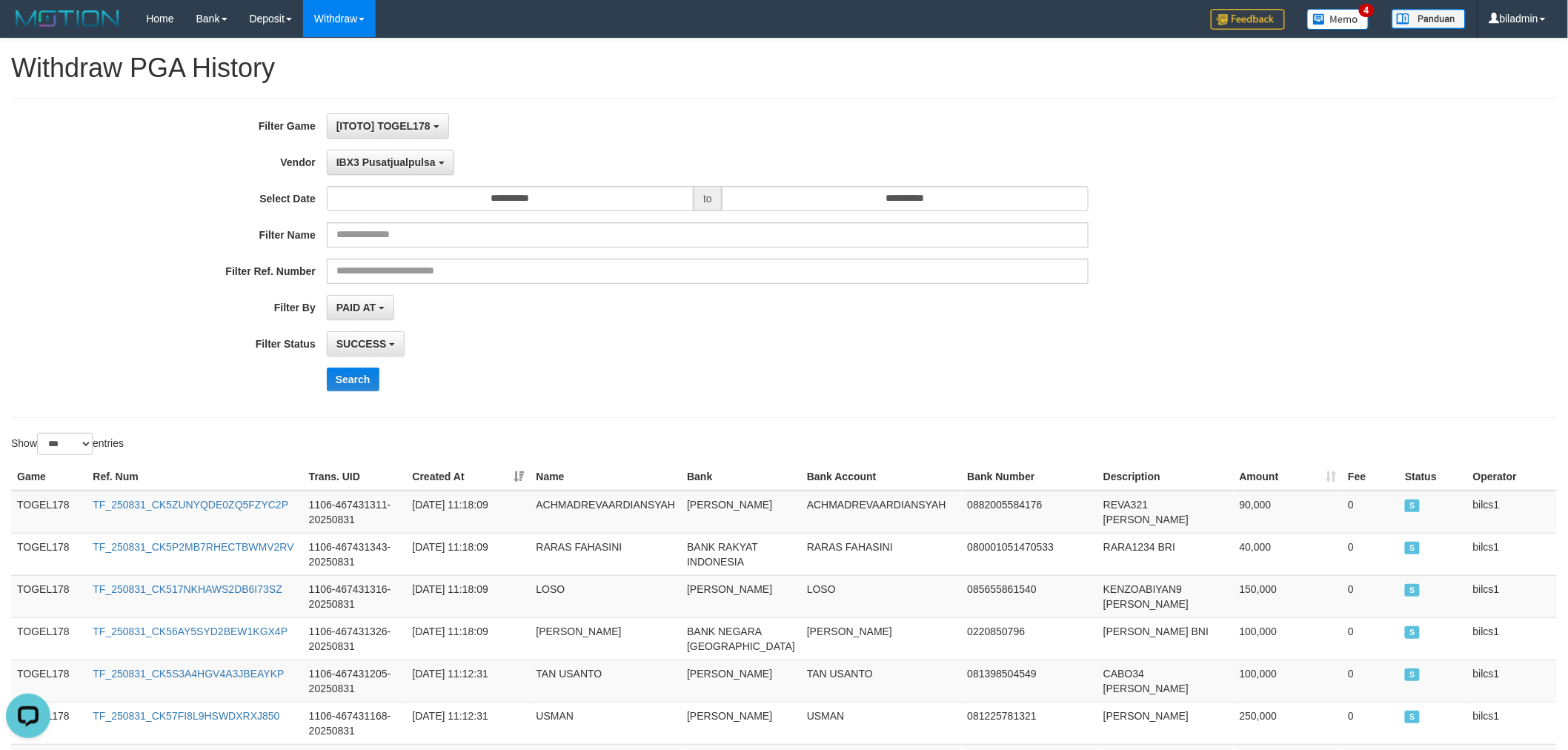
scroll to position [329, 0]
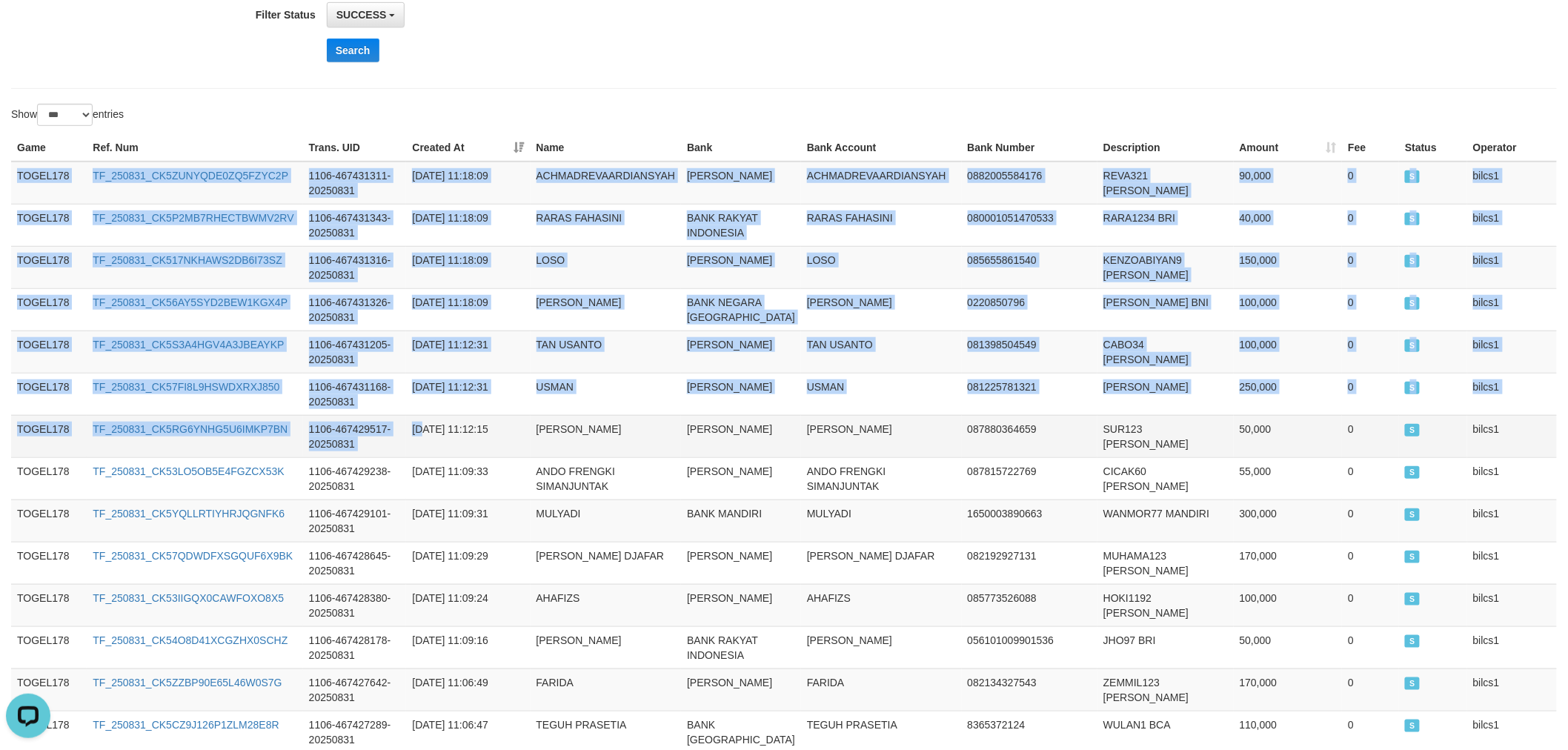
drag, startPoint x: 12, startPoint y: 170, endPoint x: 434, endPoint y: 466, distance: 515.5
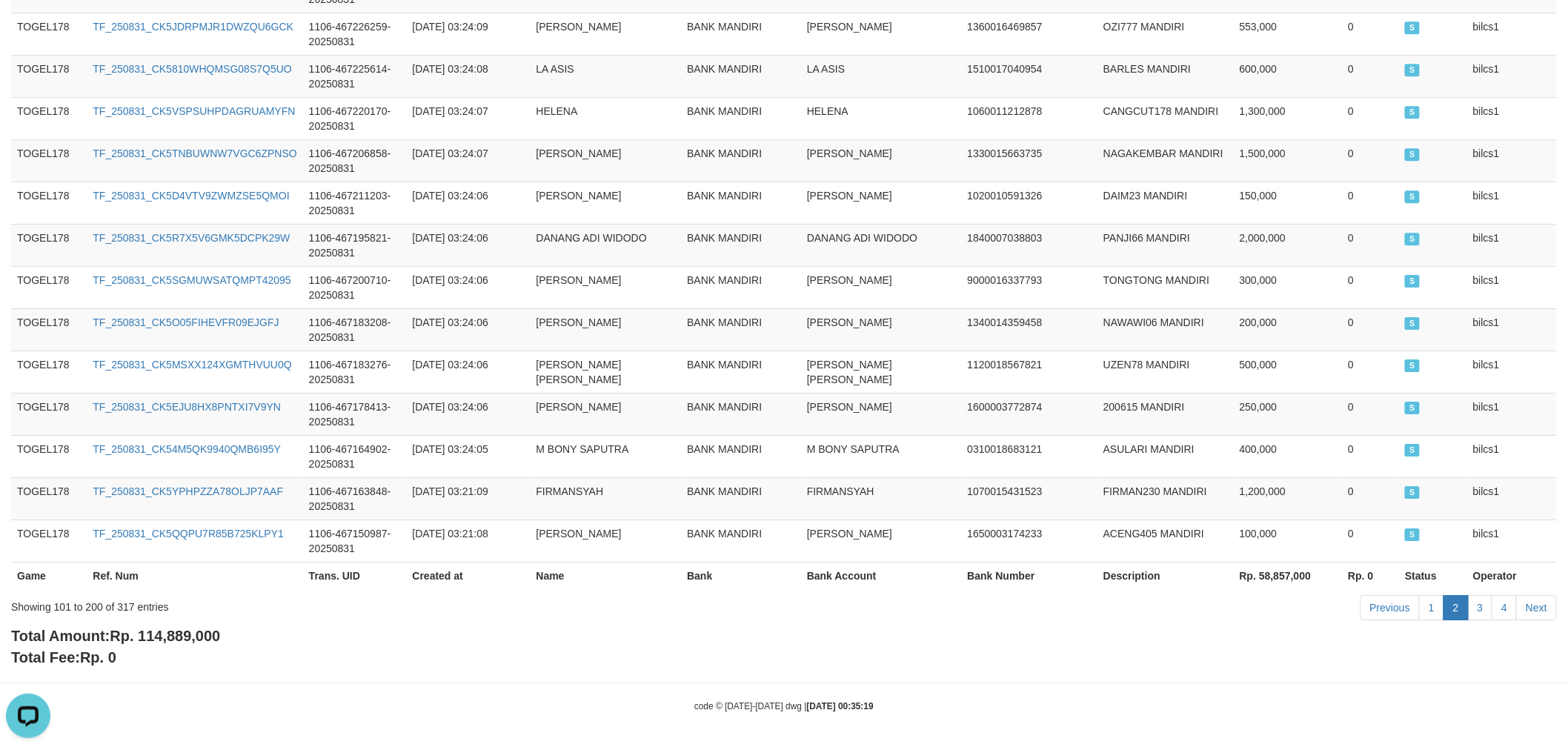
scroll to position [4525, 0]
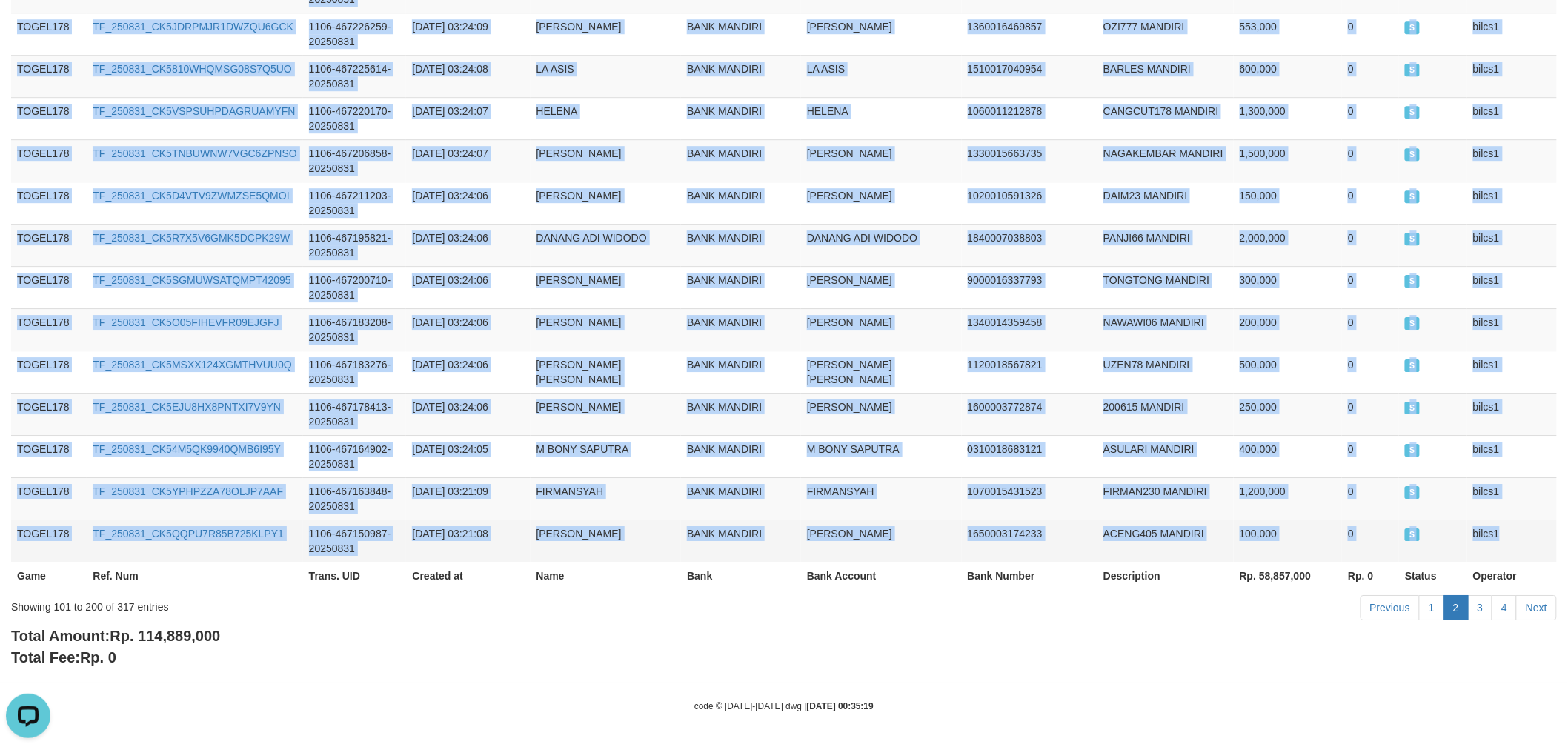
click at [1505, 533] on td "bilcs1" at bounding box center [1511, 540] width 89 height 42
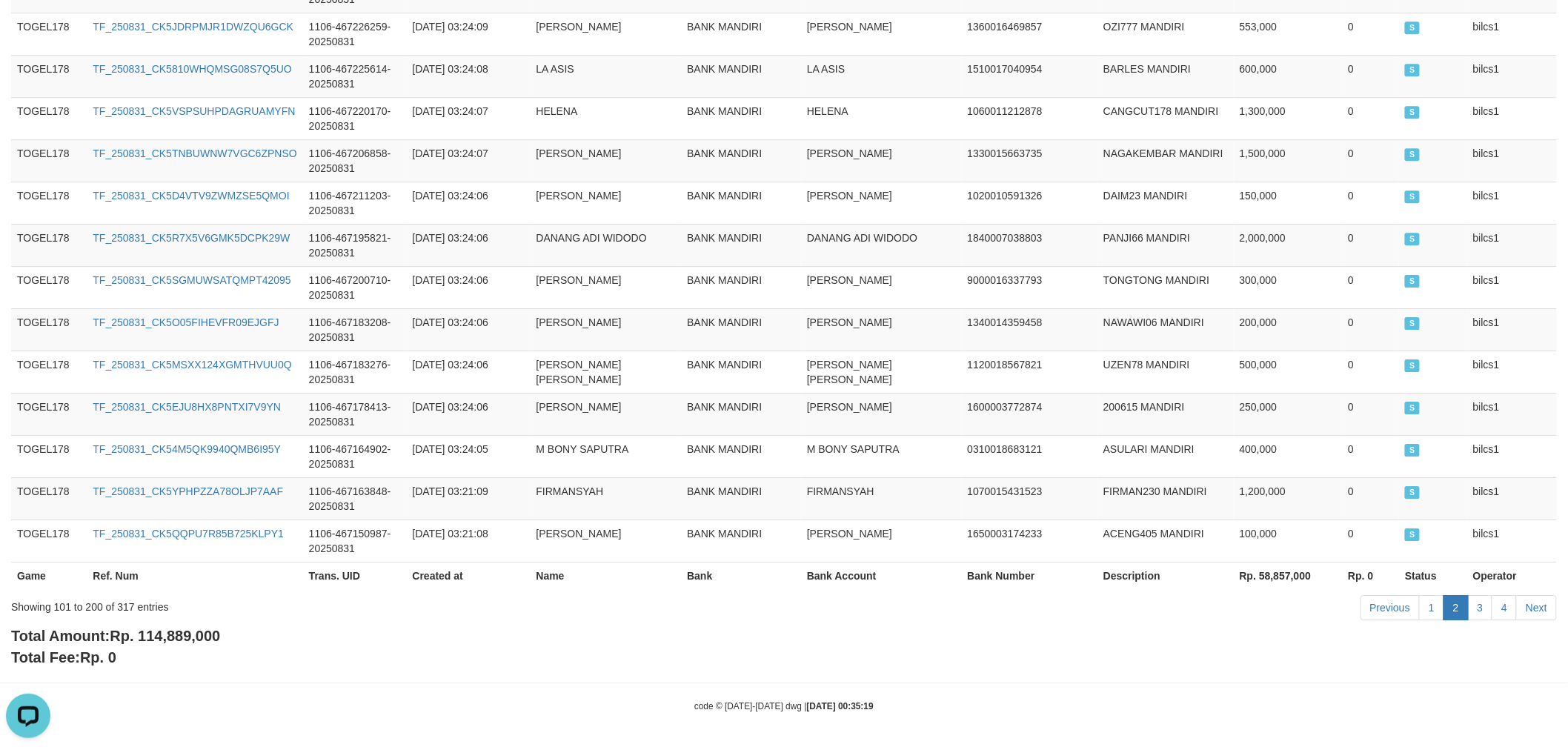
click at [1421, 631] on div "Total Amount: Rp. 114,889,000 Total Fee: Rp. 0" at bounding box center [784, 646] width 1545 height 42
click at [1474, 599] on link "3" at bounding box center [1480, 607] width 25 height 25
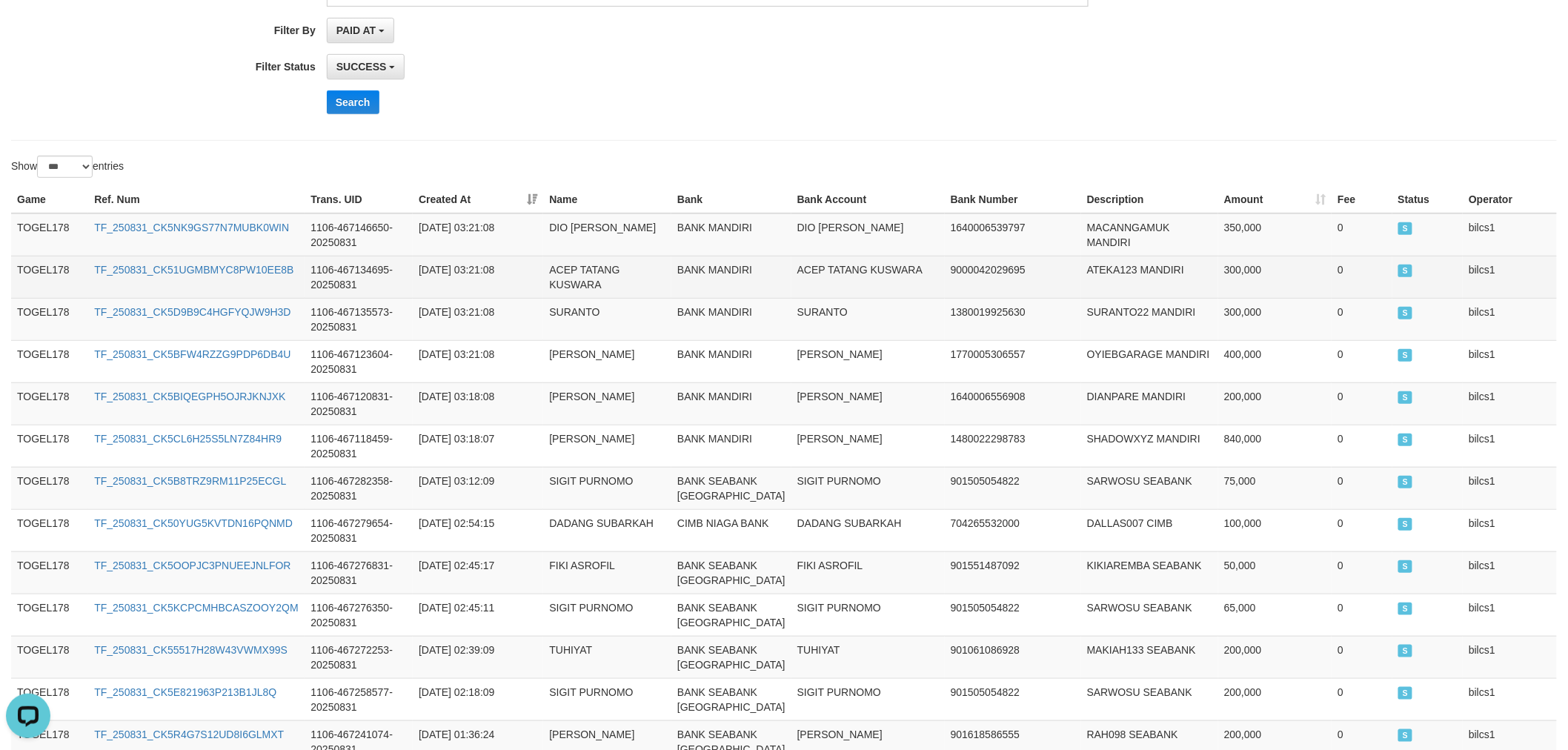
scroll to position [329, 0]
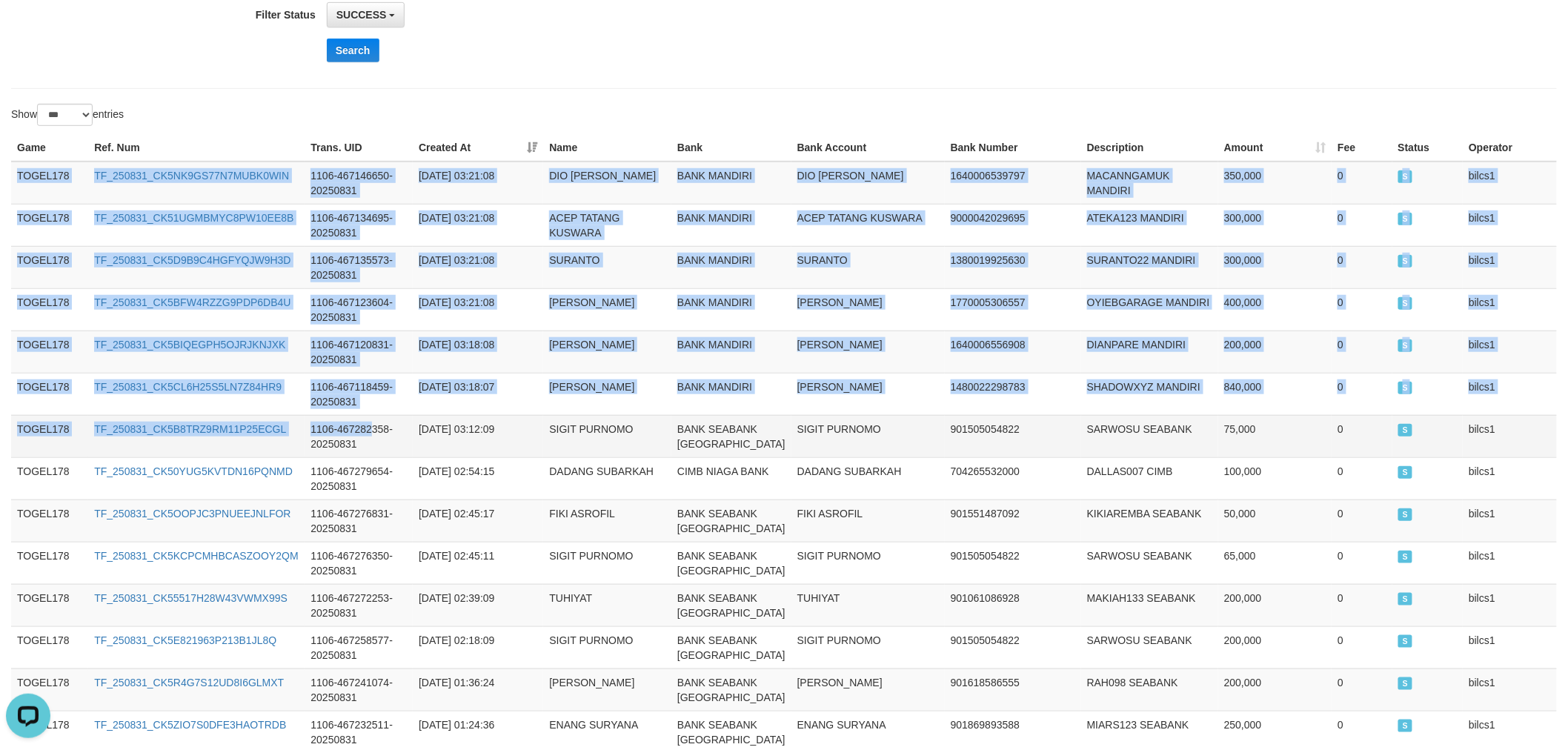
drag, startPoint x: 16, startPoint y: 167, endPoint x: 376, endPoint y: 432, distance: 447.0
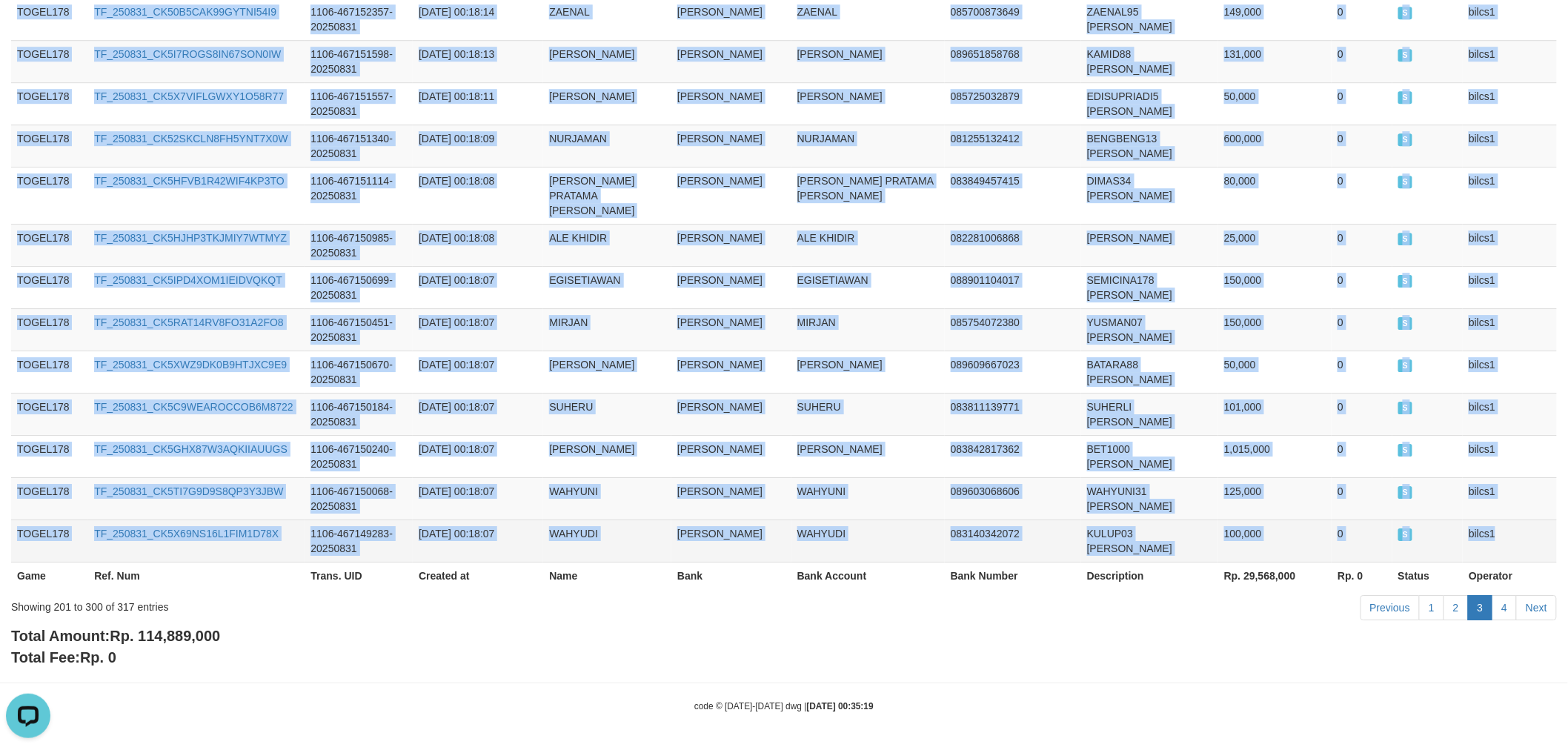
click at [1527, 537] on td "bilcs1" at bounding box center [1510, 540] width 94 height 42
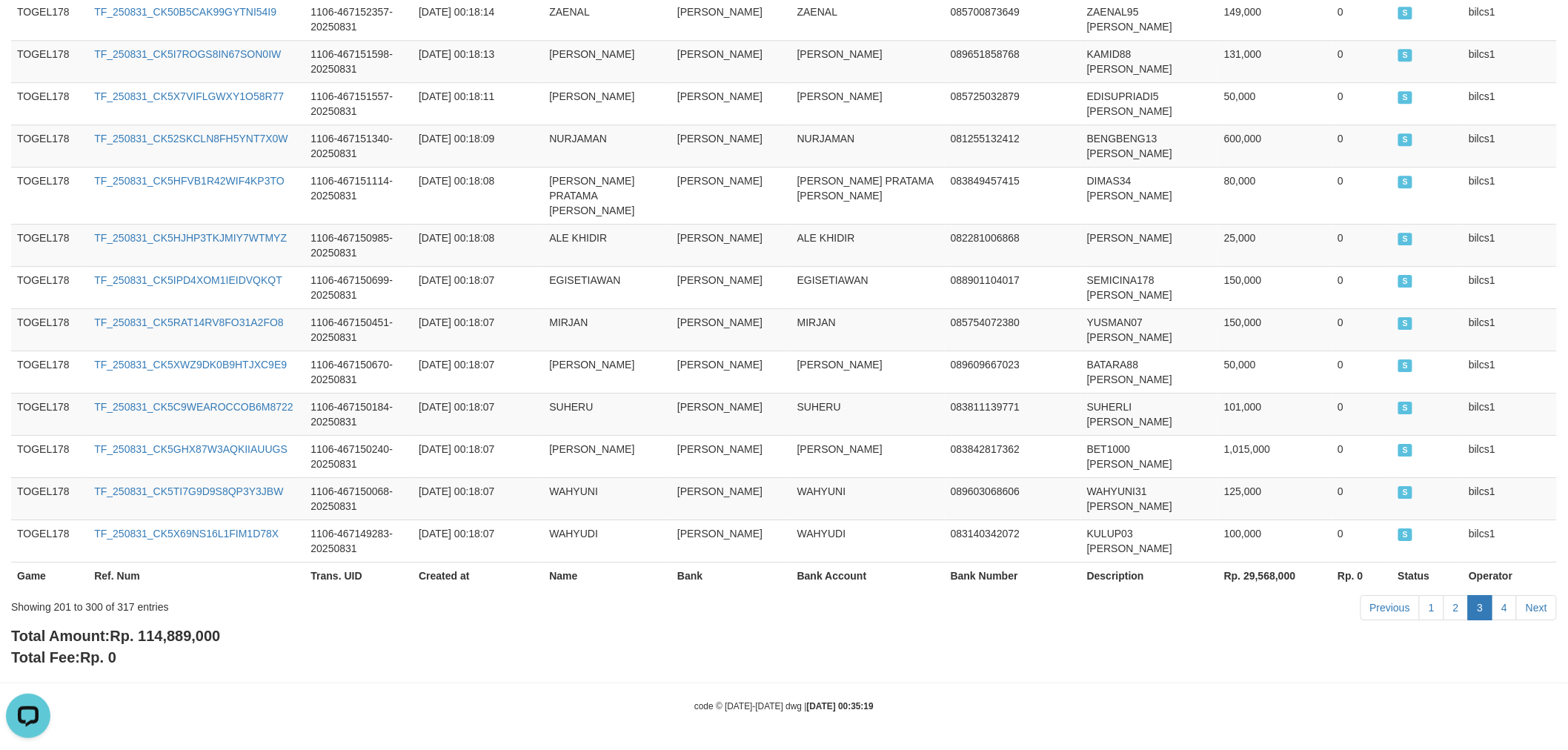
click at [1523, 633] on div "Total Amount: Rp. 114,889,000 Total Fee: Rp. 0" at bounding box center [784, 646] width 1545 height 42
click at [1501, 602] on link "4" at bounding box center [1503, 607] width 25 height 25
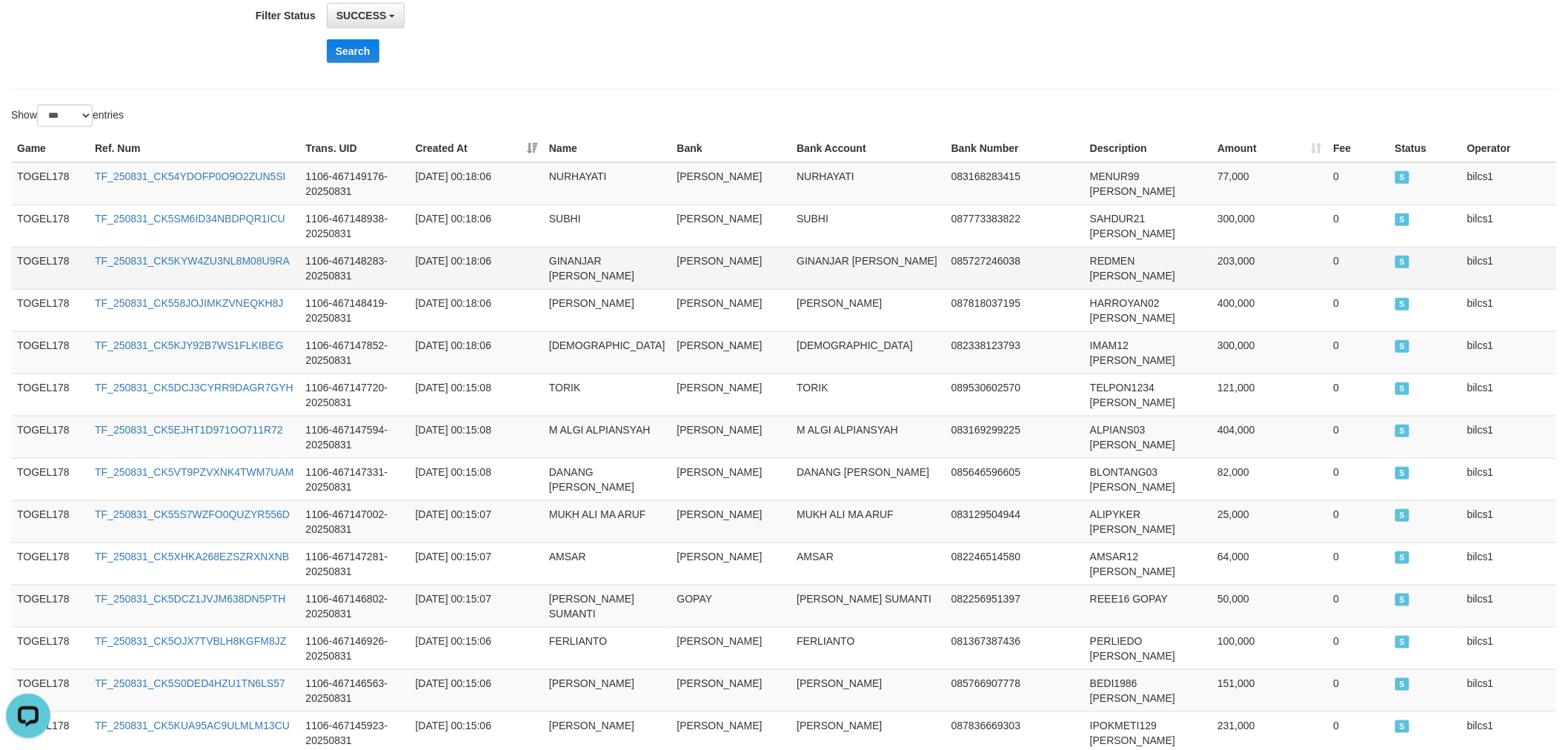
scroll to position [329, 0]
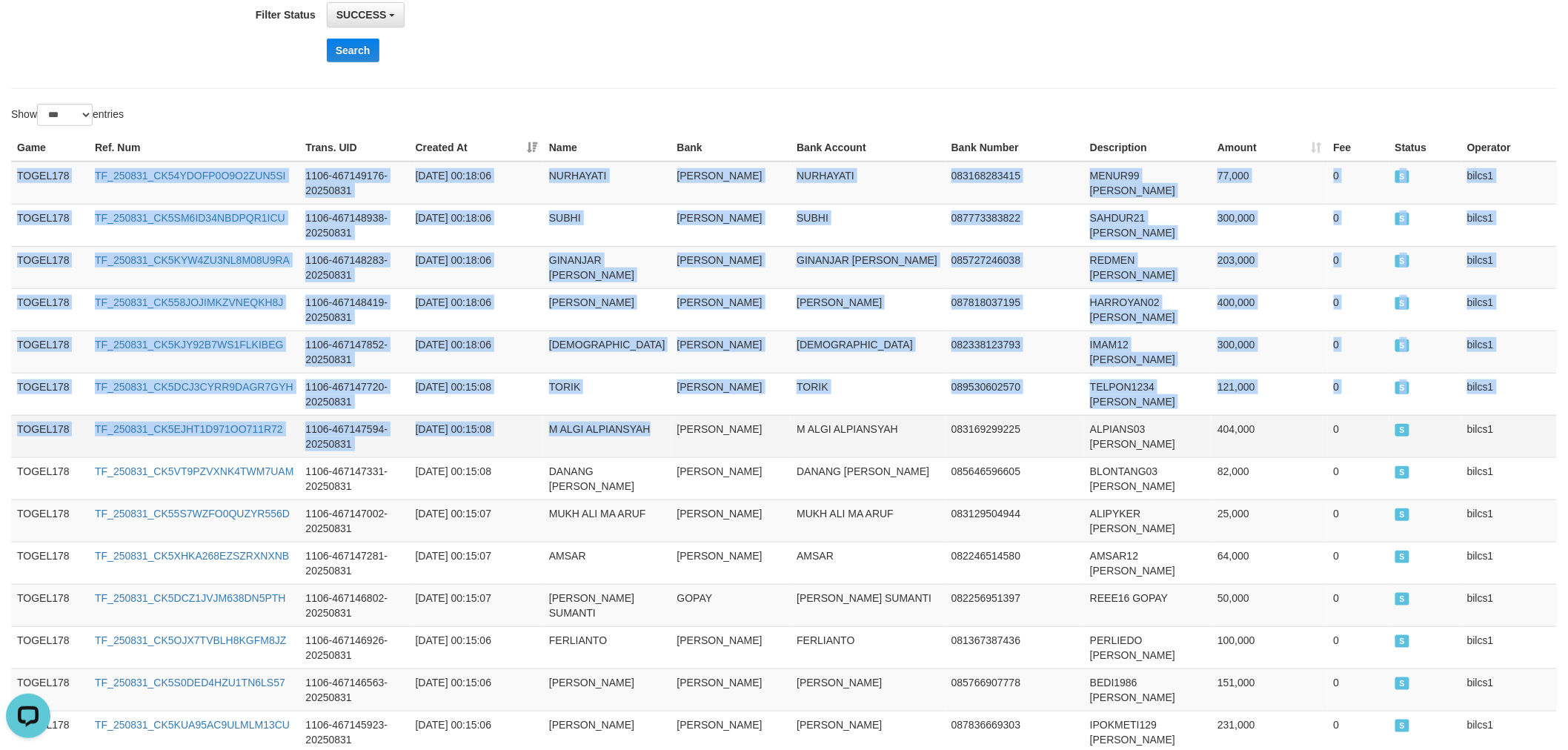
drag, startPoint x: 18, startPoint y: 170, endPoint x: 651, endPoint y: 454, distance: 693.8
click at [651, 454] on tbody "TOGEL178 TF_250831_CK54YDOFP0O9O2ZUN5SI 1106-467149176-20250831 [DATE] 00:18:06…" at bounding box center [784, 520] width 1545 height 718
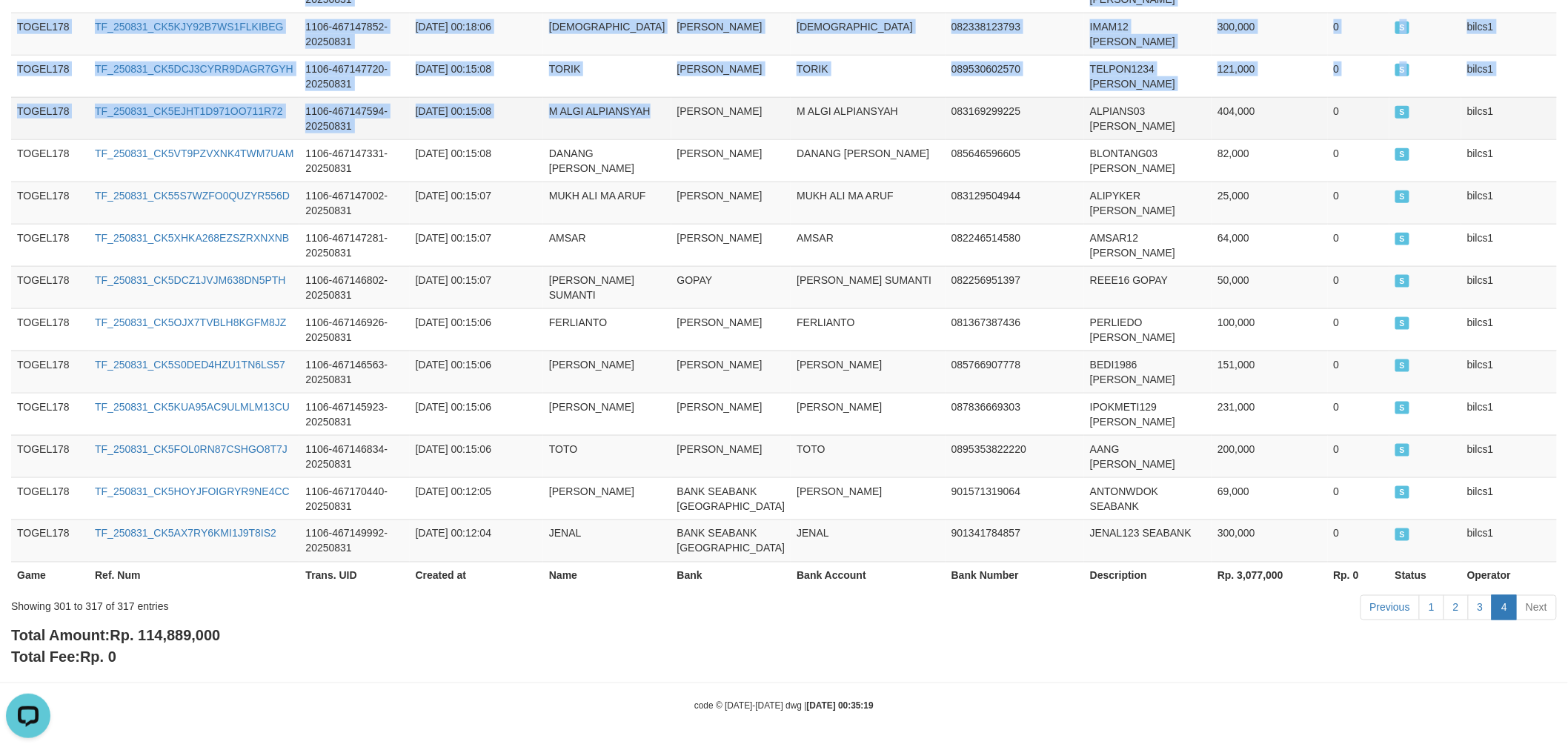
scroll to position [722, 0]
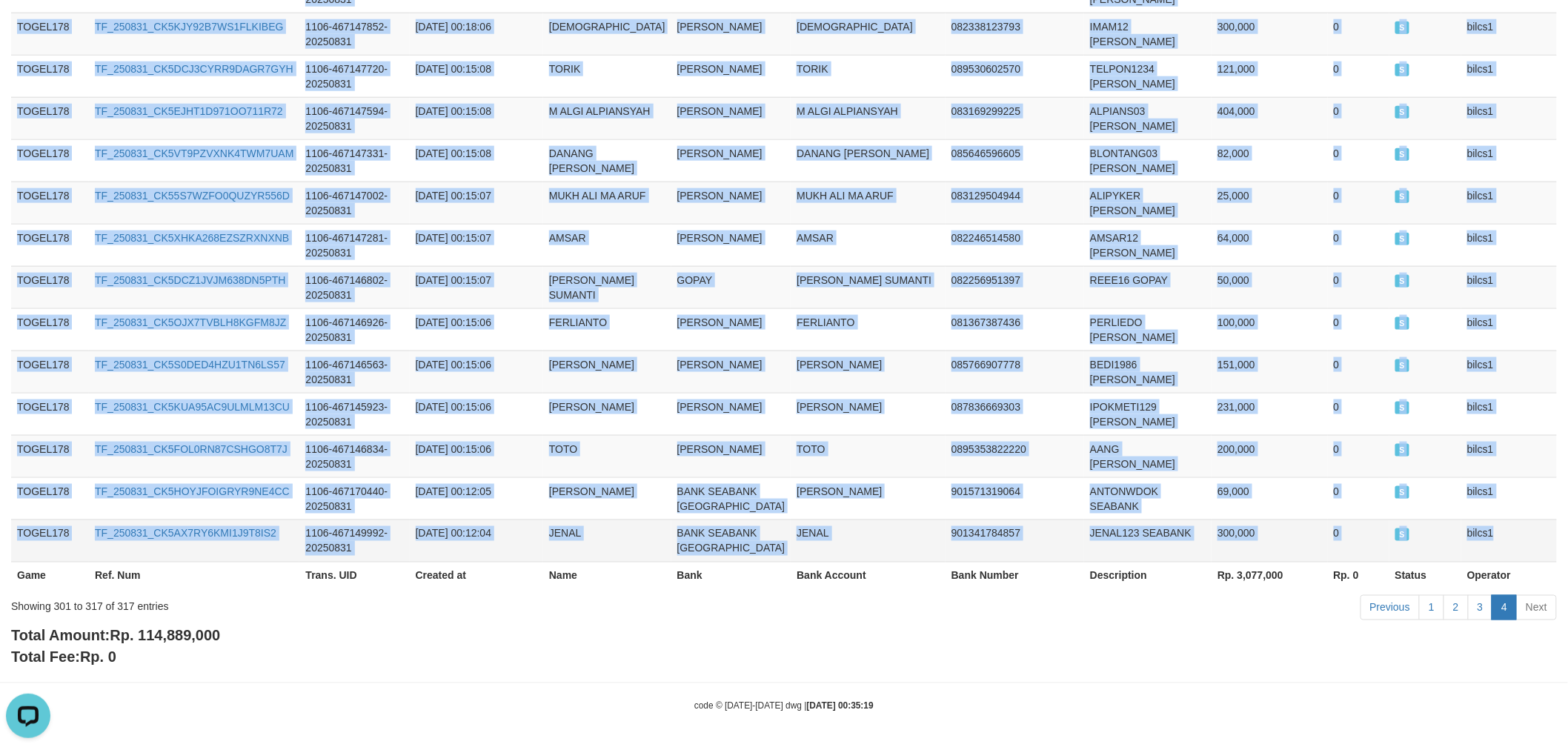
click at [1507, 519] on td "bilcs1" at bounding box center [1509, 540] width 96 height 42
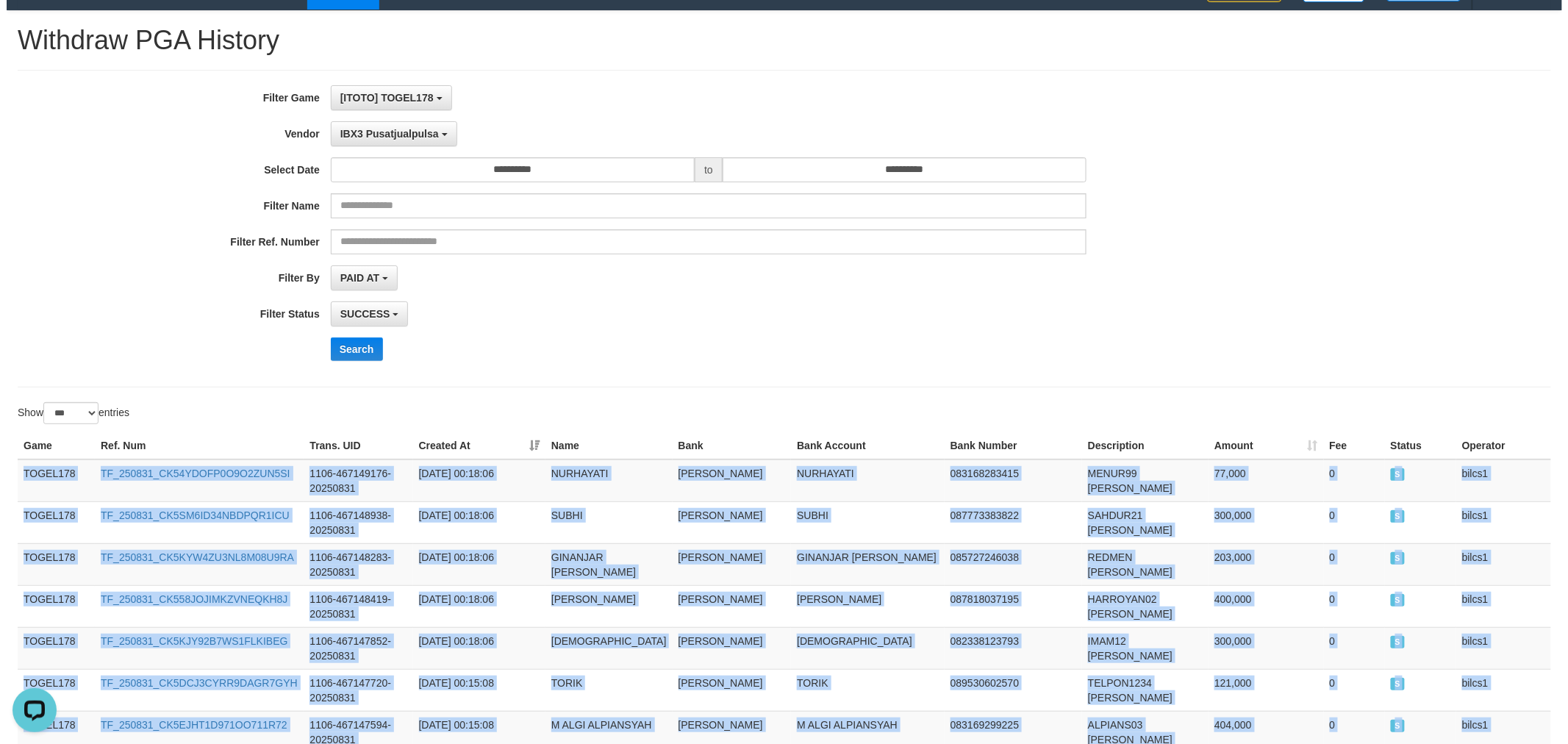
scroll to position [0, 0]
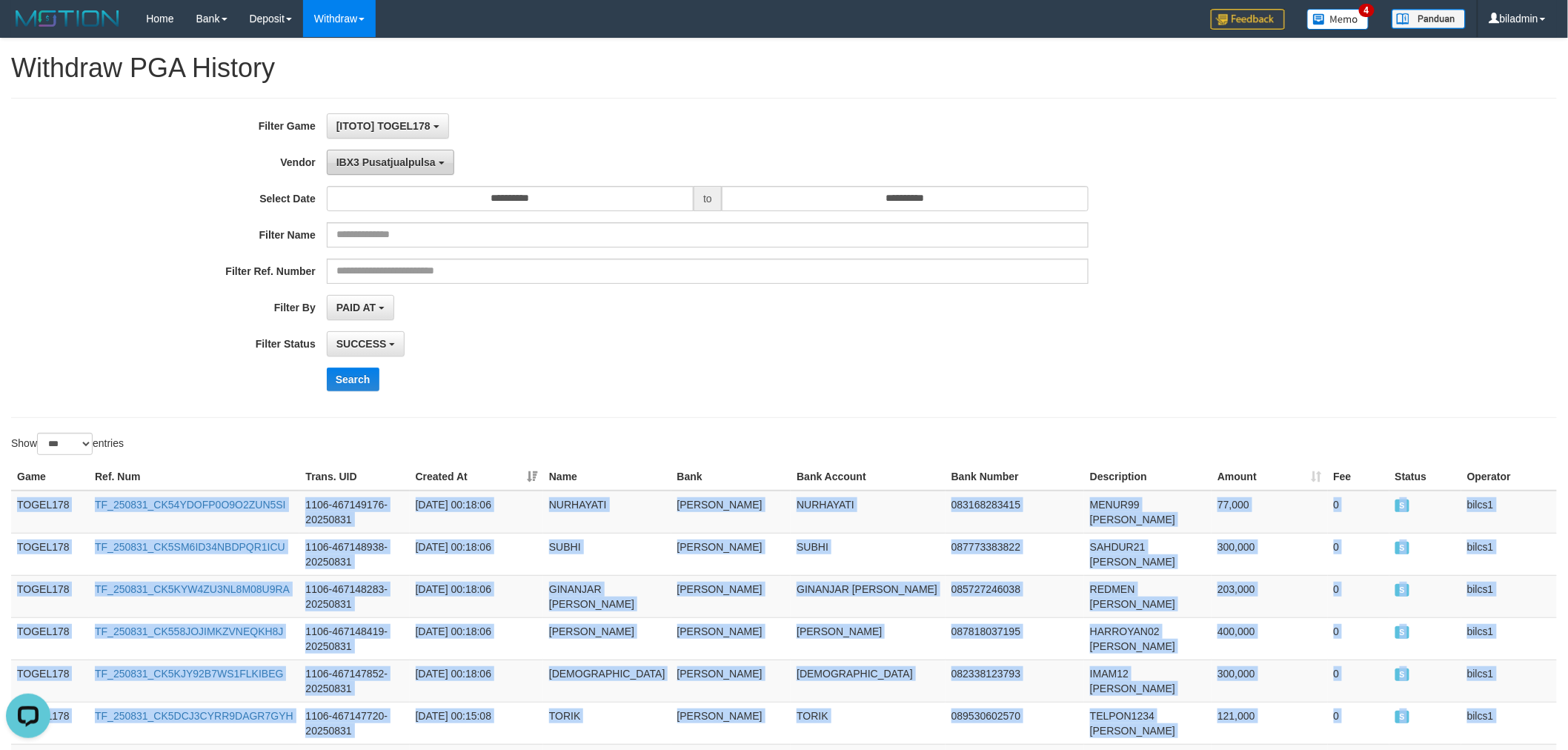
click at [380, 154] on button "IBX3 Pusatjualpulsa" at bounding box center [391, 161] width 128 height 25
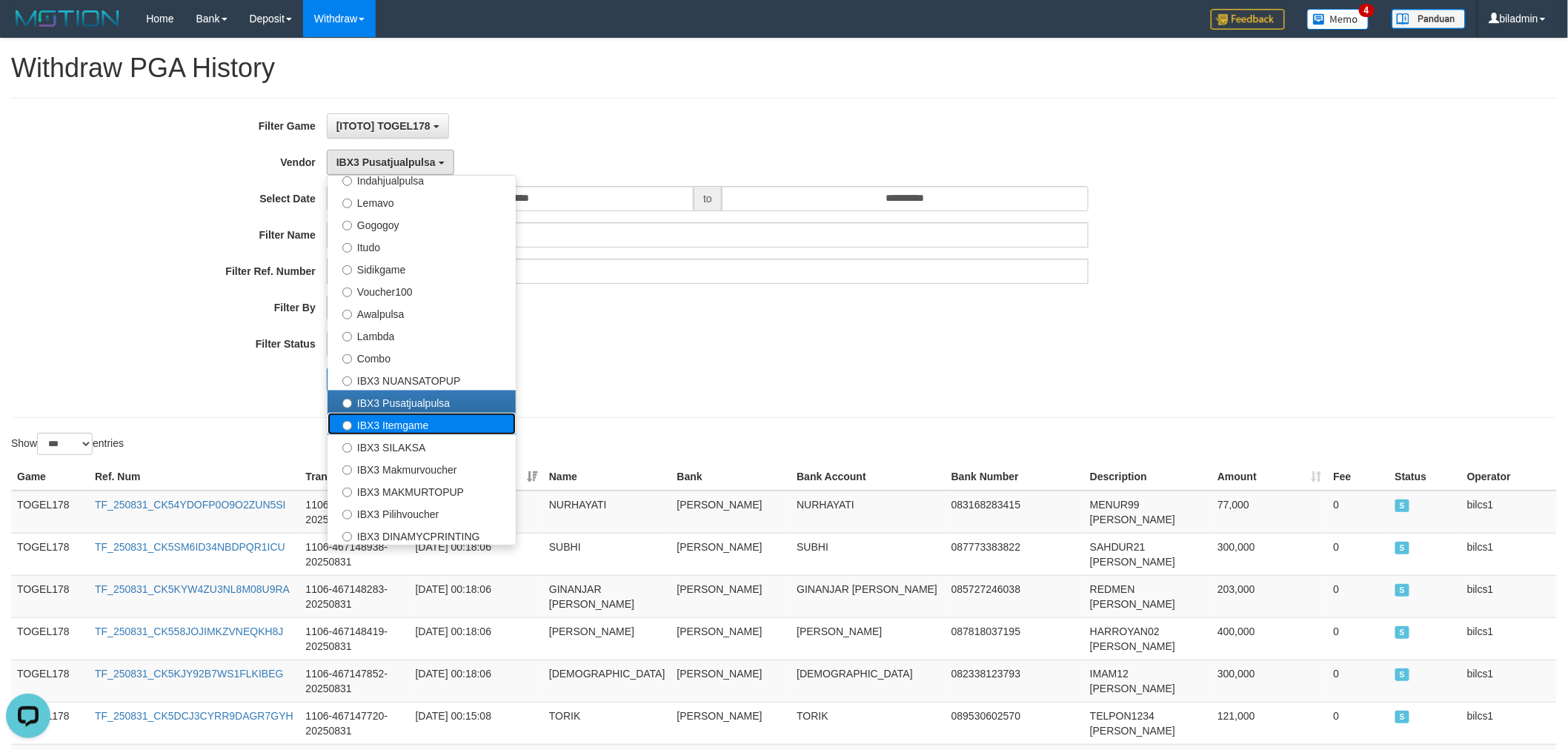
click at [452, 415] on label "IBX3 Itemgame" at bounding box center [422, 424] width 188 height 23
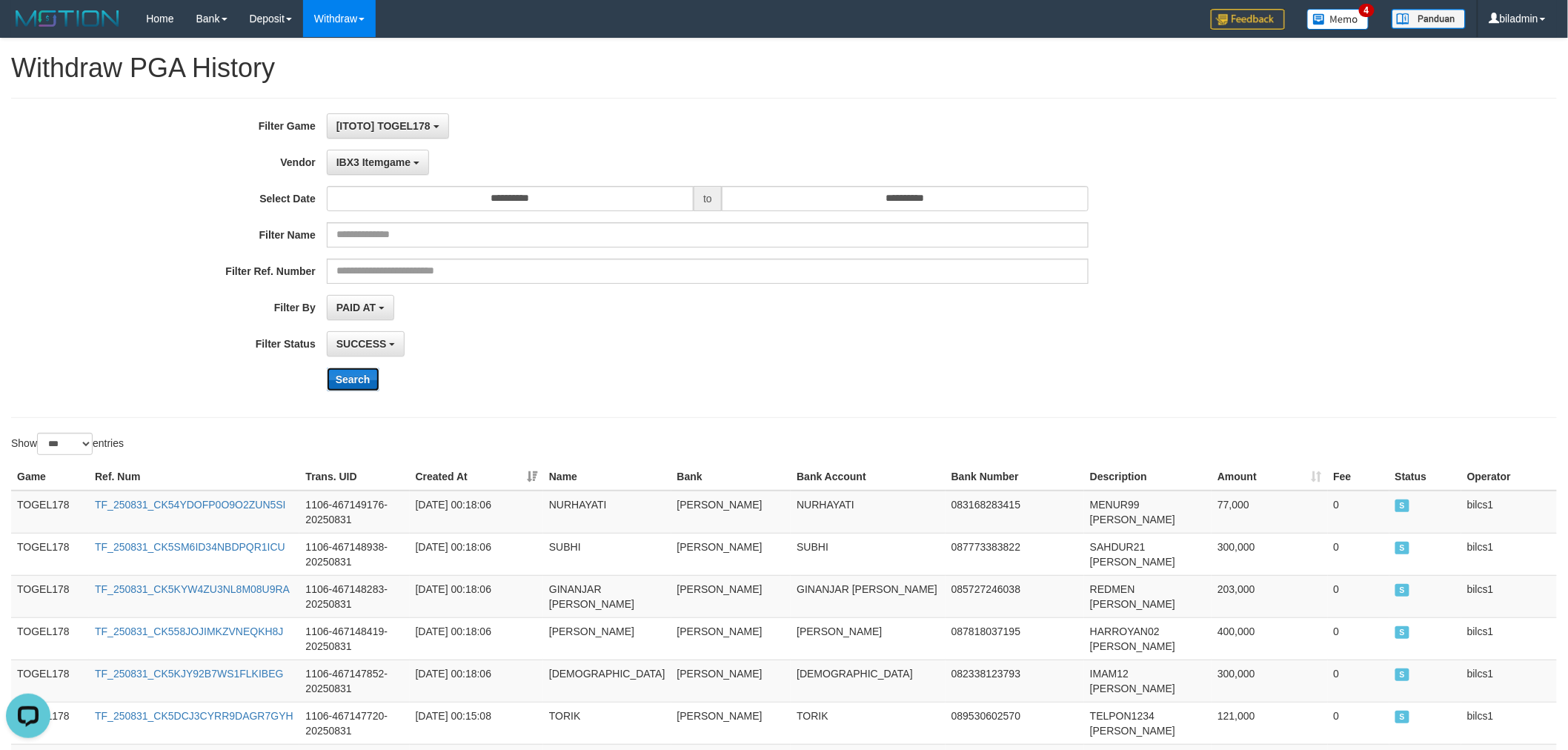
click at [360, 388] on button "Search" at bounding box center [353, 378] width 53 height 23
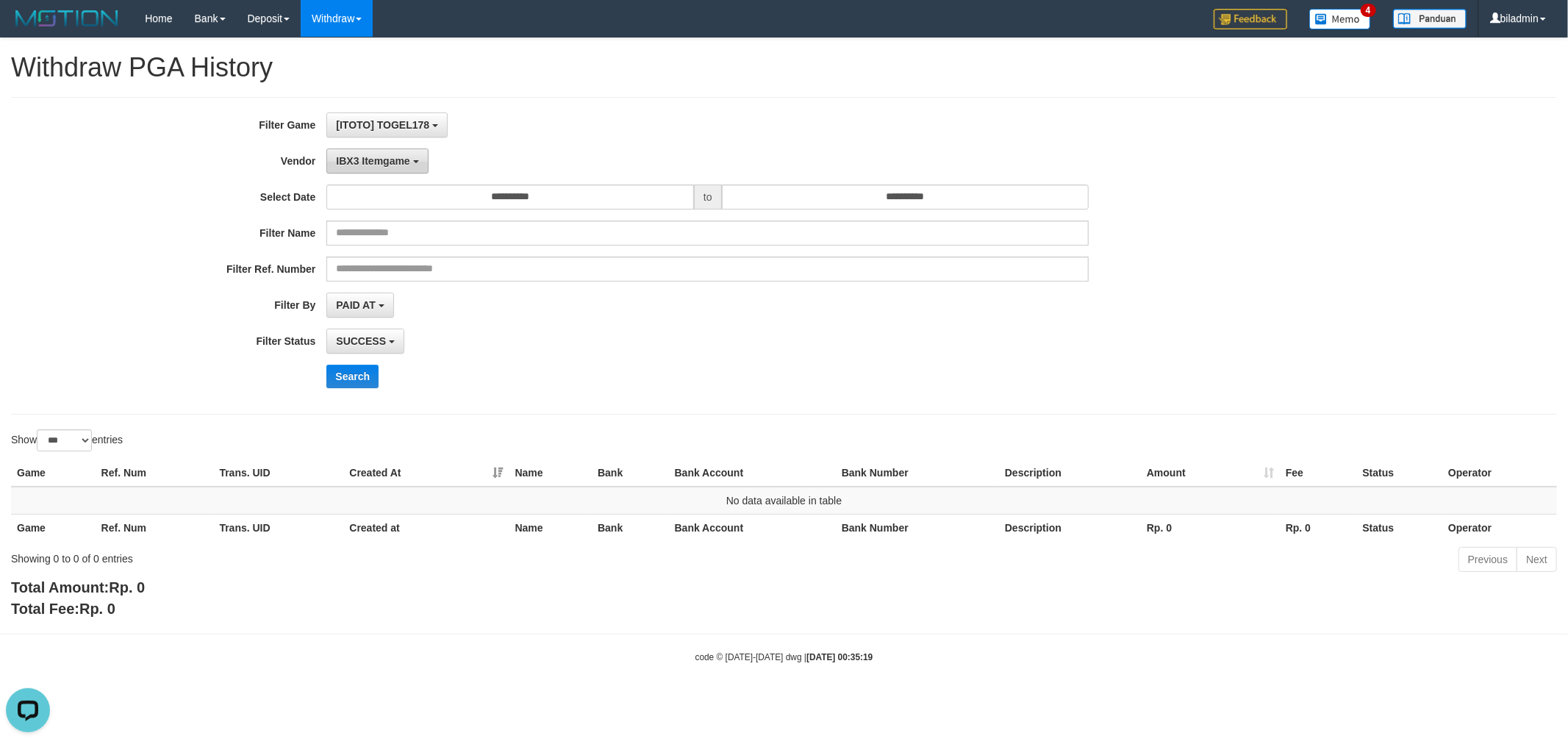
click at [375, 160] on span "IBX3 Itemgame" at bounding box center [373, 160] width 74 height 12
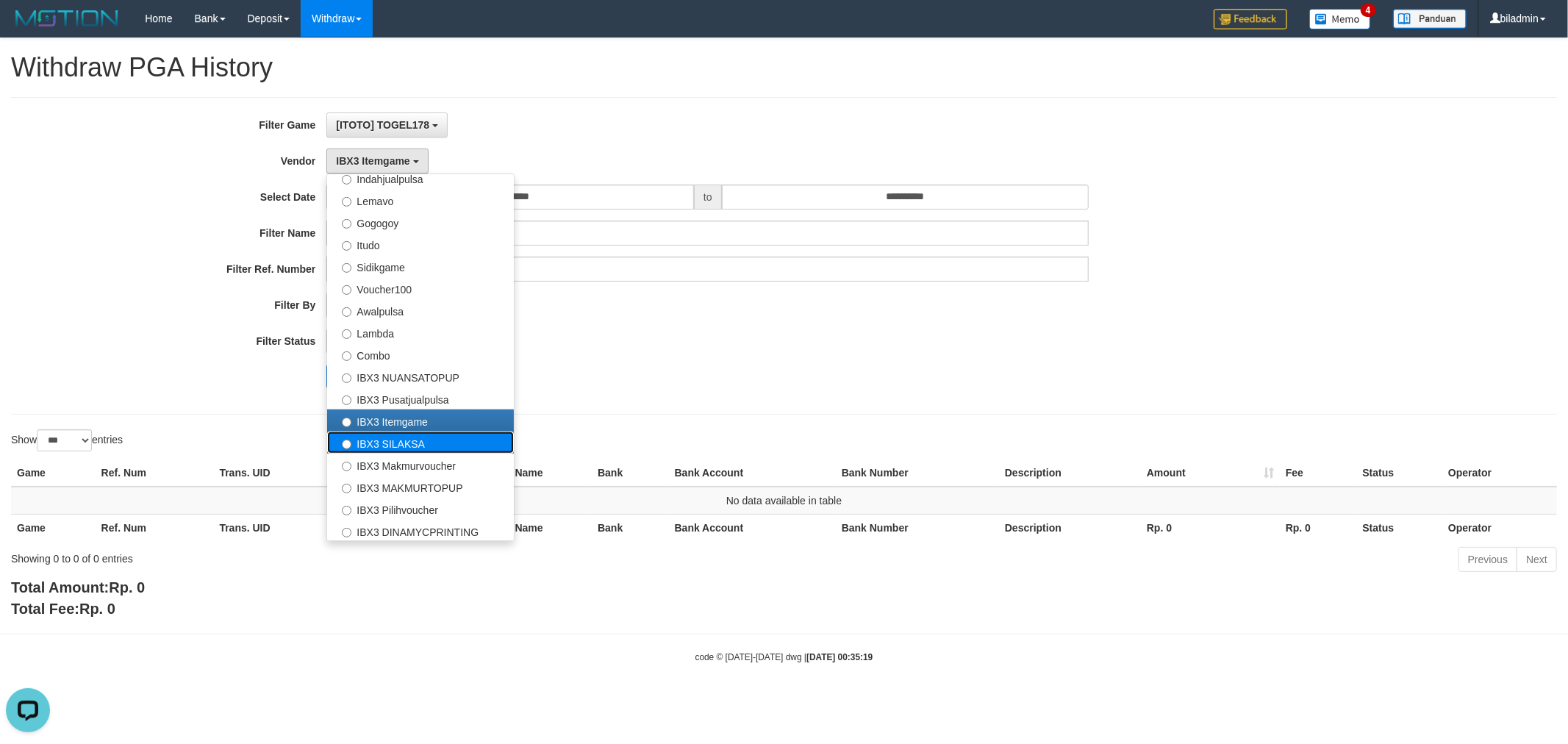
click at [406, 444] on label "IBX3 SILAKSA" at bounding box center [420, 442] width 186 height 22
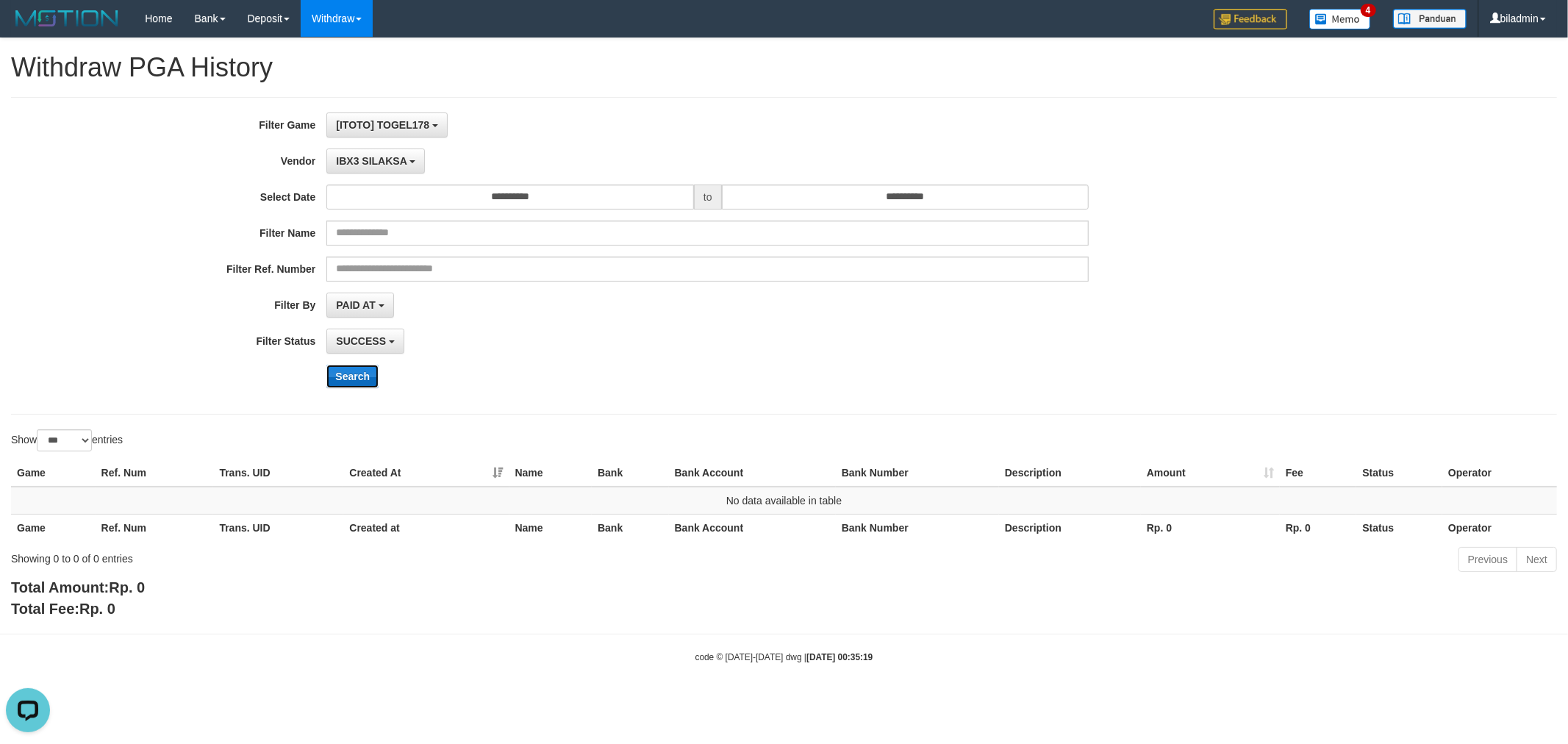
click at [361, 370] on button "Search" at bounding box center [352, 375] width 52 height 23
click at [385, 156] on span "IBX3 SILAKSA" at bounding box center [372, 160] width 71 height 12
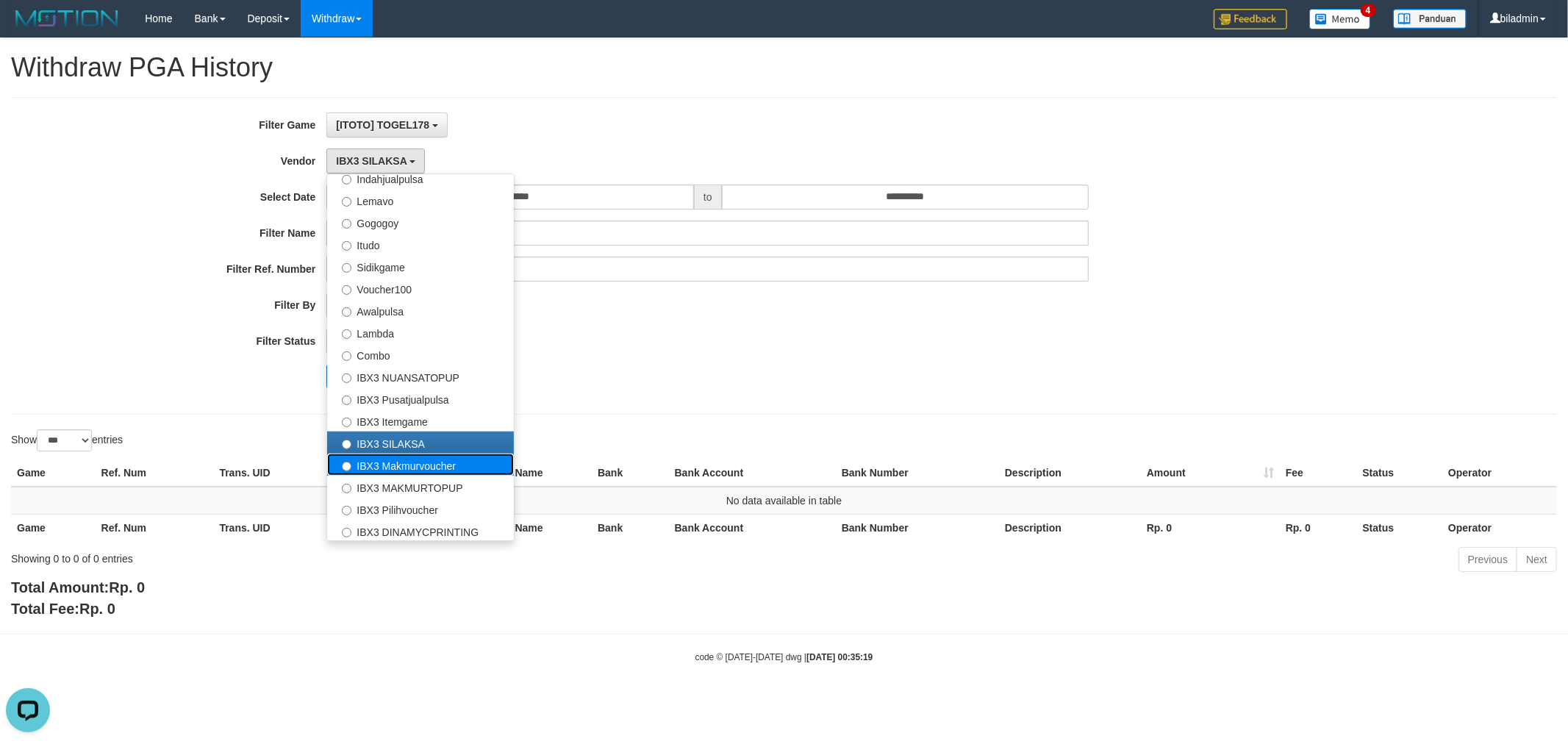
click at [395, 453] on label "IBX3 Makmurvoucher" at bounding box center [420, 465] width 186 height 22
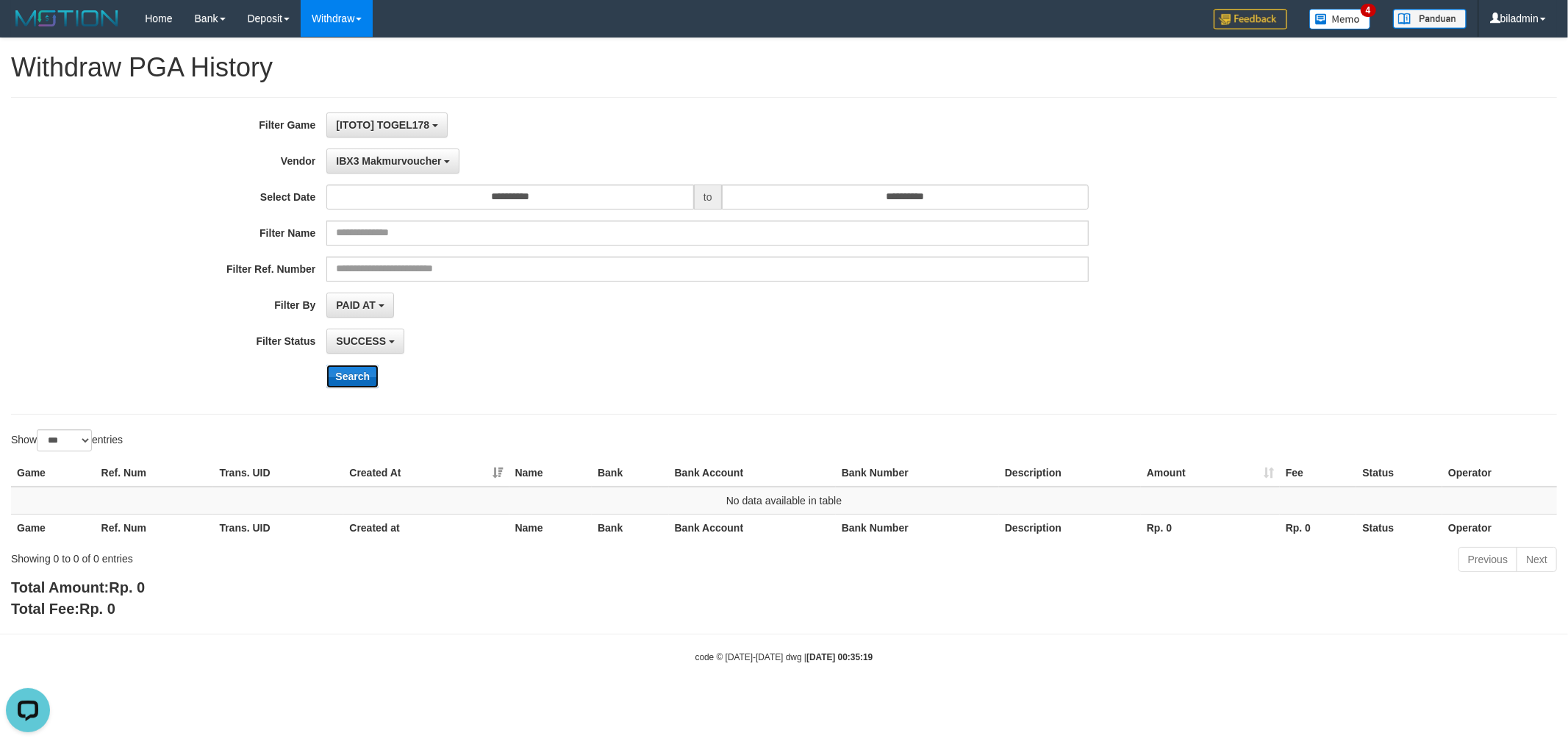
click at [368, 380] on button "Search" at bounding box center [352, 375] width 52 height 23
click at [390, 166] on span "IBX3 Makmurvoucher" at bounding box center [389, 160] width 105 height 12
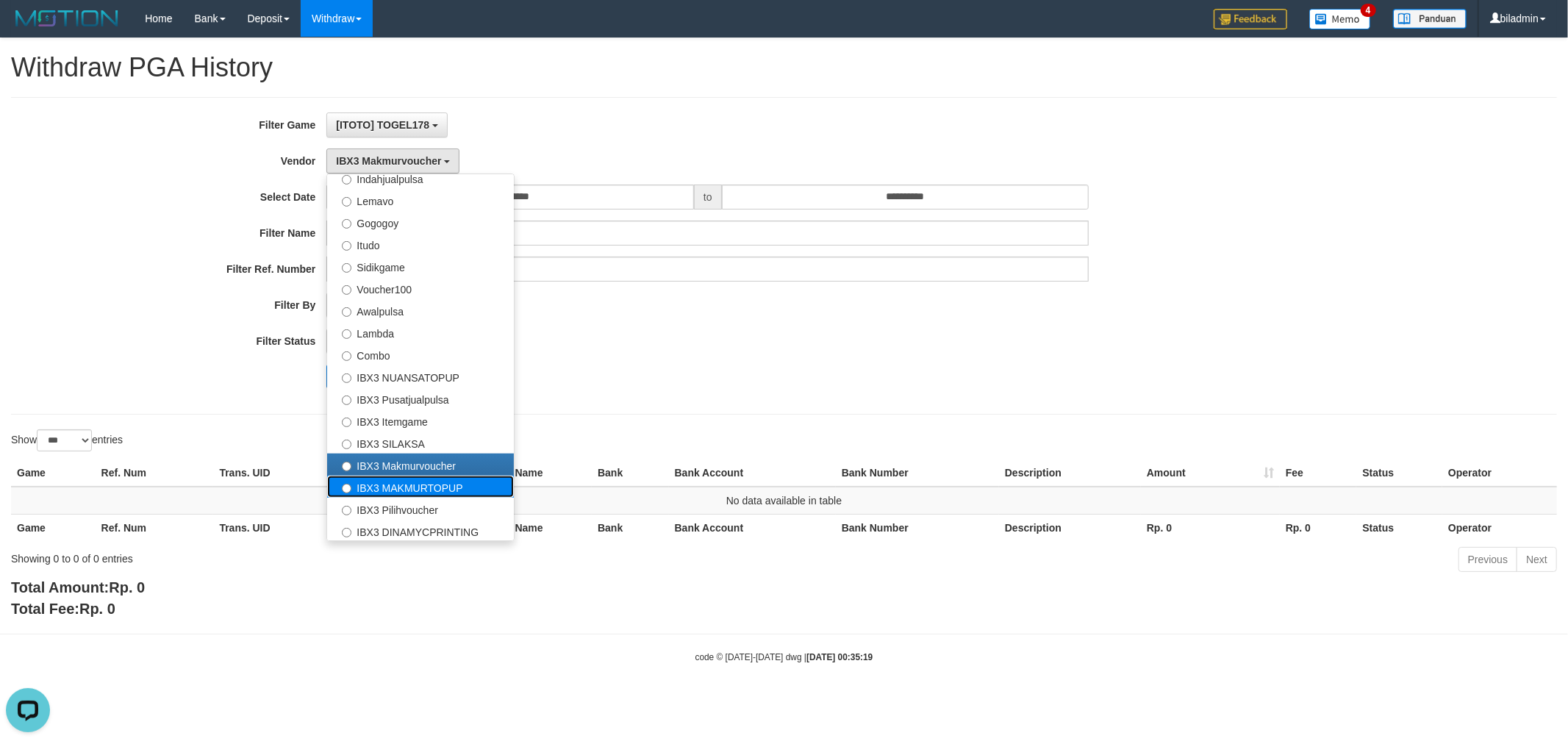
click at [423, 486] on label "IBX3 MAKMURTOPUP" at bounding box center [420, 487] width 186 height 22
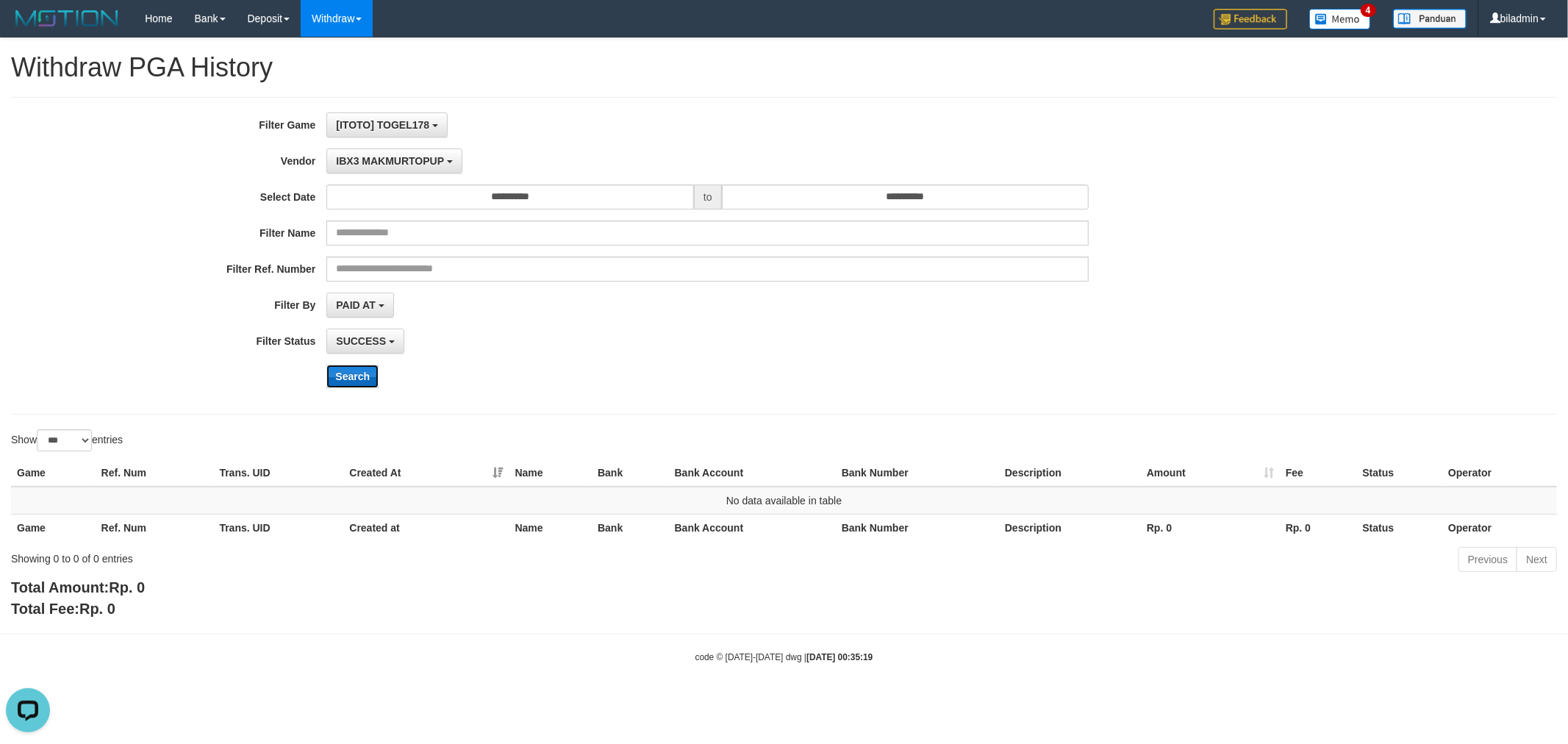
click at [347, 366] on button "Search" at bounding box center [352, 375] width 52 height 23
click at [371, 155] on span "IBX3 MAKMURTOPUP" at bounding box center [390, 160] width 108 height 12
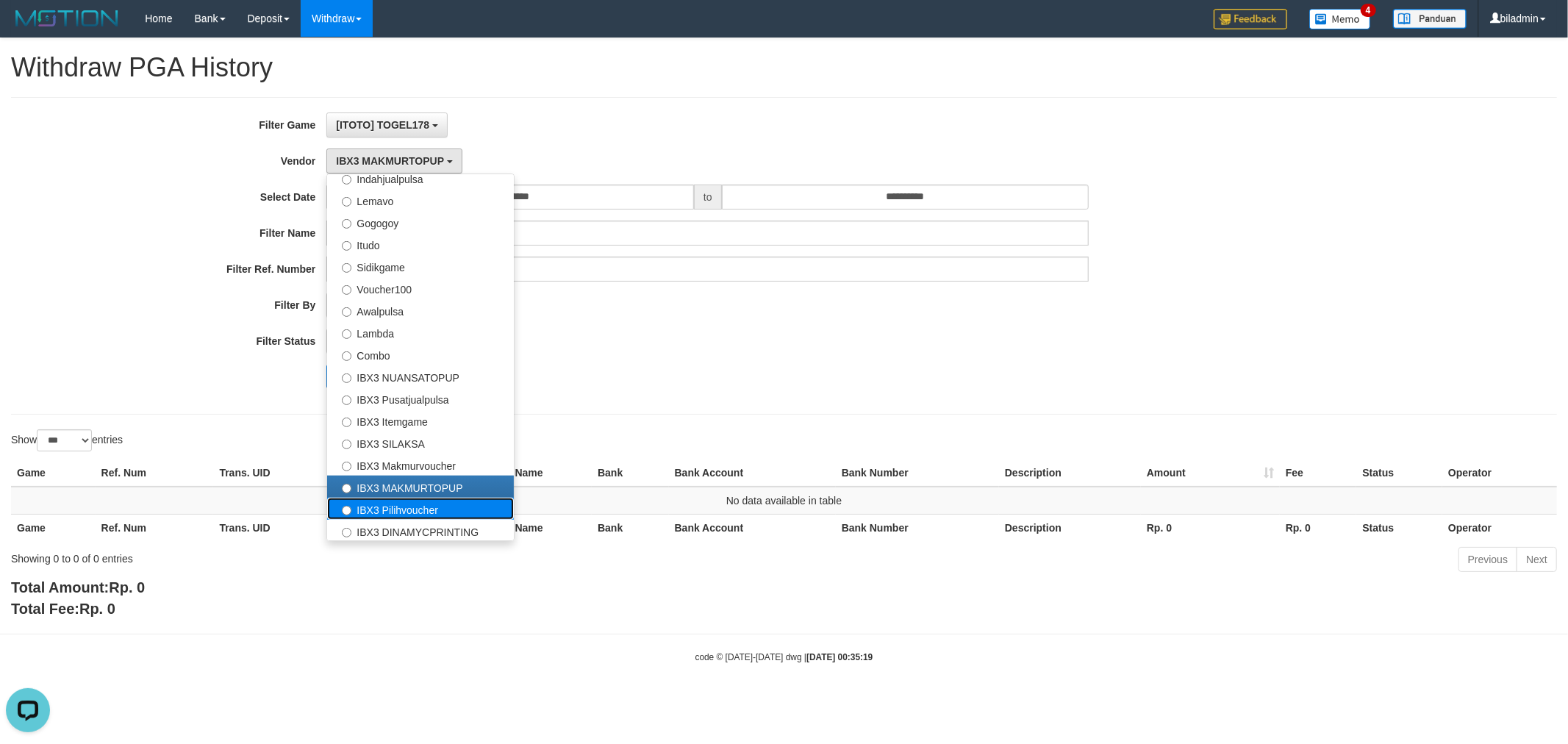
click at [408, 501] on label "IBX3 Pilihvoucher" at bounding box center [420, 508] width 186 height 22
select select "**********"
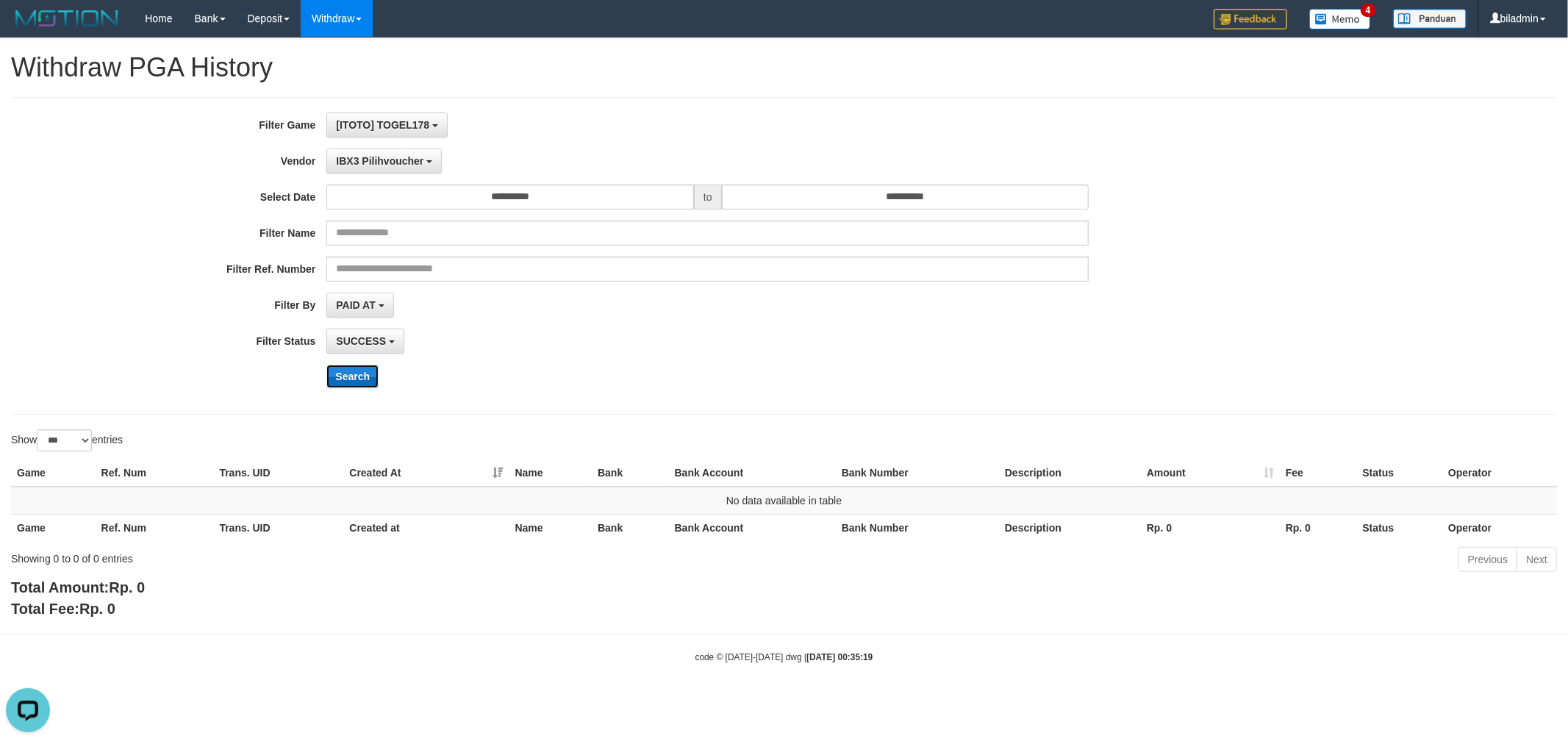
click at [353, 379] on button "Search" at bounding box center [352, 375] width 52 height 23
click at [402, 158] on span "IBX3 Pilihvoucher" at bounding box center [380, 160] width 88 height 12
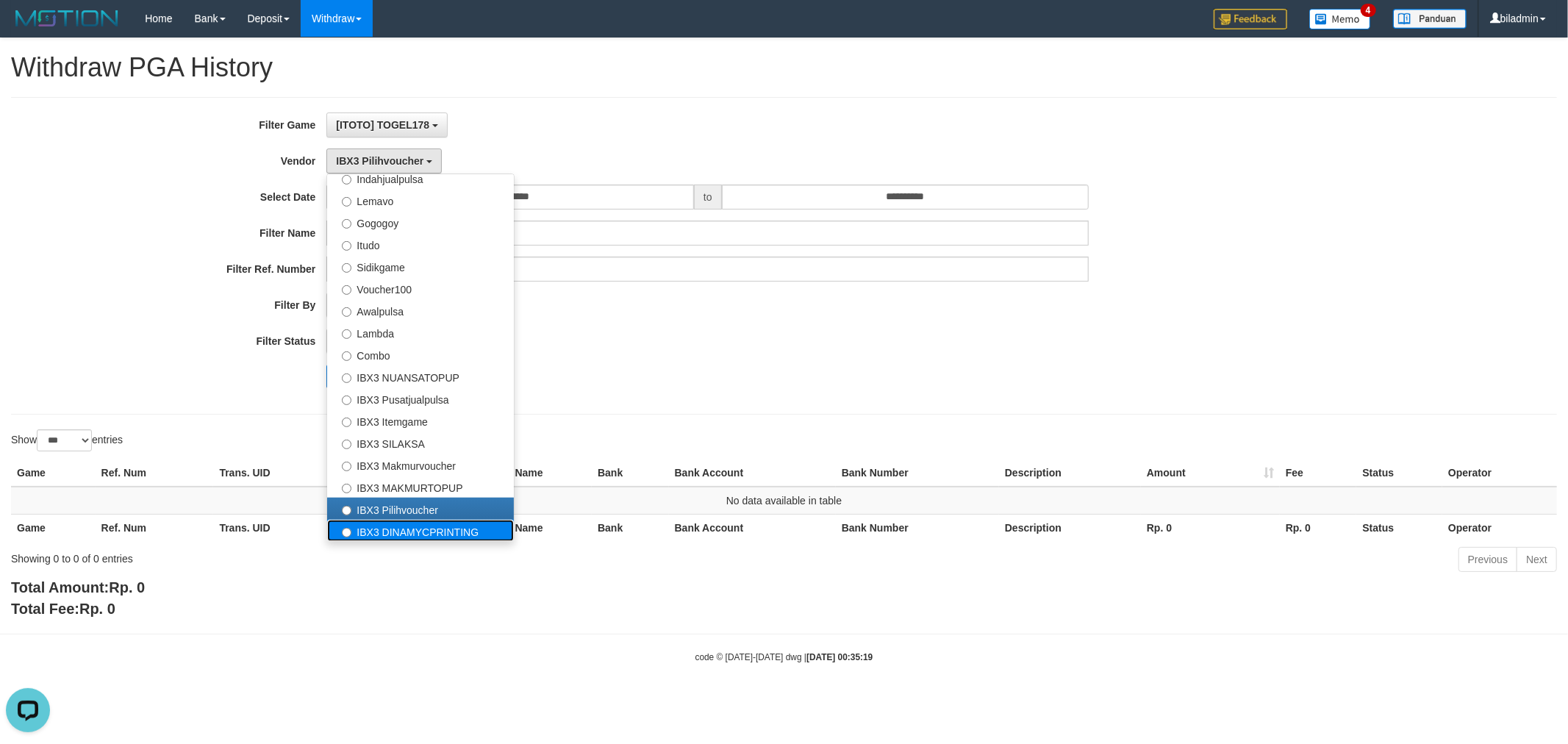
click at [384, 531] on label "IBX3 DINAMYCPRINTING" at bounding box center [420, 531] width 186 height 22
select select "**********"
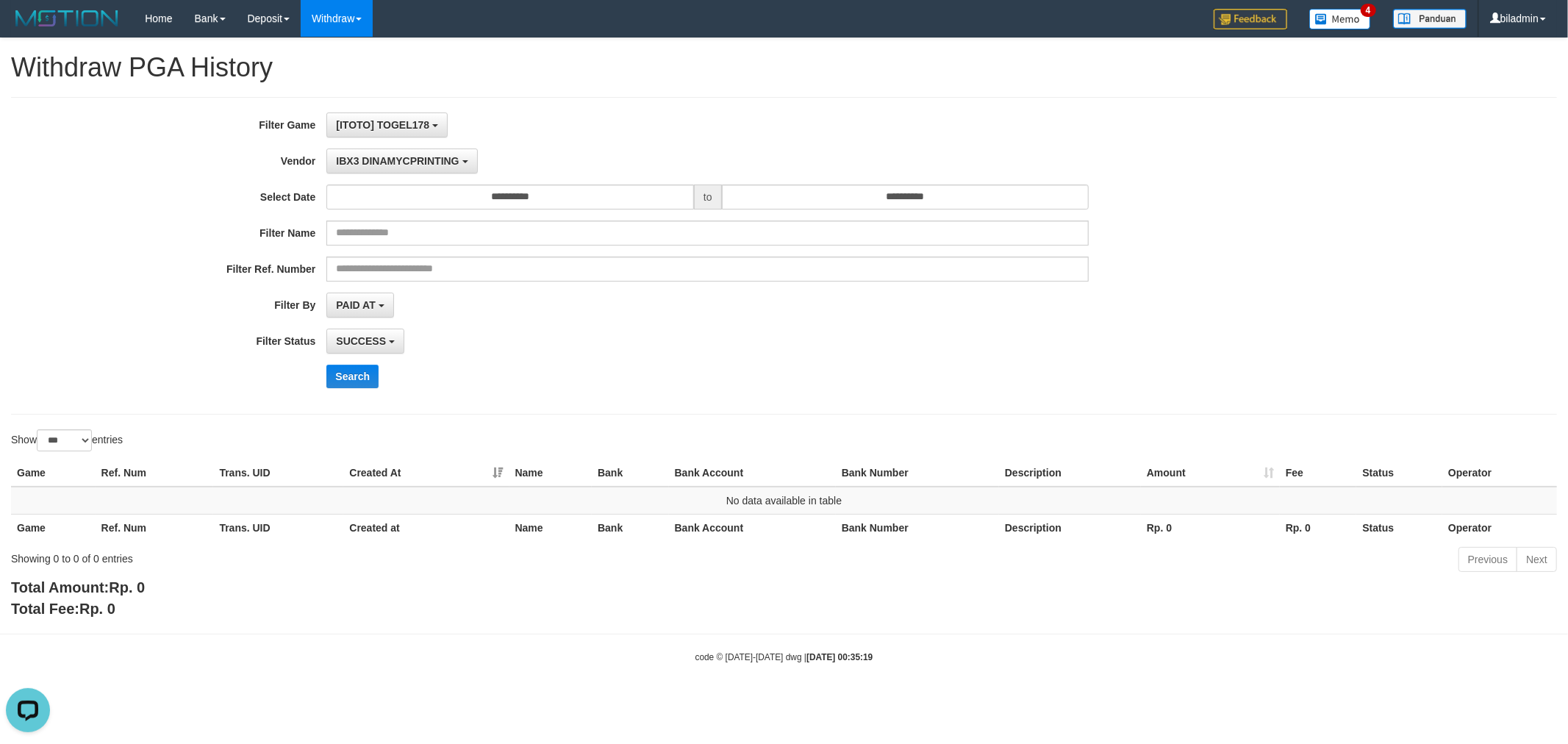
click at [346, 388] on div "**********" at bounding box center [653, 256] width 1307 height 287
click at [349, 377] on button "Search" at bounding box center [352, 375] width 52 height 23
click at [388, 152] on button "IBX3 DINAMYCPRINTING" at bounding box center [402, 160] width 151 height 25
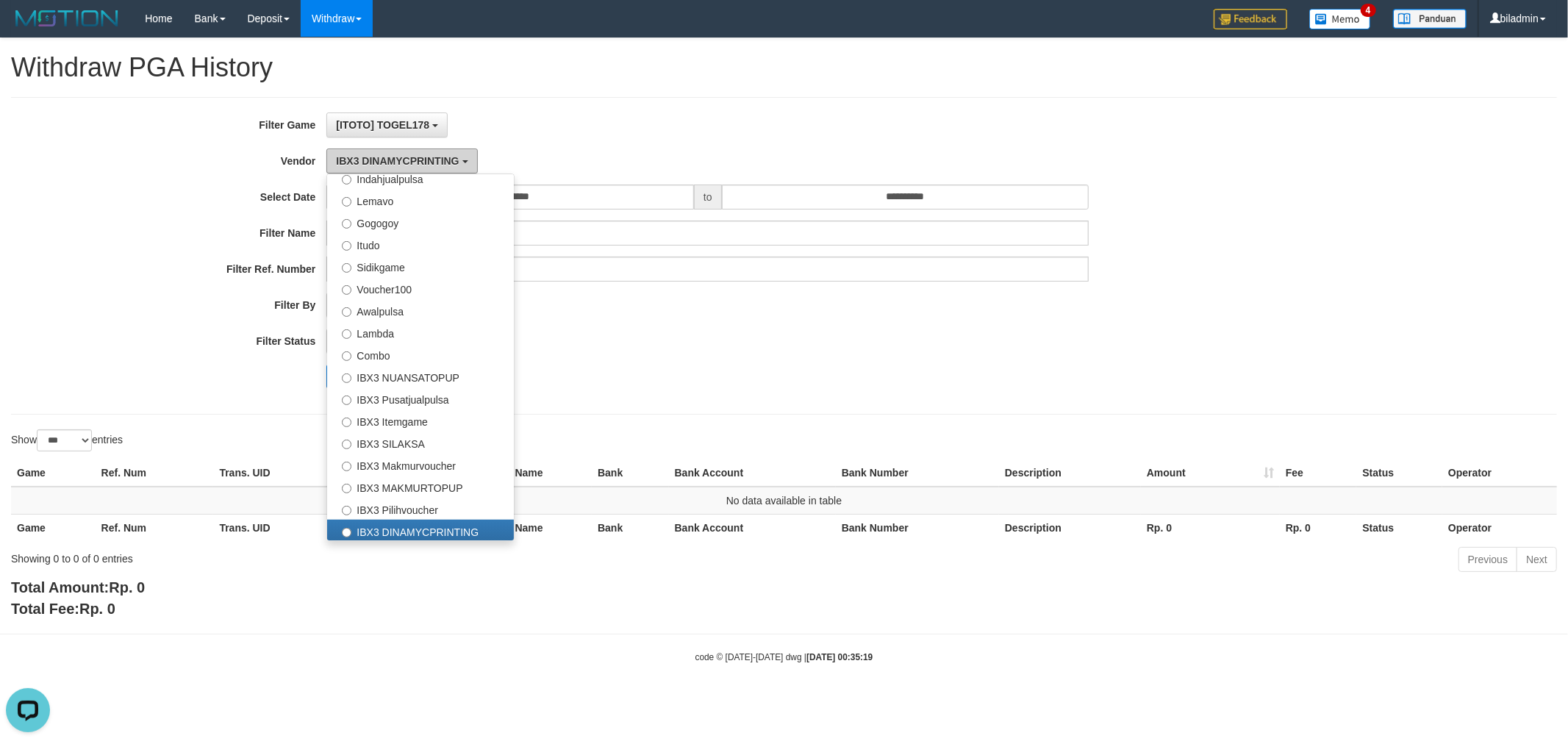
scroll to position [155, 0]
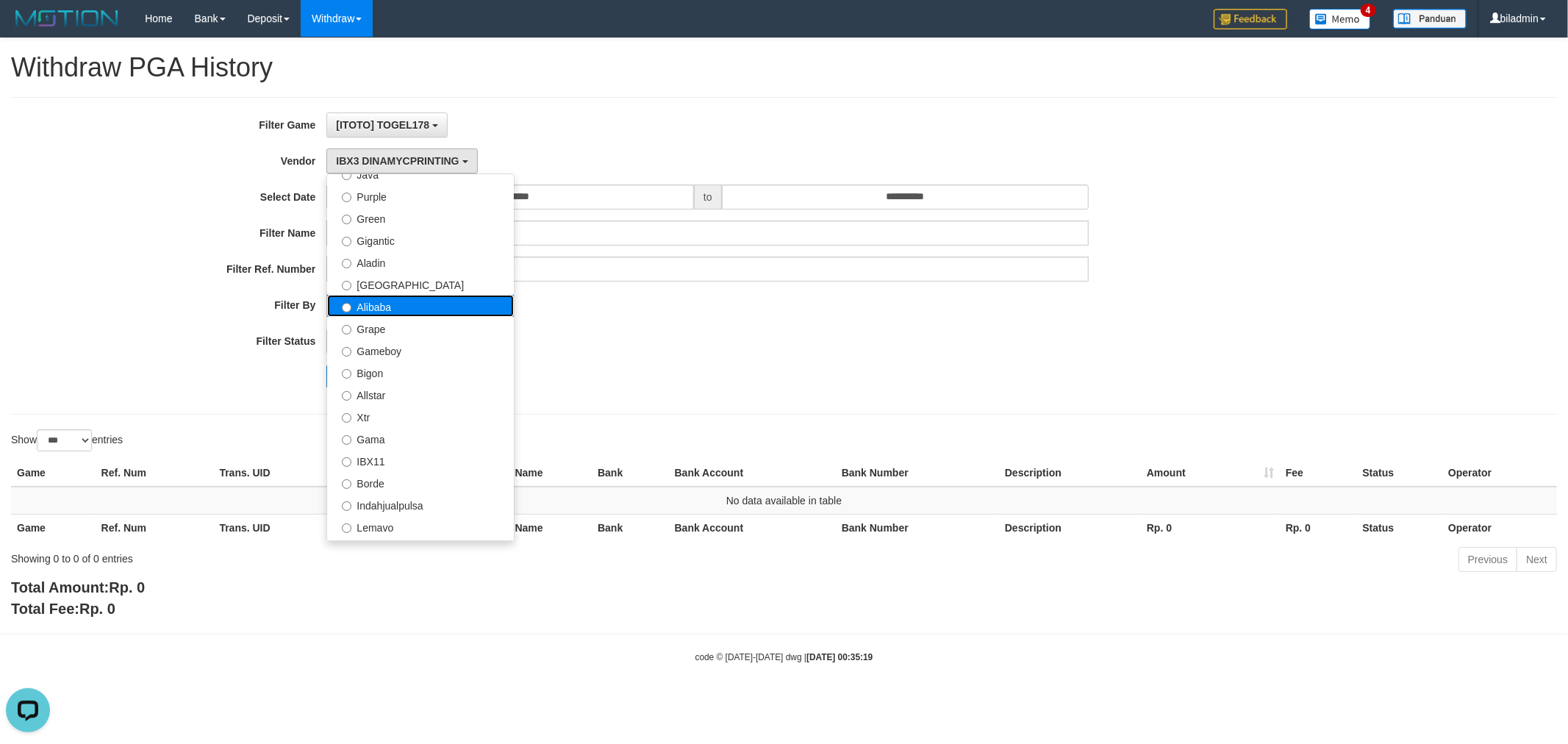
click at [402, 302] on label "Alibaba" at bounding box center [420, 305] width 186 height 22
select select "**********"
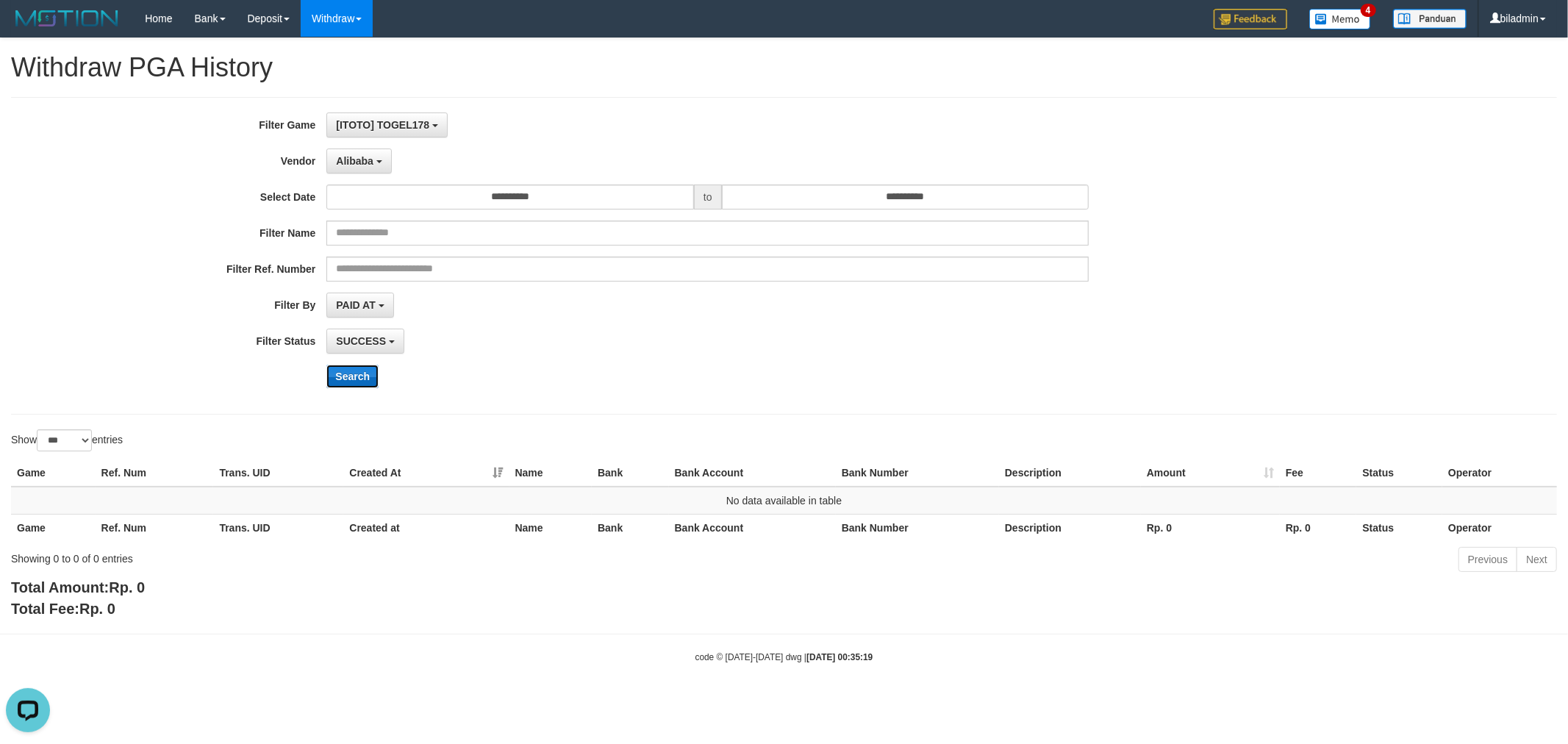
click at [348, 378] on button "Search" at bounding box center [352, 375] width 52 height 23
click at [354, 162] on span "Alibaba" at bounding box center [355, 160] width 37 height 12
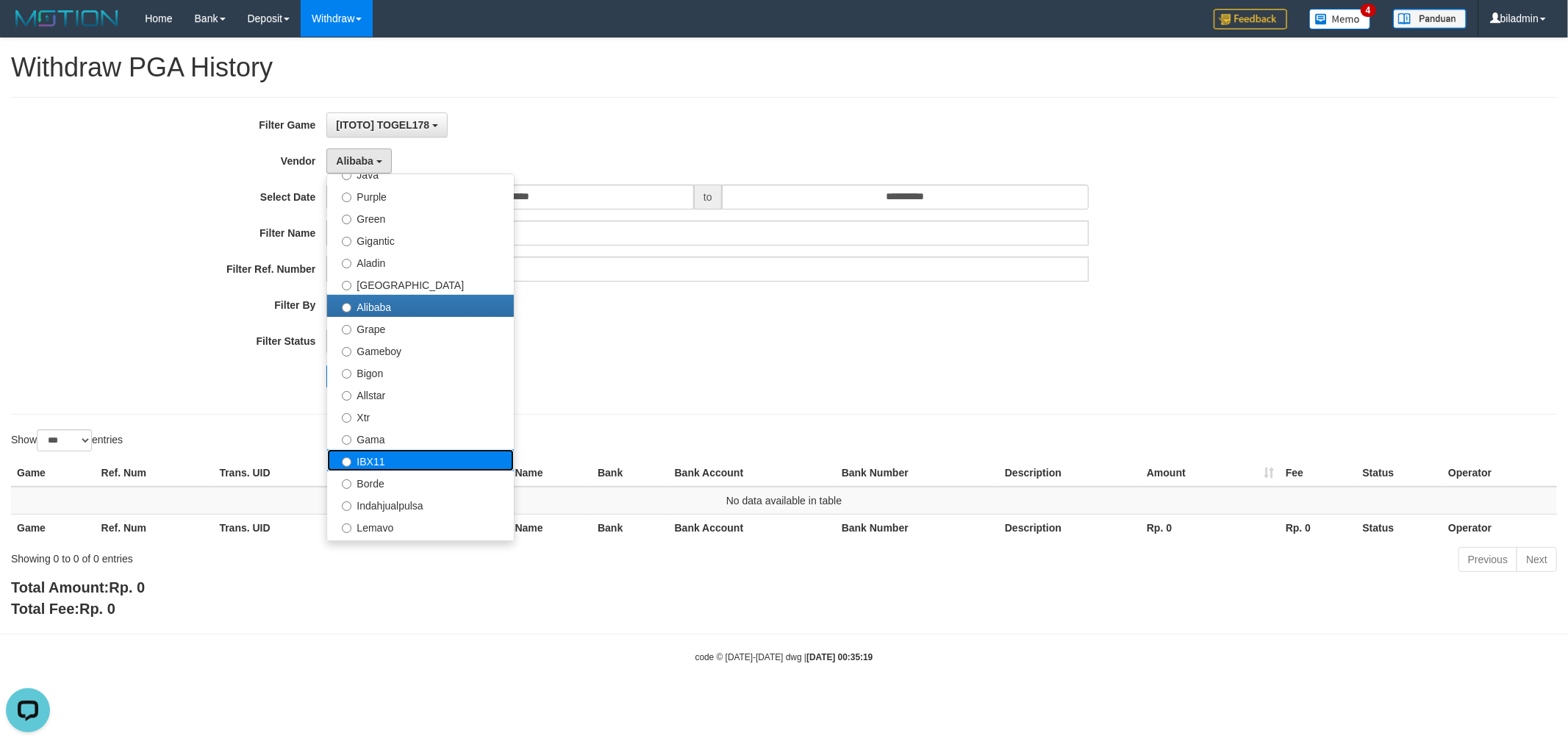
click at [420, 458] on label "IBX11" at bounding box center [420, 460] width 186 height 22
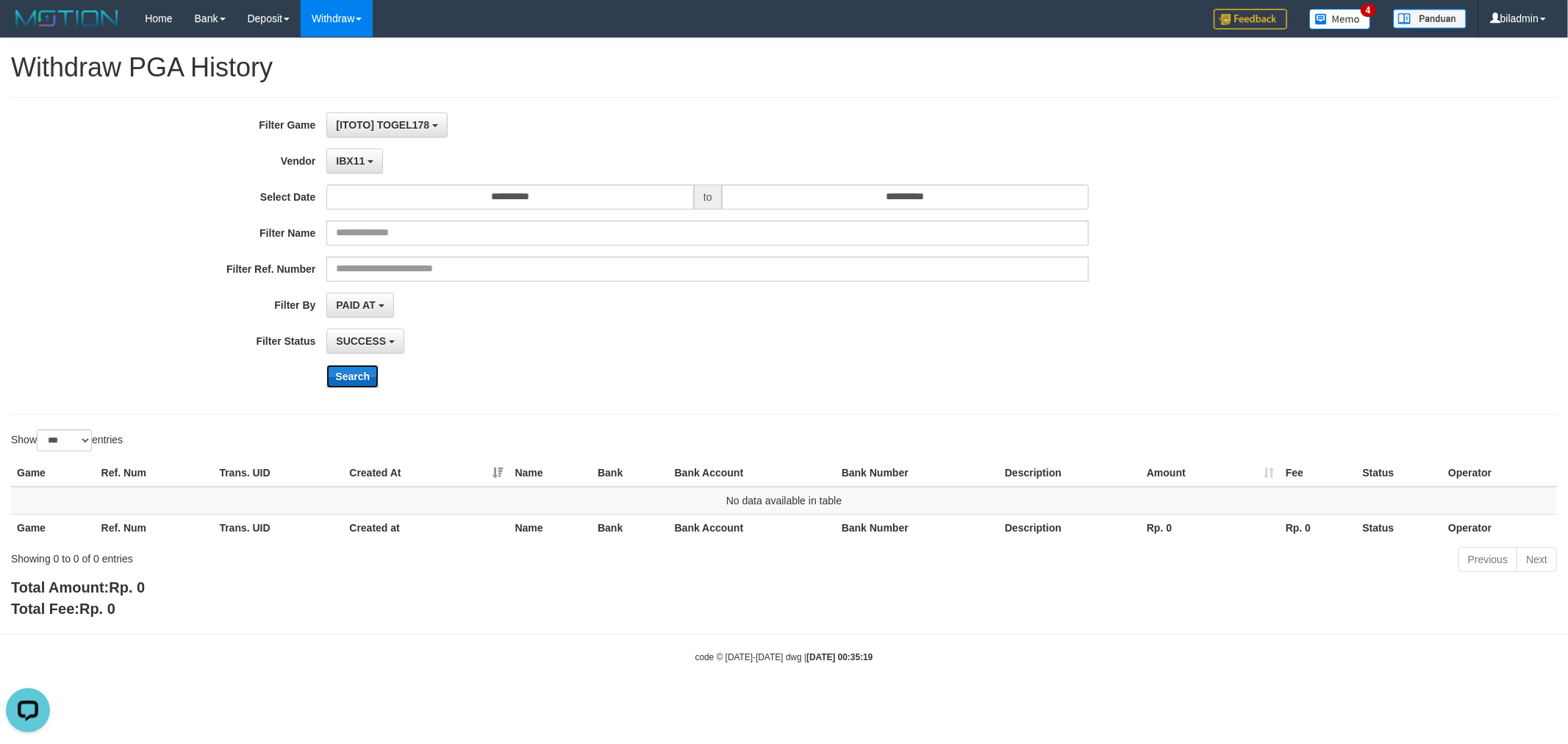
click at [353, 372] on button "Search" at bounding box center [352, 375] width 52 height 23
click at [347, 164] on span "IBX11" at bounding box center [350, 160] width 29 height 12
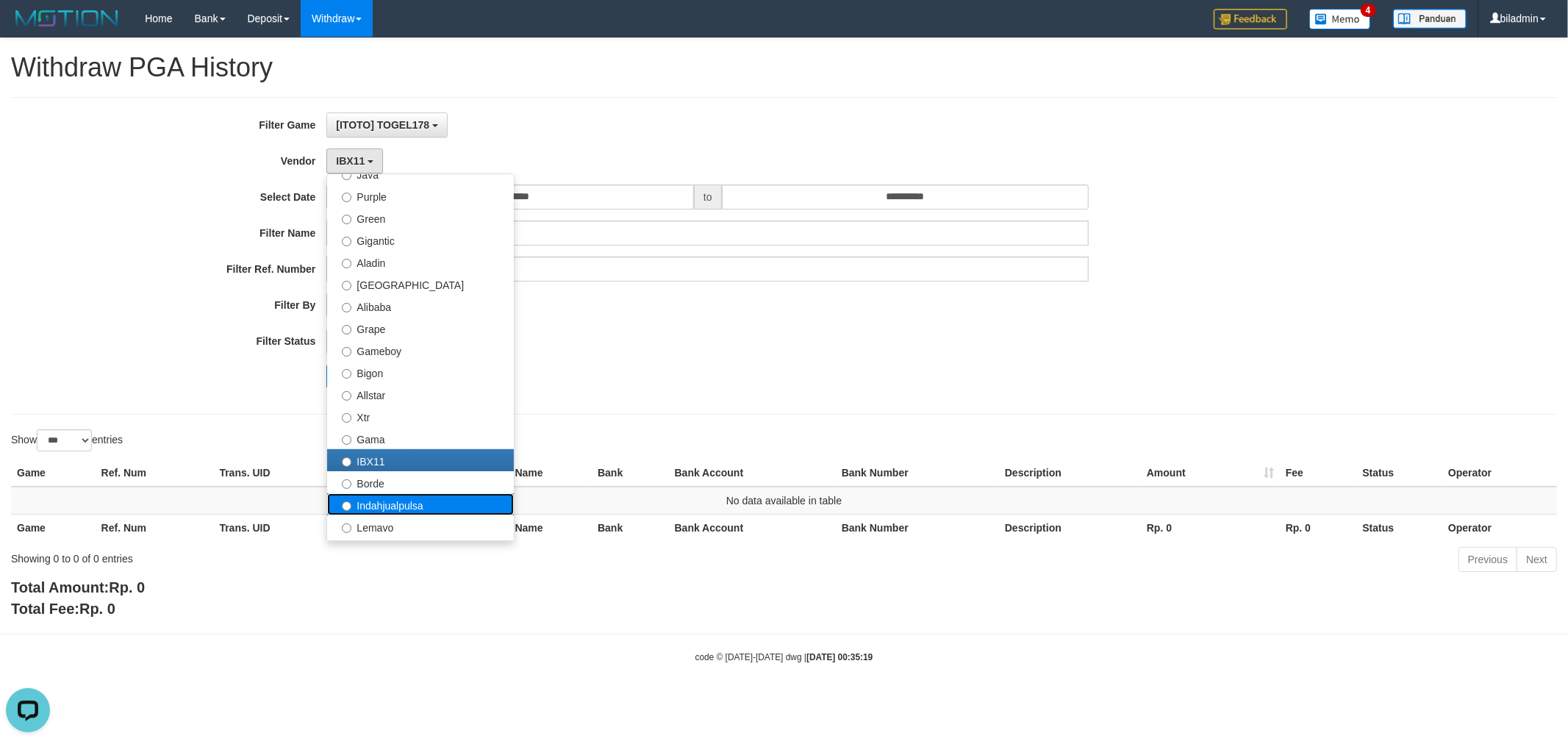
click at [431, 501] on label "Indahjualpulsa" at bounding box center [420, 504] width 186 height 22
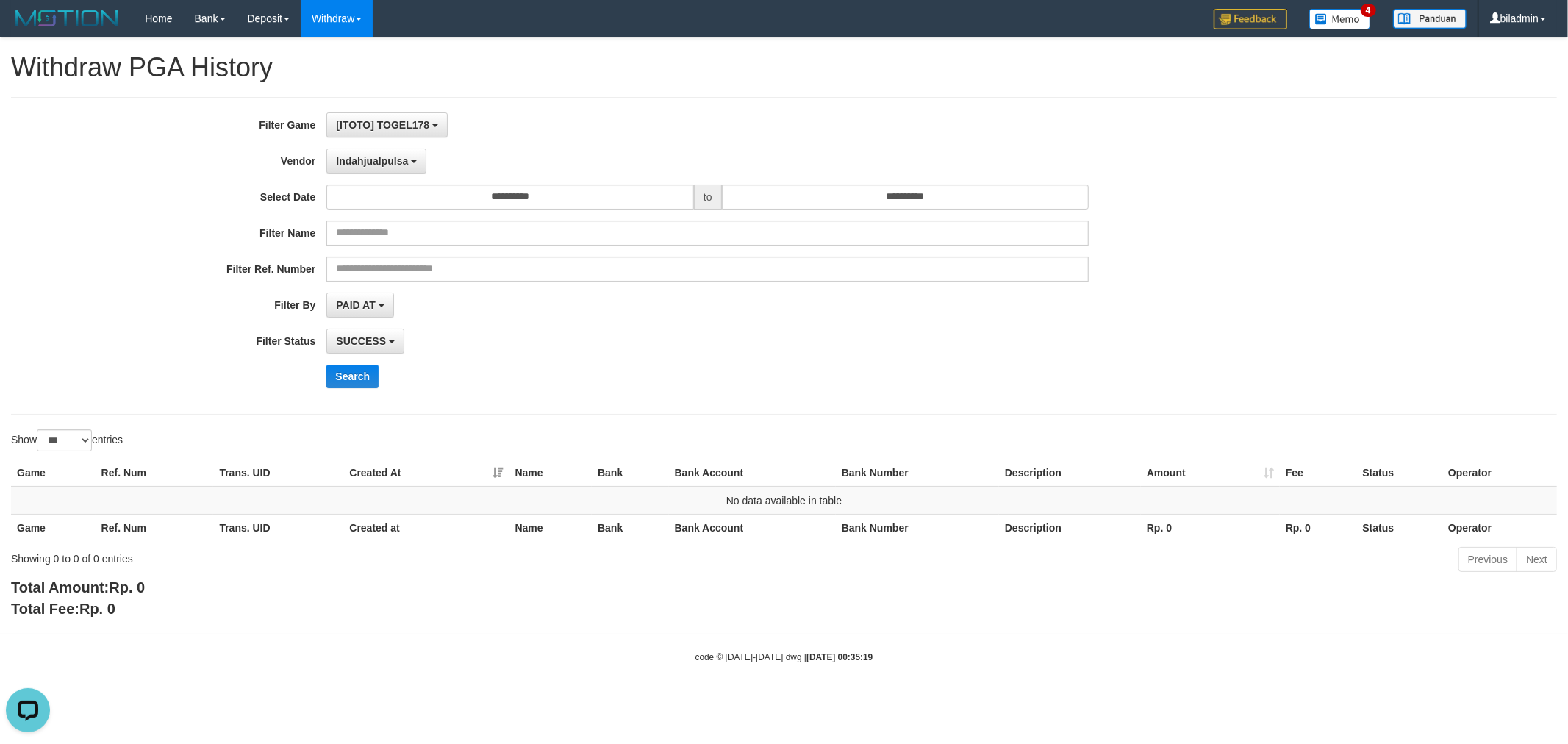
click at [341, 354] on div "**********" at bounding box center [653, 256] width 1307 height 287
click at [342, 366] on button "Search" at bounding box center [352, 375] width 52 height 23
click at [390, 157] on span "Indahjualpulsa" at bounding box center [372, 160] width 72 height 12
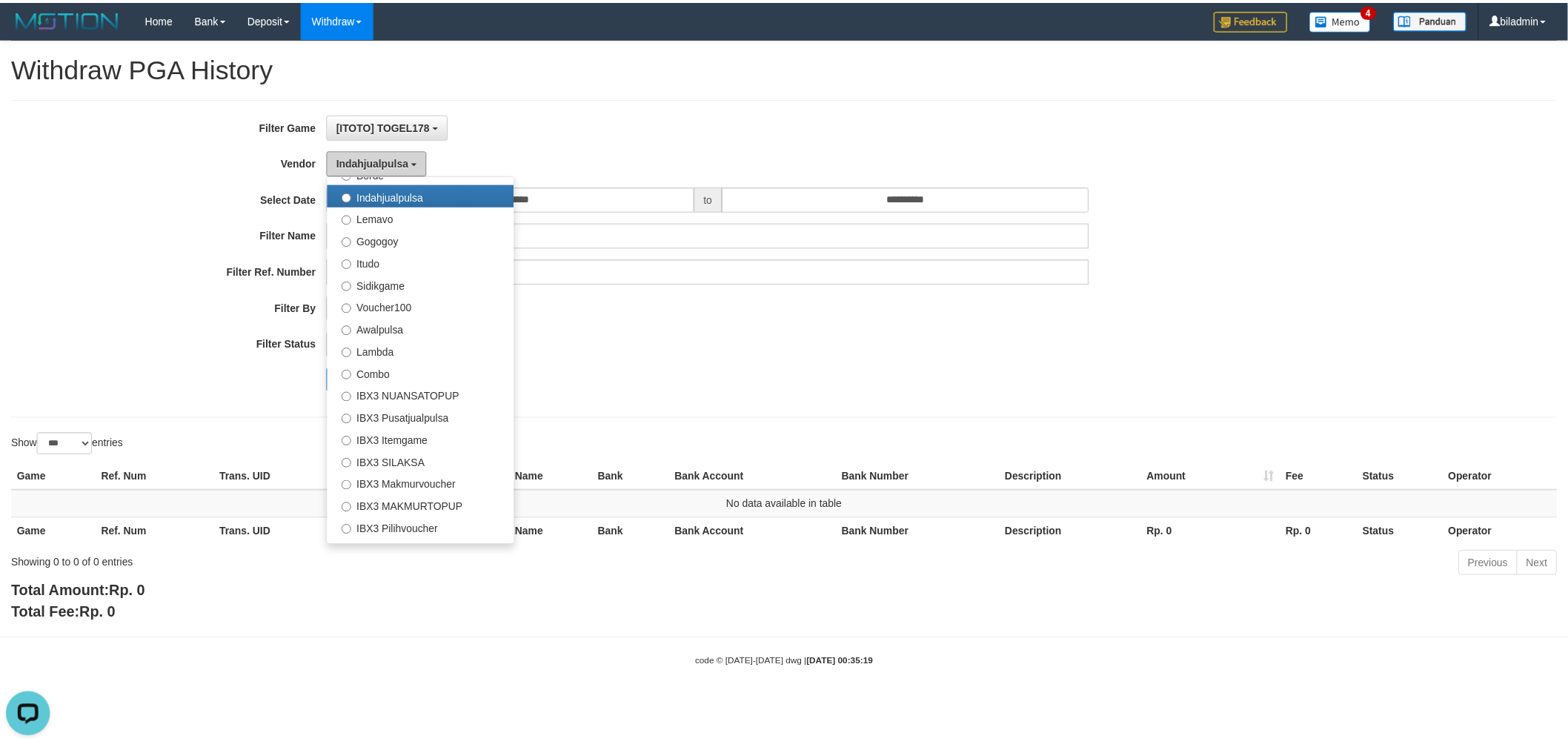
scroll to position [484, 0]
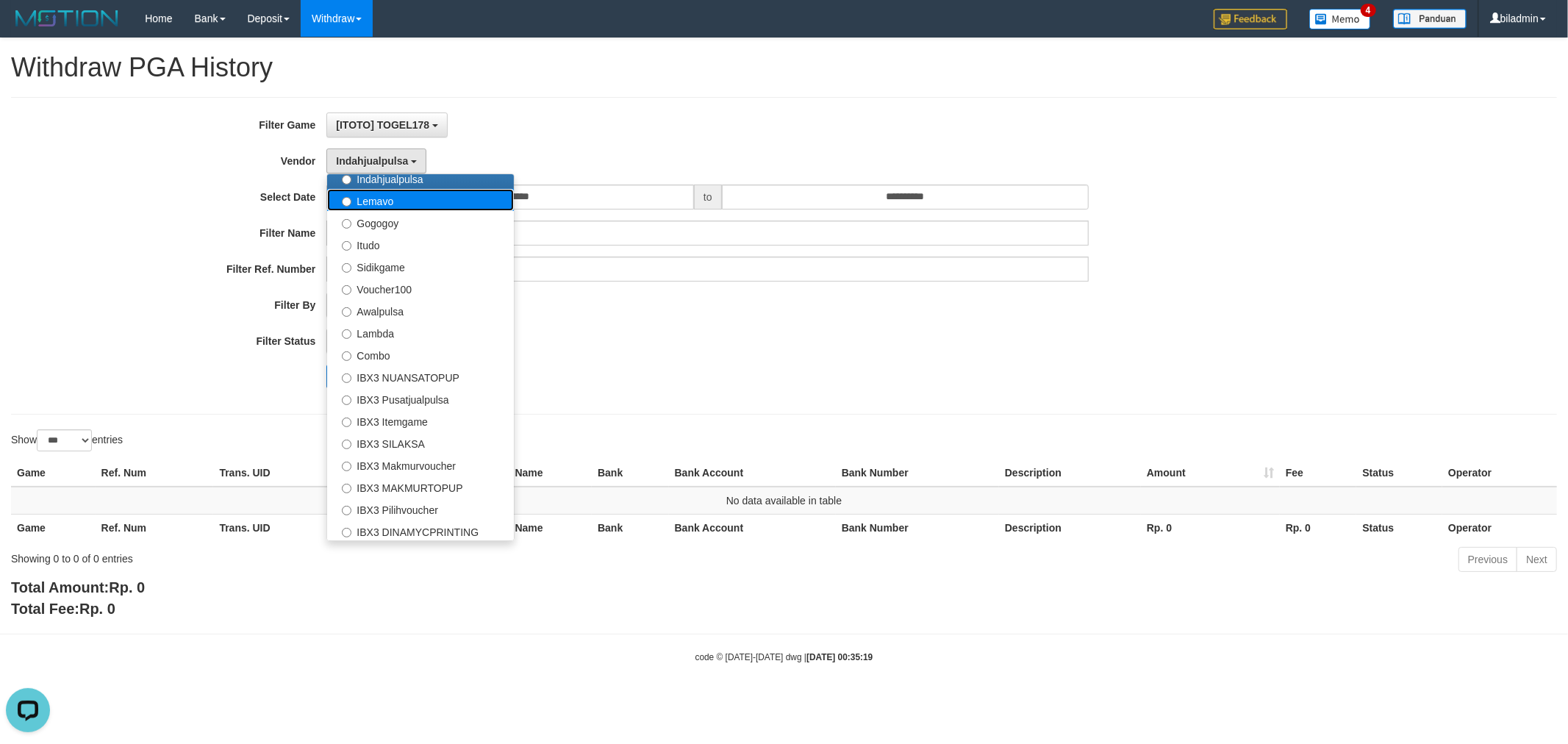
click at [399, 204] on label "Lemavo" at bounding box center [420, 200] width 186 height 22
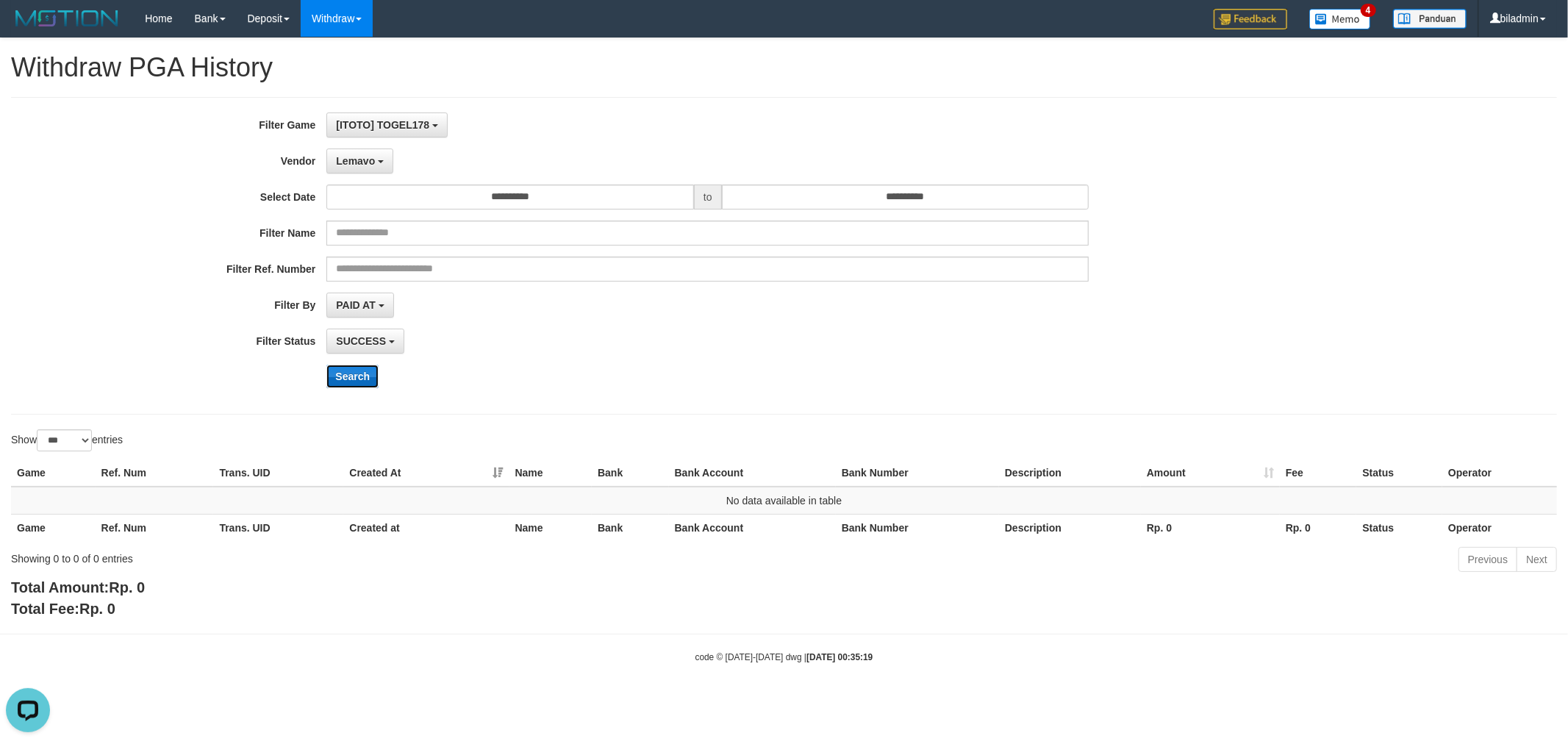
click at [371, 378] on button "Search" at bounding box center [352, 375] width 52 height 23
click at [378, 169] on button "Lemavo" at bounding box center [360, 160] width 67 height 25
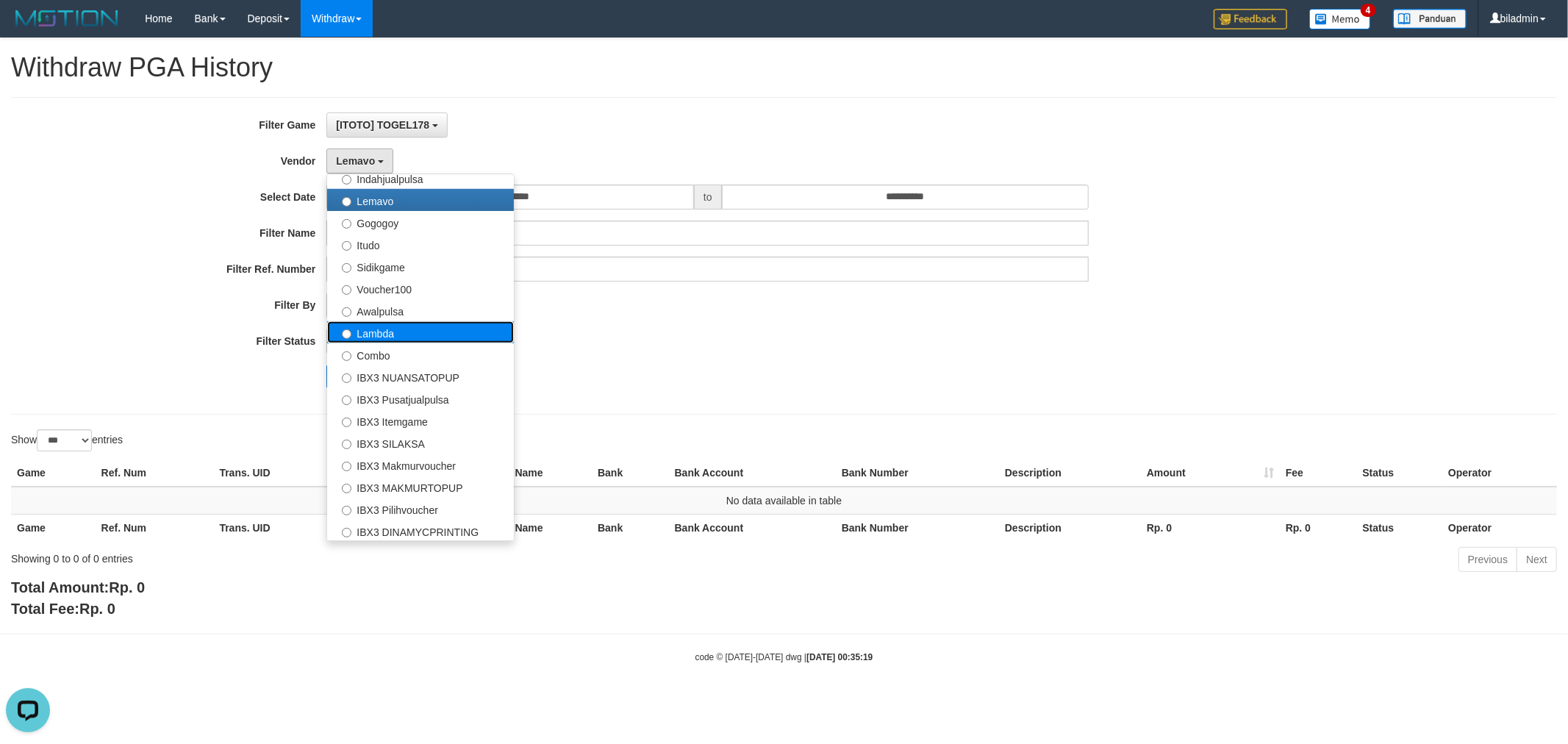
click at [402, 330] on label "Lambda" at bounding box center [420, 332] width 186 height 22
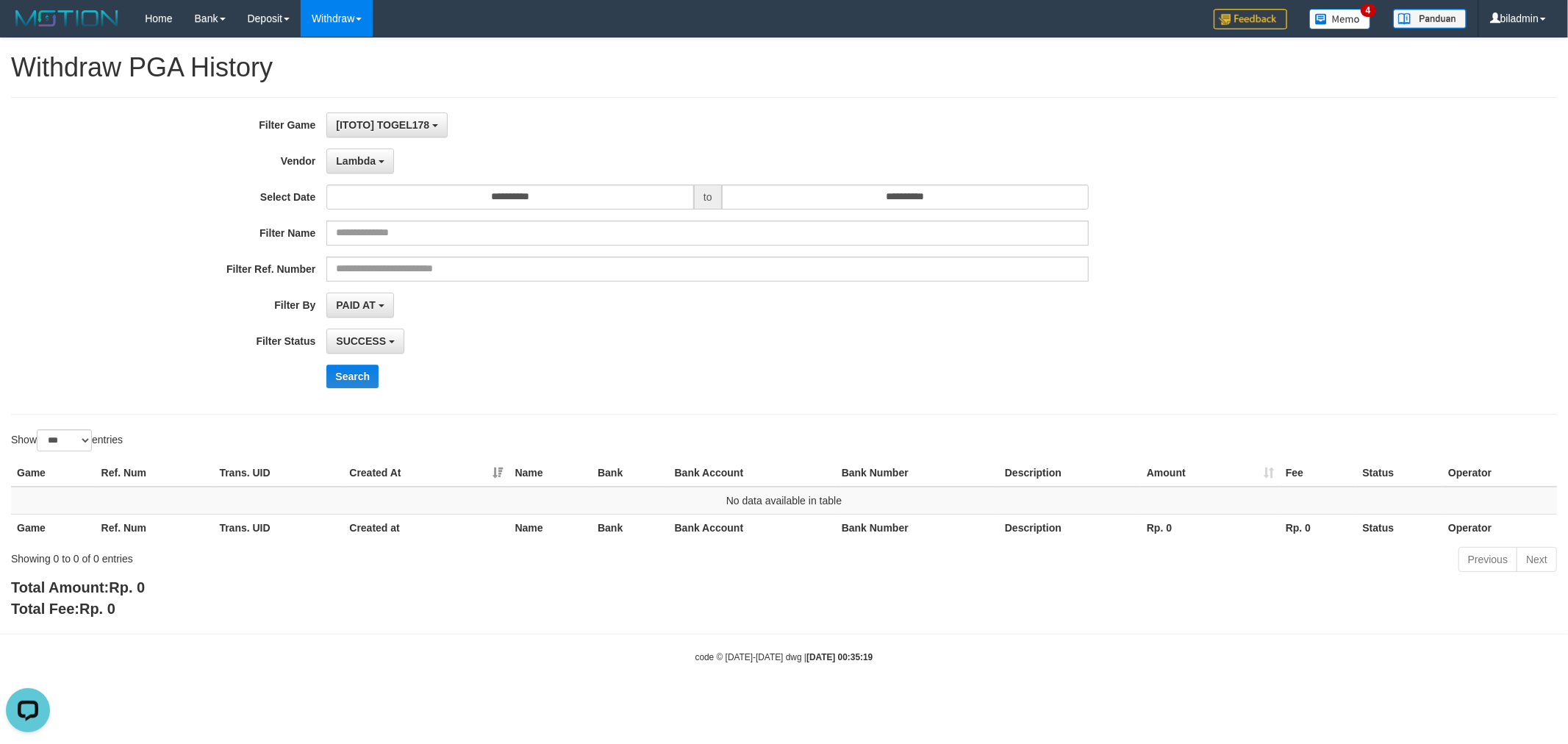
click at [371, 363] on div "**********" at bounding box center [653, 256] width 1307 height 287
click at [368, 368] on button "Search" at bounding box center [352, 375] width 52 height 23
click at [368, 144] on div "**********" at bounding box center [653, 256] width 1307 height 287
click at [368, 158] on span "Lambda" at bounding box center [356, 160] width 40 height 12
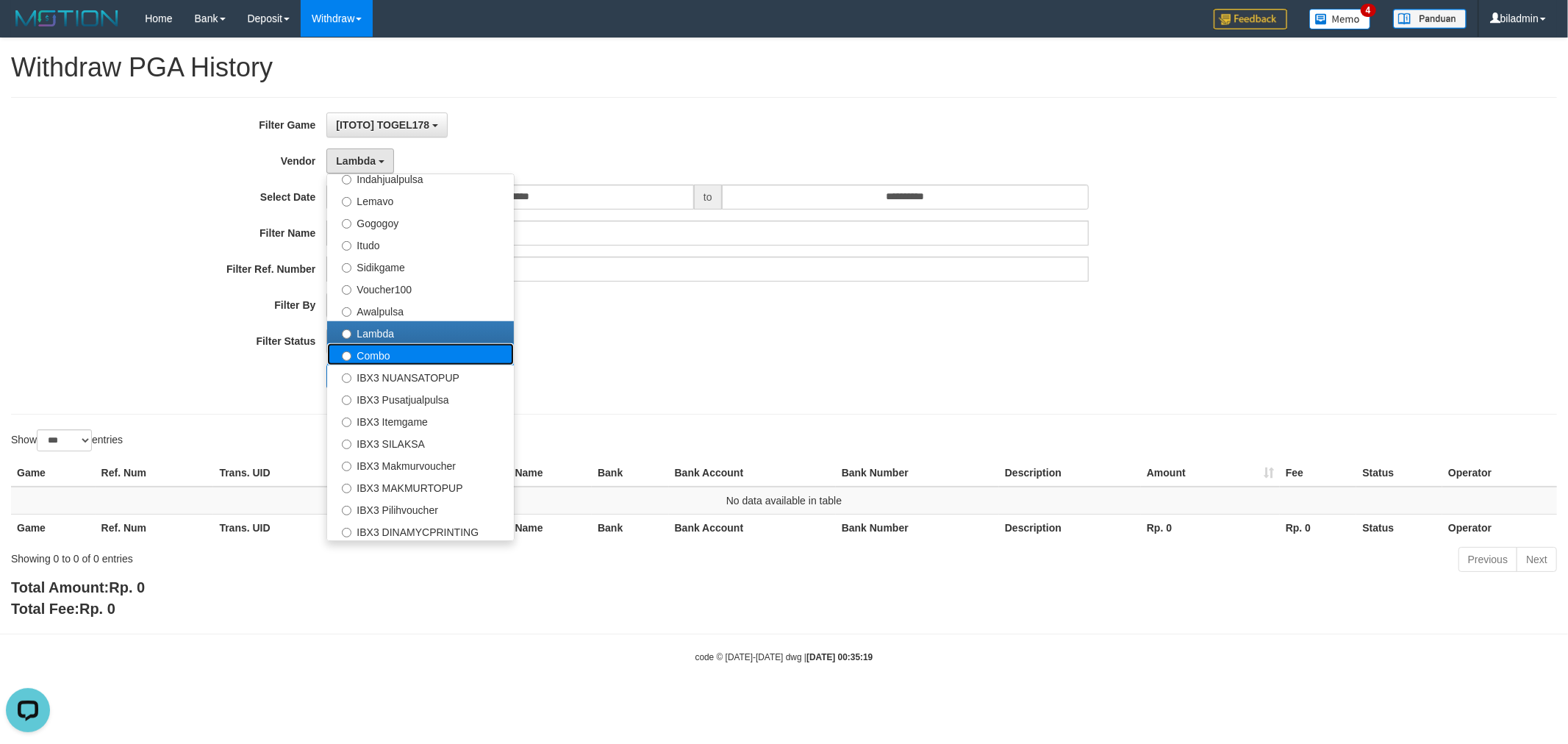
click at [410, 349] on label "Combo" at bounding box center [420, 355] width 186 height 22
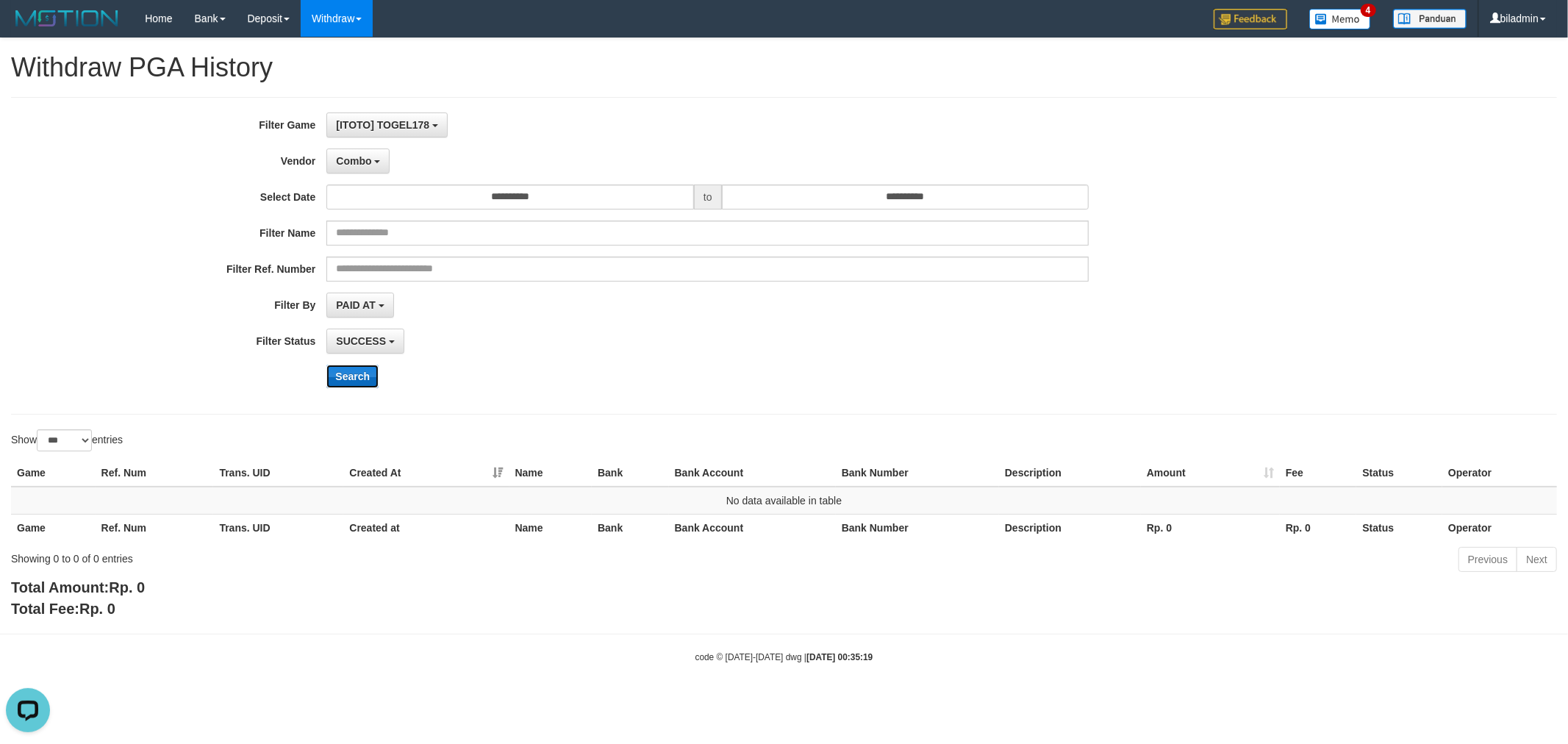
click at [353, 369] on button "Search" at bounding box center [352, 375] width 52 height 23
click at [362, 158] on span "Combo" at bounding box center [354, 160] width 35 height 12
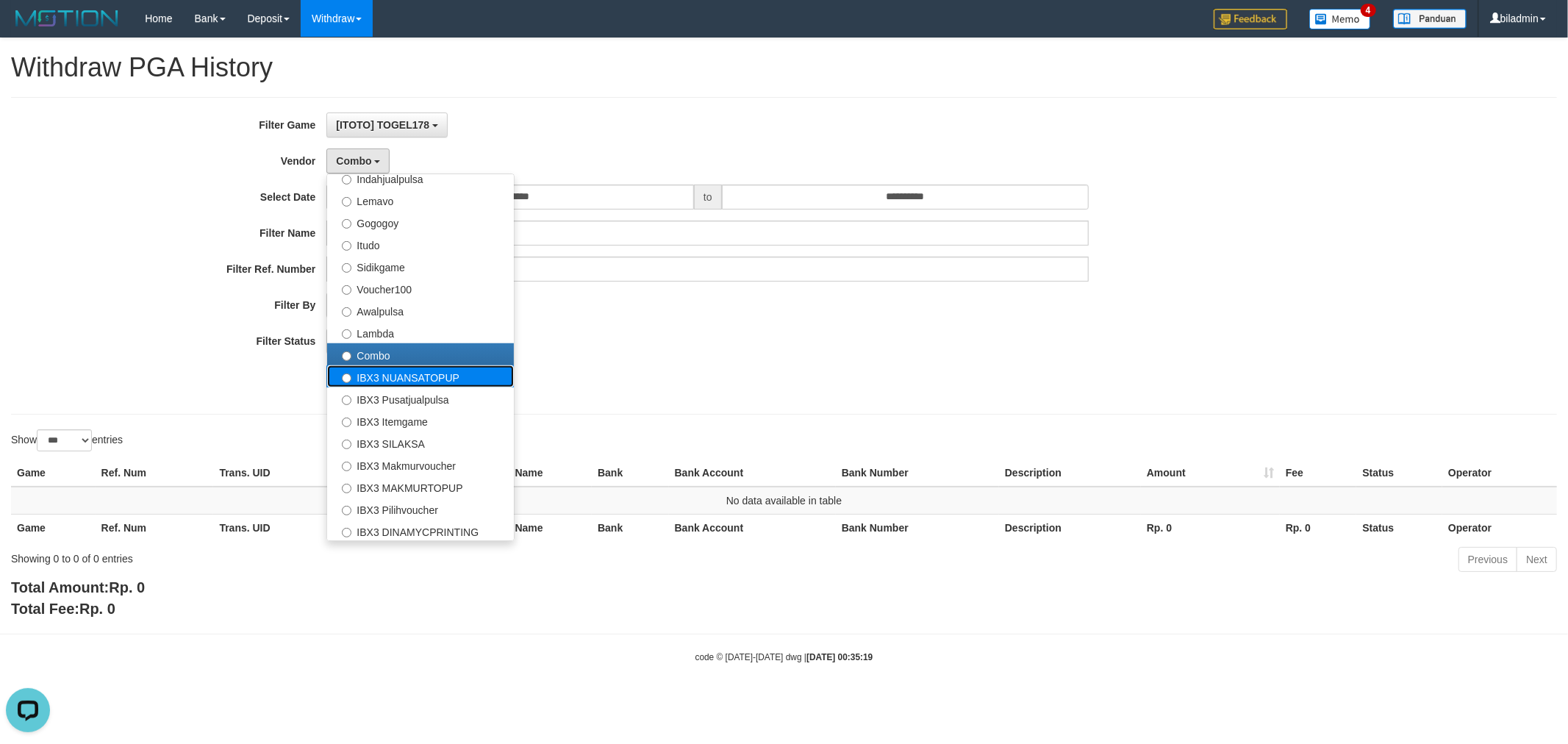
click at [400, 372] on label "IBX3 NUANSATOPUP" at bounding box center [420, 376] width 186 height 22
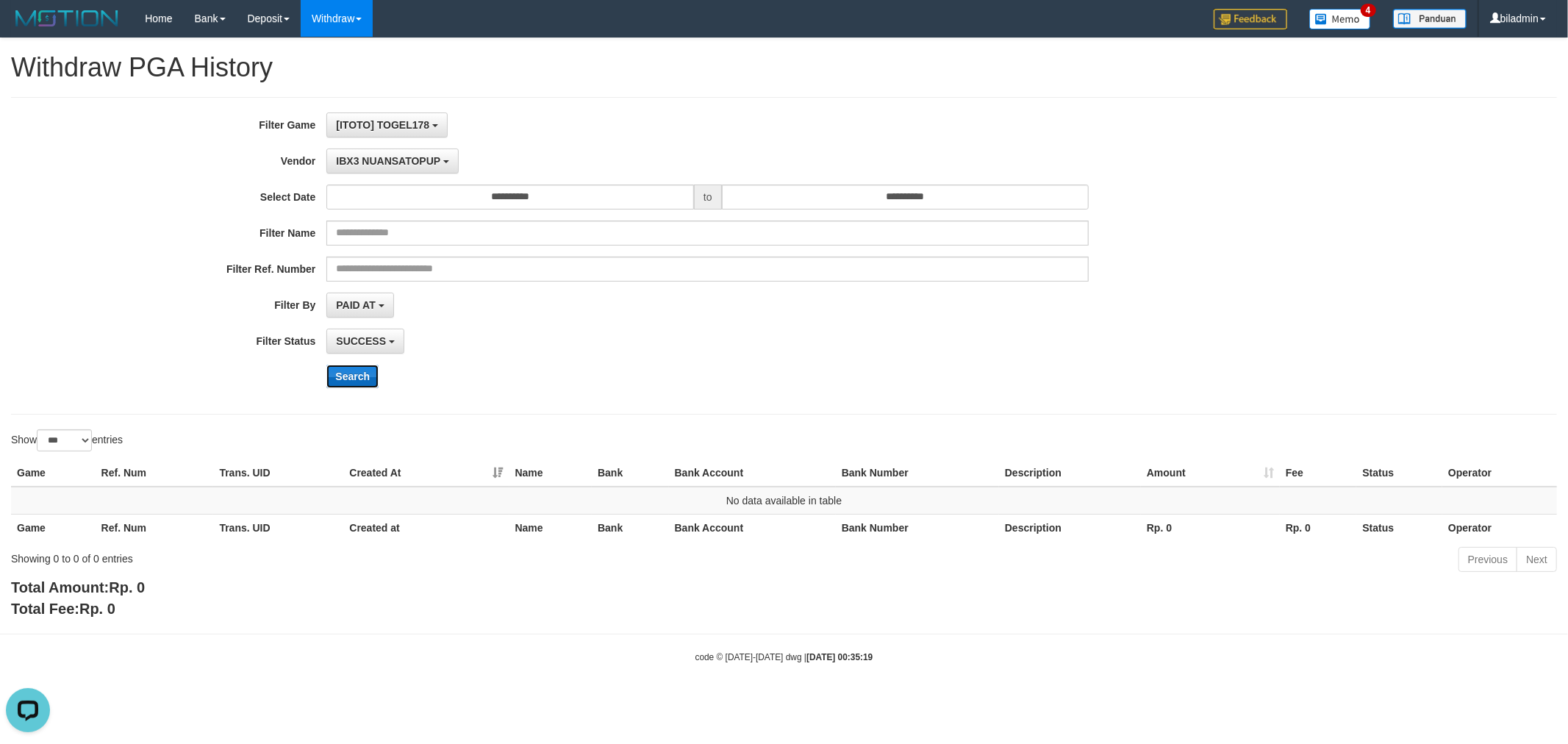
click at [363, 376] on button "Search" at bounding box center [352, 375] width 52 height 23
click at [390, 168] on button "IBX3 NUANSATOPUP" at bounding box center [391, 160] width 131 height 25
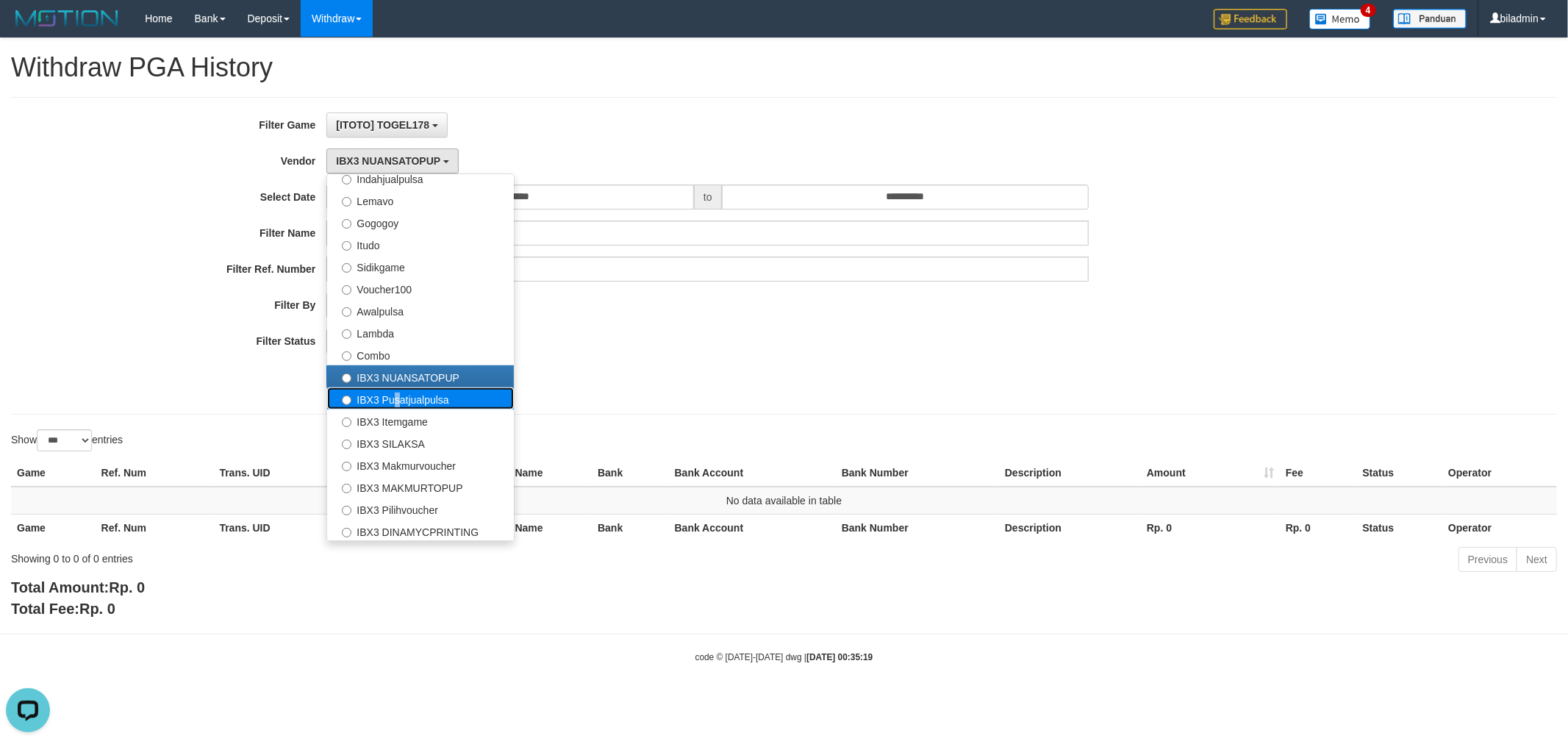
click at [392, 394] on label "IBX3 Pusatjualpulsa" at bounding box center [420, 399] width 186 height 22
click at [358, 392] on label "IBX3 Pusatjualpulsa" at bounding box center [420, 399] width 186 height 22
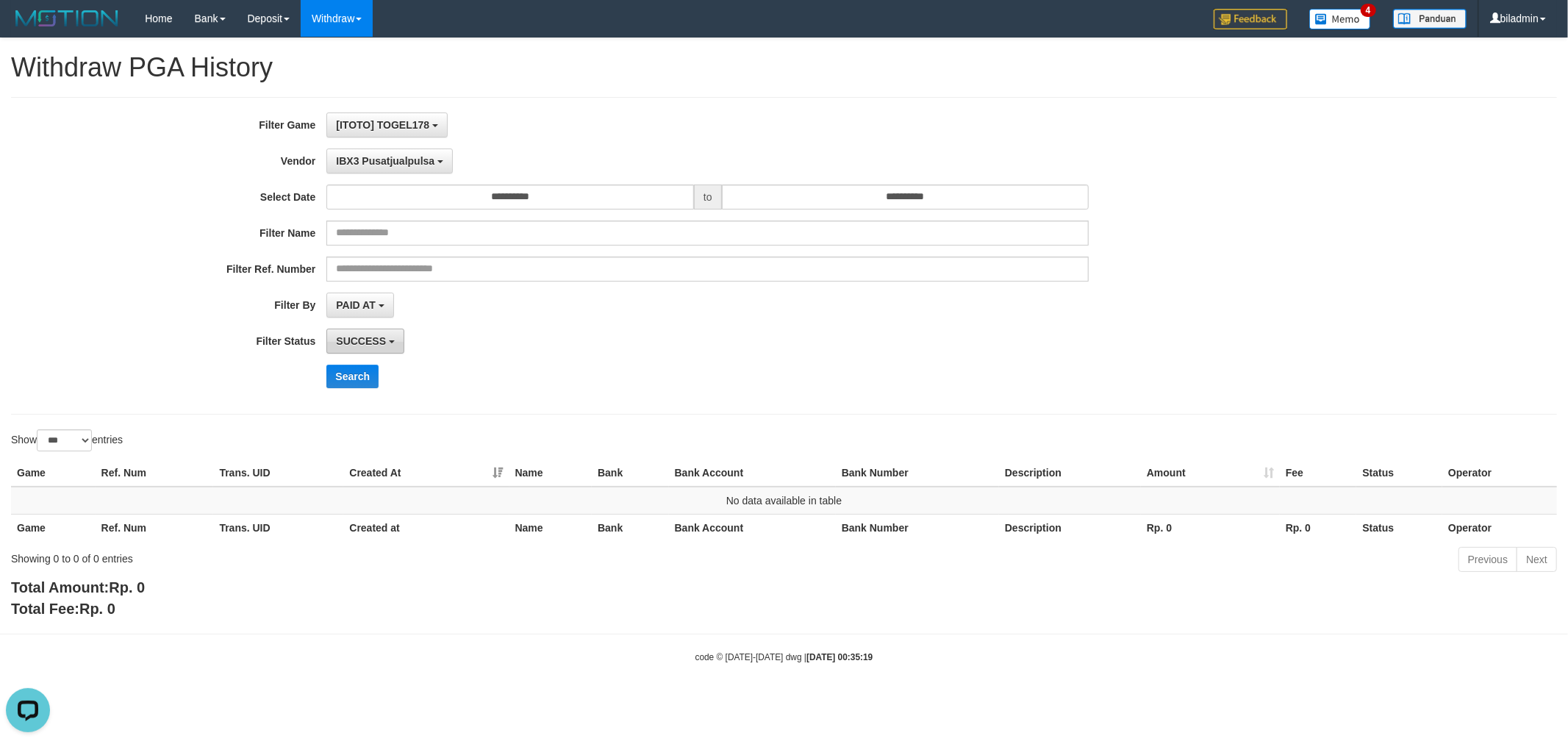
drag, startPoint x: 357, startPoint y: 353, endPoint x: 357, endPoint y: 360, distance: 7.0
click at [357, 354] on button "SUCCESS" at bounding box center [365, 341] width 78 height 25
click at [306, 382] on div "Search" at bounding box center [653, 375] width 1307 height 23
click at [341, 382] on button "Search" at bounding box center [352, 375] width 52 height 23
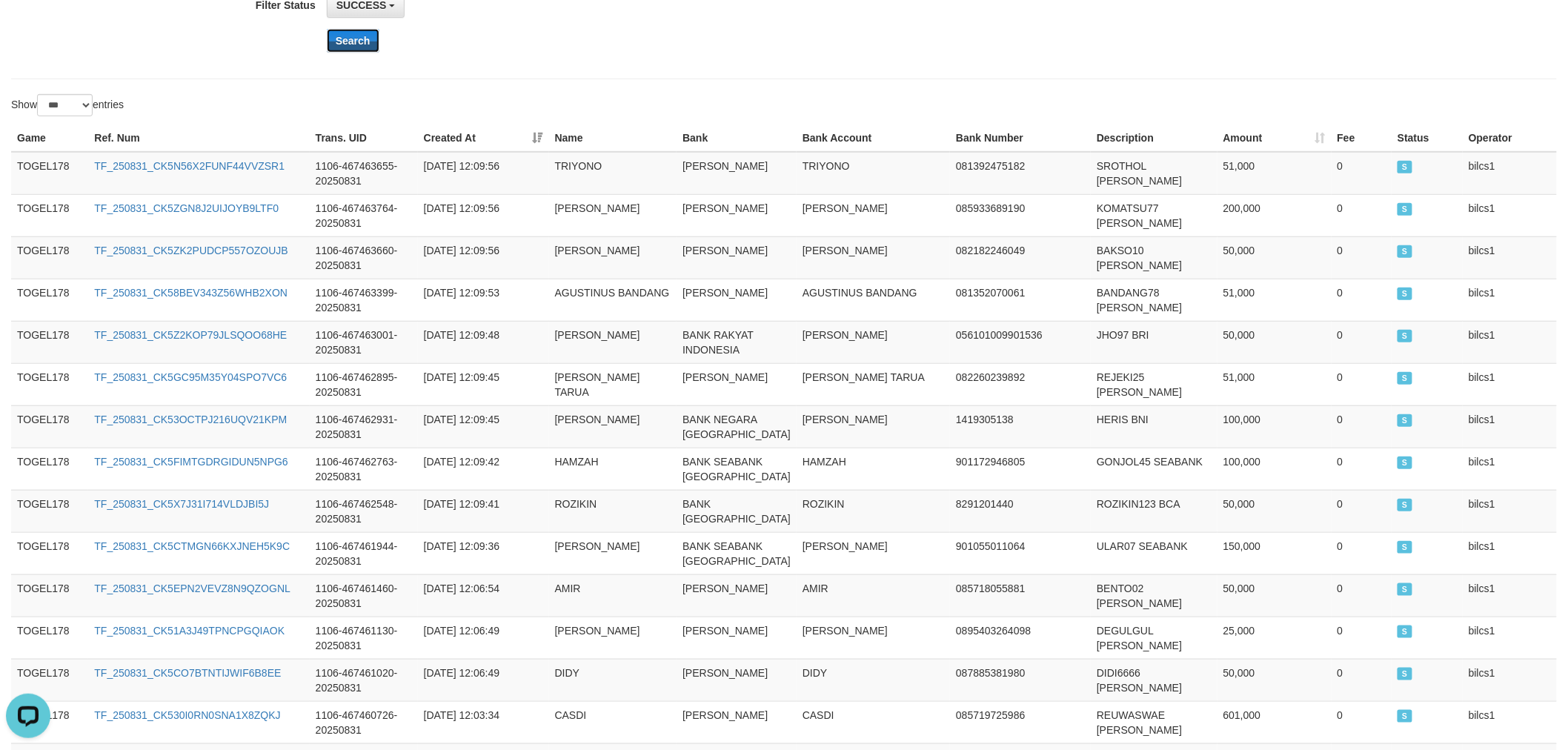
scroll to position [0, 0]
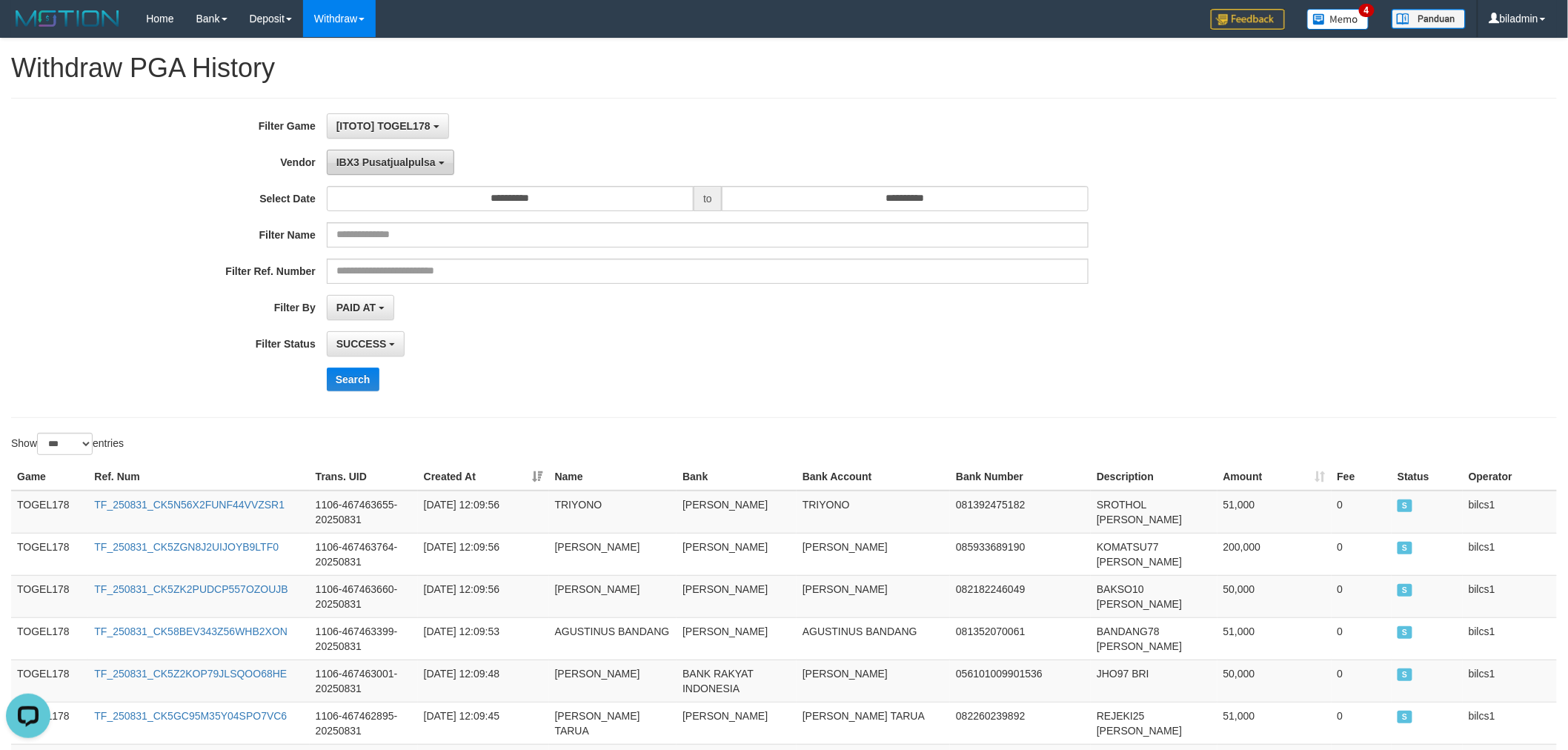
click at [406, 169] on button "IBX3 Pusatjualpulsa" at bounding box center [391, 161] width 128 height 25
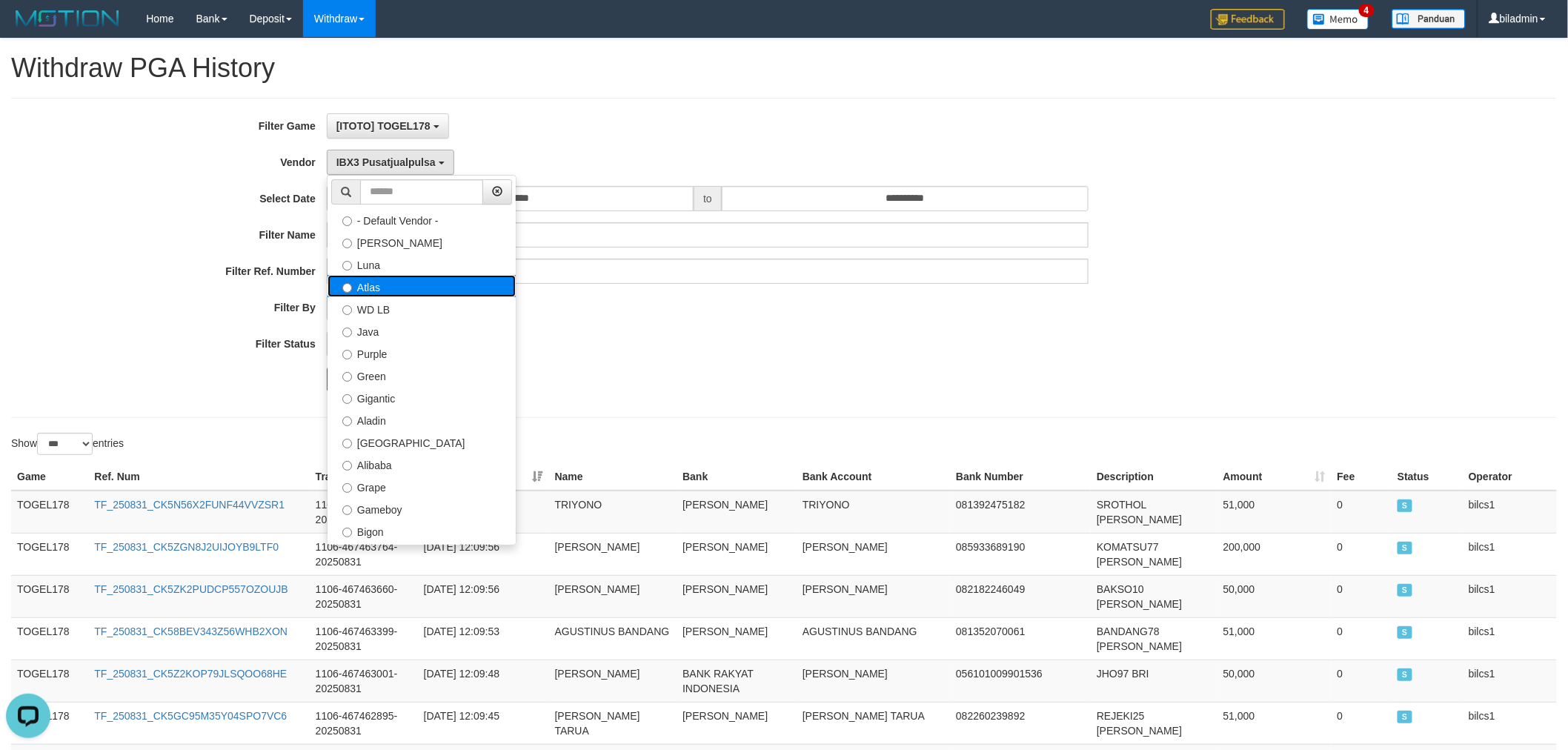
click at [413, 282] on label "Atlas" at bounding box center [422, 286] width 188 height 23
select select "**********"
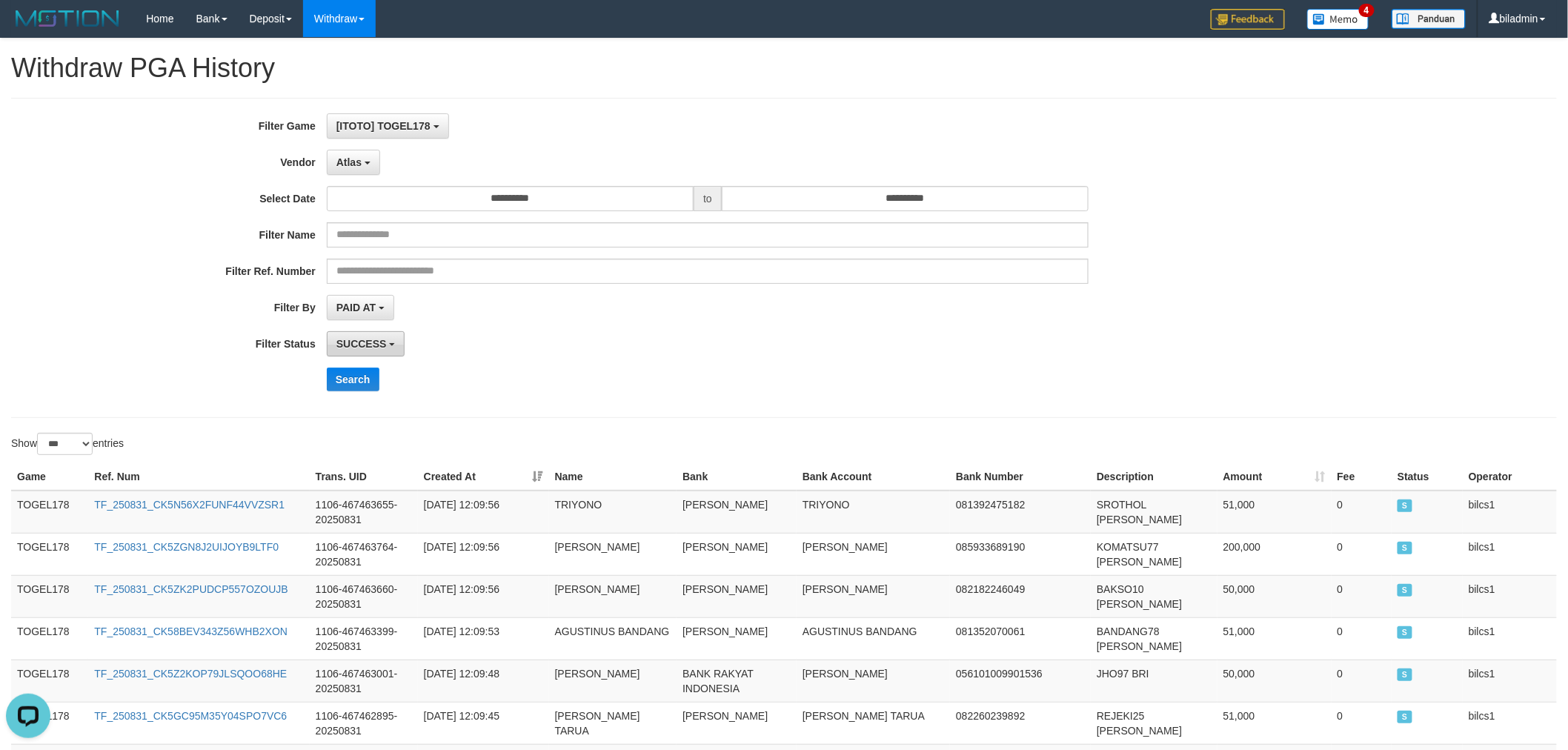
click at [353, 356] on button "SUCCESS" at bounding box center [366, 344] width 79 height 25
click at [264, 368] on div "Search" at bounding box center [653, 378] width 1306 height 23
click at [356, 379] on button "Search" at bounding box center [353, 378] width 53 height 23
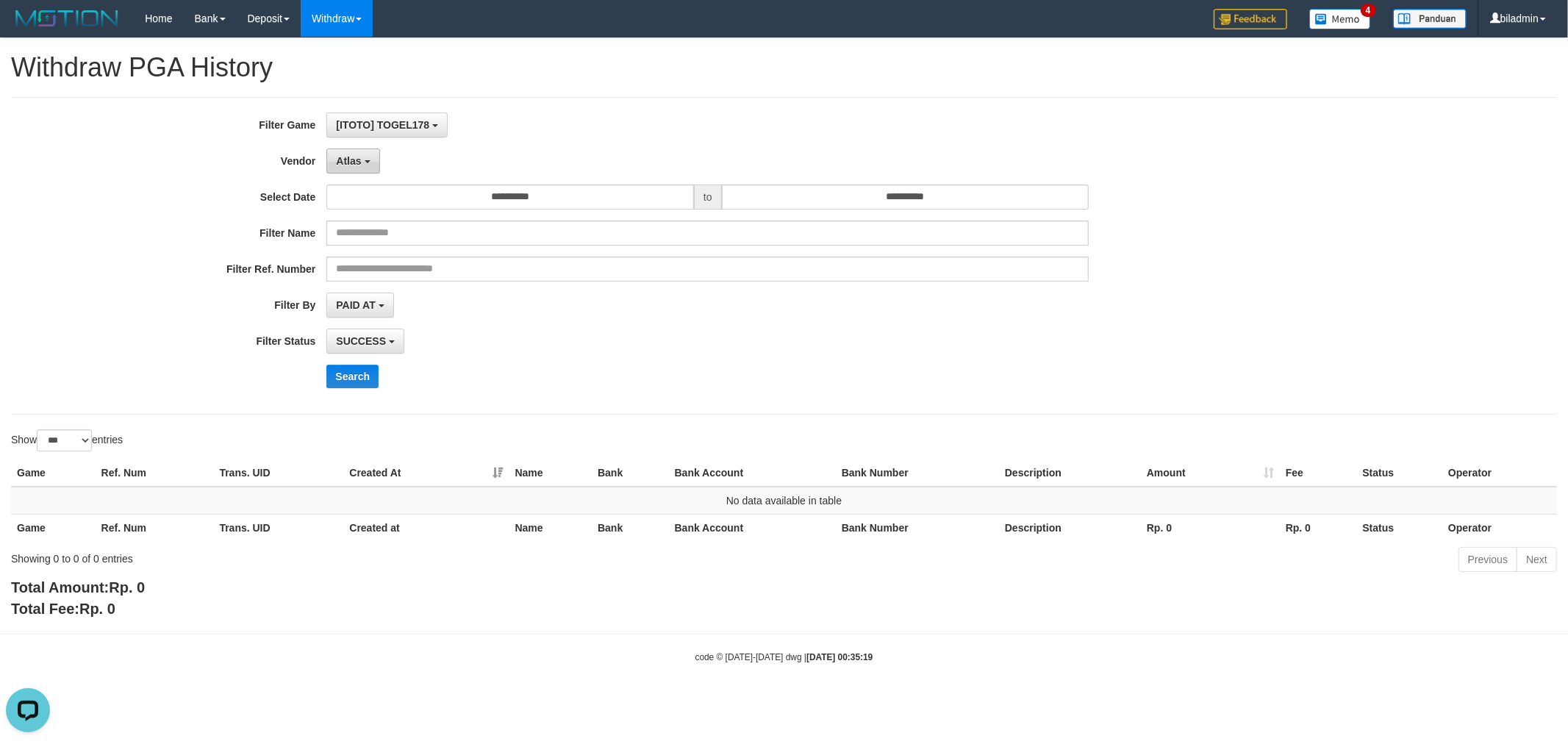
click at [355, 156] on span "Atlas" at bounding box center [348, 160] width 25 height 12
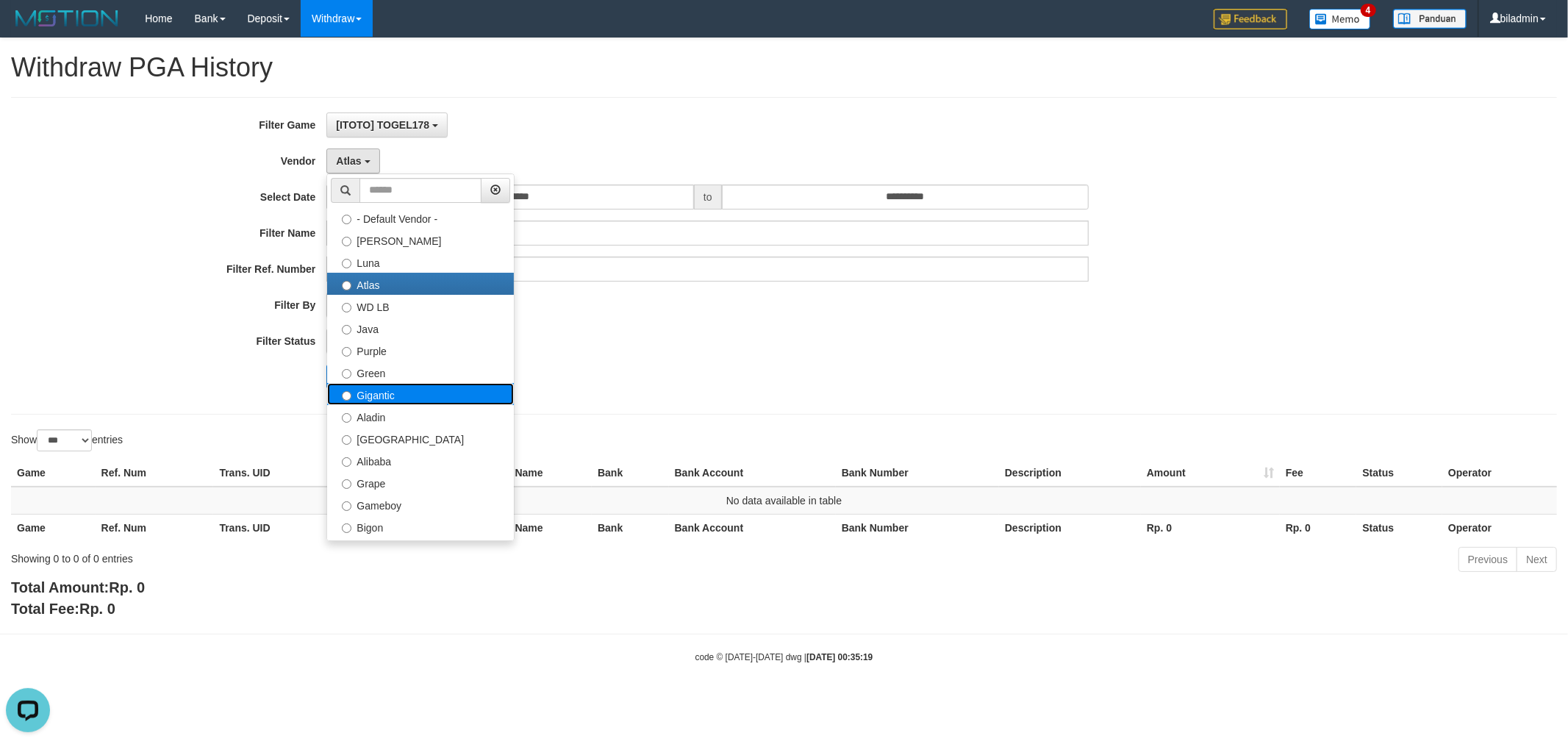
click at [390, 390] on label "Gigantic" at bounding box center [420, 394] width 186 height 22
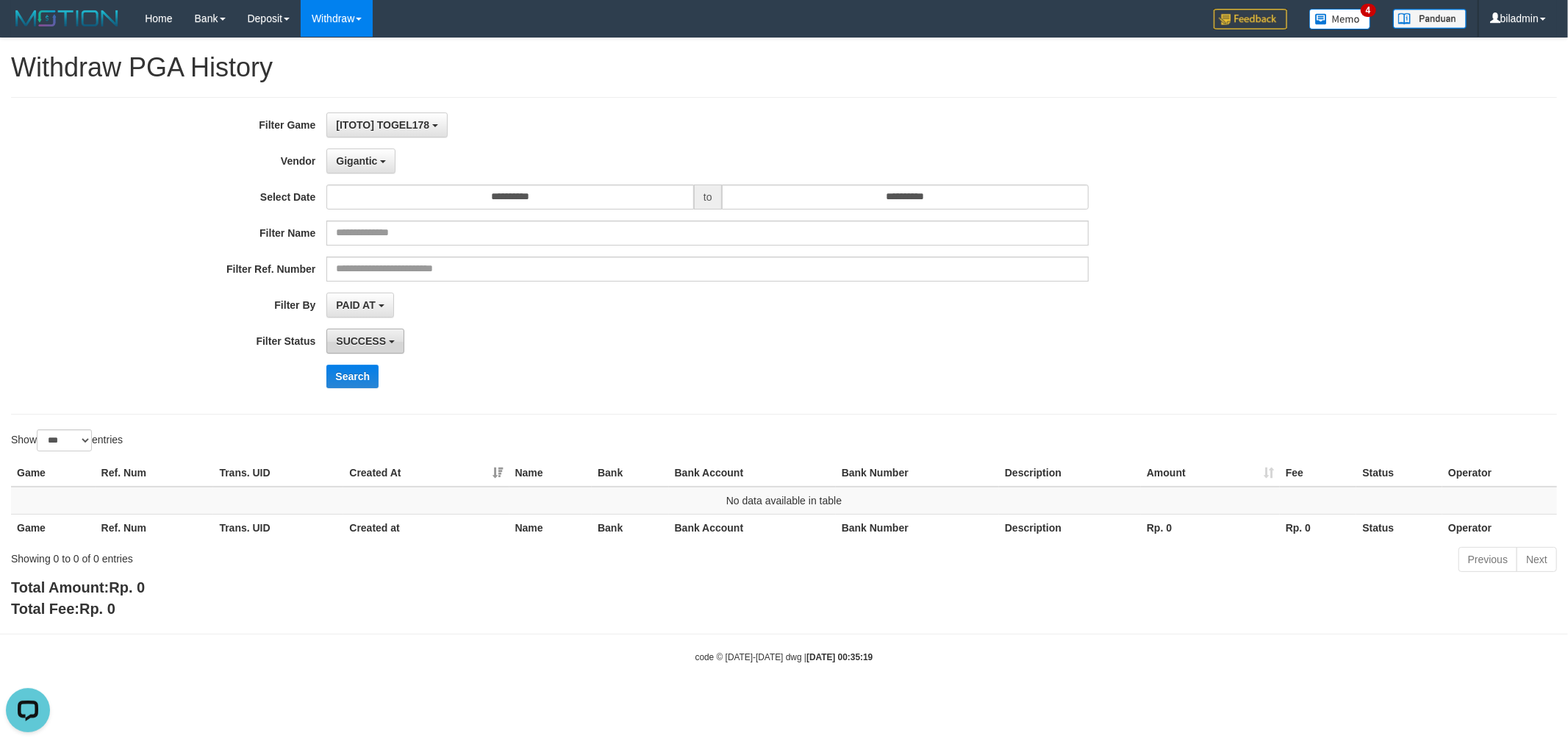
click at [346, 346] on span "SUCCESS" at bounding box center [361, 341] width 50 height 12
click at [257, 376] on div "Search" at bounding box center [653, 375] width 1307 height 23
click at [318, 374] on div "Search" at bounding box center [653, 375] width 1307 height 23
click at [361, 374] on button "Search" at bounding box center [352, 375] width 52 height 23
click at [350, 169] on button "Gigantic" at bounding box center [361, 160] width 69 height 25
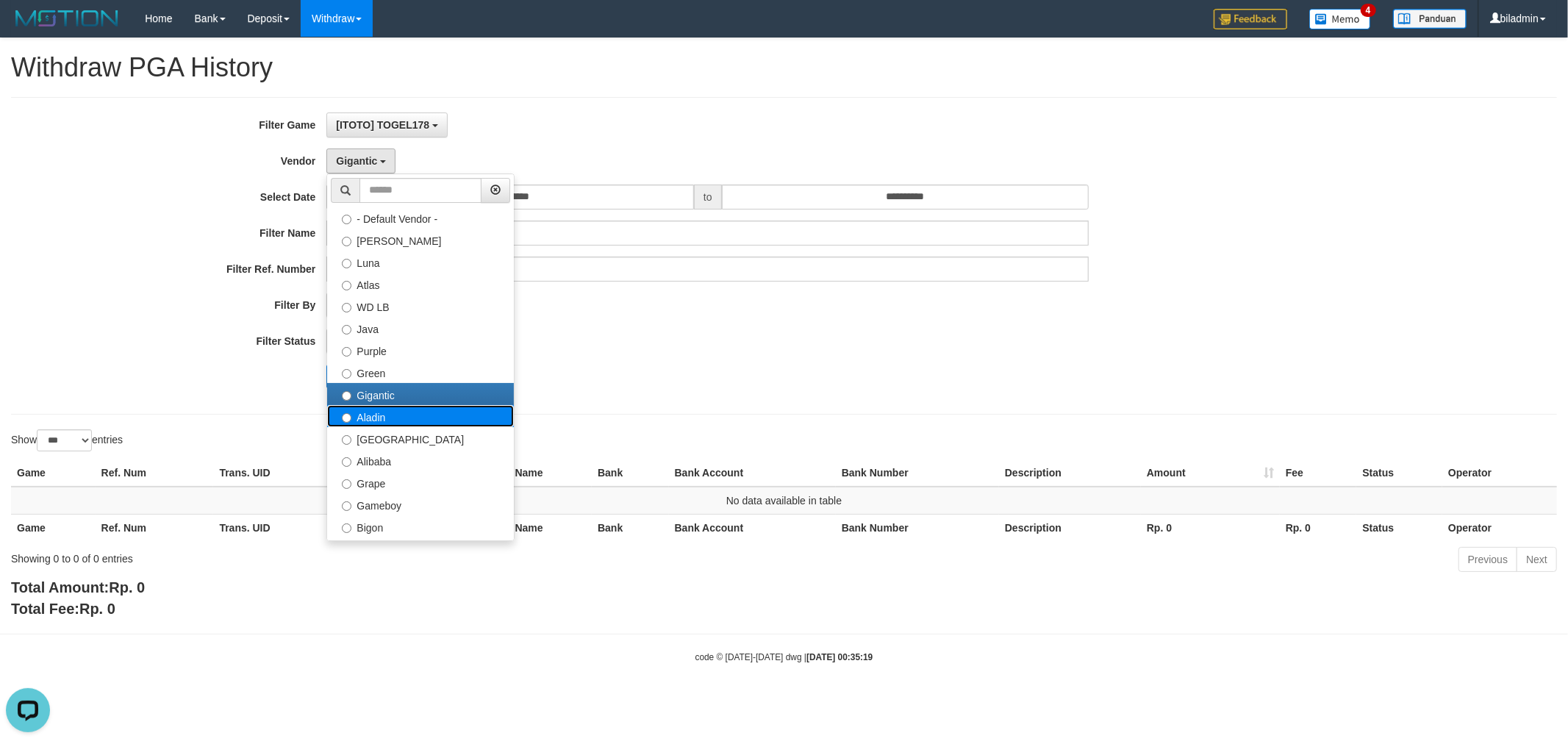
click at [413, 407] on label "Aladin" at bounding box center [420, 416] width 186 height 22
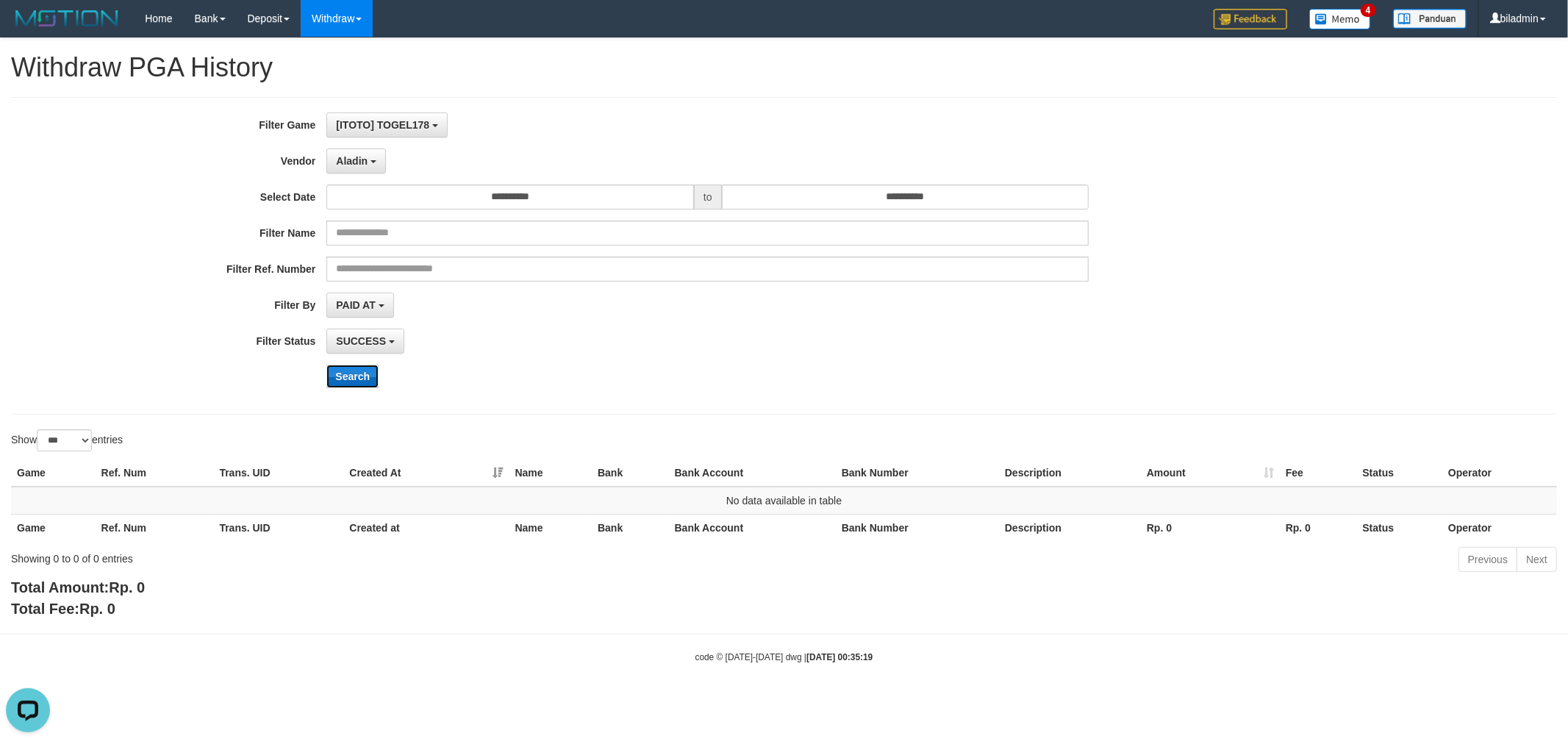
click at [359, 371] on button "Search" at bounding box center [352, 375] width 52 height 23
click at [358, 155] on span "Aladin" at bounding box center [352, 160] width 32 height 12
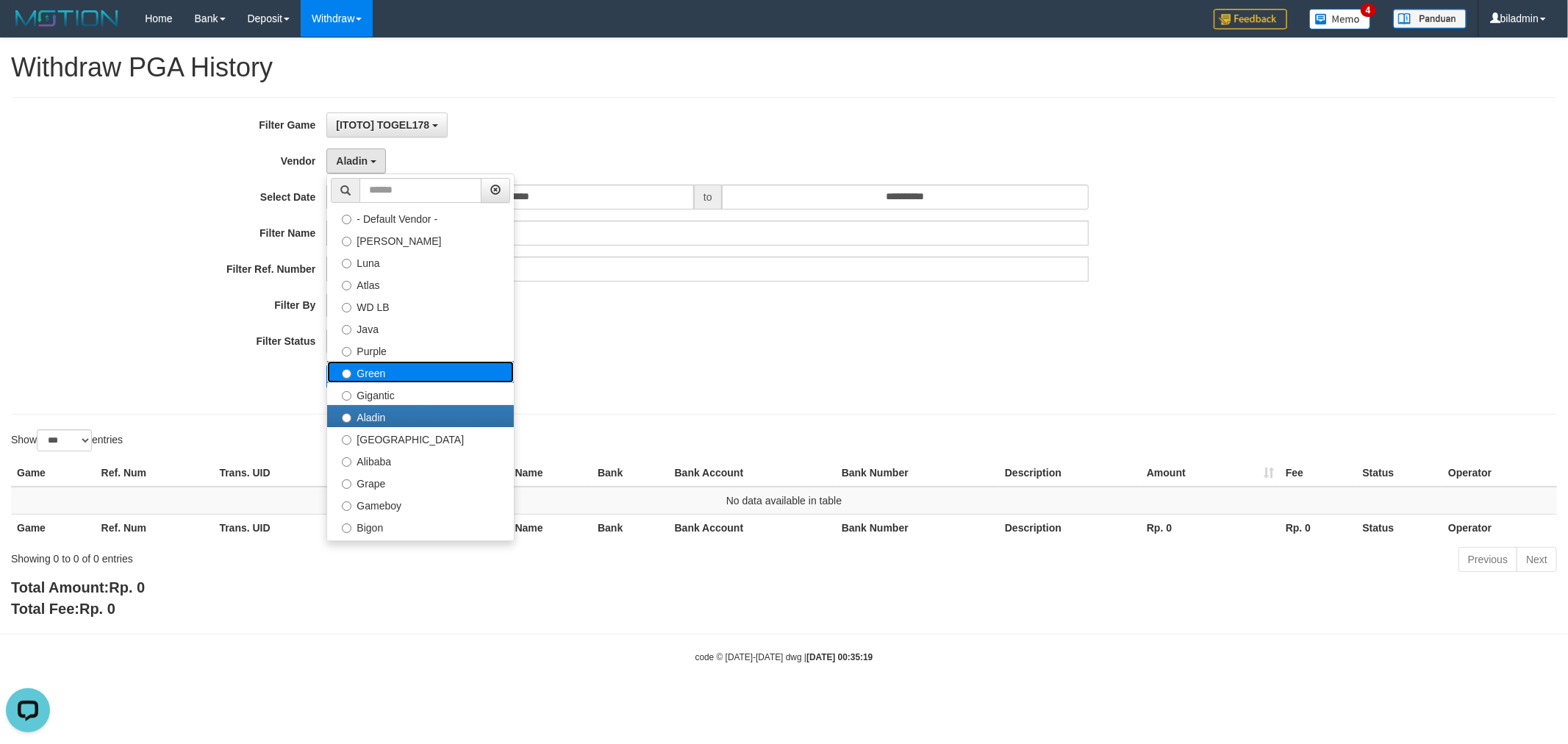
click at [417, 371] on label "Green" at bounding box center [420, 372] width 186 height 22
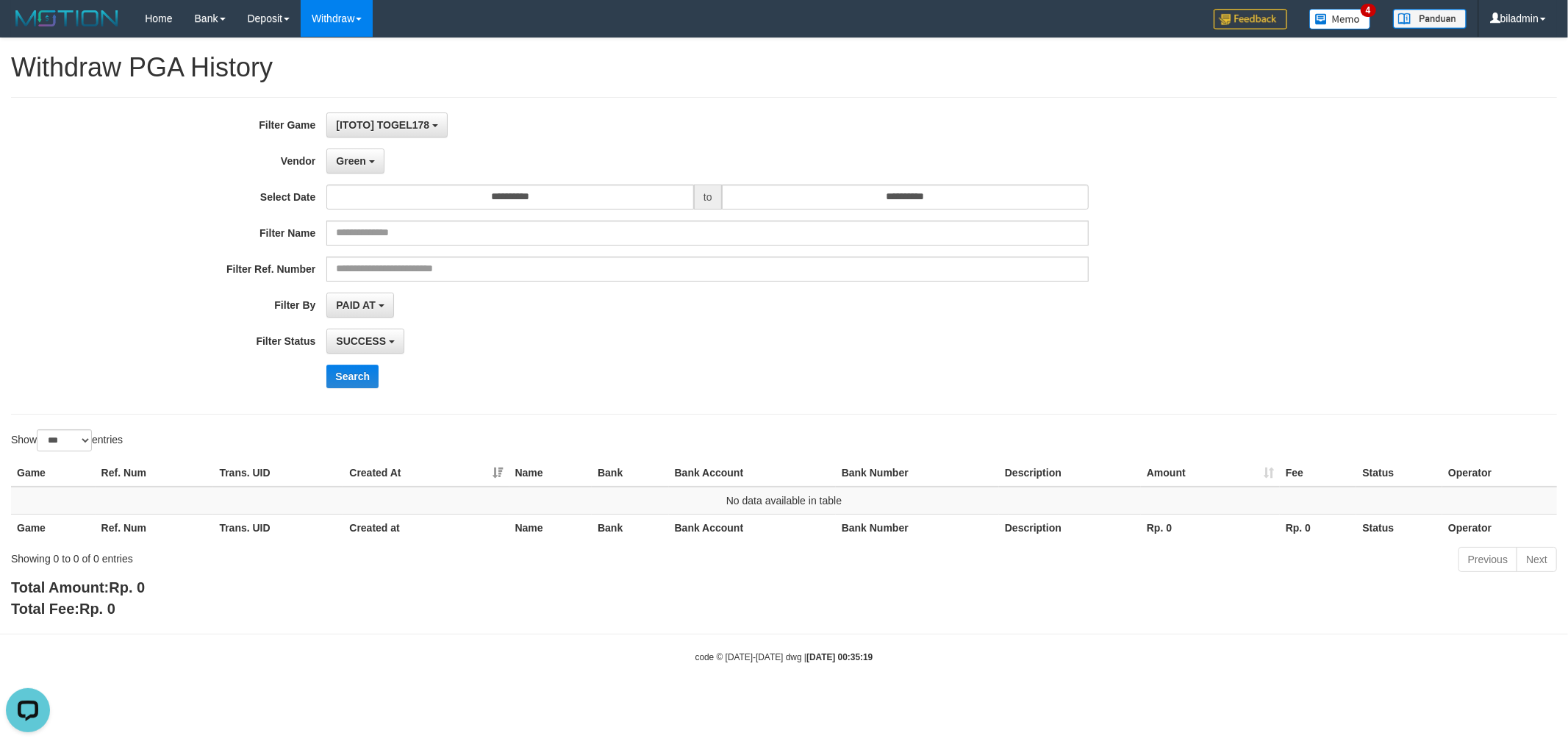
drag, startPoint x: 357, startPoint y: 392, endPoint x: 358, endPoint y: 379, distance: 13.0
click at [357, 391] on div "**********" at bounding box center [653, 256] width 1307 height 287
click at [358, 379] on button "Search" at bounding box center [352, 375] width 52 height 23
click at [344, 151] on button "Green" at bounding box center [355, 160] width 58 height 25
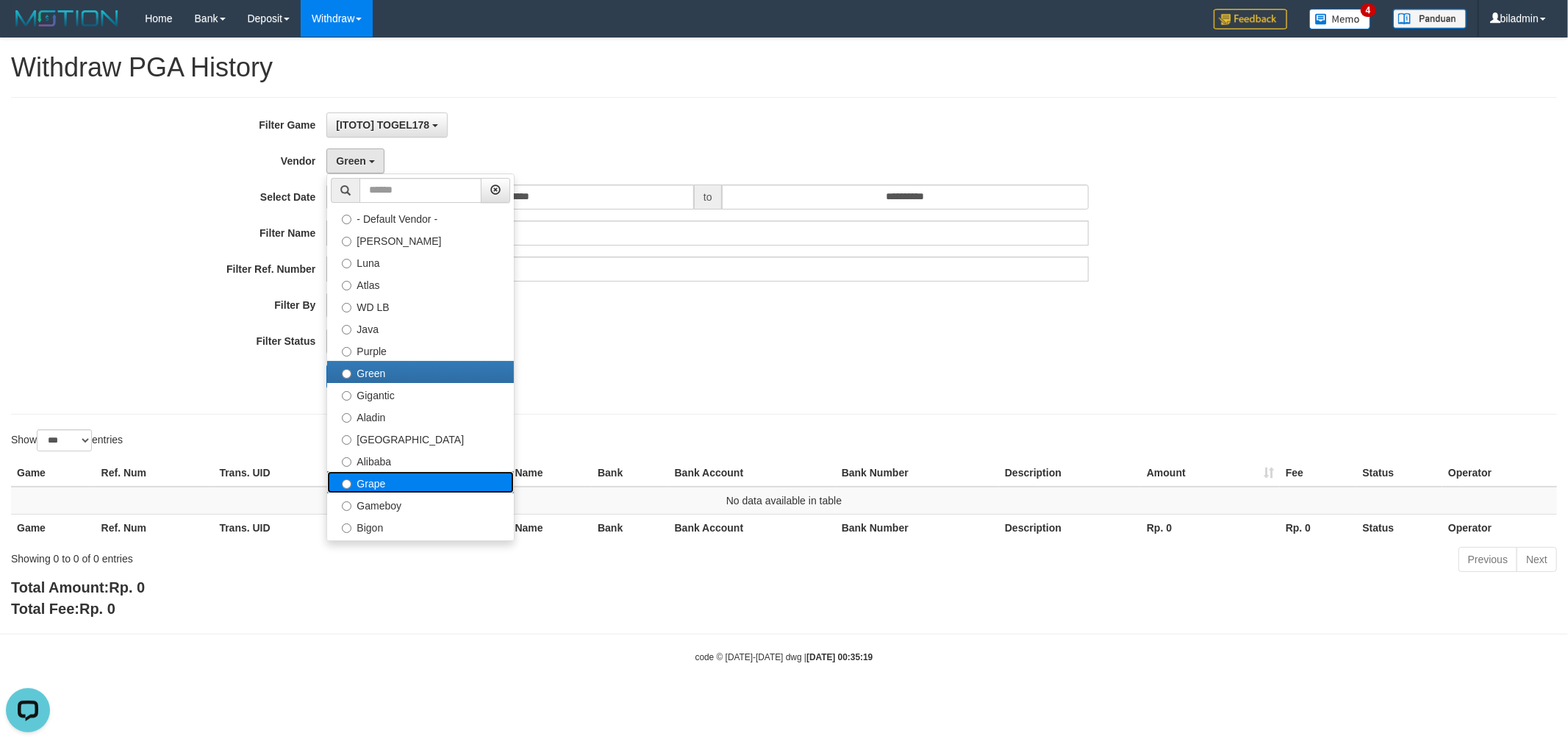
click at [412, 478] on label "Grape" at bounding box center [420, 482] width 186 height 22
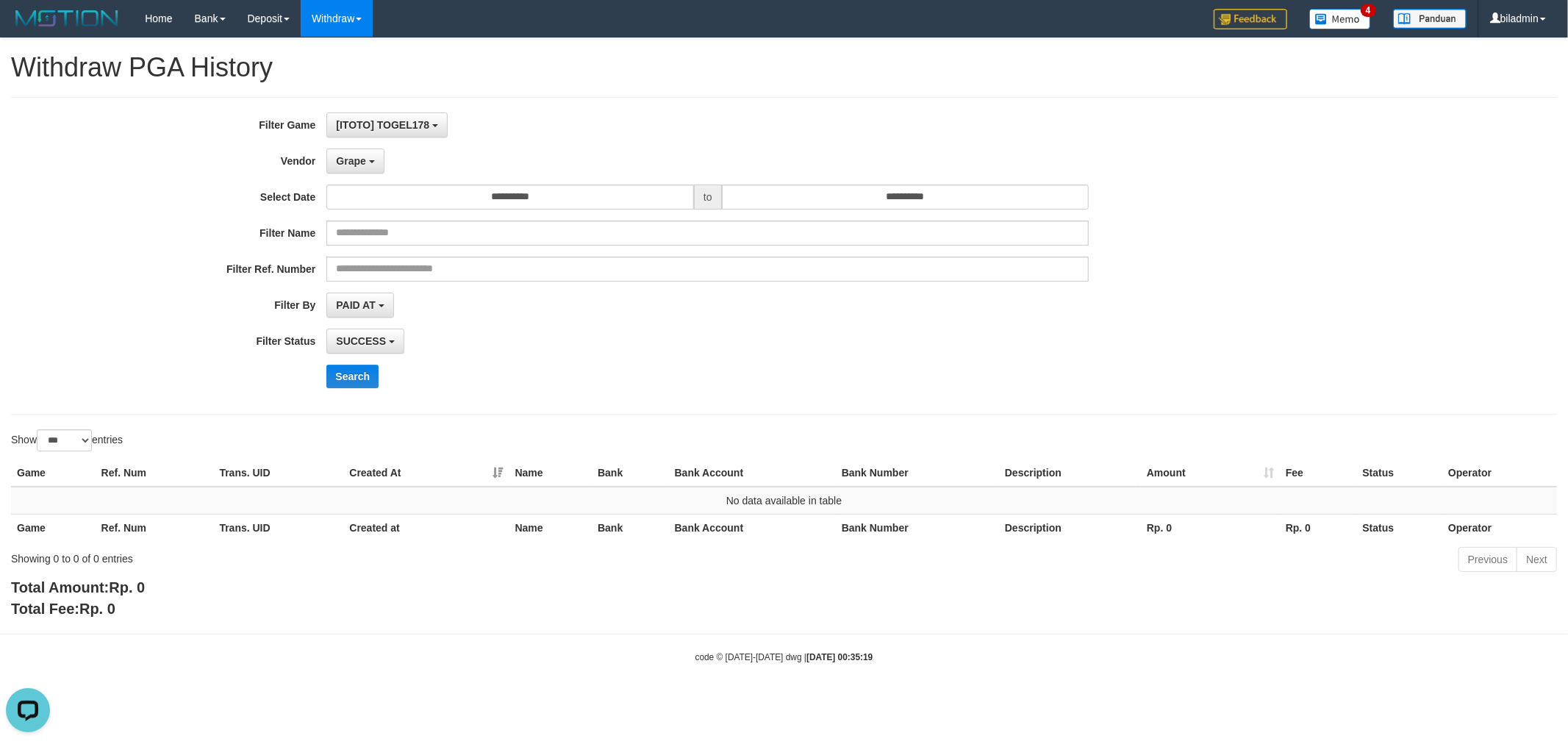
click at [364, 358] on div "**********" at bounding box center [653, 256] width 1307 height 287
click at [362, 368] on button "Search" at bounding box center [352, 375] width 52 height 23
click at [361, 166] on button "Grape" at bounding box center [355, 160] width 58 height 25
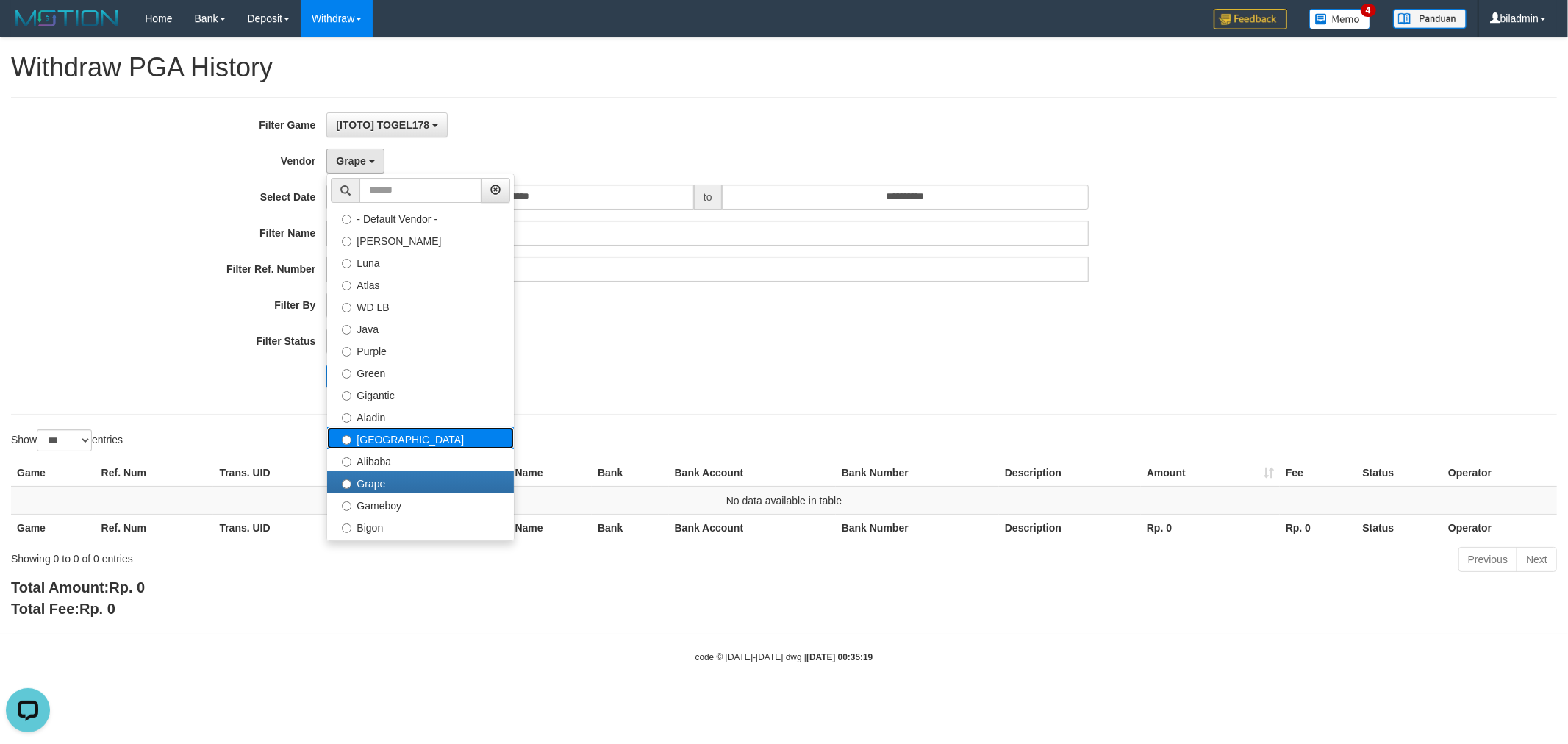
click at [434, 438] on label "[GEOGRAPHIC_DATA]" at bounding box center [420, 438] width 186 height 22
select select "**********"
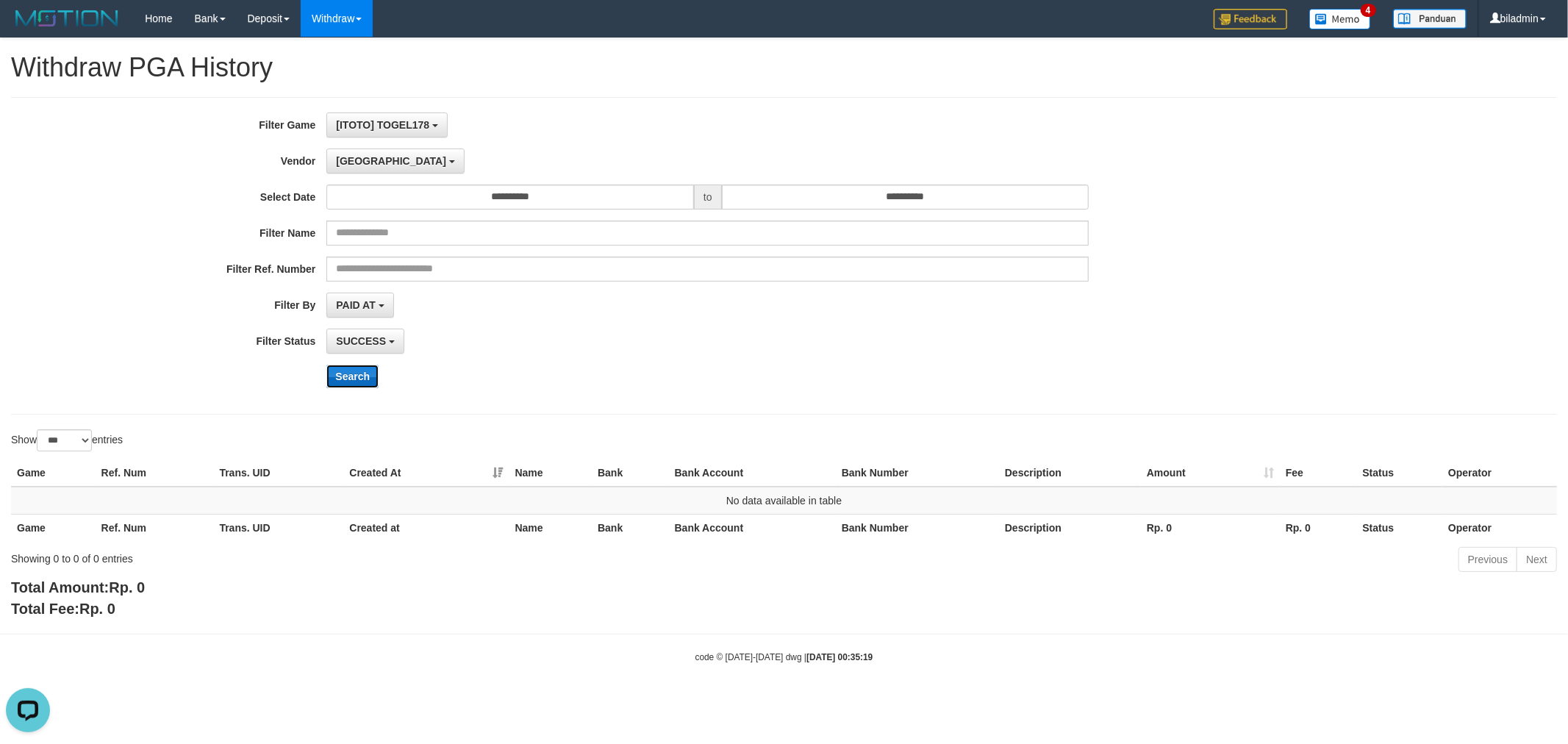
click at [339, 369] on button "Search" at bounding box center [352, 375] width 52 height 23
click at [364, 153] on button "[GEOGRAPHIC_DATA]" at bounding box center [395, 160] width 138 height 25
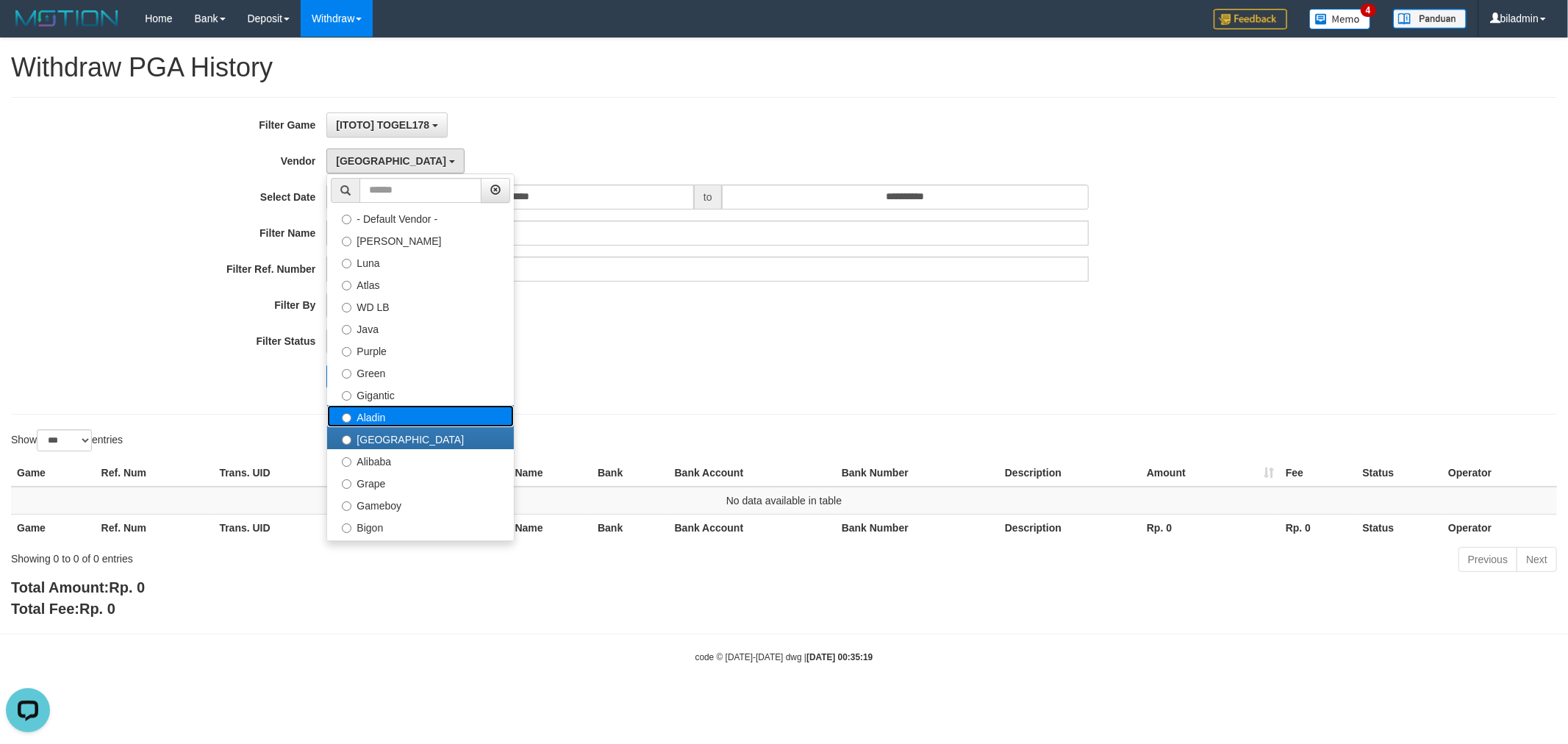
click at [389, 413] on label "Aladin" at bounding box center [420, 416] width 186 height 22
select select "**********"
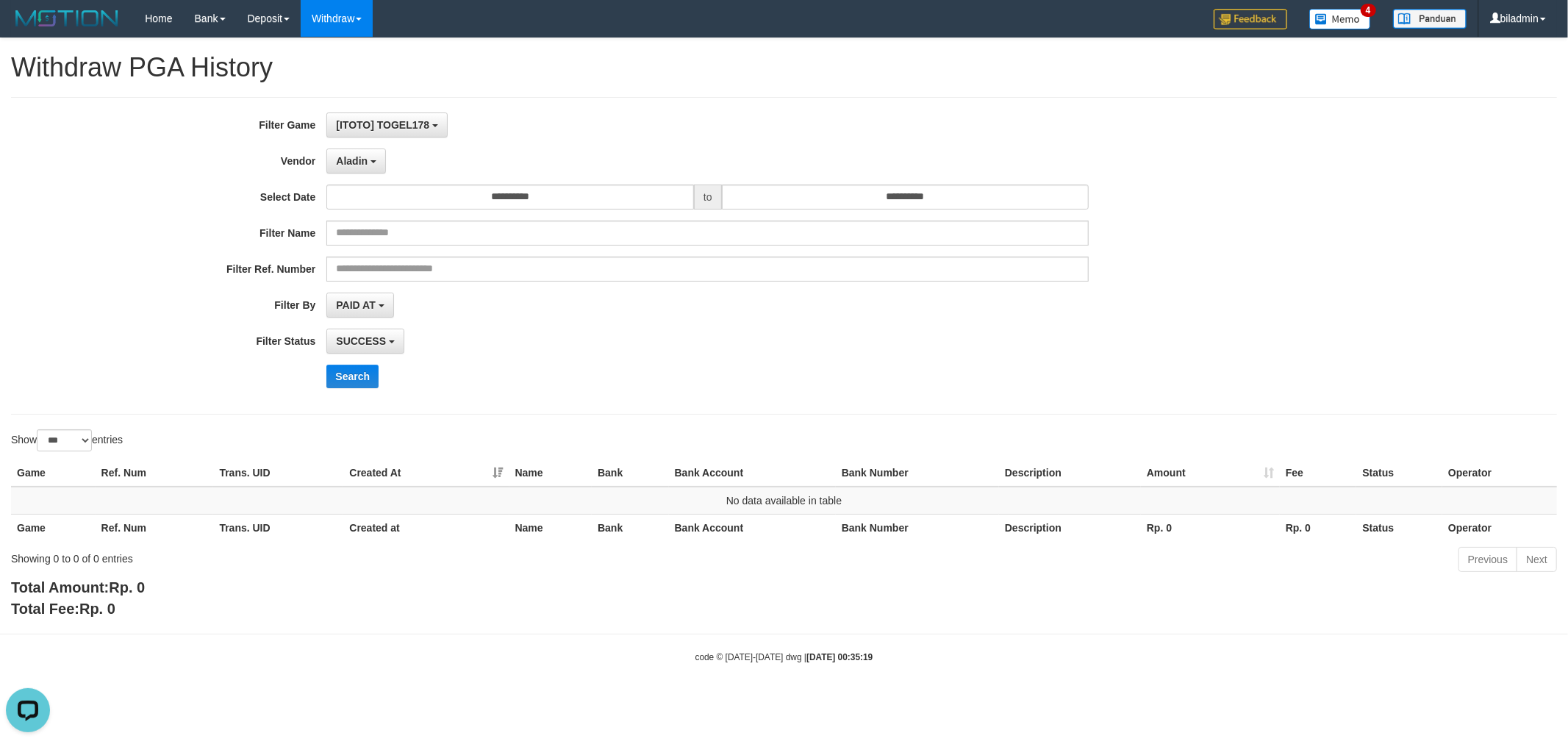
click at [363, 389] on div "**********" at bounding box center [653, 256] width 1307 height 287
click at [363, 379] on button "Search" at bounding box center [352, 375] width 52 height 23
click at [361, 144] on div "**********" at bounding box center [653, 256] width 1307 height 287
click at [361, 149] on button "Aladin" at bounding box center [356, 160] width 60 height 25
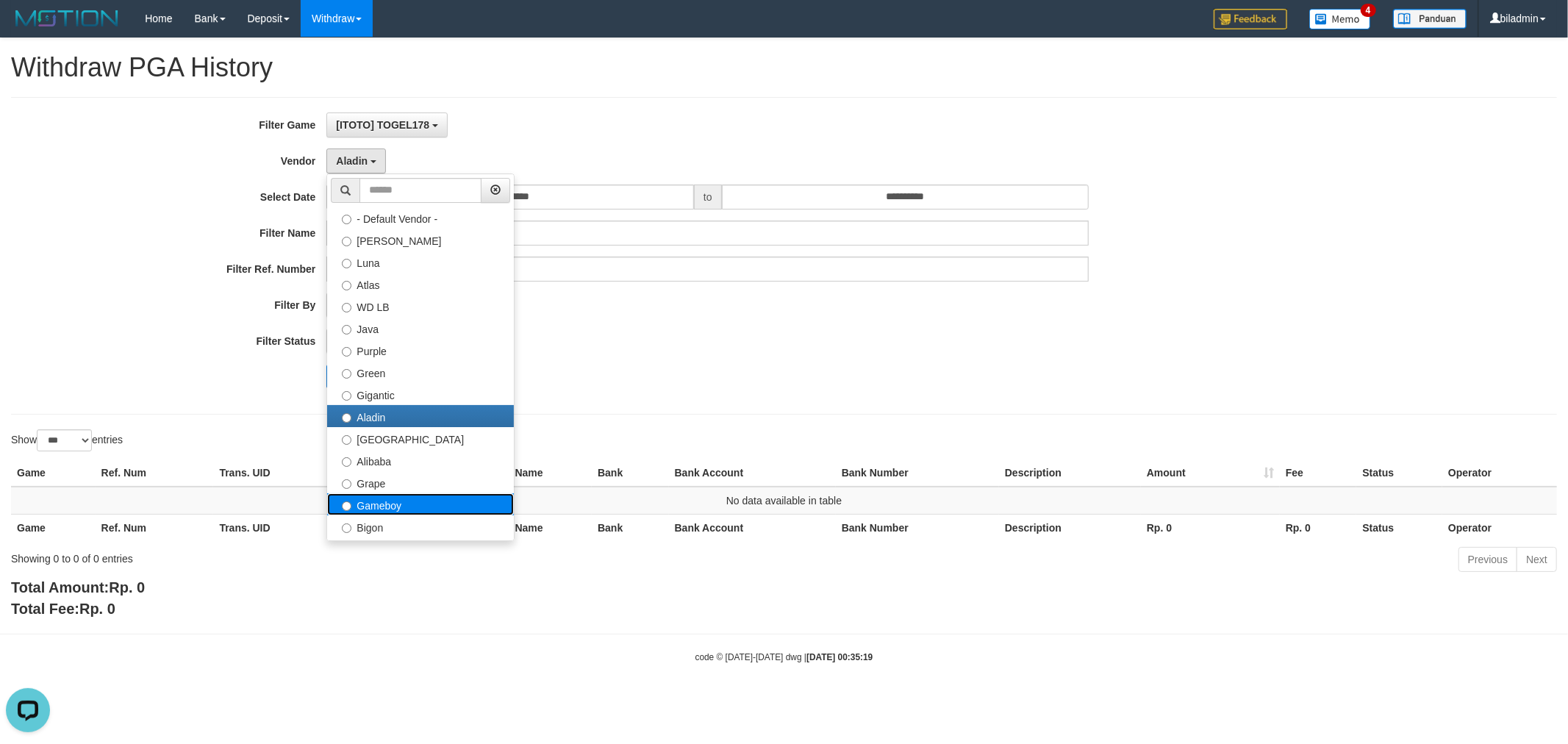
click at [415, 505] on label "Gameboy" at bounding box center [420, 504] width 186 height 22
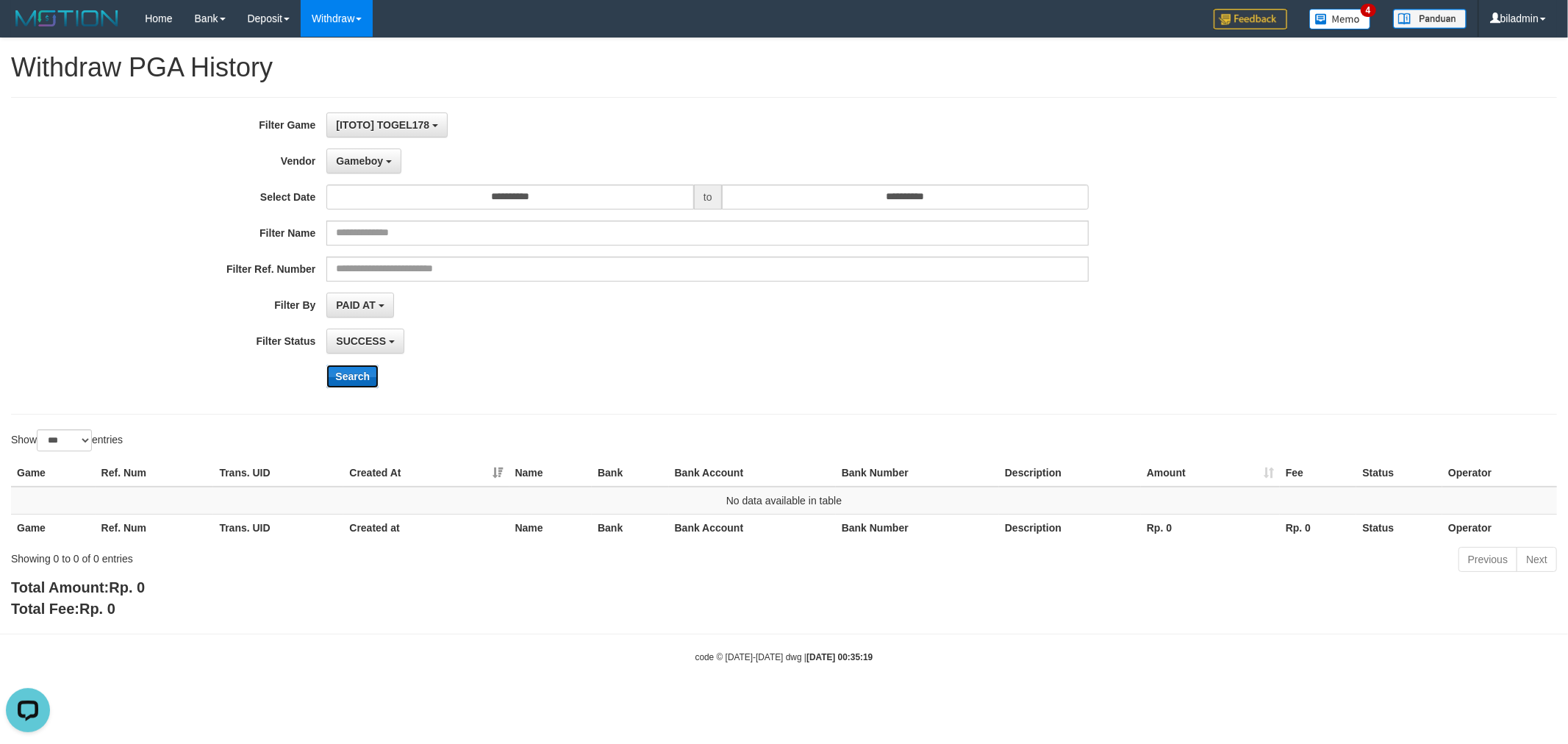
click at [363, 386] on button "Search" at bounding box center [352, 375] width 52 height 23
click at [379, 152] on button "Gameboy" at bounding box center [363, 160] width 75 height 25
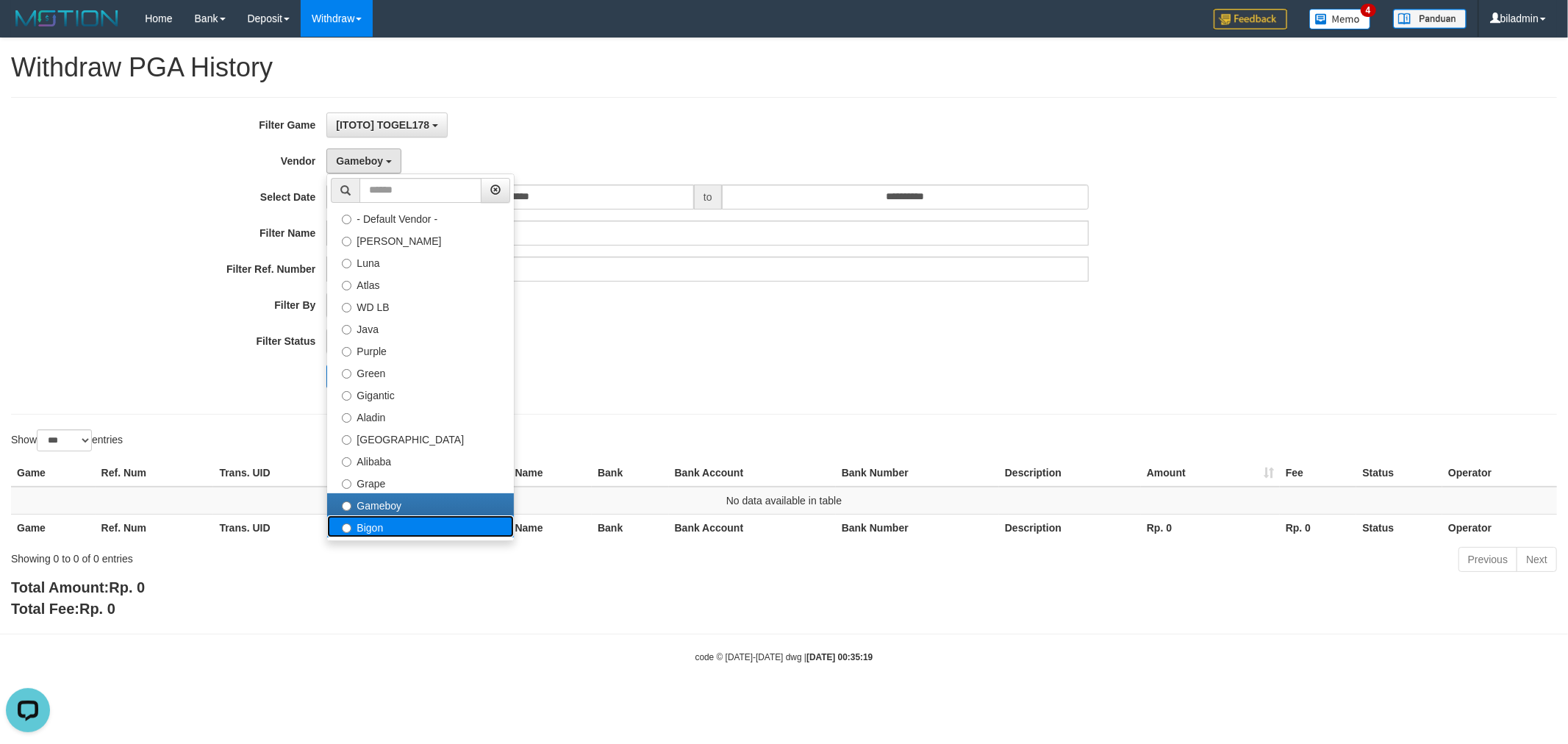
click at [429, 518] on label "Bigon" at bounding box center [420, 526] width 186 height 22
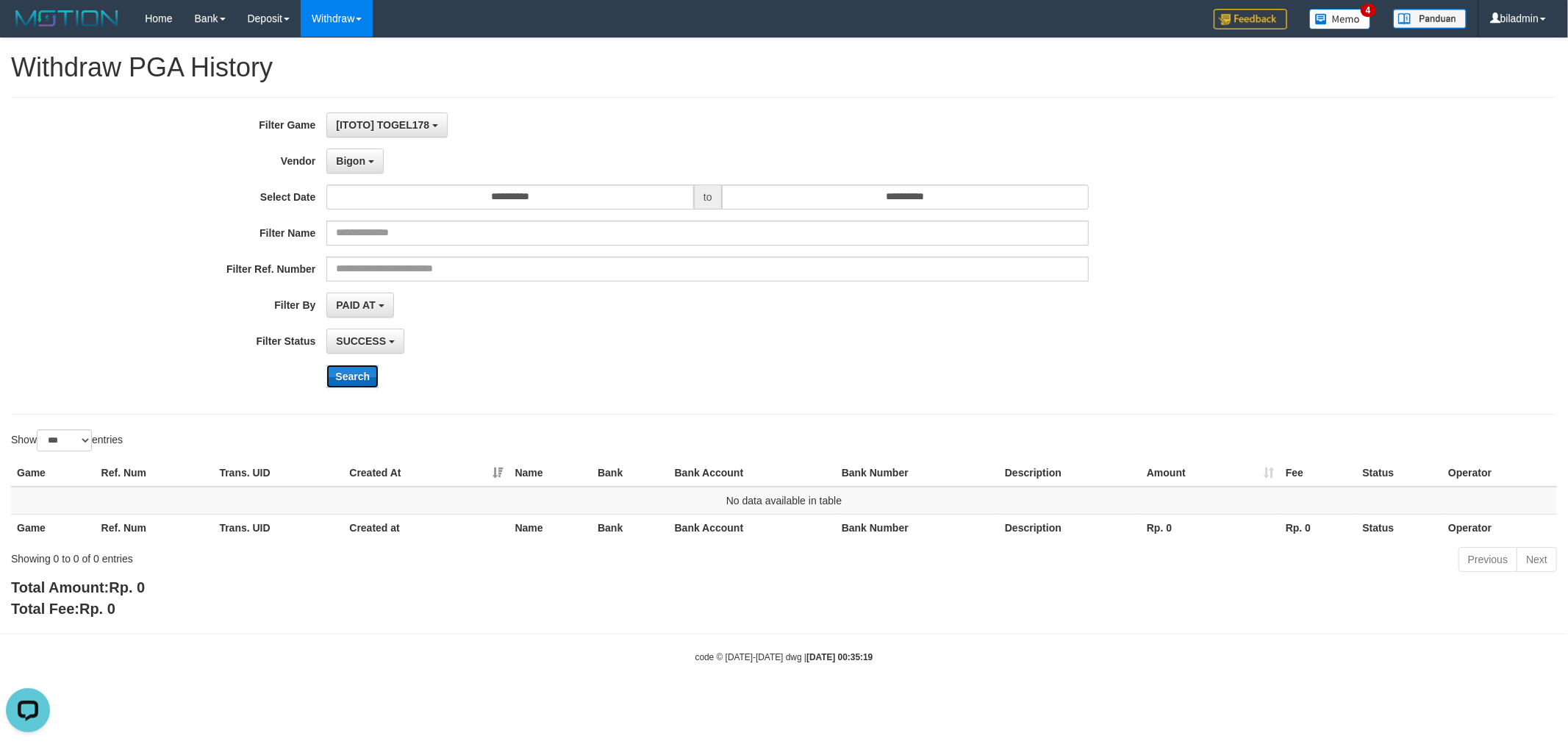
click at [362, 379] on button "Search" at bounding box center [352, 375] width 52 height 23
click at [336, 158] on span "Bigon" at bounding box center [351, 160] width 30 height 12
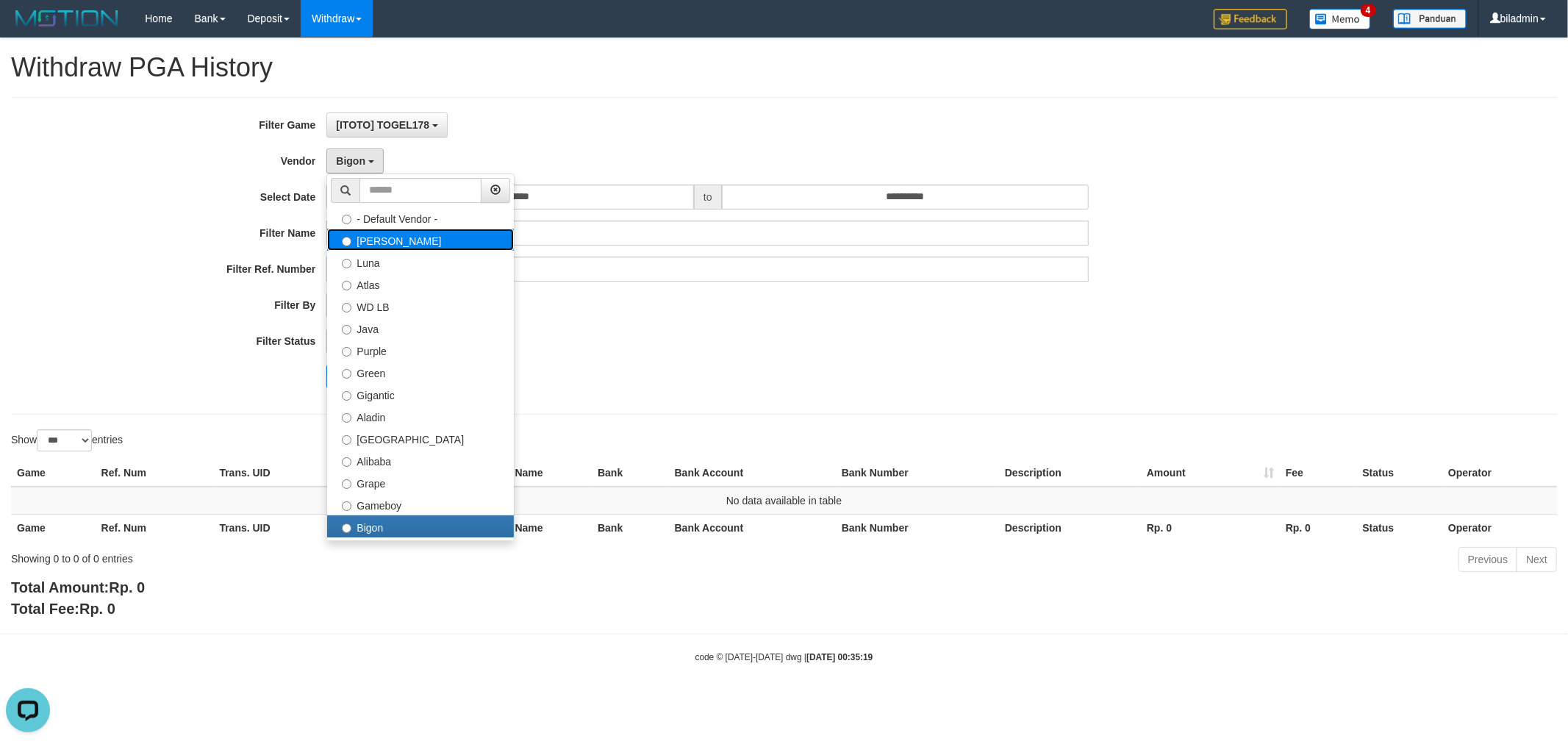
click at [395, 244] on label "[PERSON_NAME]" at bounding box center [420, 239] width 186 height 22
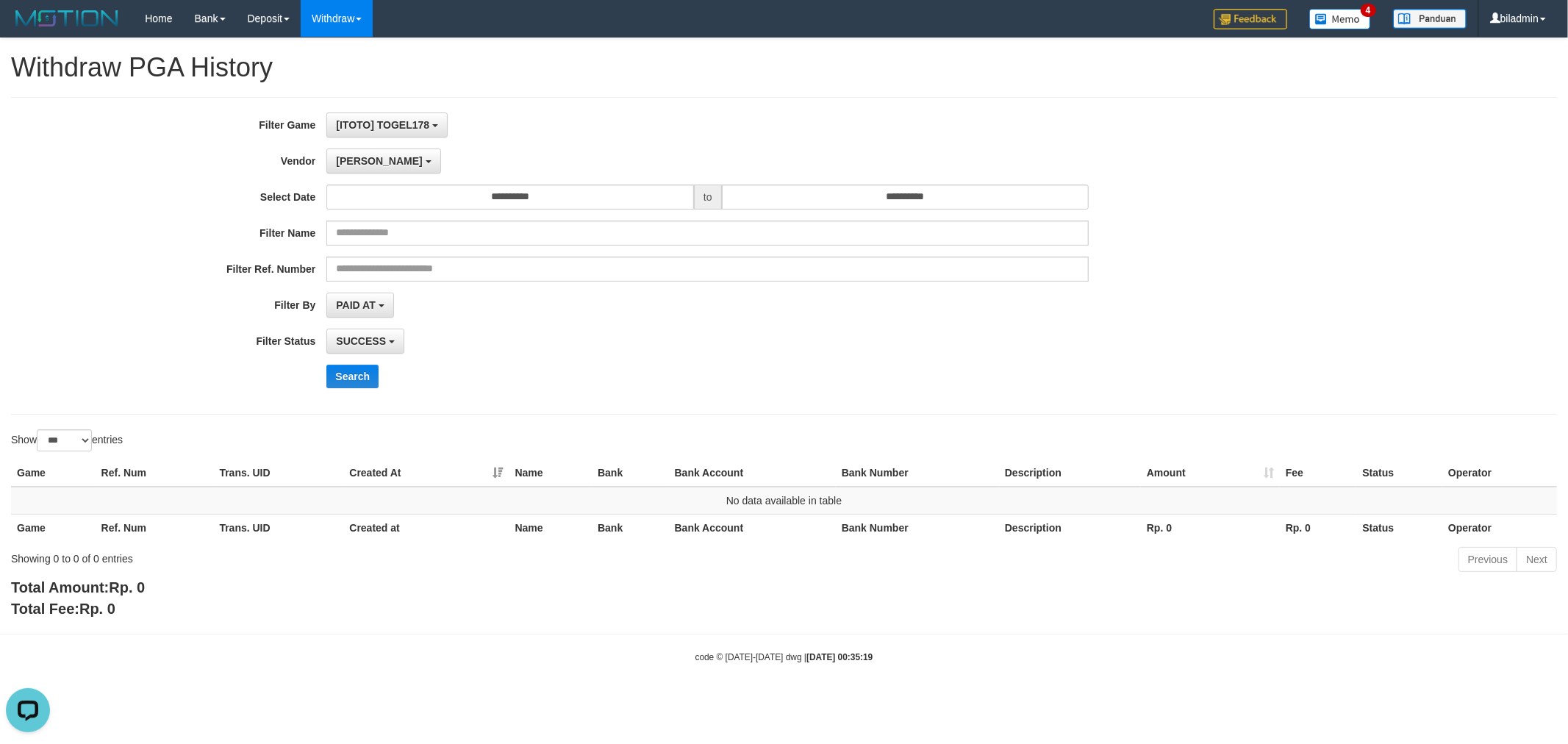
click at [362, 361] on div "**********" at bounding box center [653, 256] width 1307 height 287
click at [362, 377] on button "Search" at bounding box center [352, 375] width 52 height 23
click at [355, 152] on button "[PERSON_NAME]" at bounding box center [383, 160] width 114 height 25
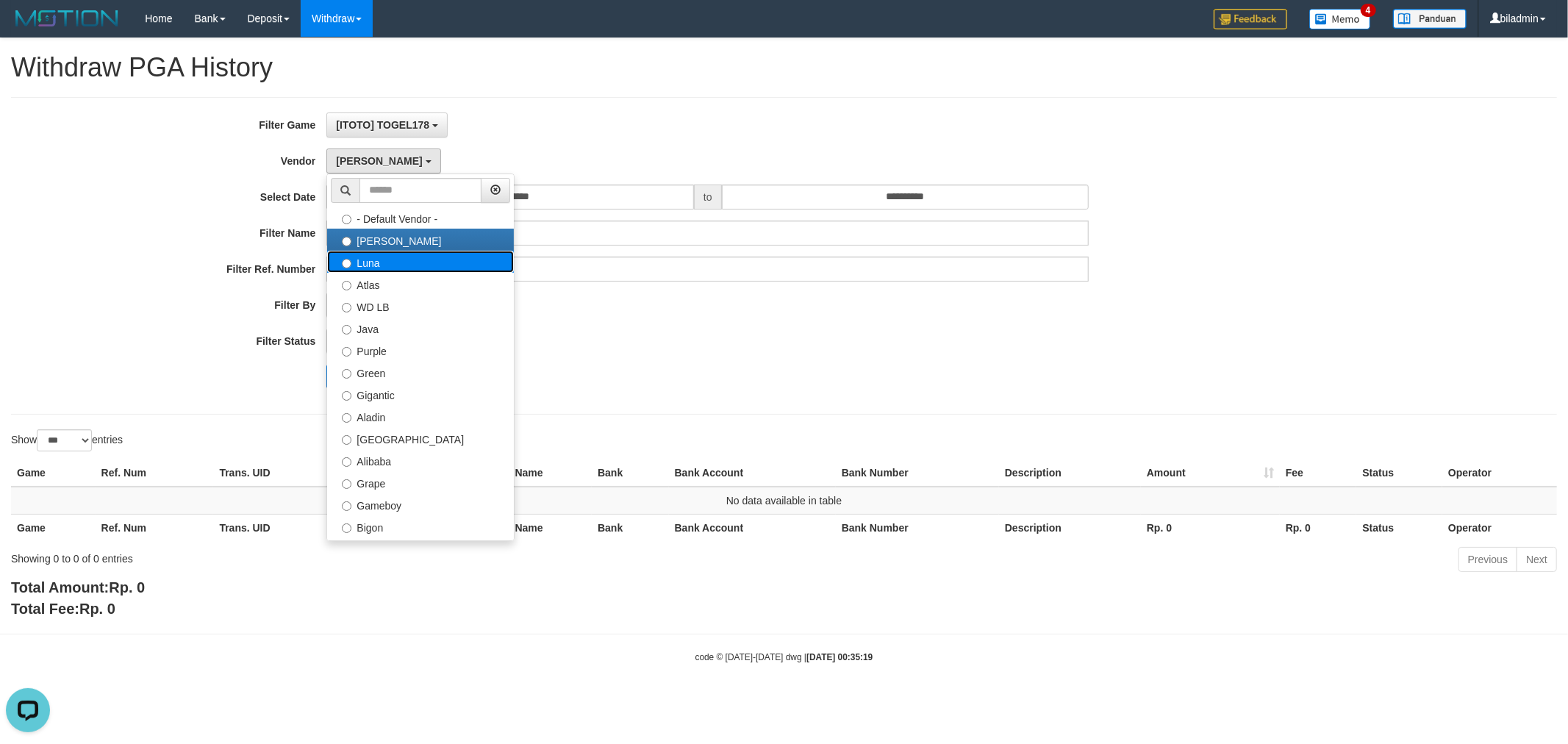
click at [379, 263] on label "Luna" at bounding box center [420, 262] width 186 height 22
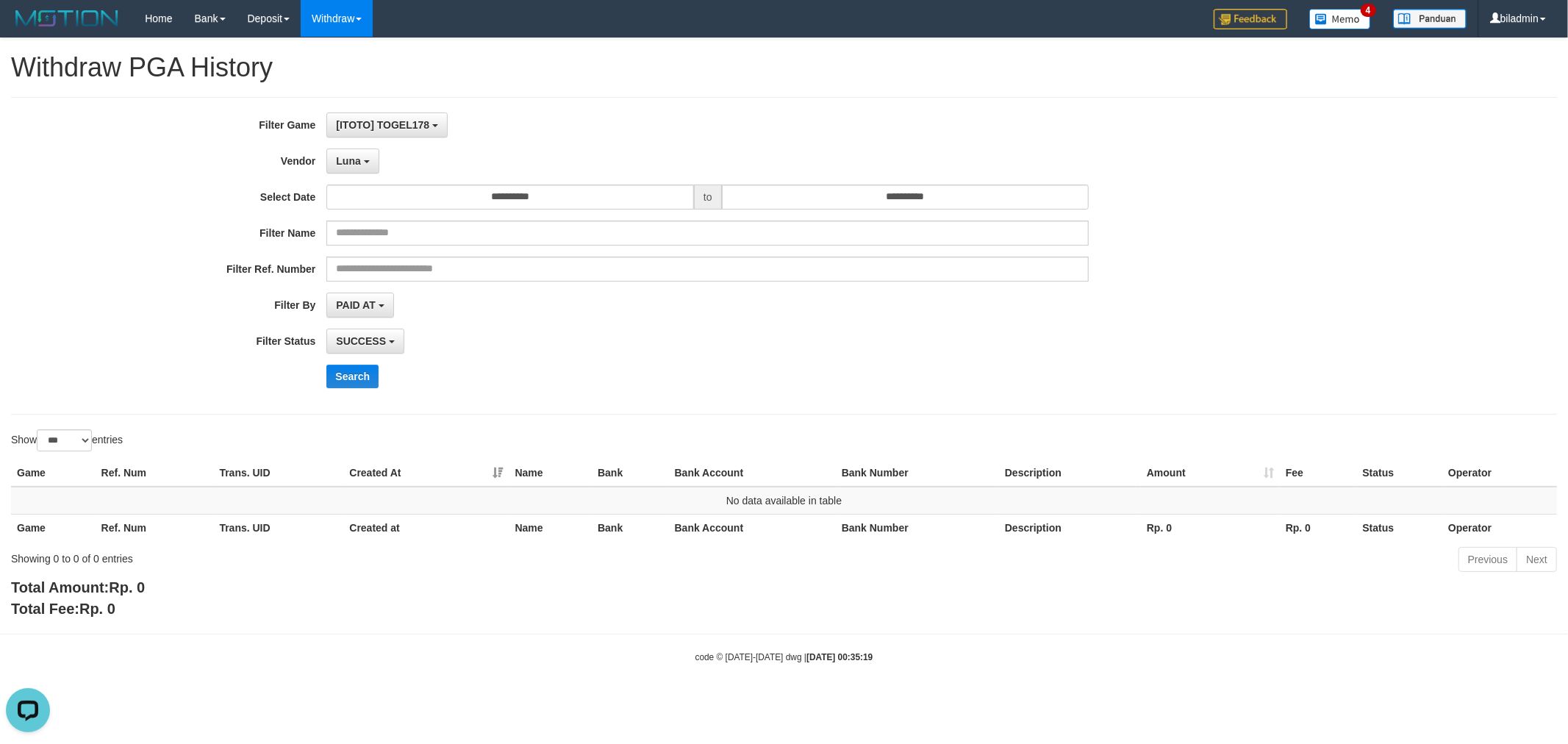
click at [347, 363] on div "**********" at bounding box center [653, 256] width 1307 height 287
click at [347, 371] on button "Search" at bounding box center [352, 375] width 52 height 23
click at [354, 162] on span "Luna" at bounding box center [348, 160] width 24 height 12
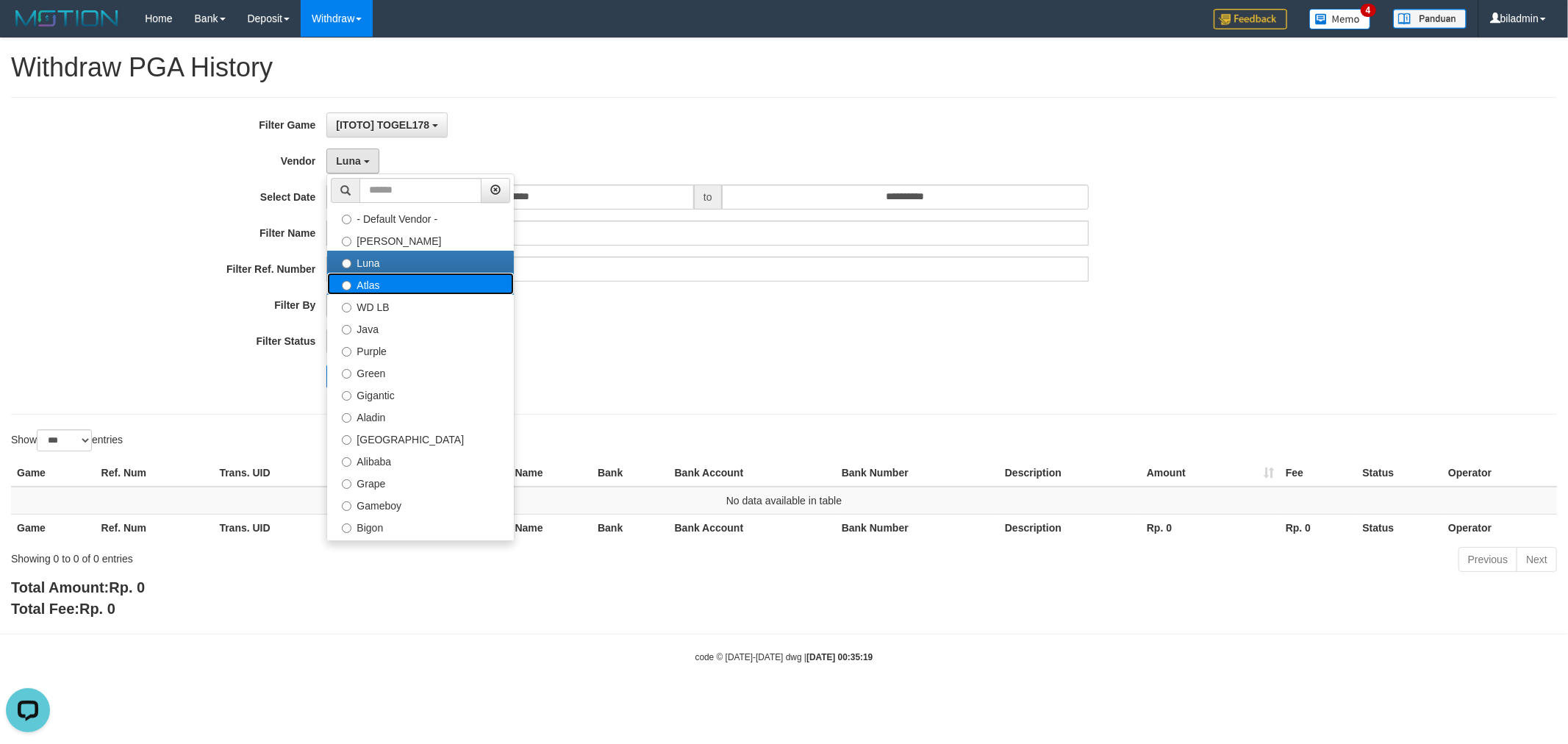
click at [392, 284] on label "Atlas" at bounding box center [420, 284] width 186 height 22
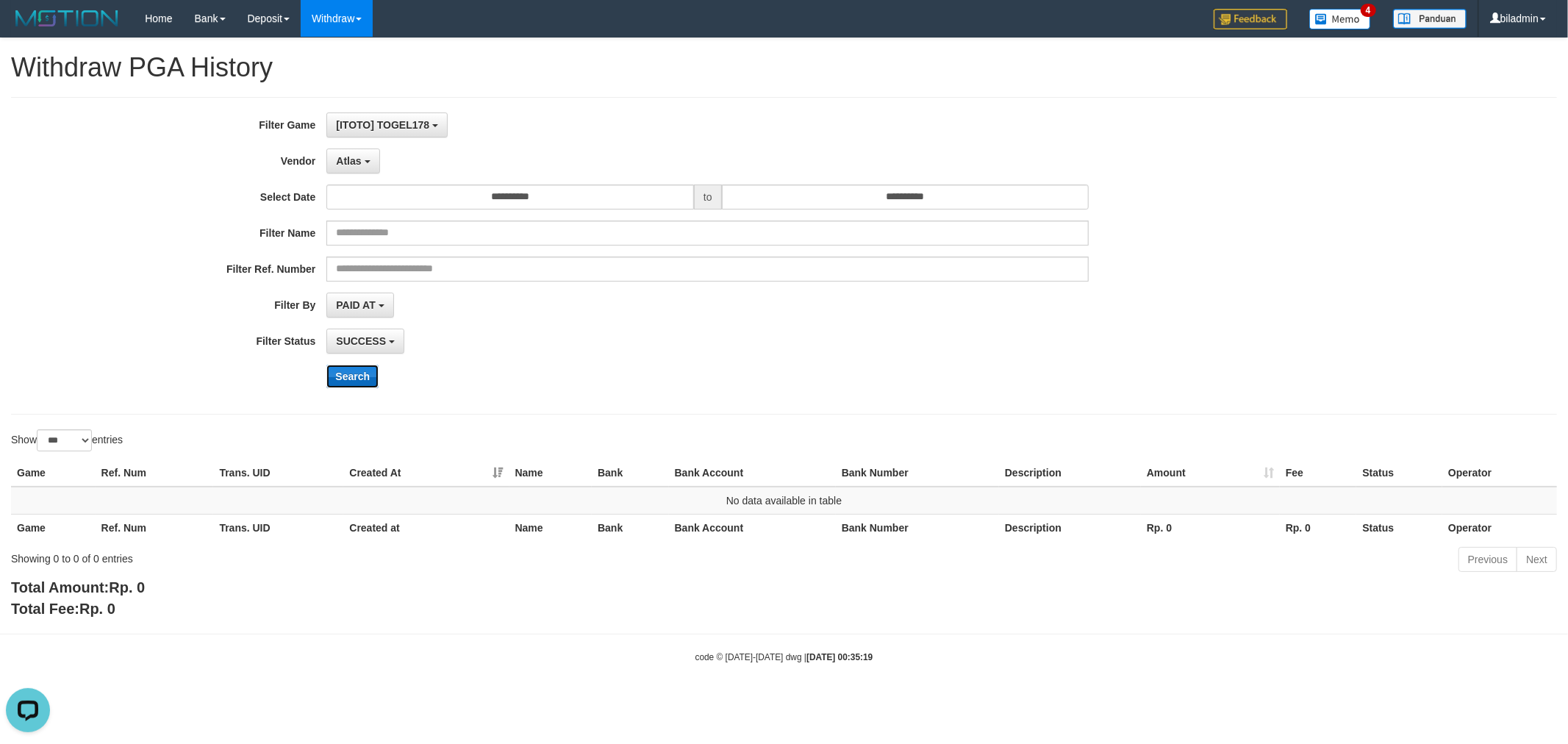
click at [353, 386] on button "Search" at bounding box center [352, 375] width 52 height 23
click at [347, 152] on button "Atlas" at bounding box center [352, 160] width 53 height 25
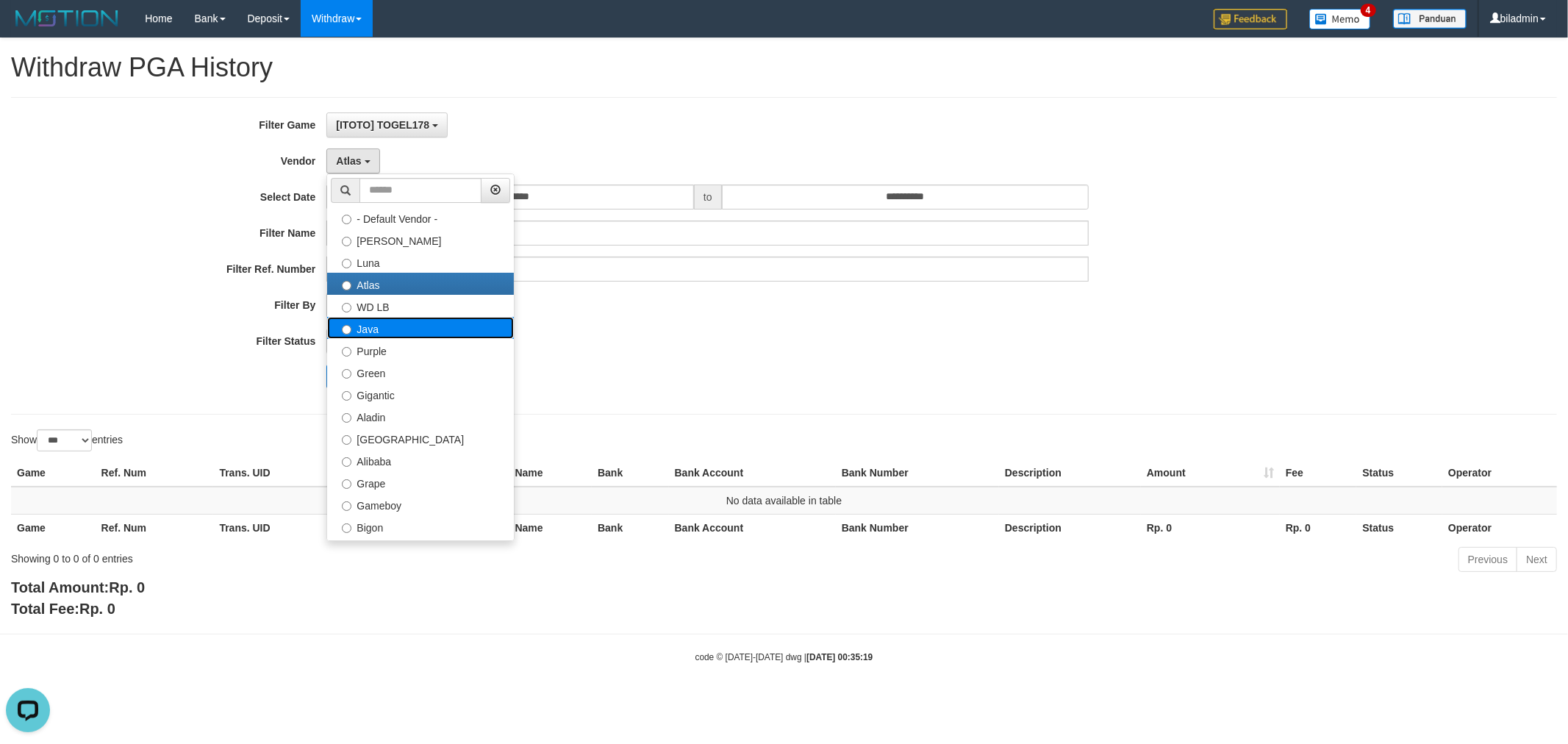
click at [424, 332] on label "Java" at bounding box center [420, 328] width 186 height 22
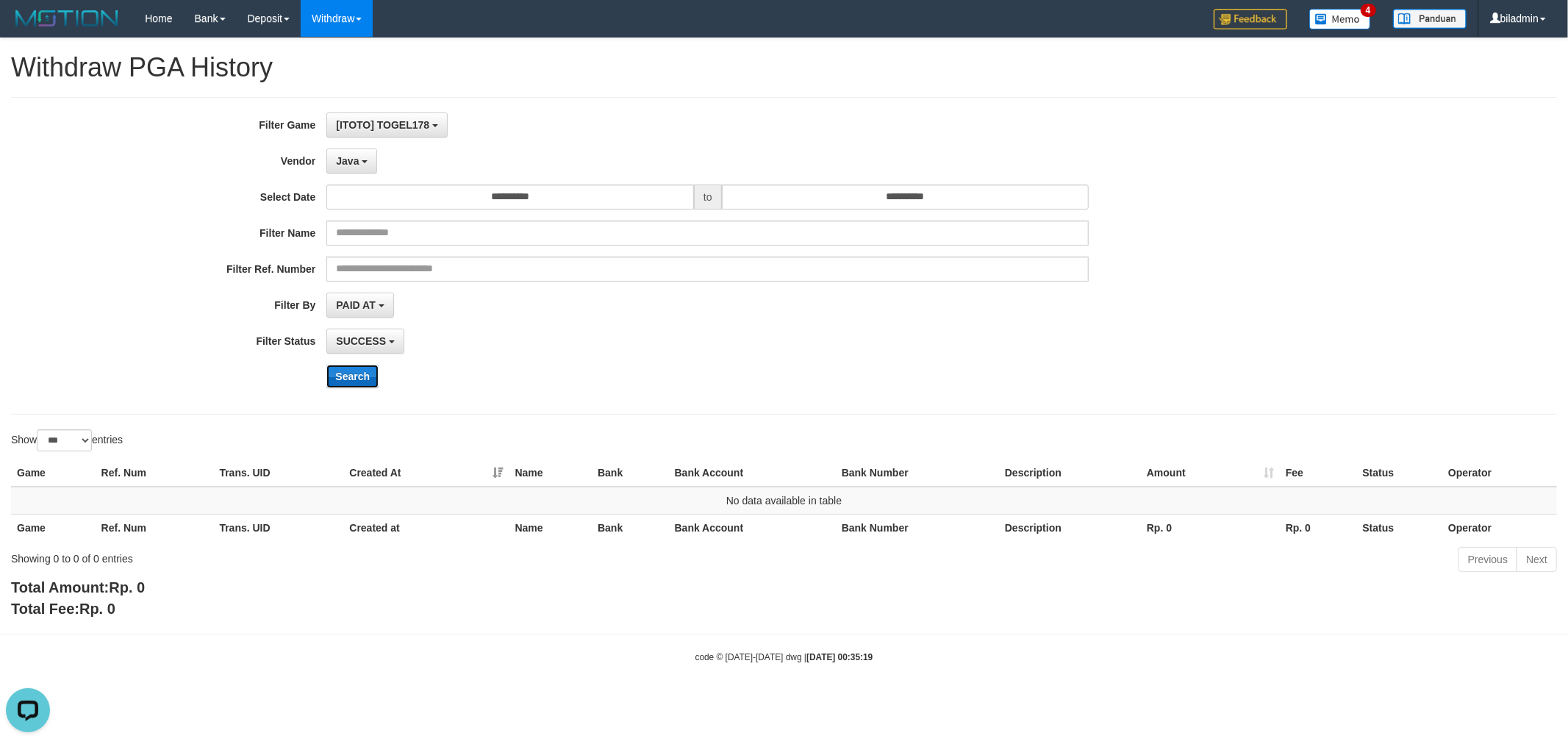
click at [370, 372] on button "Search" at bounding box center [352, 375] width 52 height 23
click at [363, 155] on button "Java" at bounding box center [351, 160] width 50 height 25
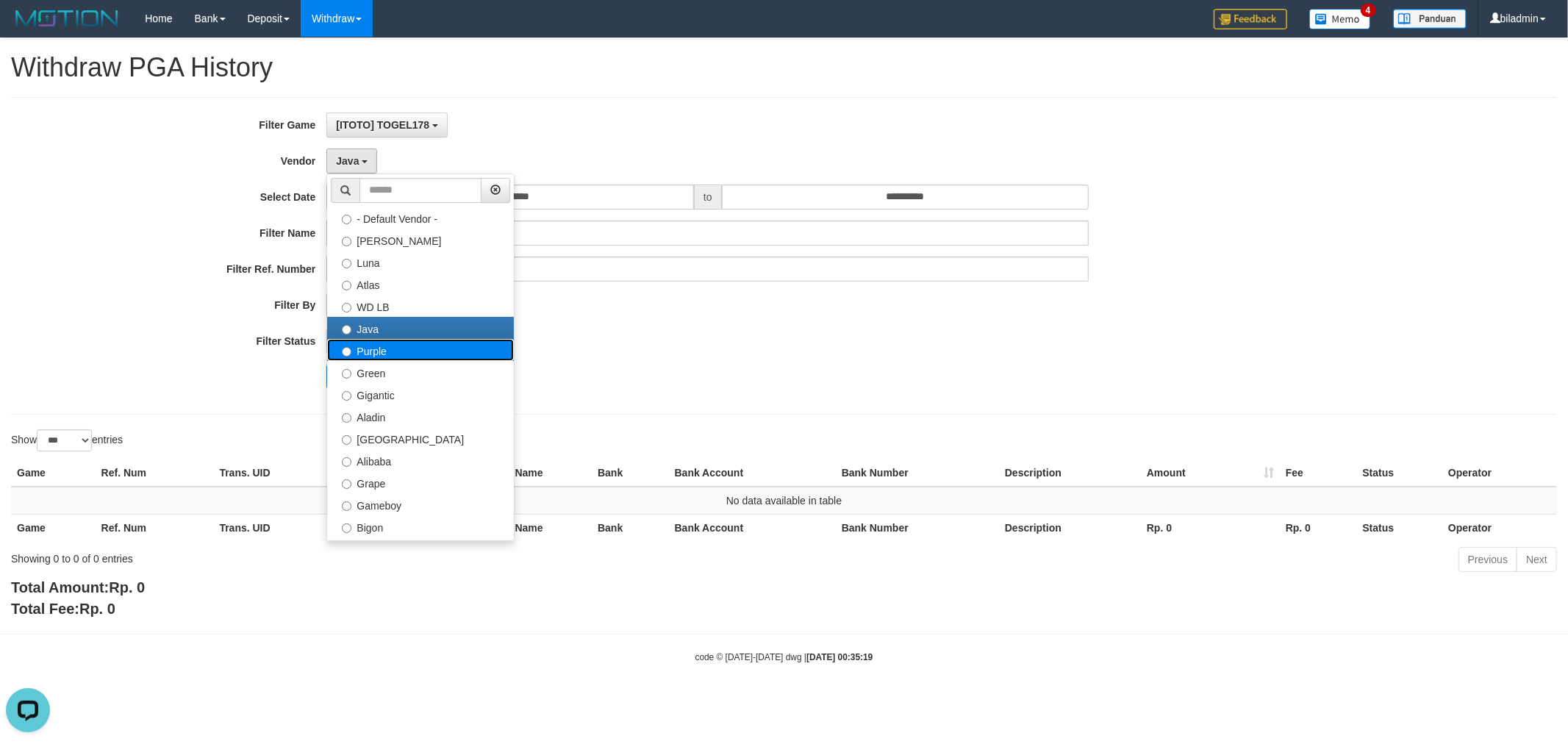
click at [387, 350] on label "Purple" at bounding box center [420, 350] width 186 height 22
select select "**********"
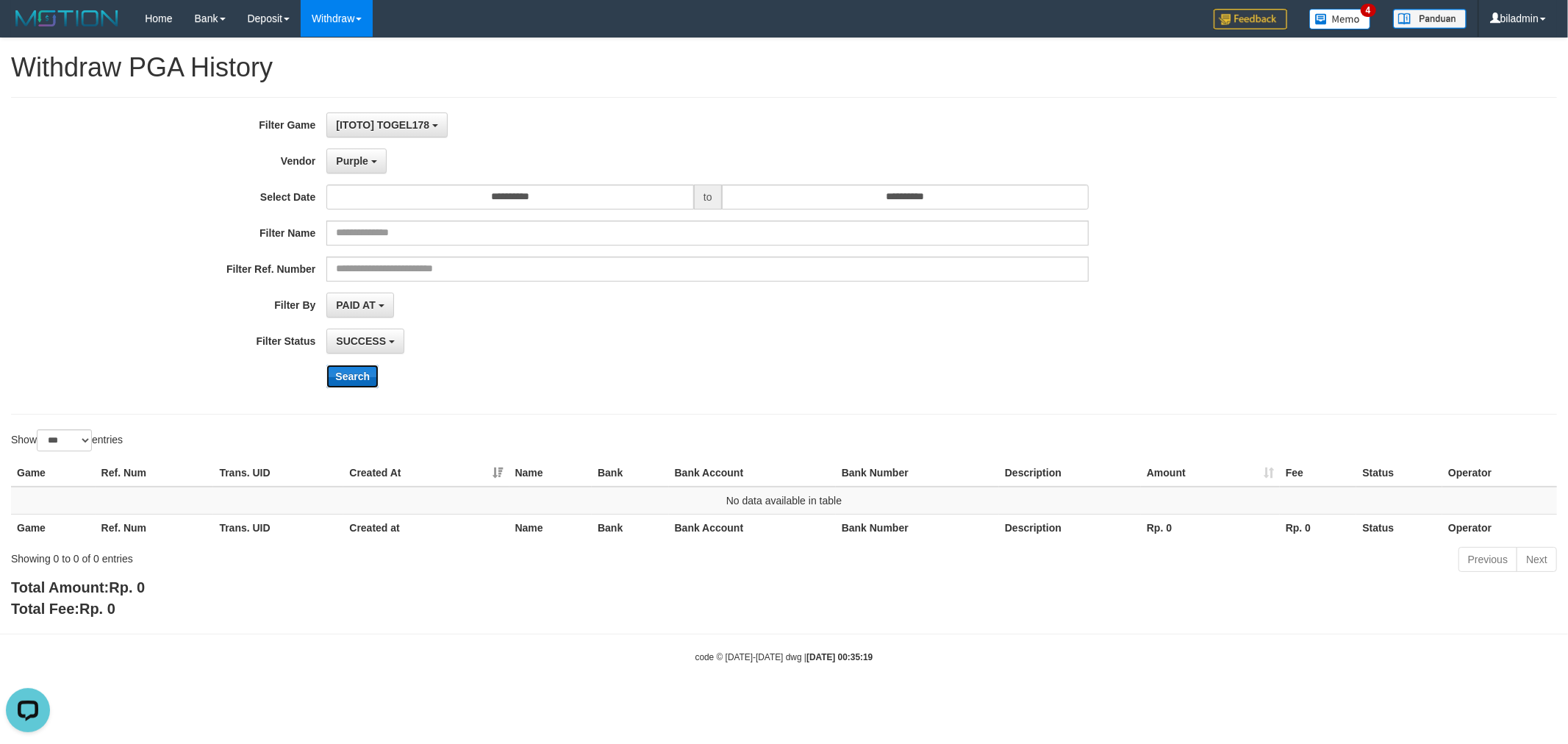
click at [341, 368] on button "Search" at bounding box center [352, 375] width 52 height 23
click at [364, 162] on span "Purple" at bounding box center [352, 160] width 33 height 12
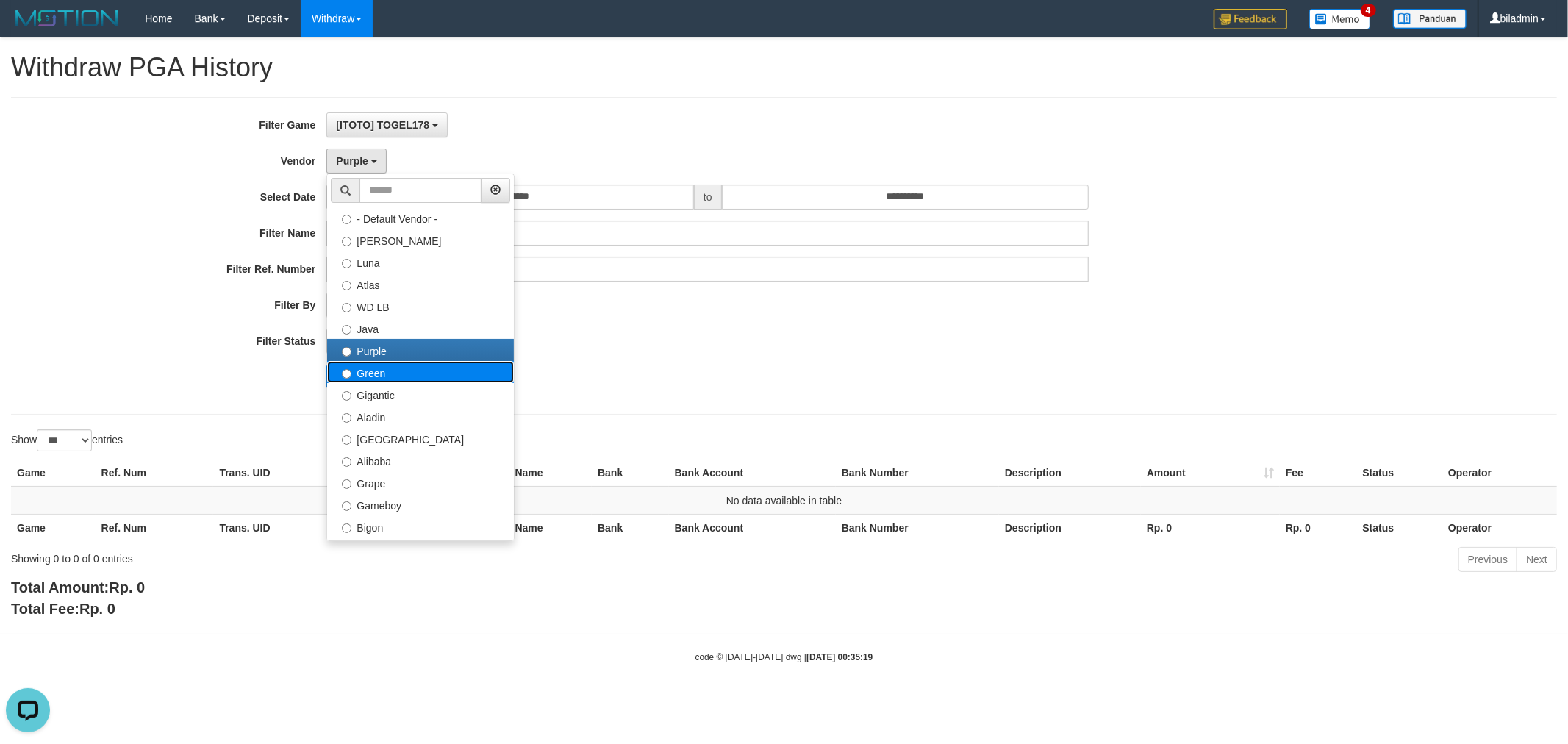
click at [399, 366] on label "Green" at bounding box center [420, 372] width 186 height 22
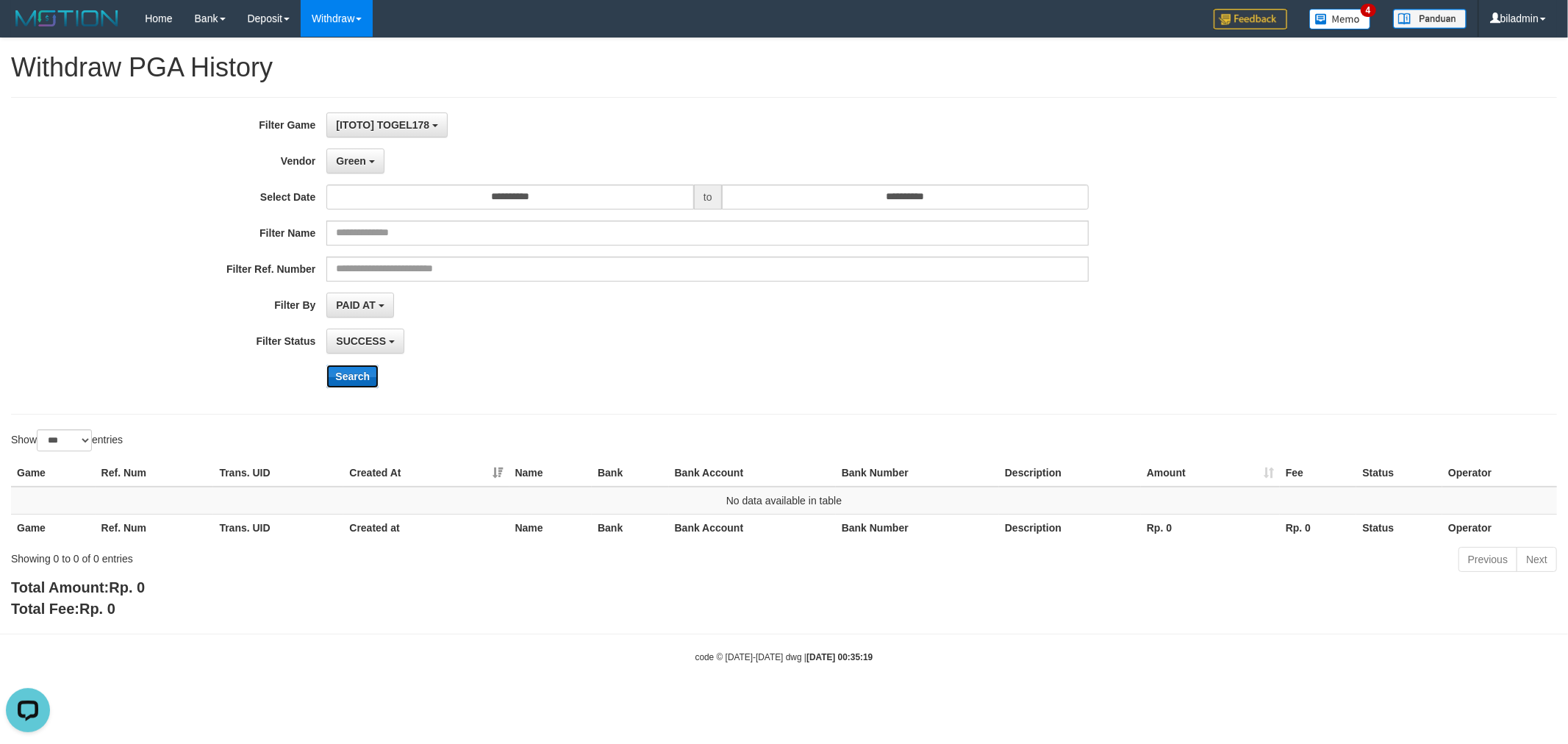
click at [348, 365] on button "Search" at bounding box center [352, 375] width 52 height 23
click at [365, 158] on button "Green" at bounding box center [355, 160] width 58 height 25
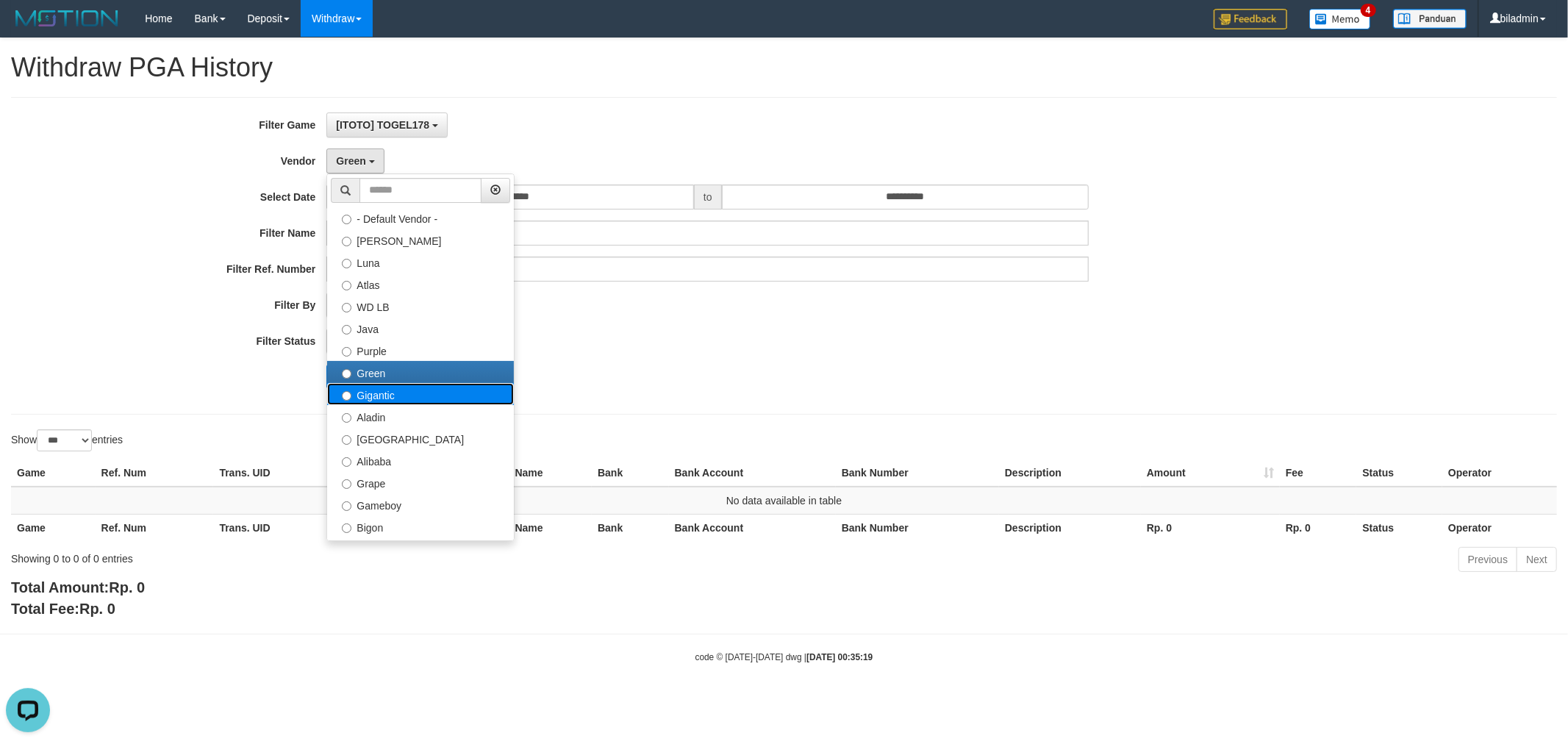
click at [392, 391] on label "Gigantic" at bounding box center [420, 394] width 186 height 22
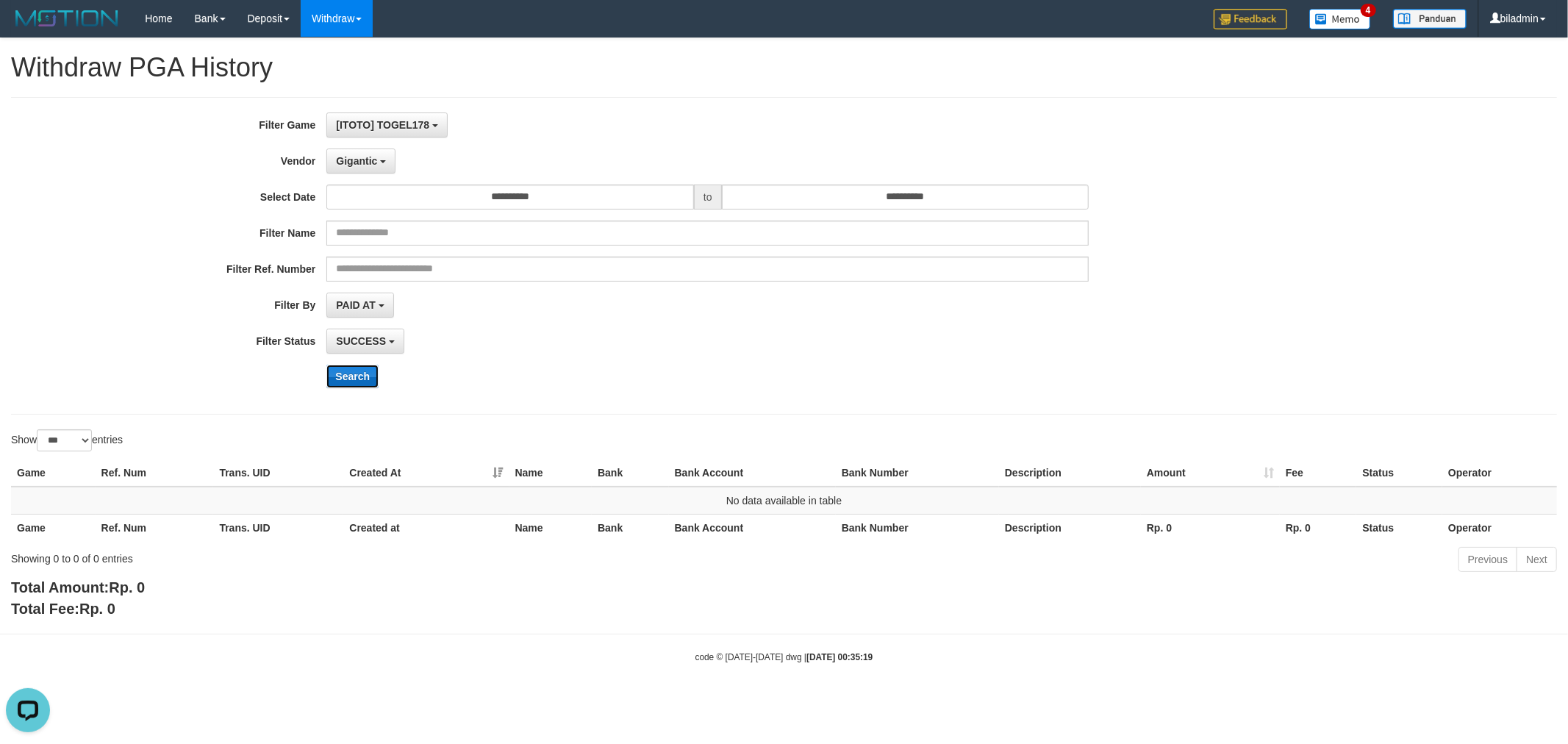
click at [335, 376] on button "Search" at bounding box center [352, 375] width 52 height 23
click at [361, 160] on span "Gigantic" at bounding box center [357, 160] width 41 height 12
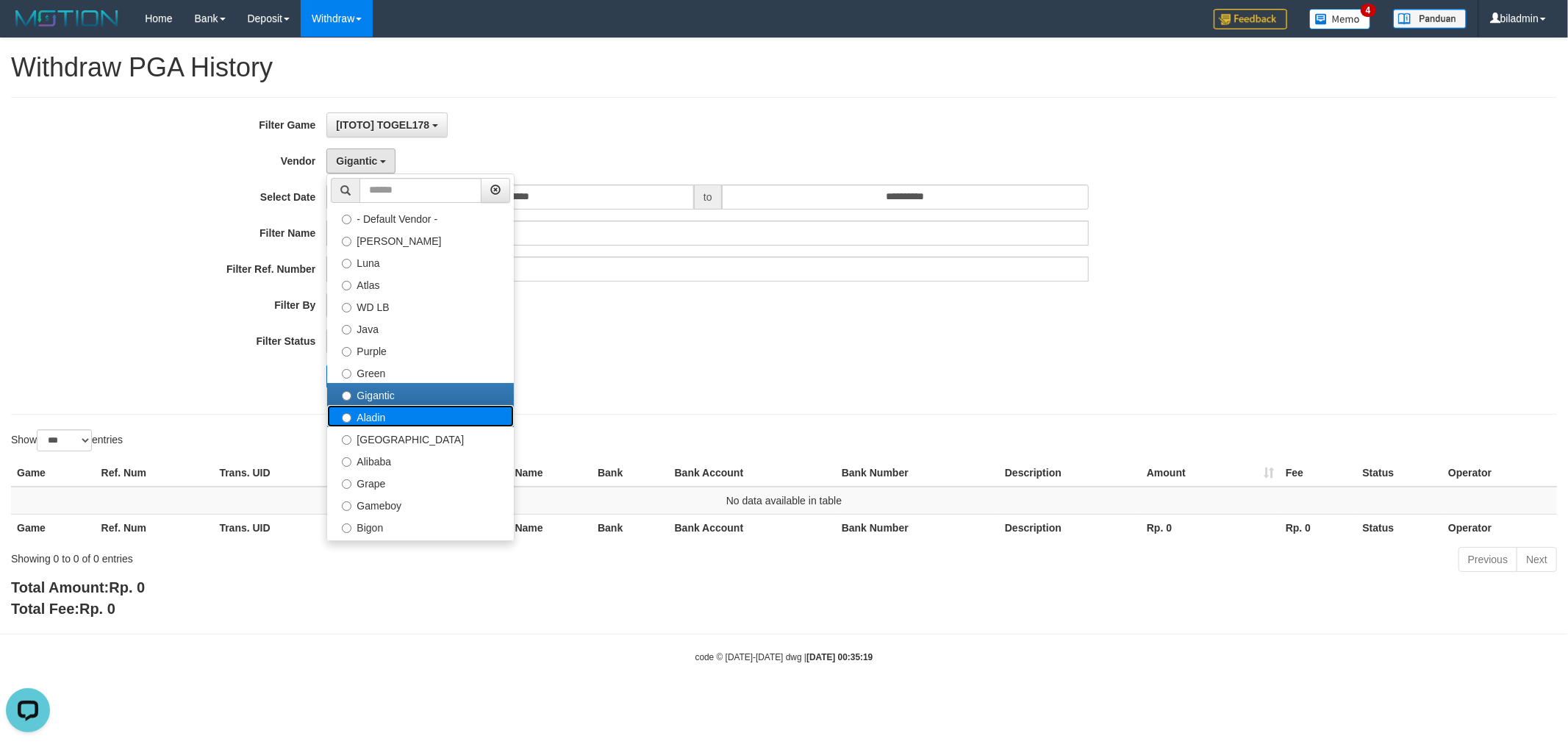
click at [370, 409] on label "Aladin" at bounding box center [420, 416] width 186 height 22
select select "**********"
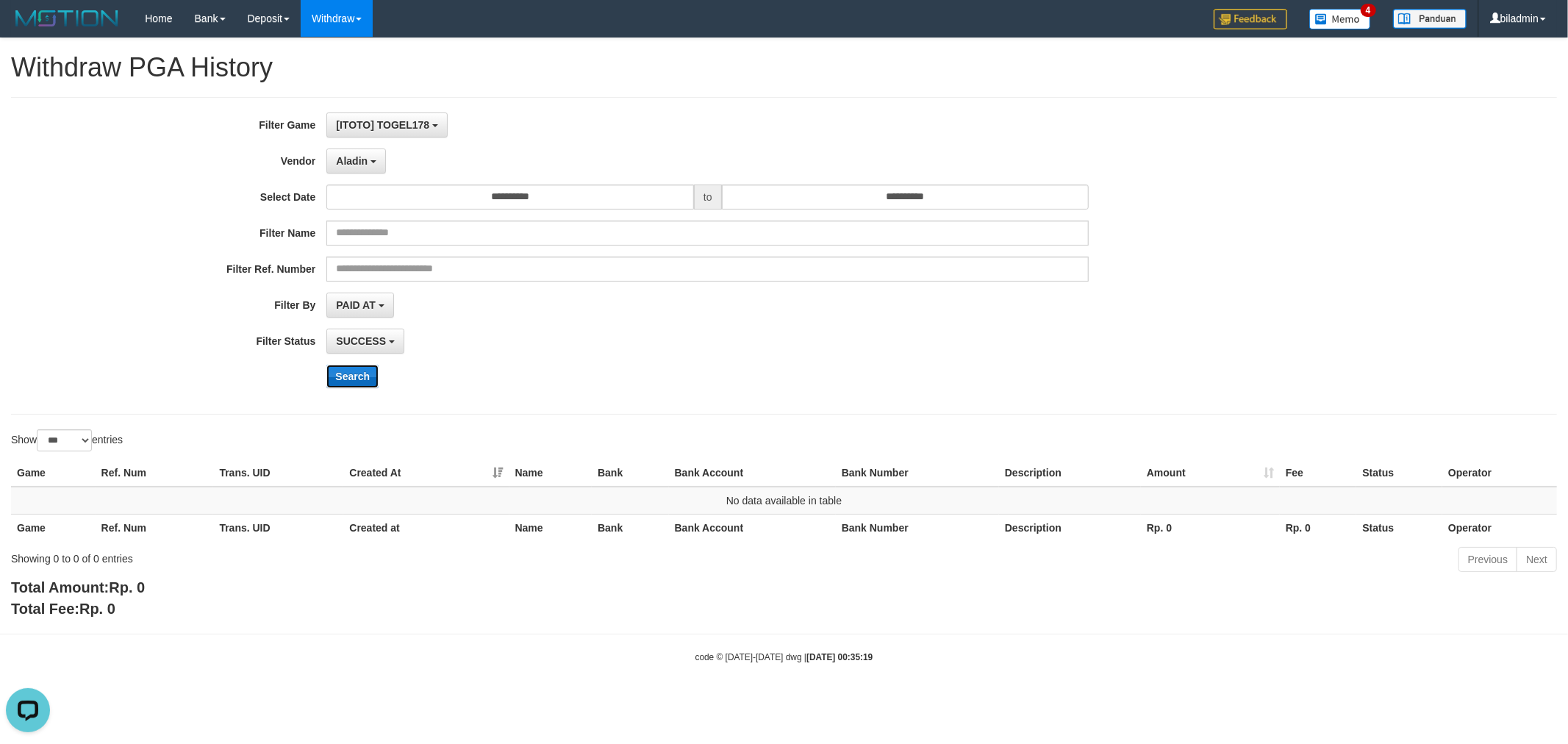
click at [343, 378] on button "Search" at bounding box center [352, 375] width 52 height 23
click at [356, 157] on span "Aladin" at bounding box center [352, 160] width 32 height 12
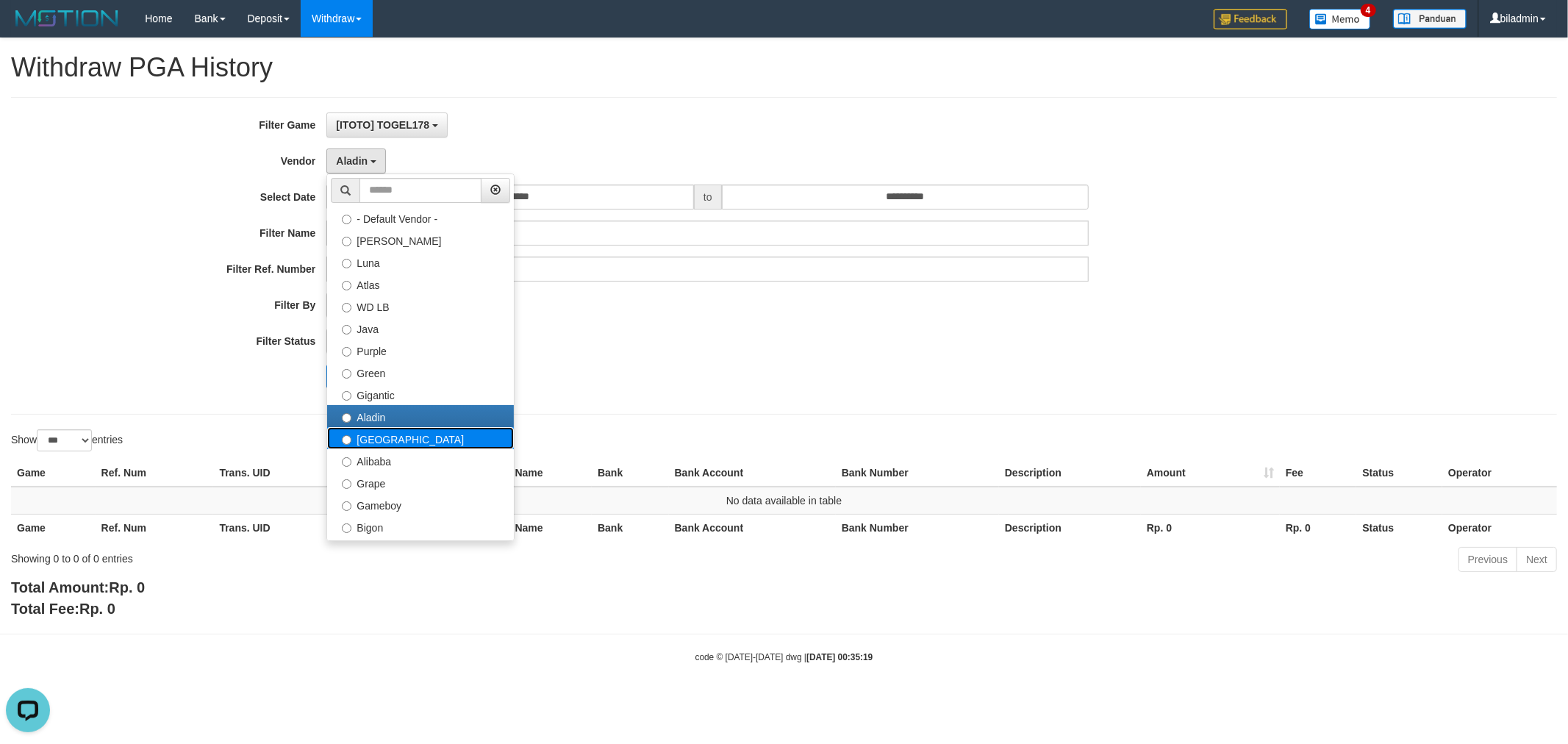
click at [390, 430] on label "[GEOGRAPHIC_DATA]" at bounding box center [420, 438] width 186 height 22
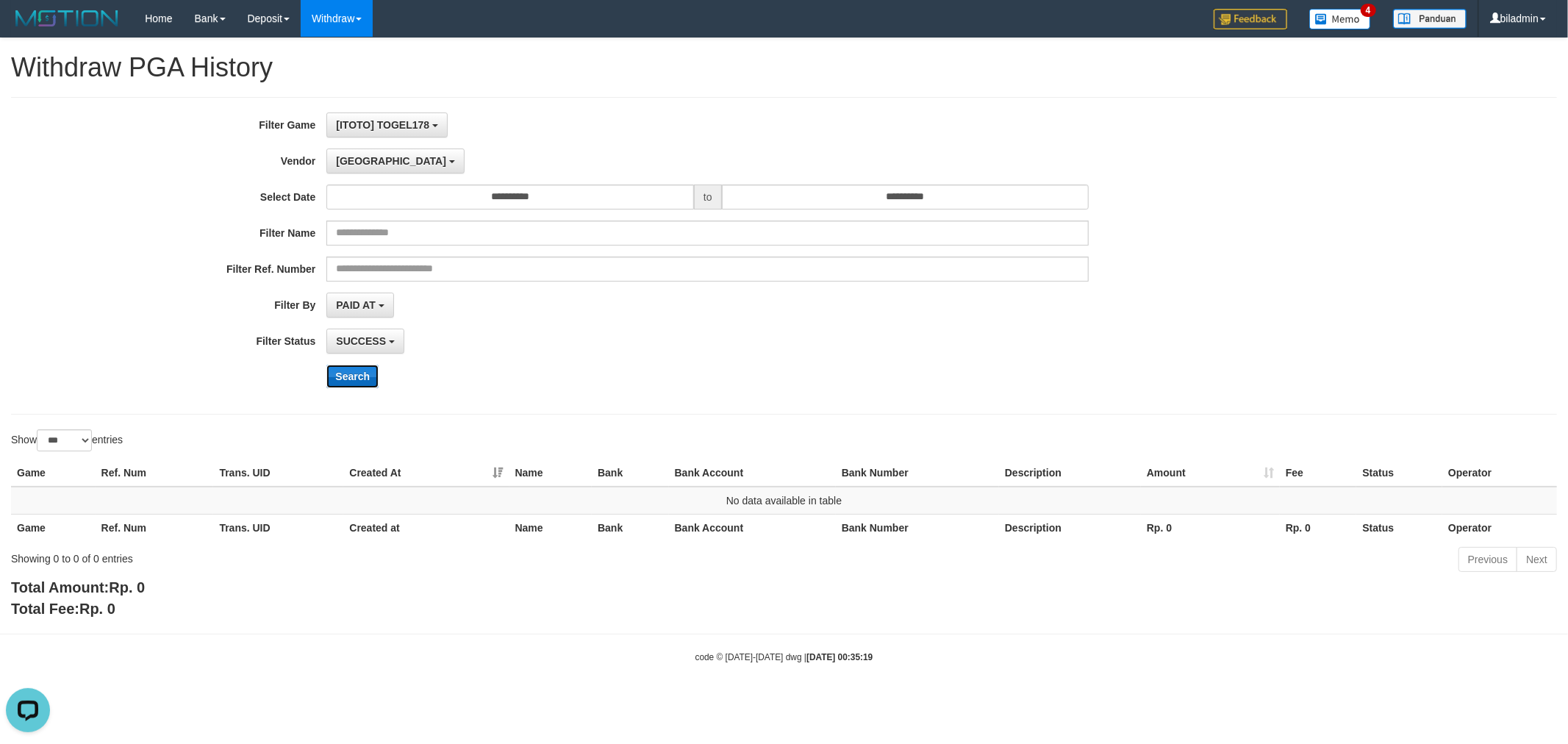
click at [361, 368] on button "Search" at bounding box center [352, 375] width 52 height 23
click at [359, 164] on span "[GEOGRAPHIC_DATA]" at bounding box center [391, 160] width 110 height 12
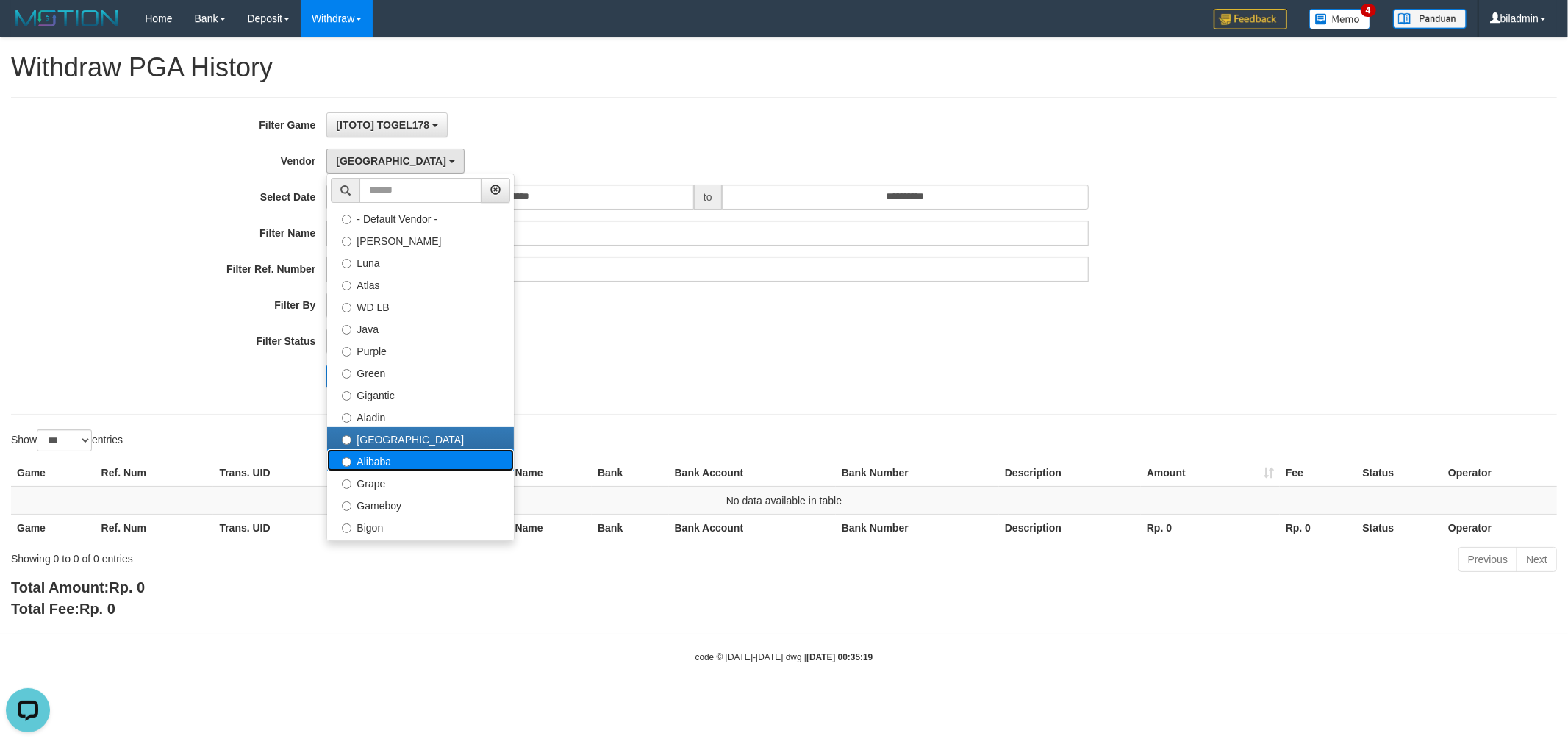
click at [427, 457] on label "Alibaba" at bounding box center [420, 460] width 186 height 22
select select "**********"
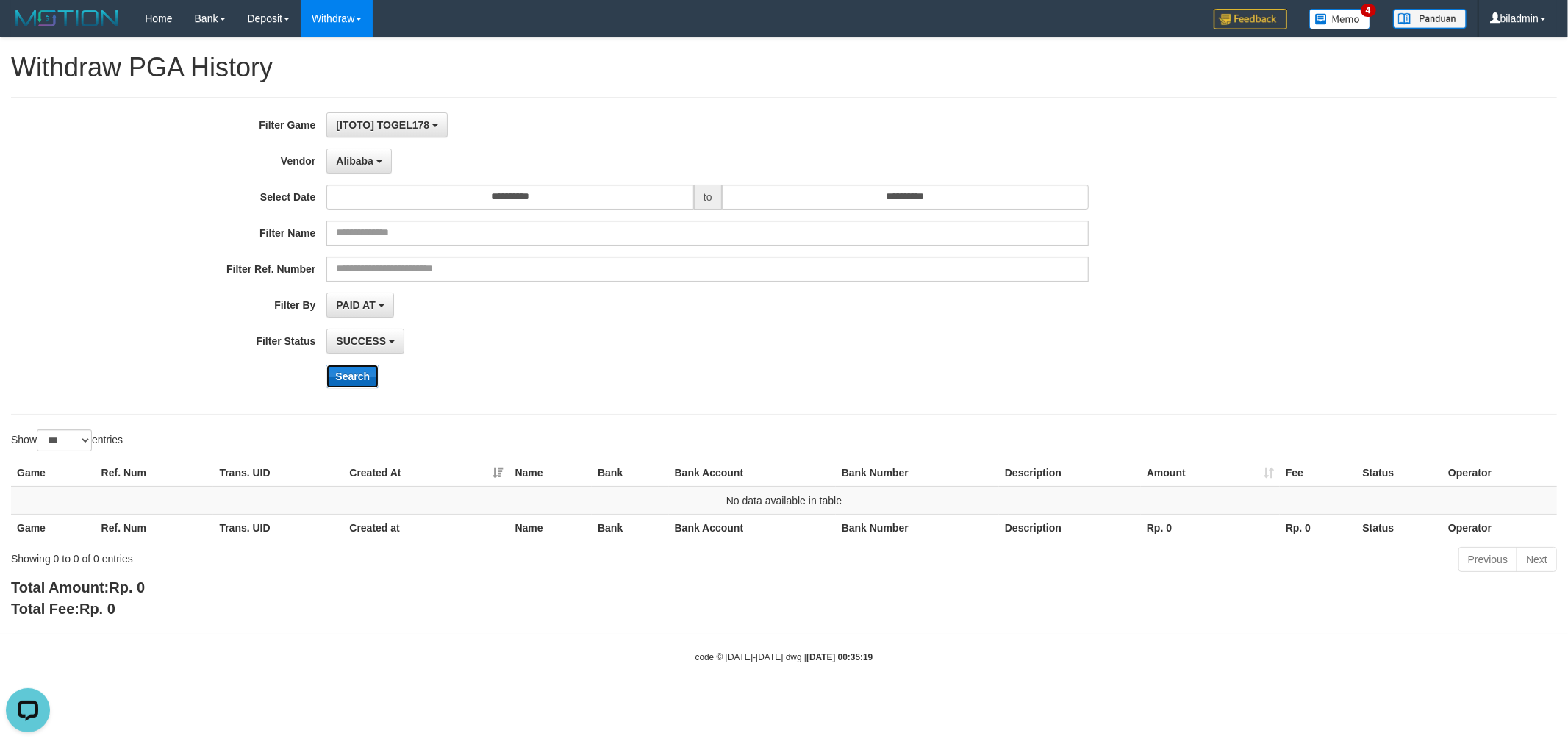
click at [340, 366] on button "Search" at bounding box center [352, 375] width 52 height 23
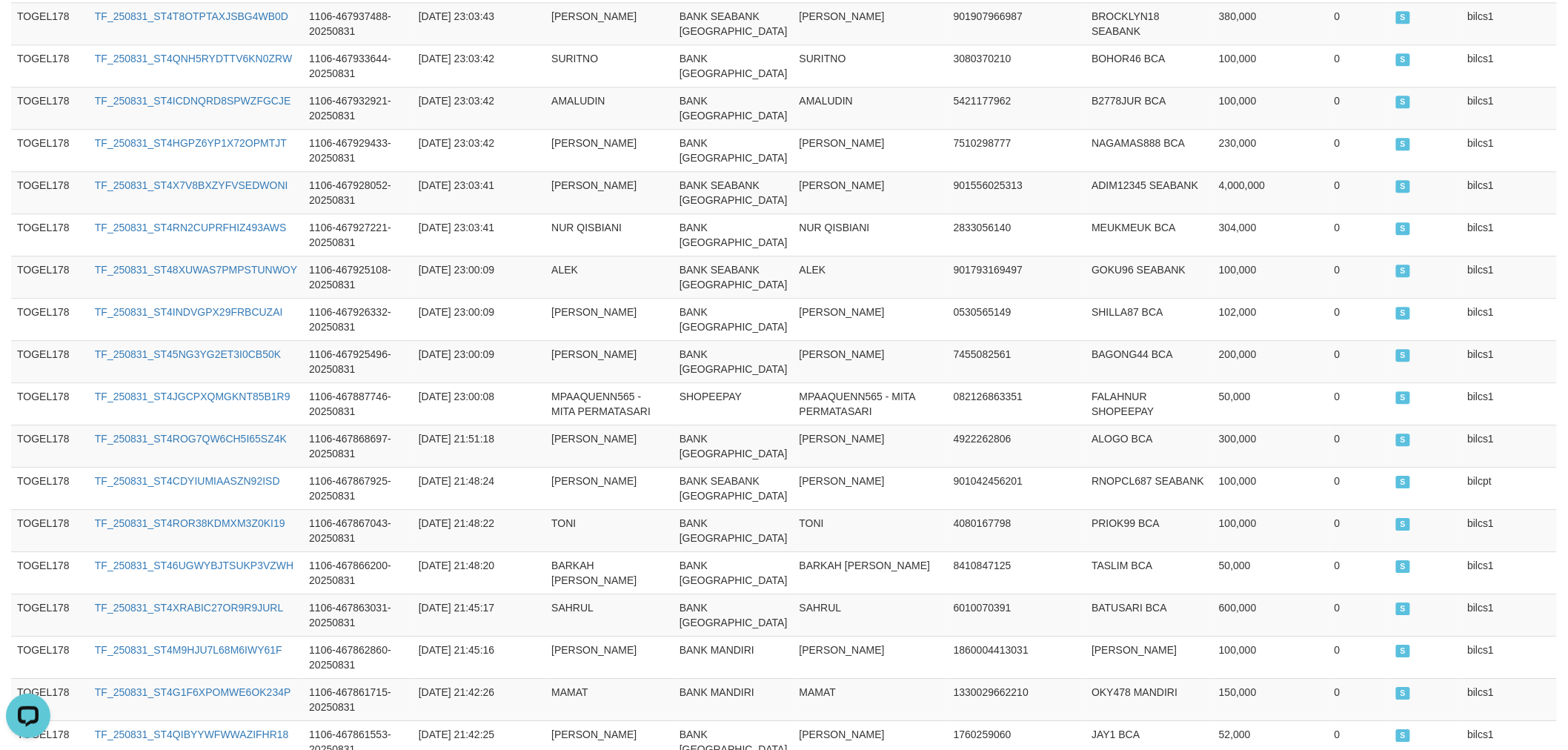
scroll to position [4718, 0]
